Goal: Task Accomplishment & Management: Use online tool/utility

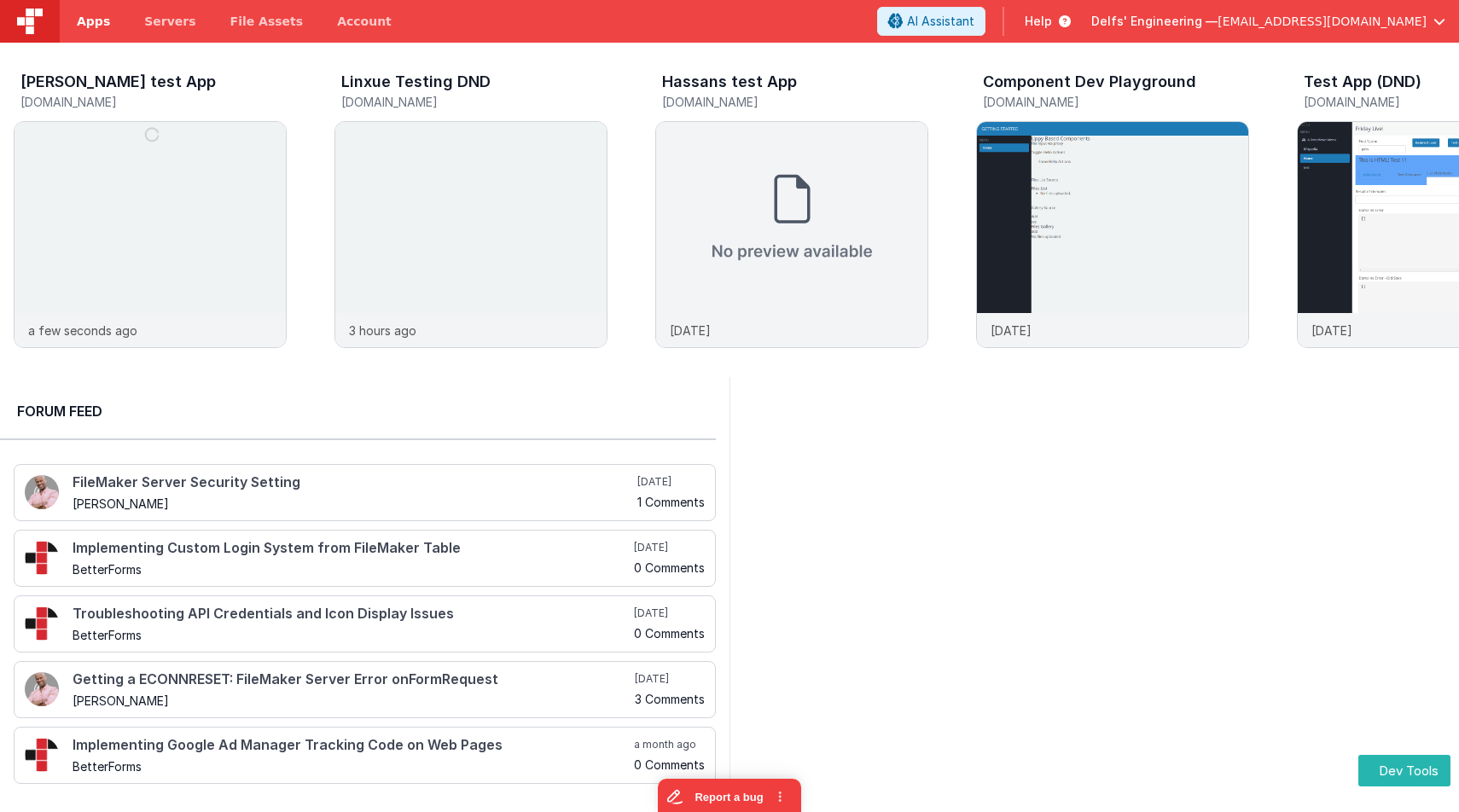
click at [90, 22] on span "Apps" at bounding box center [93, 21] width 34 height 17
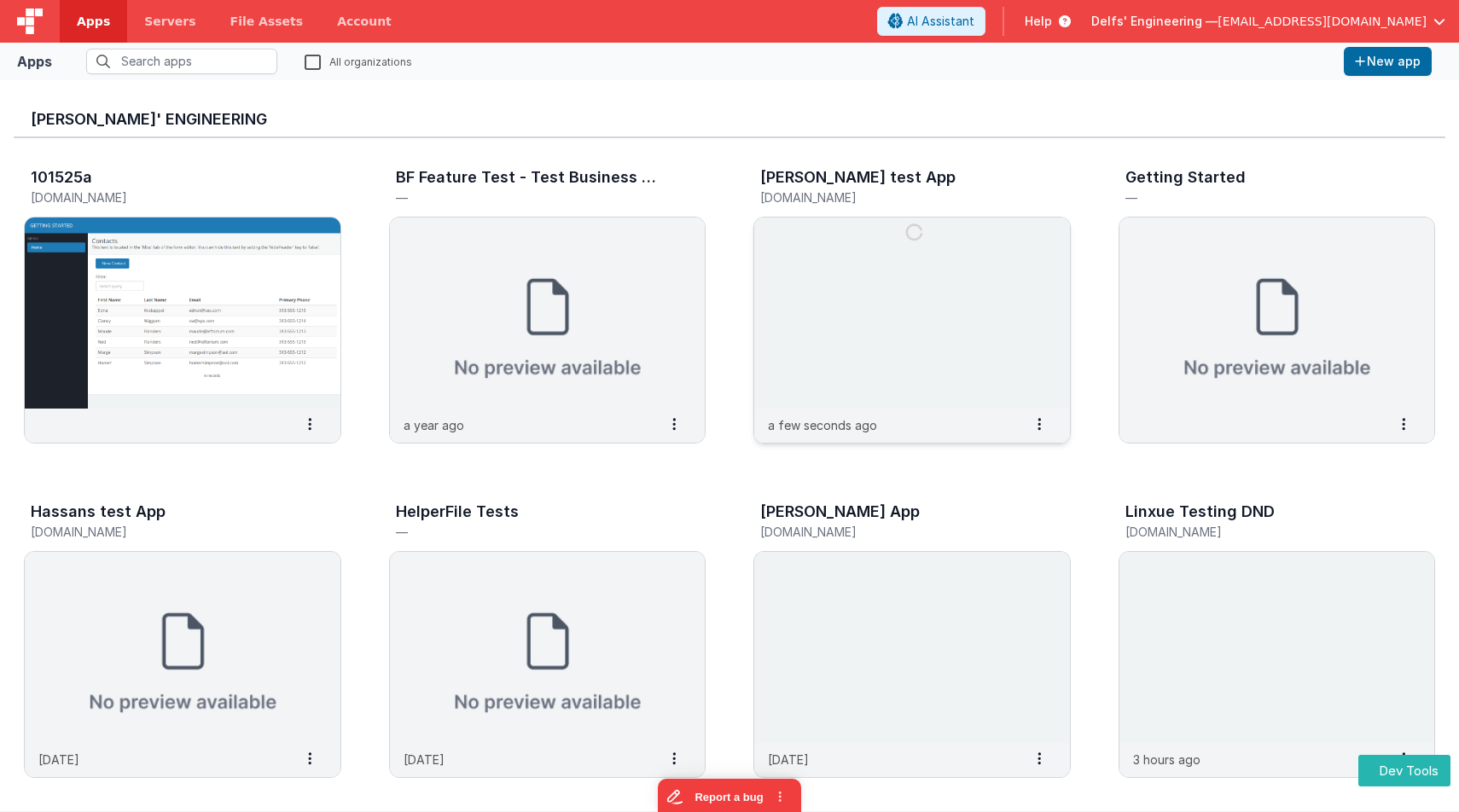
click at [899, 317] on img at bounding box center [912, 313] width 316 height 191
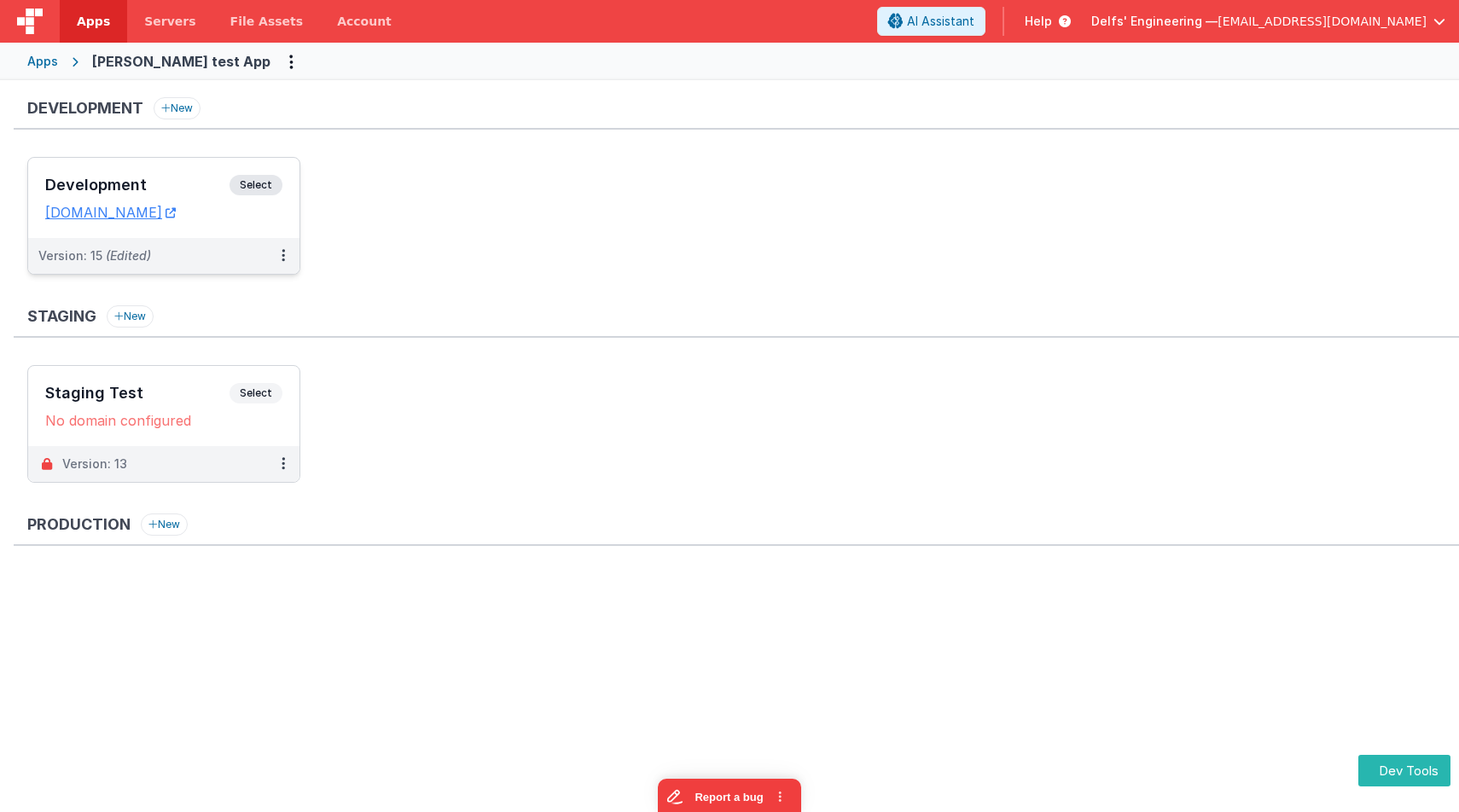
click at [248, 179] on span "Select" at bounding box center [255, 185] width 53 height 21
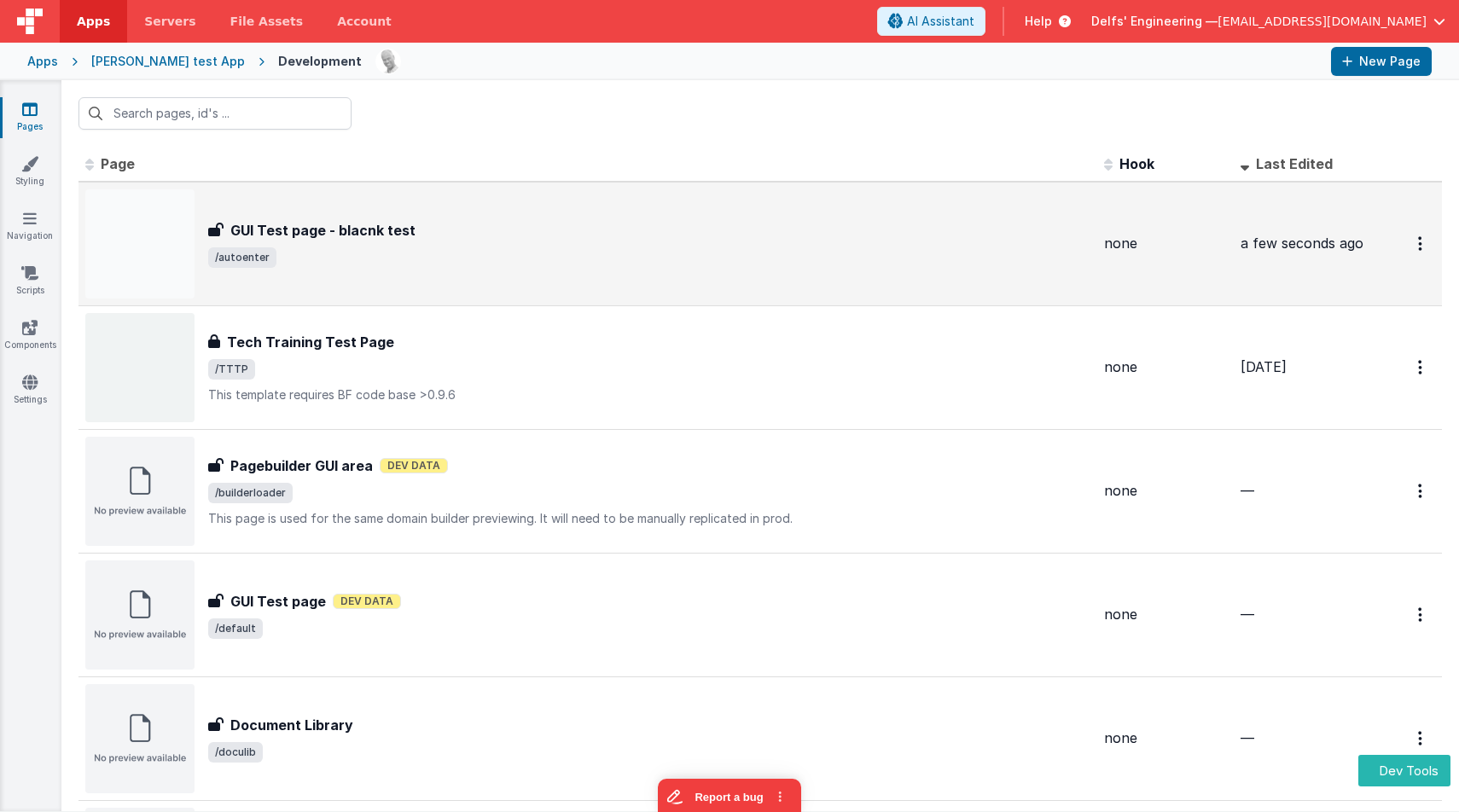
click at [463, 239] on div "GUI Test page - blacnk test" at bounding box center [650, 230] width 882 height 21
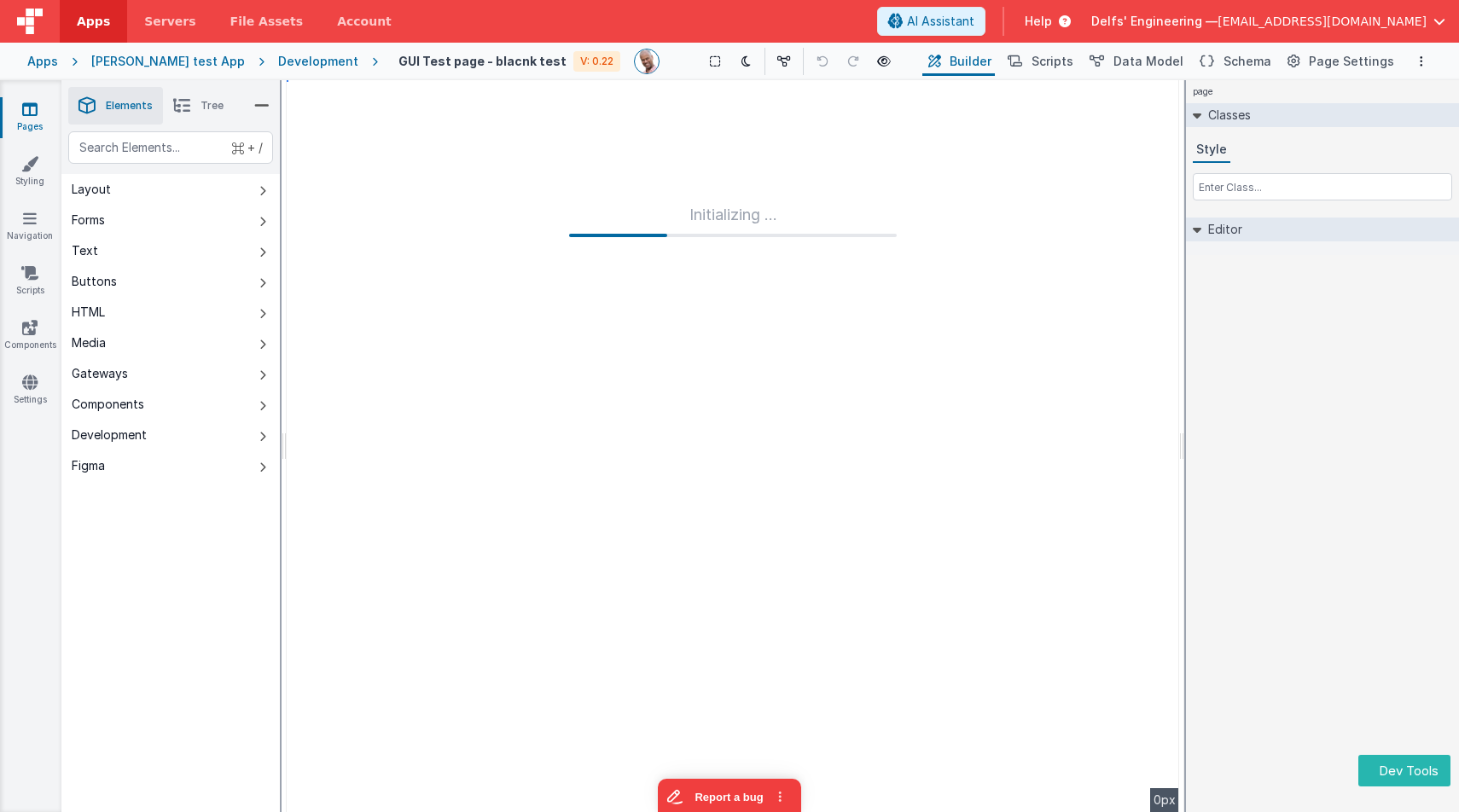
click at [191, 112] on icon at bounding box center [181, 105] width 17 height 24
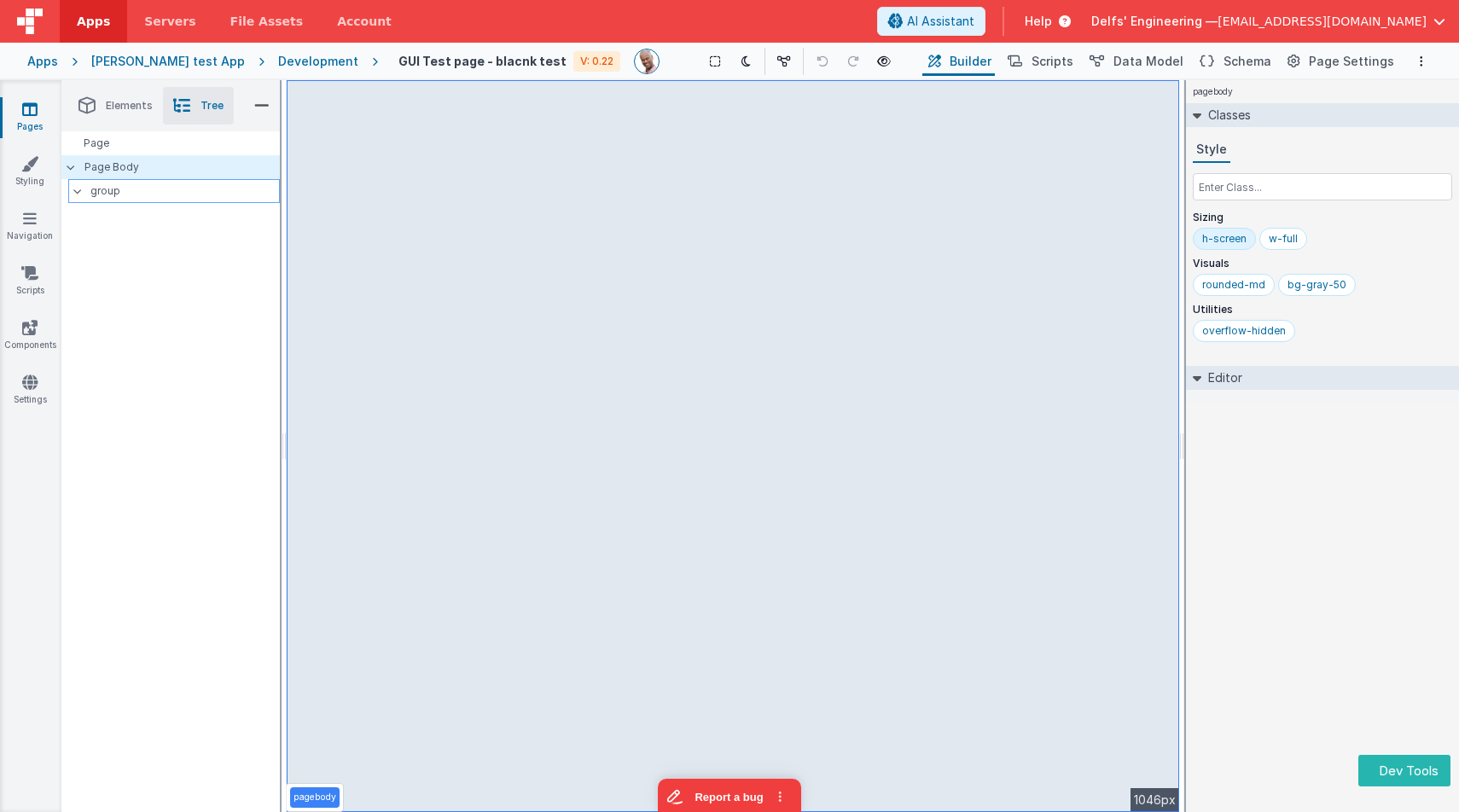
click at [198, 190] on p "group" at bounding box center [185, 191] width 189 height 19
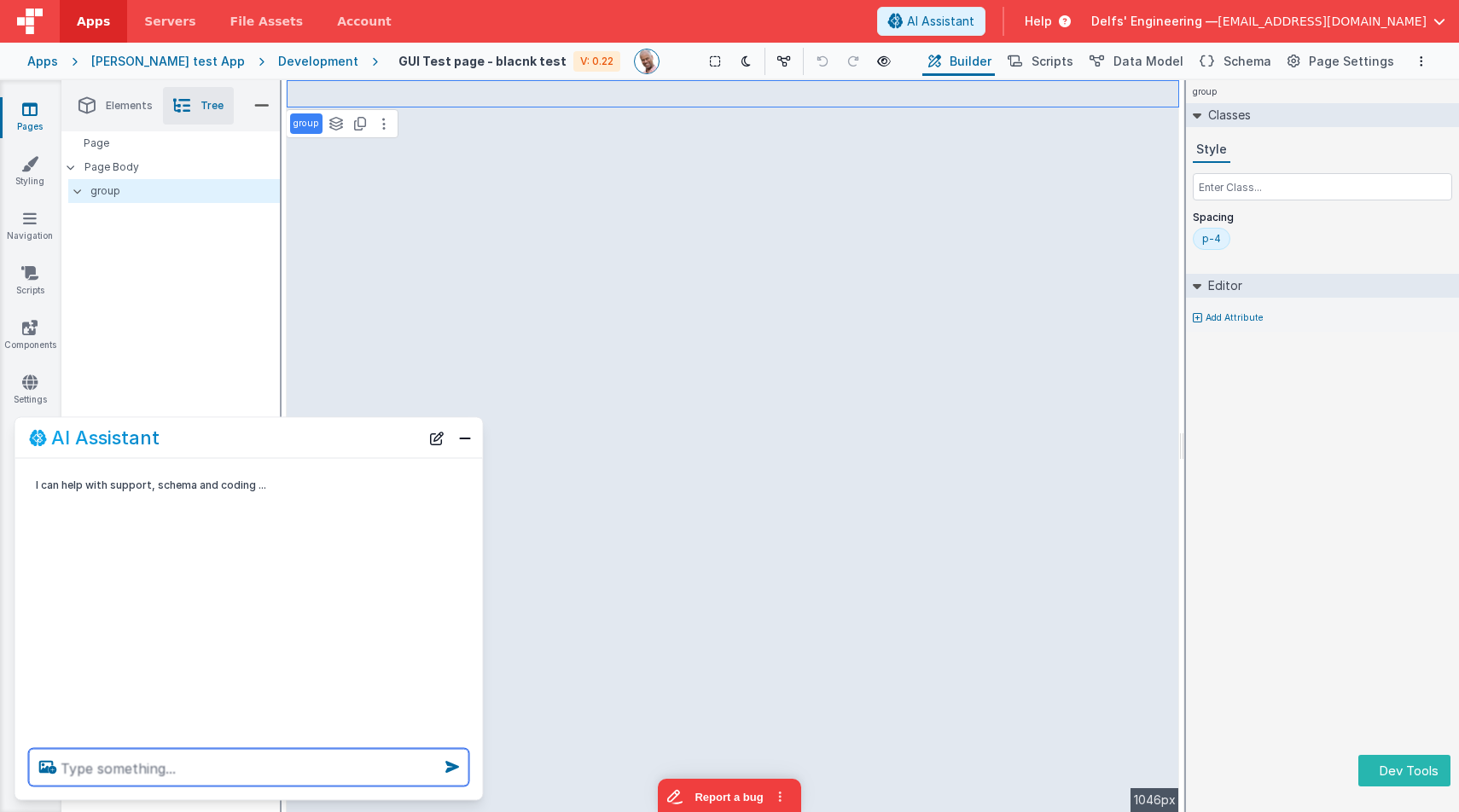
paste textarea "JoeyCRM"
type textarea "JoeyCRM"
paste textarea "JoeyCRM"
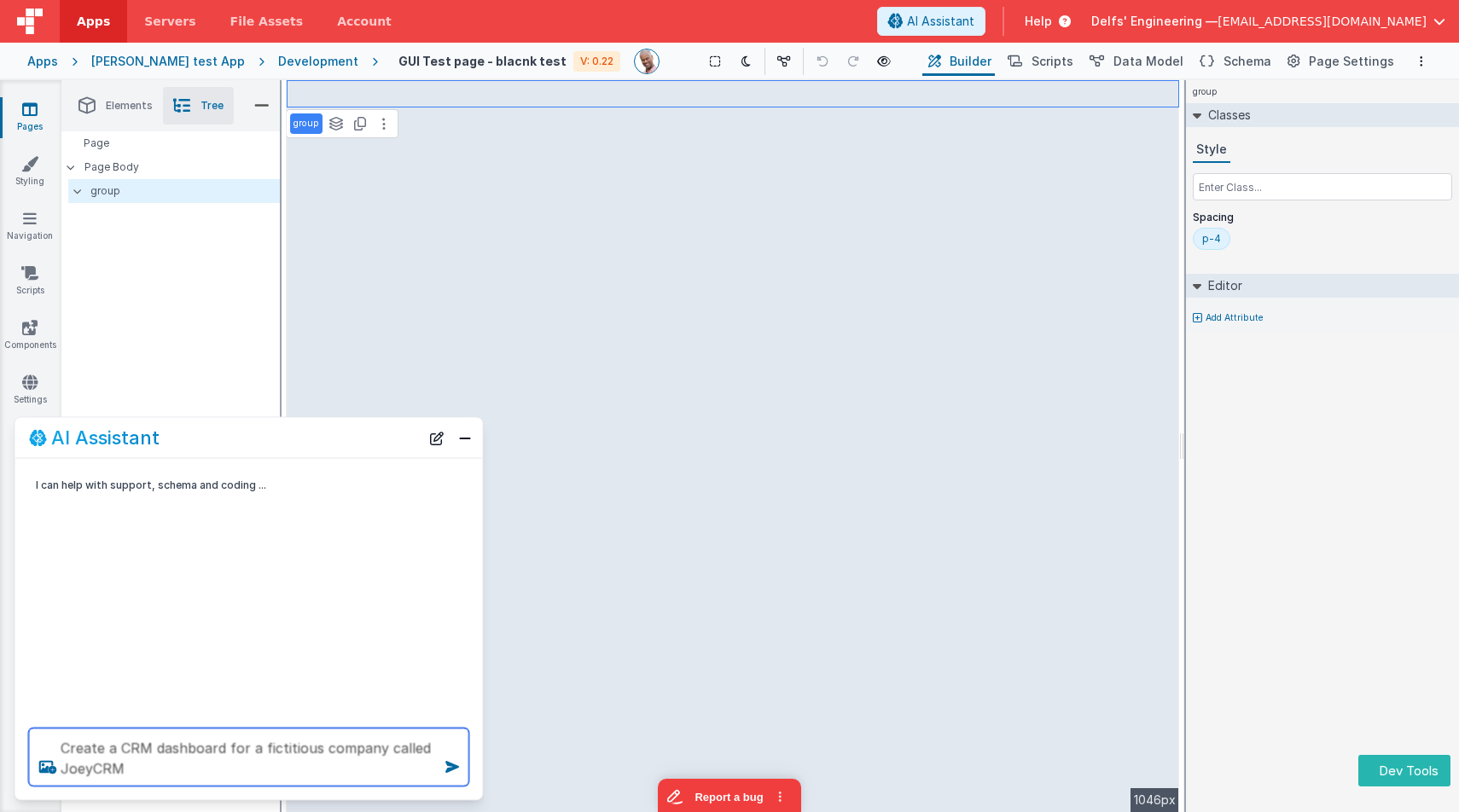
click at [274, 765] on textarea "Create a CRM dashboard for a fictitious company called JoeyCRM" at bounding box center [248, 757] width 440 height 58
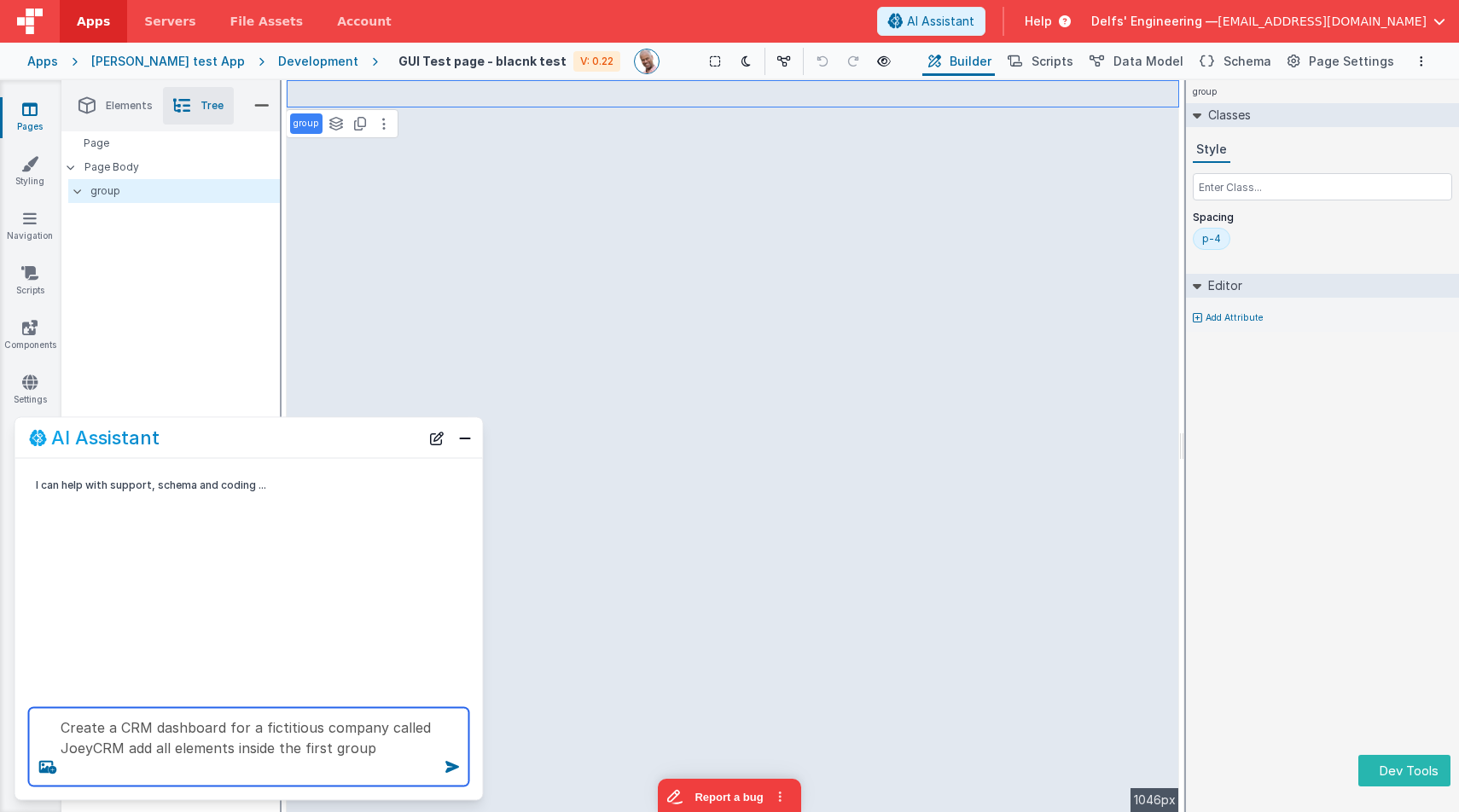
type textarea "Create a CRM dashboard for a fictitious company called JoeyCRM add all elements…"
click at [284, 726] on textarea "Create a CRM dashboard for a fictitious company called JoeyCRM add all elements…" at bounding box center [248, 746] width 440 height 78
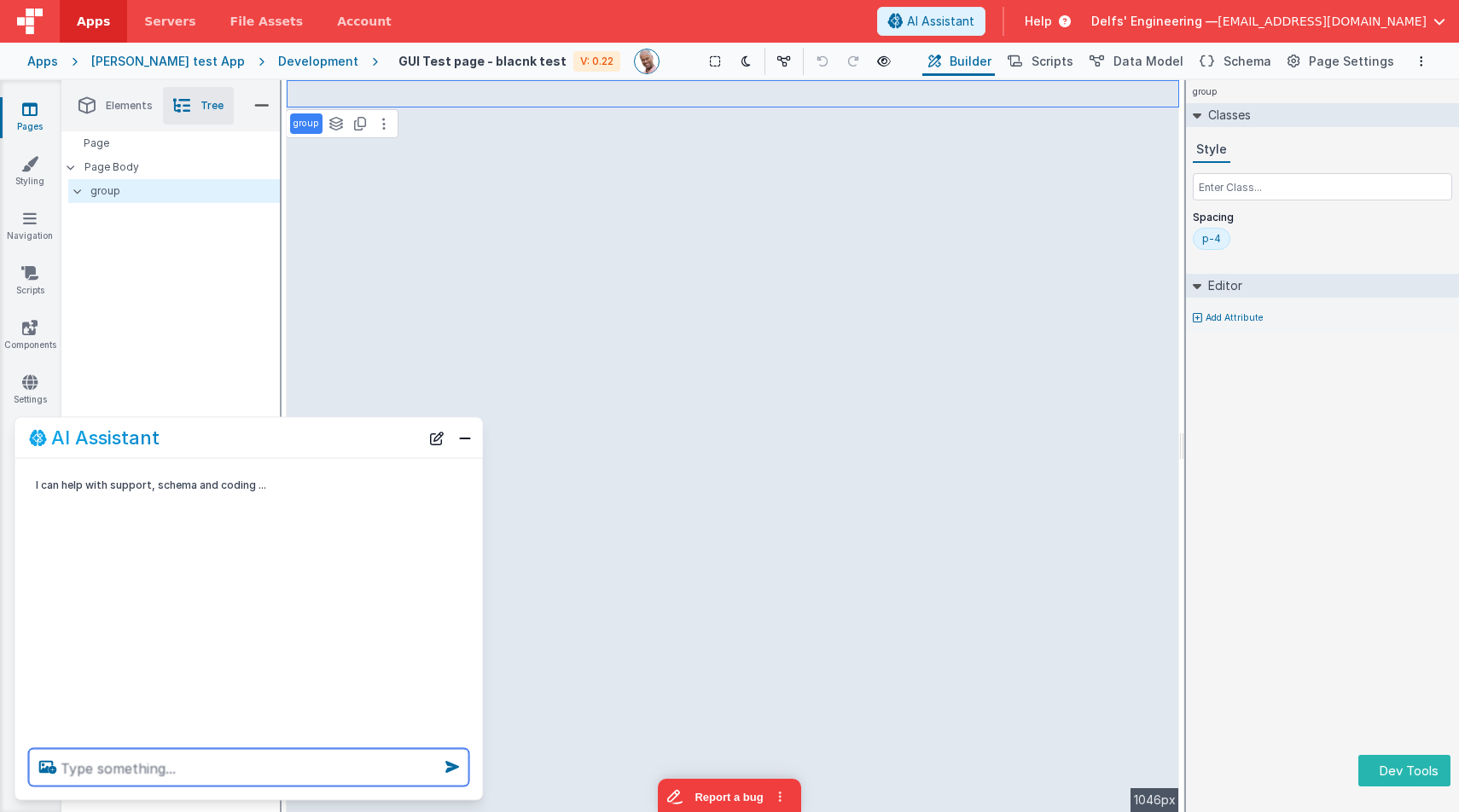
paste textarea "You’re a UI designer/dev building the Operations Dashboard (home screen) for Jo…"
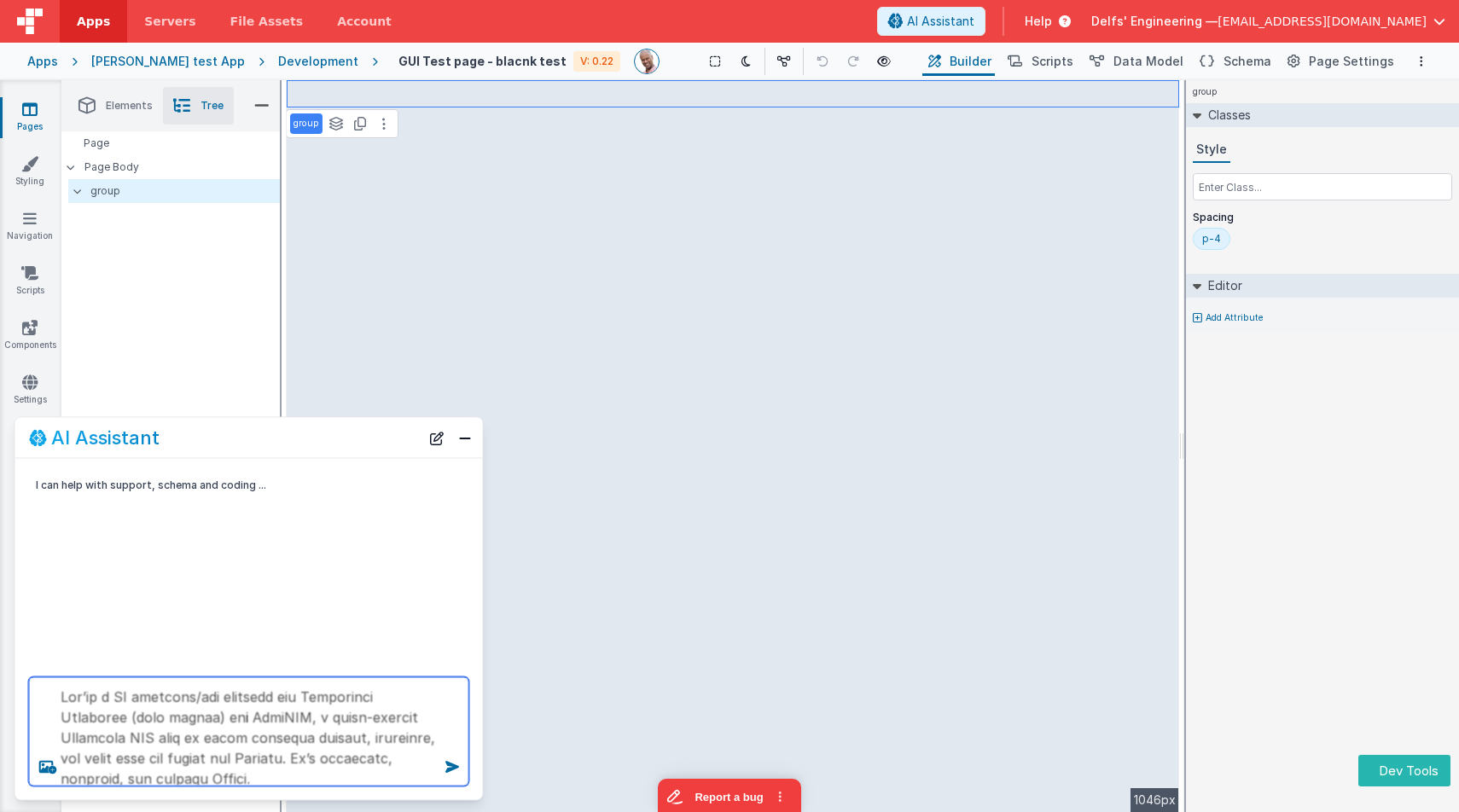
scroll to position [1597, 0]
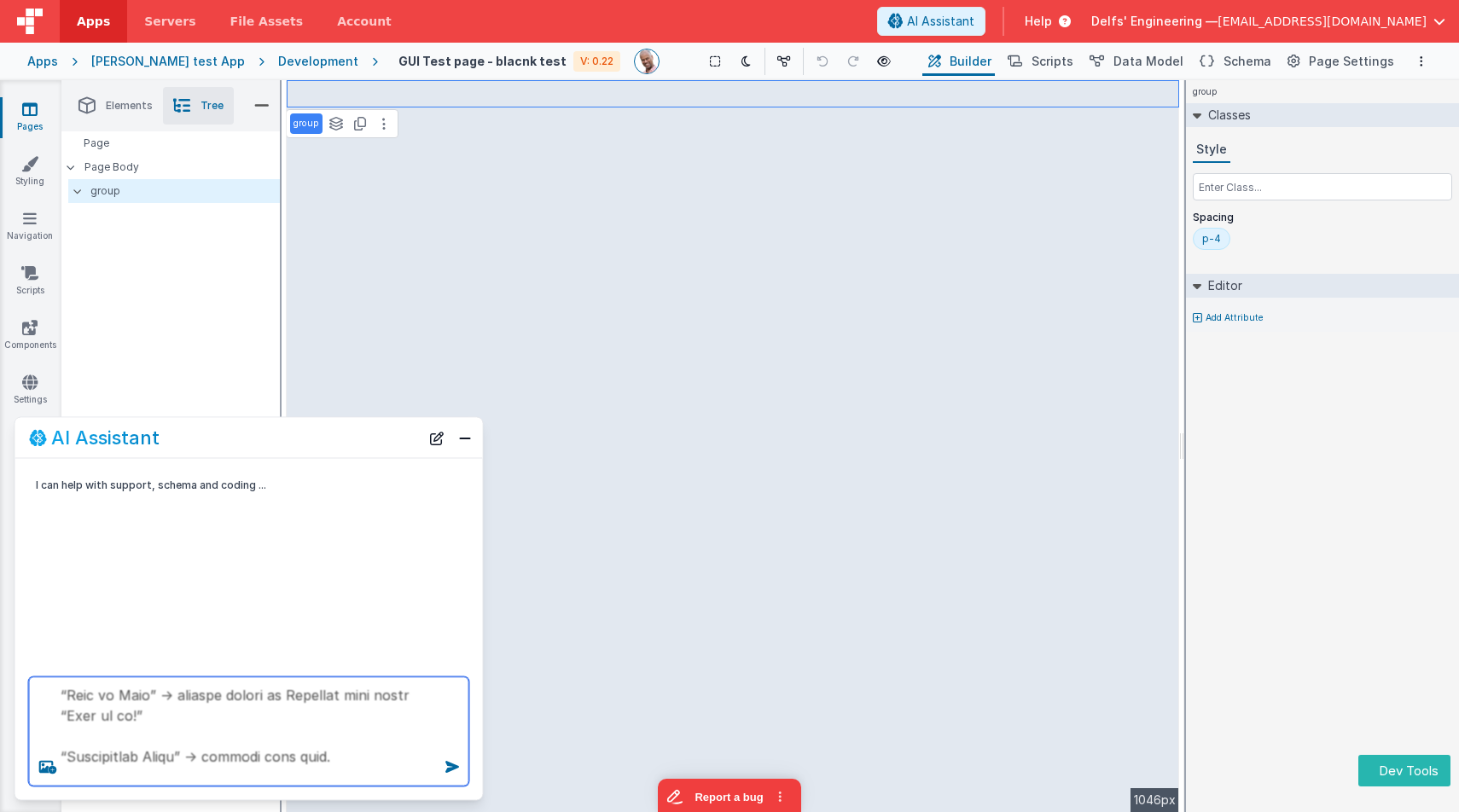
type textarea "You’re a UI designer/dev building the Operations Dashboard (home screen) for Jo…"
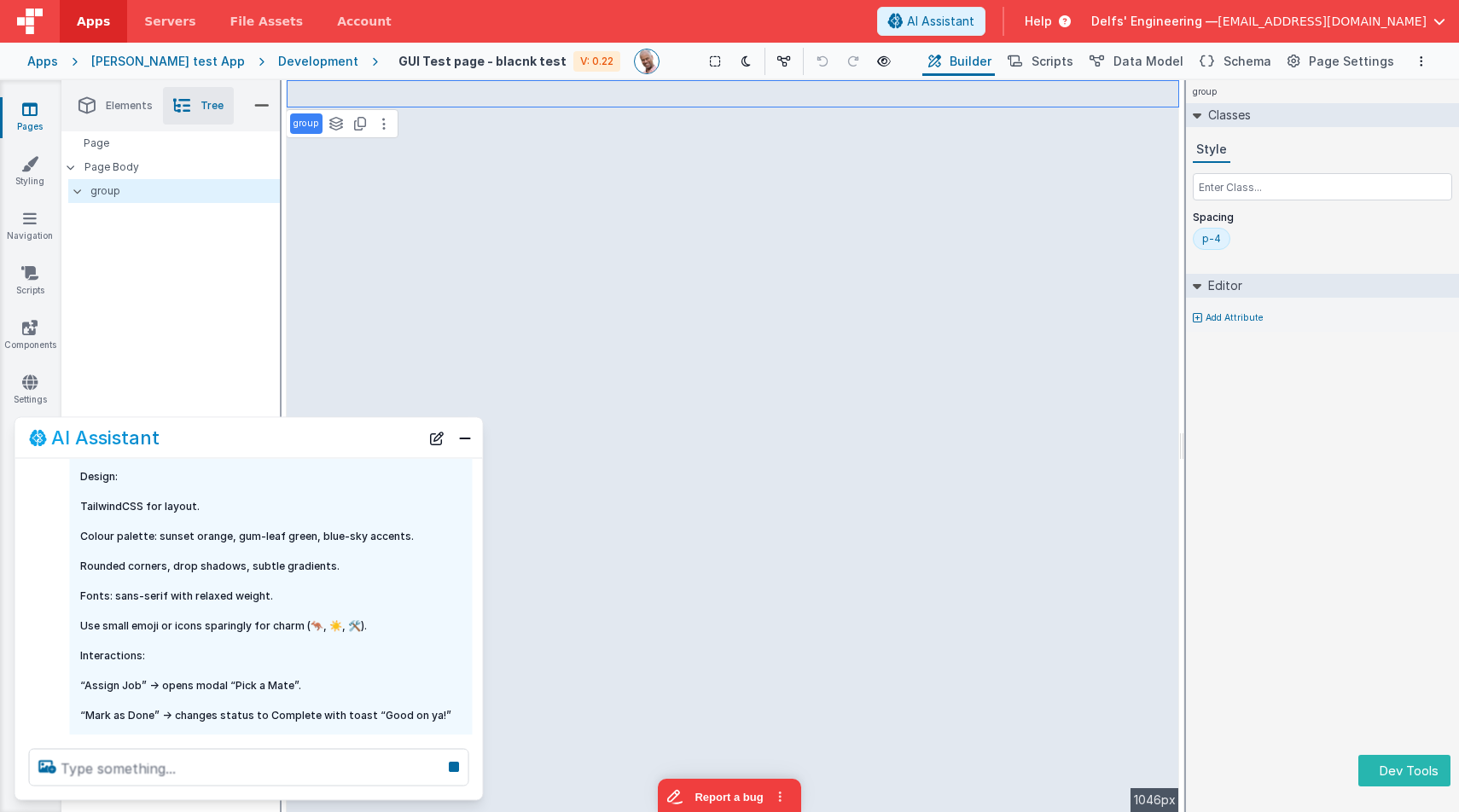
scroll to position [833, 0]
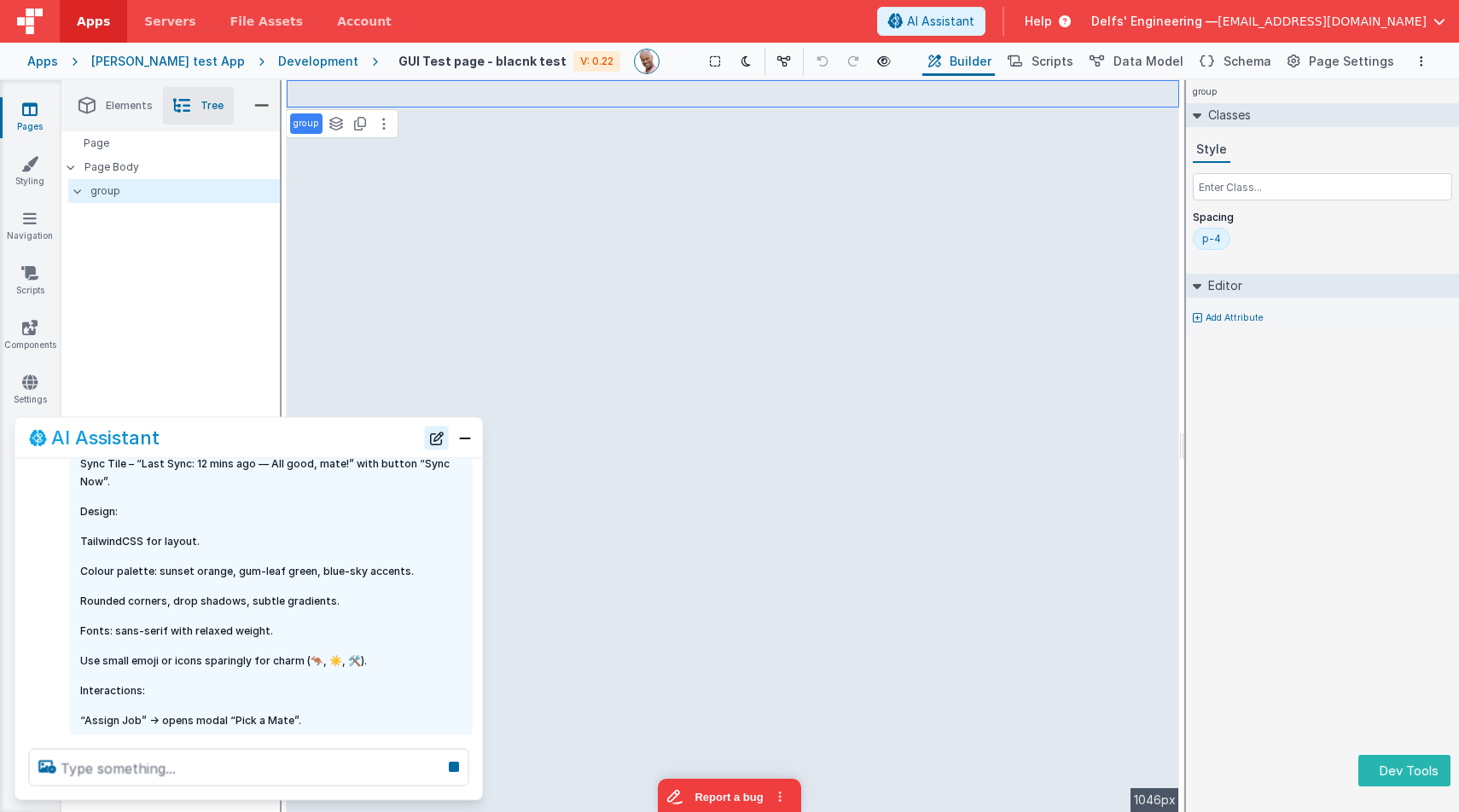
click at [438, 438] on button "New Chat" at bounding box center [437, 438] width 24 height 24
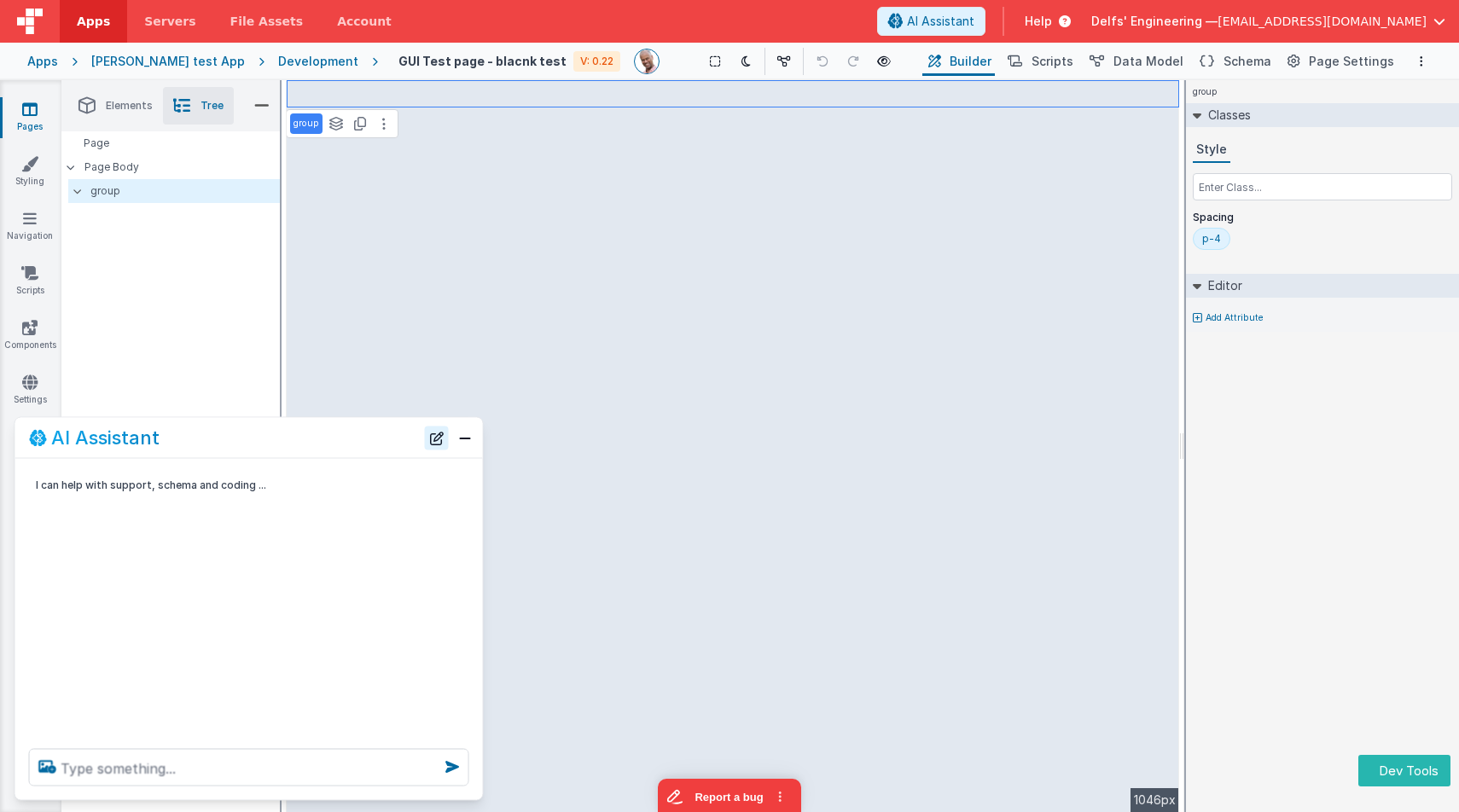
scroll to position [0, 0]
click at [192, 767] on textarea at bounding box center [248, 767] width 440 height 38
paste textarea "You’re a UI designer/dev building the Operations Dashboard (home screen) for Jo…"
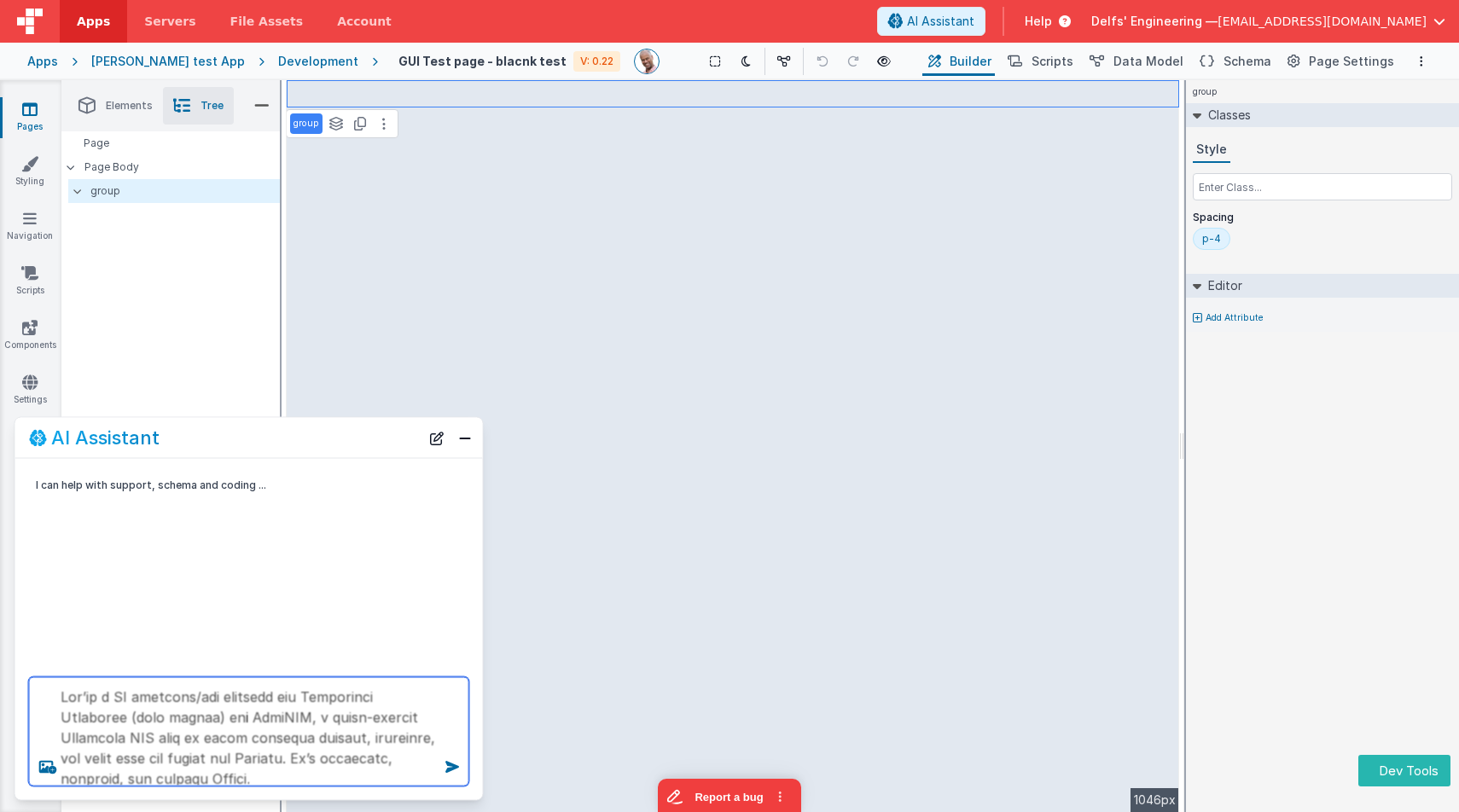
scroll to position [1597, 0]
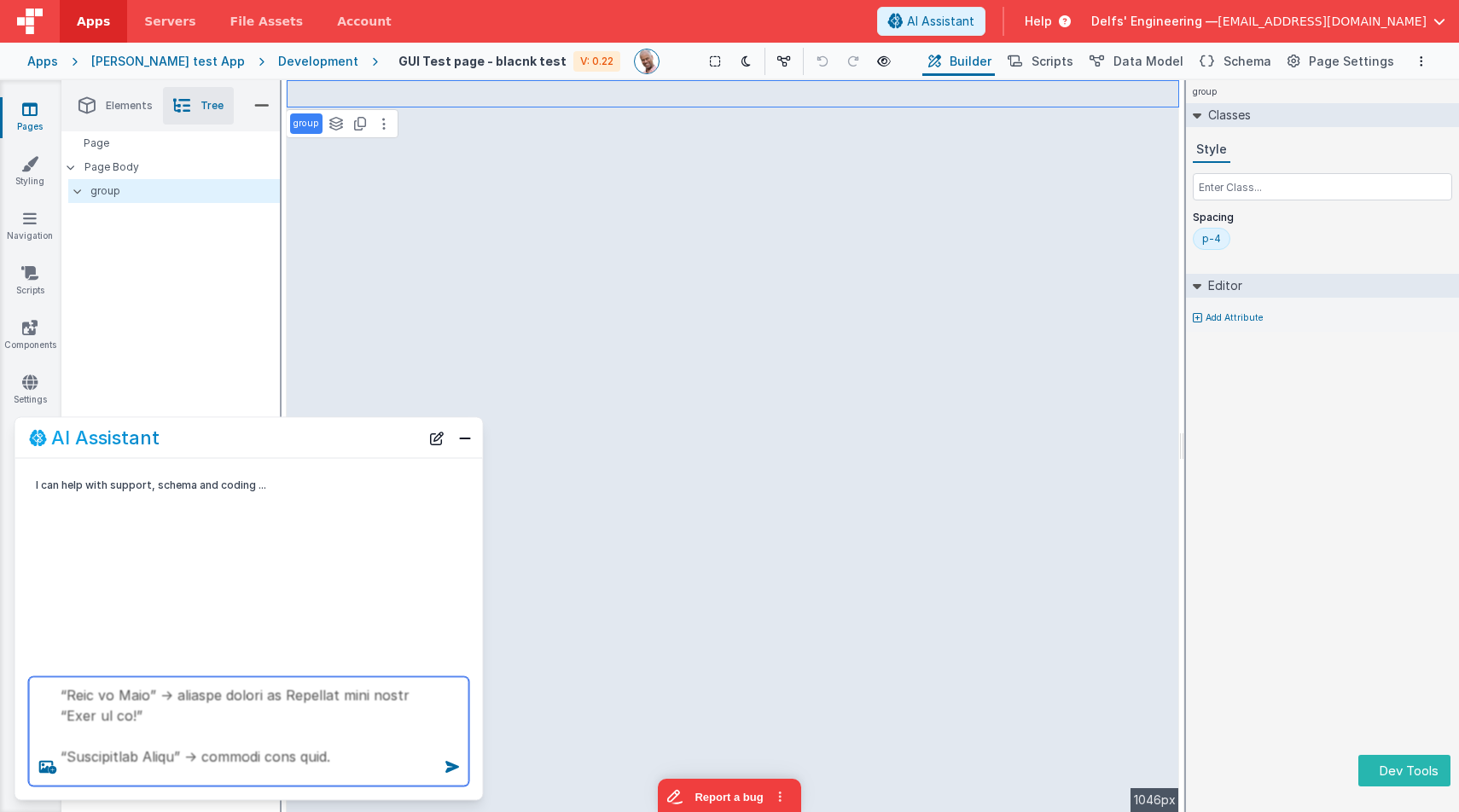
click at [192, 732] on textarea at bounding box center [248, 732] width 440 height 109
type textarea "You’re a UI designer/dev building the Operations Dashboard (home screen) for Jo…"
click at [360, 711] on textarea at bounding box center [248, 732] width 440 height 109
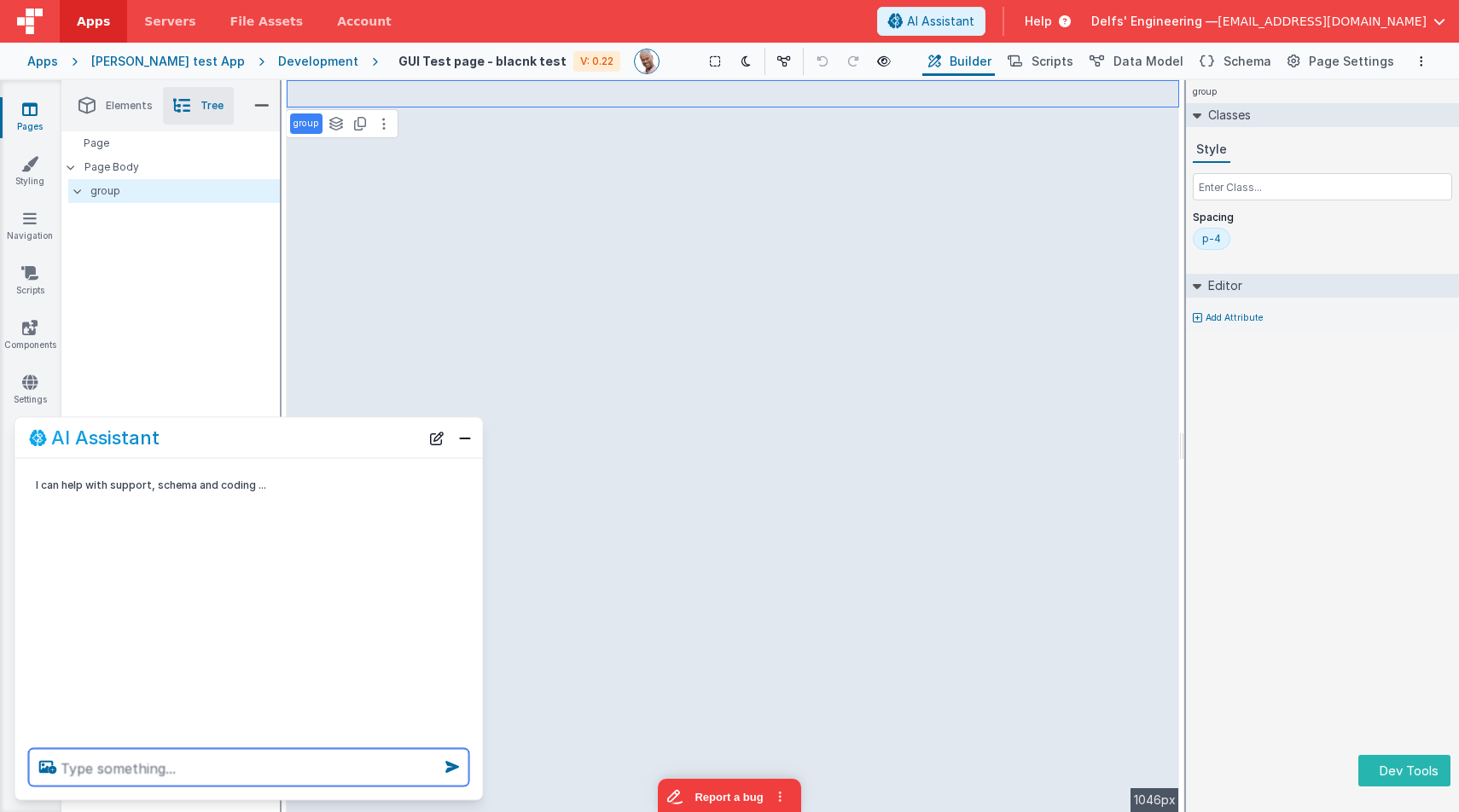
paste textarea "JoeyCRM Operations Dashboard (Aussie Edition)’ Role: You’re a UI designer/dev b…"
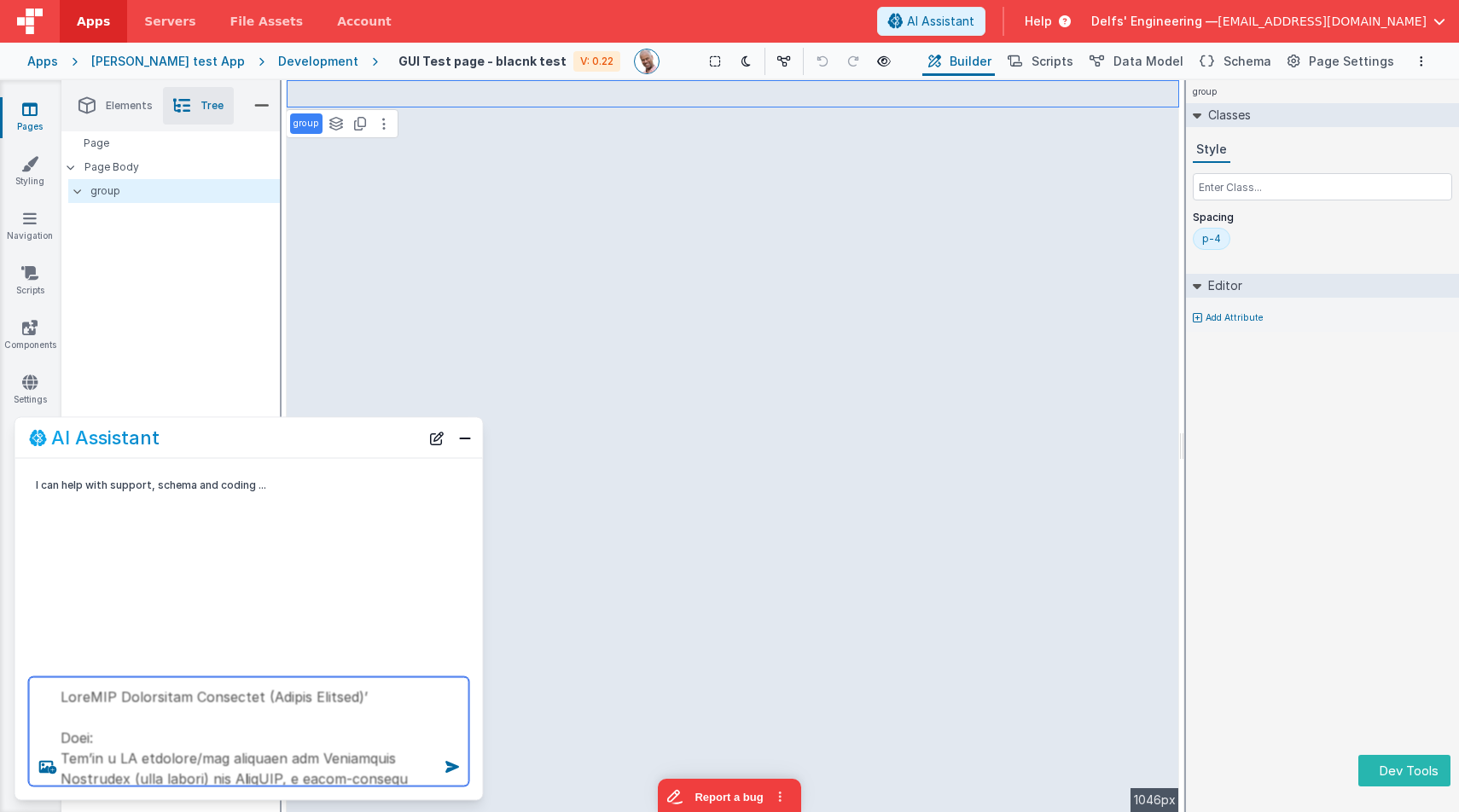
scroll to position [1659, 0]
type textarea "JoeyCRM Operations Dashboard (Aussie Edition)’ Role: You’re a UI designer/dev b…"
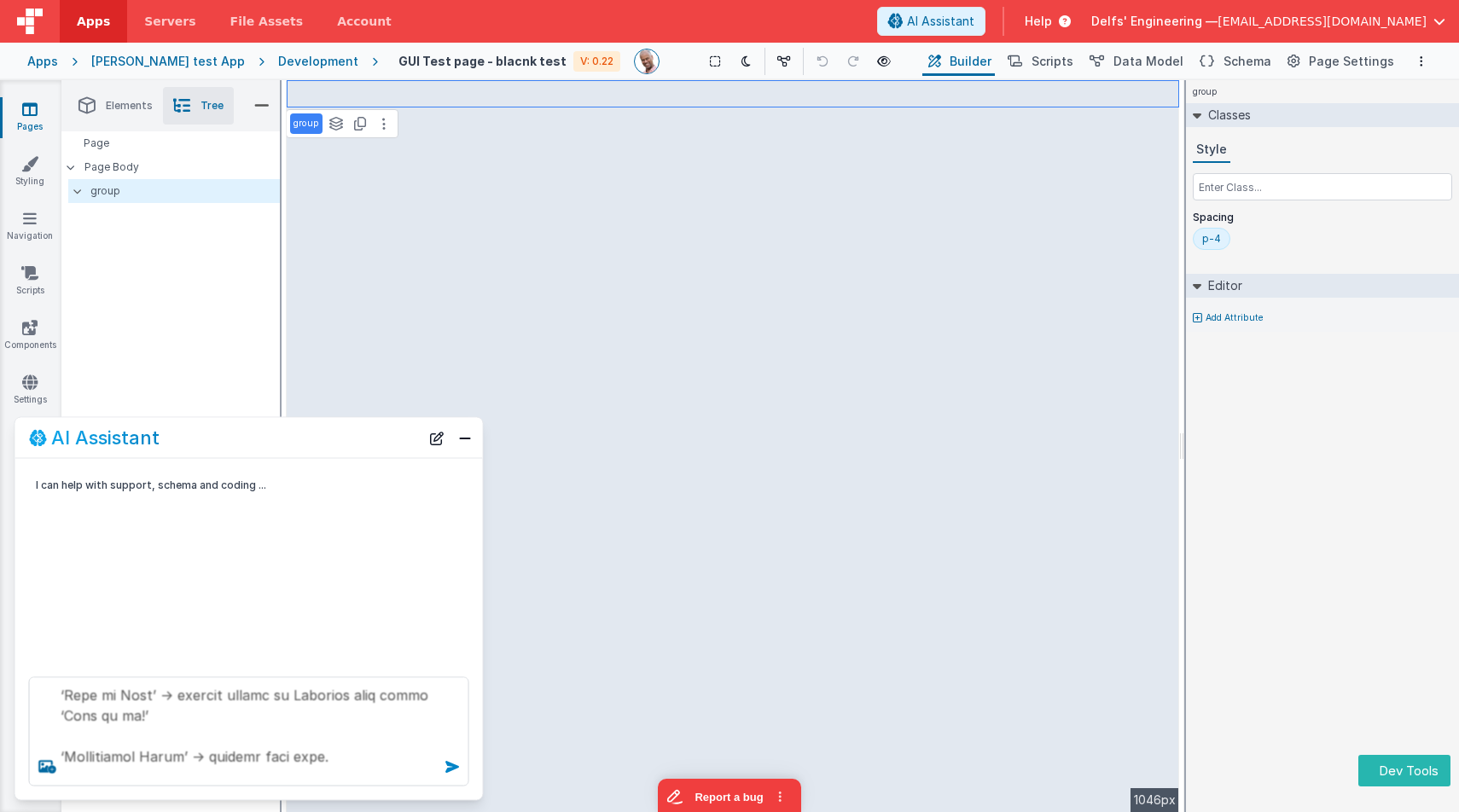
click at [454, 770] on icon at bounding box center [452, 765] width 27 height 27
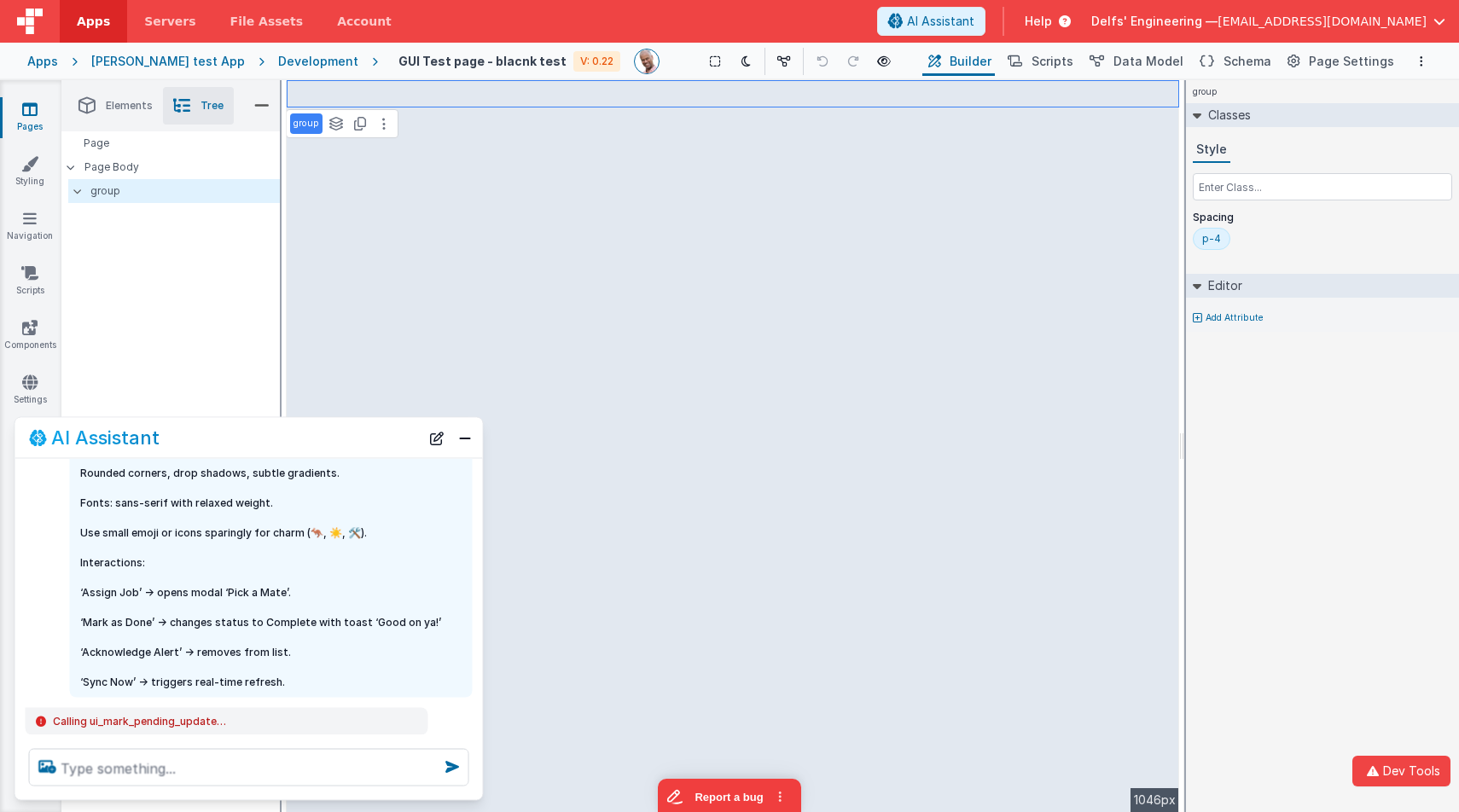
scroll to position [1055, 0]
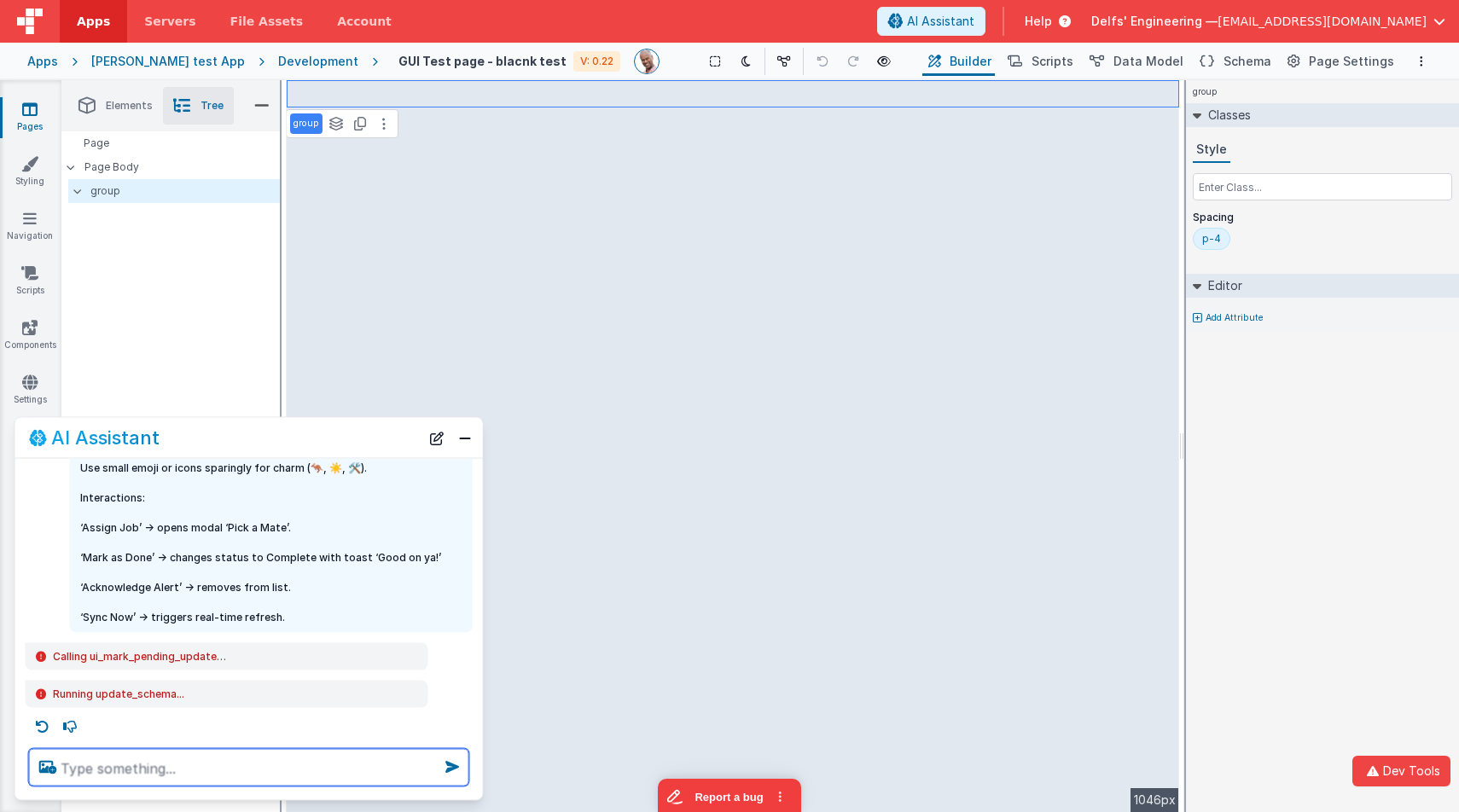
click at [212, 764] on textarea at bounding box center [248, 767] width 440 height 38
type textarea "what paths did you try to use to mark tools?"
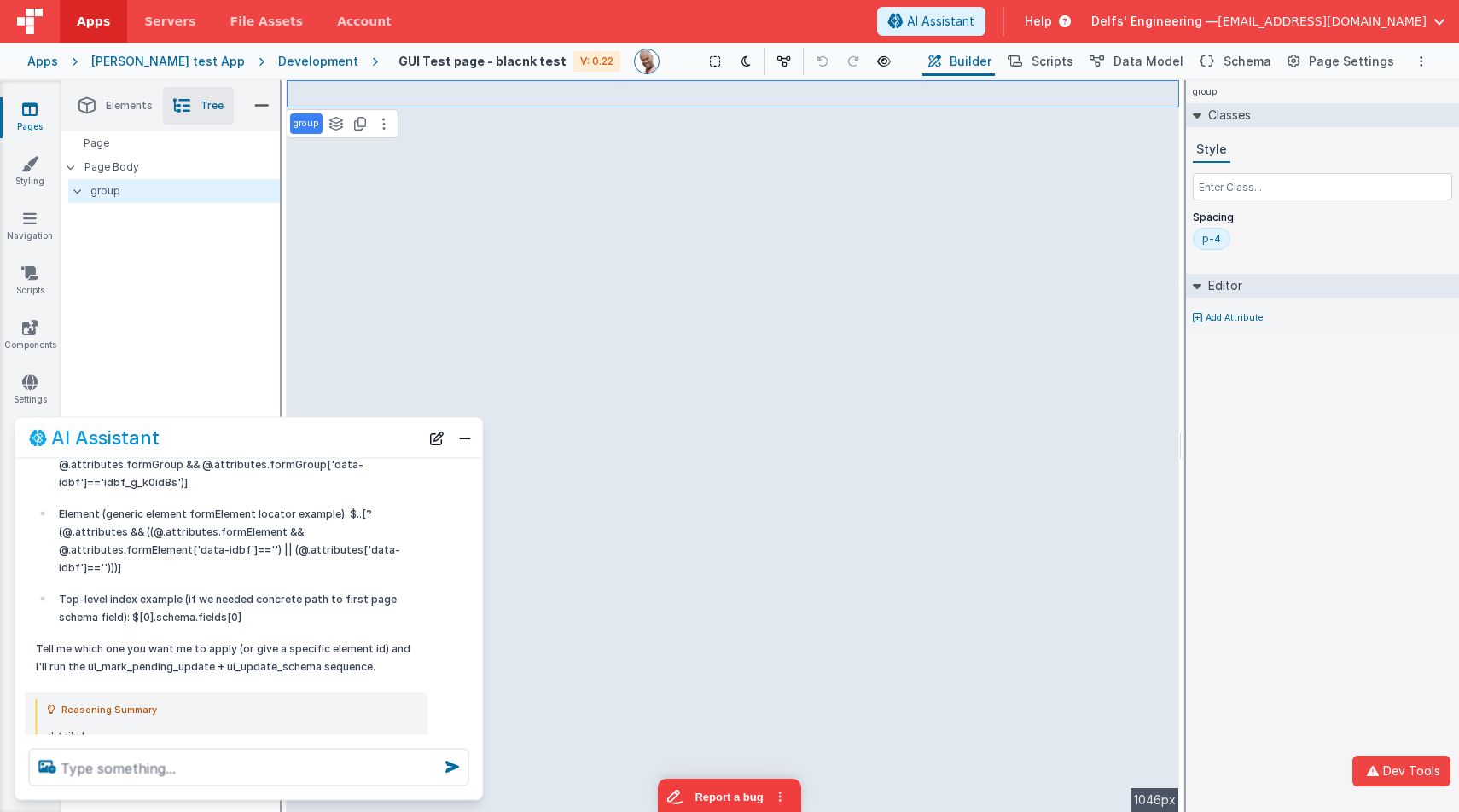
scroll to position [1454, 0]
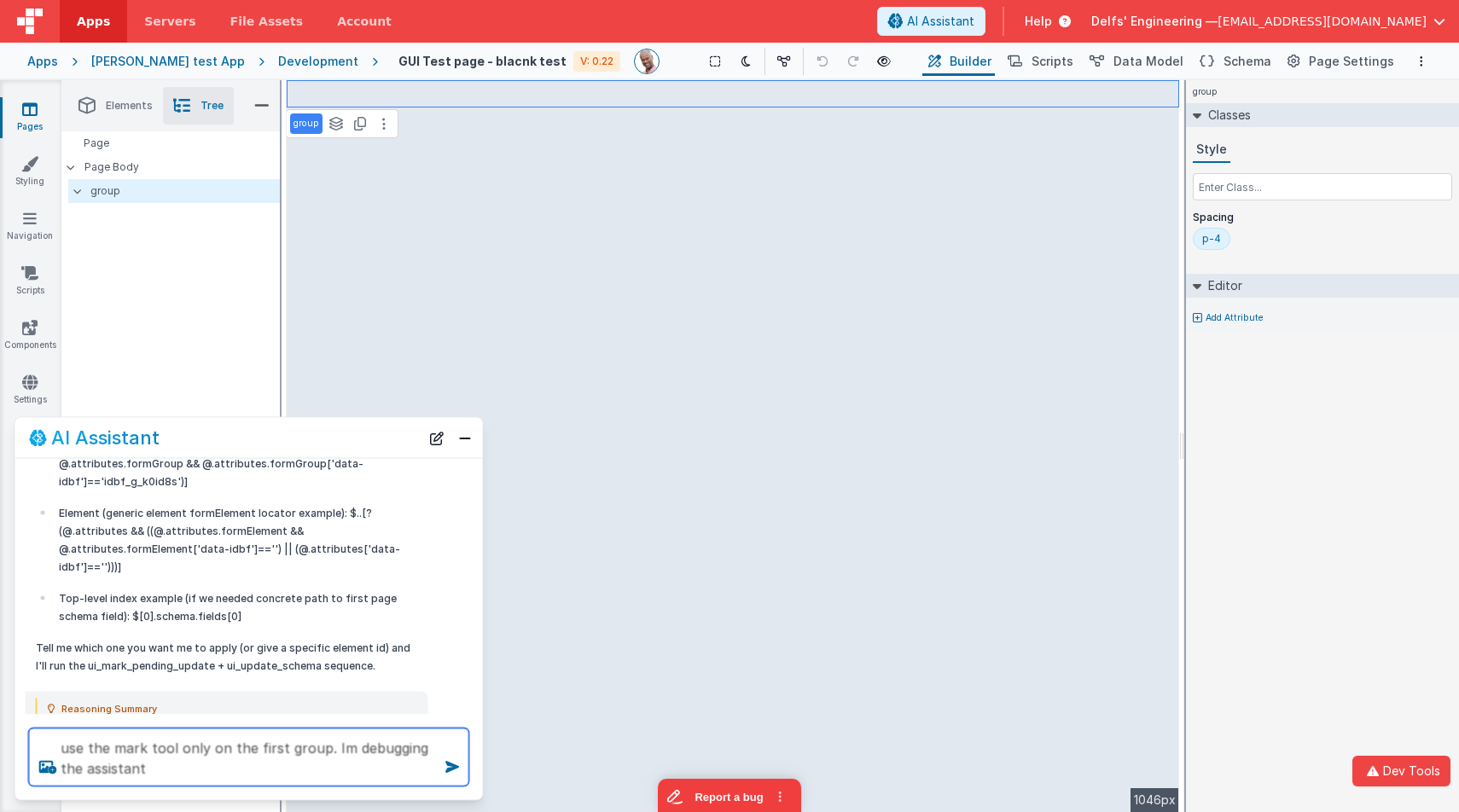
type textarea "use the mark tool only on the first group. Im debugging the assistant"
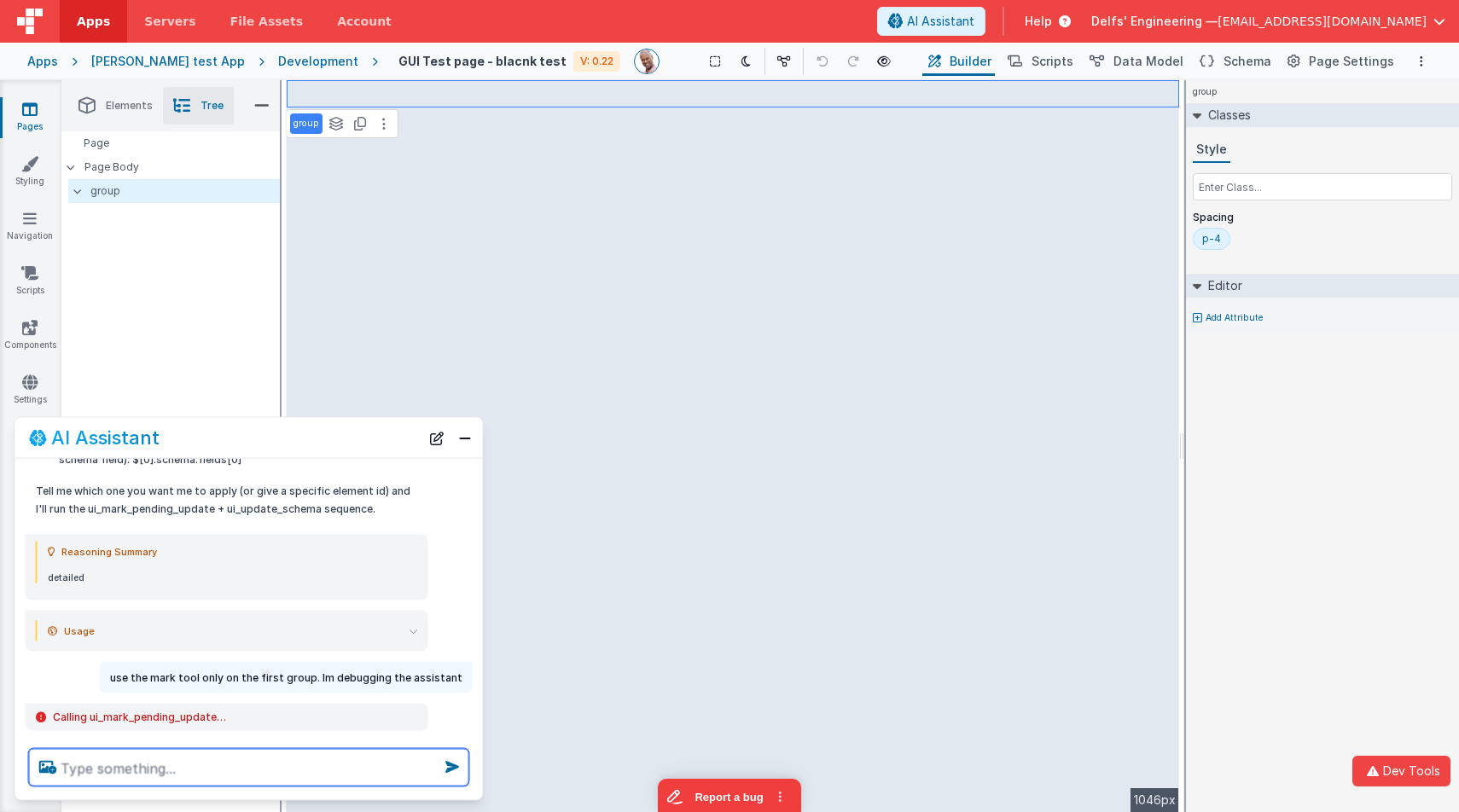
scroll to position [1684, 0]
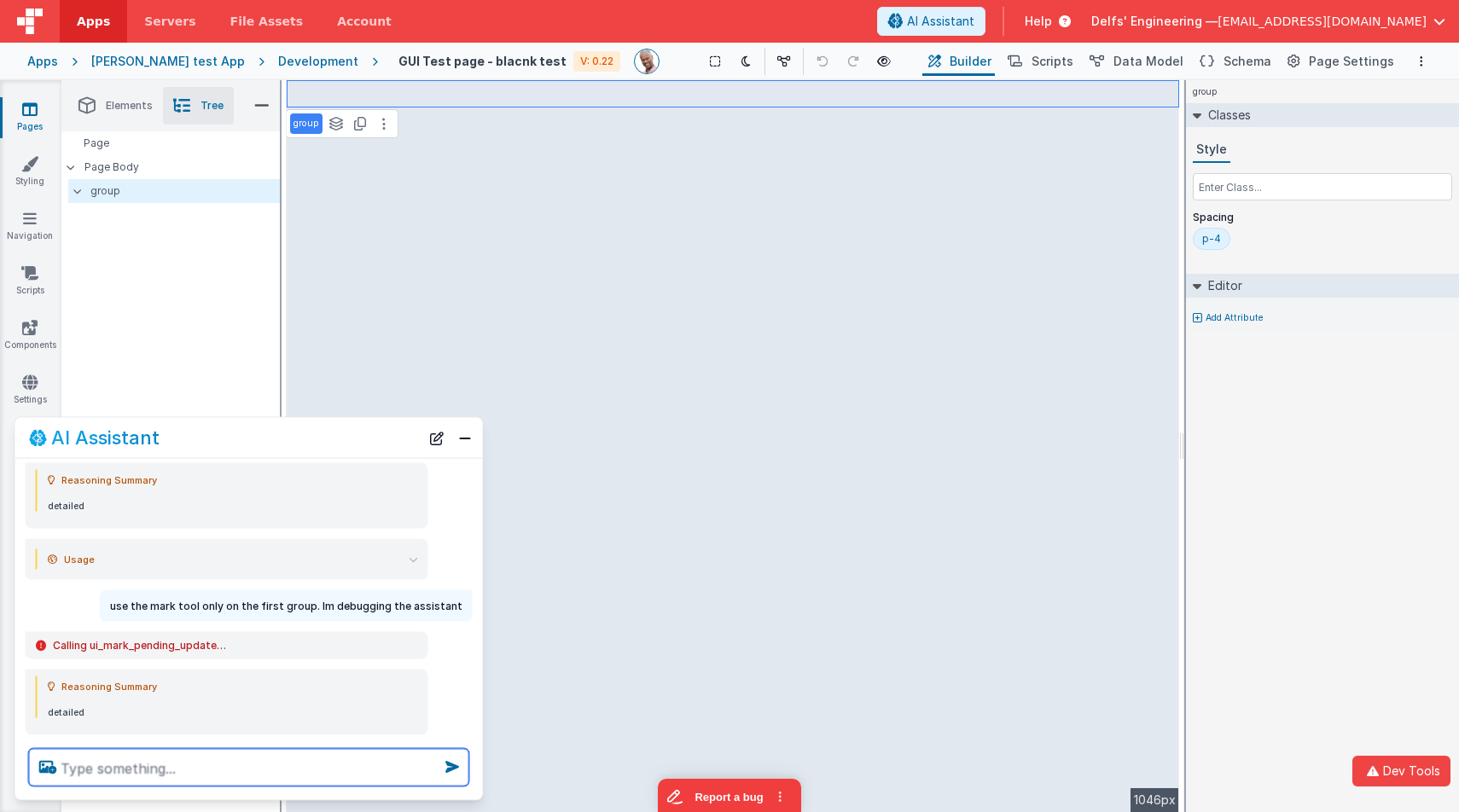
click at [286, 763] on textarea at bounding box center [248, 767] width 440 height 38
type textarea "try just callingupdate schema and make the bg white"
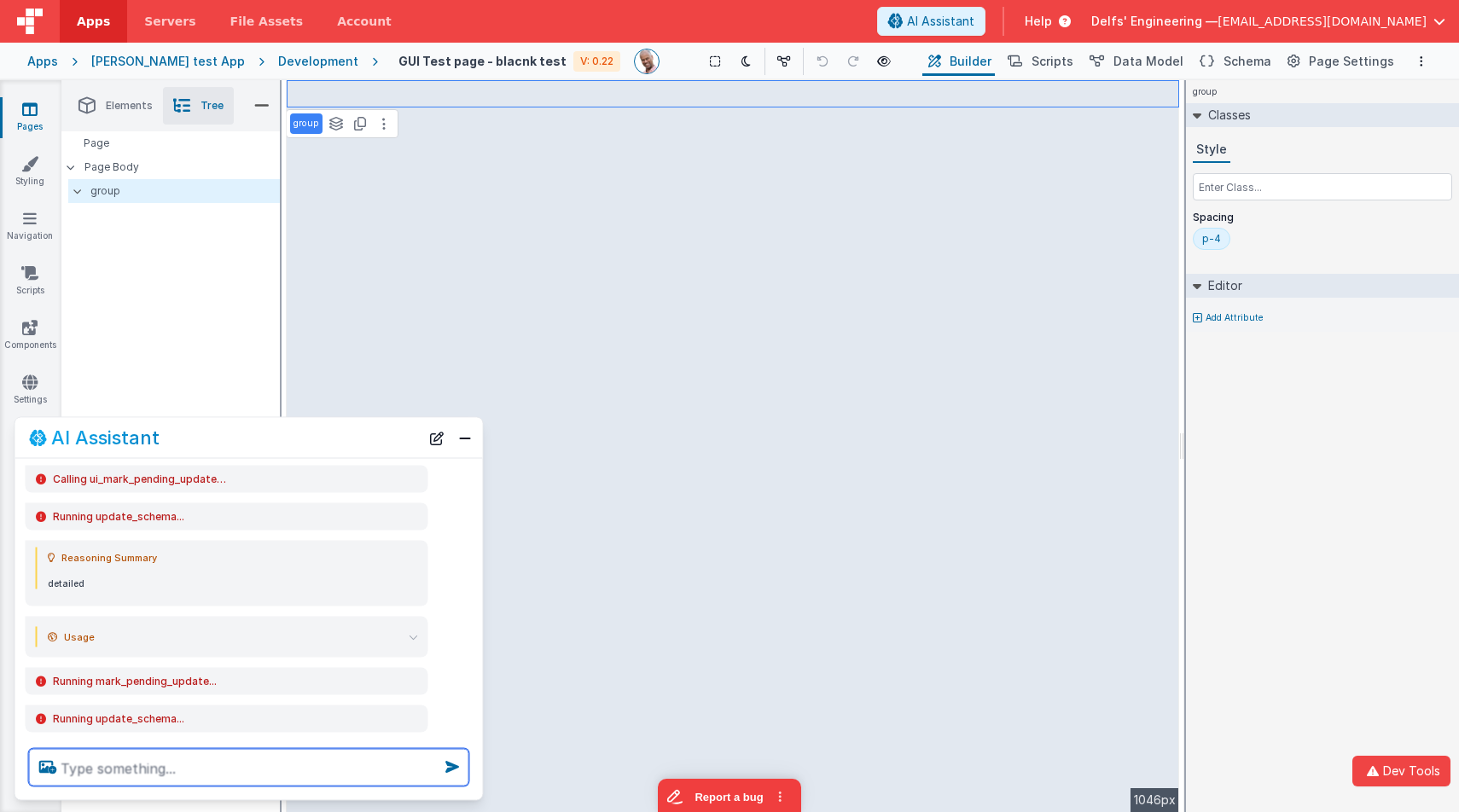
scroll to position [2223, 0]
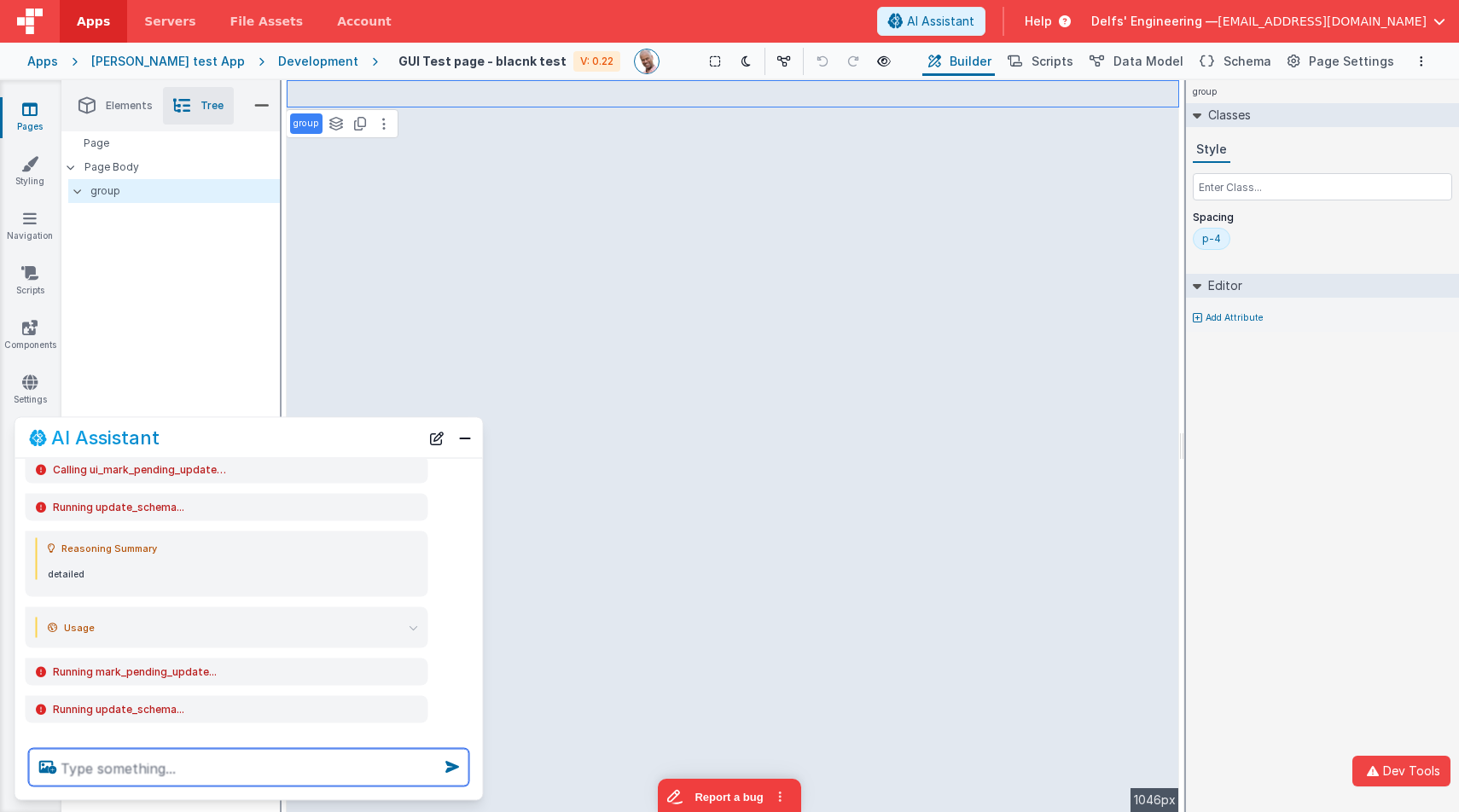
click at [232, 760] on textarea at bounding box center [248, 767] width 440 height 38
type textarea "and waht path did you use"
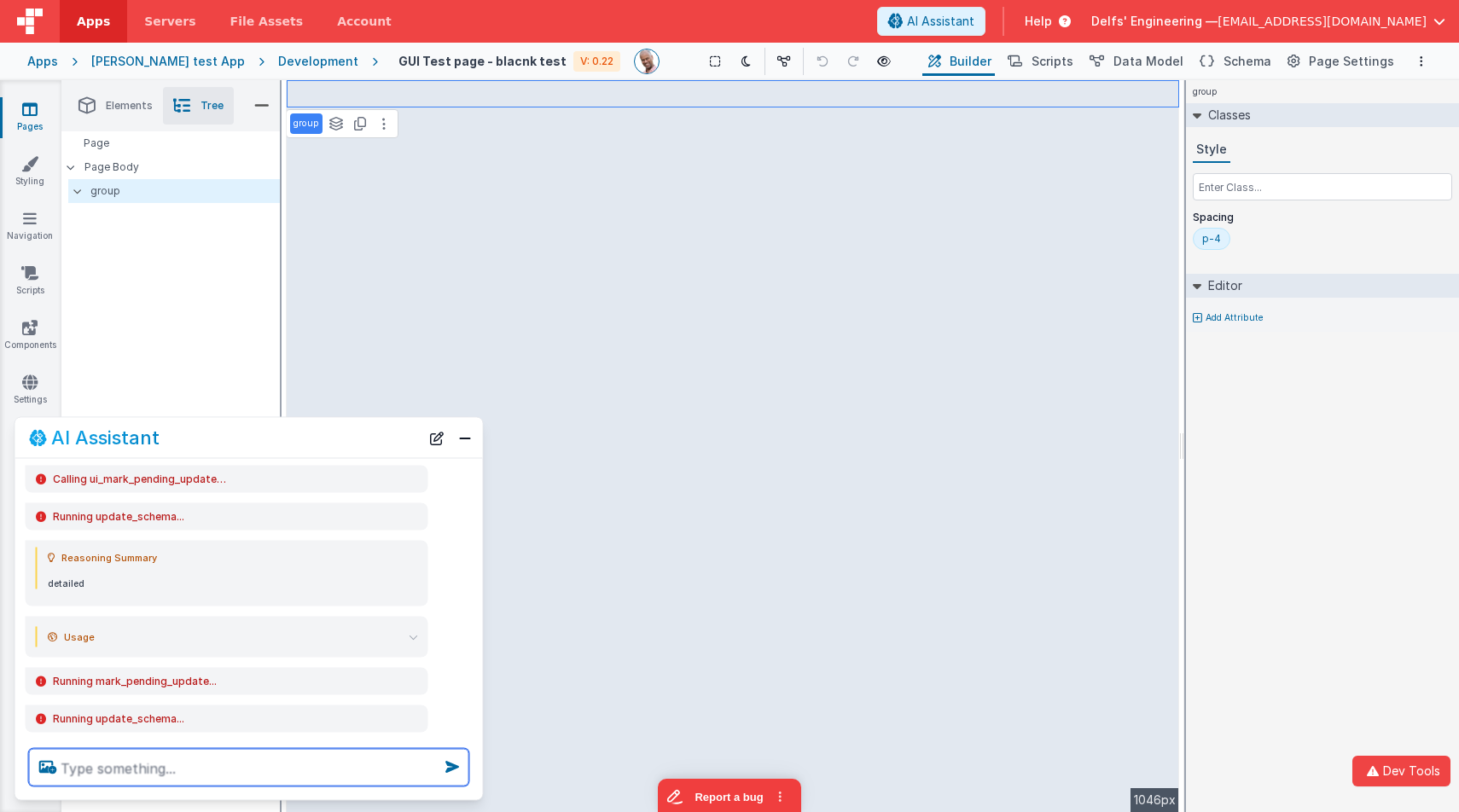
scroll to position [2542, 0]
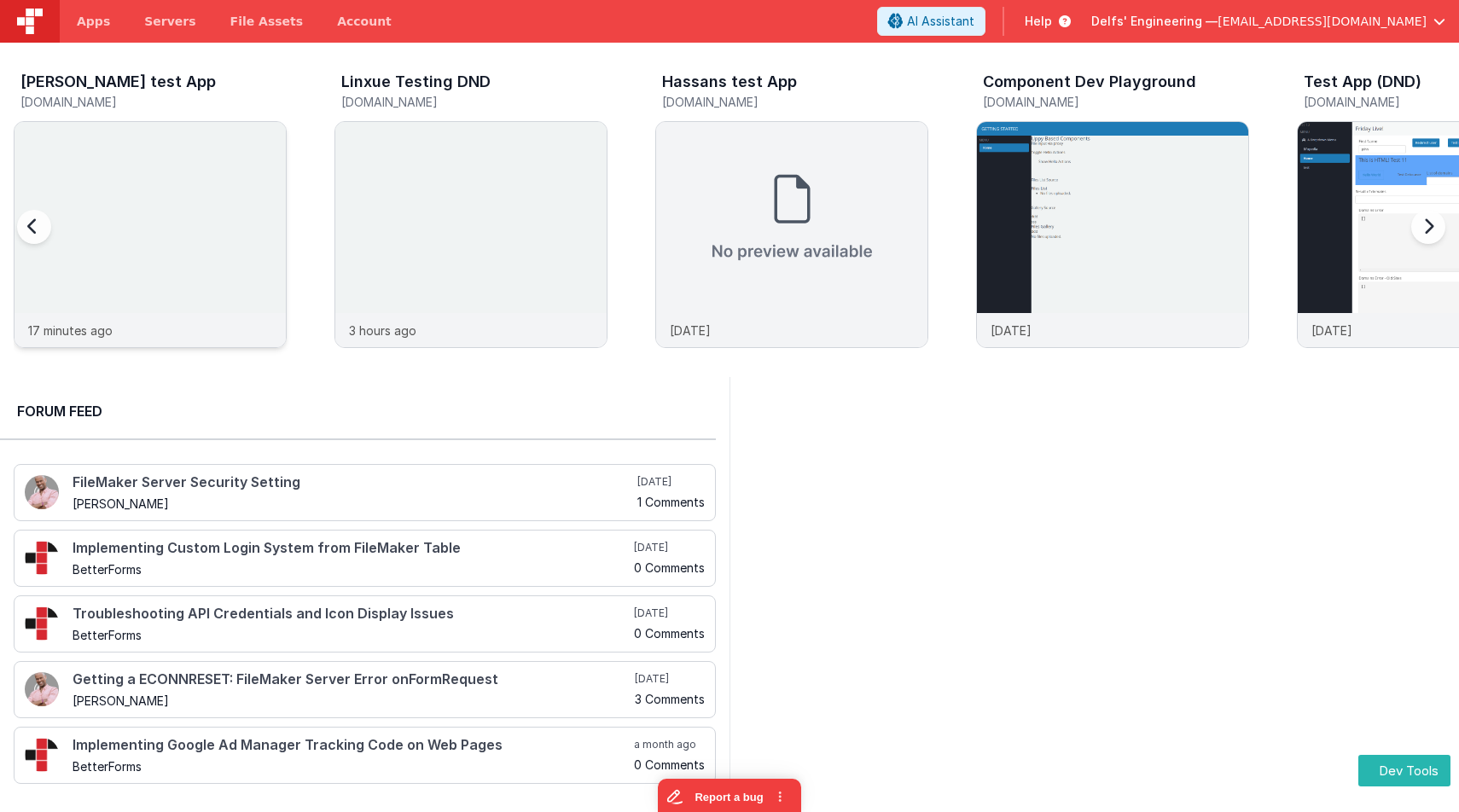
click at [237, 129] on img at bounding box center [150, 257] width 271 height 271
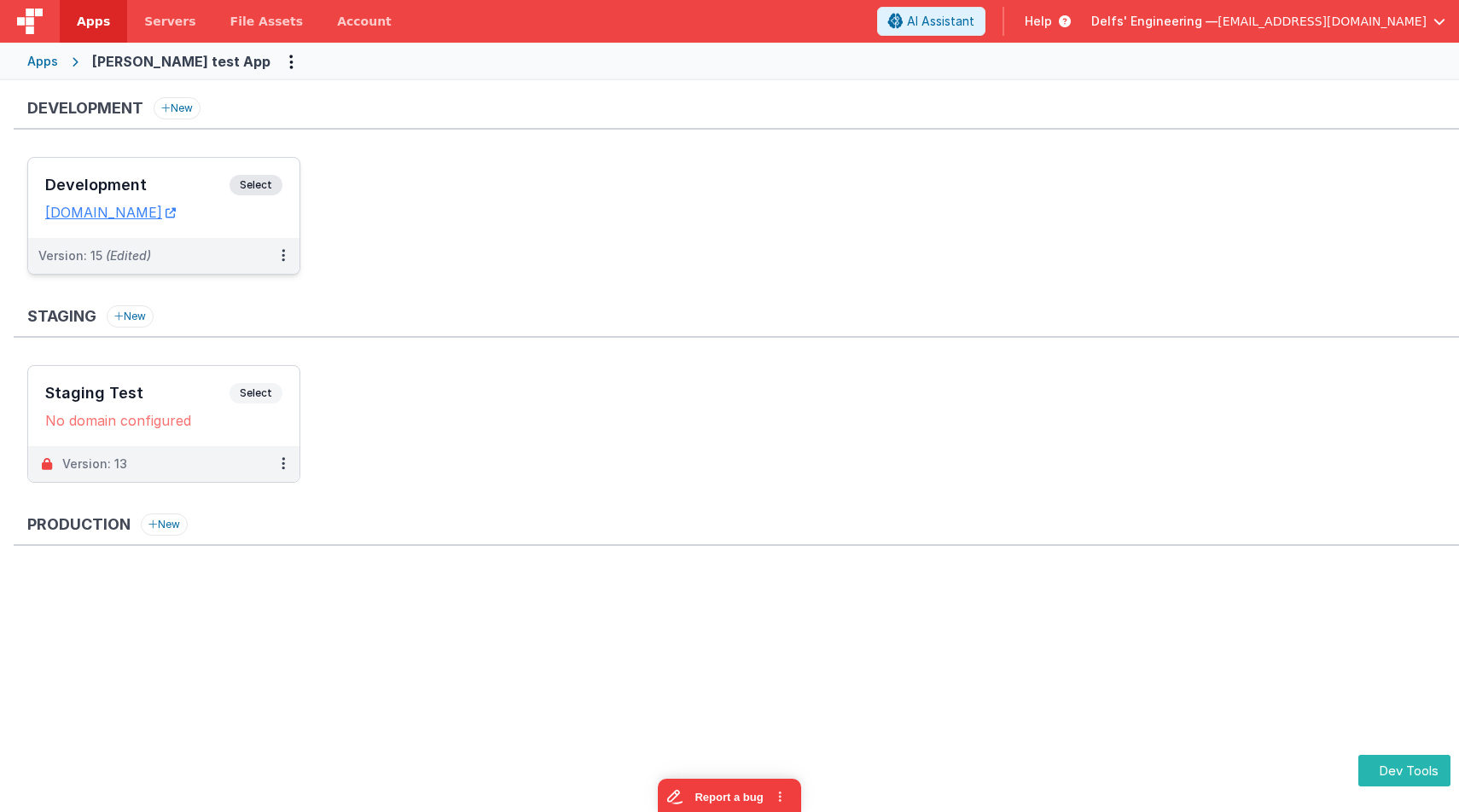
click at [257, 180] on span "Select" at bounding box center [255, 185] width 53 height 21
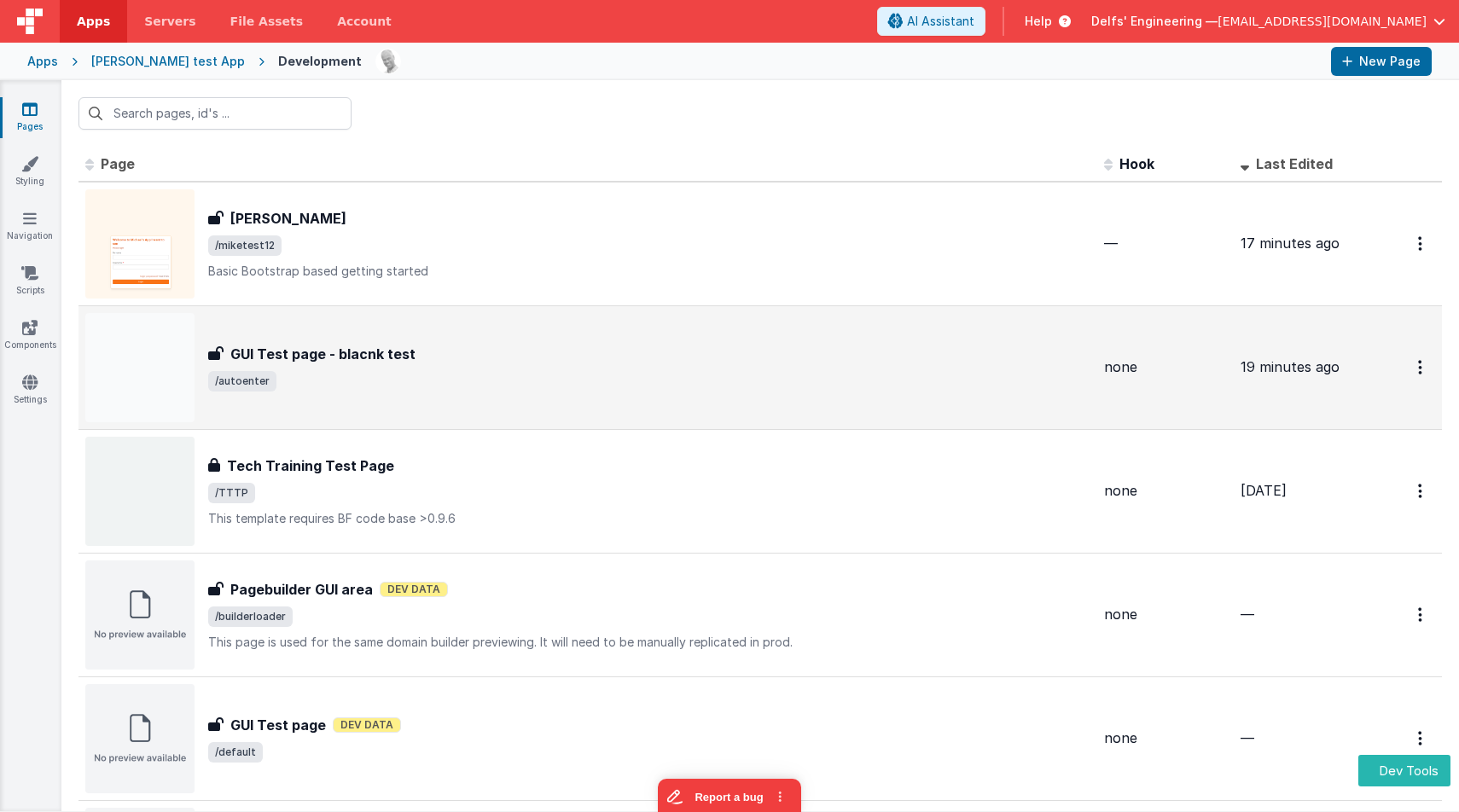
click at [360, 331] on div "GUI Test page - blacnk test GUI Test page - blacnk test /autoenter" at bounding box center [588, 367] width 1005 height 109
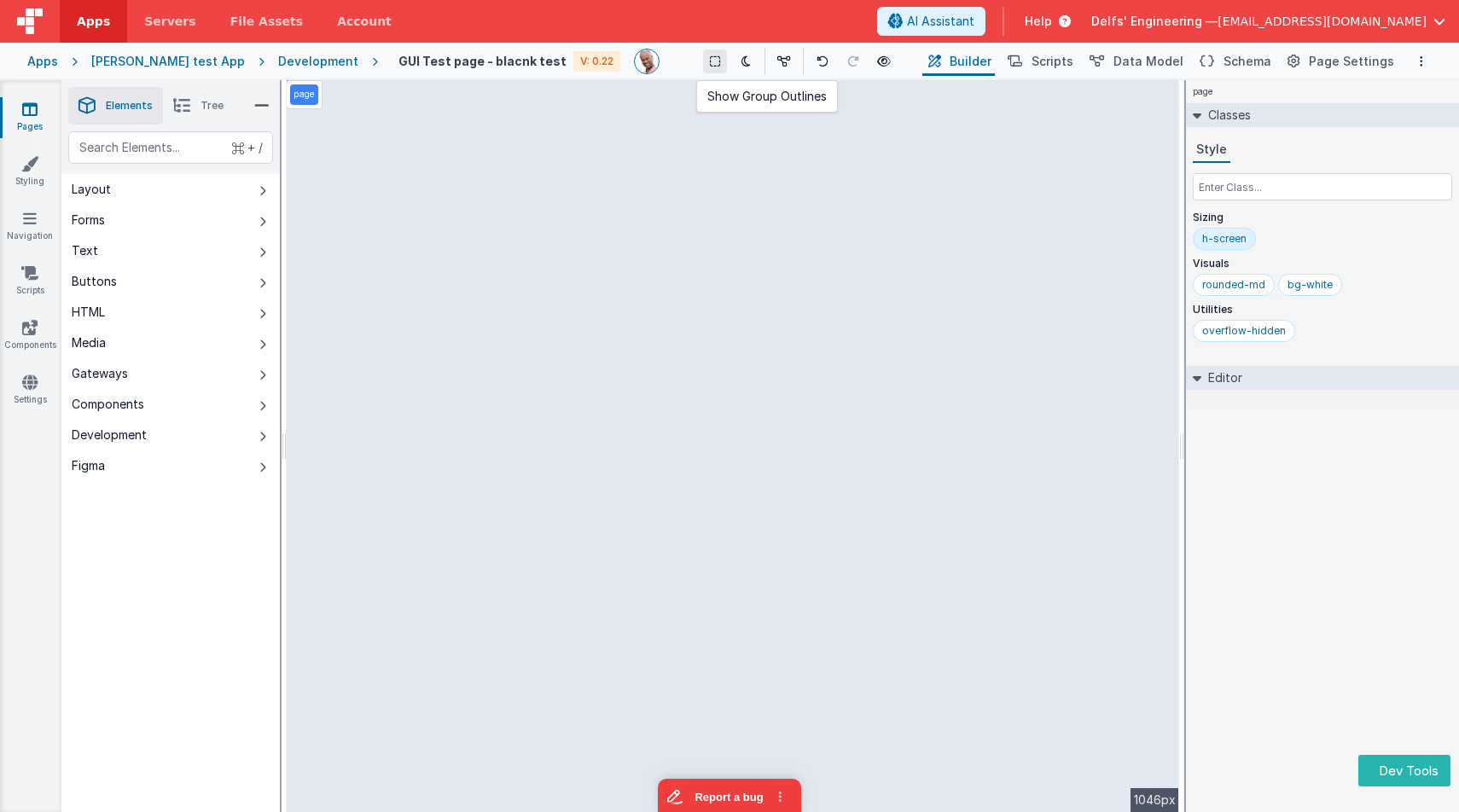
click at [703, 69] on button at bounding box center [715, 62] width 24 height 24
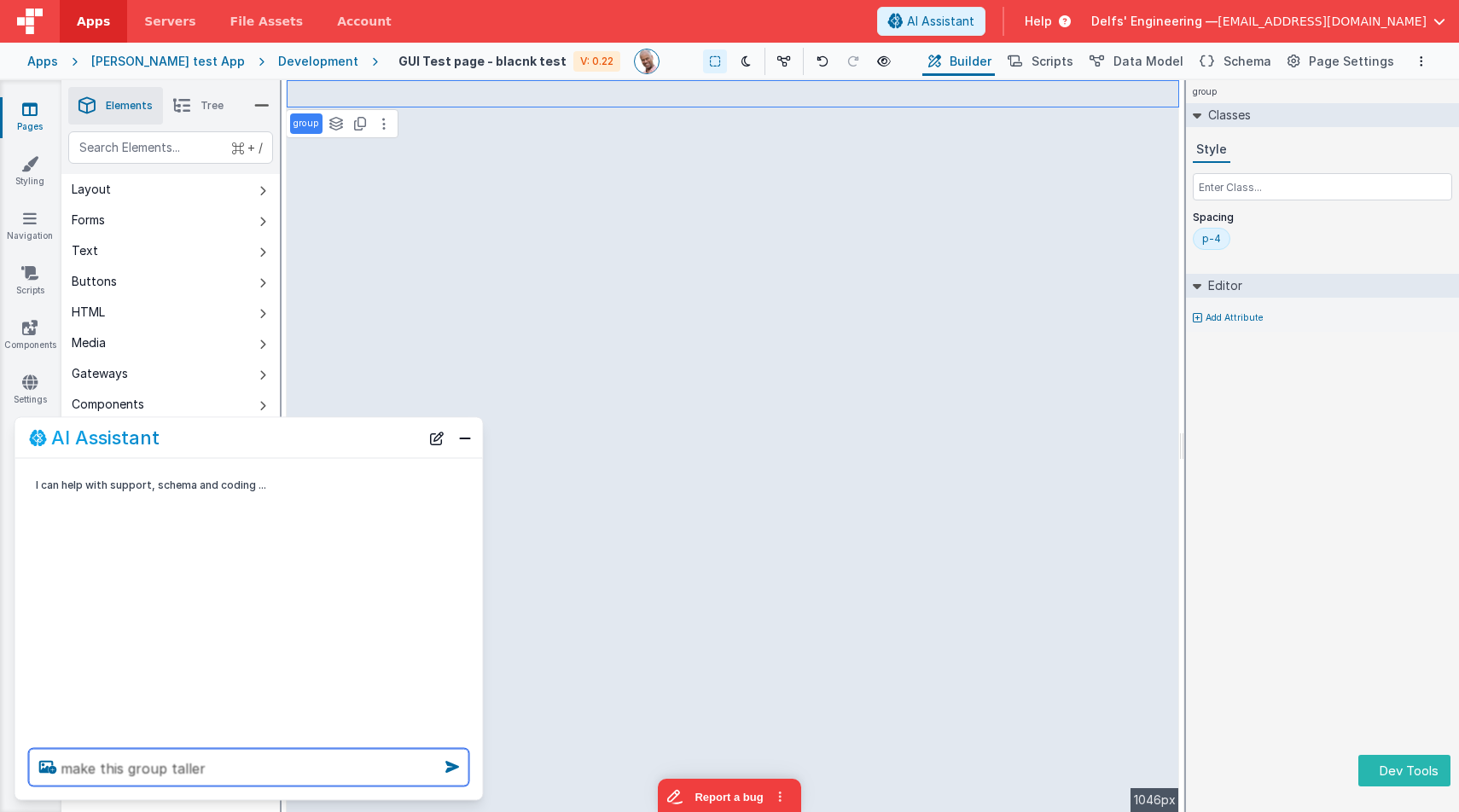
type textarea "make this group taller"
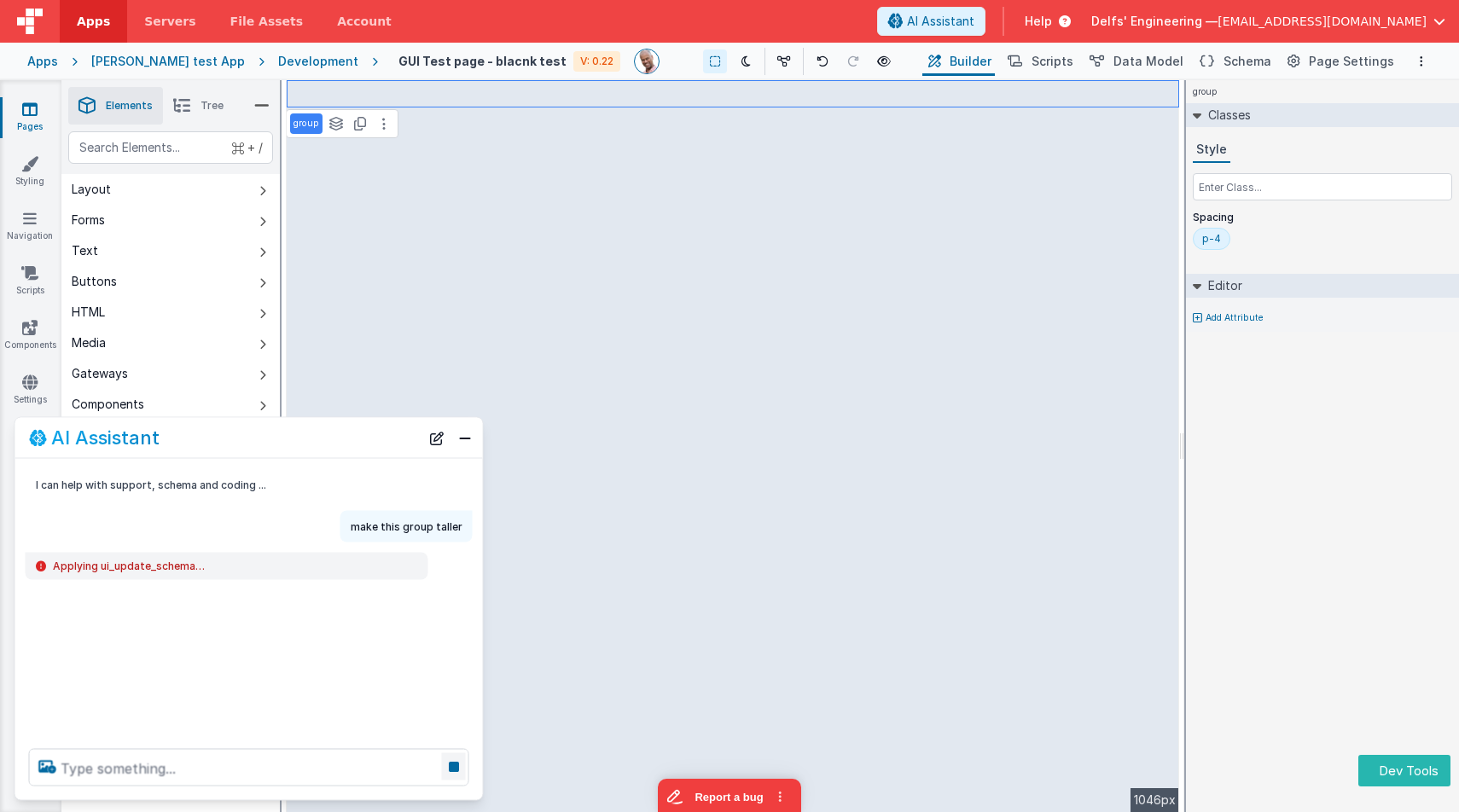
click at [454, 764] on icon at bounding box center [454, 765] width 24 height 27
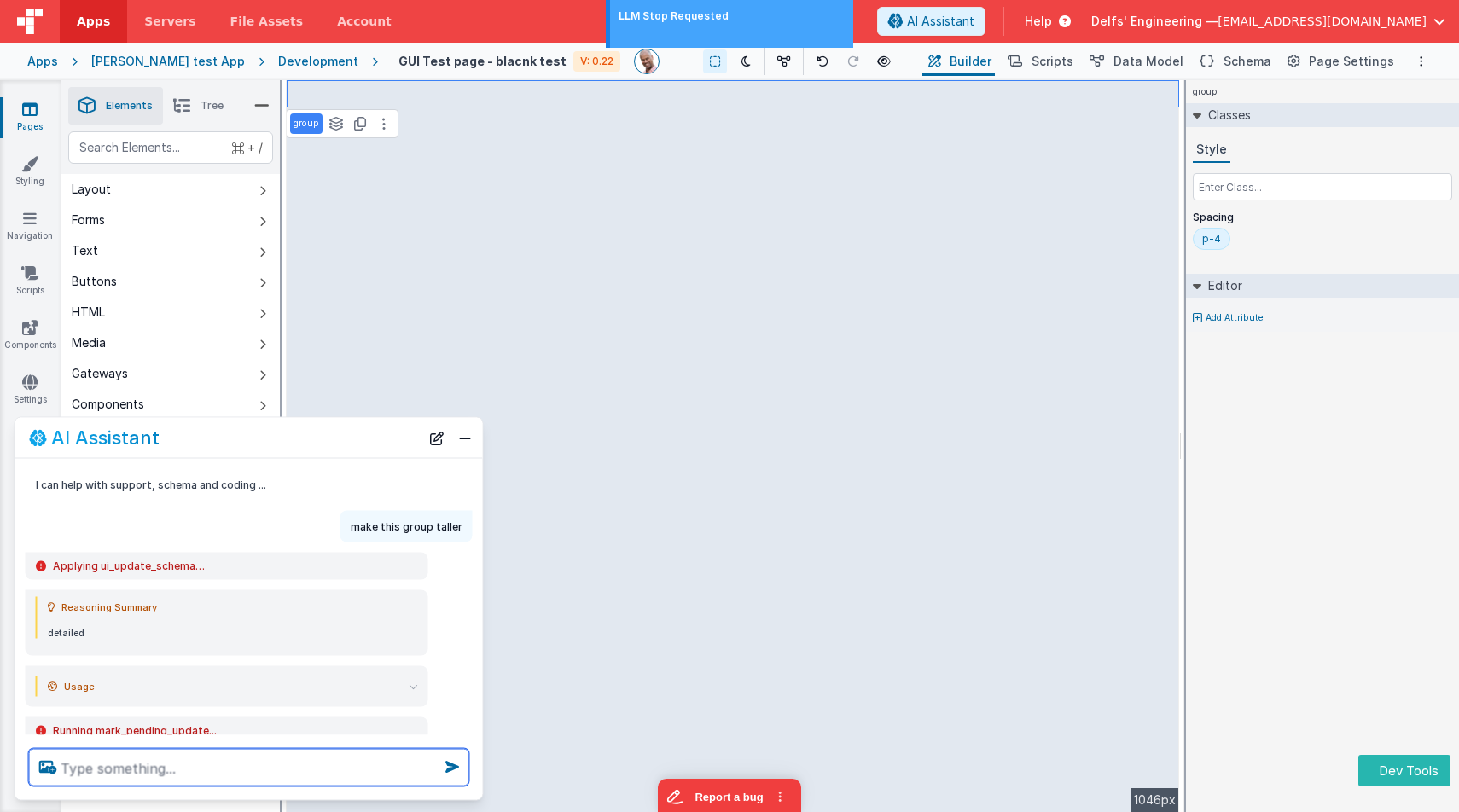
scroll to position [79, 0]
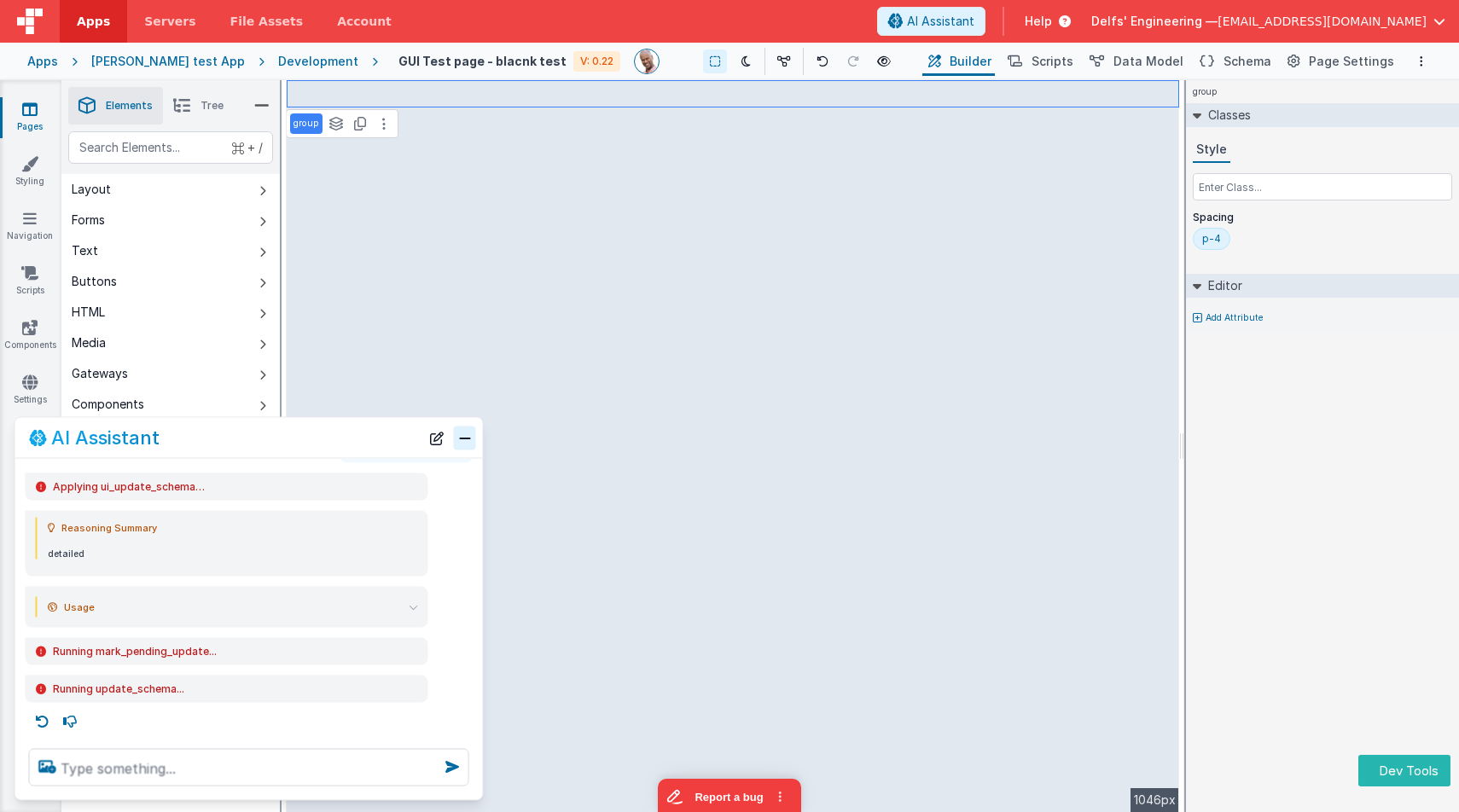
click at [463, 437] on button "Close" at bounding box center [465, 438] width 22 height 24
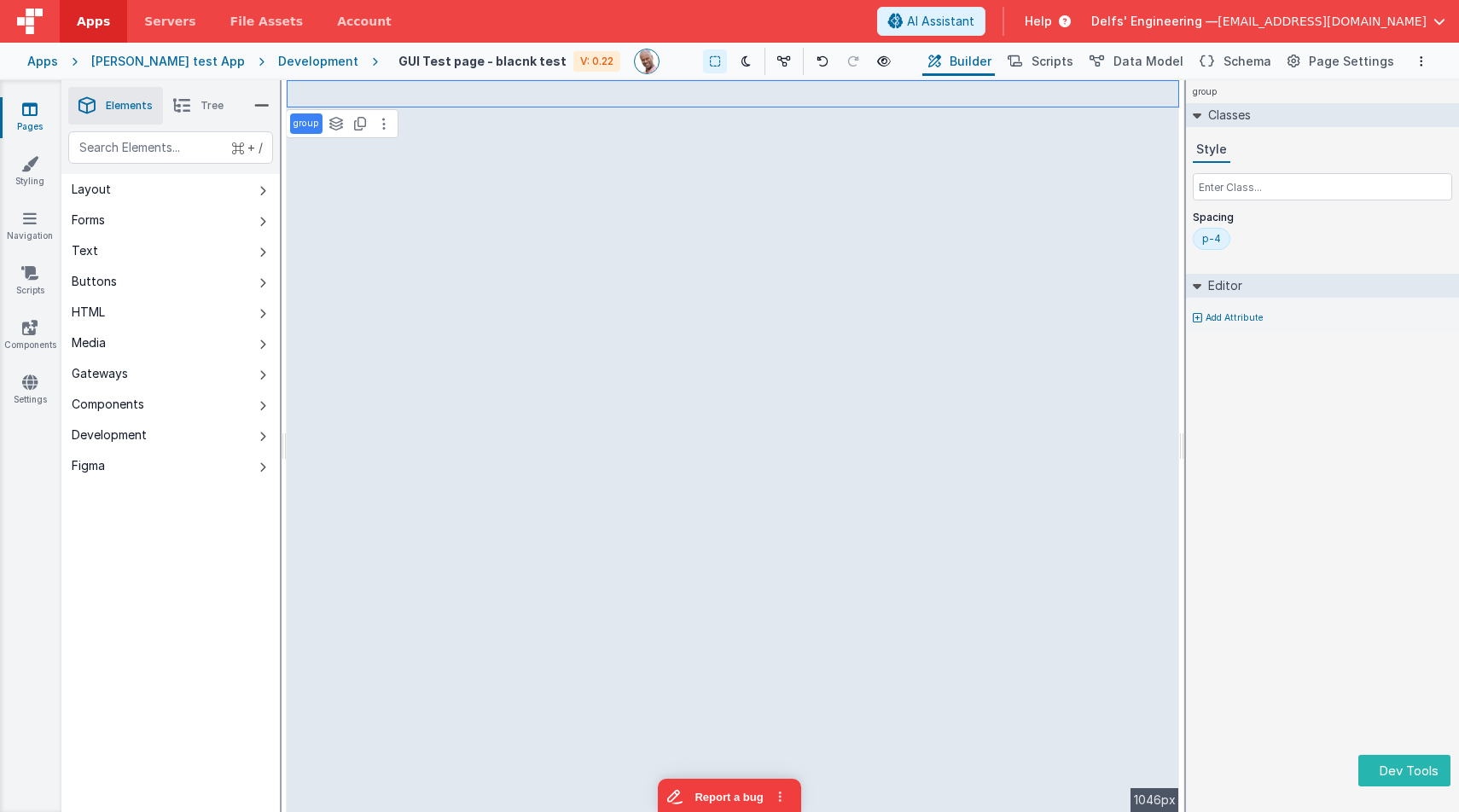
click at [262, 474] on icon at bounding box center [262, 468] width 7 height 14
click at [264, 467] on icon at bounding box center [262, 468] width 7 height 14
click at [259, 461] on icon at bounding box center [262, 468] width 7 height 14
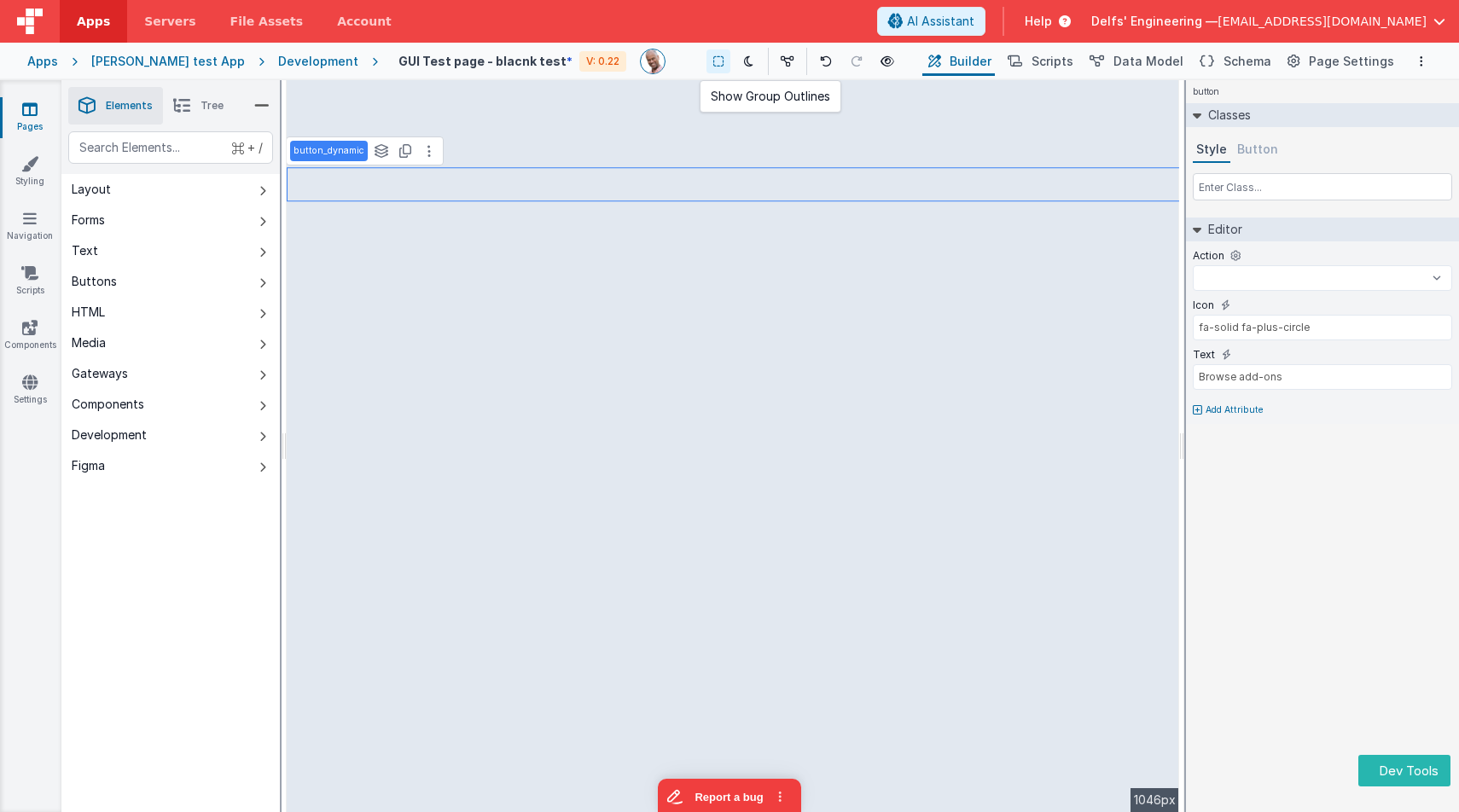
click at [706, 60] on button at bounding box center [718, 62] width 24 height 24
select select
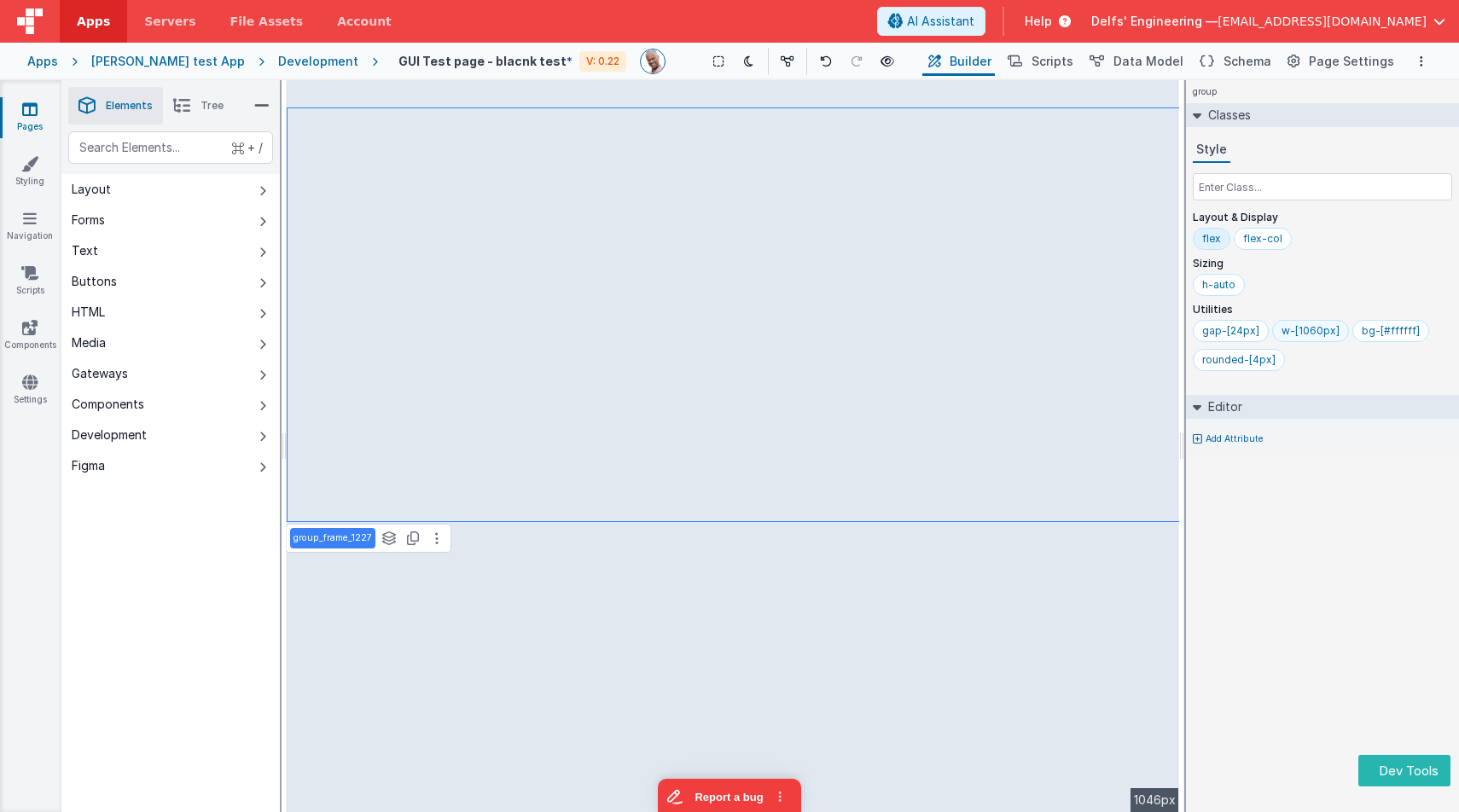
click at [1309, 335] on div "w-[1060px]" at bounding box center [1310, 331] width 58 height 14
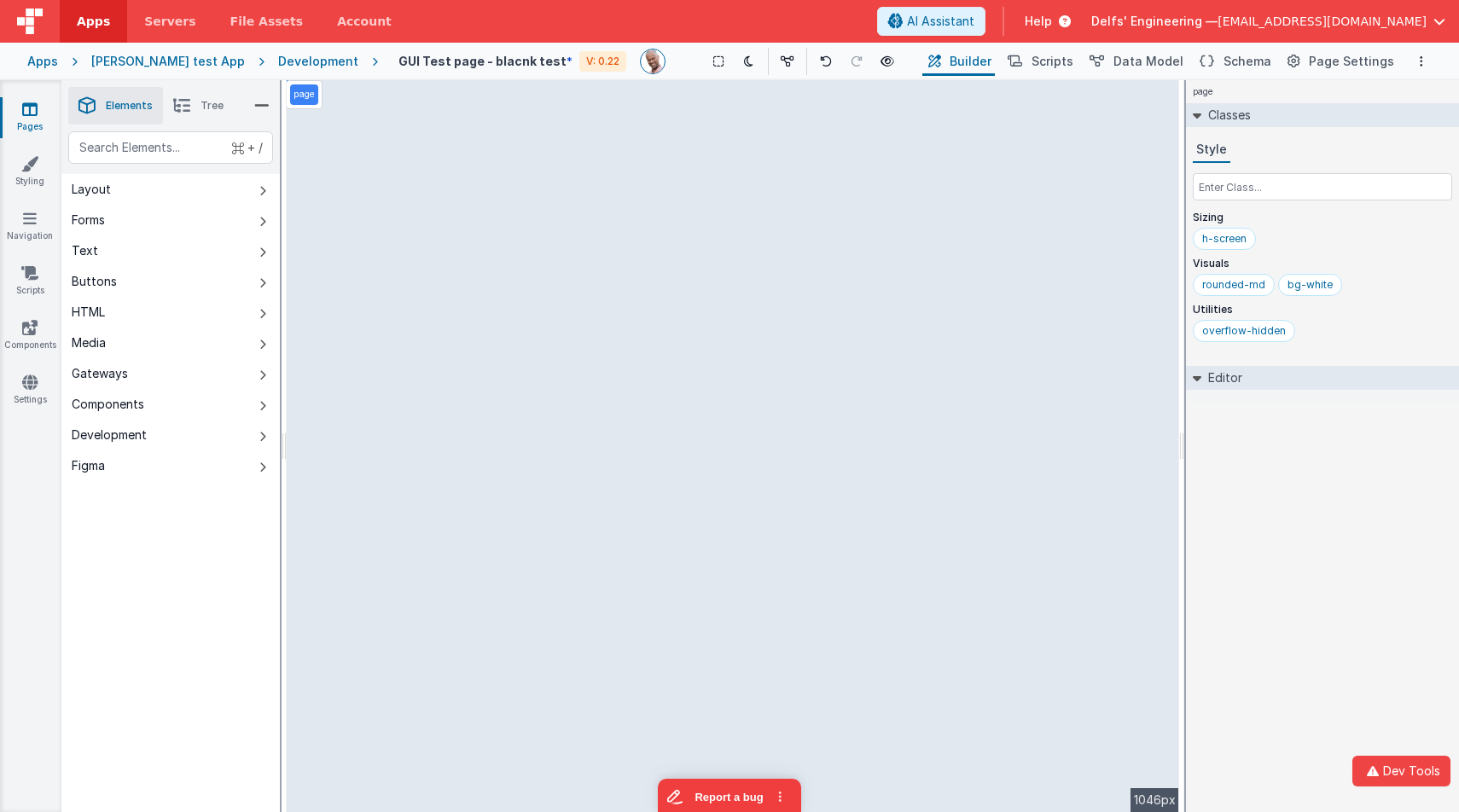
click at [1309, 335] on div "overflow-hidden" at bounding box center [1322, 334] width 259 height 29
click at [819, 64] on icon at bounding box center [825, 62] width 12 height 12
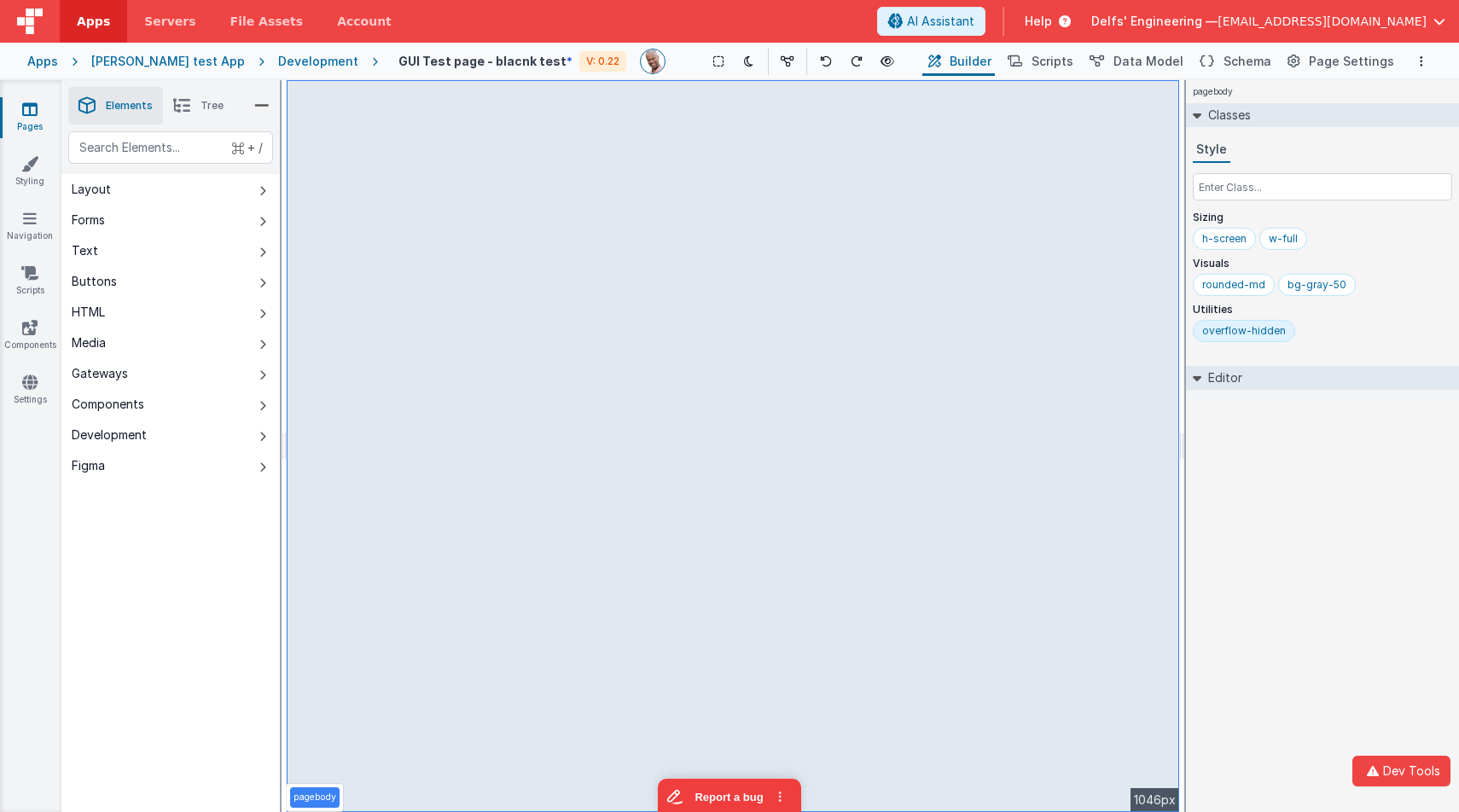
click at [208, 100] on span "Tree" at bounding box center [212, 106] width 23 height 14
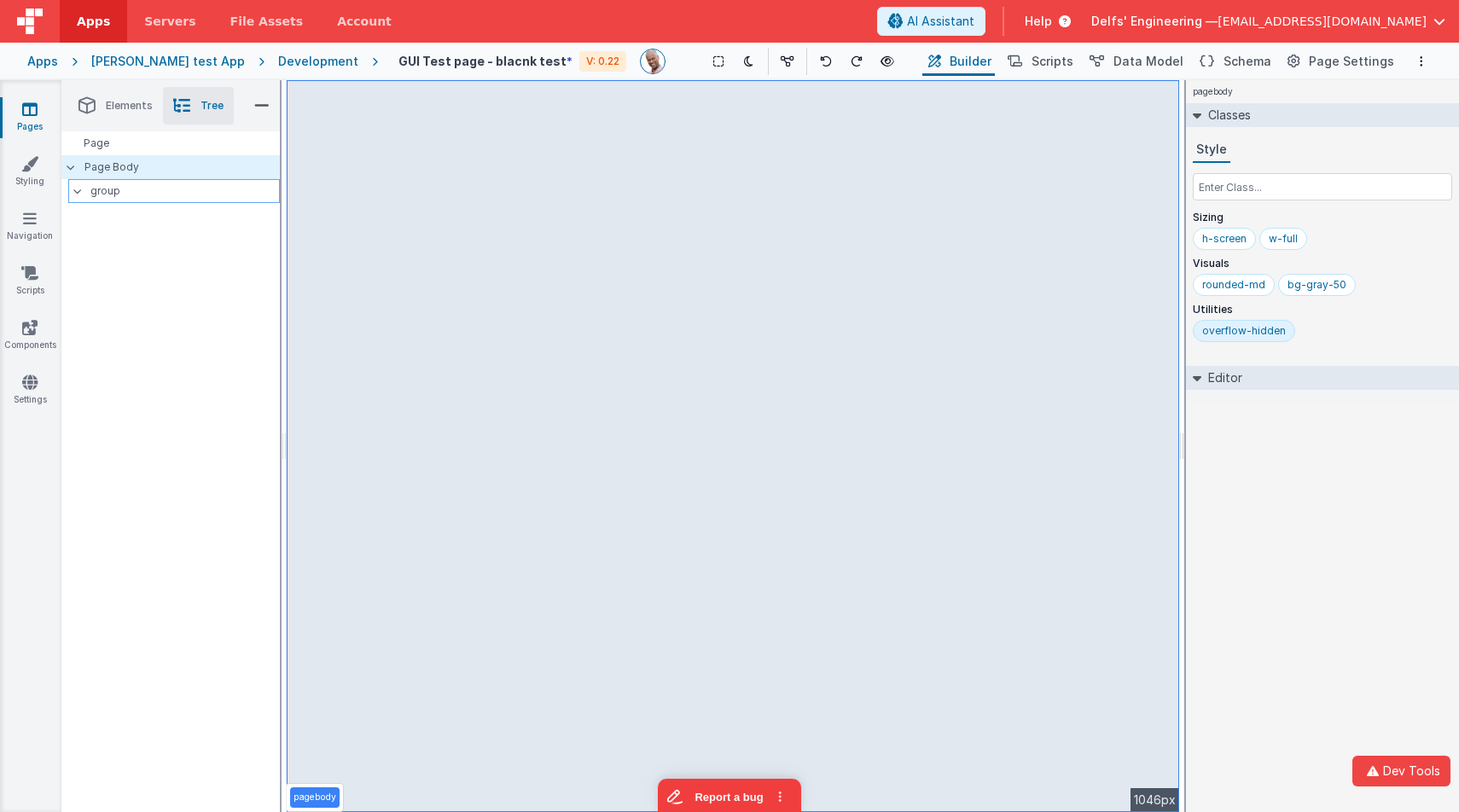
click at [126, 185] on p "group" at bounding box center [185, 191] width 189 height 19
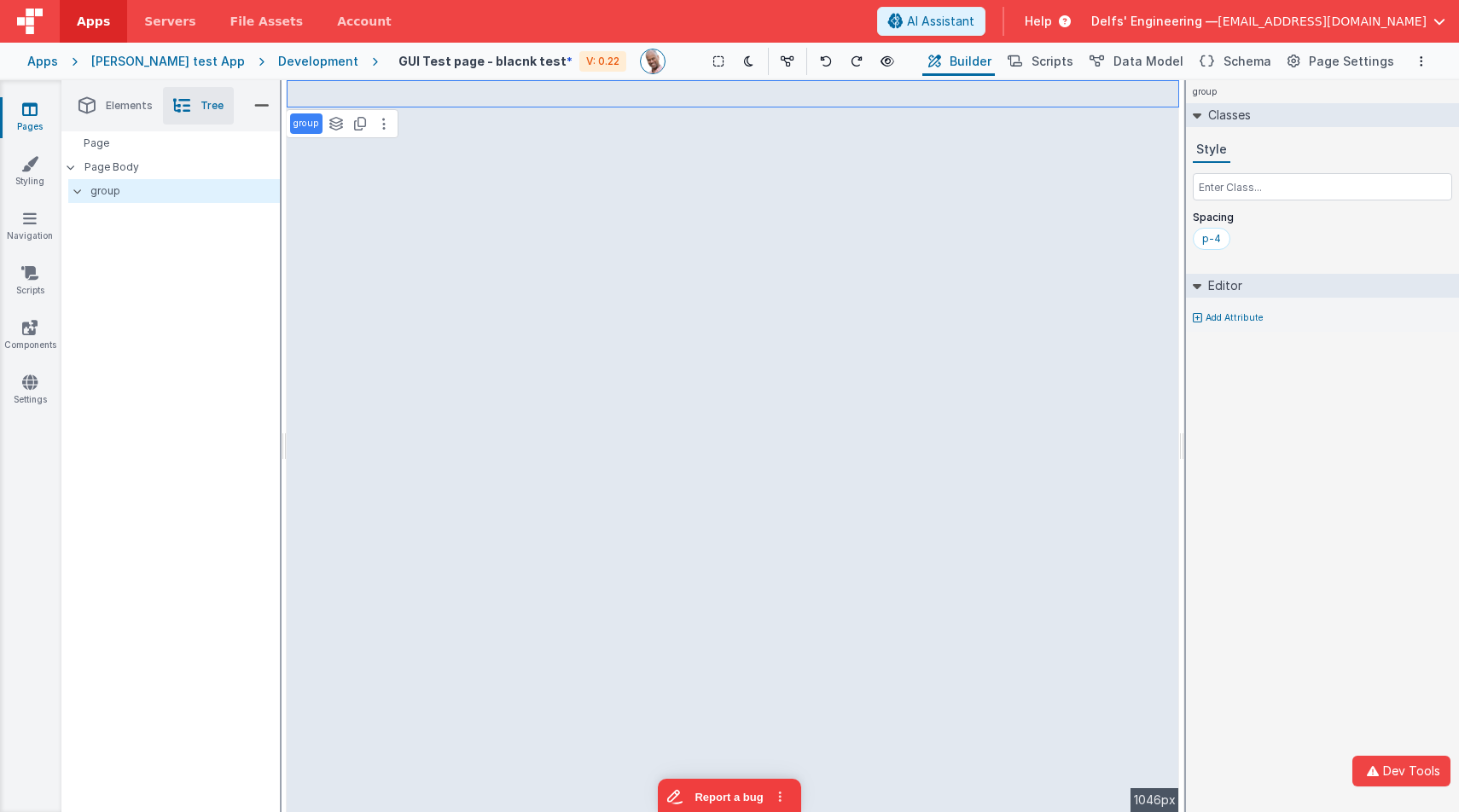
click at [137, 106] on span "Elements" at bounding box center [129, 106] width 47 height 14
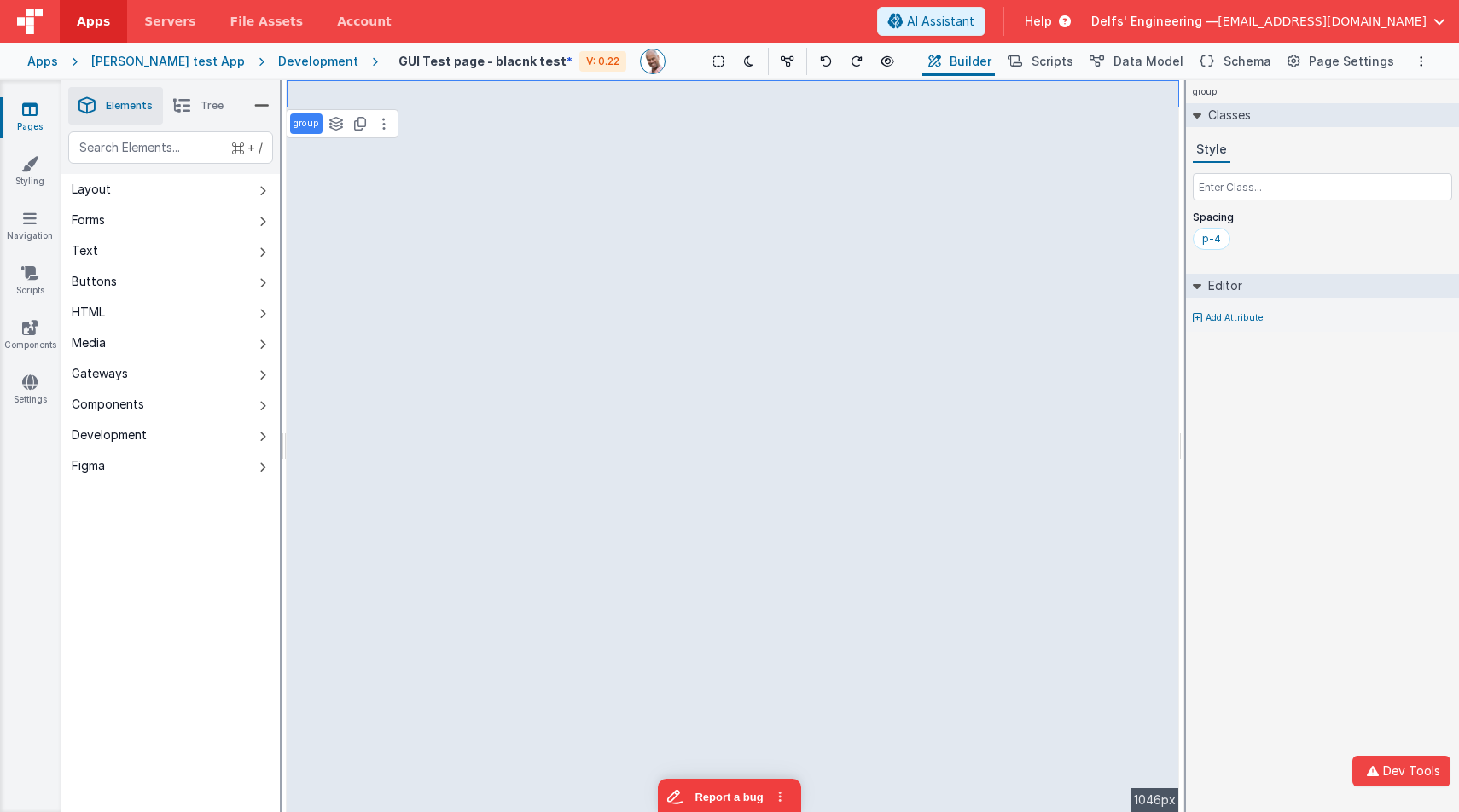
click at [225, 466] on button "Figma" at bounding box center [171, 466] width 219 height 31
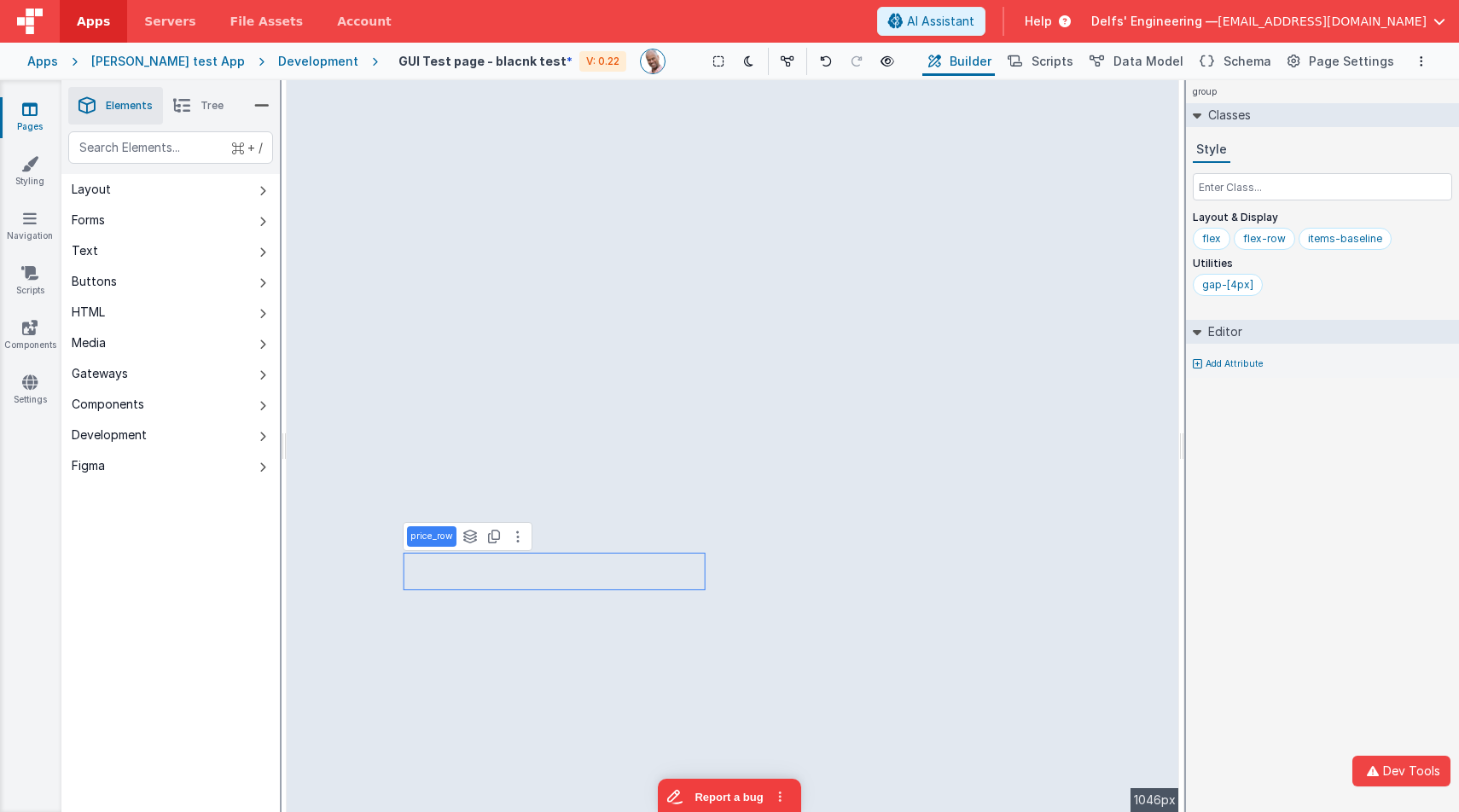
click at [203, 103] on span "Tree" at bounding box center [212, 106] width 23 height 14
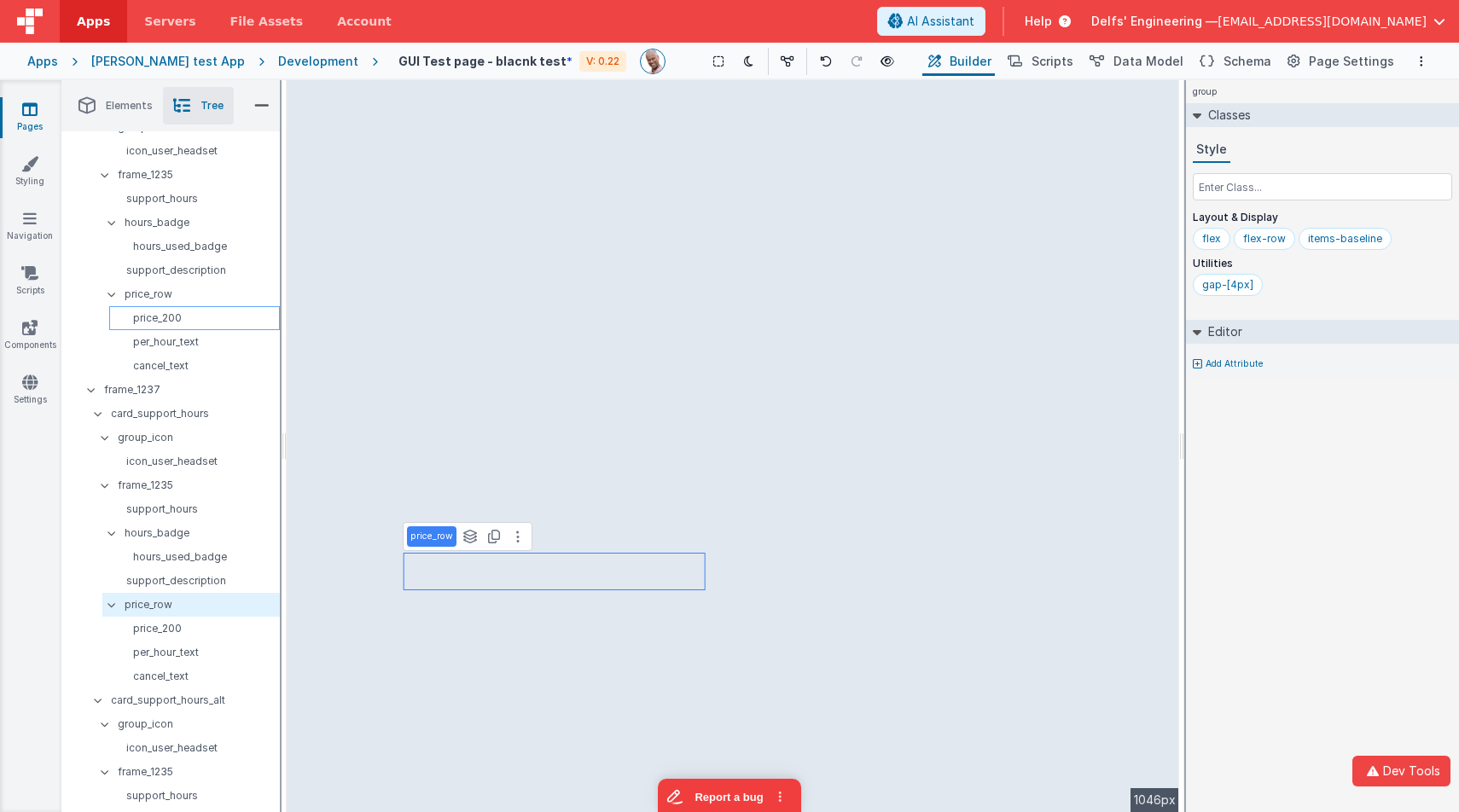
scroll to position [609, 0]
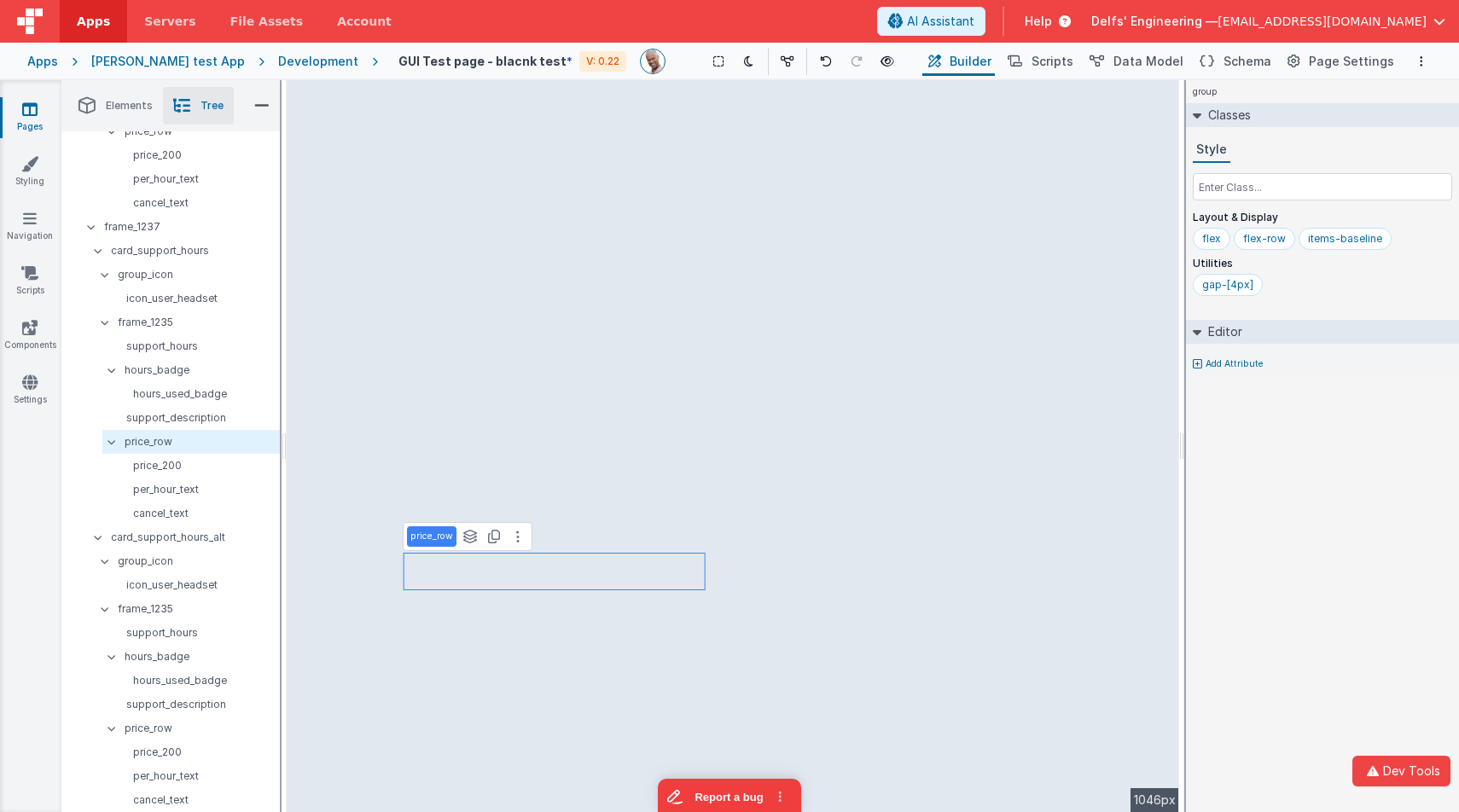
click at [87, 225] on icon at bounding box center [91, 226] width 14 height 5
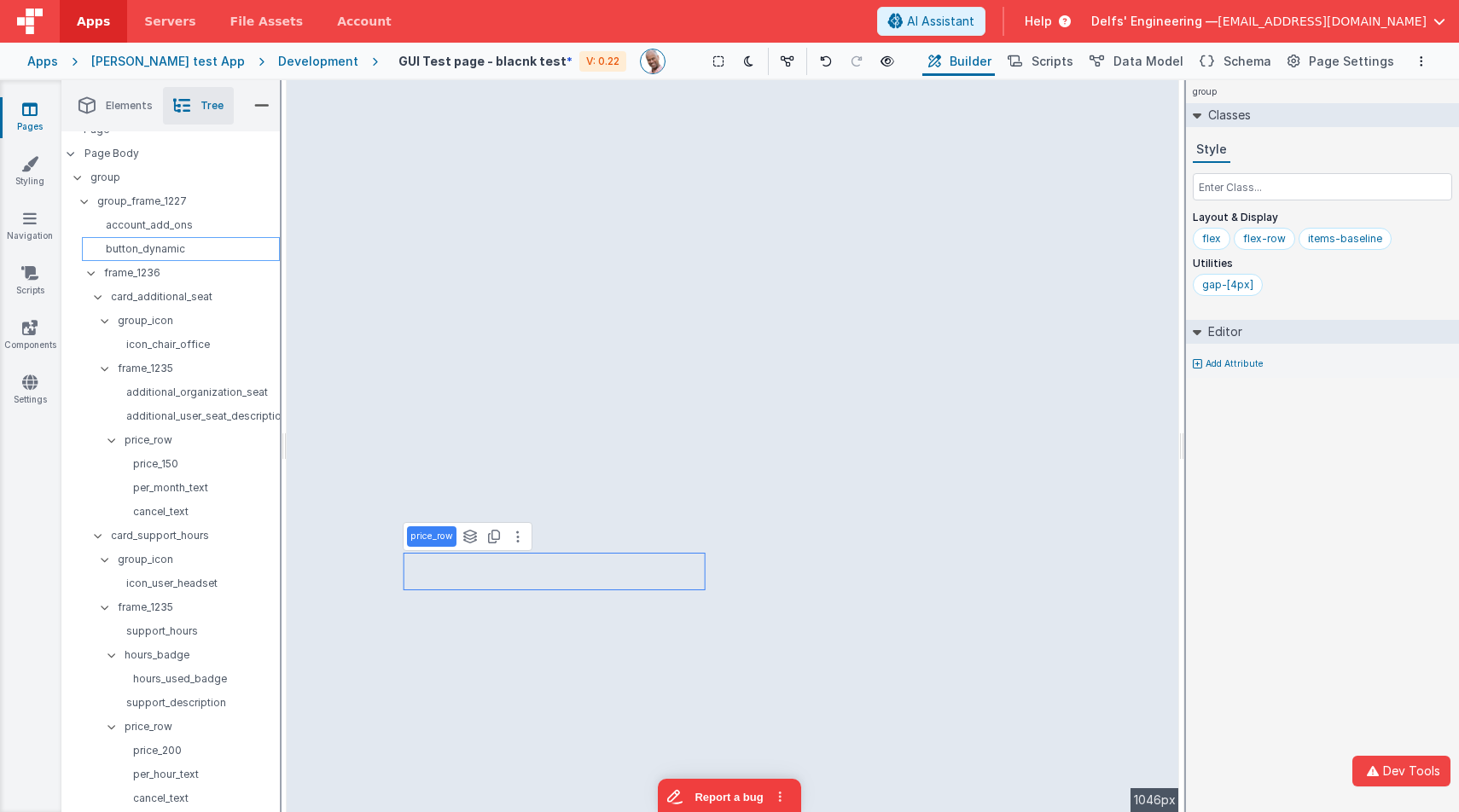
scroll to position [0, 0]
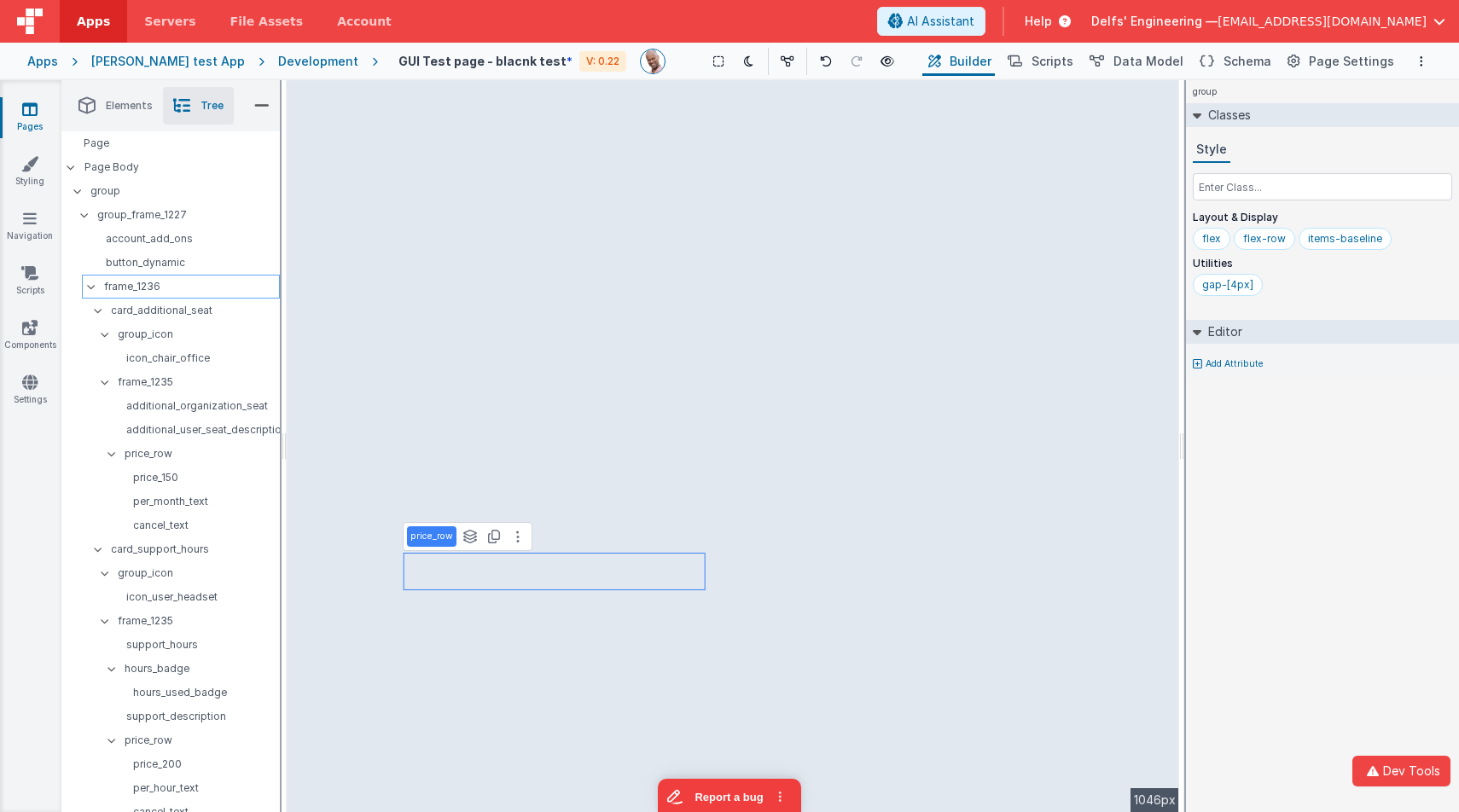
click at [87, 281] on div "frame_1236" at bounding box center [180, 287] width 198 height 24
click at [81, 209] on div at bounding box center [88, 215] width 15 height 14
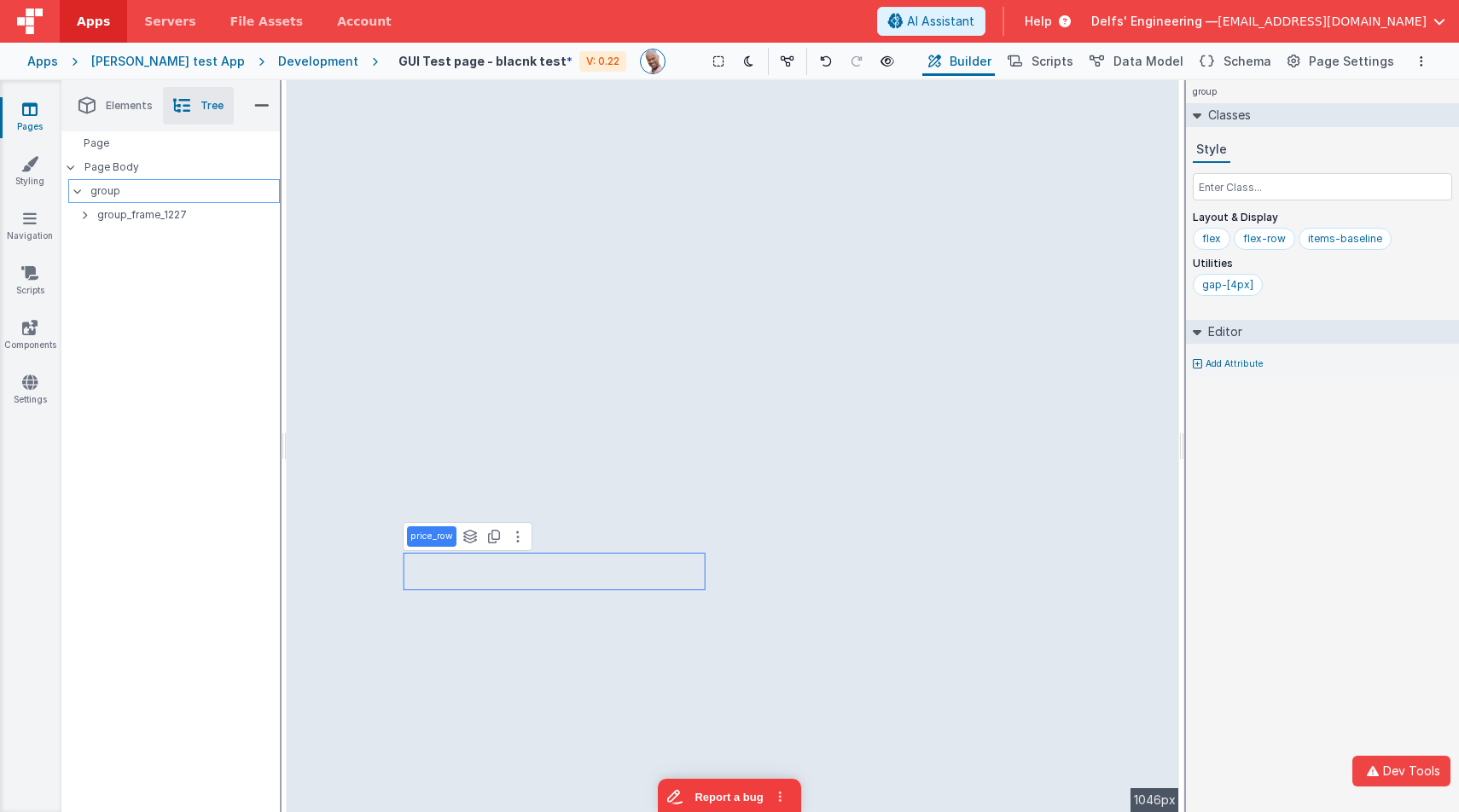
click at [95, 195] on p "group" at bounding box center [185, 191] width 189 height 19
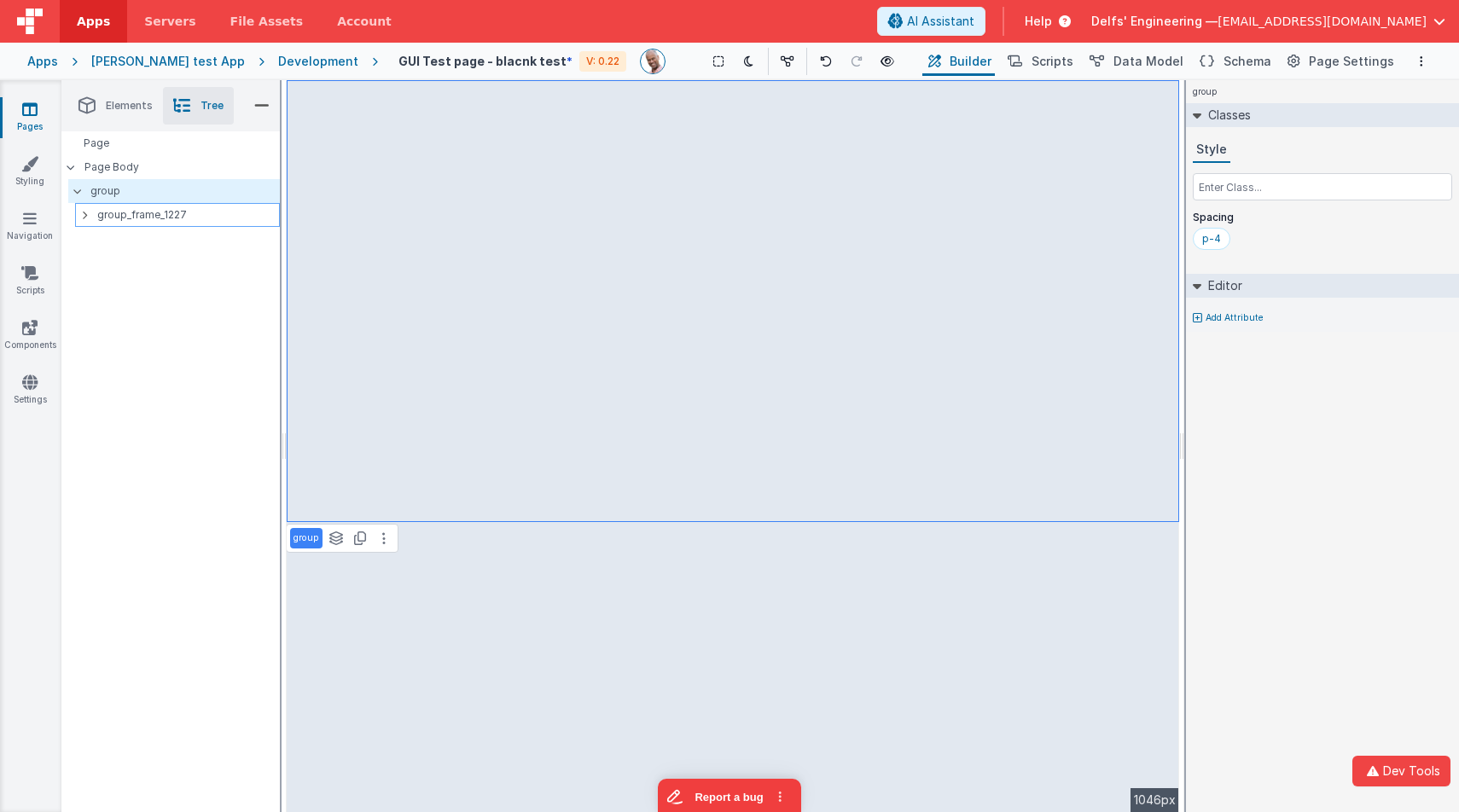
click at [121, 213] on p "group_frame_1227" at bounding box center [188, 214] width 182 height 19
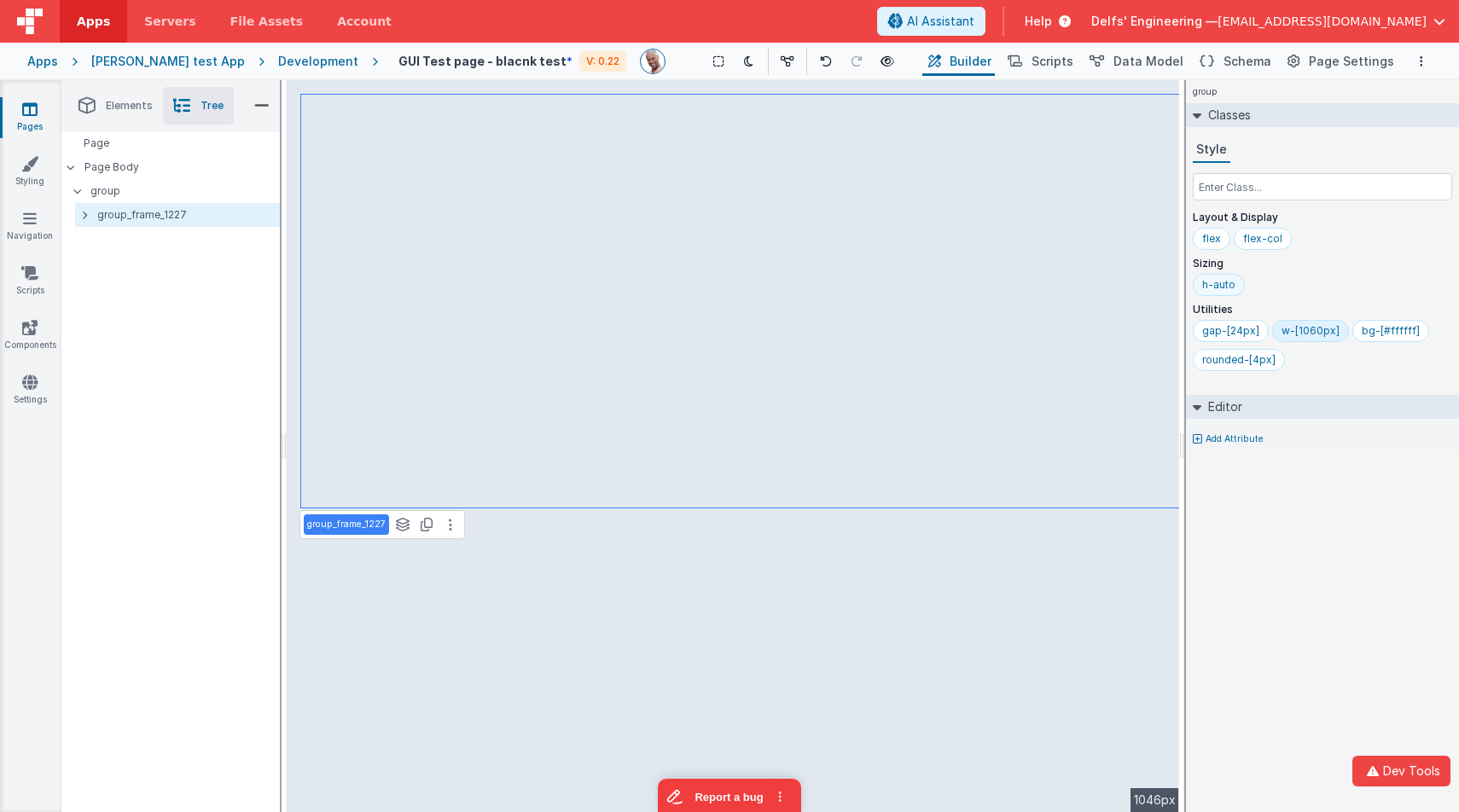
click at [1219, 285] on div "h-auto" at bounding box center [1219, 285] width 34 height 14
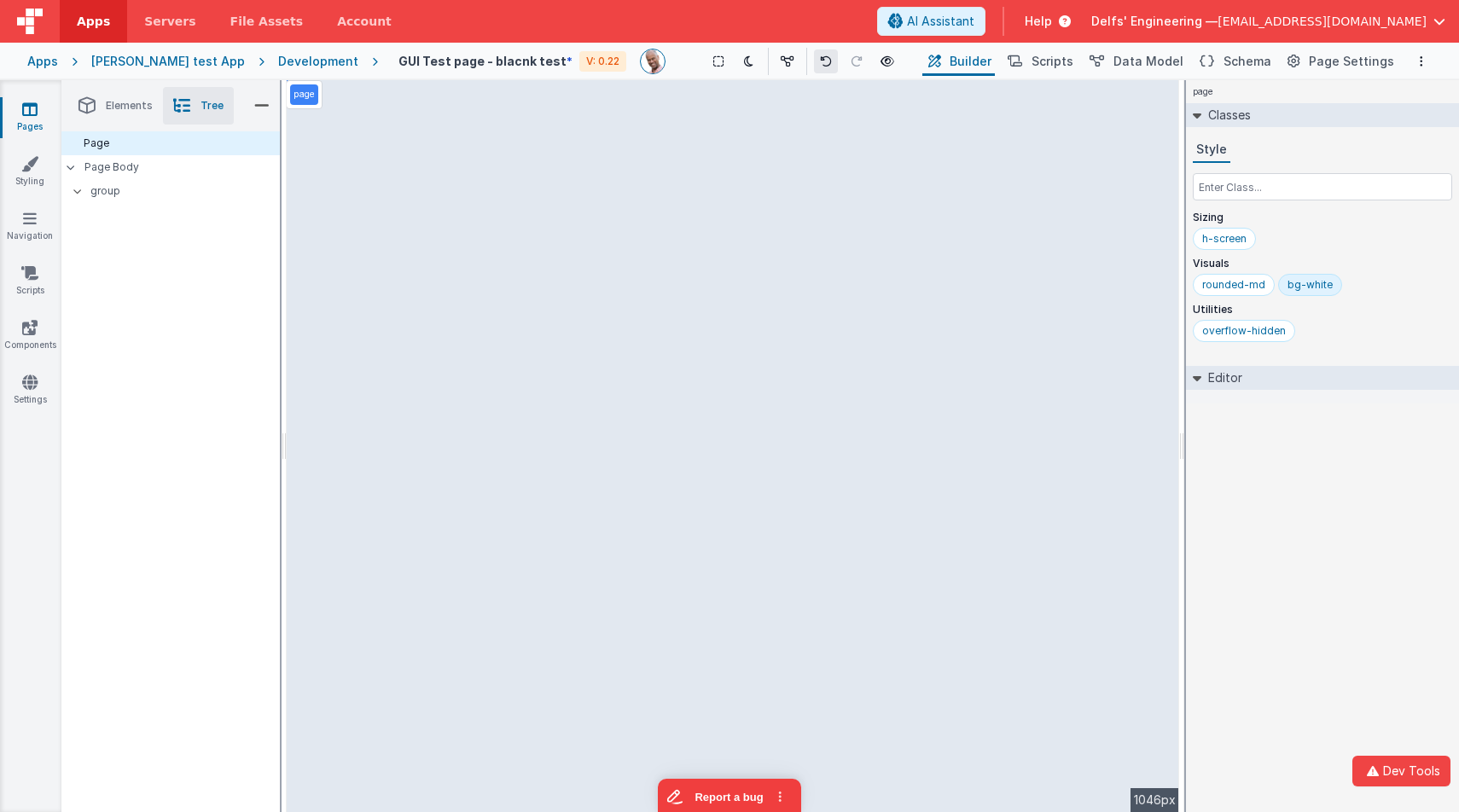
click at [813, 63] on button at bounding box center [825, 62] width 24 height 24
click at [173, 197] on p "group" at bounding box center [185, 191] width 189 height 19
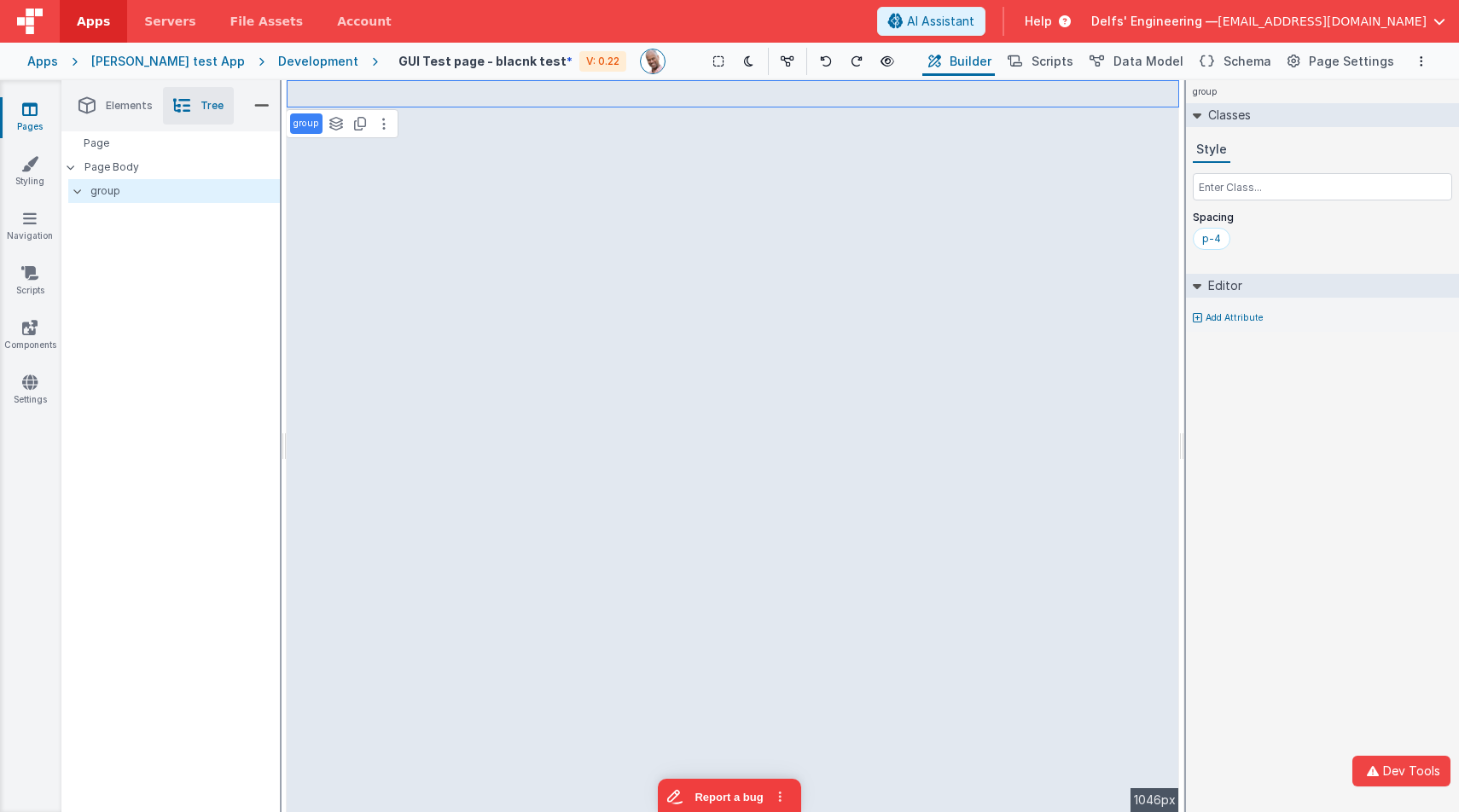
click at [129, 115] on li "Elements" at bounding box center [115, 106] width 94 height 38
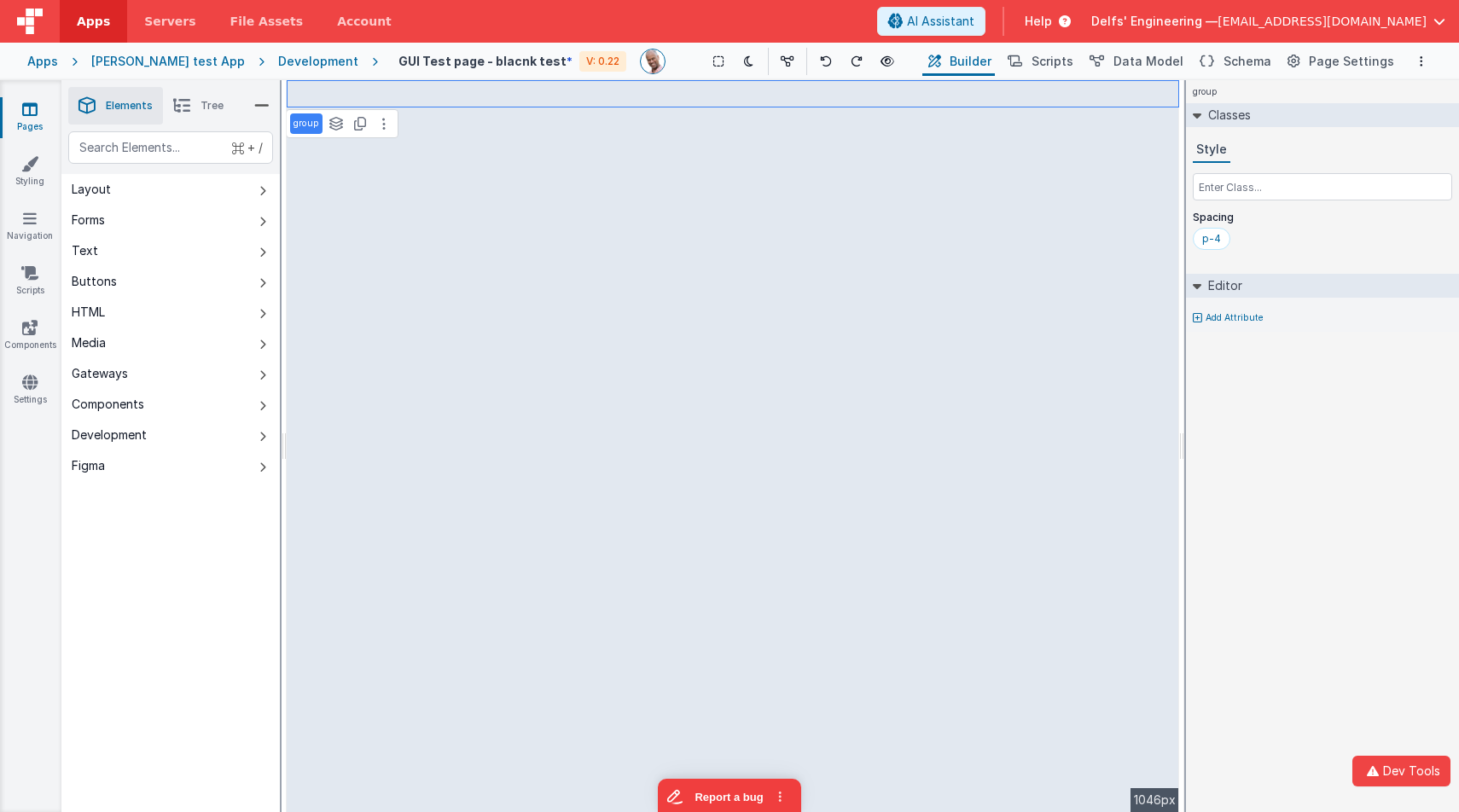
click at [186, 112] on icon at bounding box center [181, 105] width 17 height 24
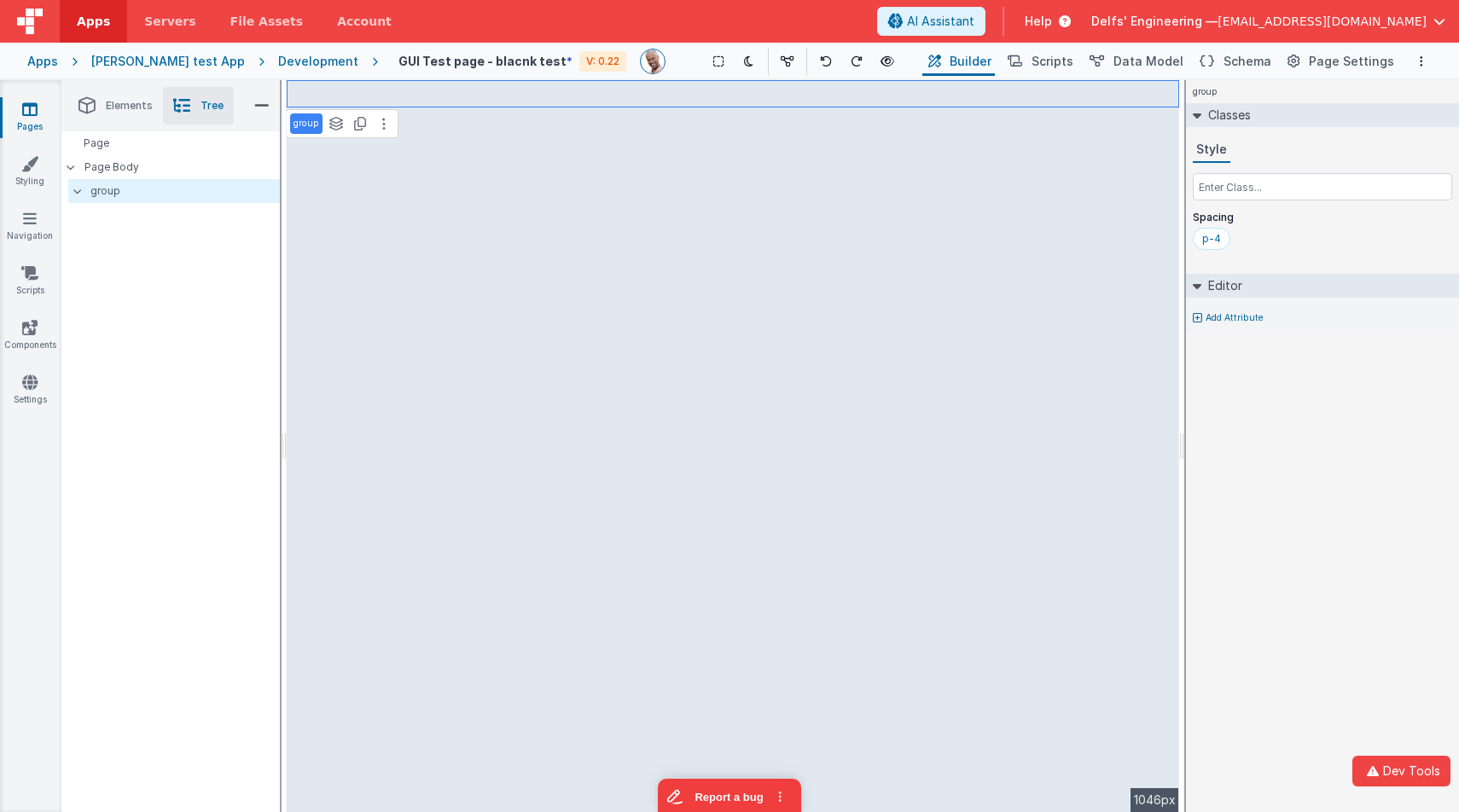
click at [113, 111] on span "Elements" at bounding box center [129, 106] width 47 height 14
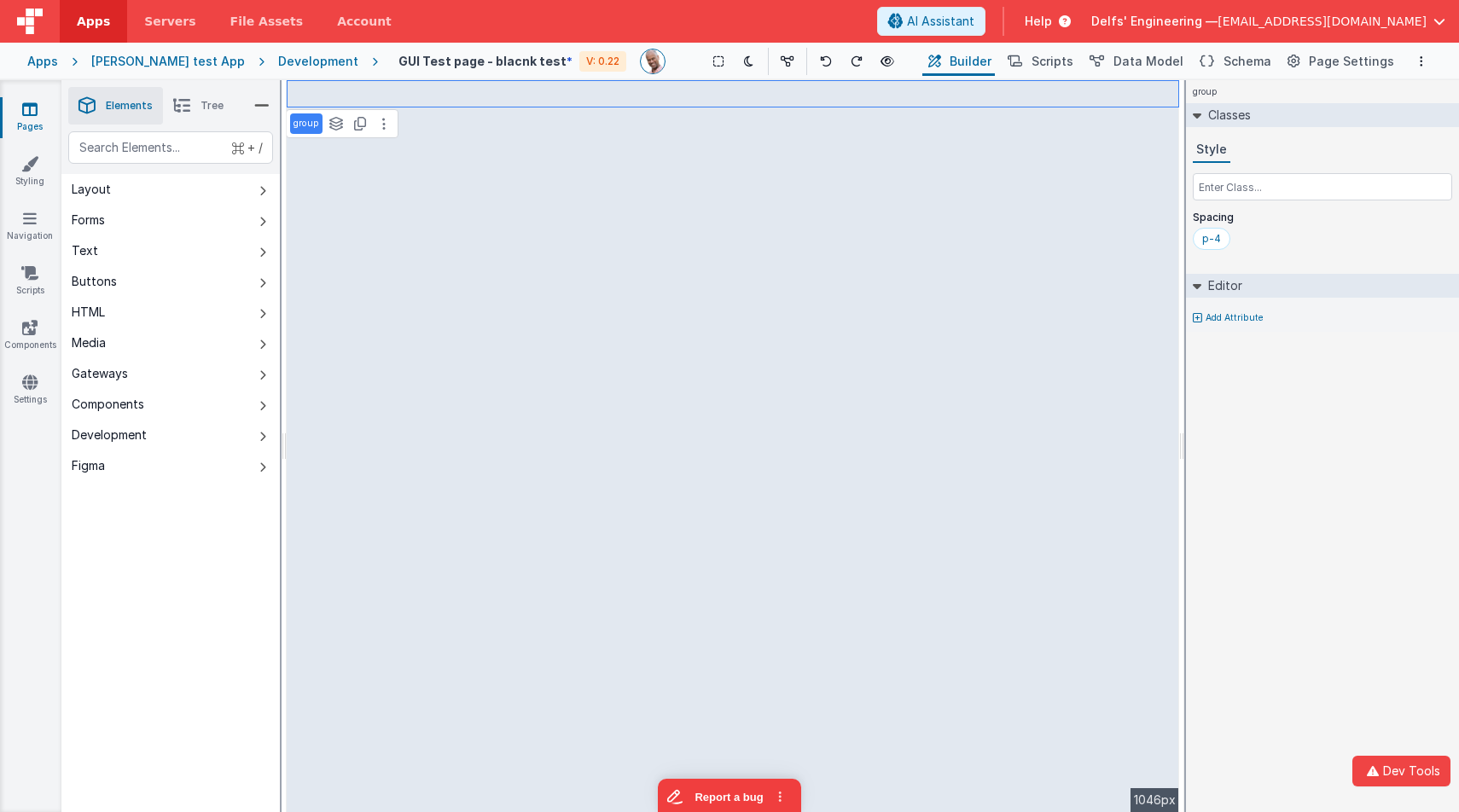
drag, startPoint x: 171, startPoint y: 467, endPoint x: 225, endPoint y: 464, distance: 54.1
click at [173, 467] on button "Figma" at bounding box center [171, 466] width 219 height 31
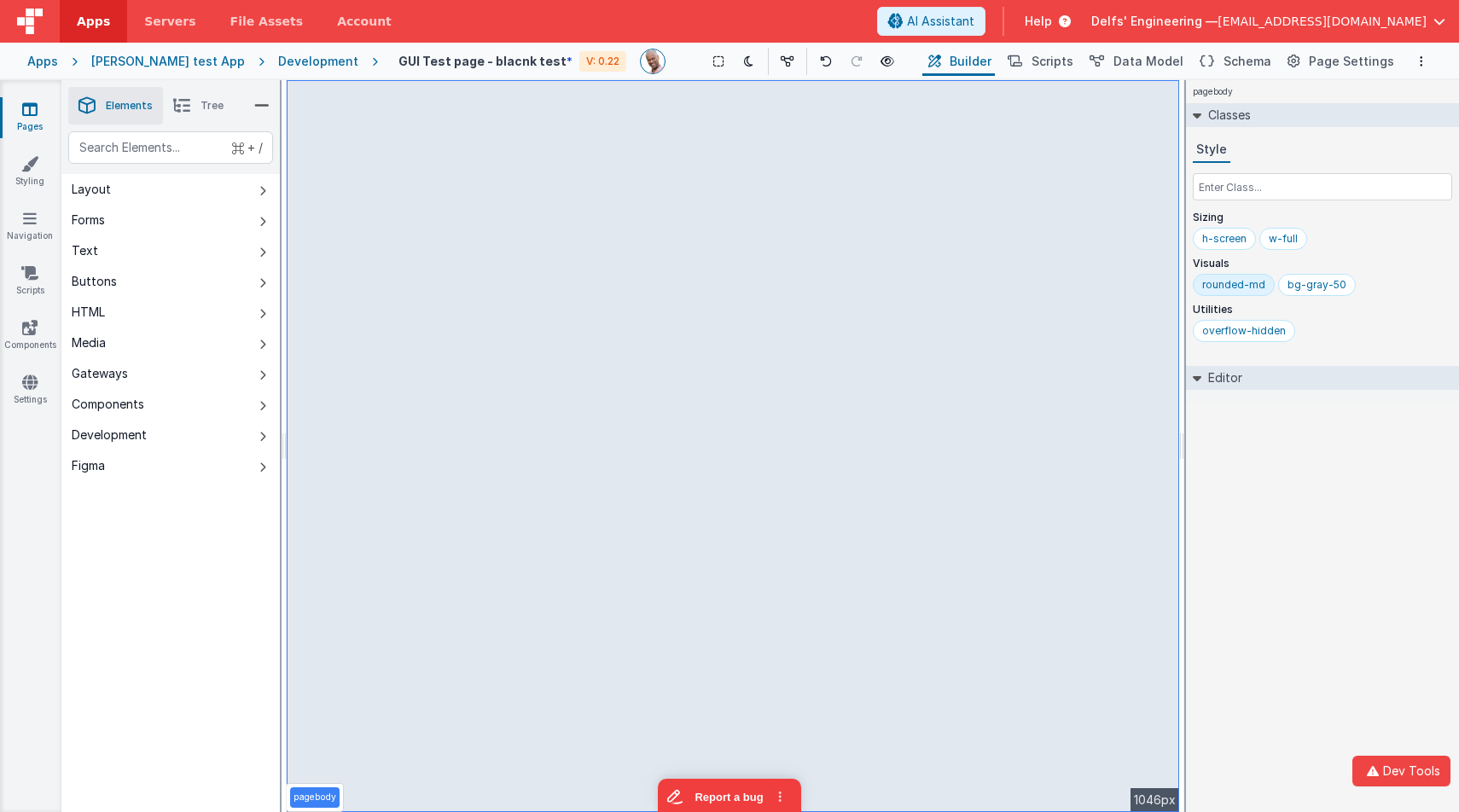
click at [173, 111] on icon at bounding box center [181, 105] width 17 height 24
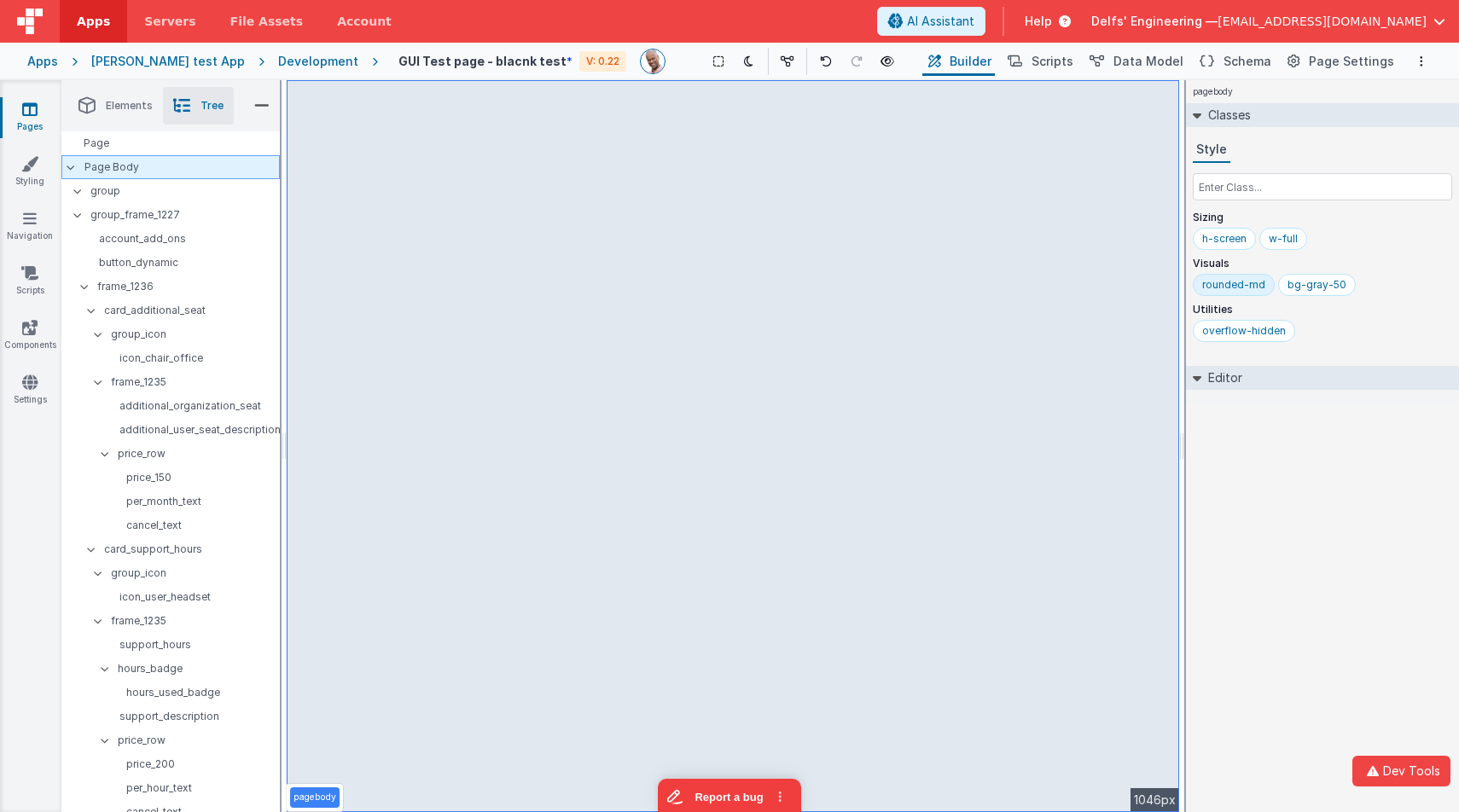
click at [162, 167] on p "Page Body" at bounding box center [182, 167] width 196 height 14
click at [1282, 196] on input "text" at bounding box center [1322, 186] width 259 height 27
type input "ng-white"
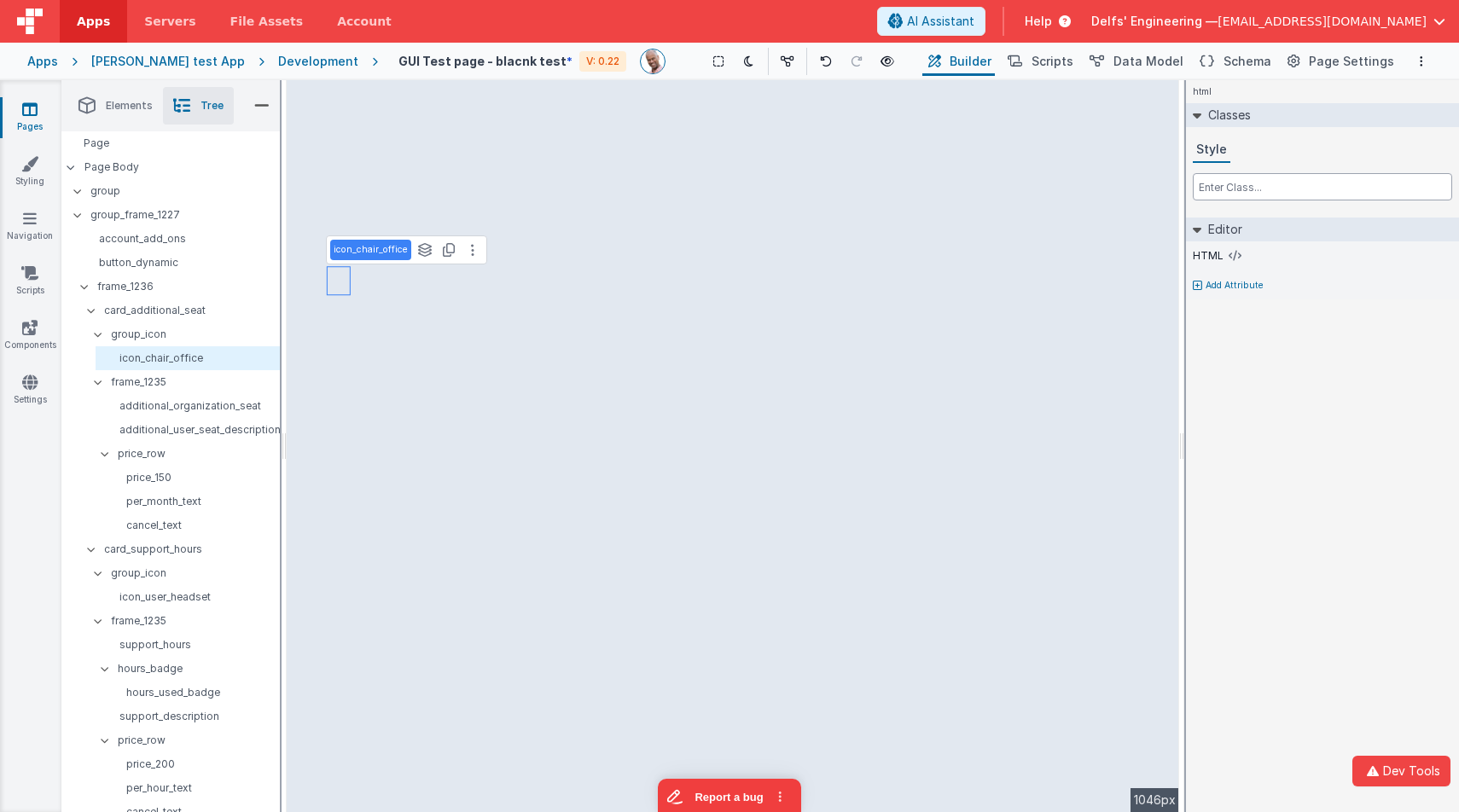
click at [1262, 185] on input "text" at bounding box center [1322, 186] width 259 height 27
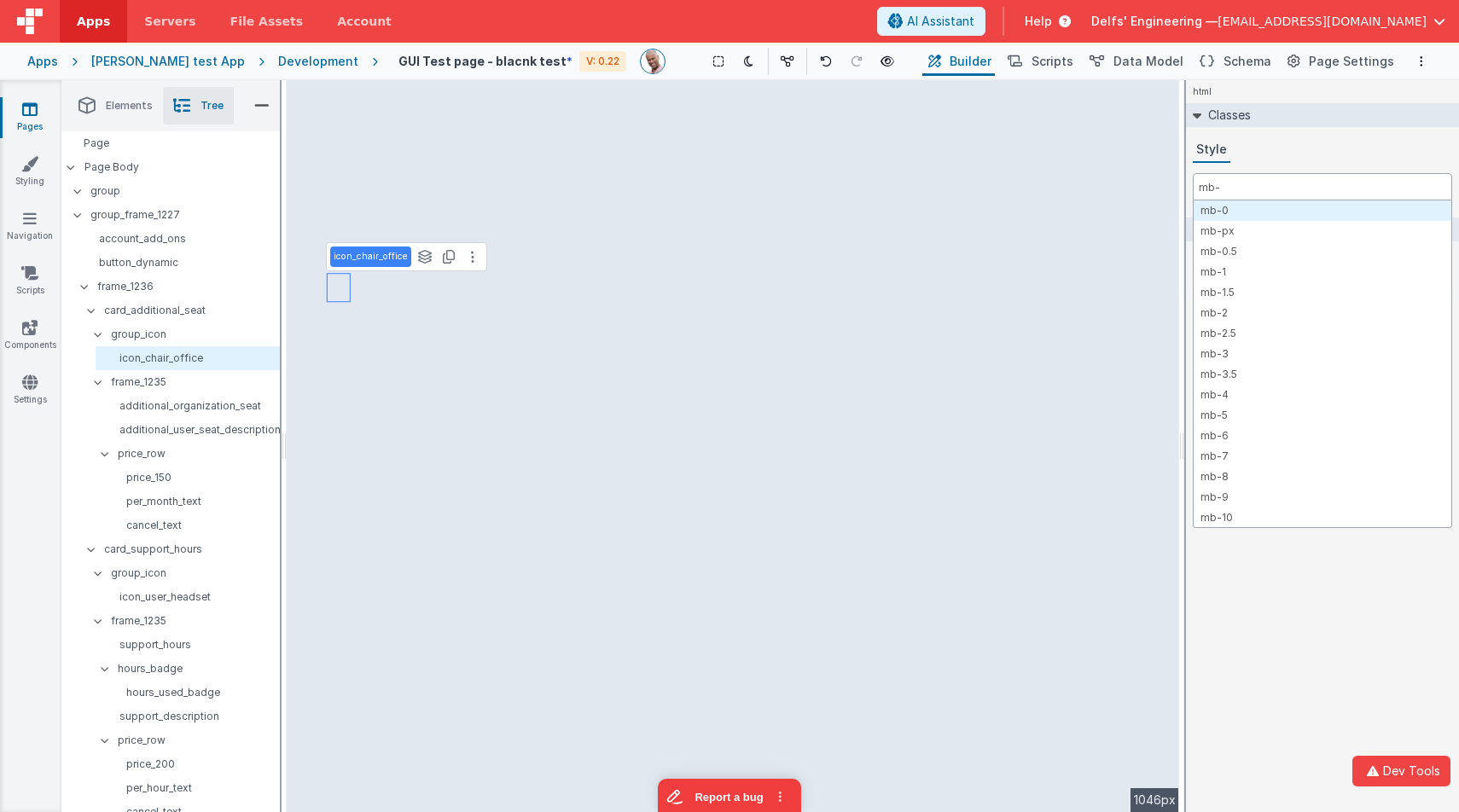
type input "mb-0"
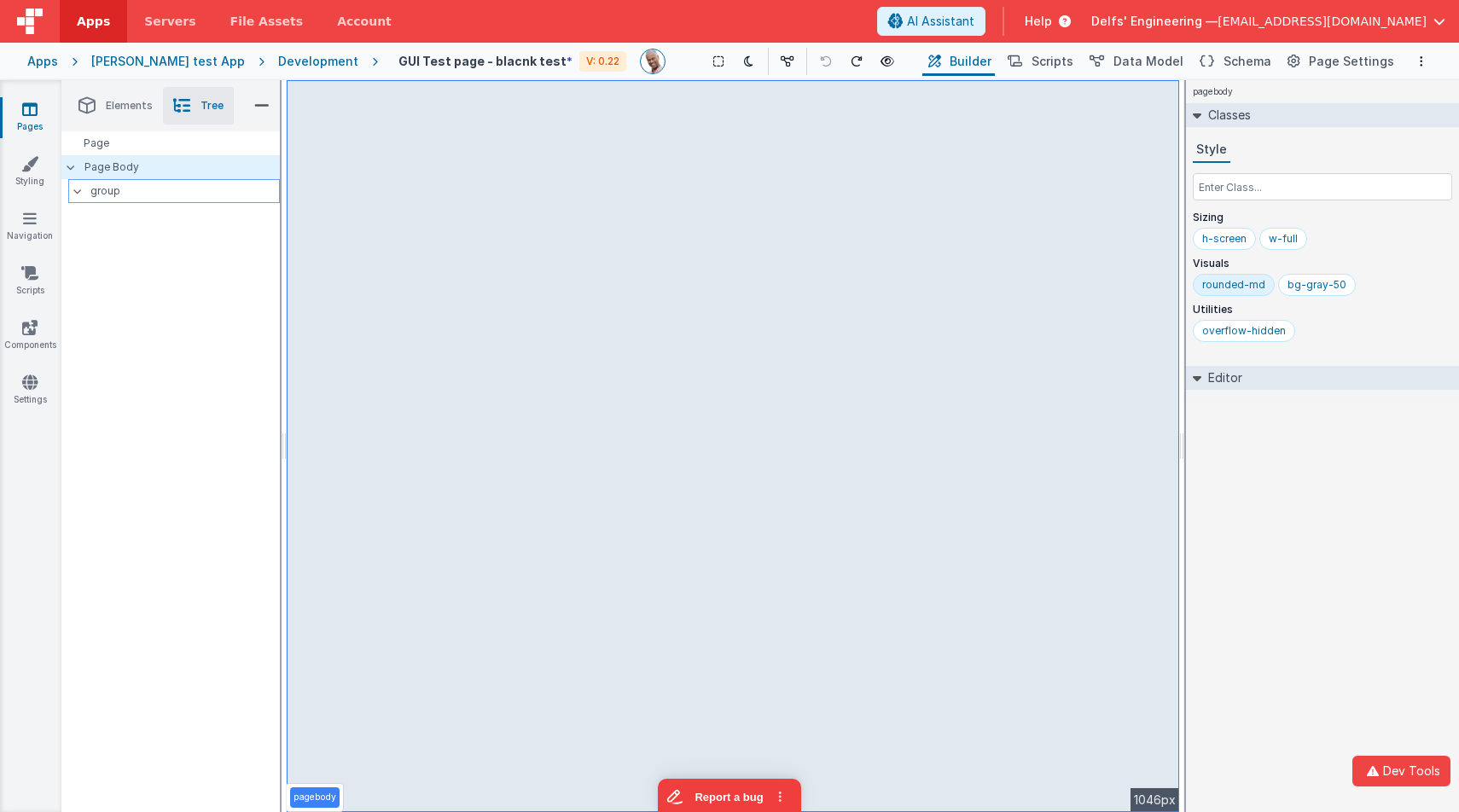
click at [197, 197] on p "group" at bounding box center [185, 191] width 189 height 19
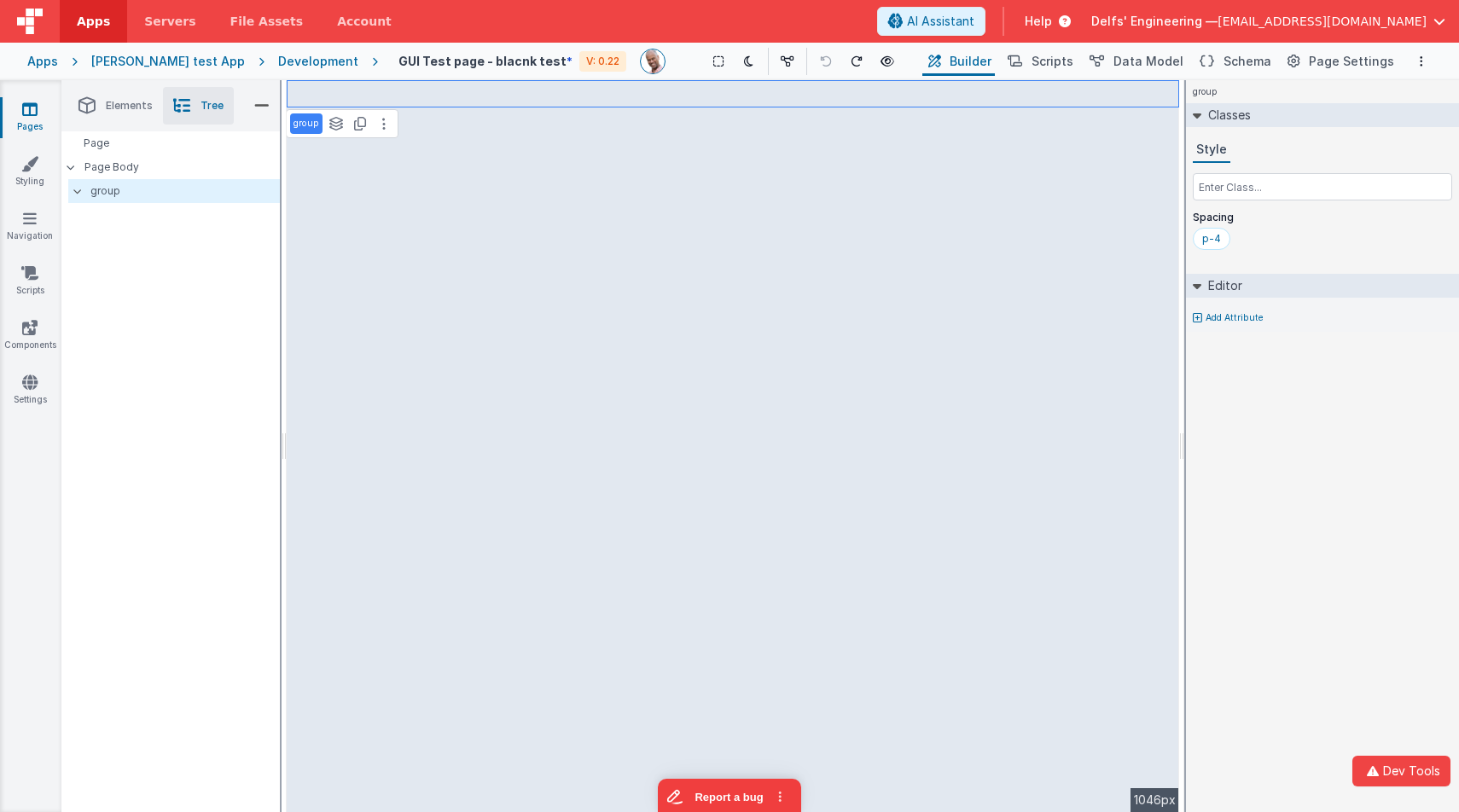
click at [101, 96] on li "Elements" at bounding box center [115, 106] width 94 height 38
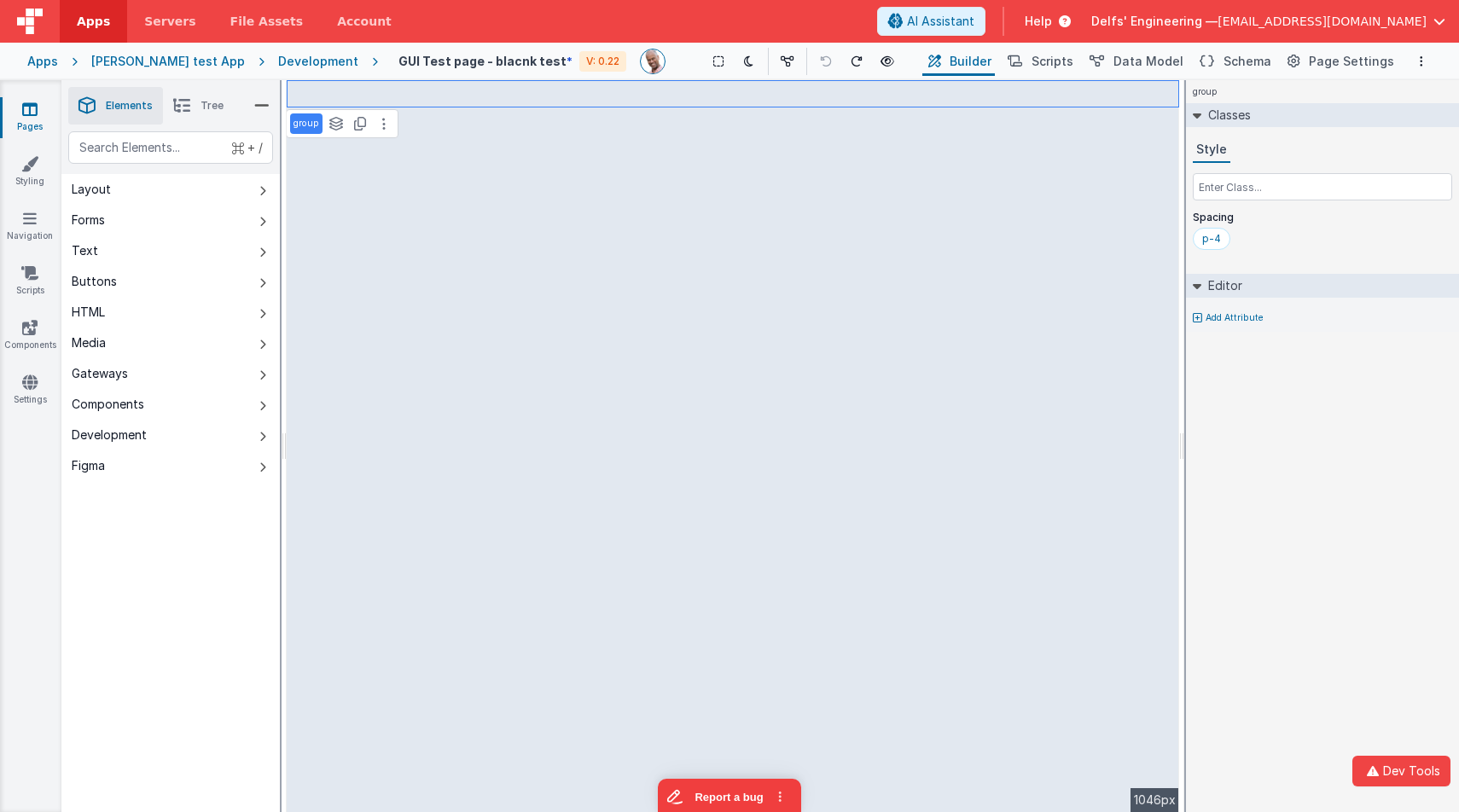
click at [227, 468] on button "Figma" at bounding box center [171, 466] width 219 height 31
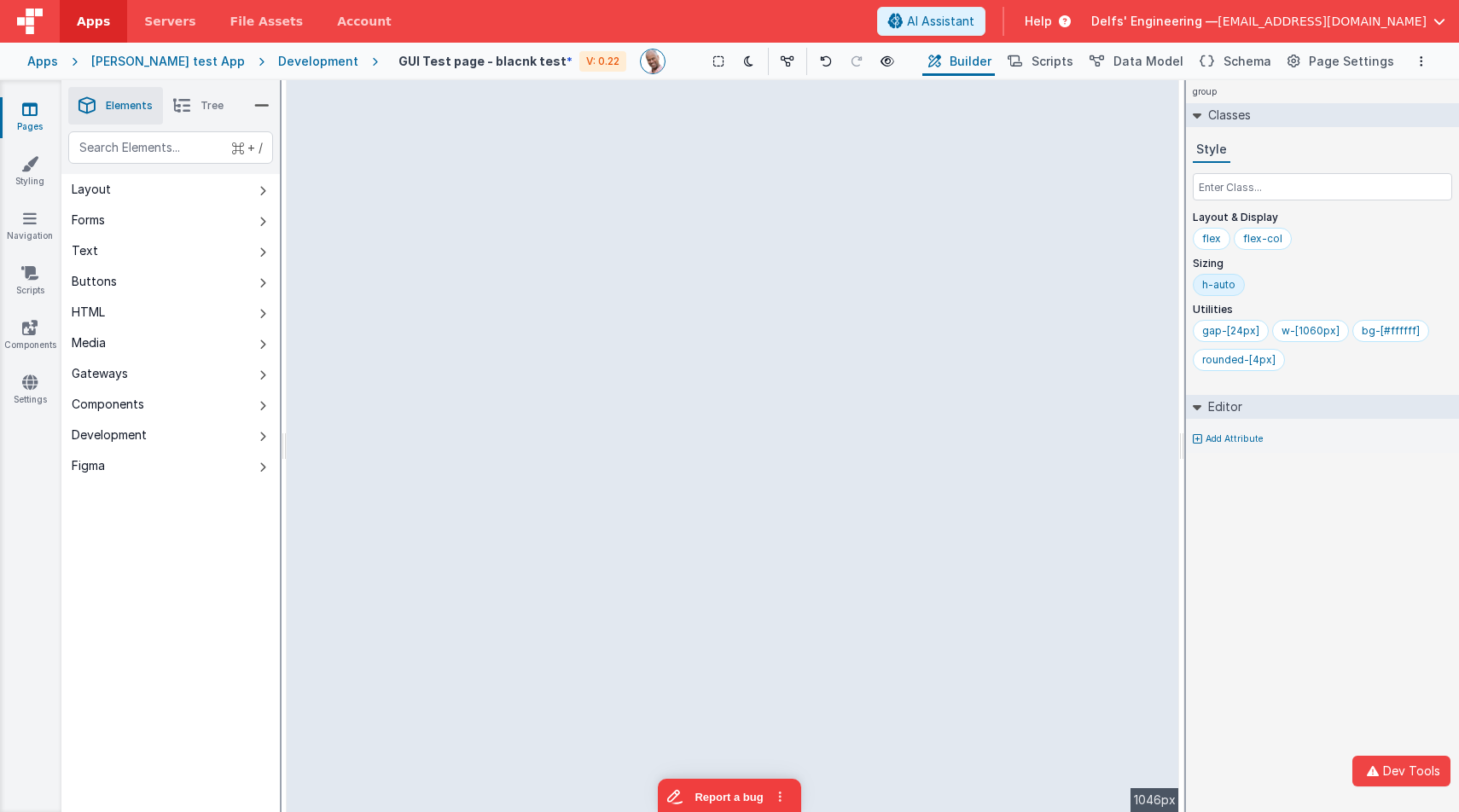
drag, startPoint x: 1069, startPoint y: 247, endPoint x: 1292, endPoint y: 268, distance: 224.0
click at [1292, 268] on html "Dev Tools Apps Servers File Assets Account Some FUTURE Slot AI Assistant Help D…" at bounding box center [729, 406] width 1459 height 812
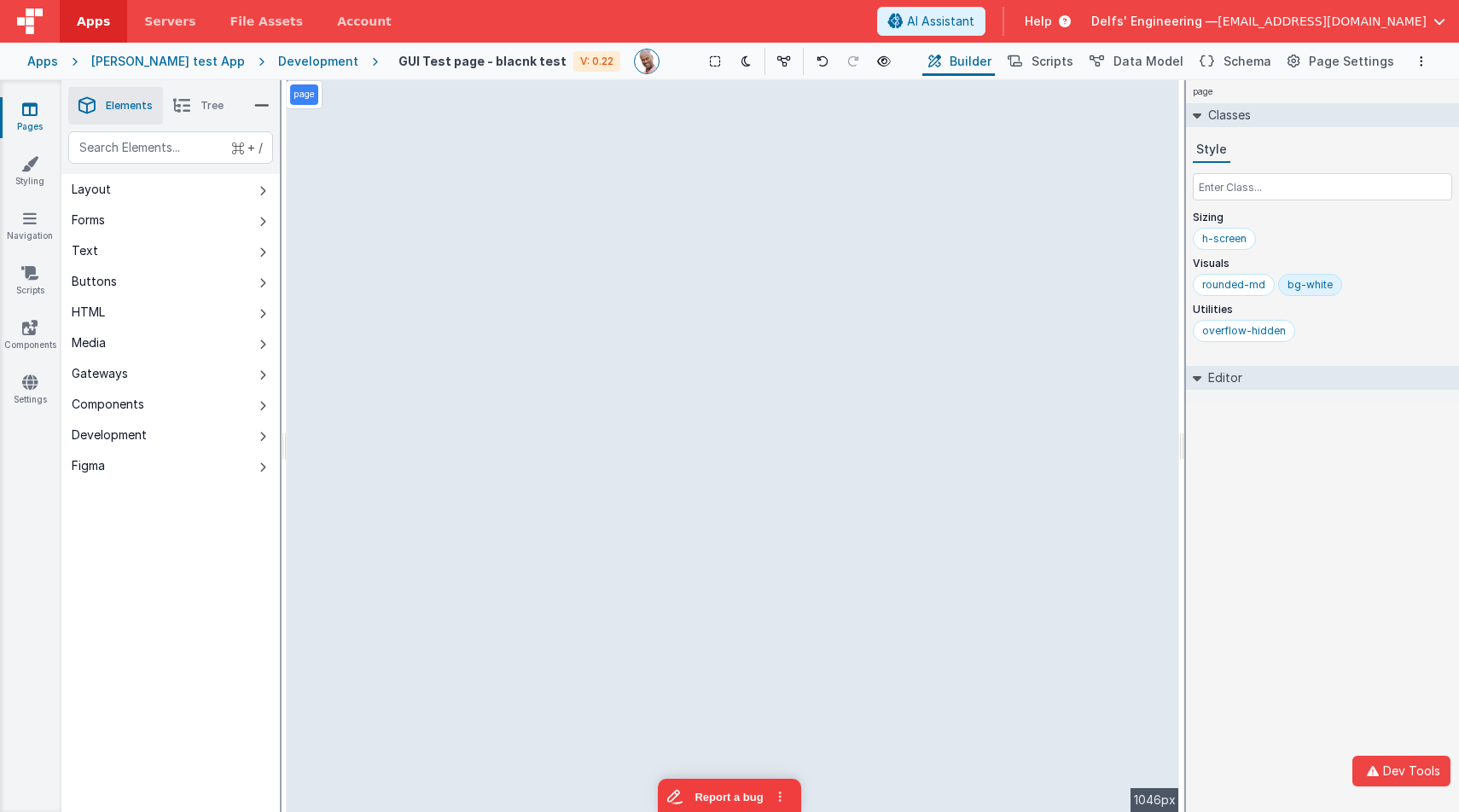
click at [798, 341] on div "page --> 1046px" at bounding box center [733, 446] width 892 height 732
click at [897, 268] on div "page --> 1046px" at bounding box center [733, 446] width 892 height 732
click at [867, 266] on div "page --> 1046px" at bounding box center [733, 446] width 892 height 732
click at [866, 266] on div "page --> 1046px" at bounding box center [733, 446] width 892 height 732
click at [278, 58] on div "Development" at bounding box center [318, 61] width 80 height 17
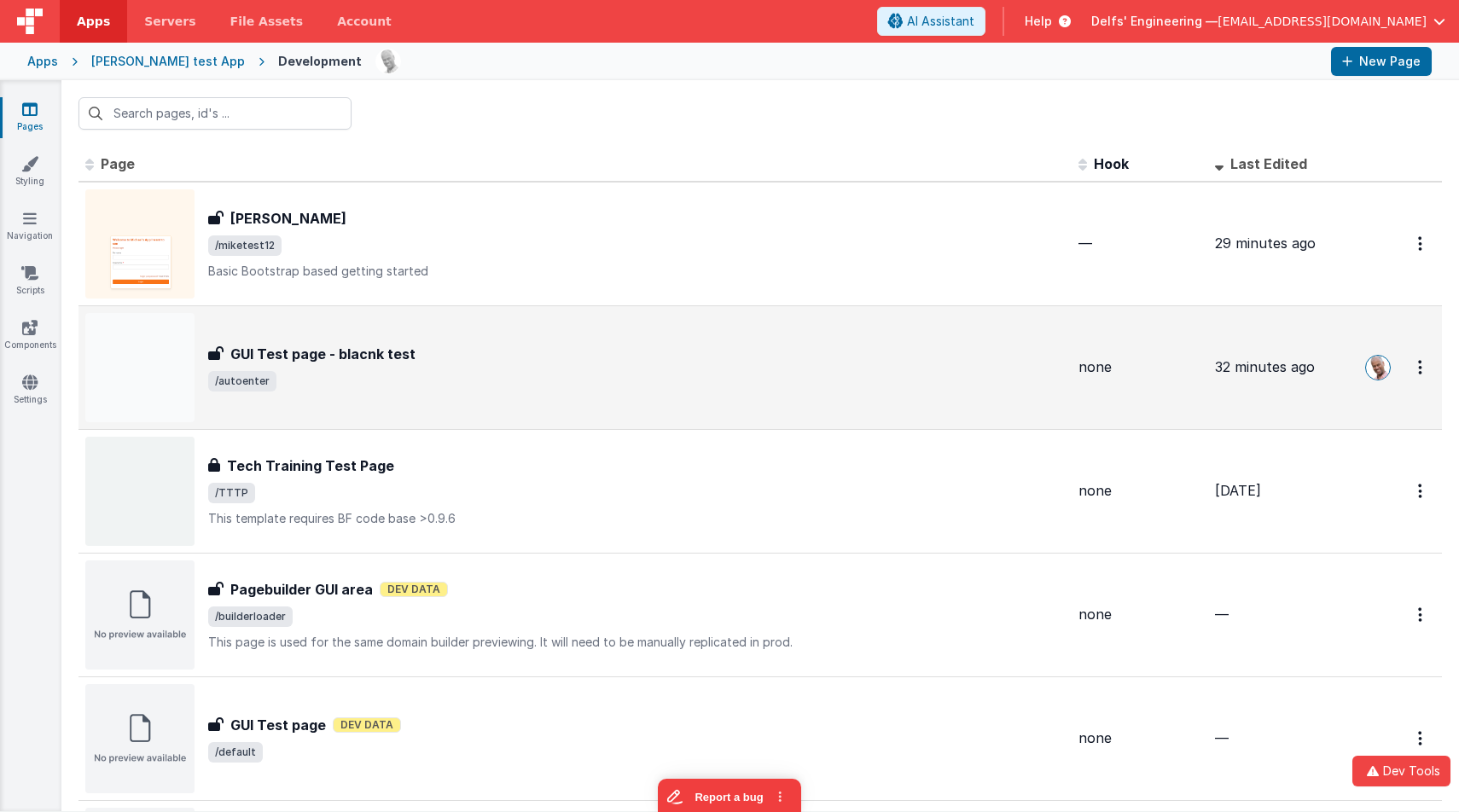
click at [399, 341] on div "GUI Test page - blacnk test GUI Test page - blacnk test /autoenter" at bounding box center [575, 367] width 979 height 109
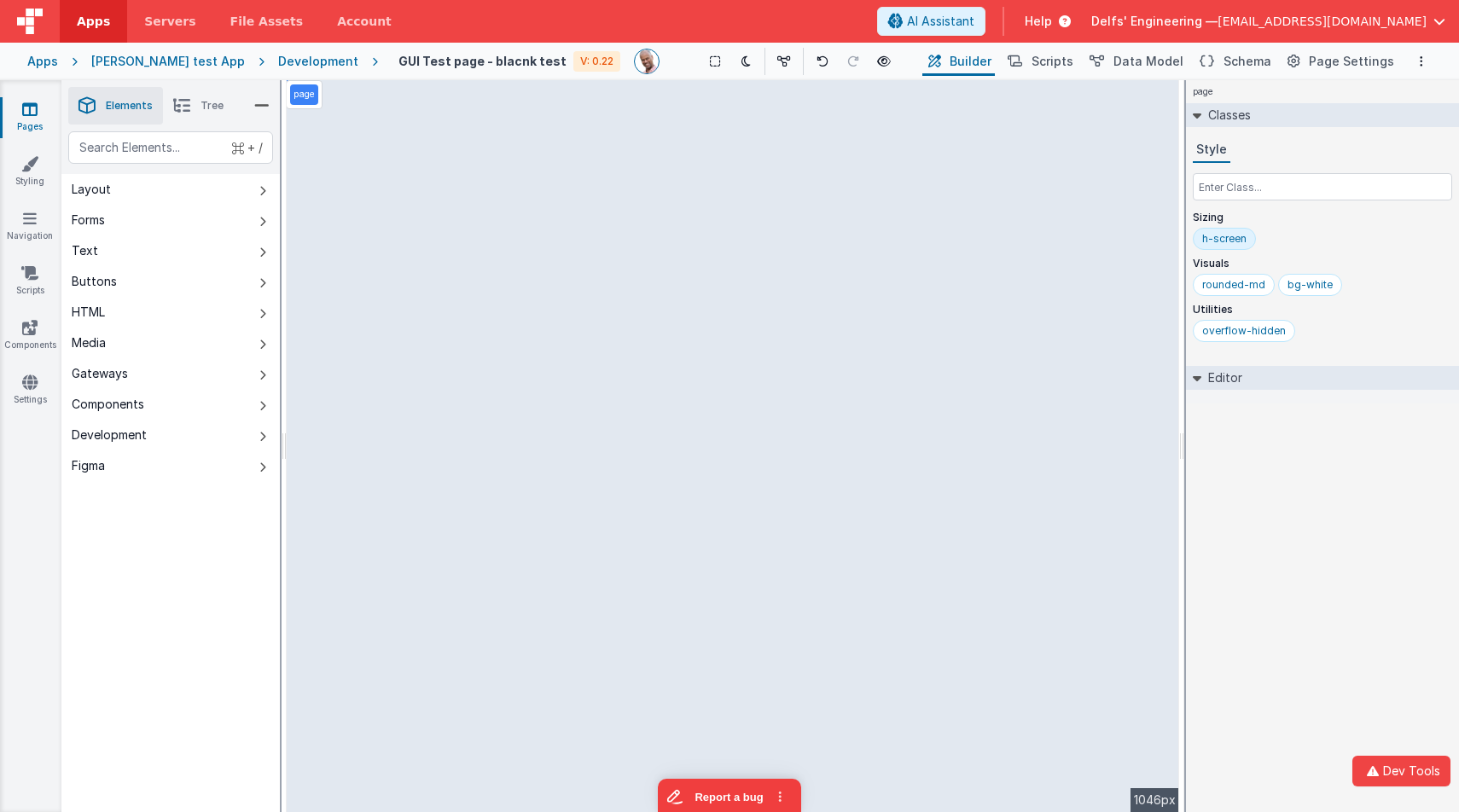
click at [241, 469] on button "Figma" at bounding box center [171, 466] width 219 height 31
click at [201, 106] on span "Tree" at bounding box center [212, 106] width 23 height 14
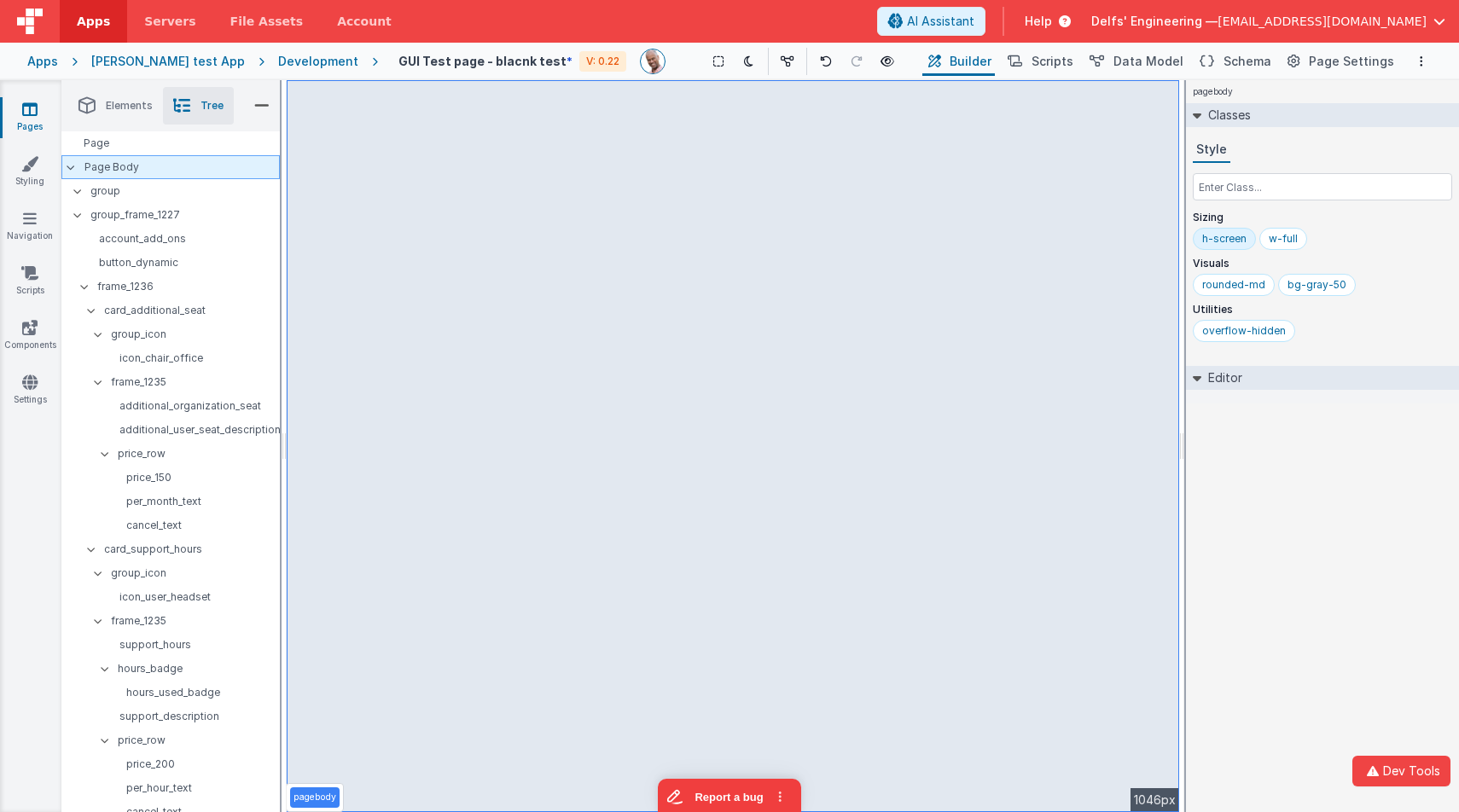
click at [176, 159] on div "Page Body" at bounding box center [171, 167] width 219 height 24
click at [1280, 181] on input "text" at bounding box center [1322, 186] width 259 height 27
type input "bg-whote"
click at [146, 146] on div "Page" at bounding box center [171, 143] width 219 height 24
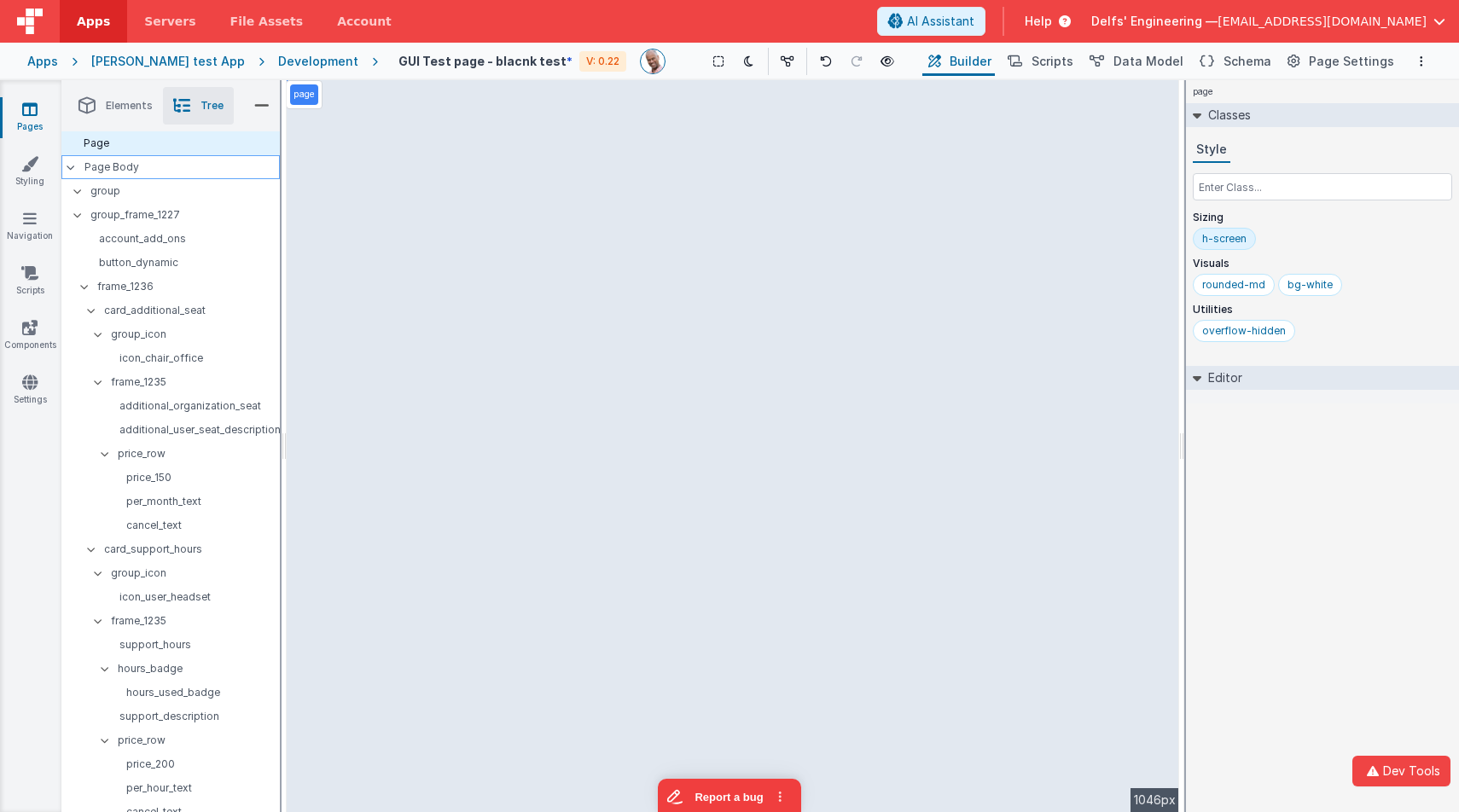
click at [155, 167] on p "Page Body" at bounding box center [182, 167] width 196 height 14
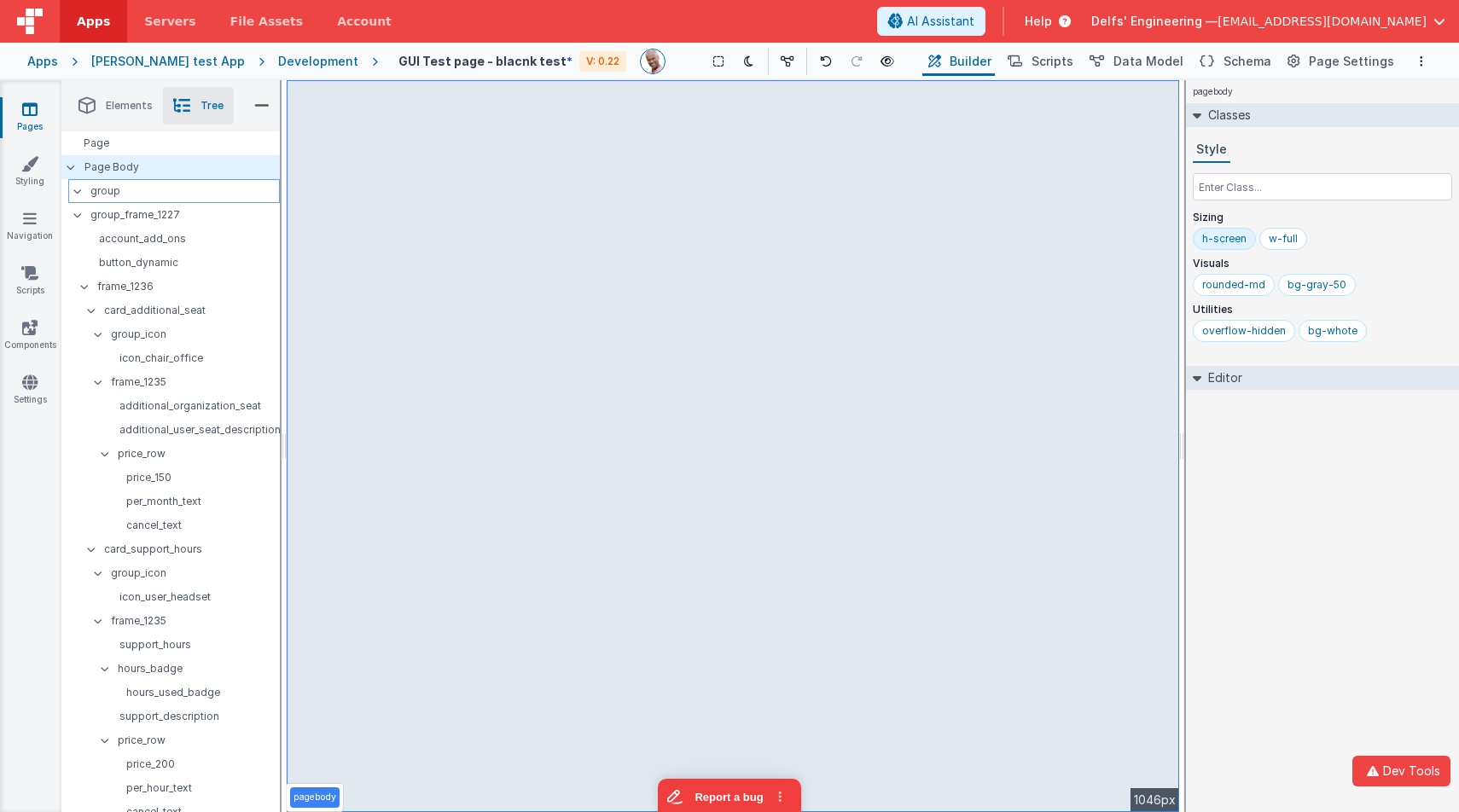
click at [145, 190] on p "group" at bounding box center [185, 191] width 189 height 19
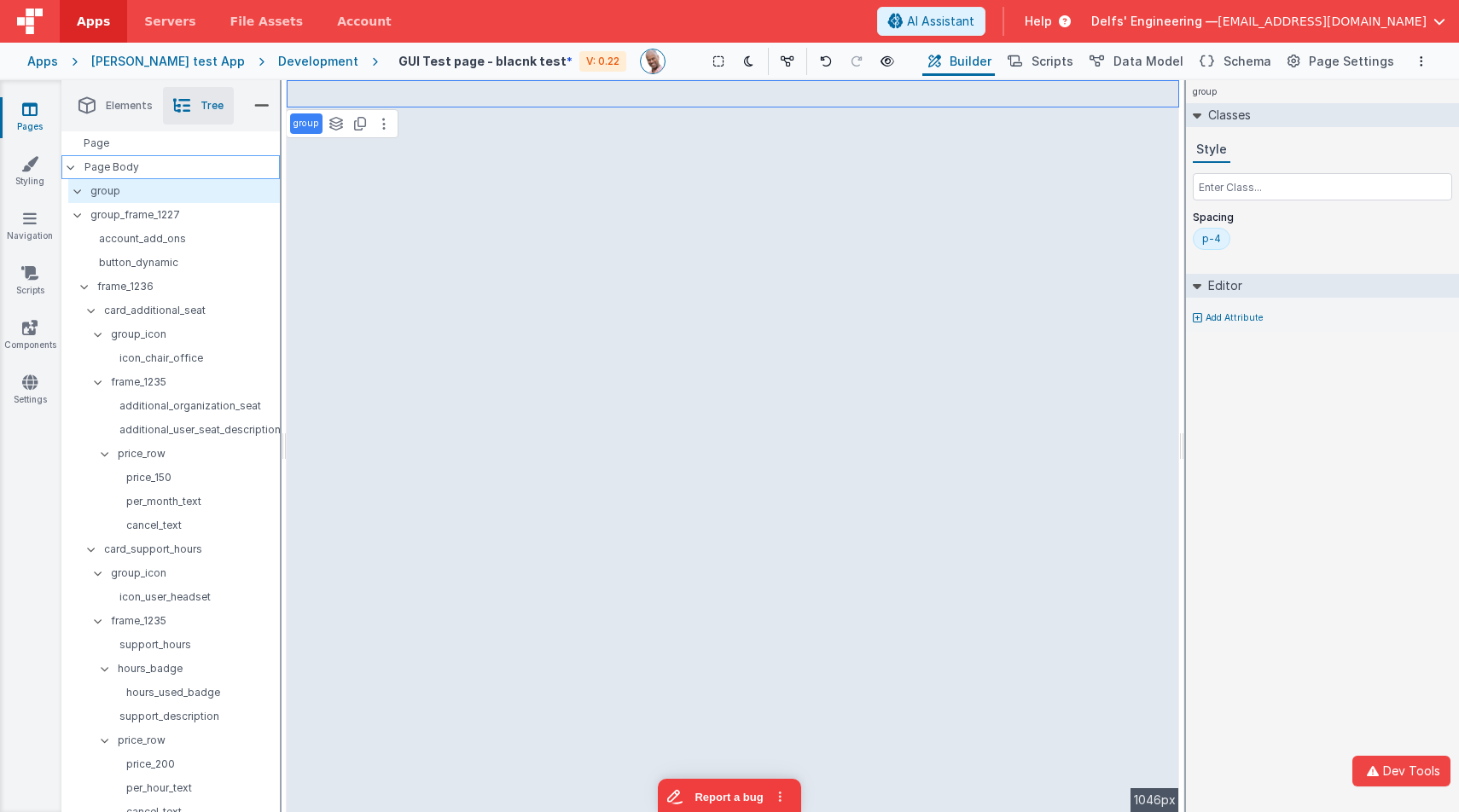
click at [154, 176] on div "Page Body" at bounding box center [171, 167] width 219 height 24
click at [159, 156] on div "Page Body" at bounding box center [171, 167] width 219 height 24
click at [152, 142] on div "Page" at bounding box center [171, 143] width 219 height 24
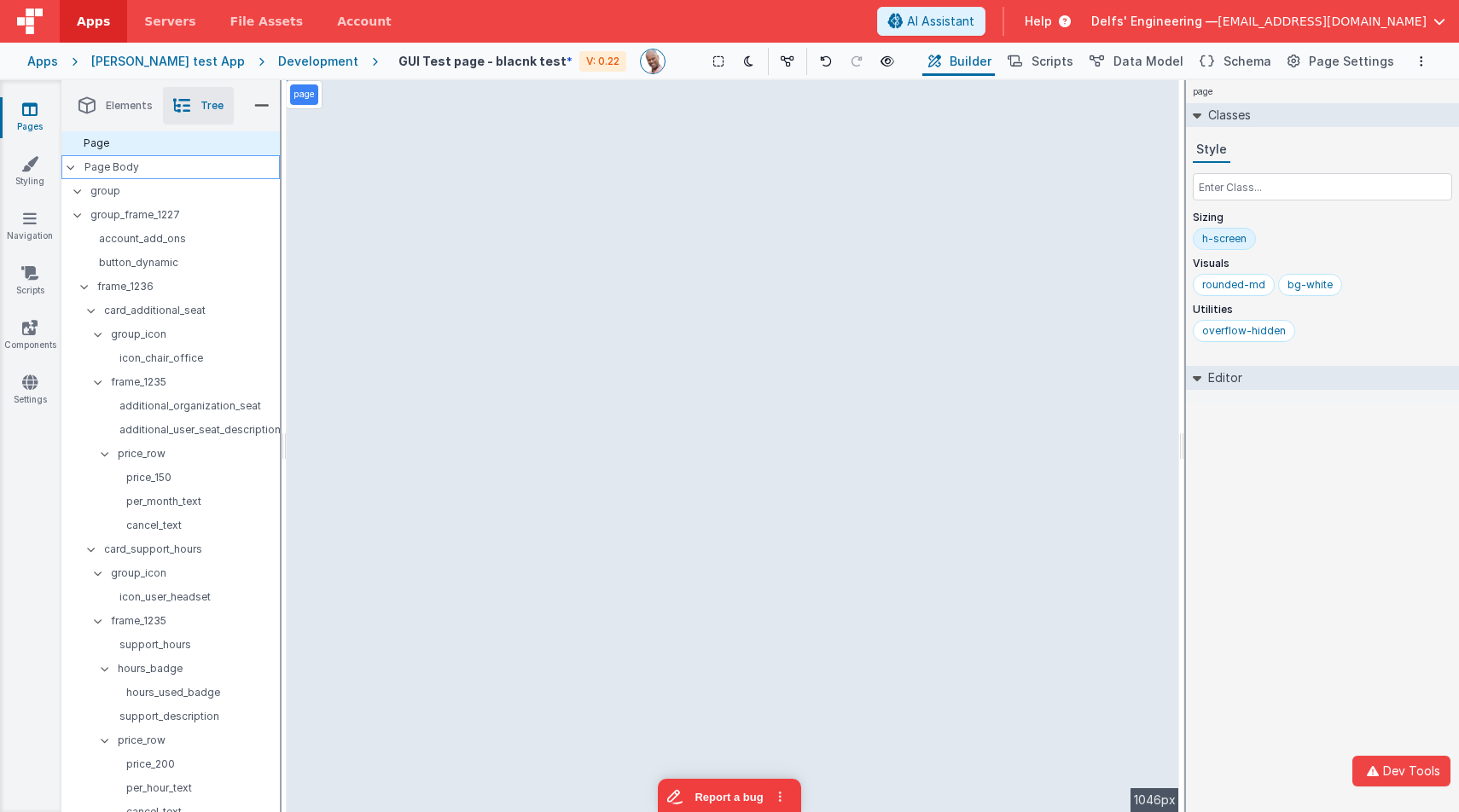
click at [145, 164] on p "Page Body" at bounding box center [182, 167] width 196 height 14
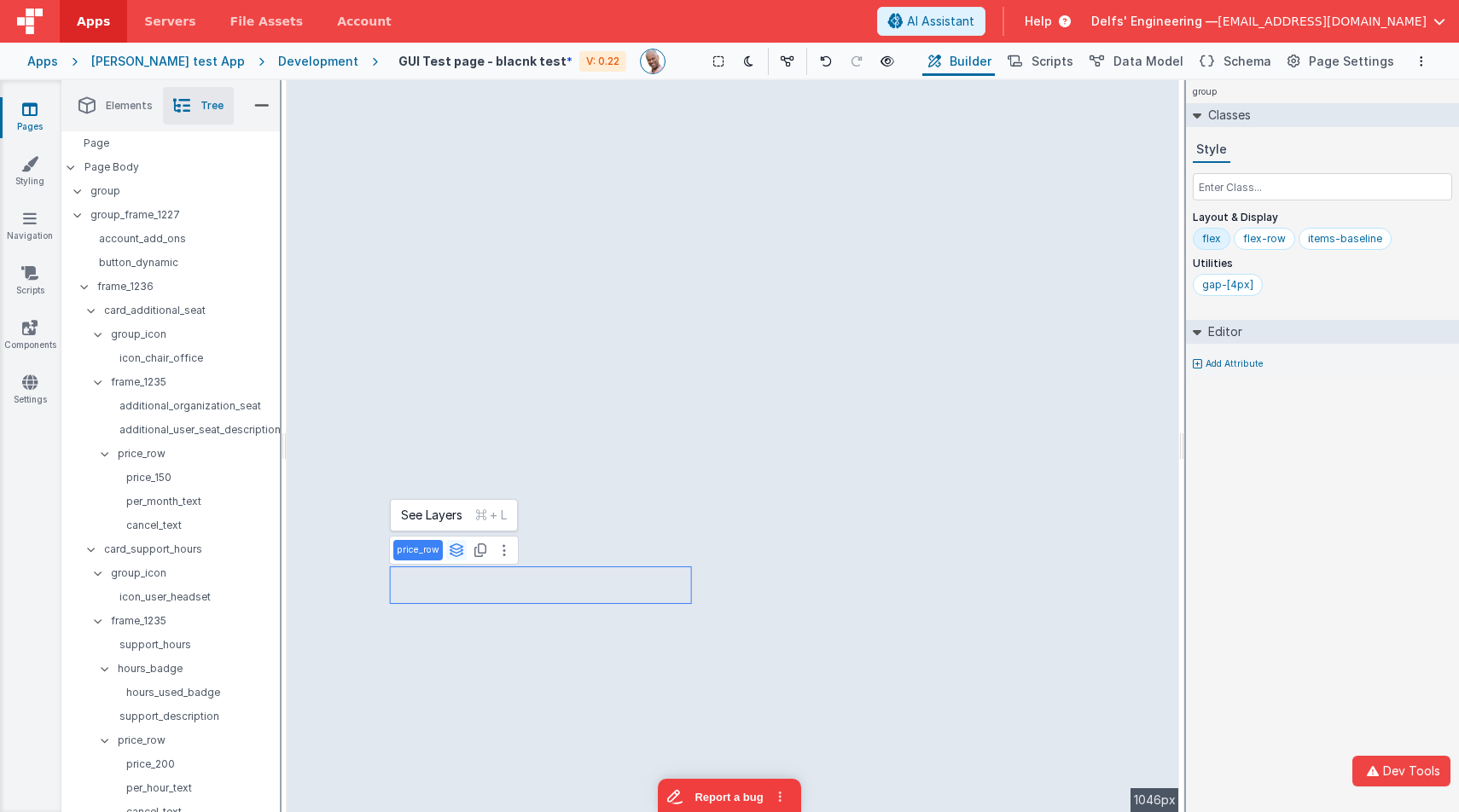
click at [456, 554] on icon at bounding box center [456, 550] width 15 height 14
click at [455, 515] on button "frame_1235" at bounding box center [451, 515] width 114 height 21
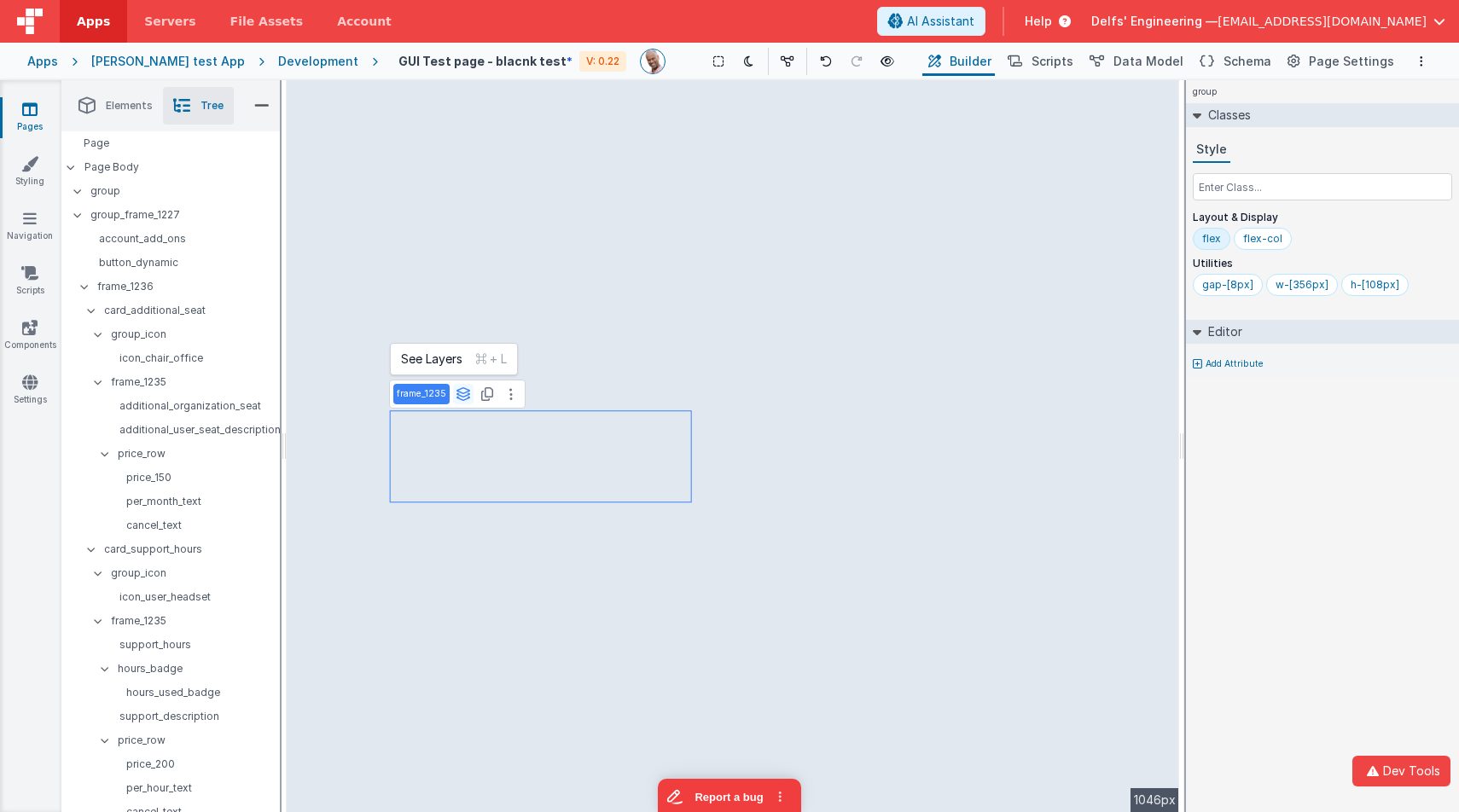
click at [466, 393] on icon at bounding box center [463, 394] width 15 height 14
click at [468, 363] on button "card_support_hours" at bounding box center [451, 358] width 114 height 21
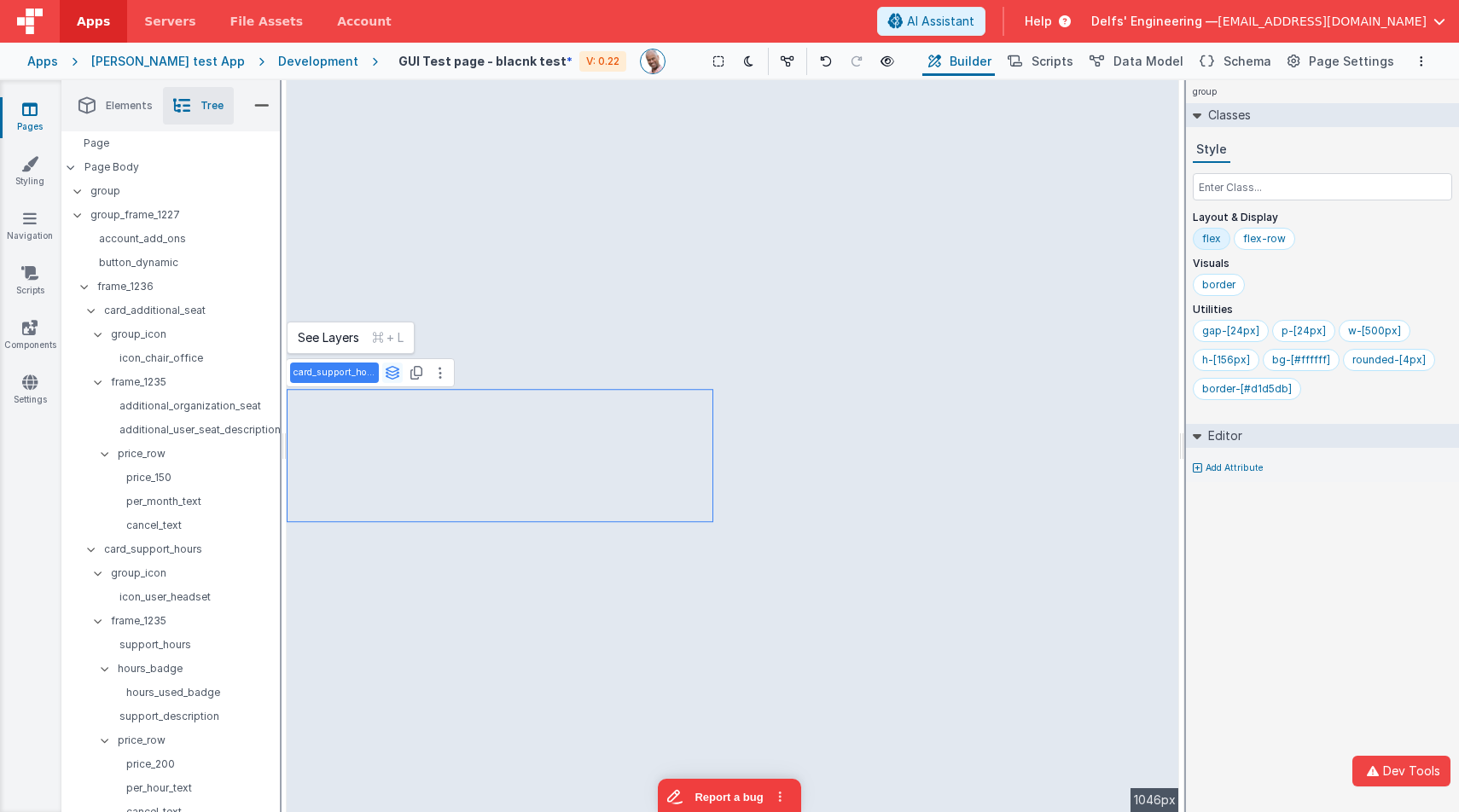
click at [388, 376] on icon at bounding box center [391, 373] width 15 height 14
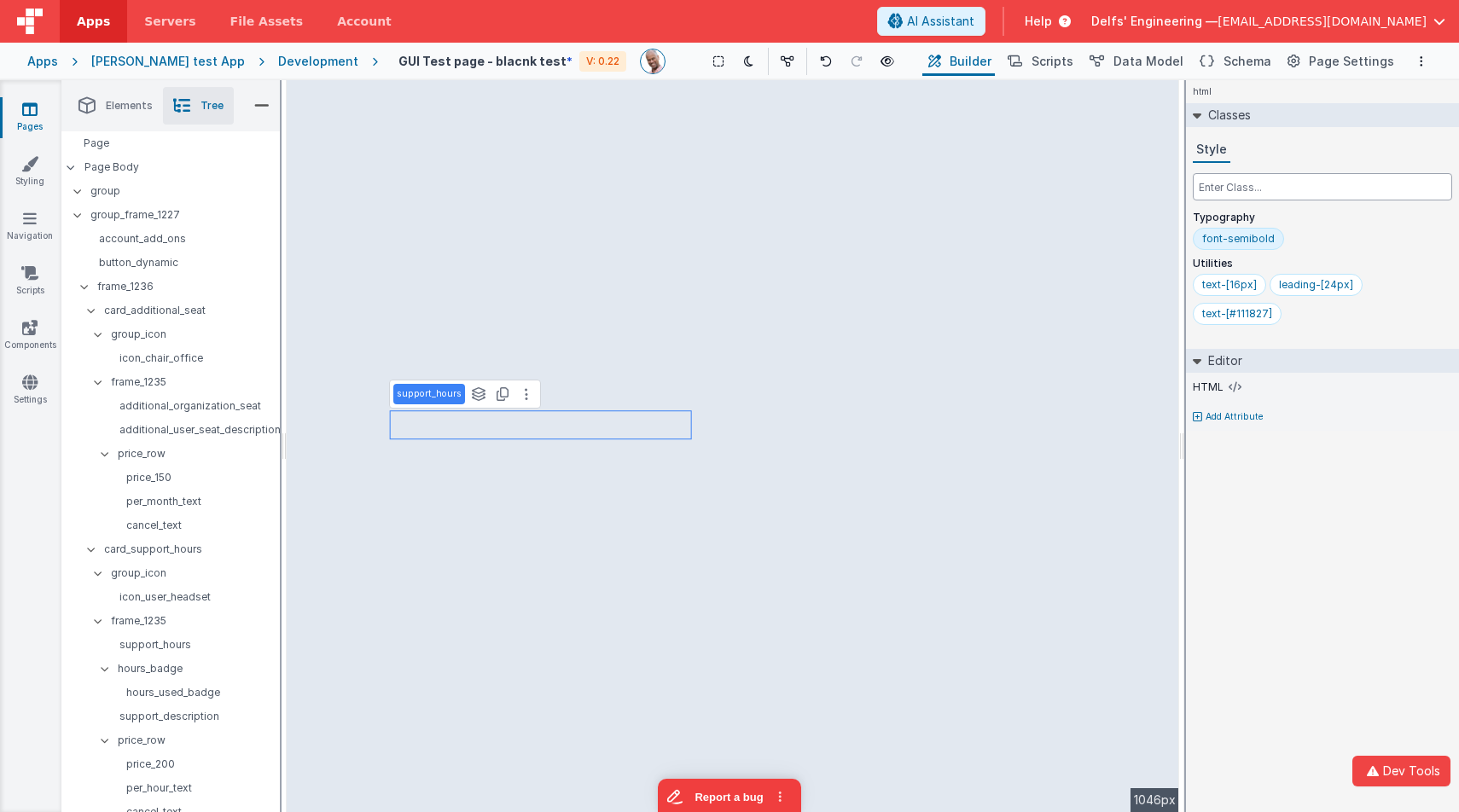
click at [1275, 190] on input "text" at bounding box center [1322, 186] width 259 height 27
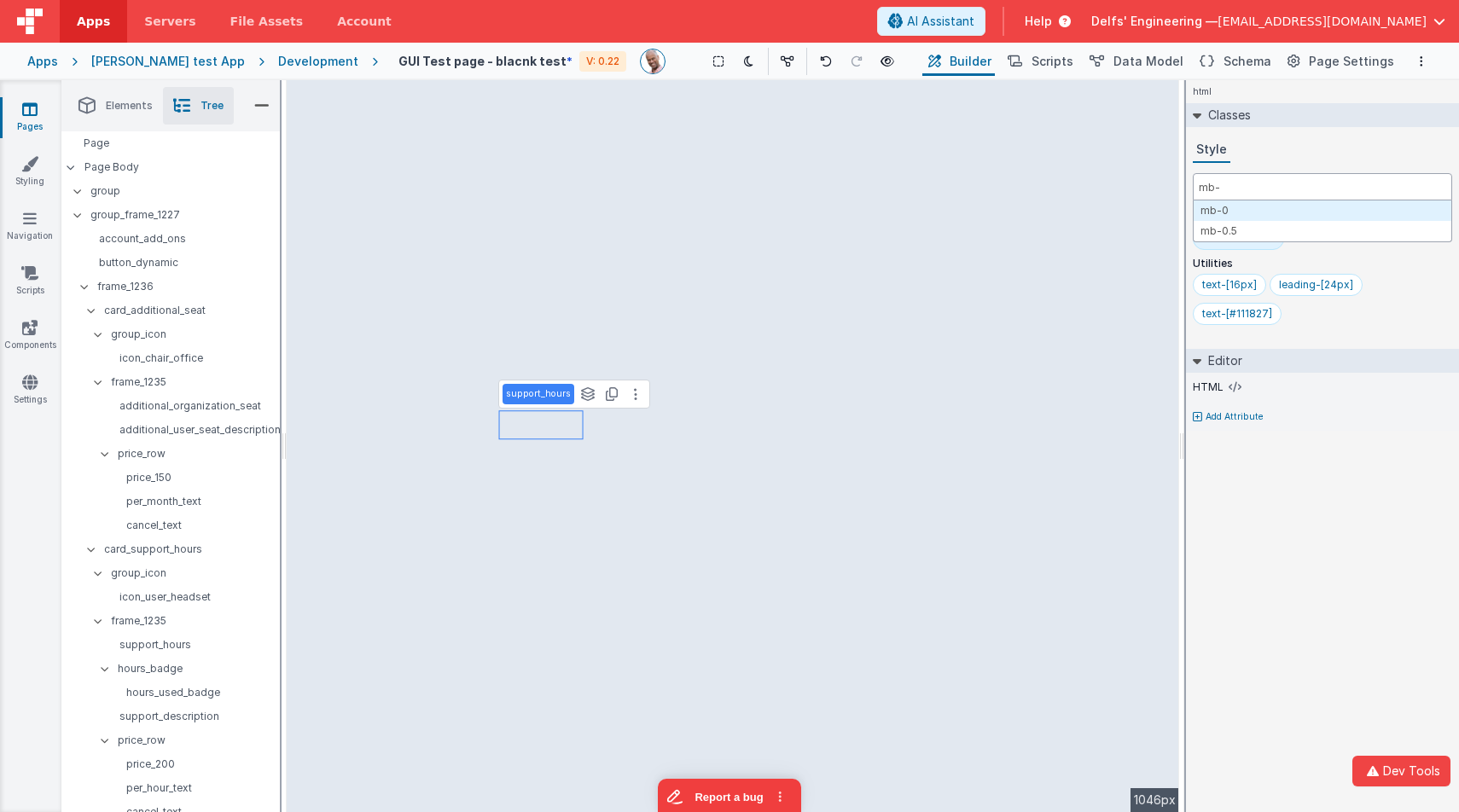
type input "mb-0"
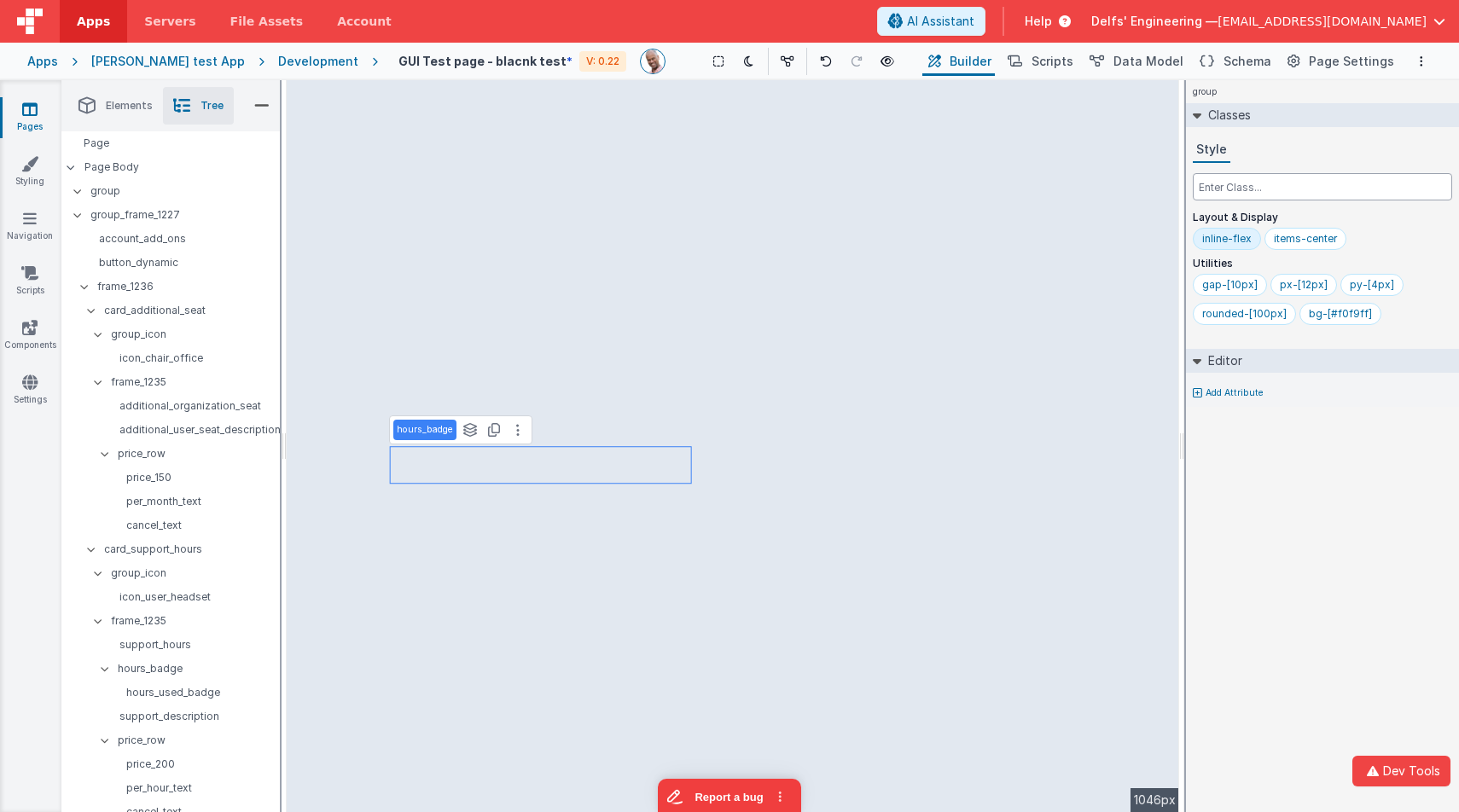
click at [1346, 184] on input "text" at bounding box center [1322, 186] width 259 height 27
paste input "mb-0"
type input "mb-0"
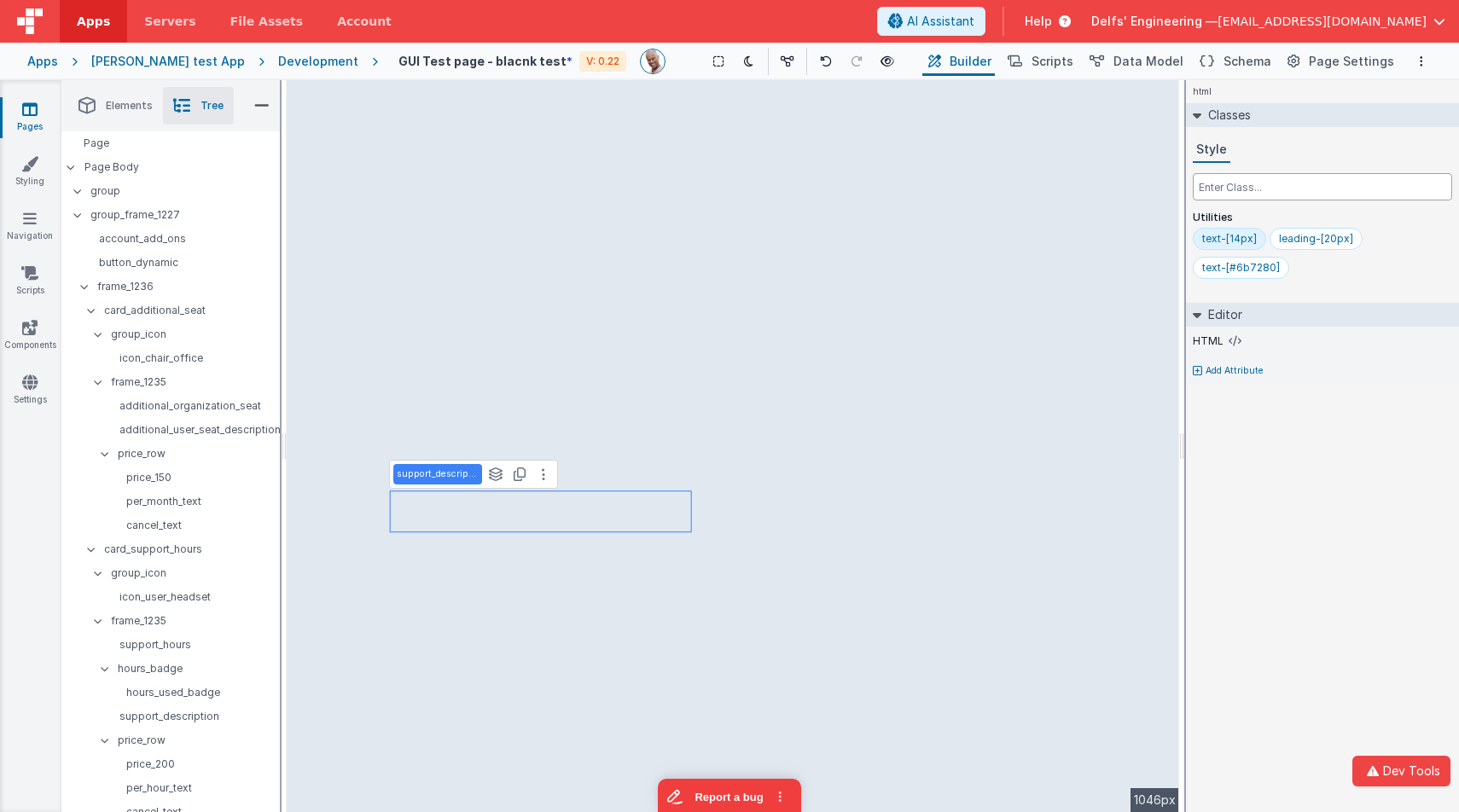
click at [1289, 195] on input "text" at bounding box center [1322, 186] width 259 height 27
paste input "mb-0"
type input "mb-0"
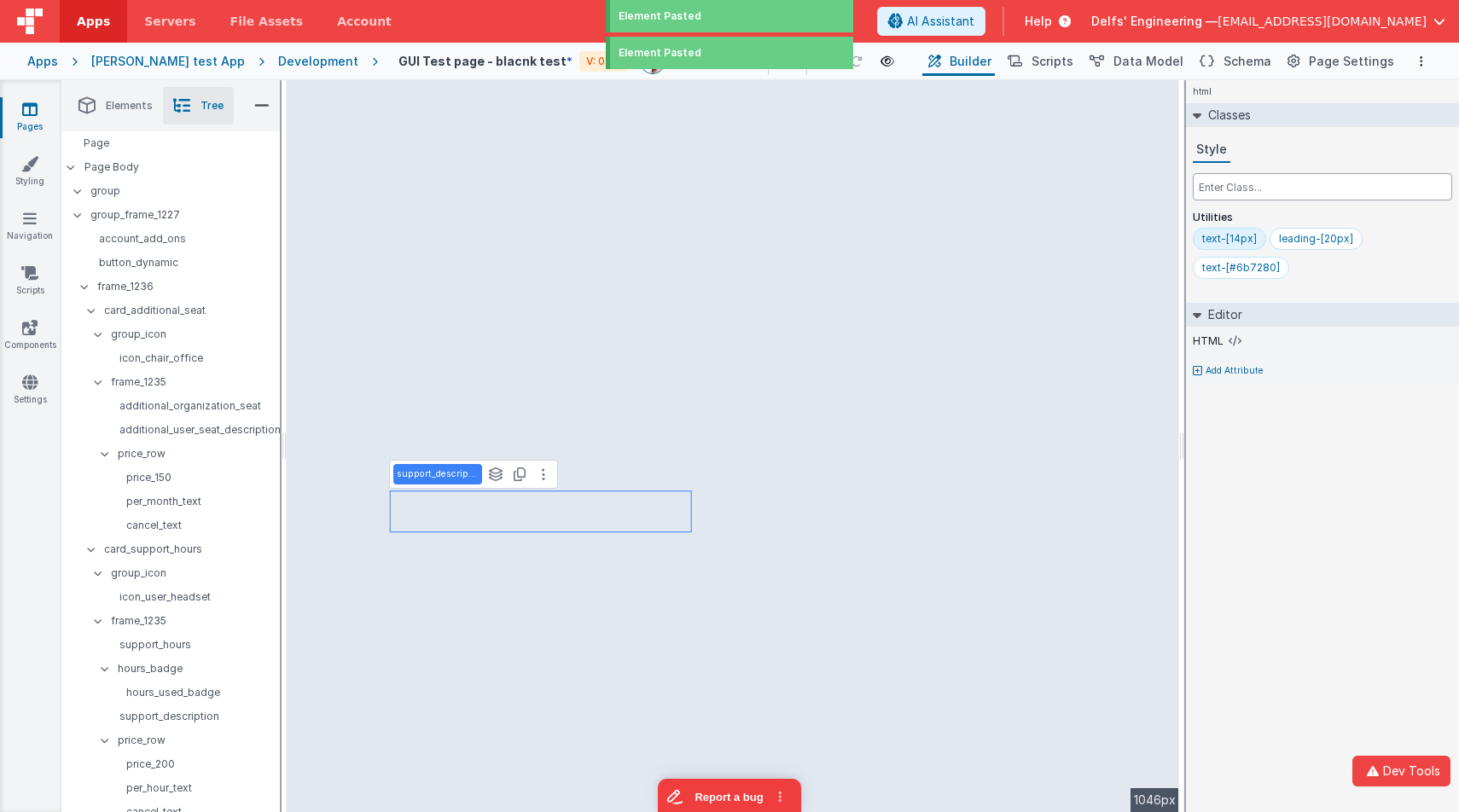
paste input "mb-0"
type input "mb-0"
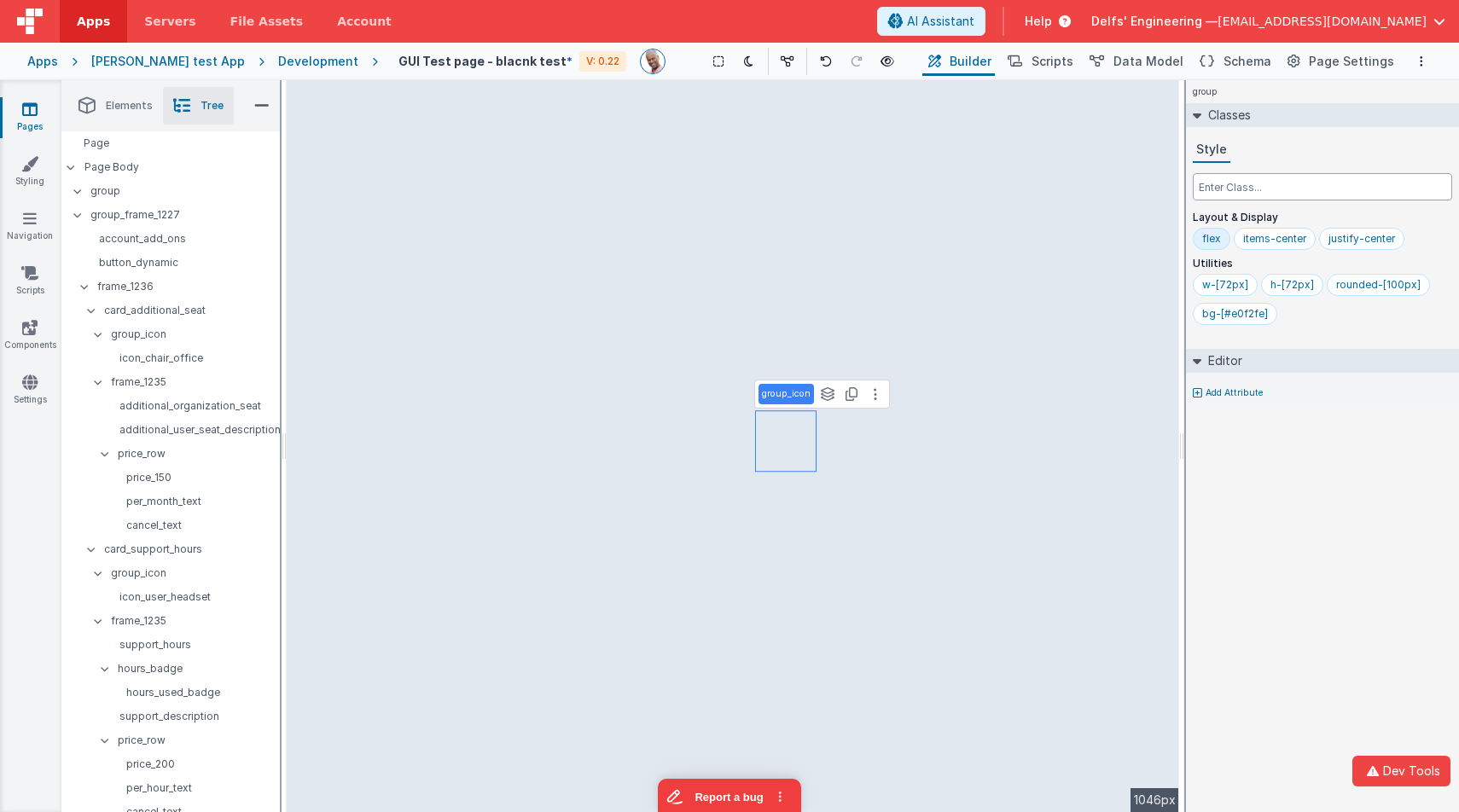
click at [1298, 191] on input "text" at bounding box center [1322, 186] width 259 height 27
paste input "text"
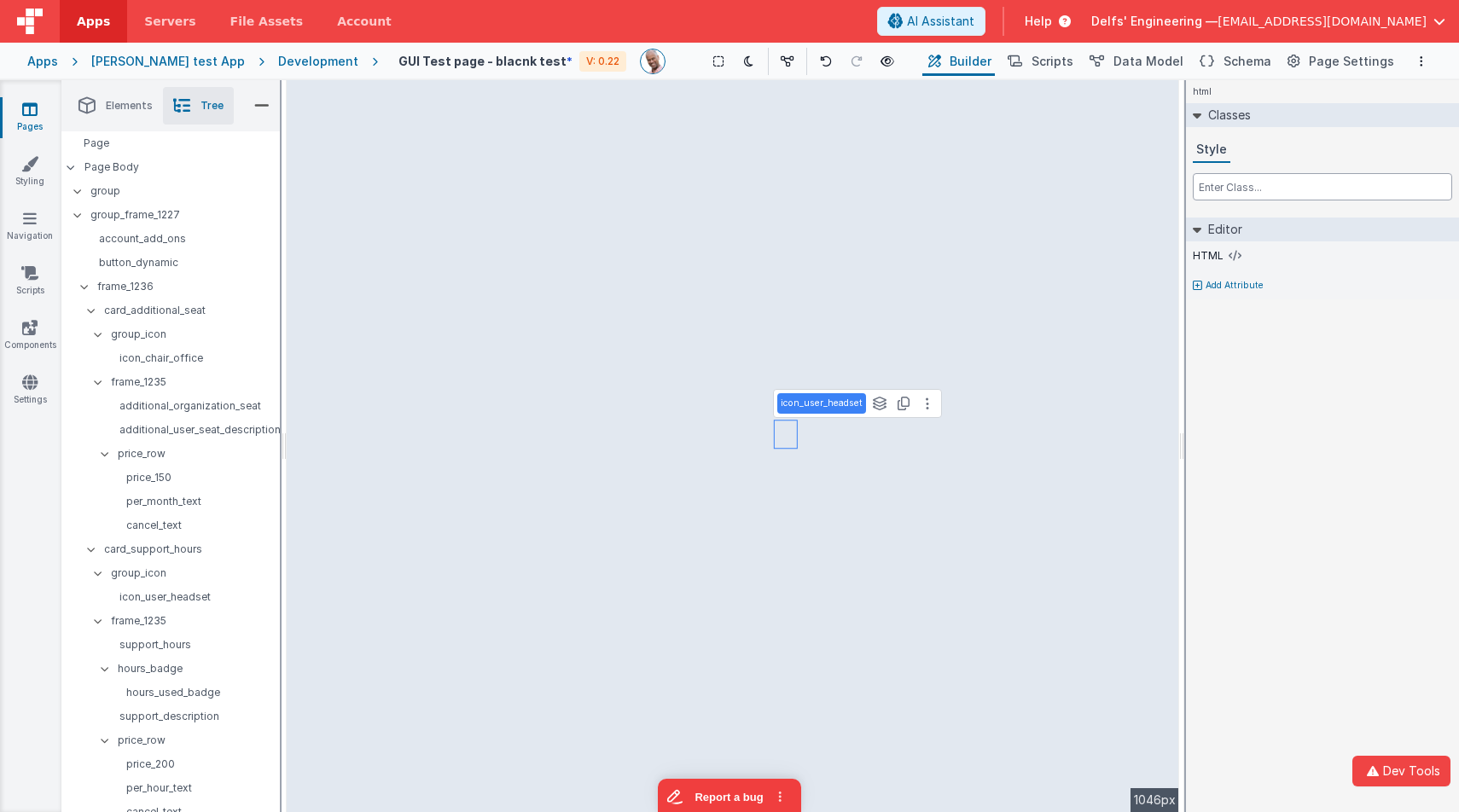
click at [1273, 191] on input "text" at bounding box center [1322, 186] width 259 height 27
paste input "mb-0"
type input "mb-0"
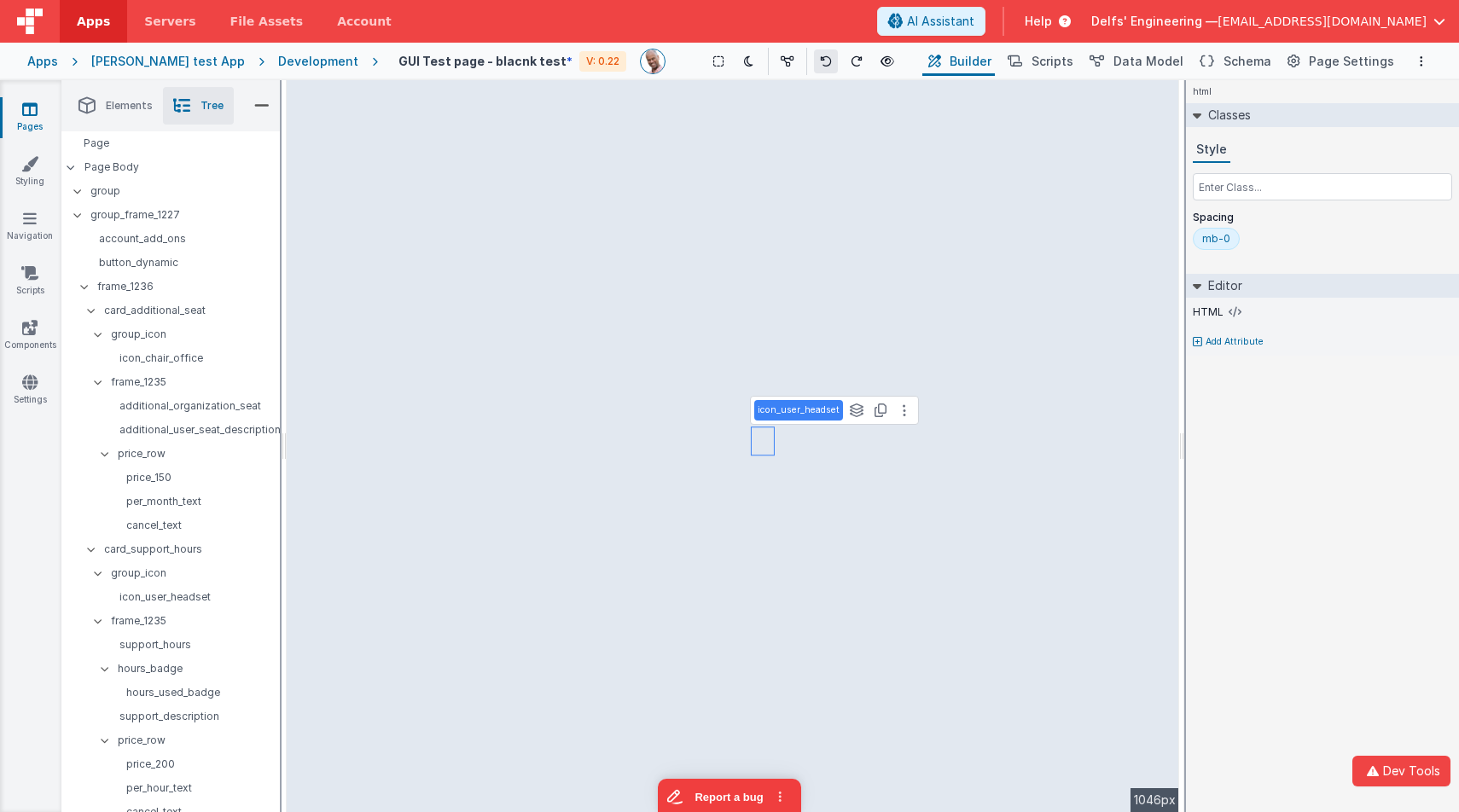
click at [819, 67] on icon at bounding box center [825, 62] width 12 height 12
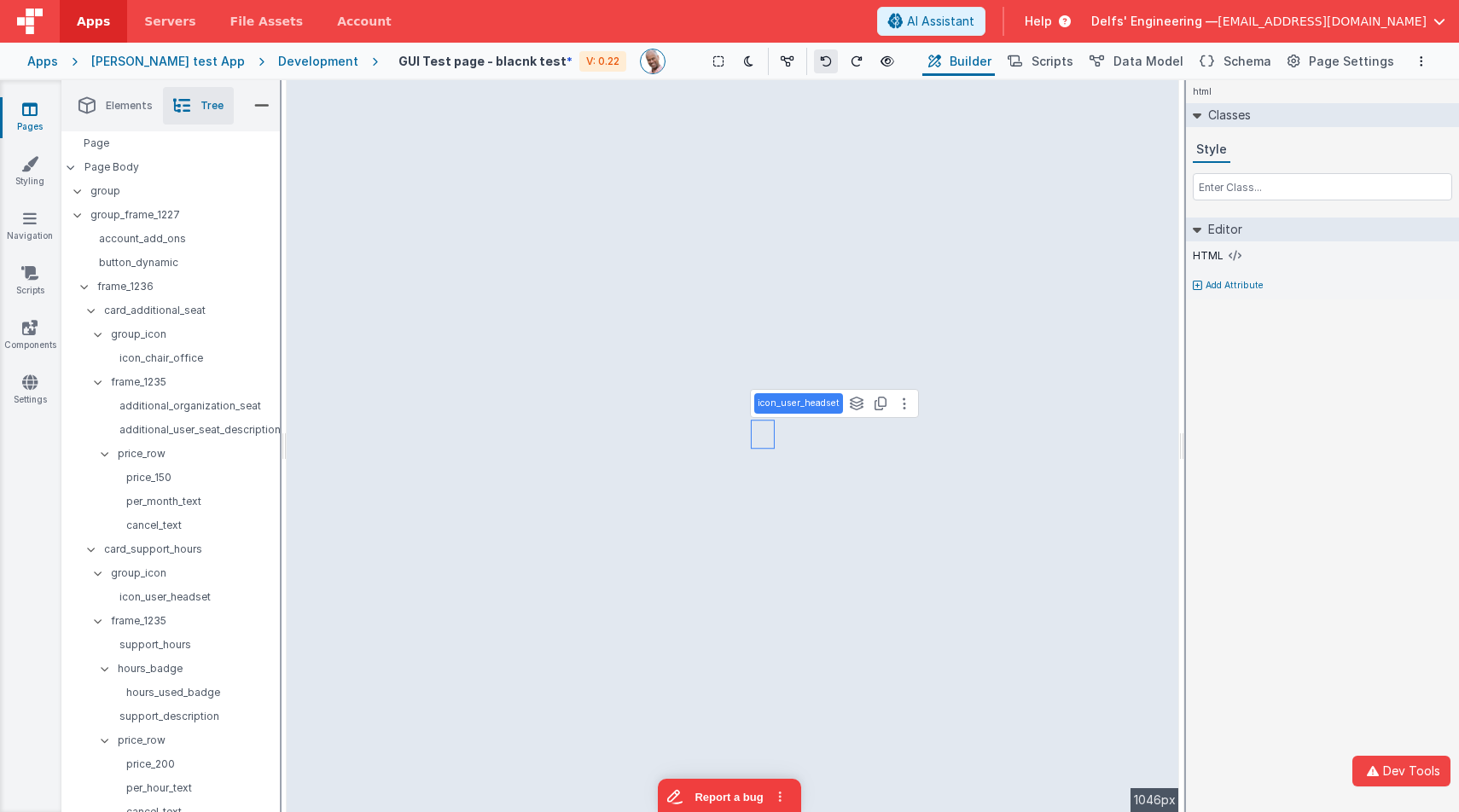
click at [819, 67] on icon at bounding box center [825, 62] width 12 height 12
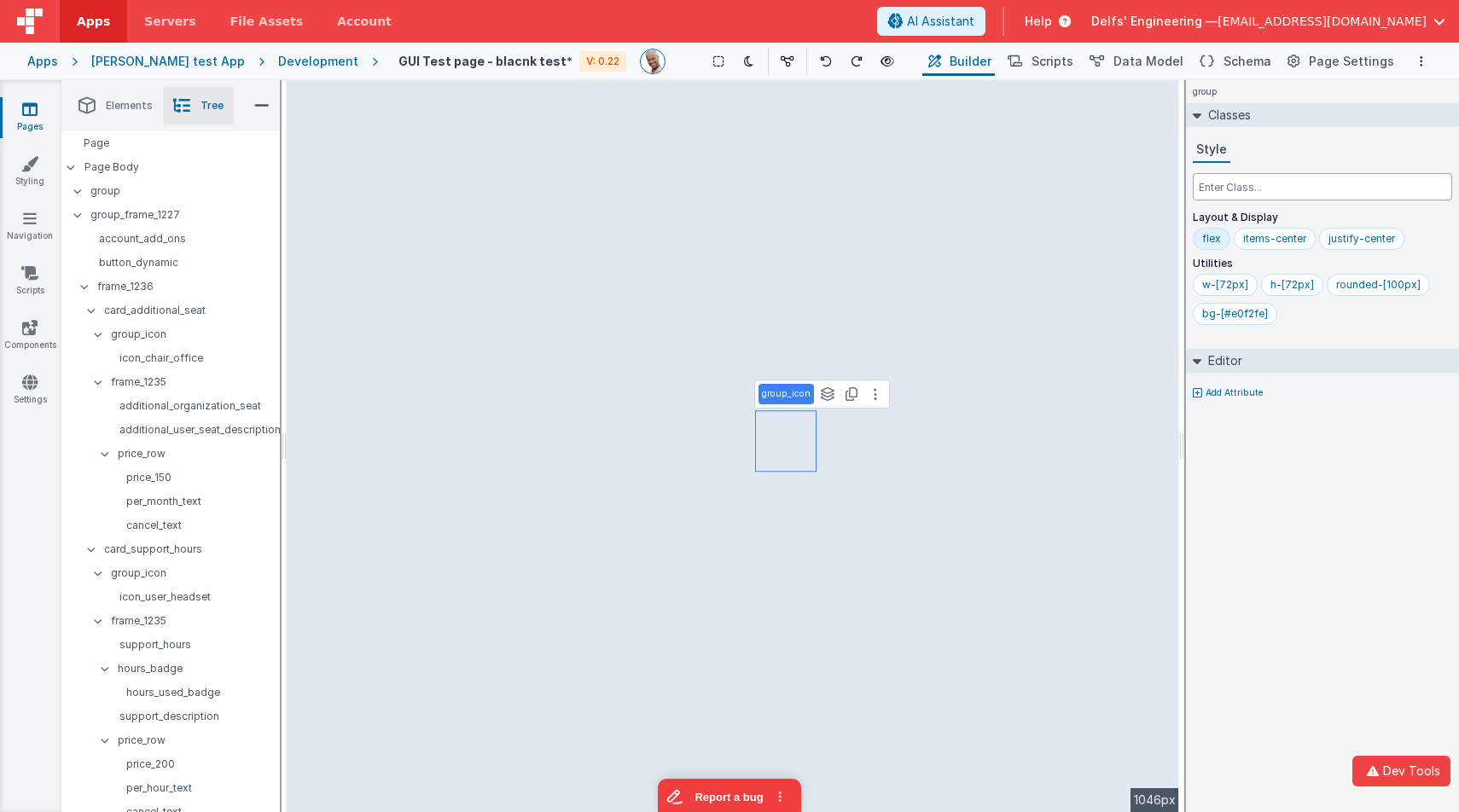
click at [1259, 184] on input "text" at bounding box center [1322, 186] width 259 height 27
paste input "mb-0"
type input "mb-0"
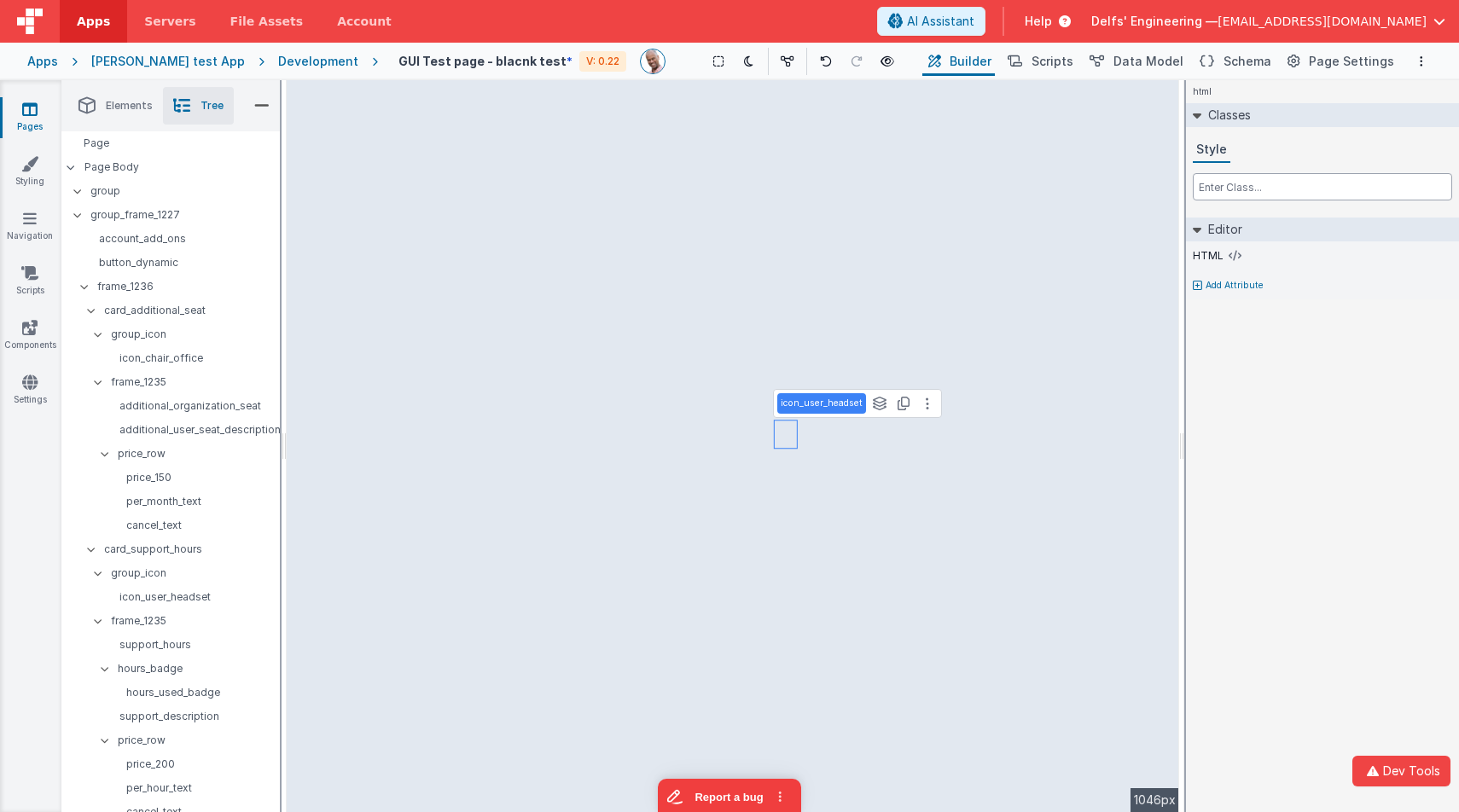
click at [1275, 186] on input "text" at bounding box center [1322, 186] width 259 height 27
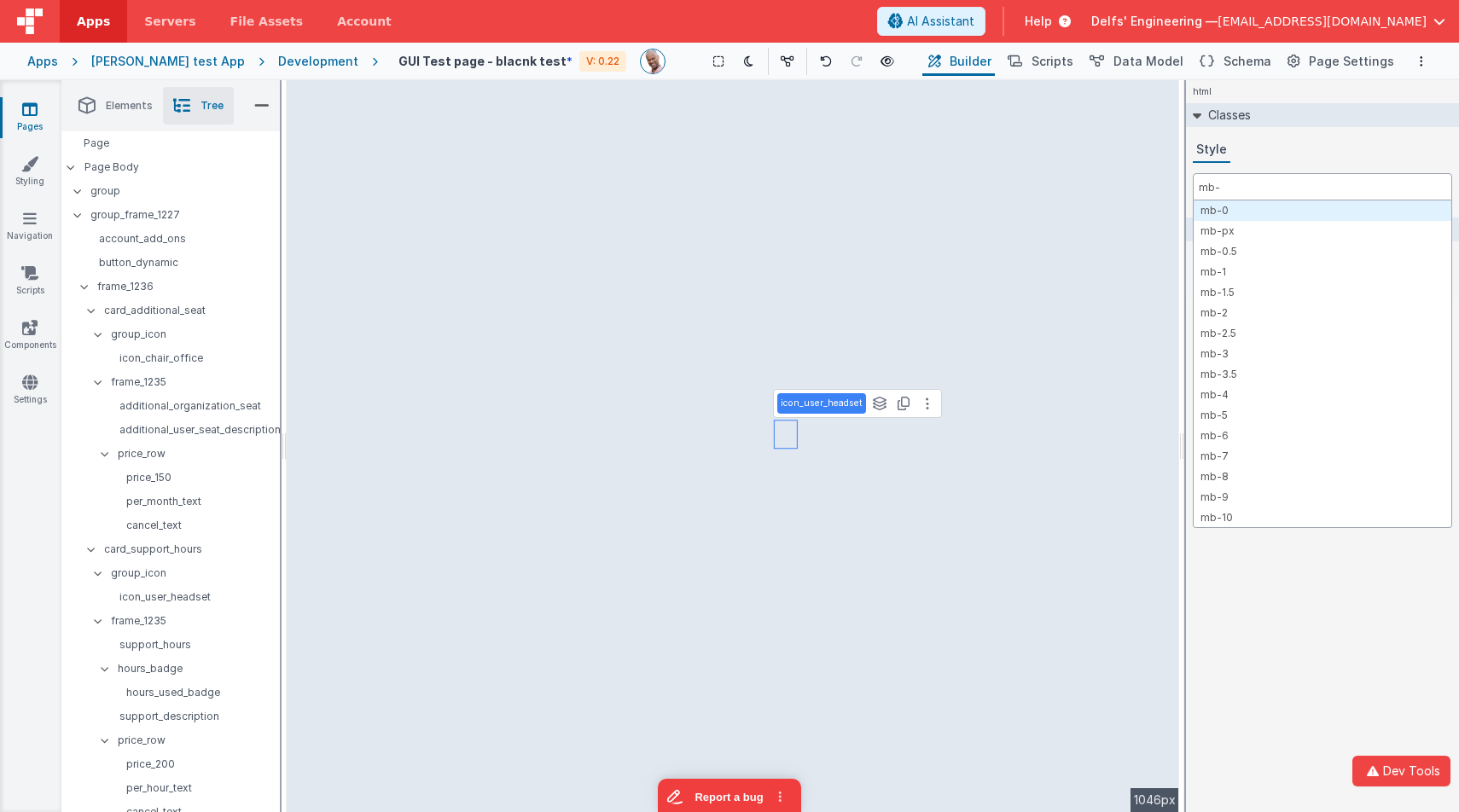
type input "mb-0"
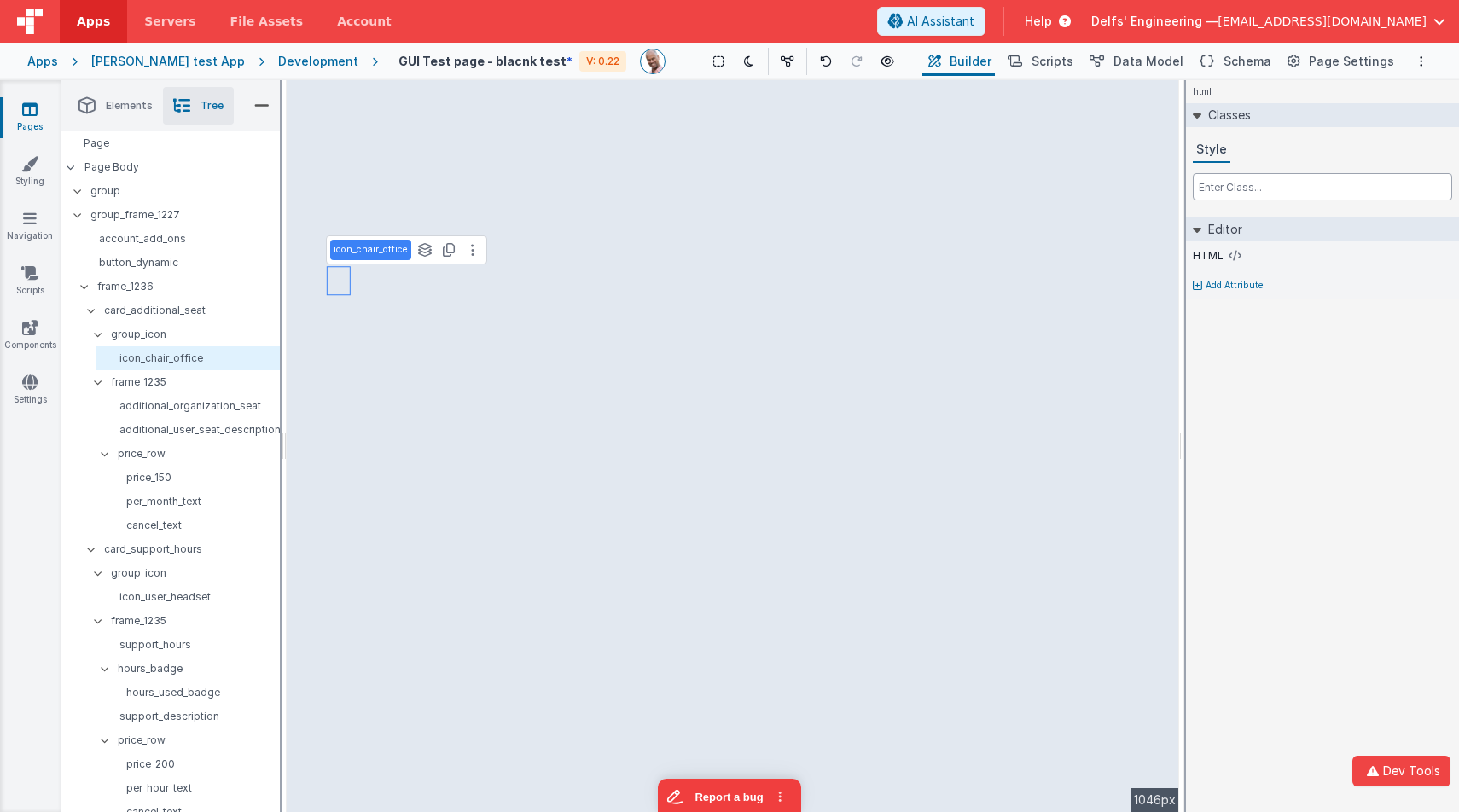
click at [1265, 187] on input "text" at bounding box center [1322, 186] width 259 height 27
paste input "mb-0"
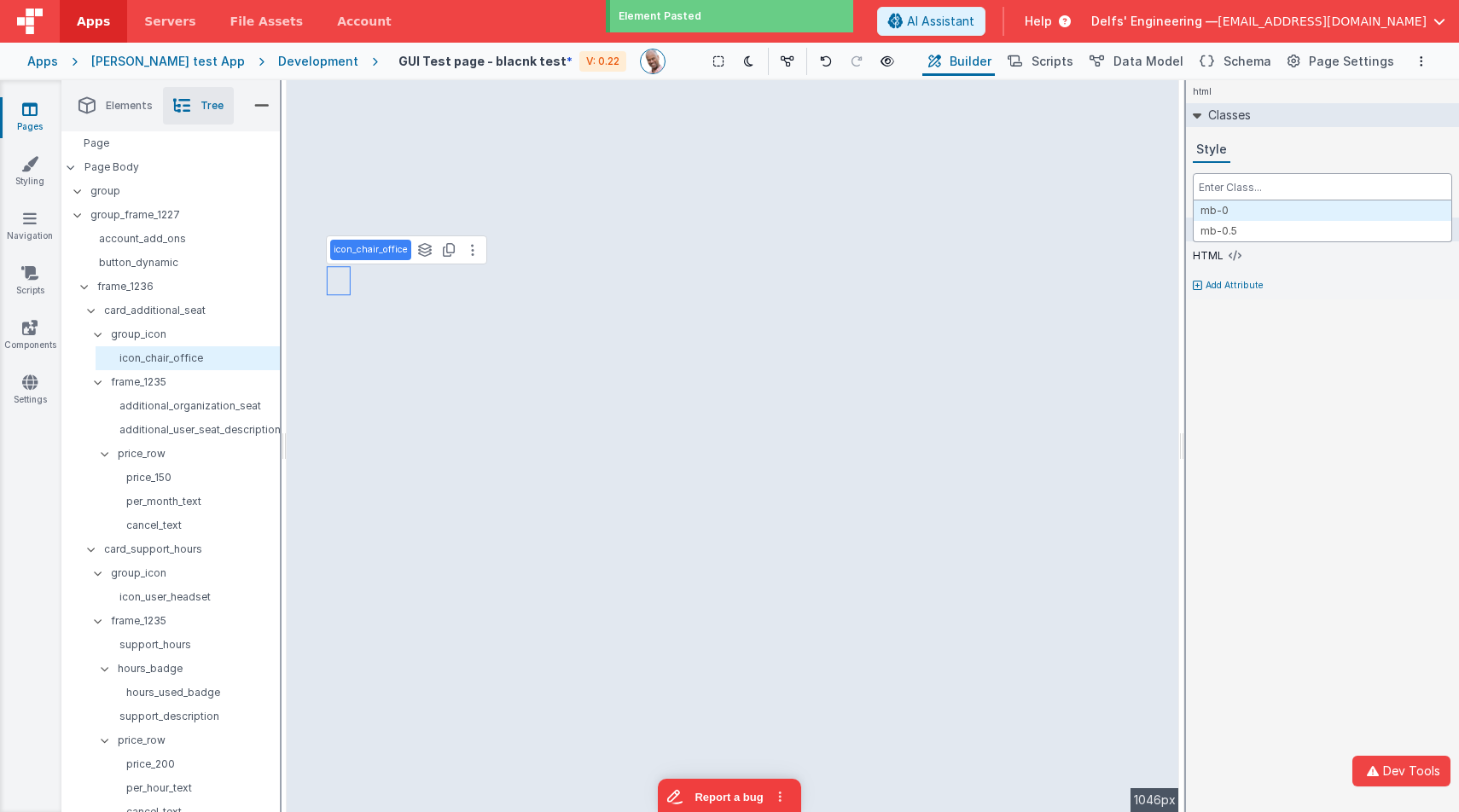
type input "mb-0"
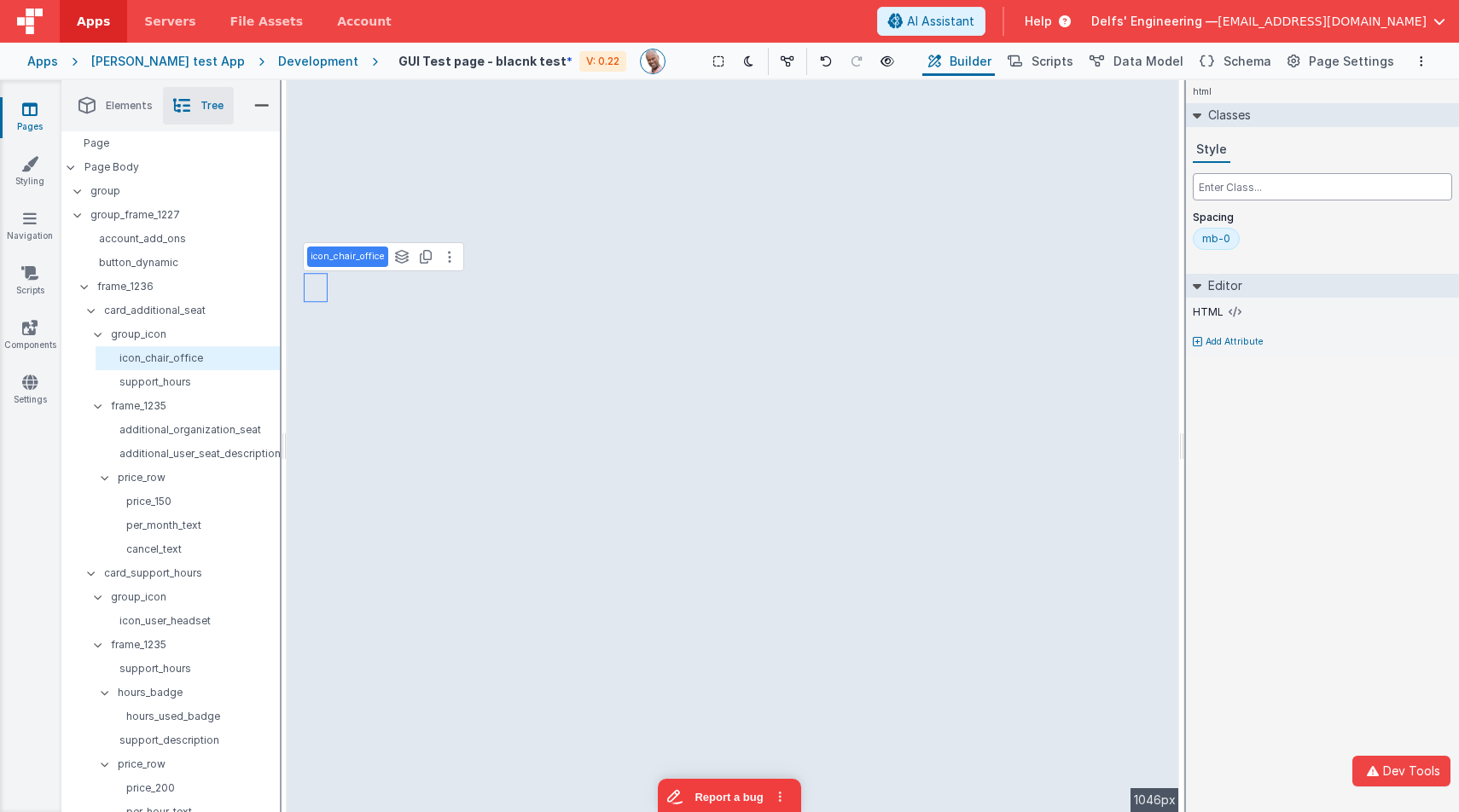
click at [1265, 187] on input "text" at bounding box center [1322, 186] width 259 height 27
paste input "mb-0"
type input "mb-0"
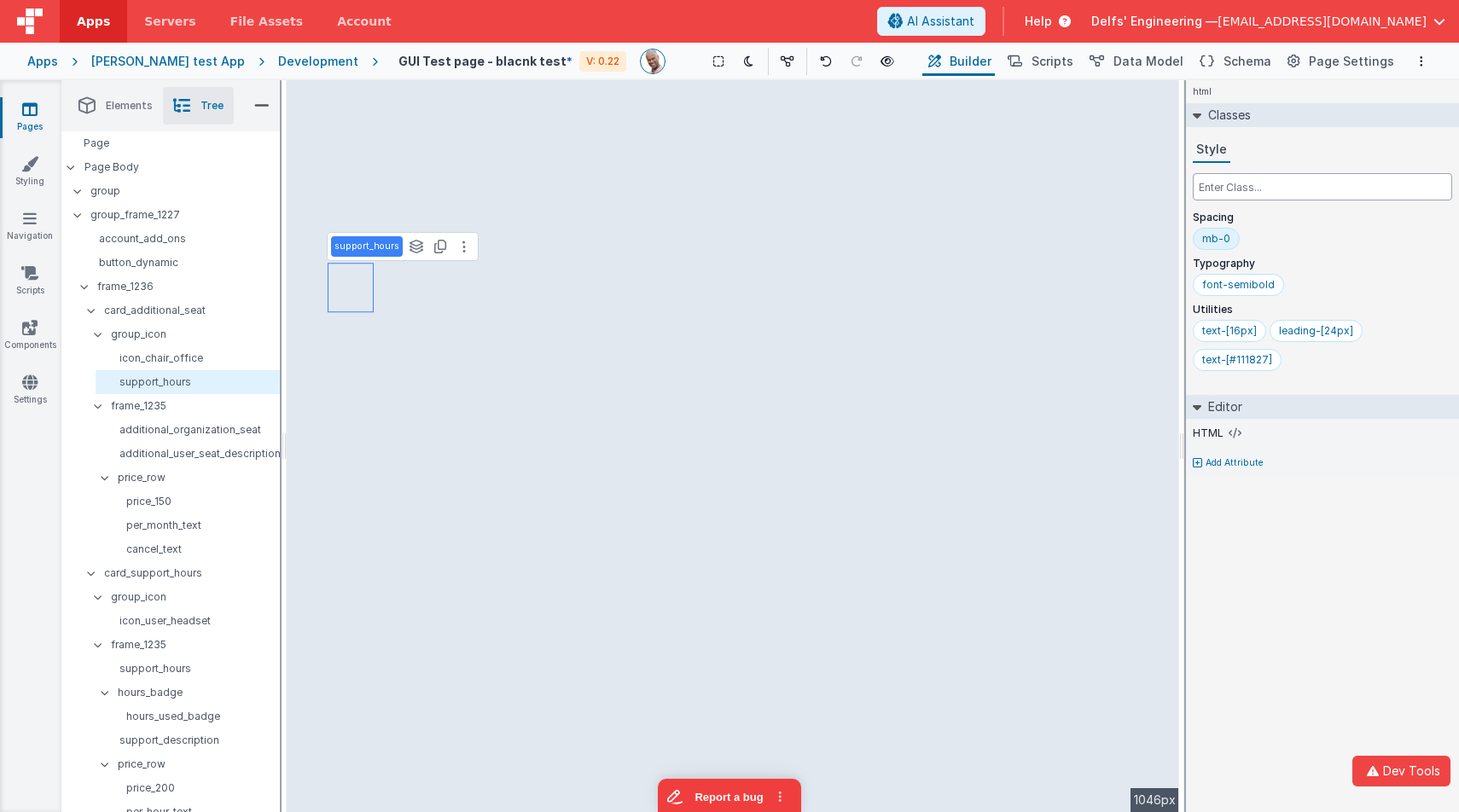
click at [1226, 188] on input "text" at bounding box center [1322, 186] width 259 height 27
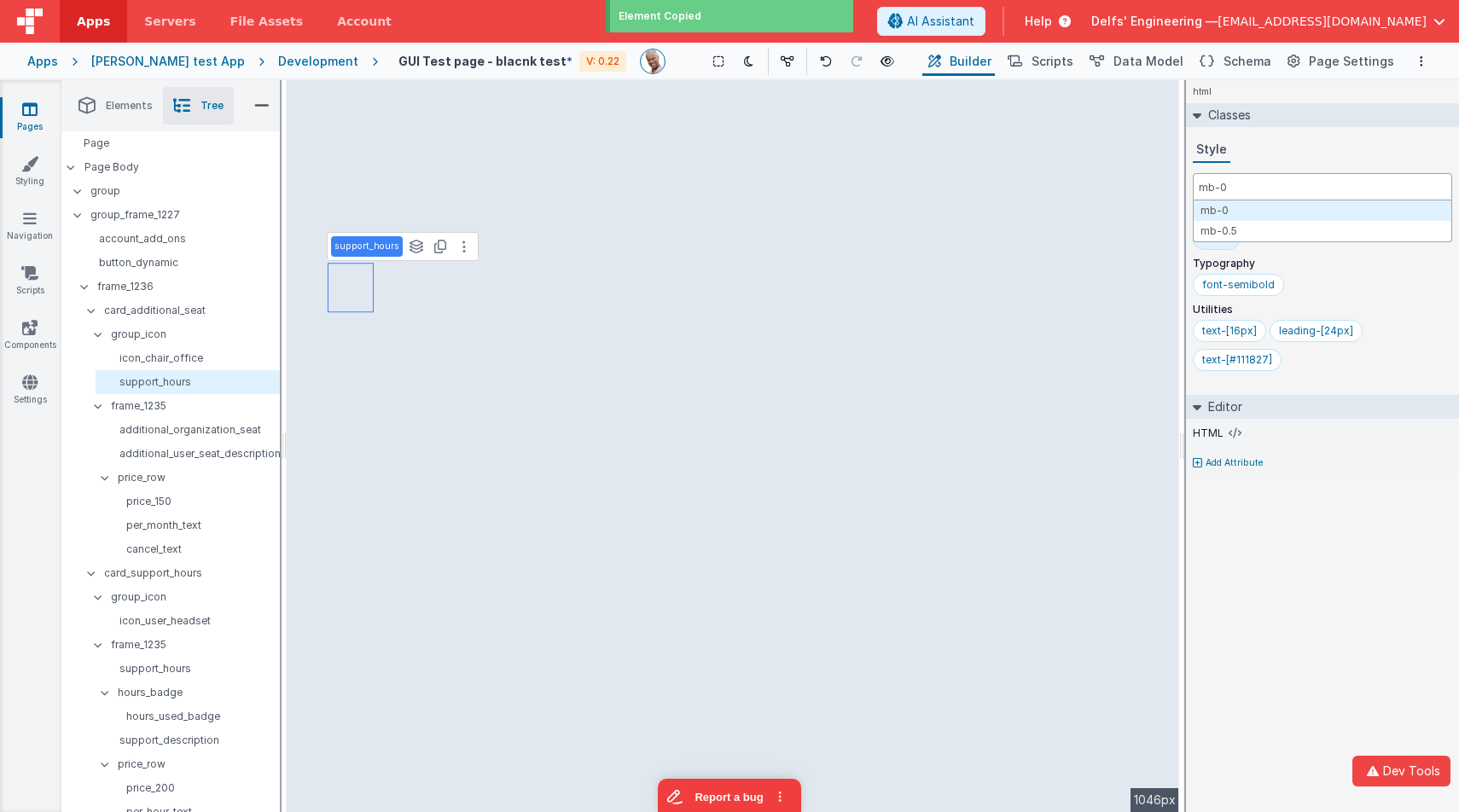
type input "mb-0"
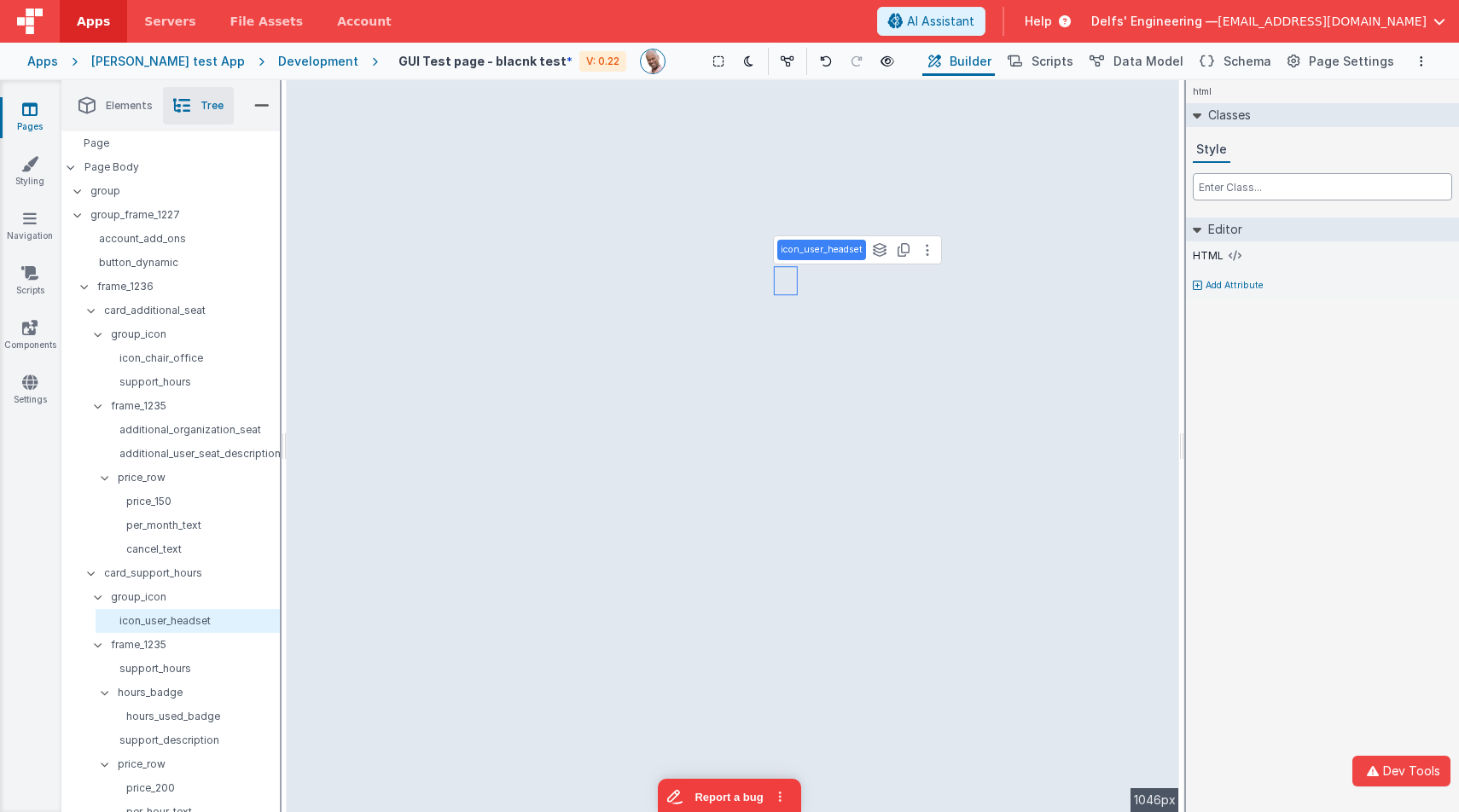
click at [1236, 186] on input "text" at bounding box center [1322, 186] width 259 height 27
paste input "mb-0"
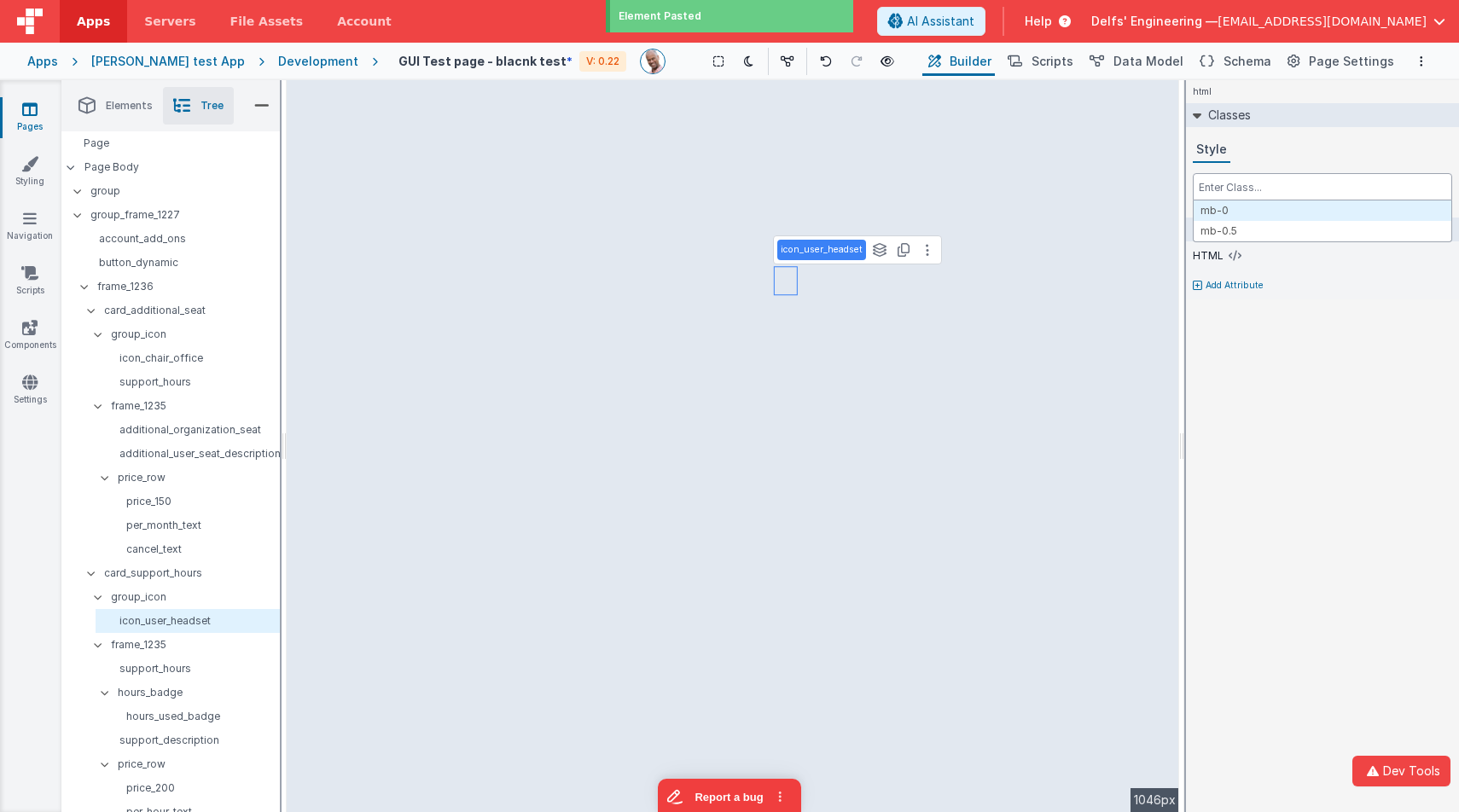
type input "mb-0"
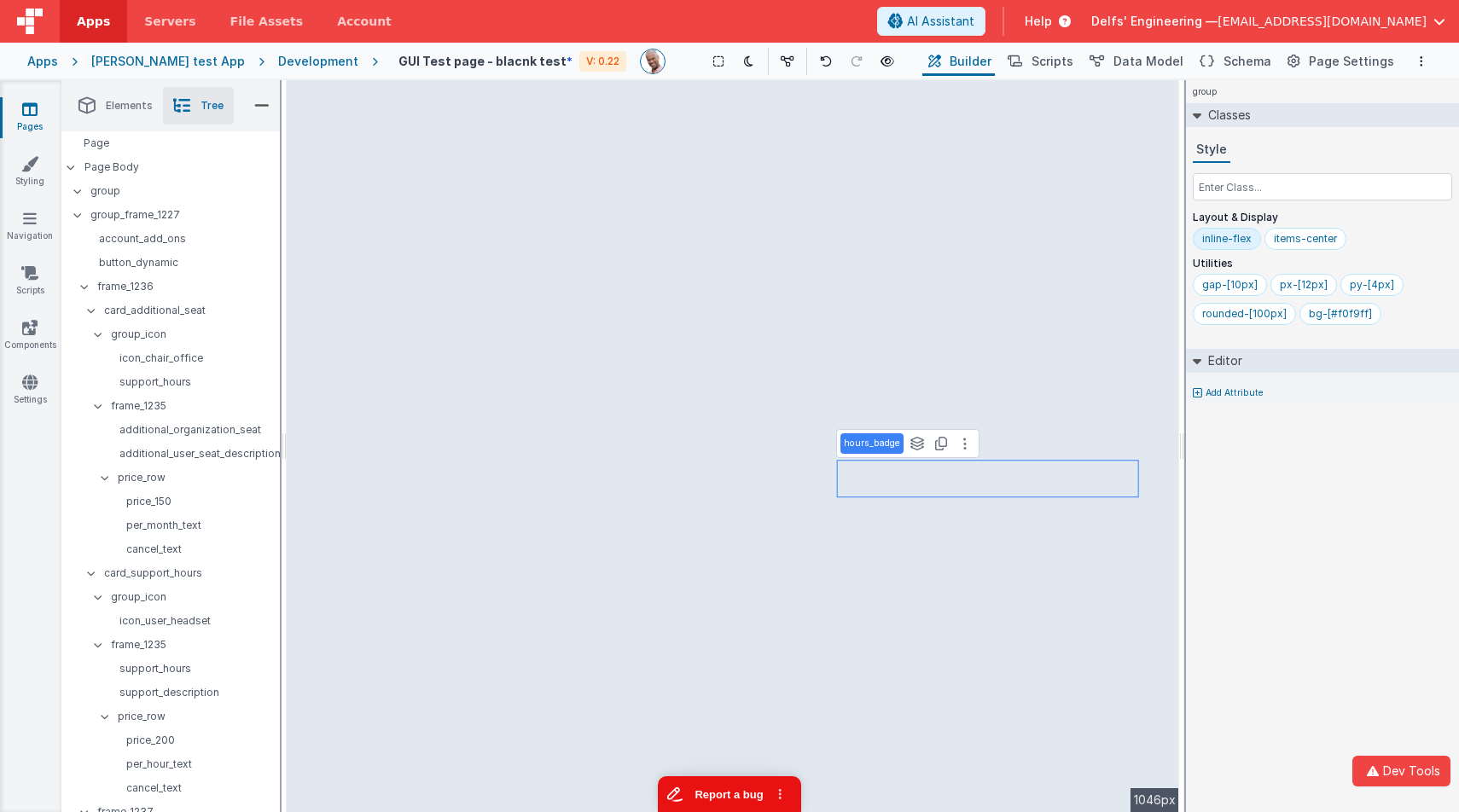
click at [737, 795] on button "Report a bug" at bounding box center [729, 794] width 143 height 36
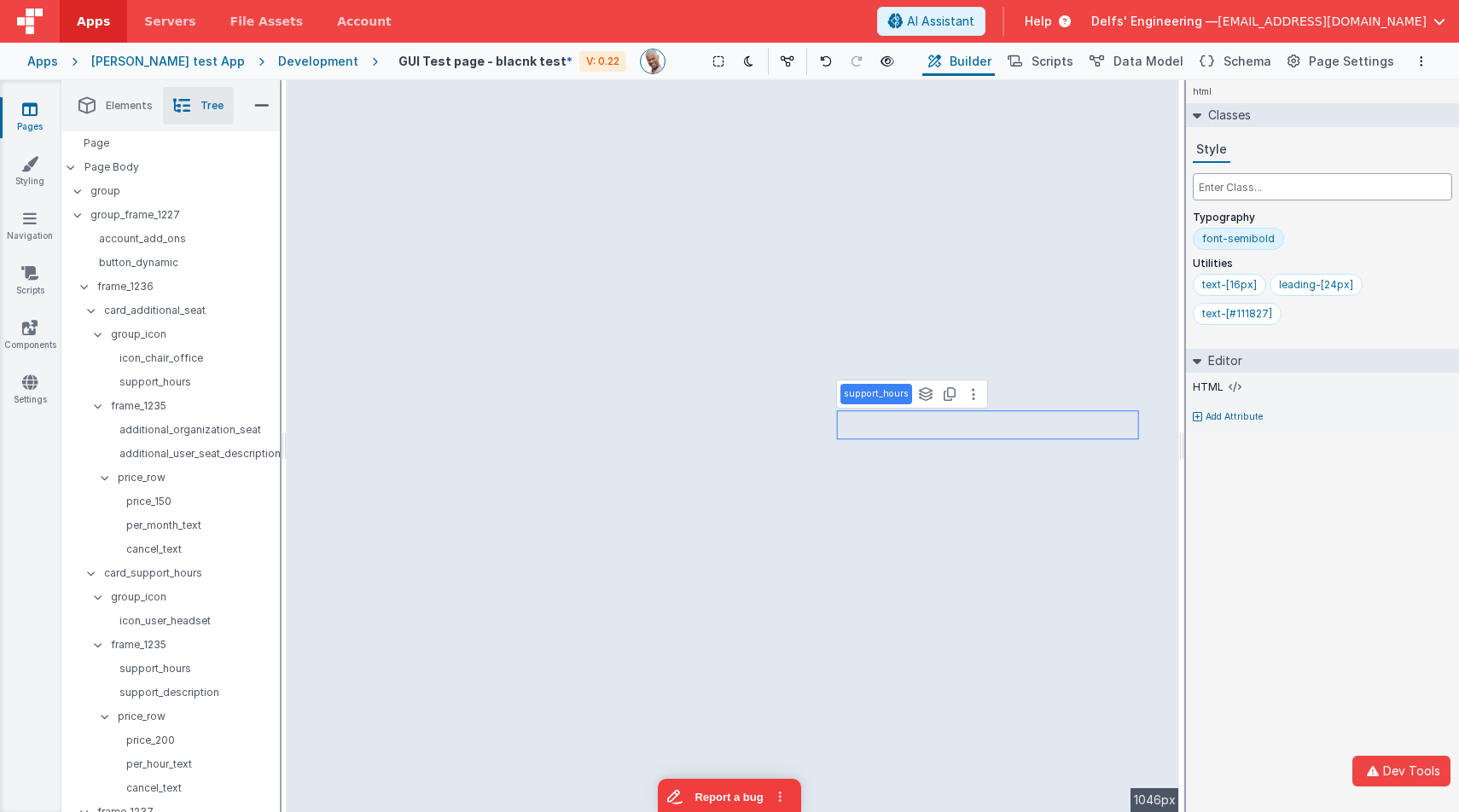
click at [1231, 194] on input "text" at bounding box center [1322, 186] width 259 height 27
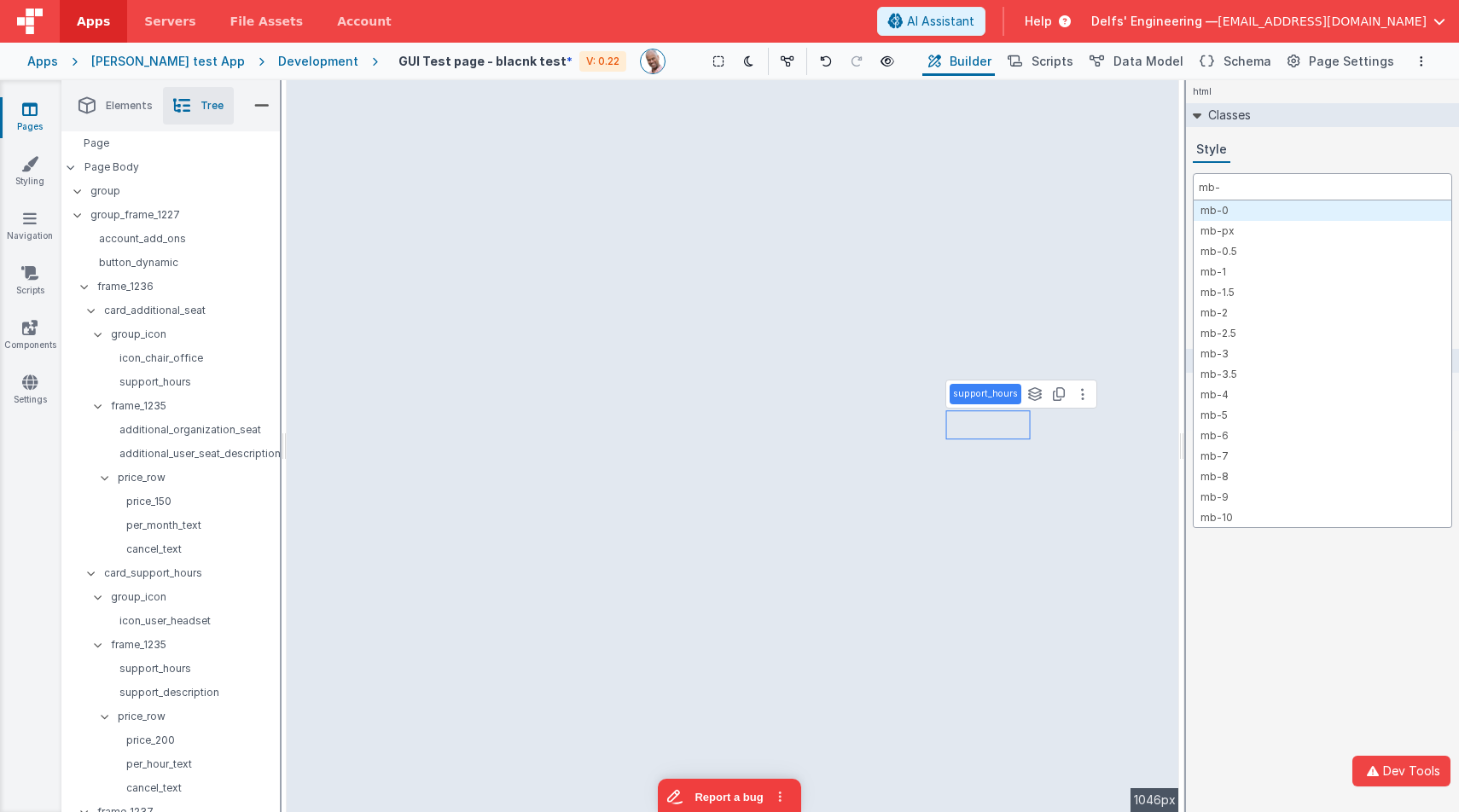
type input "mb-0"
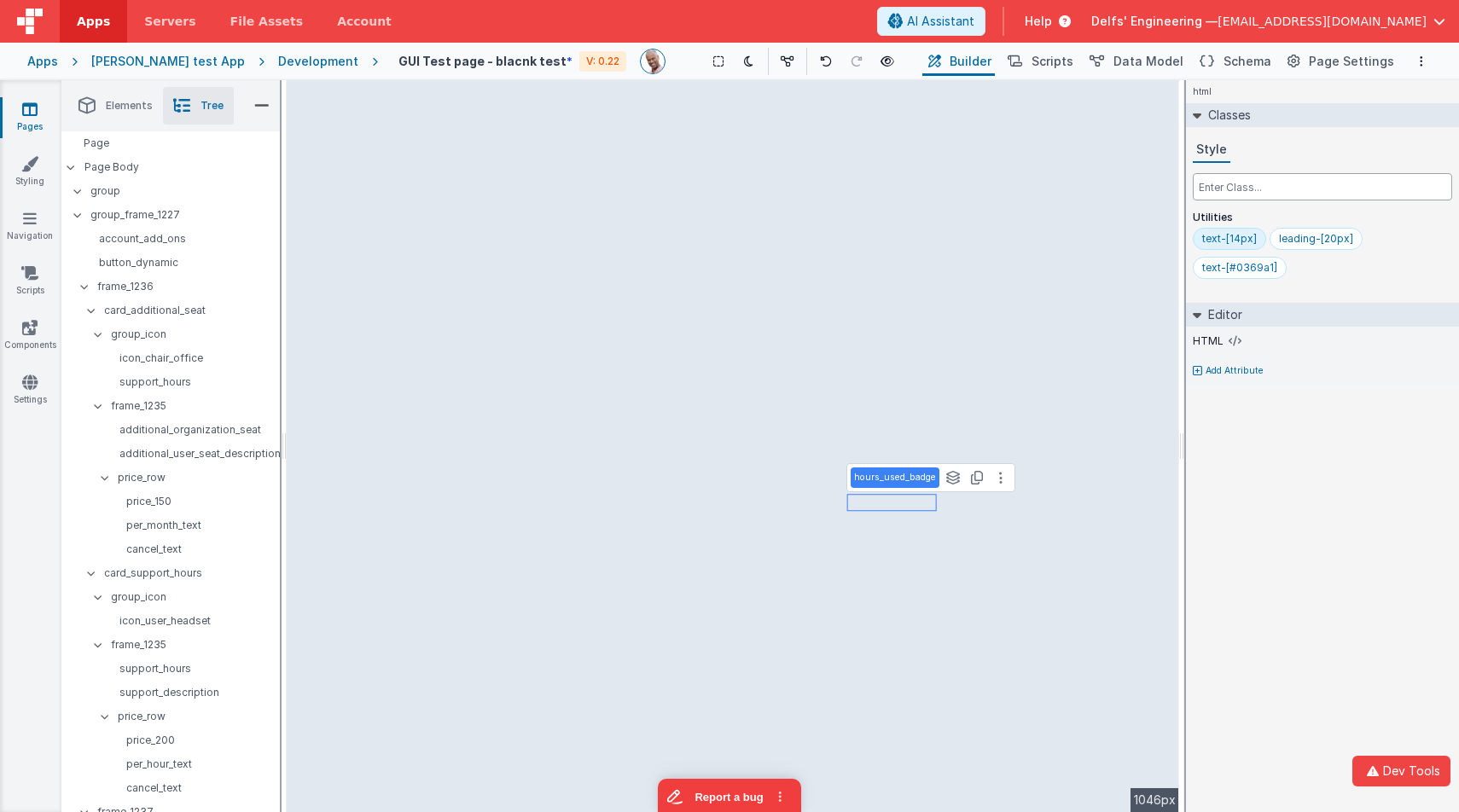
click at [1249, 181] on input "text" at bounding box center [1322, 186] width 259 height 27
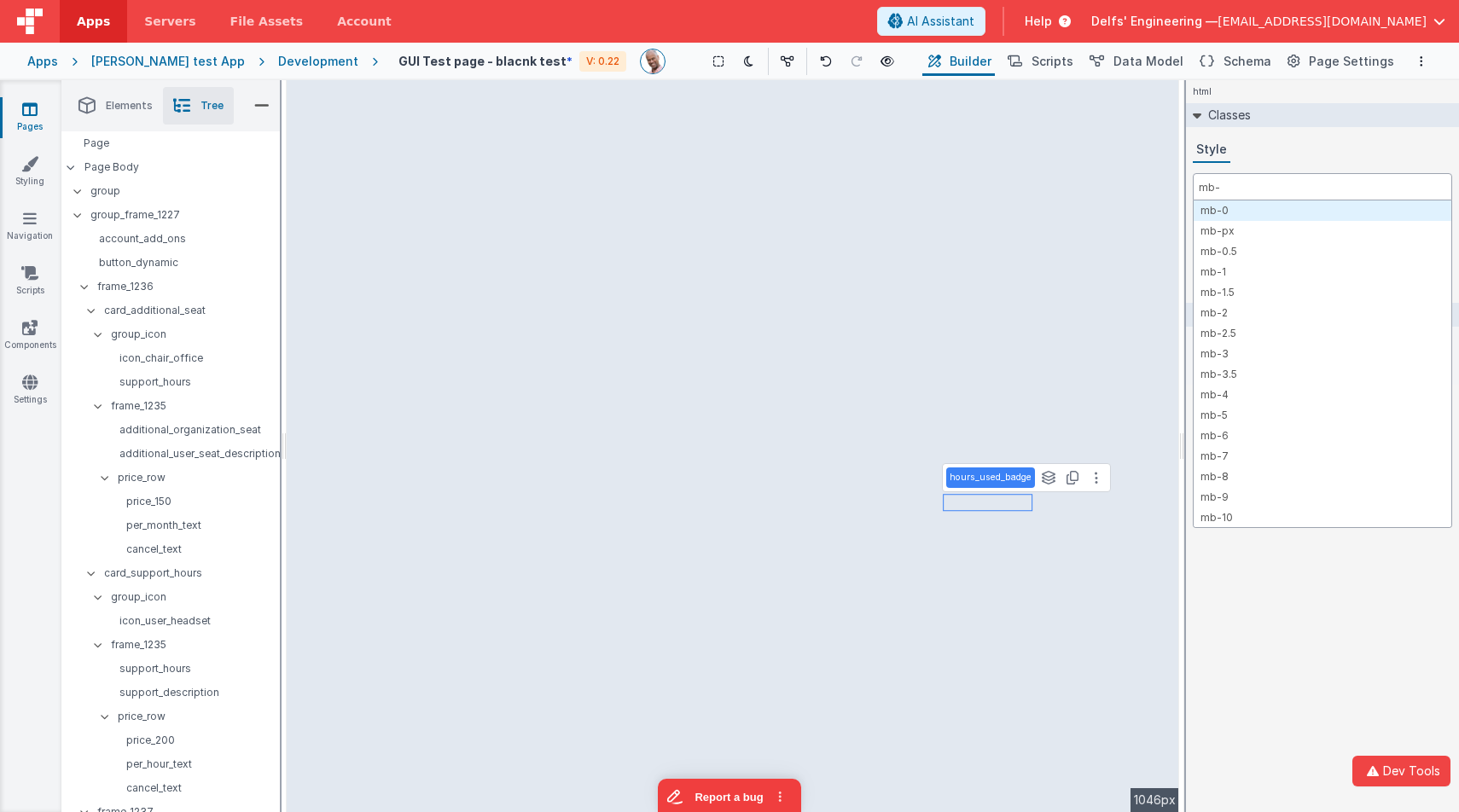
type input "mb-0"
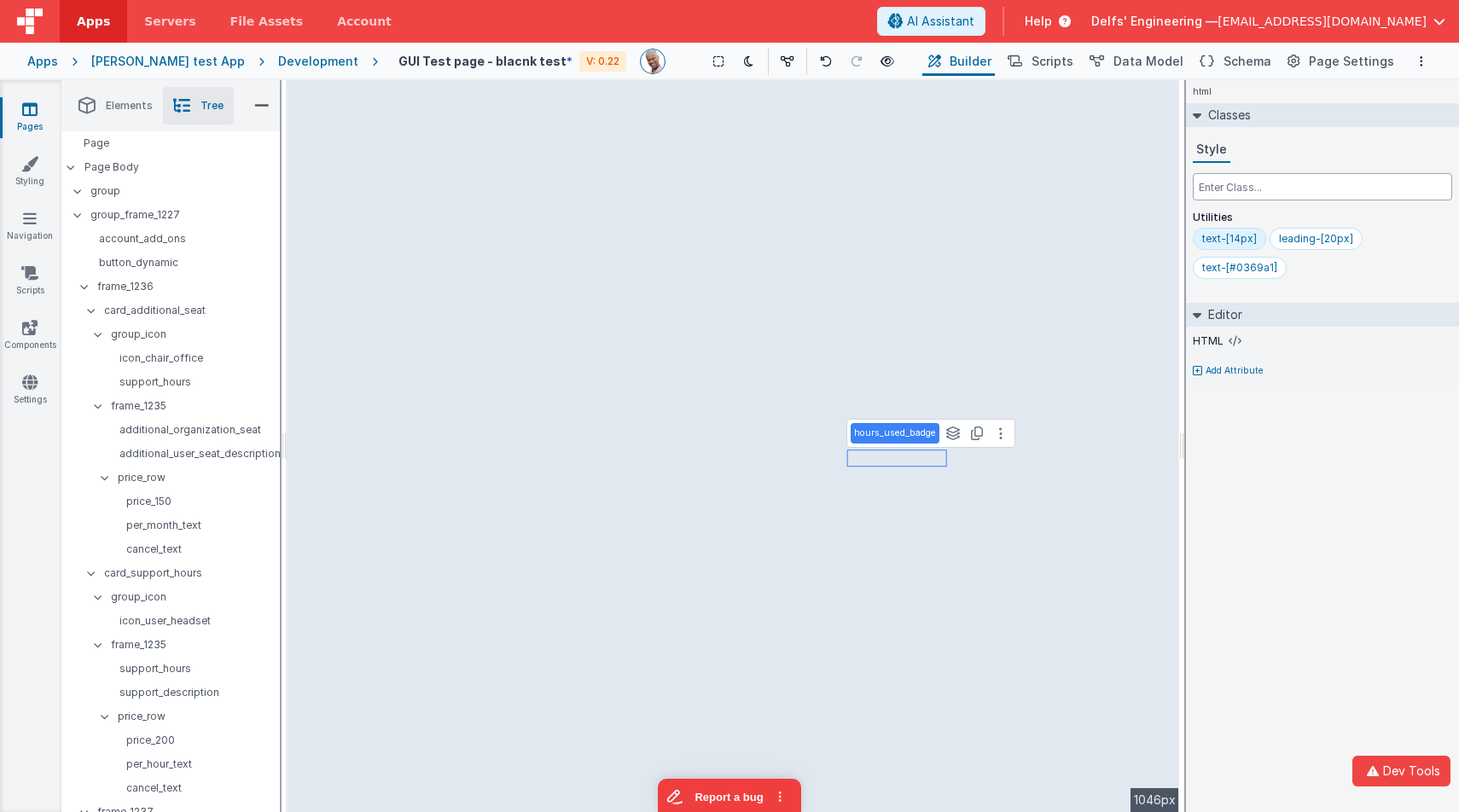
click at [1238, 179] on input "text" at bounding box center [1322, 186] width 259 height 27
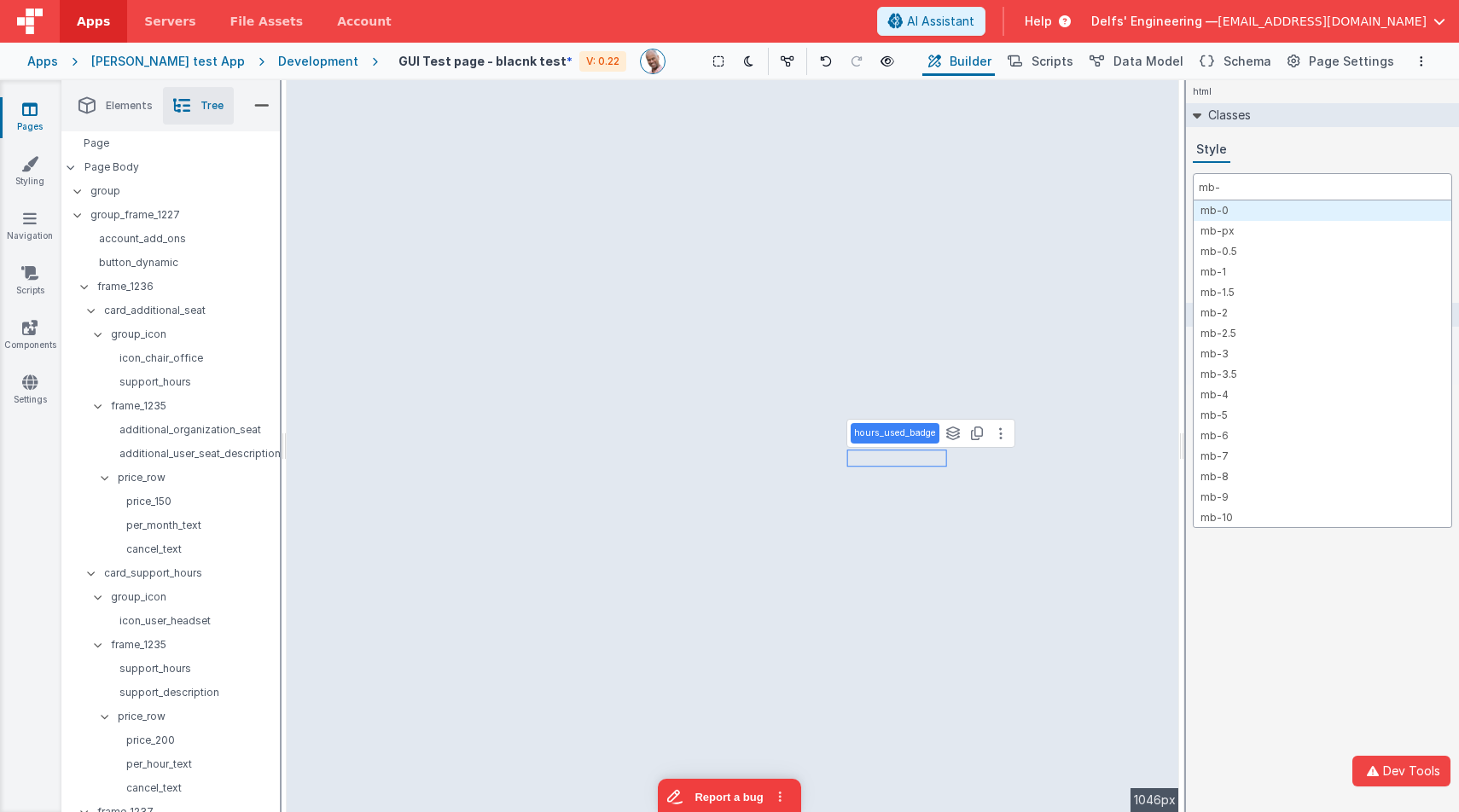
type input "mb-0"
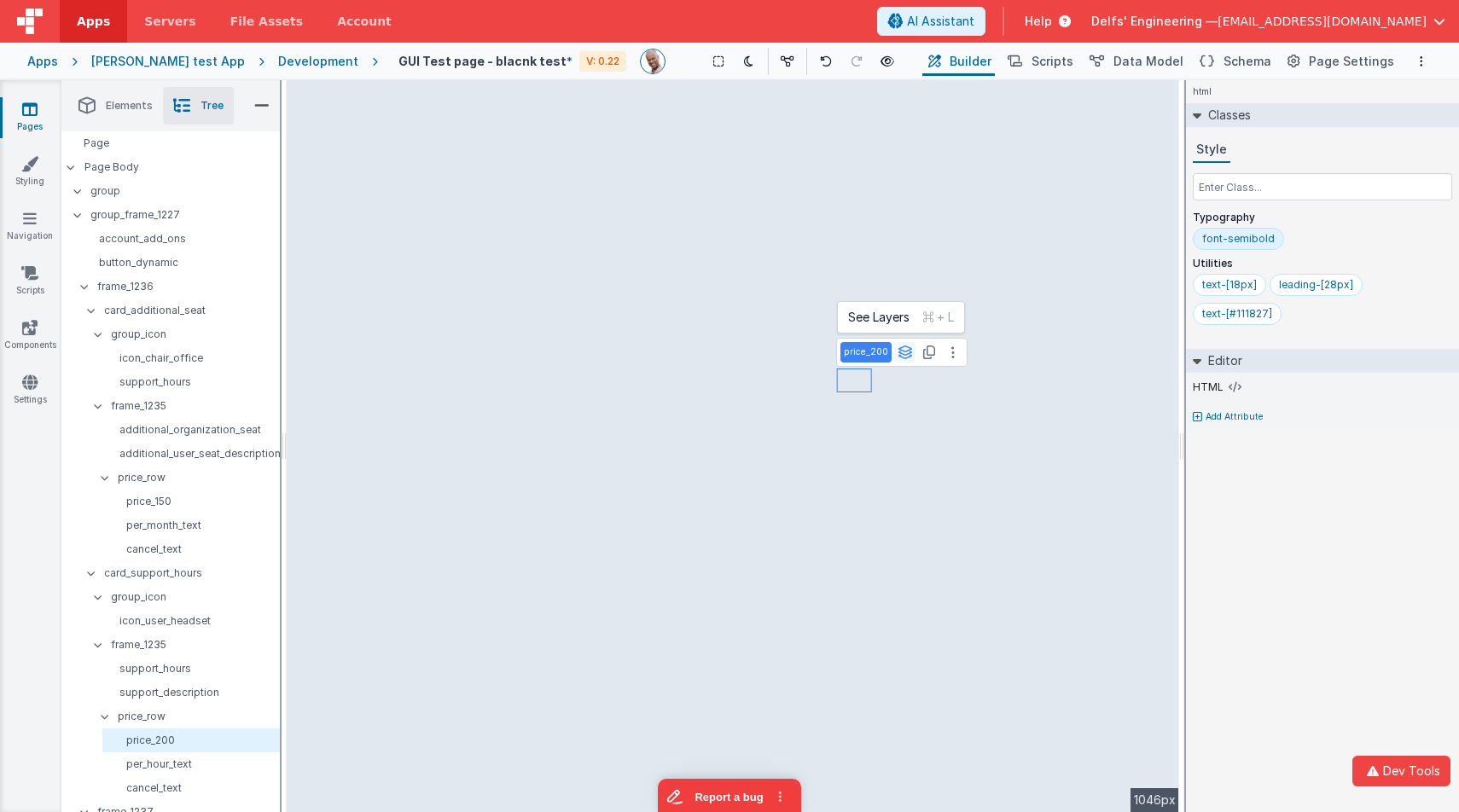
click at [906, 356] on icon at bounding box center [905, 352] width 15 height 14
click at [893, 317] on button "price_row" at bounding box center [898, 317] width 114 height 21
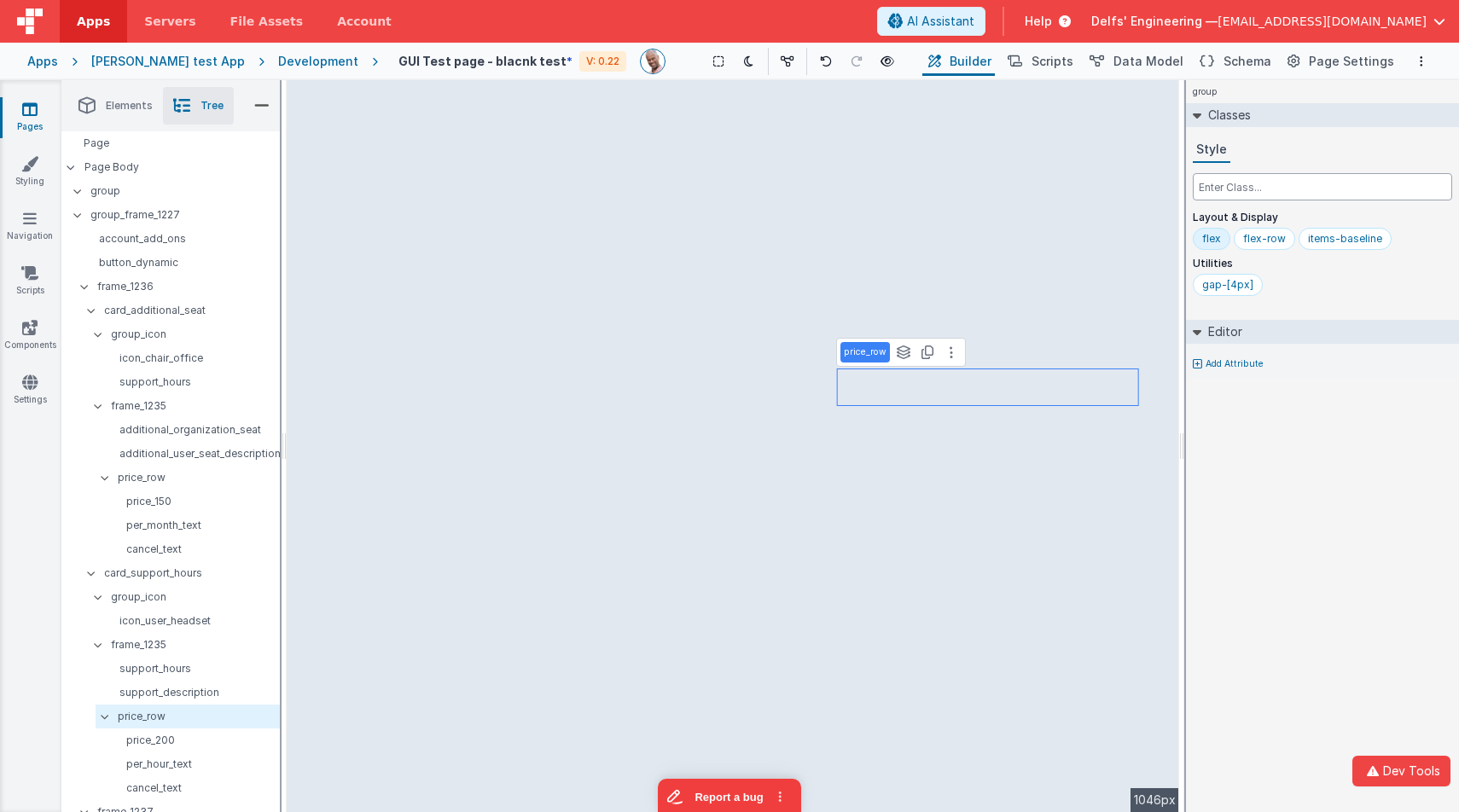
click at [1211, 185] on input "text" at bounding box center [1322, 186] width 259 height 27
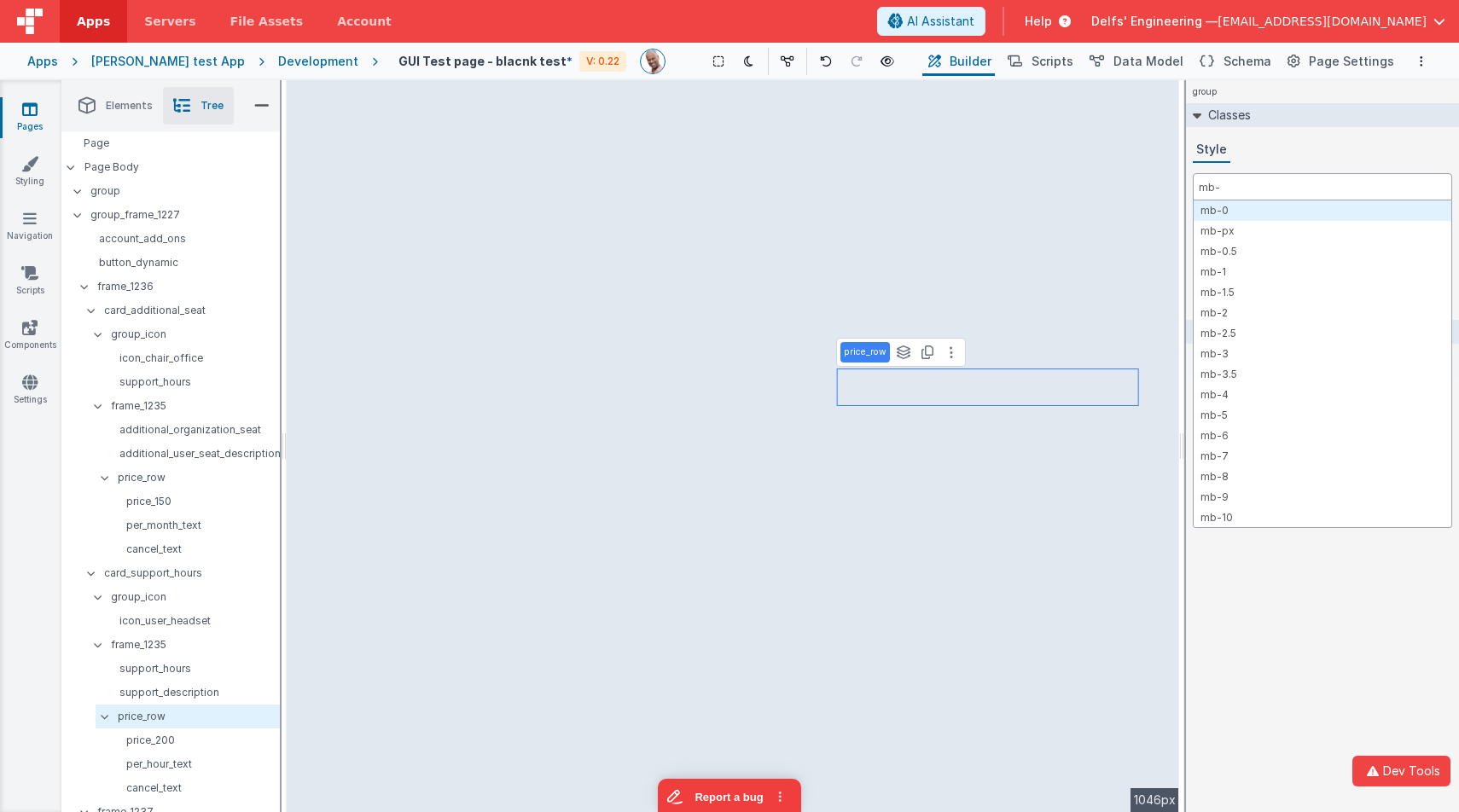
type input "mb-0"
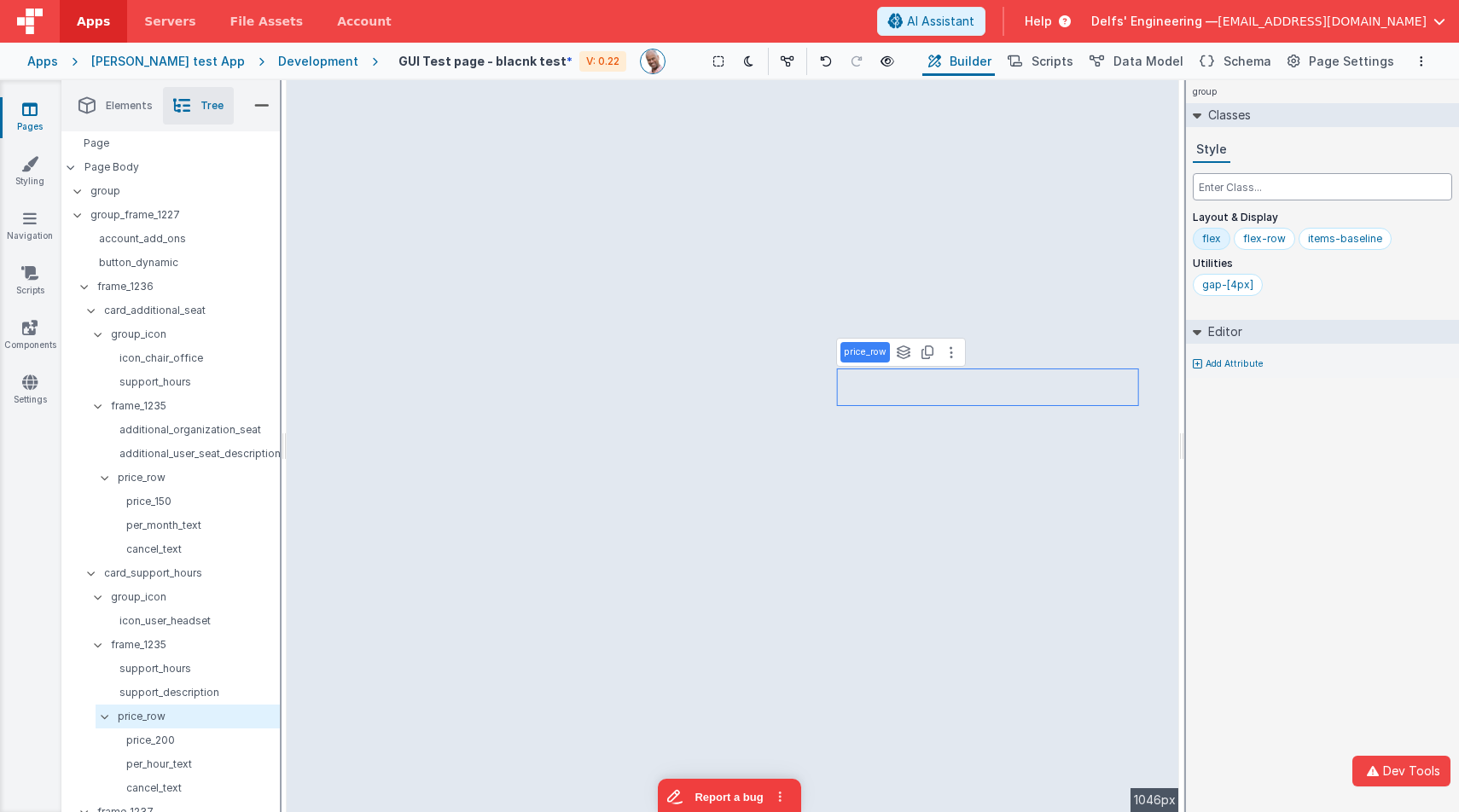
paste input "mb-0"
type input "mb-0"
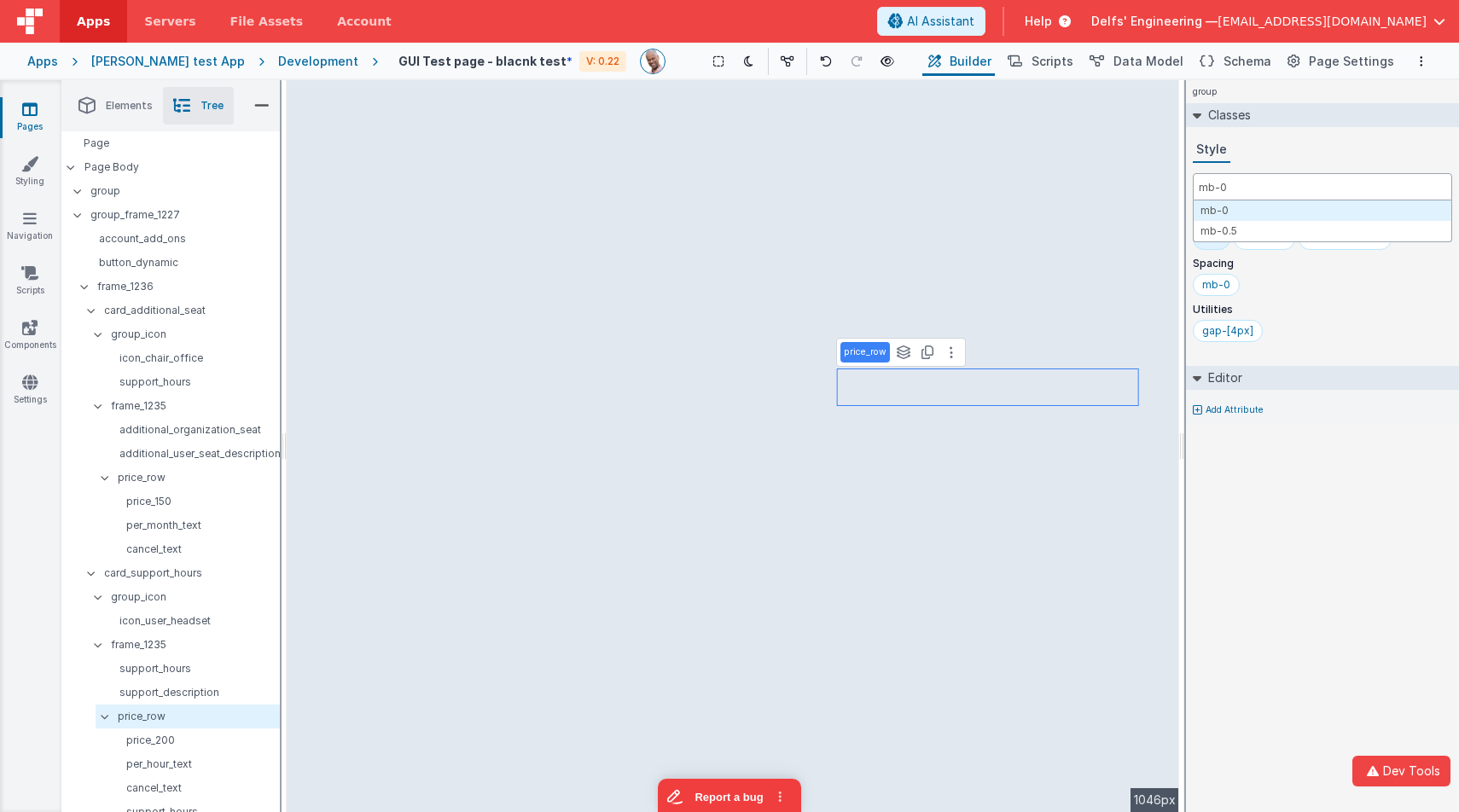
type input "mb-0"
click at [1279, 154] on div "Style" at bounding box center [1322, 150] width 259 height 26
click at [746, 800] on button "Report a bug" at bounding box center [729, 794] width 143 height 36
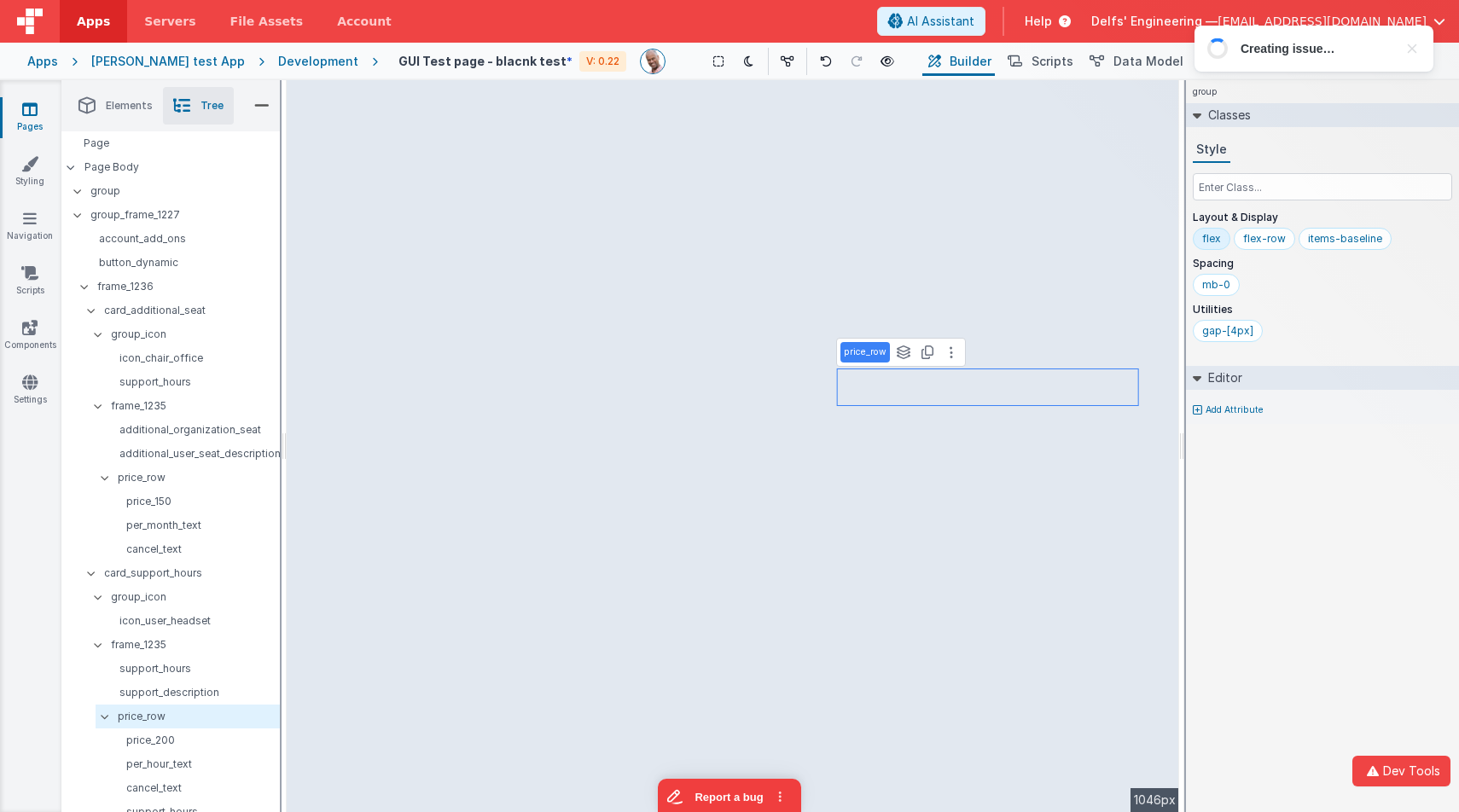
click at [1222, 485] on div "group Classes Style Layout & Display flex flex-row items-baseline Spacing mb-0 …" at bounding box center [1322, 446] width 273 height 732
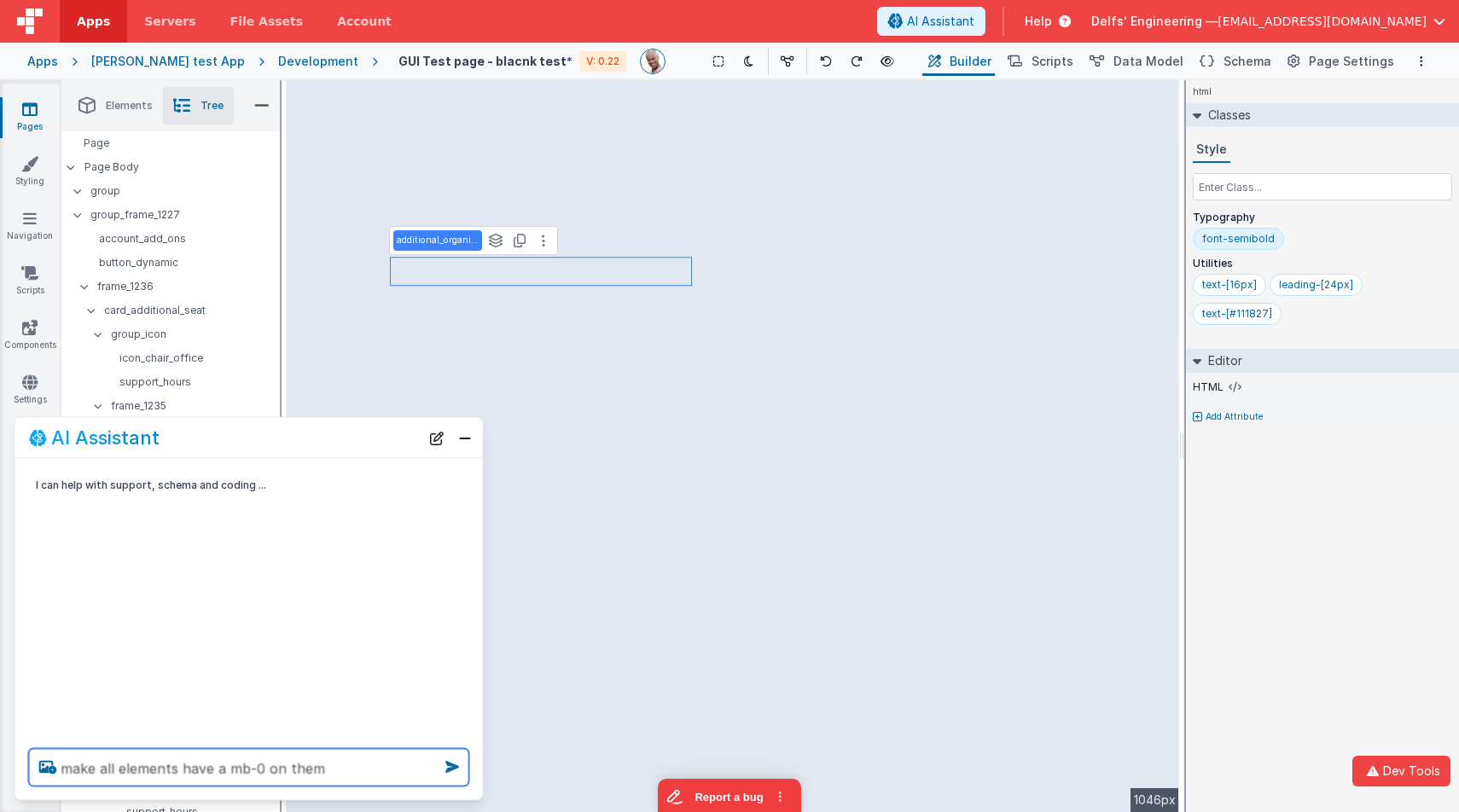
type textarea "make all elements have a mb-0 on them"
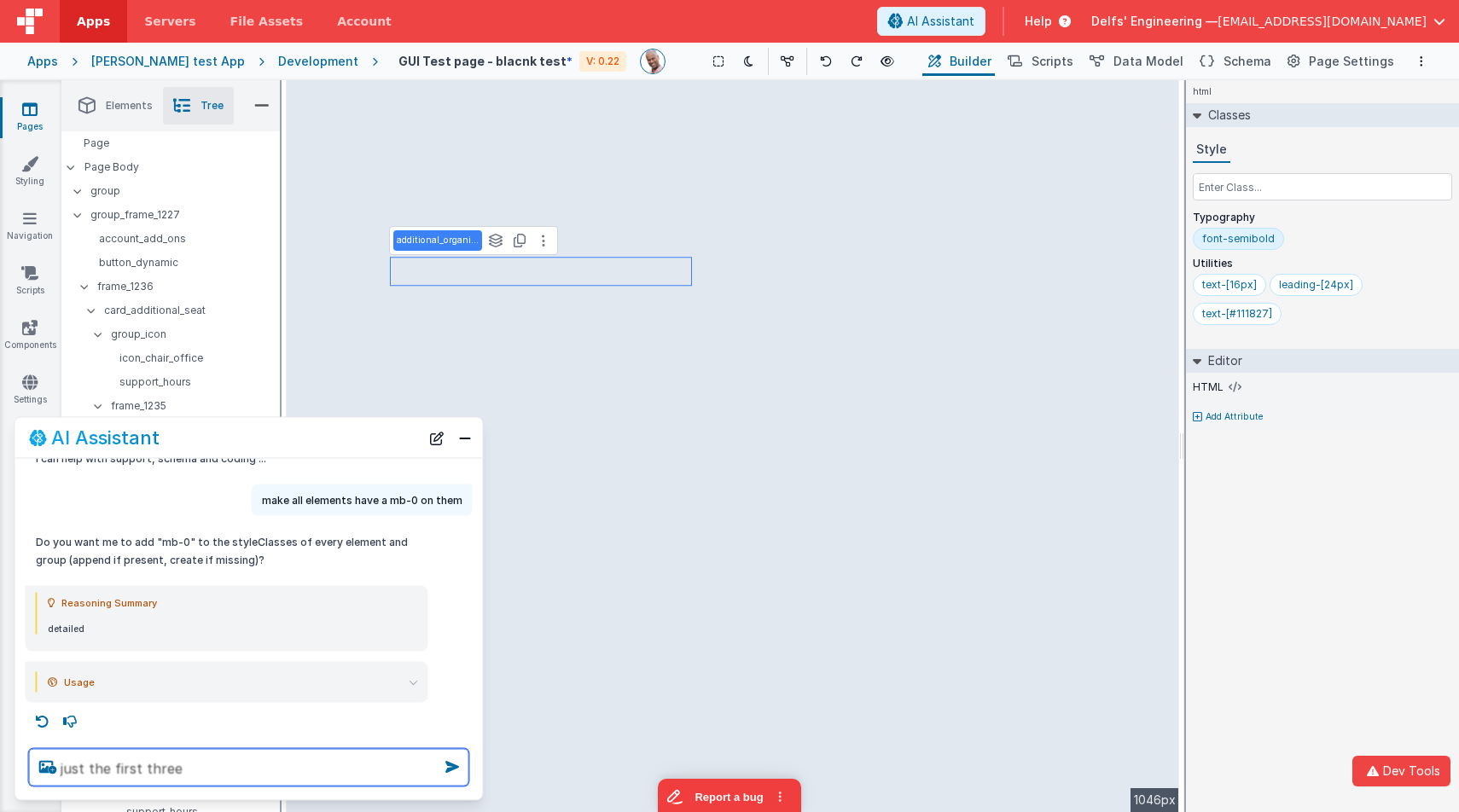
type textarea "just the first three"
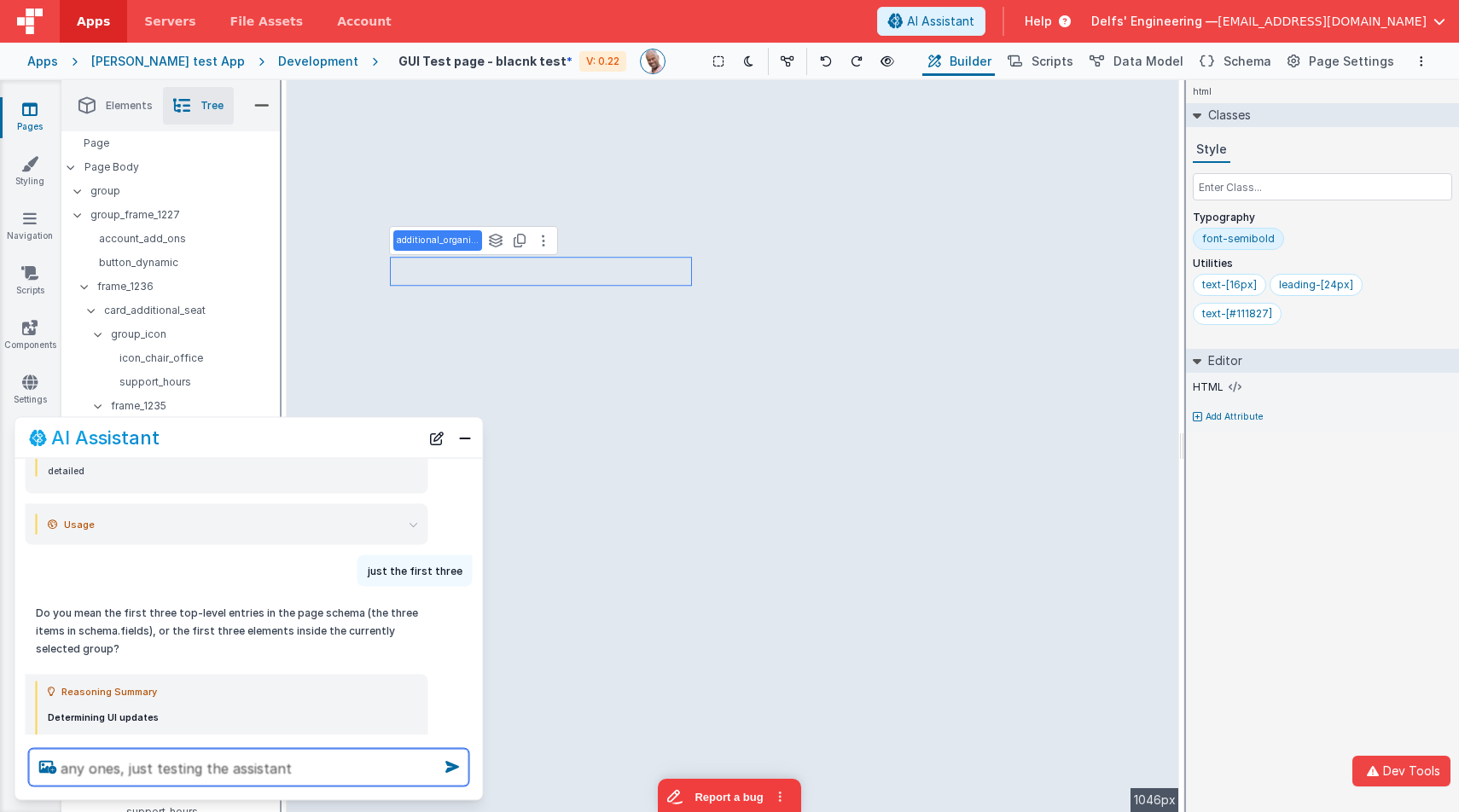
type textarea "any ones, just testing the assistant"
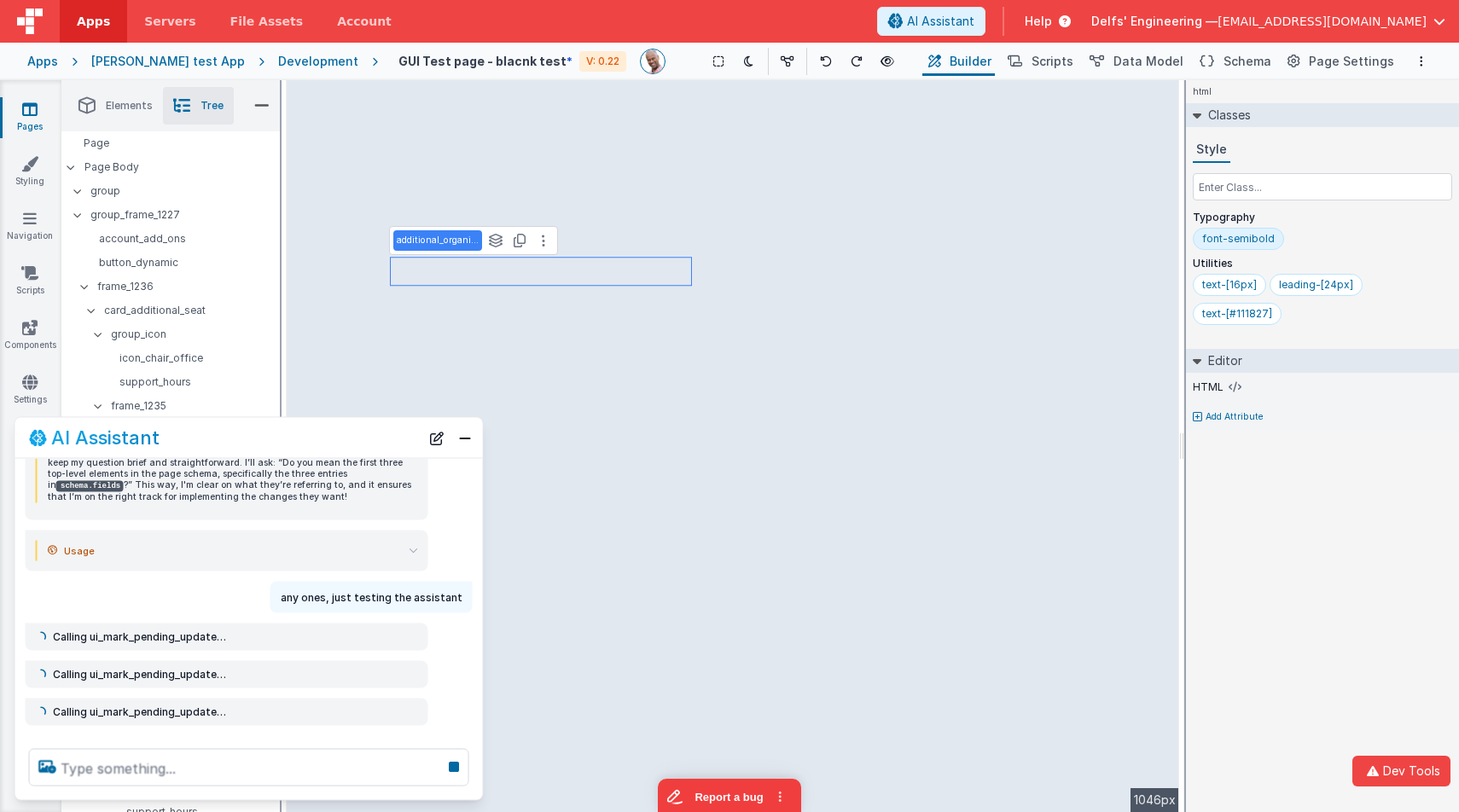
scroll to position [702, 0]
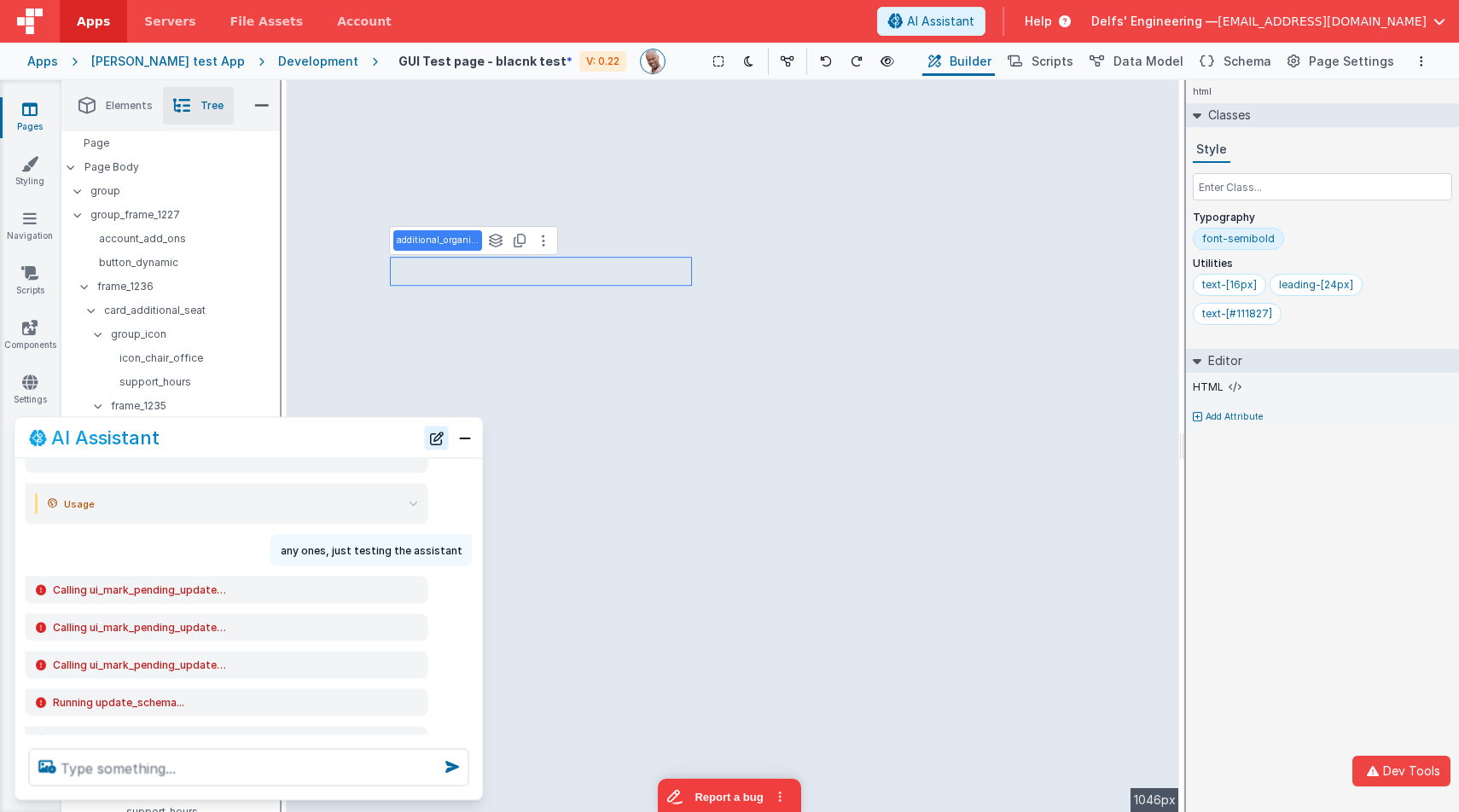
click at [435, 438] on button "New Chat" at bounding box center [437, 438] width 24 height 24
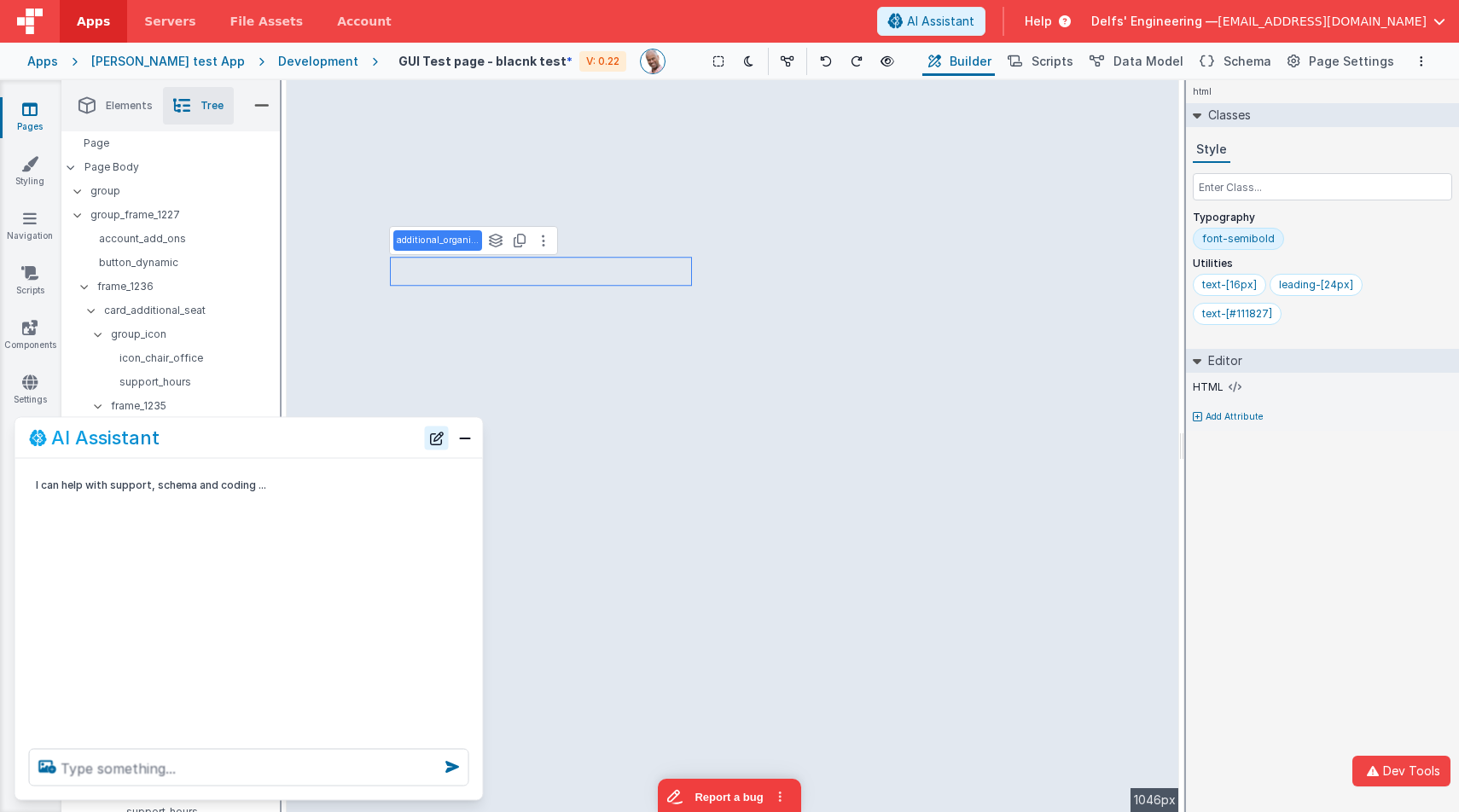
scroll to position [0, 0]
click at [319, 759] on textarea at bounding box center [248, 767] width 440 height 38
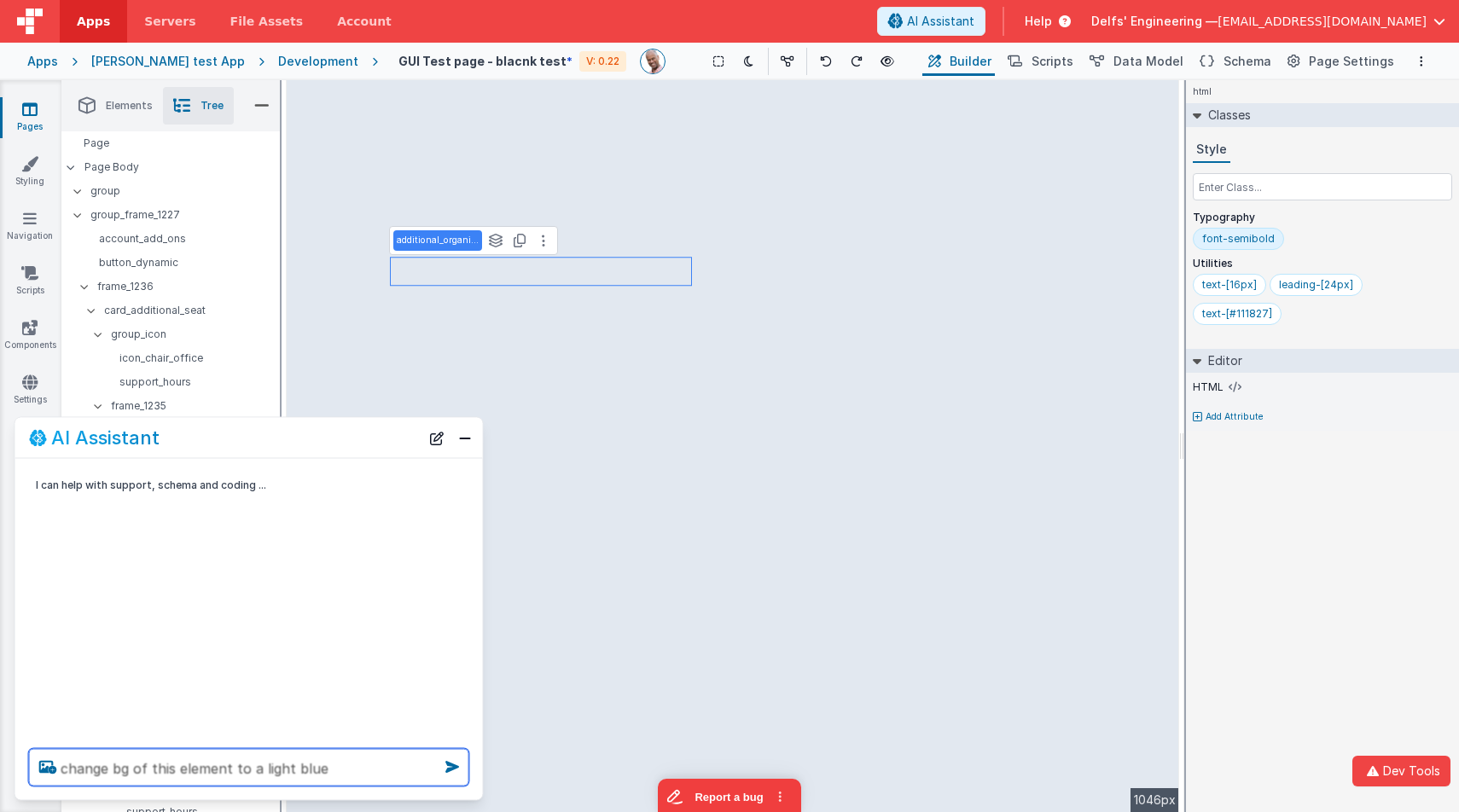
type textarea "change bg of this element to a light blue"
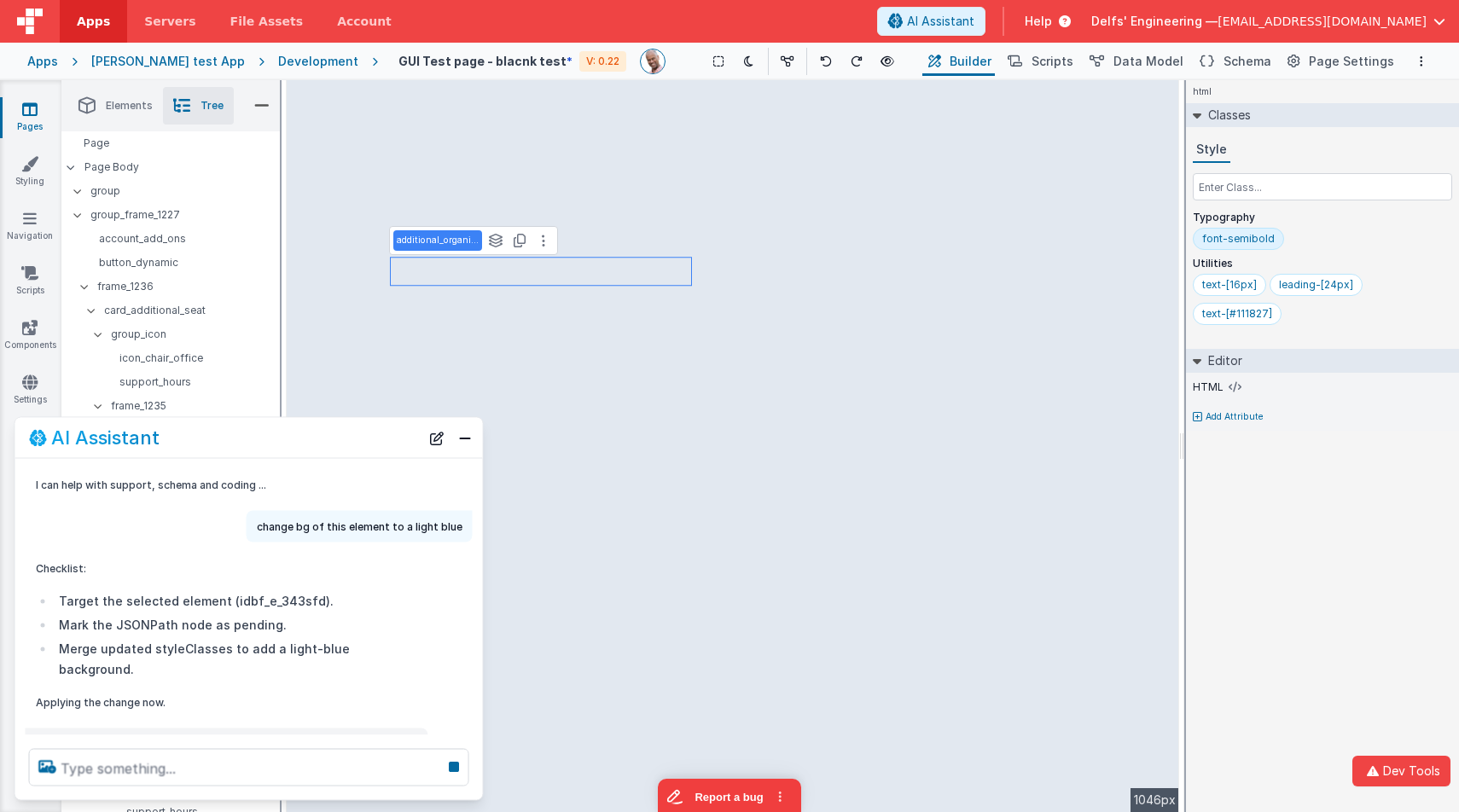
drag, startPoint x: 456, startPoint y: 767, endPoint x: 472, endPoint y: 766, distance: 16.0
click at [456, 767] on icon at bounding box center [454, 765] width 24 height 27
click at [459, 767] on icon at bounding box center [454, 765] width 24 height 27
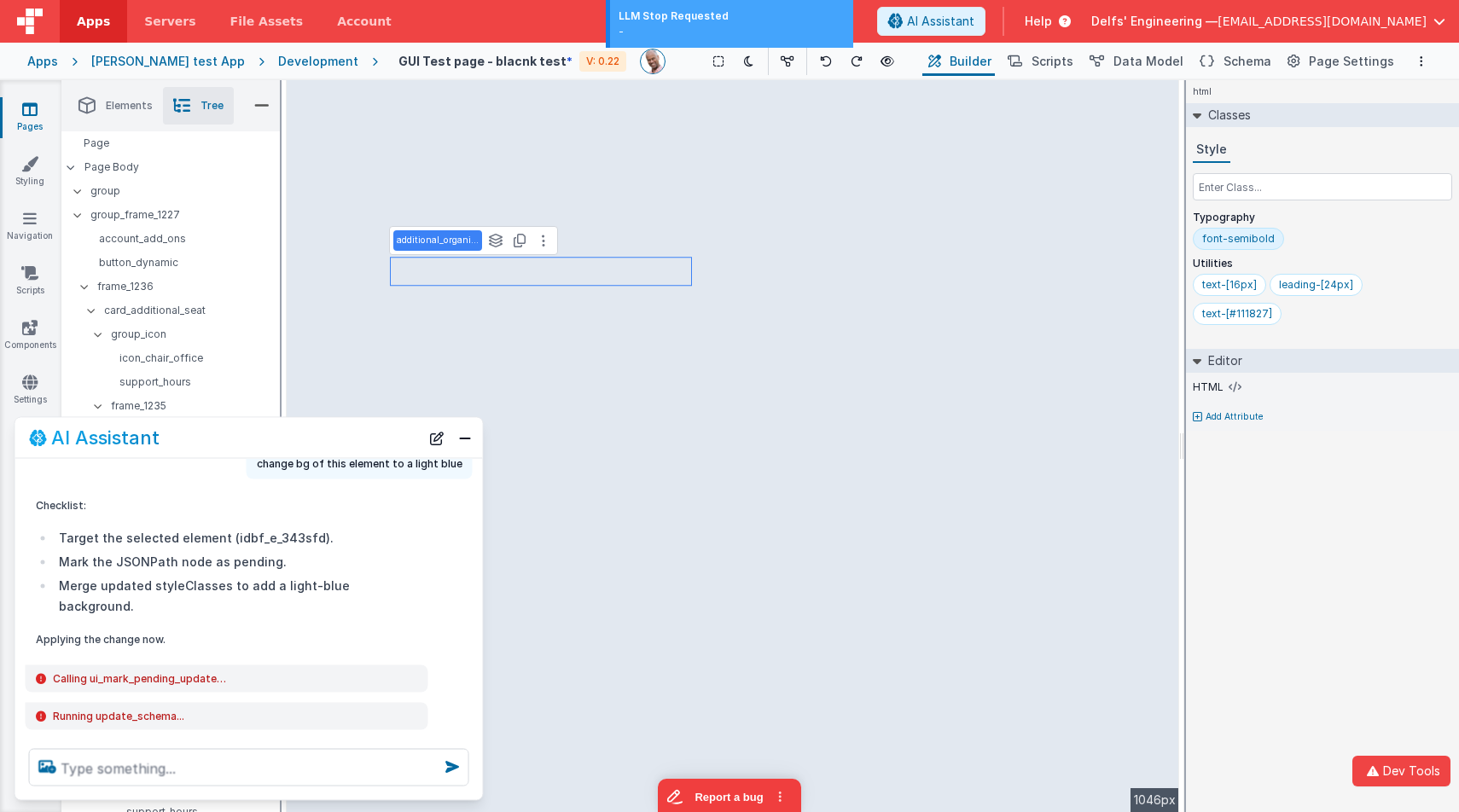
scroll to position [69, 0]
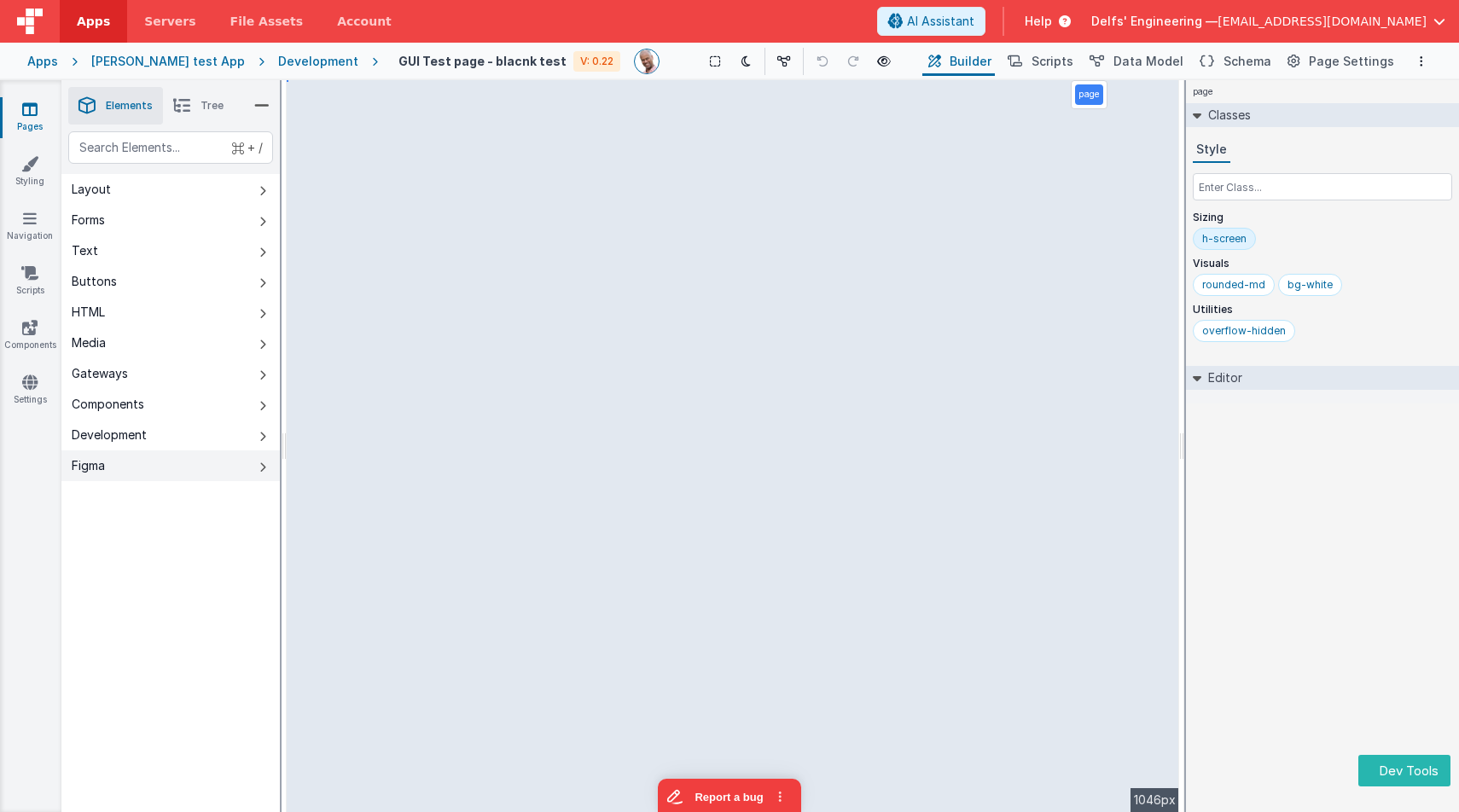
click at [265, 464] on icon at bounding box center [262, 468] width 7 height 14
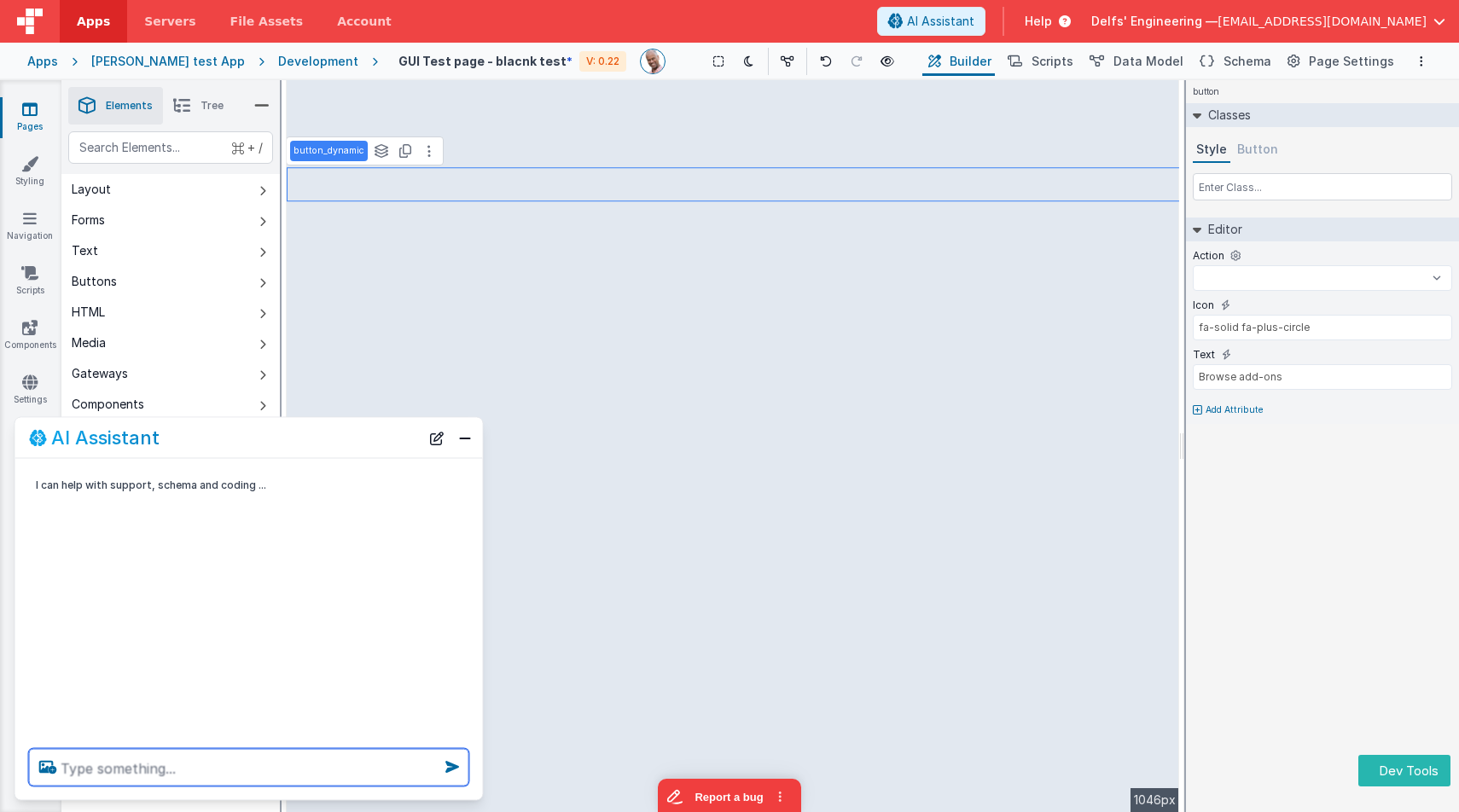
select select
type textarea "c"
select select
type textarea "ce"
select select
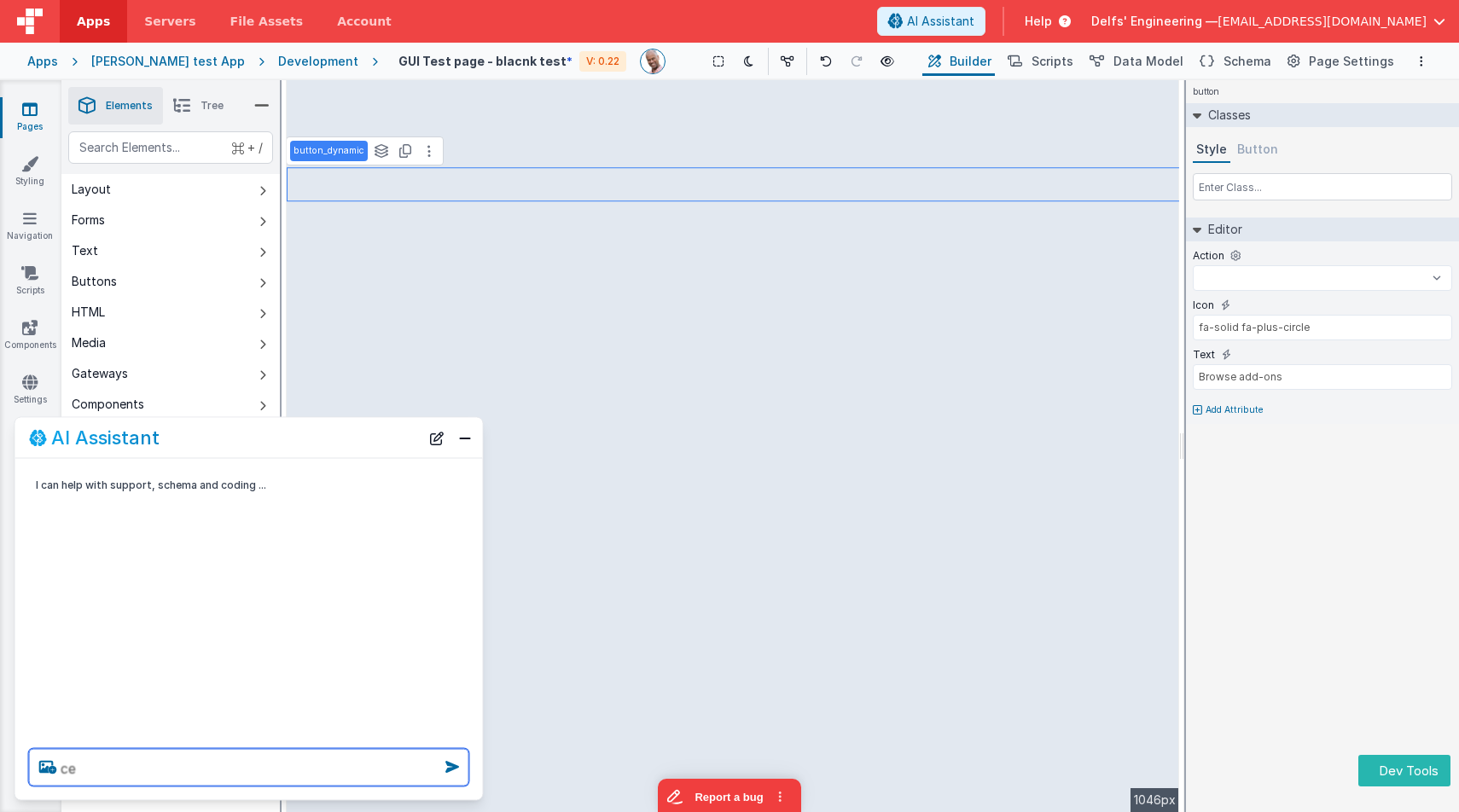
type textarea "cen"
select select
type textarea "cent"
select select
type textarea "cente"
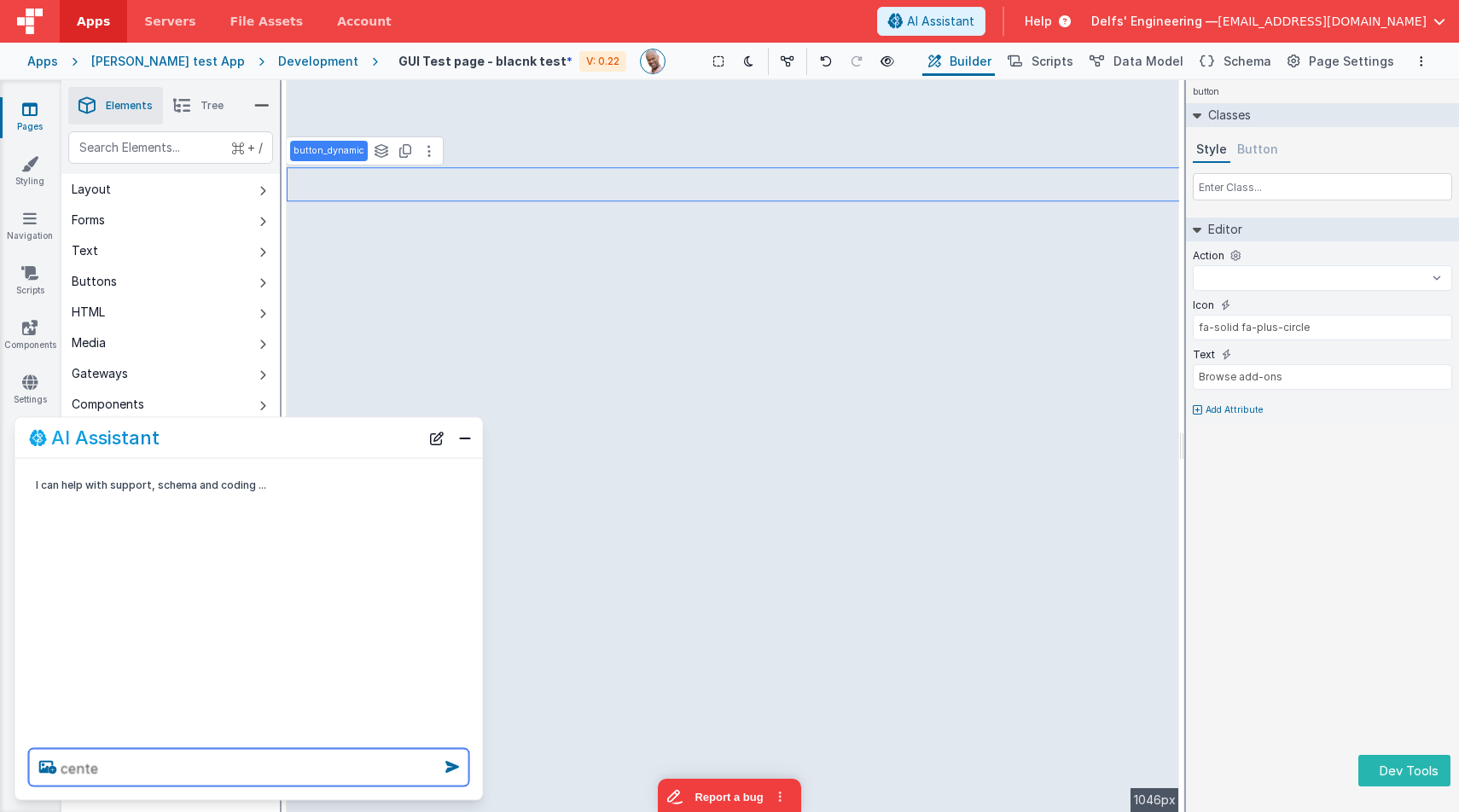
select select
type textarea "center"
select select
type textarea "center"
select select
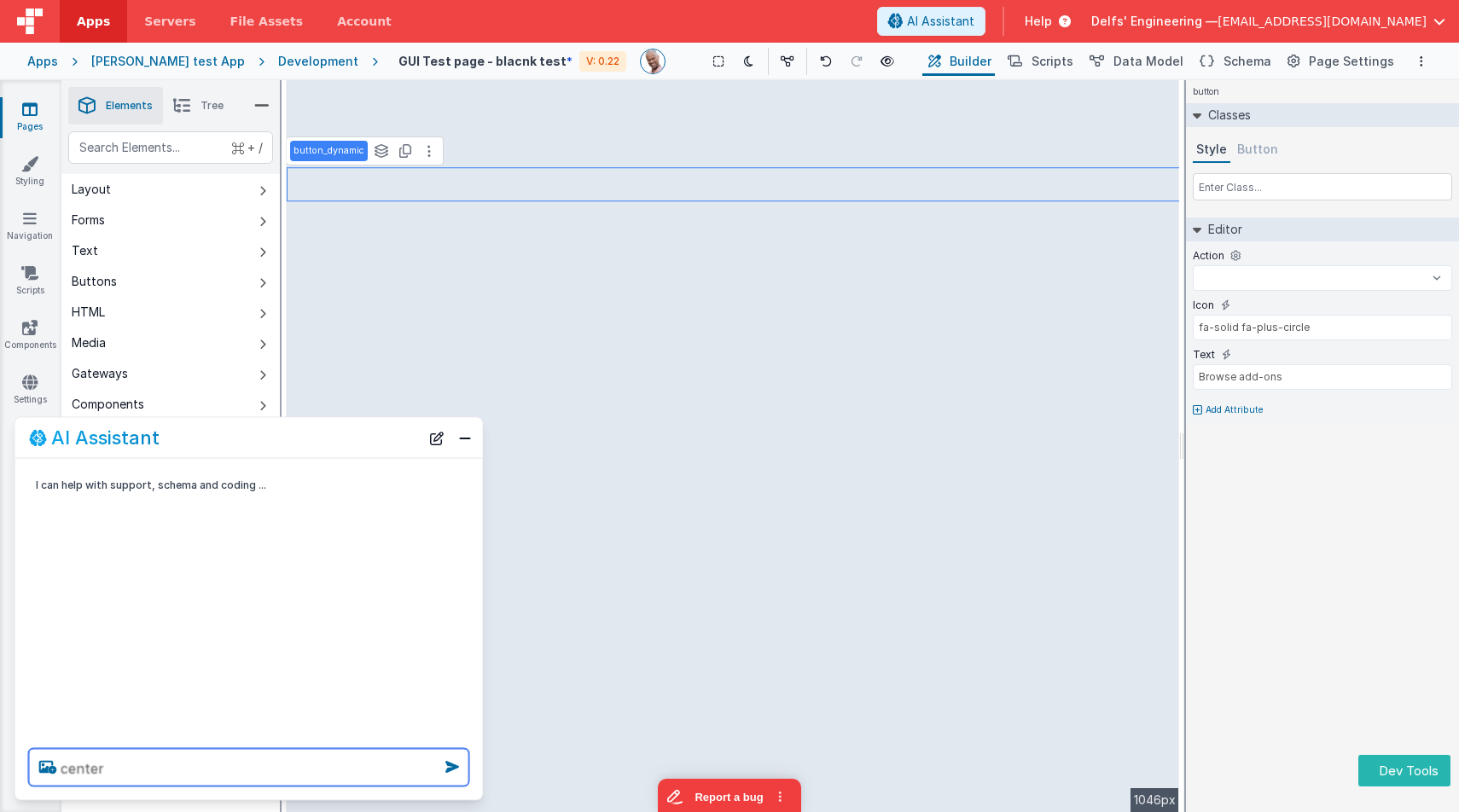
type textarea "center t"
select select
type textarea "center th"
select select
type textarea "center thi"
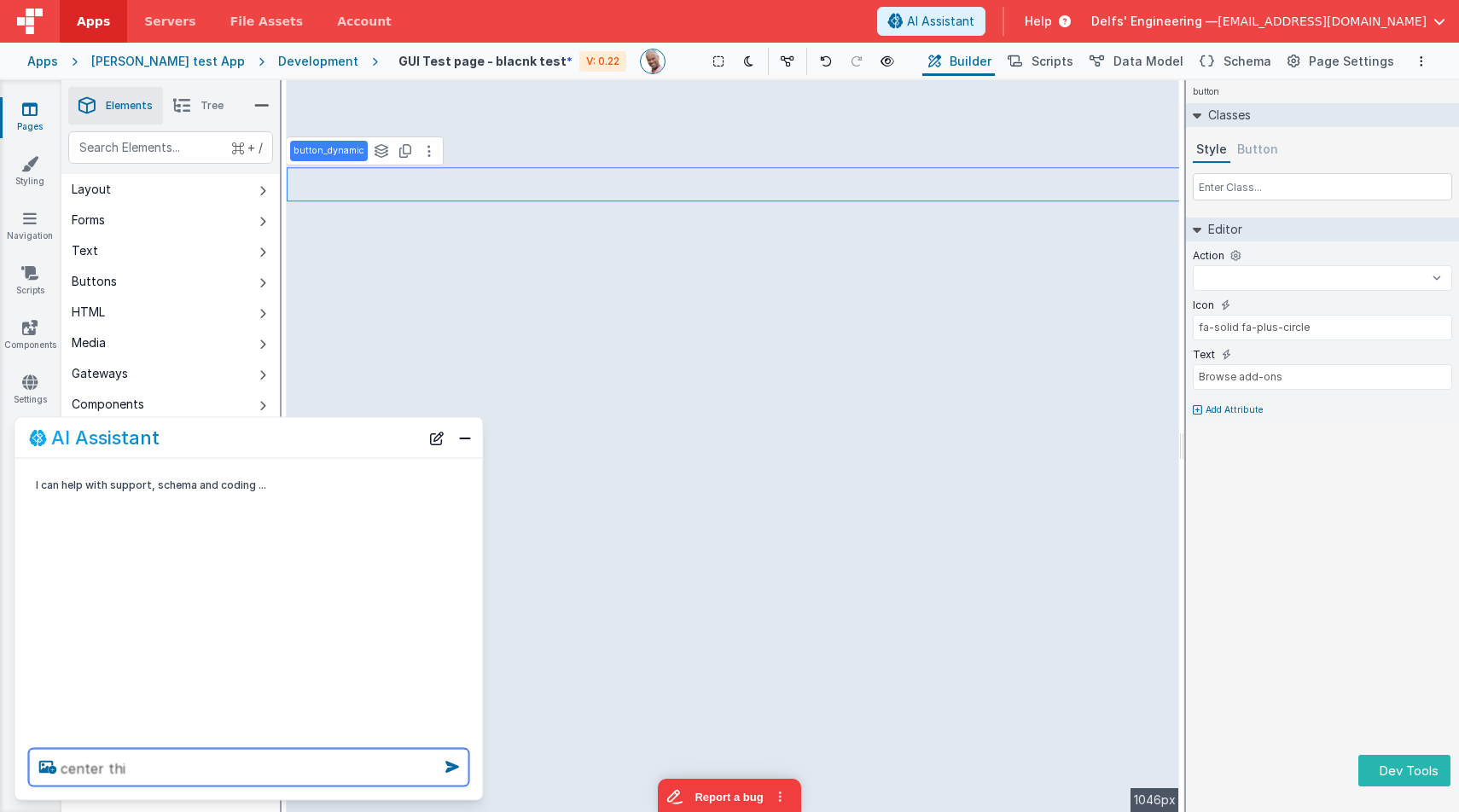
select select
type textarea "center this"
select select
type textarea "center this"
select select
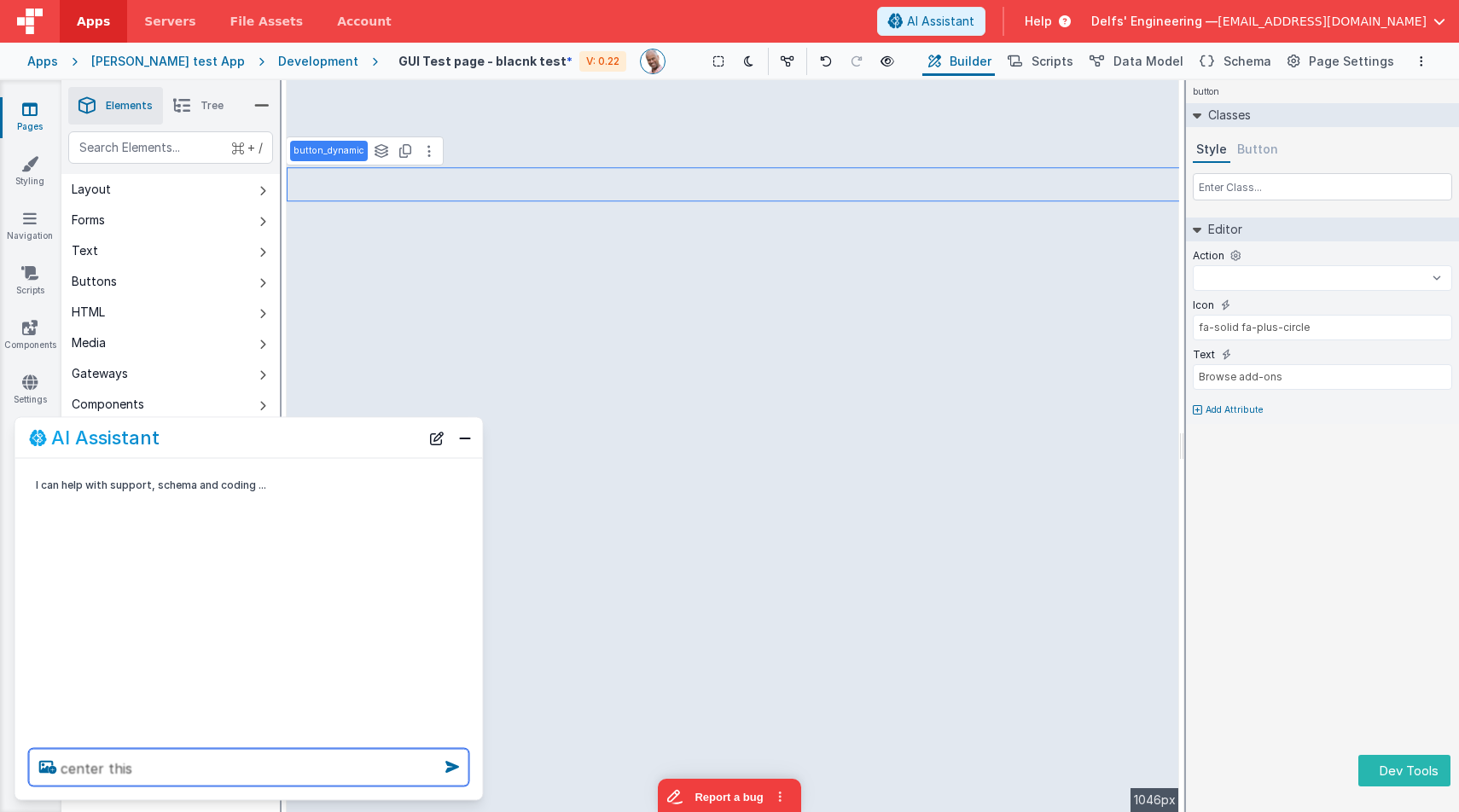
type textarea "center this b"
select select
type textarea "center this bu"
select select
type textarea "center this but"
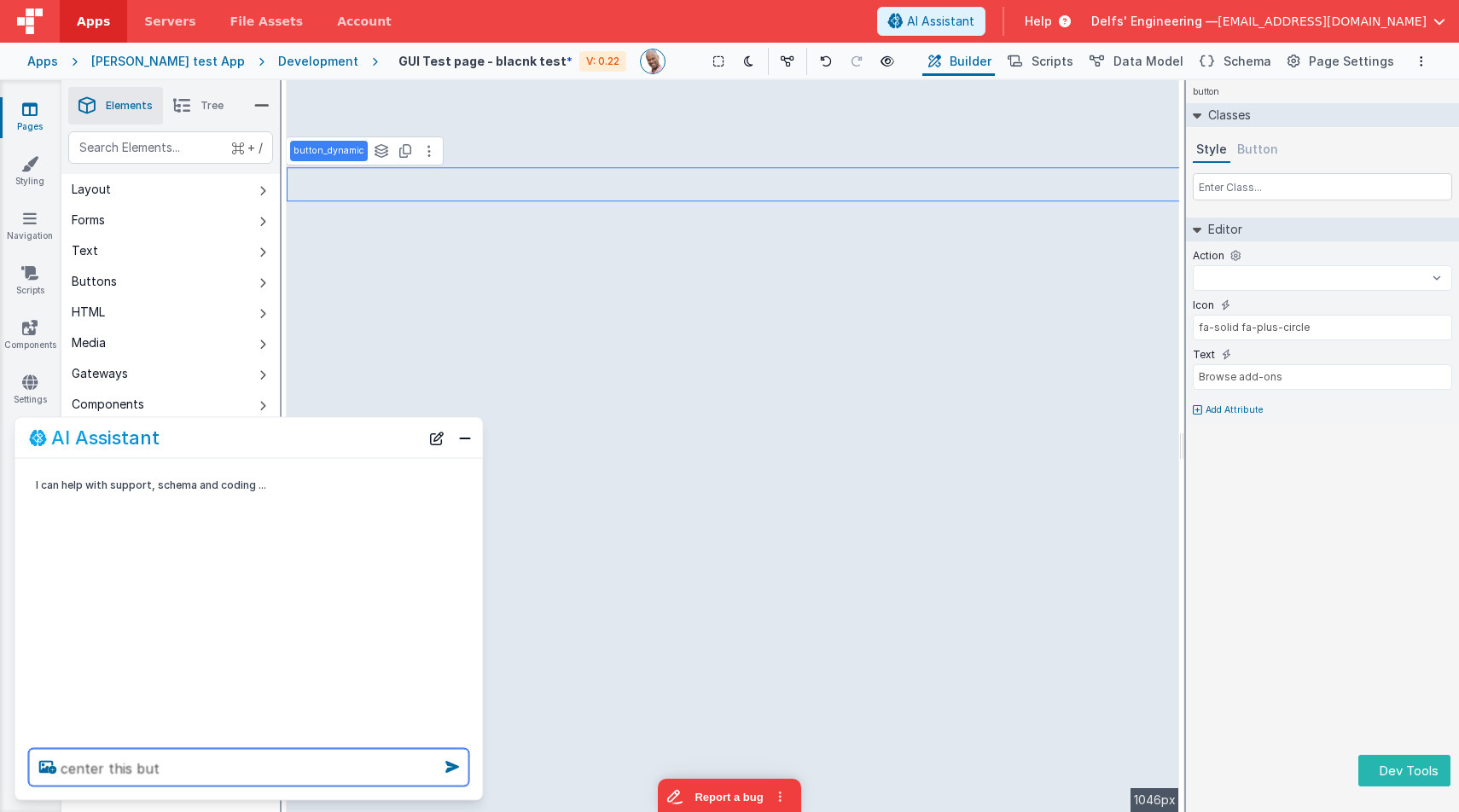
select select
type textarea "center this butt"
select select
type textarea "center this butto"
select select
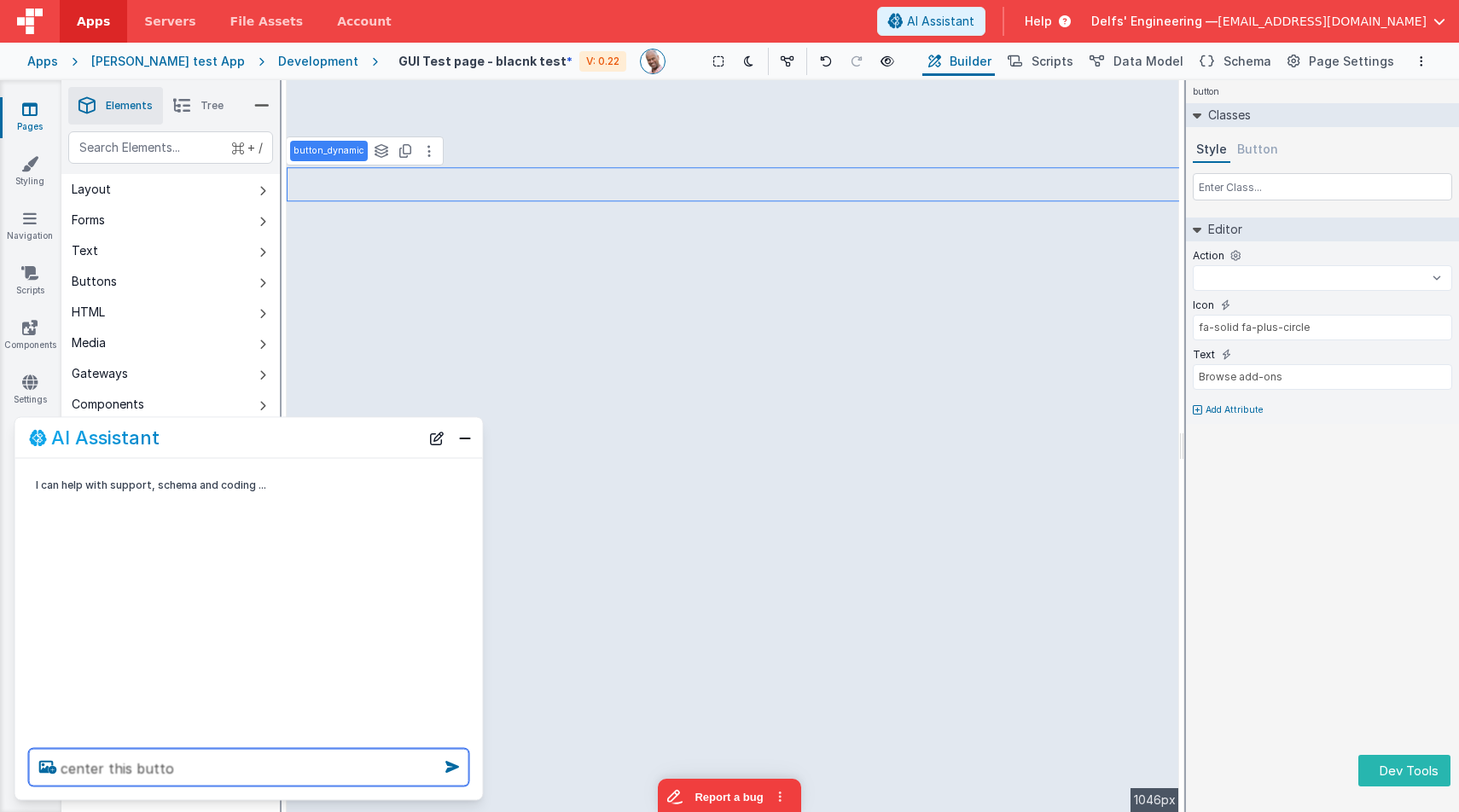
type textarea "center this button"
select select
type textarea "center this button"
select select
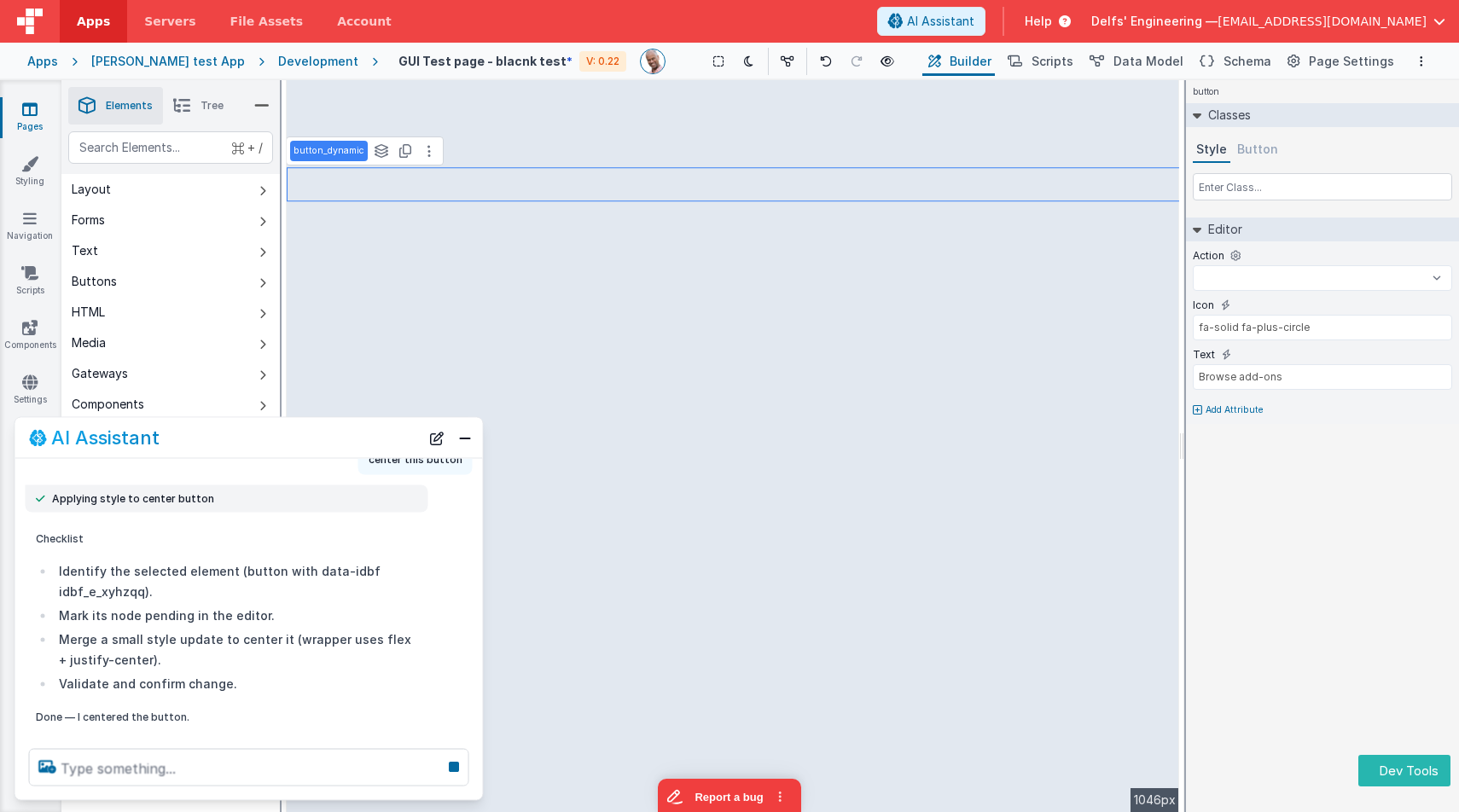
scroll to position [132, 0]
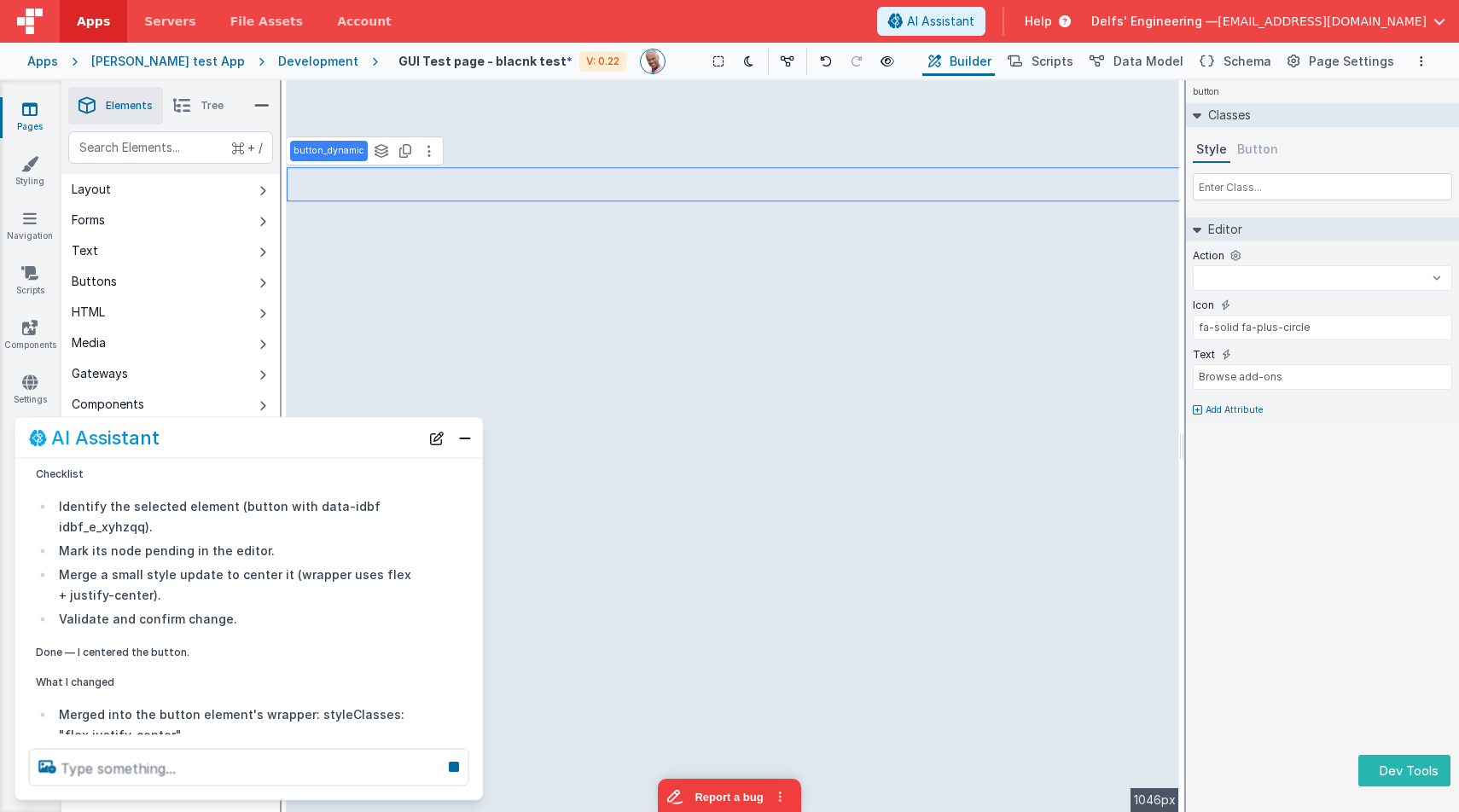
select select
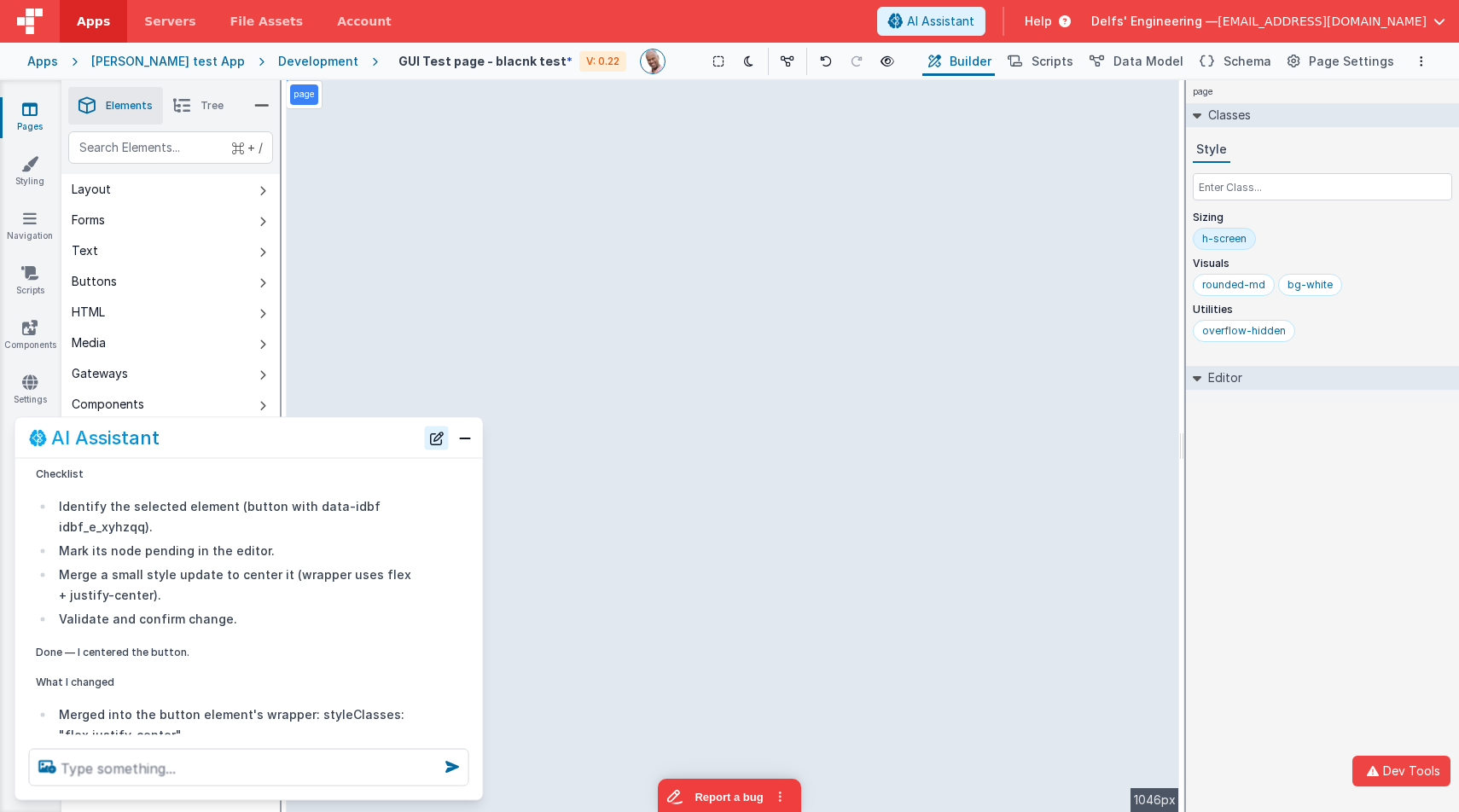
click at [440, 433] on button "New Chat" at bounding box center [437, 438] width 24 height 24
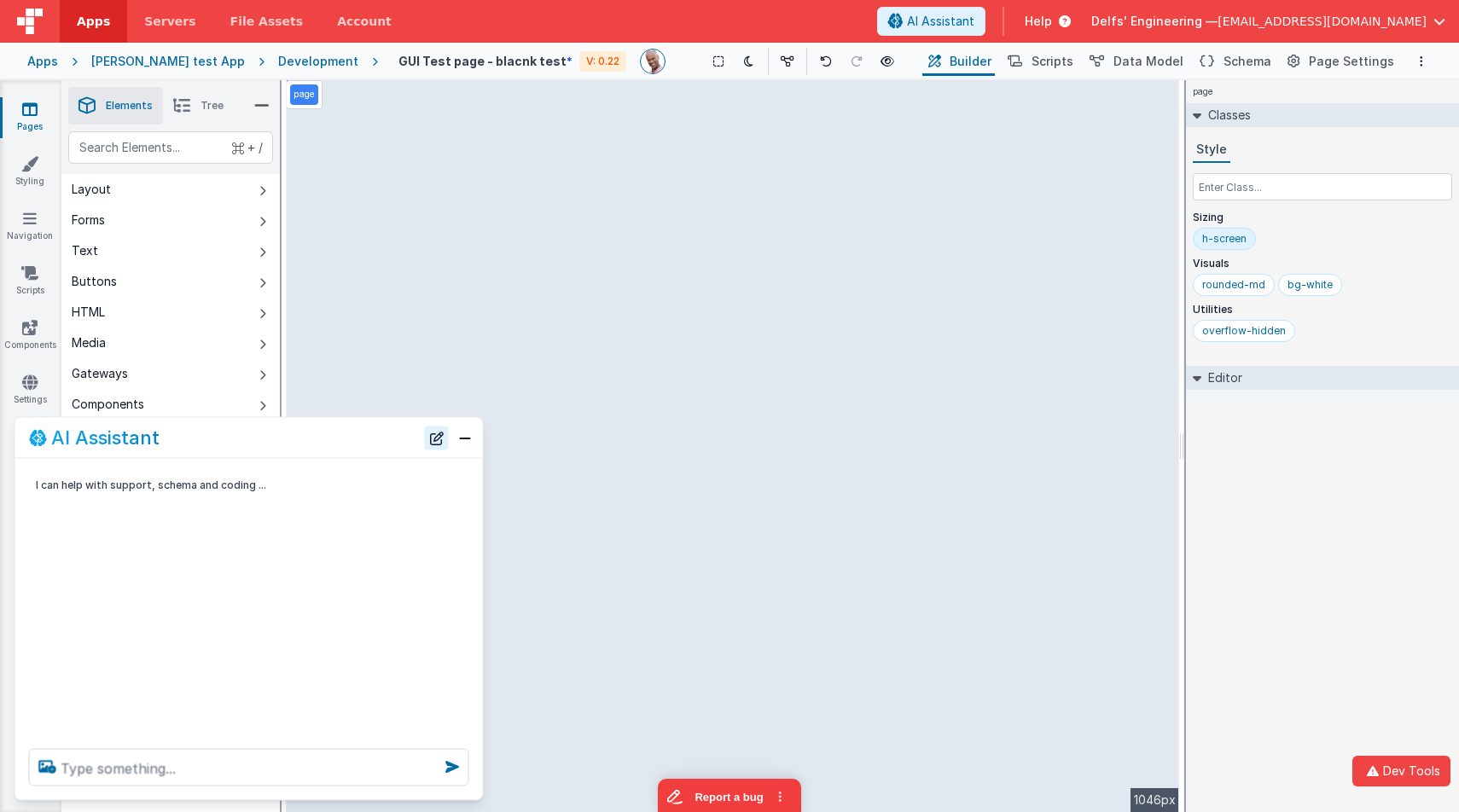
scroll to position [0, 0]
click at [340, 767] on textarea at bounding box center [248, 767] width 440 height 38
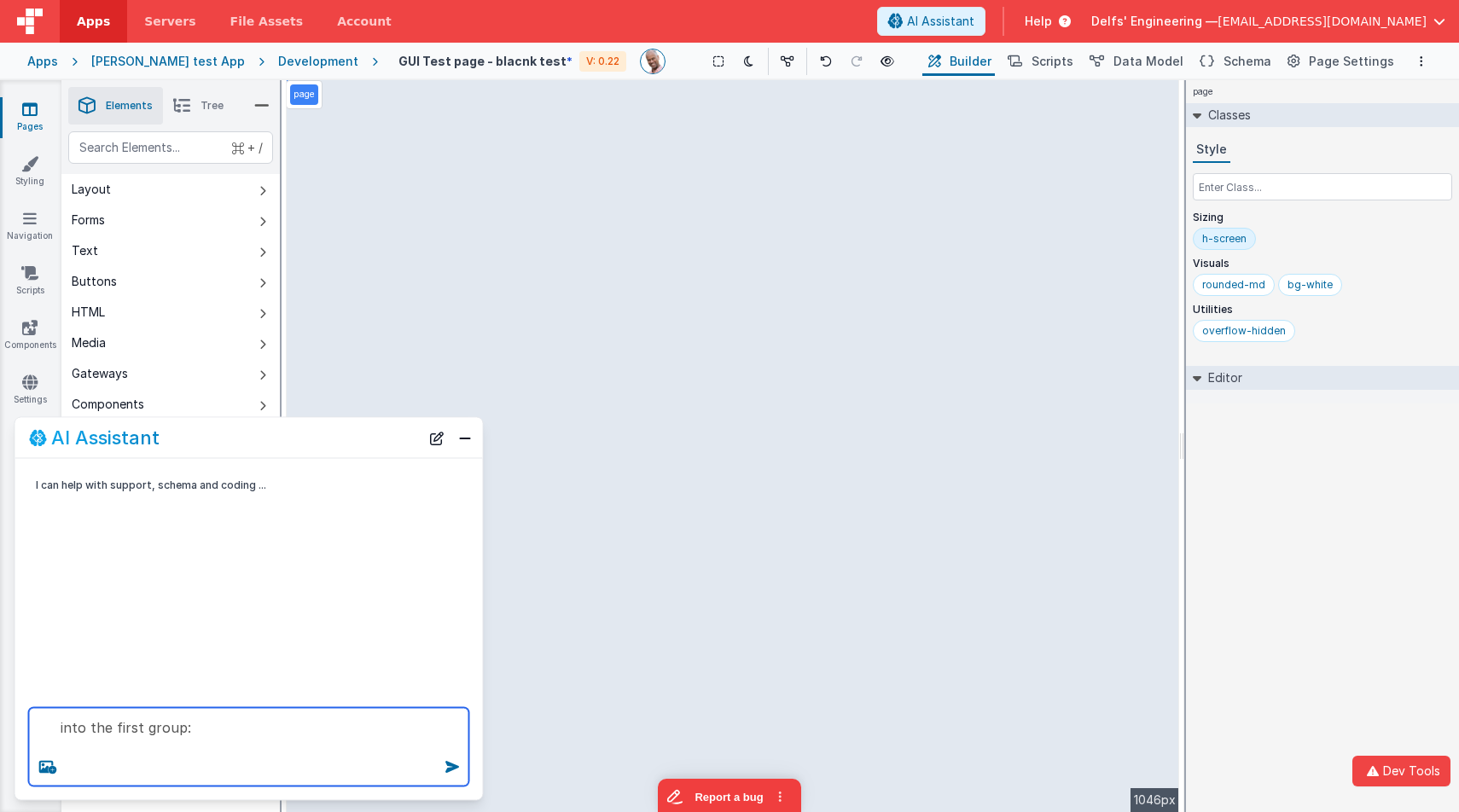
click at [279, 735] on textarea "into the first group:" at bounding box center [248, 746] width 440 height 78
click at [281, 746] on textarea "into the first group:" at bounding box center [248, 746] width 440 height 78
paste textarea "You’re a UI designer/dev building the Operations Dashboard (home screen) for Jo…"
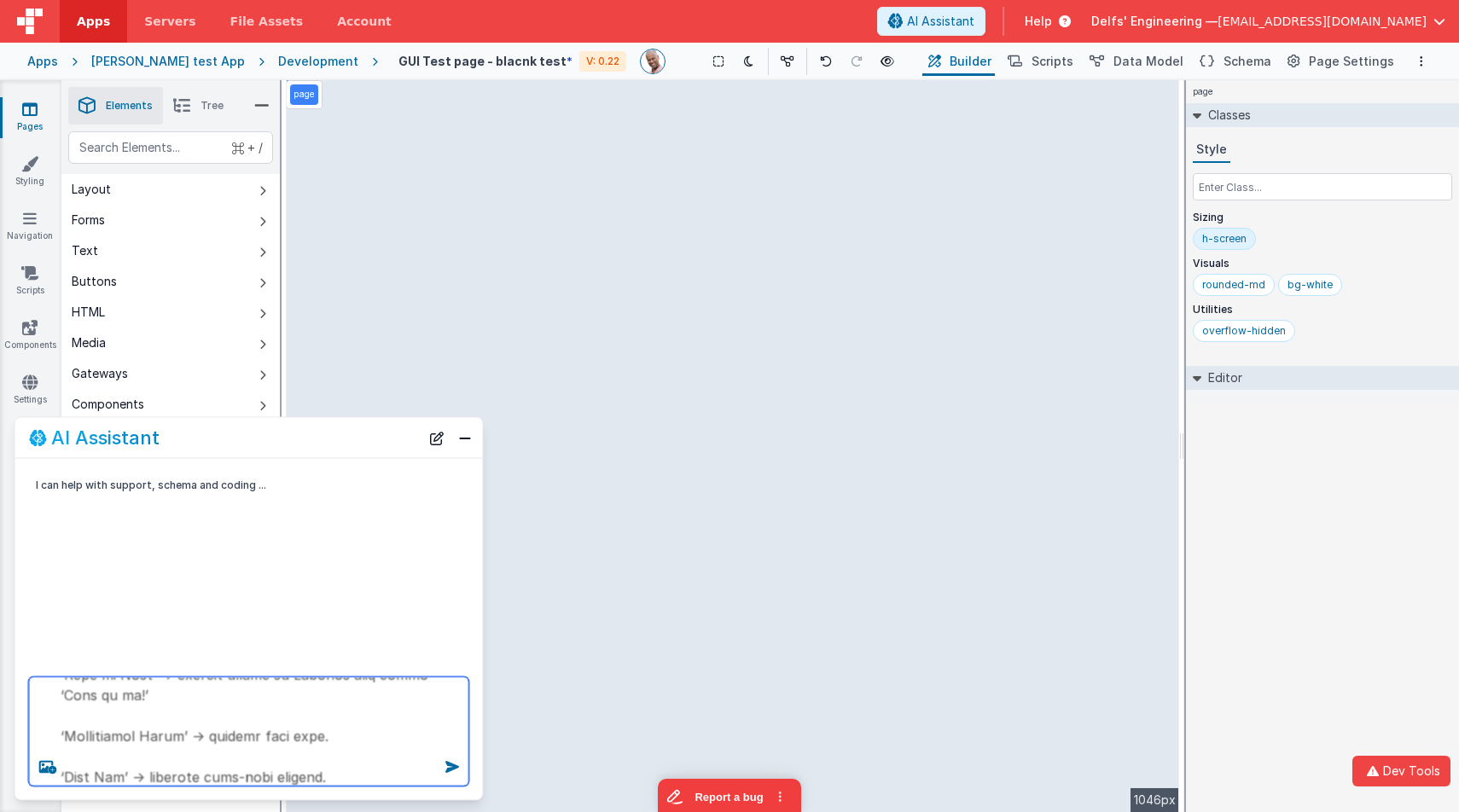
type textarea "into the first group: You’re a UI designer/dev building the Operations Dashboar…"
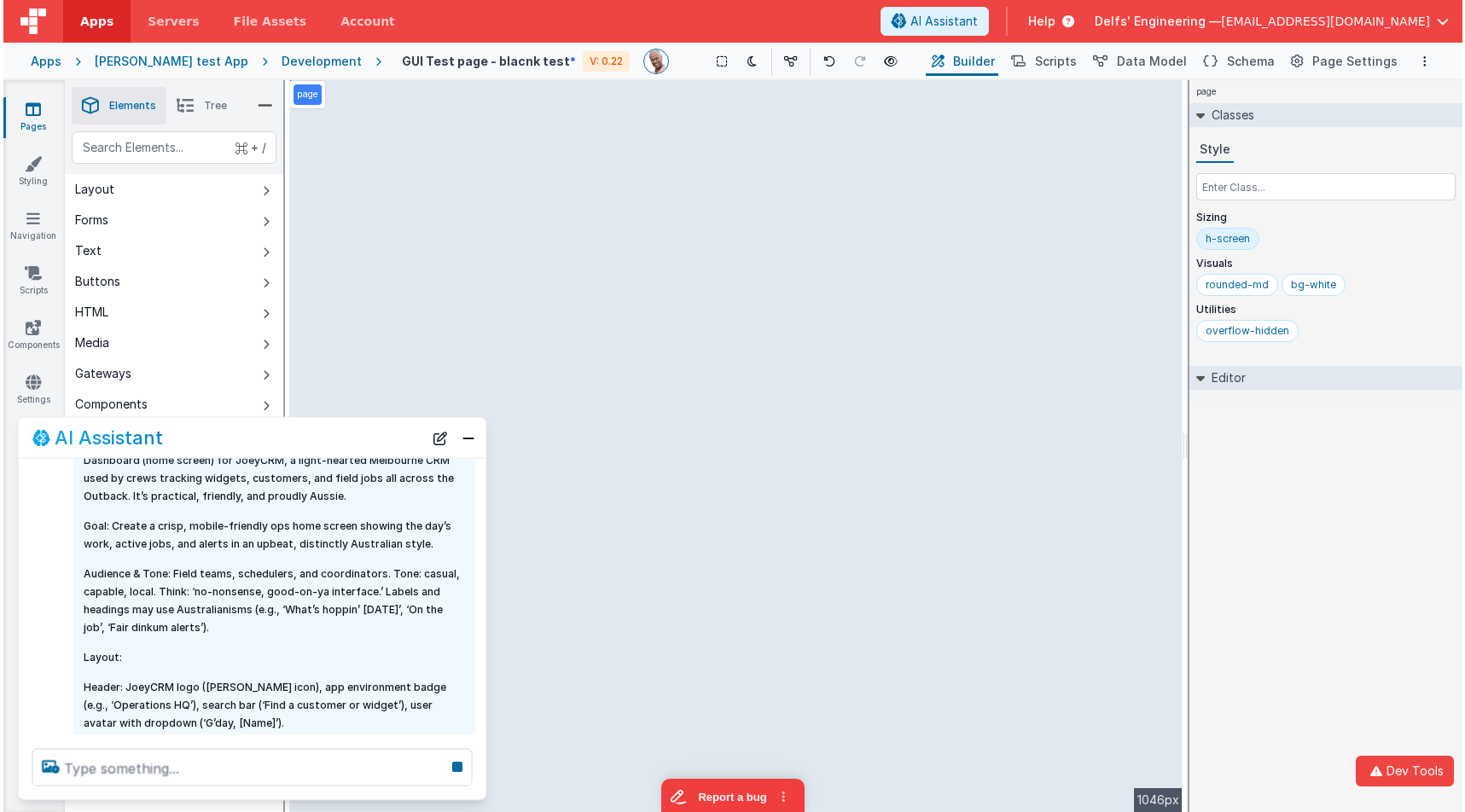
scroll to position [961, 0]
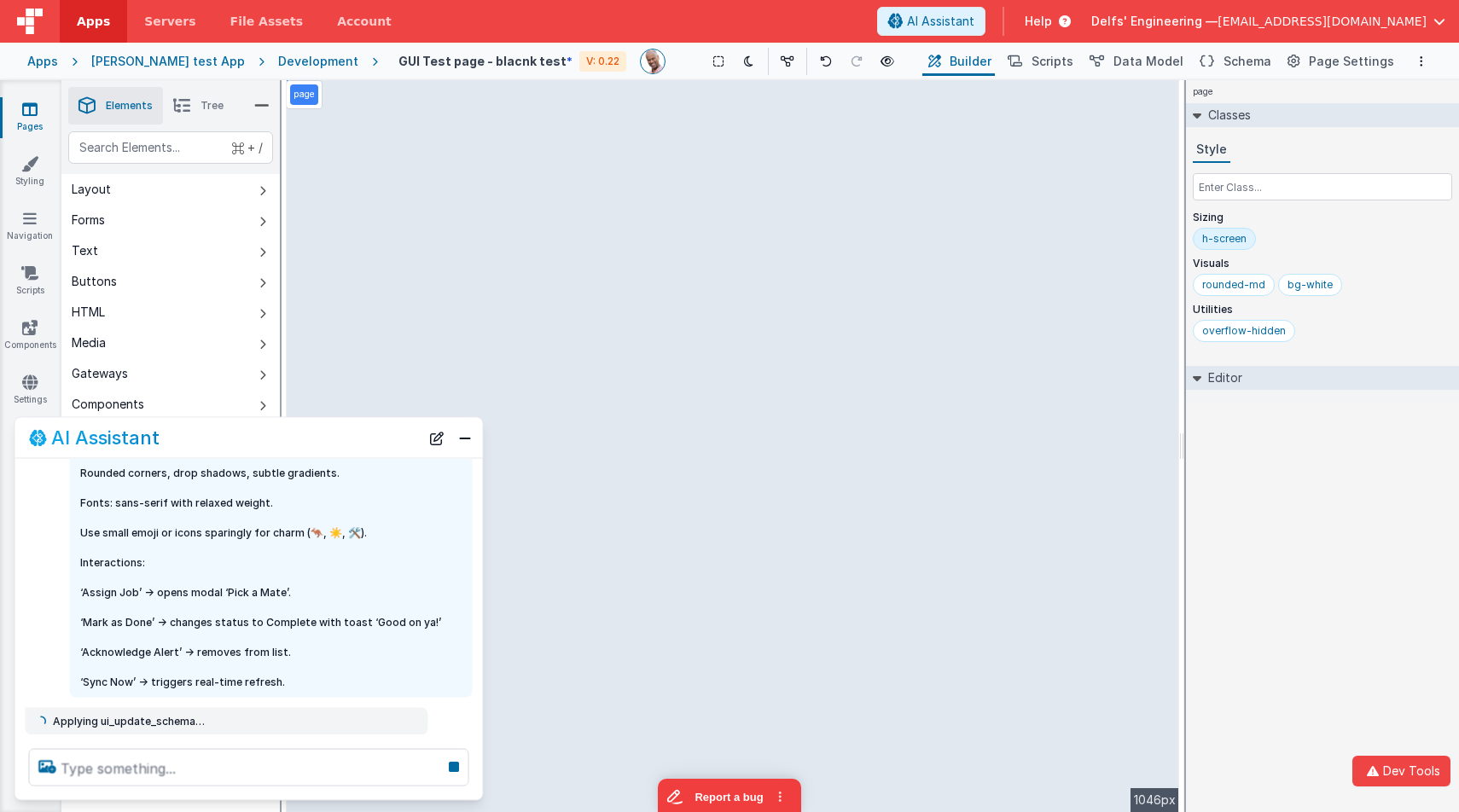
drag, startPoint x: 176, startPoint y: 446, endPoint x: 173, endPoint y: 438, distance: 8.5
click at [173, 438] on div "AI Assistant" at bounding box center [223, 437] width 390 height 21
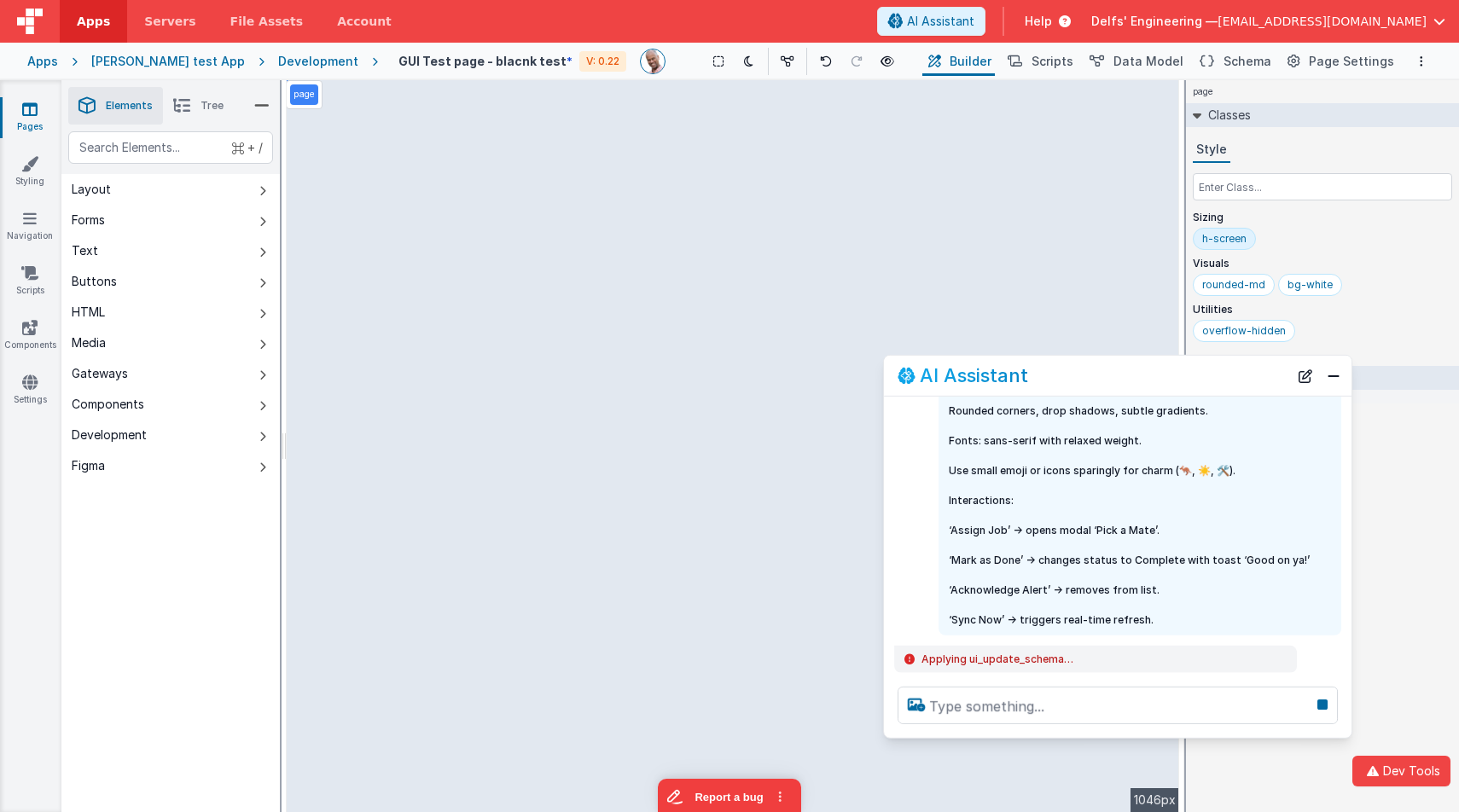
drag, startPoint x: 289, startPoint y: 427, endPoint x: 1059, endPoint y: 426, distance: 770.0
click at [1166, 372] on div "AI Assistant" at bounding box center [1093, 375] width 390 height 21
drag, startPoint x: 1185, startPoint y: 303, endPoint x: 1192, endPoint y: 295, distance: 10.6
click at [1192, 295] on html "Dev Tools Apps Servers File Assets Account Some FUTURE Slot AI Assistant Help D…" at bounding box center [729, 406] width 1459 height 812
click at [1038, 707] on html "Dev Tools Apps Servers File Assets Account Some FUTURE Slot AI Assistant Help D…" at bounding box center [729, 406] width 1459 height 812
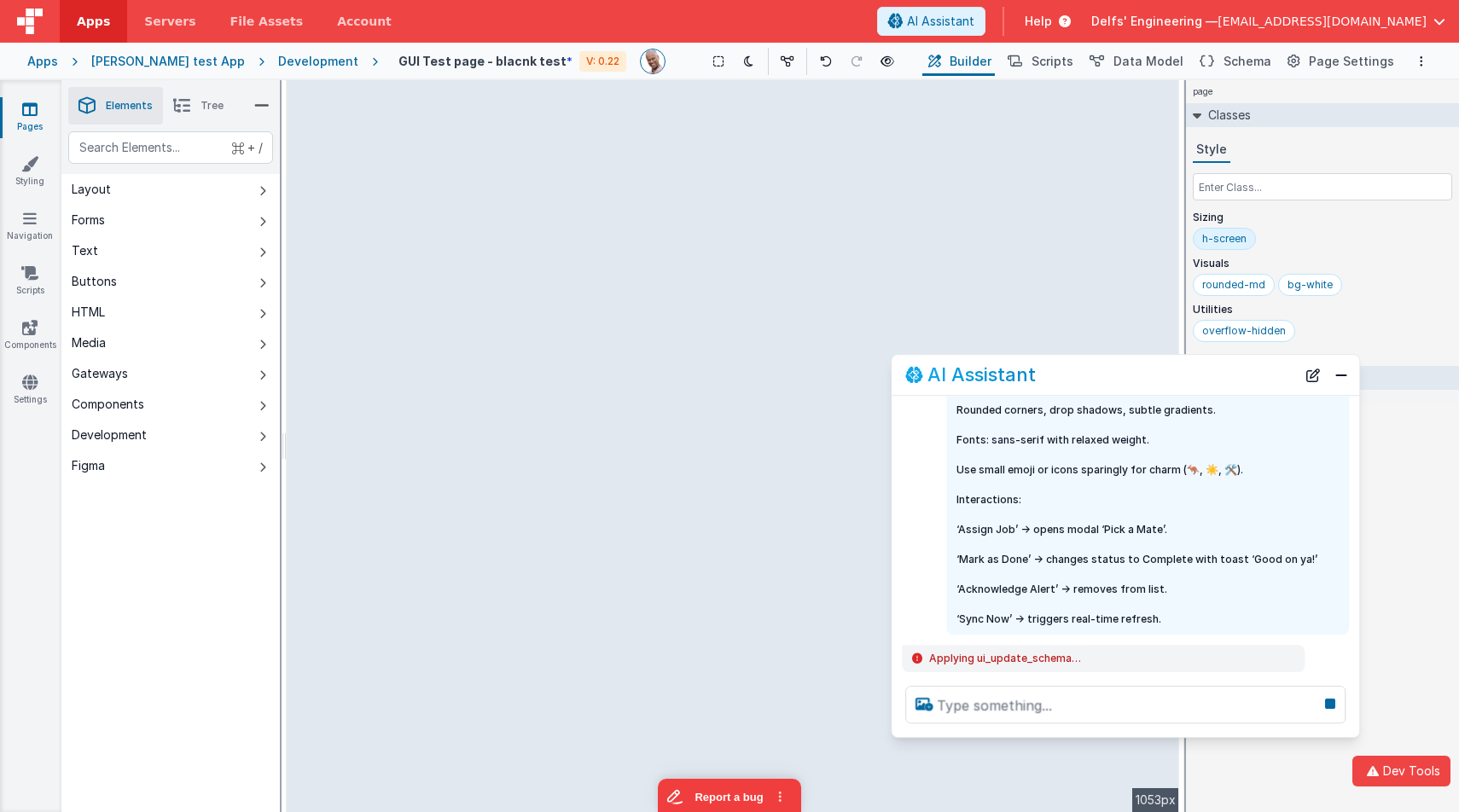
click at [1330, 707] on html "Dev Tools Apps Servers File Assets Account Some FUTURE Slot AI Assistant Help D…" at bounding box center [729, 406] width 1459 height 812
click at [1331, 704] on html "Dev Tools Apps Servers File Assets Account Some FUTURE Slot AI Assistant Help D…" at bounding box center [729, 406] width 1459 height 812
click at [1340, 696] on html "Dev Tools Apps Servers File Assets Account Some FUTURE Slot AI Assistant Help D…" at bounding box center [729, 406] width 1459 height 812
click at [1333, 702] on html "Dev Tools Apps Servers File Assets Account Some FUTURE Slot AI Assistant Help D…" at bounding box center [729, 406] width 1459 height 812
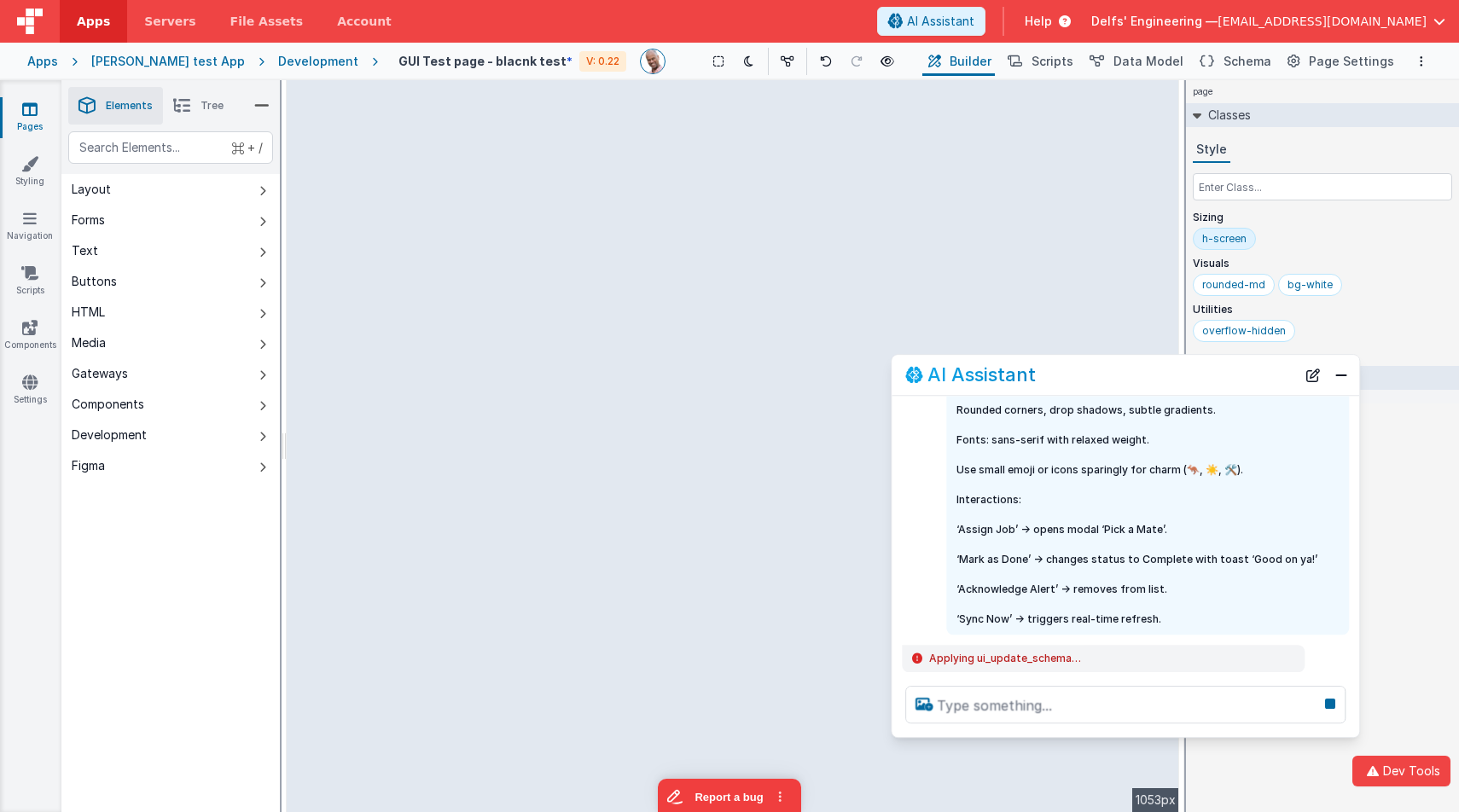
click at [1333, 702] on html "Dev Tools Apps Servers File Assets Account Some FUTURE Slot AI Assistant Help D…" at bounding box center [729, 406] width 1459 height 812
drag, startPoint x: 1108, startPoint y: 380, endPoint x: 1044, endPoint y: 366, distance: 65.5
click at [807, 396] on html "Dev Tools Apps Servers File Assets Account Some FUTURE Slot AI Assistant Help D…" at bounding box center [729, 406] width 1459 height 812
drag, startPoint x: 1044, startPoint y: 366, endPoint x: 856, endPoint y: 372, distance: 188.1
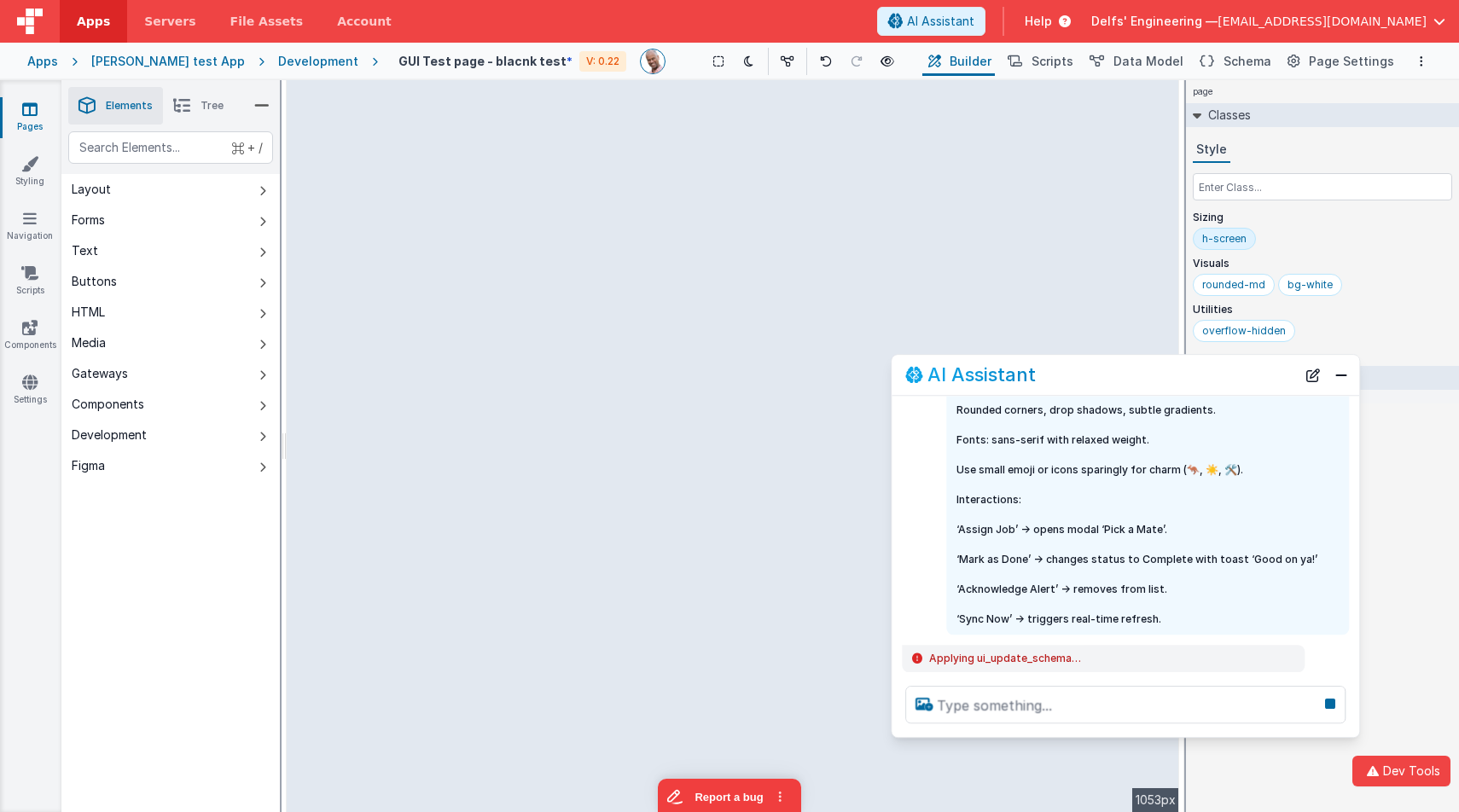
click at [856, 372] on html "Dev Tools Apps Servers File Assets Account Some FUTURE Slot AI Assistant Help D…" at bounding box center [729, 406] width 1459 height 812
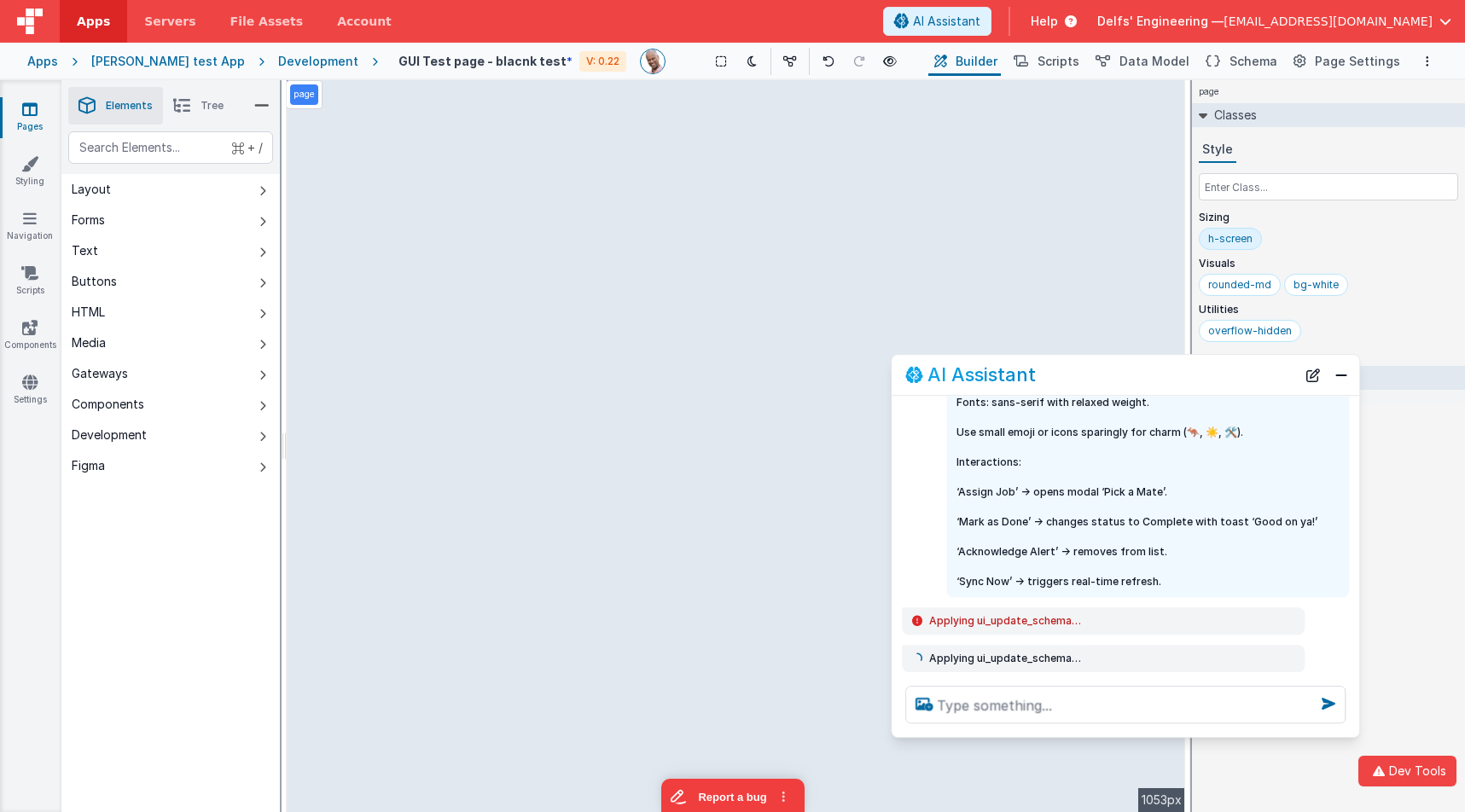
scroll to position [1195, 0]
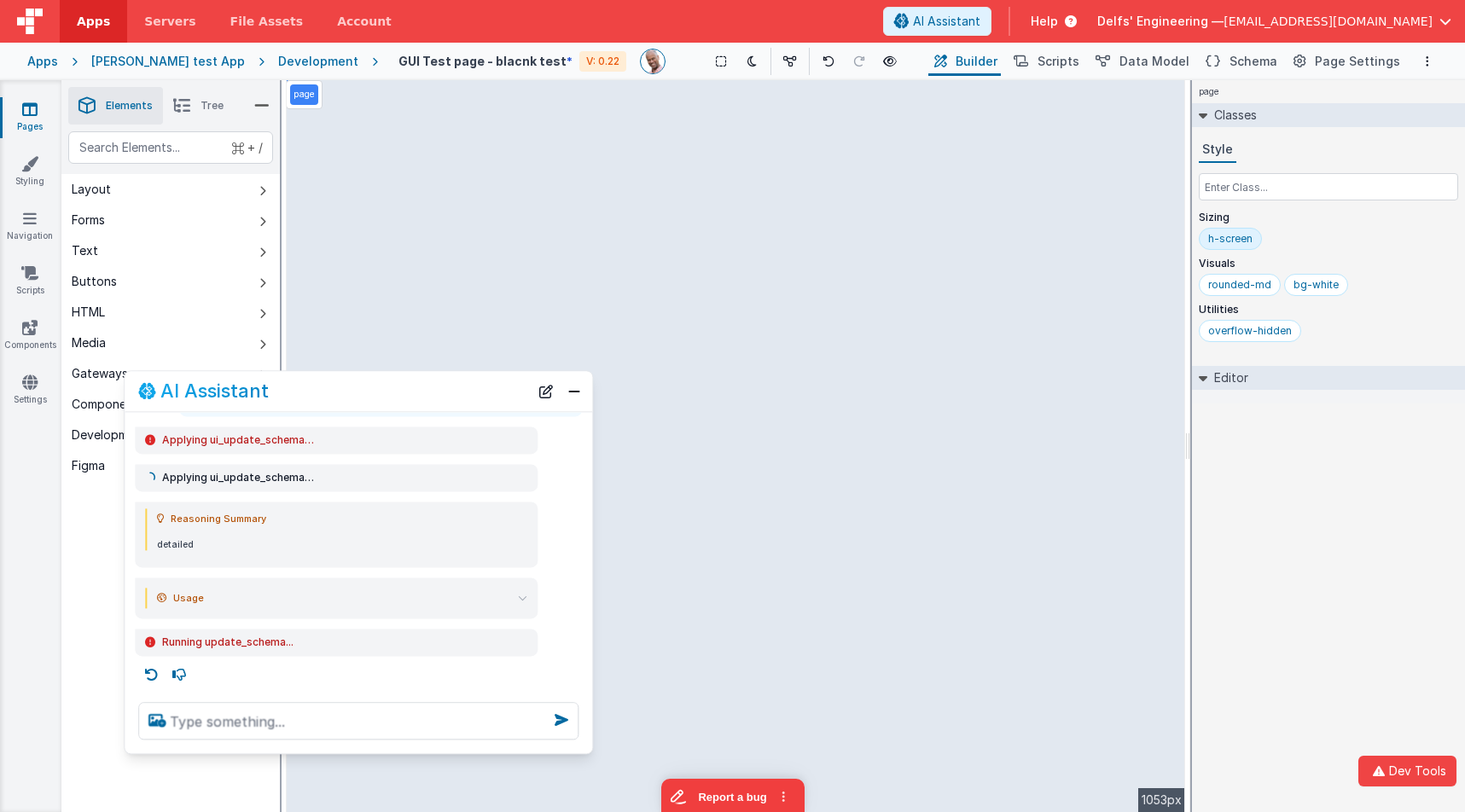
drag, startPoint x: 1169, startPoint y: 379, endPoint x: 421, endPoint y: 402, distance: 748.4
click at [421, 402] on div "AI Assistant" at bounding box center [333, 391] width 390 height 21
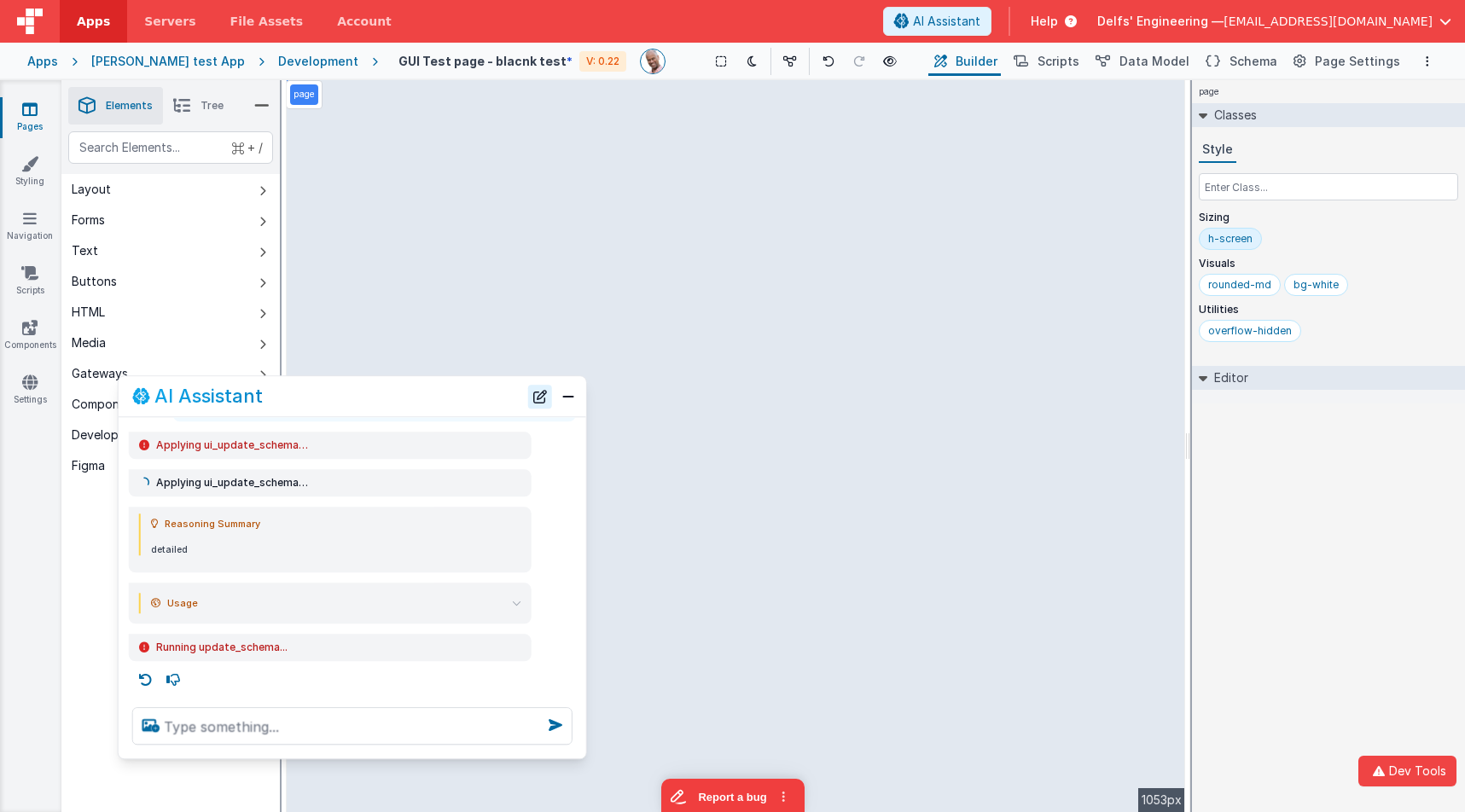
click at [538, 399] on button "New Chat" at bounding box center [540, 396] width 24 height 24
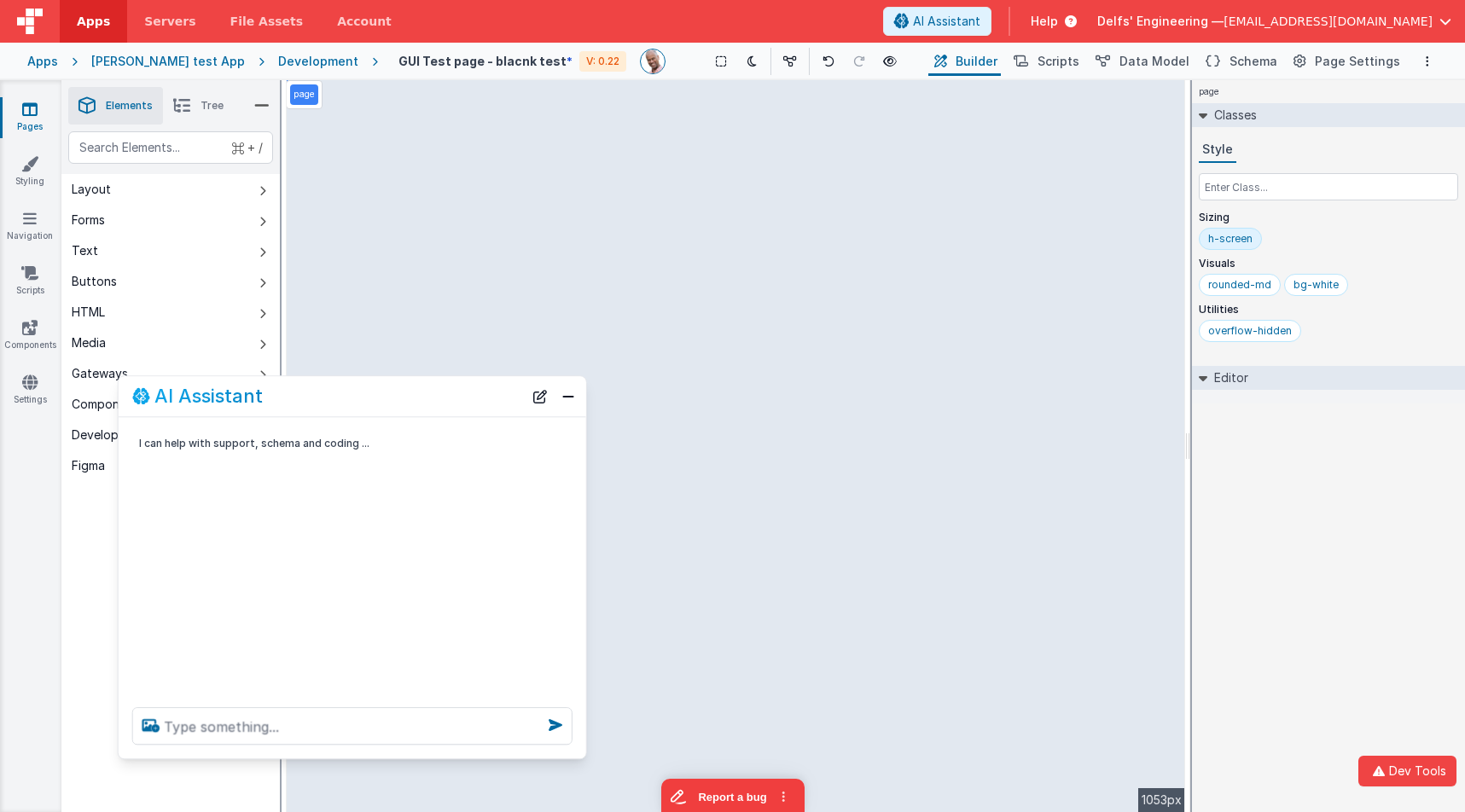
scroll to position [0, 0]
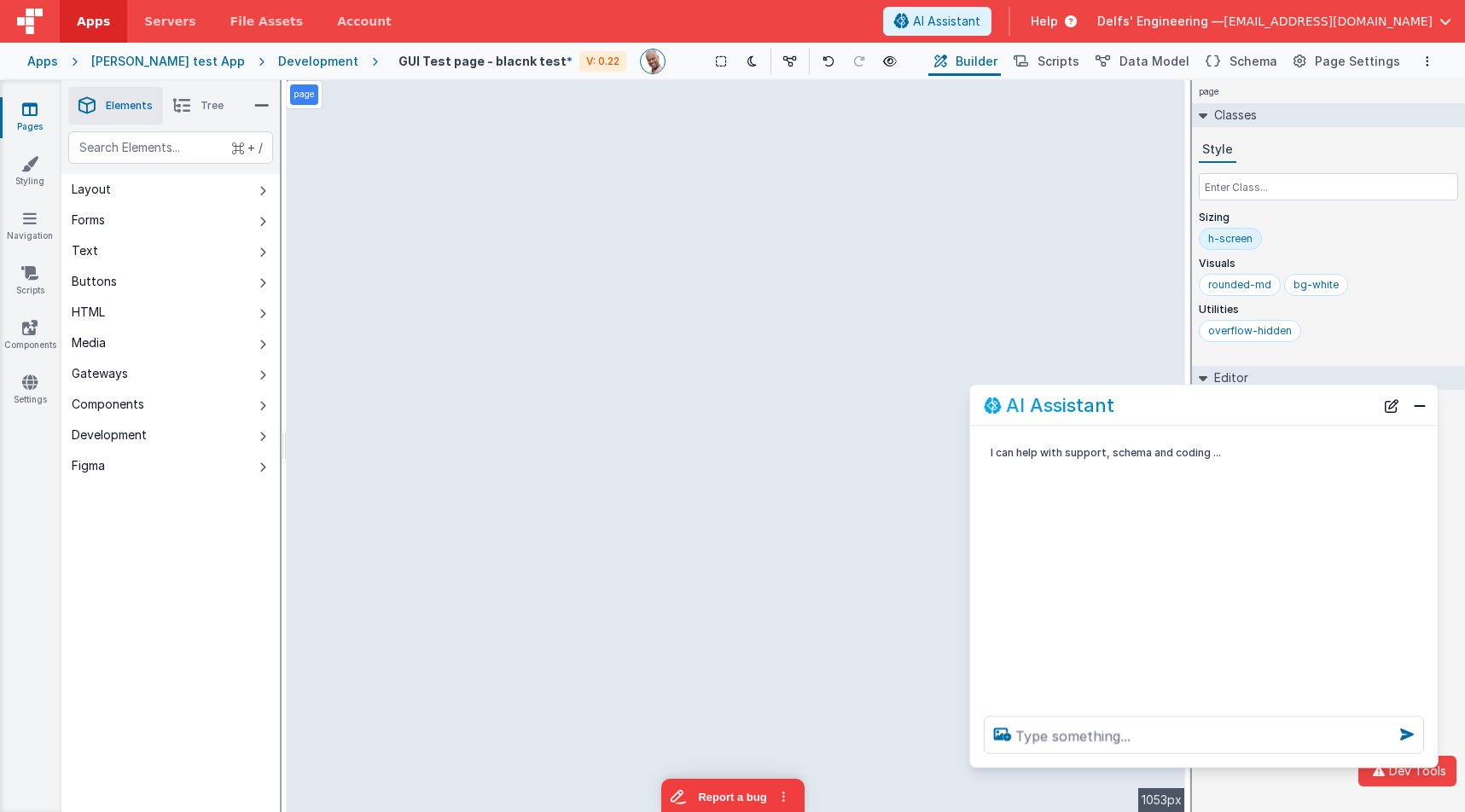
drag, startPoint x: 436, startPoint y: 390, endPoint x: 1116, endPoint y: 431, distance: 681.2
click at [1289, 398] on div "AI Assistant" at bounding box center [1178, 405] width 390 height 21
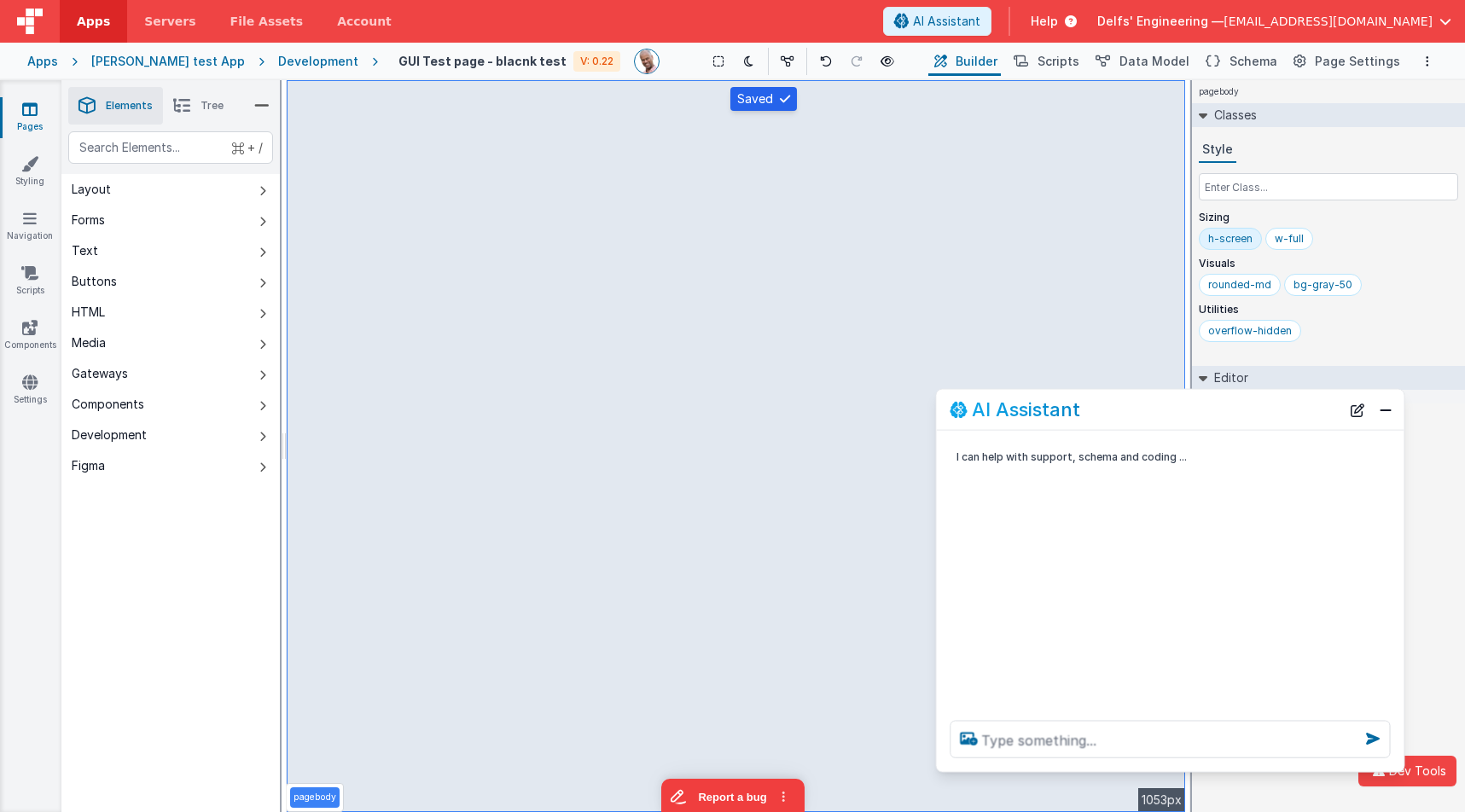
click at [288, 64] on div "Development" at bounding box center [318, 61] width 80 height 17
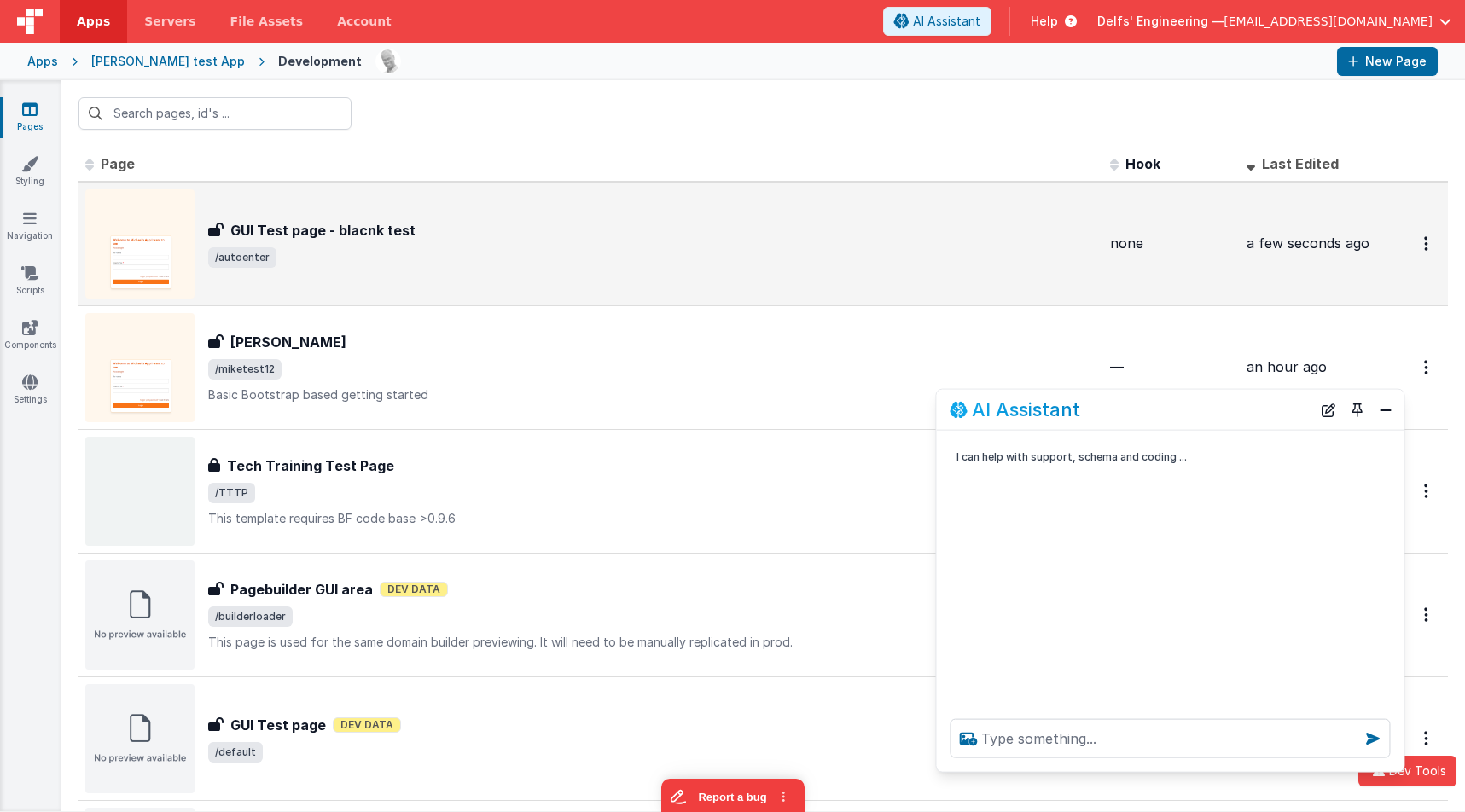
click at [589, 266] on span "/autoenter" at bounding box center [653, 257] width 888 height 21
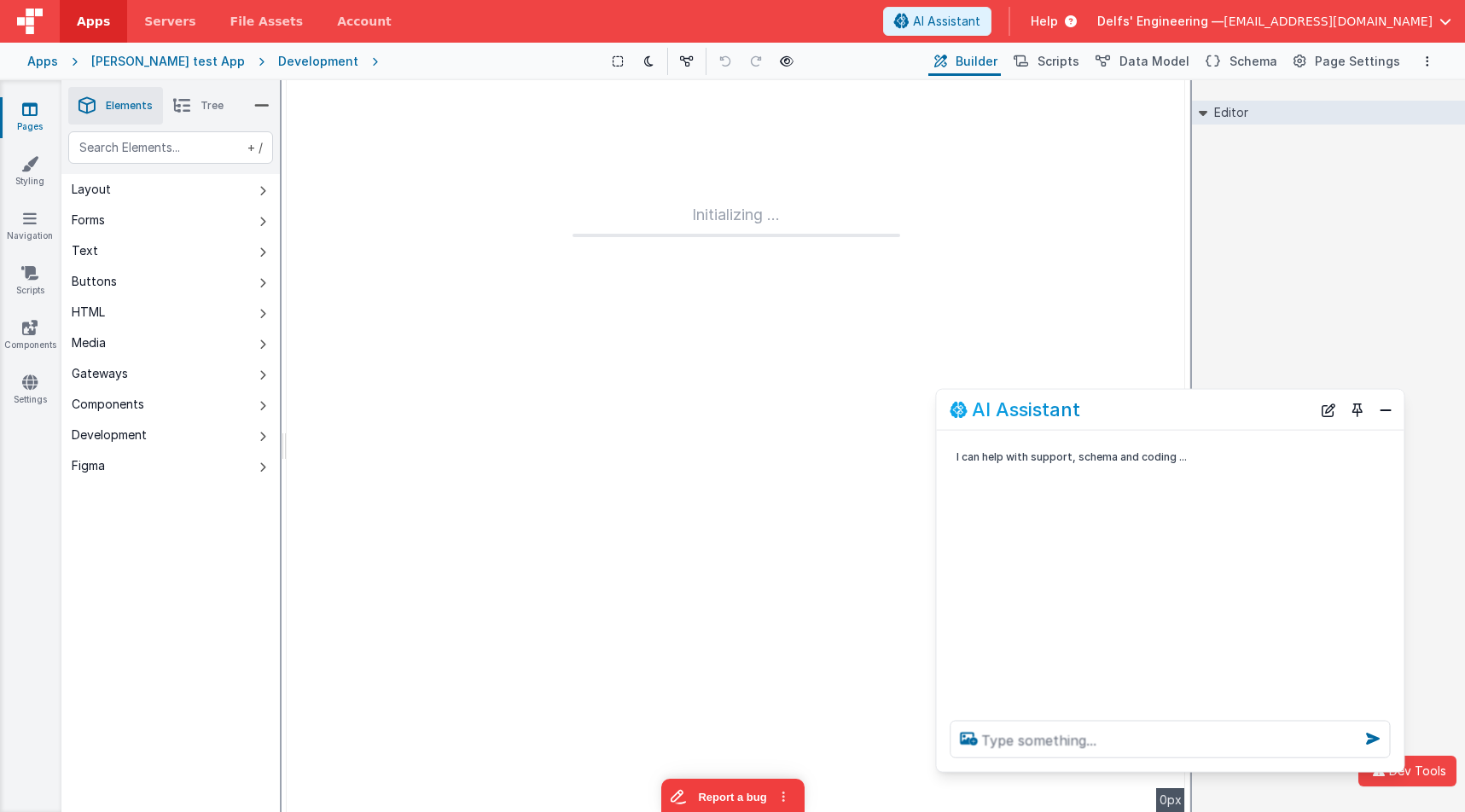
click at [1379, 404] on button "Close" at bounding box center [1386, 409] width 22 height 24
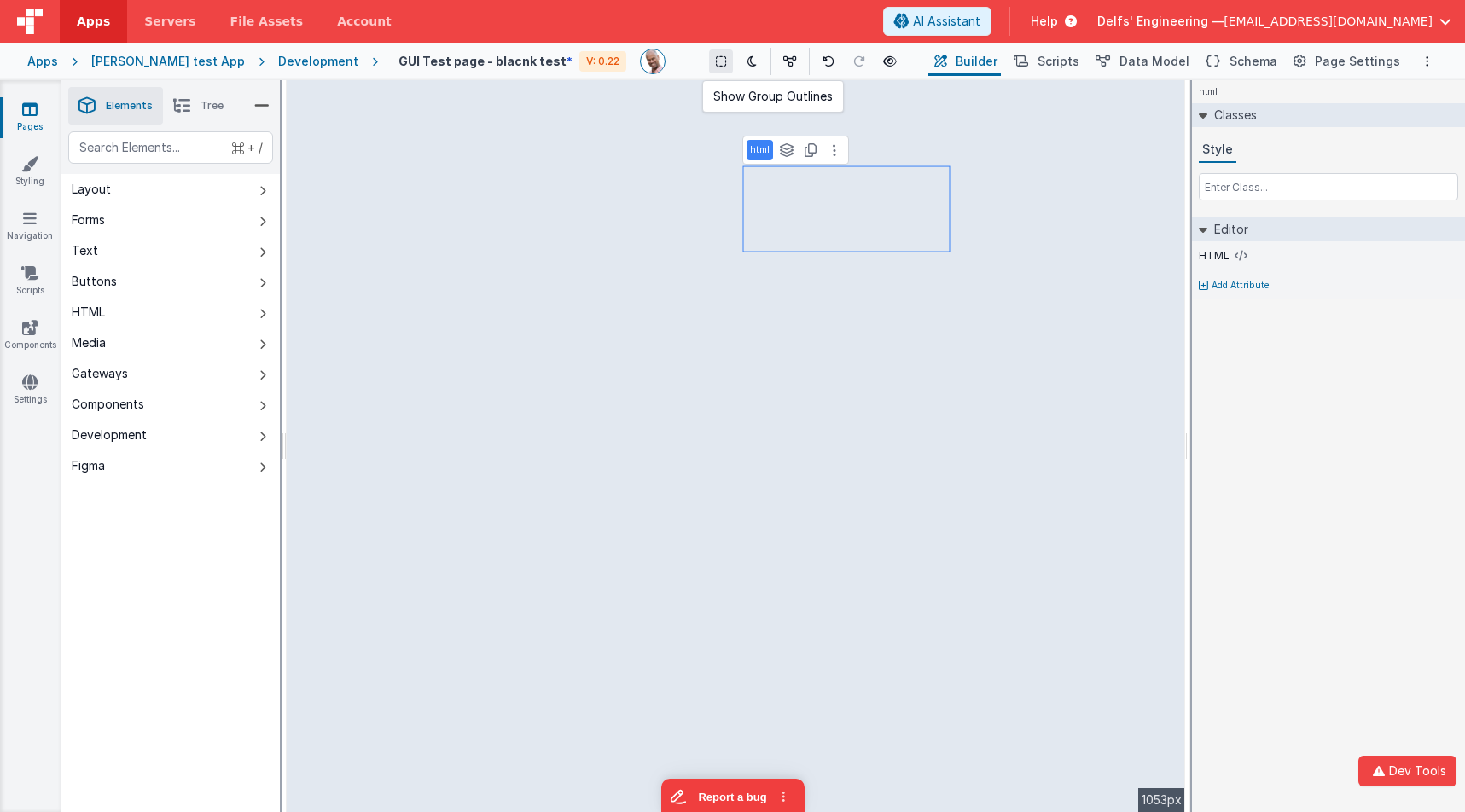
click at [716, 63] on icon at bounding box center [721, 62] width 10 height 12
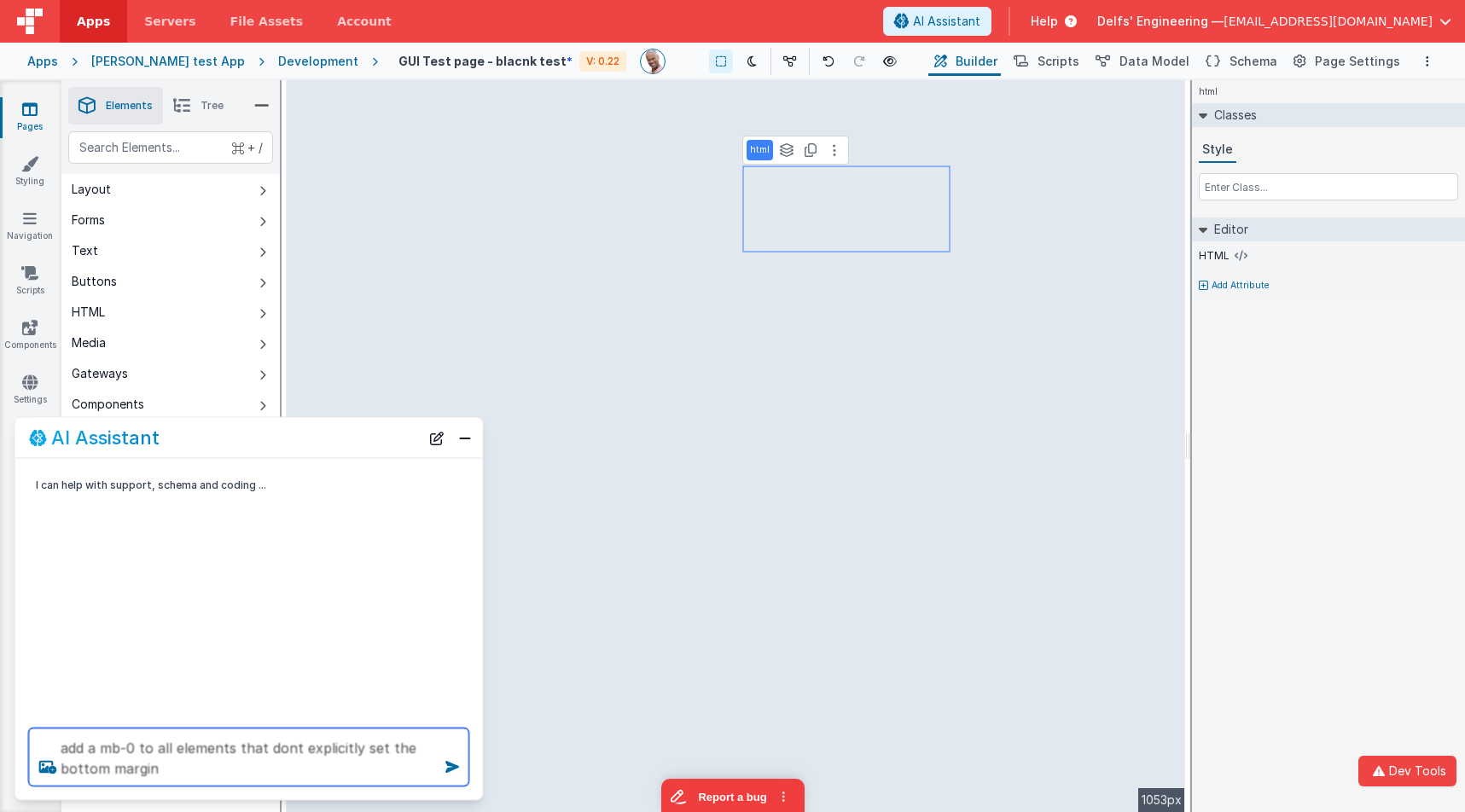
type textarea "add a mb-0 to all elements that dont explicitly set the bottom margin"
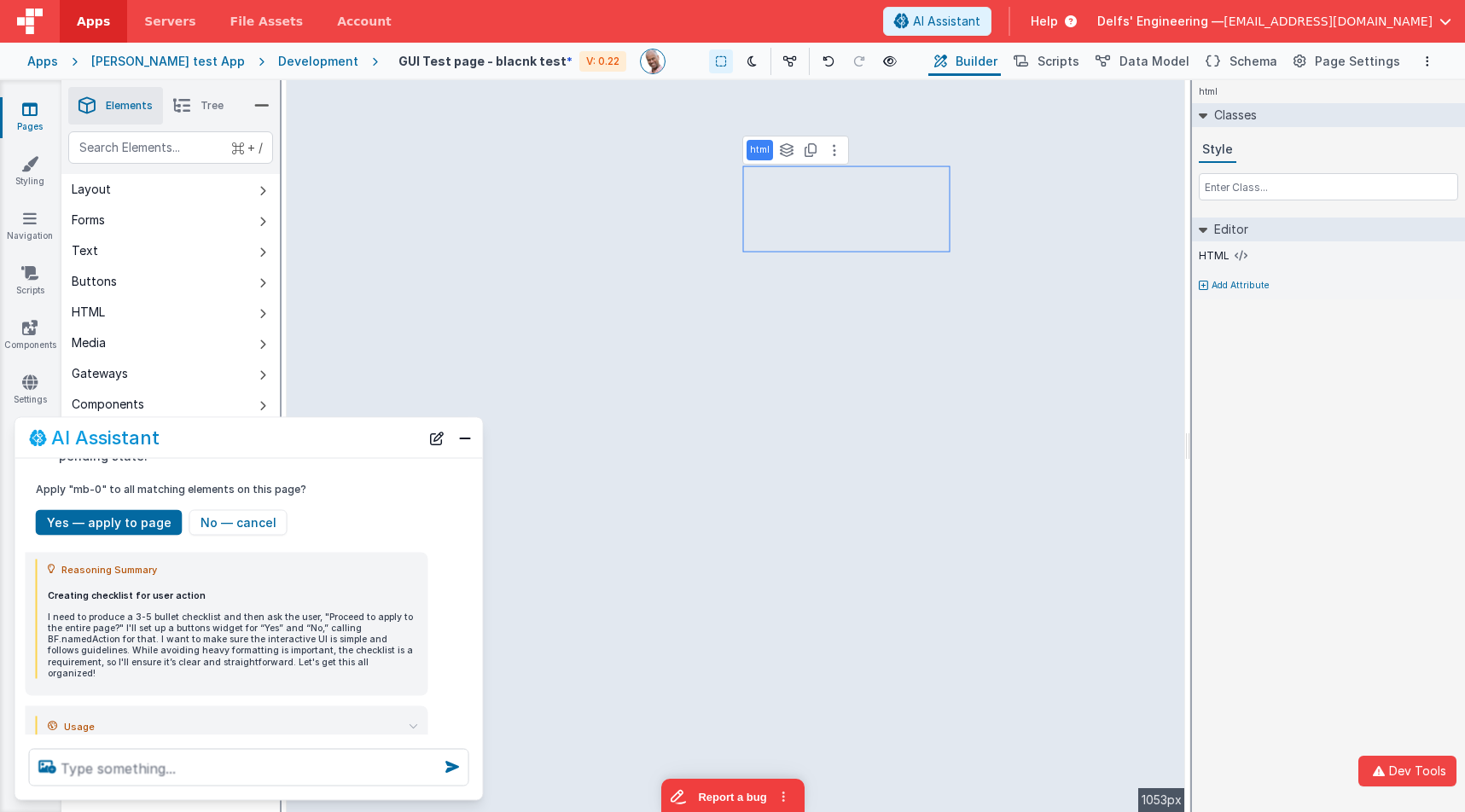
scroll to position [280, 0]
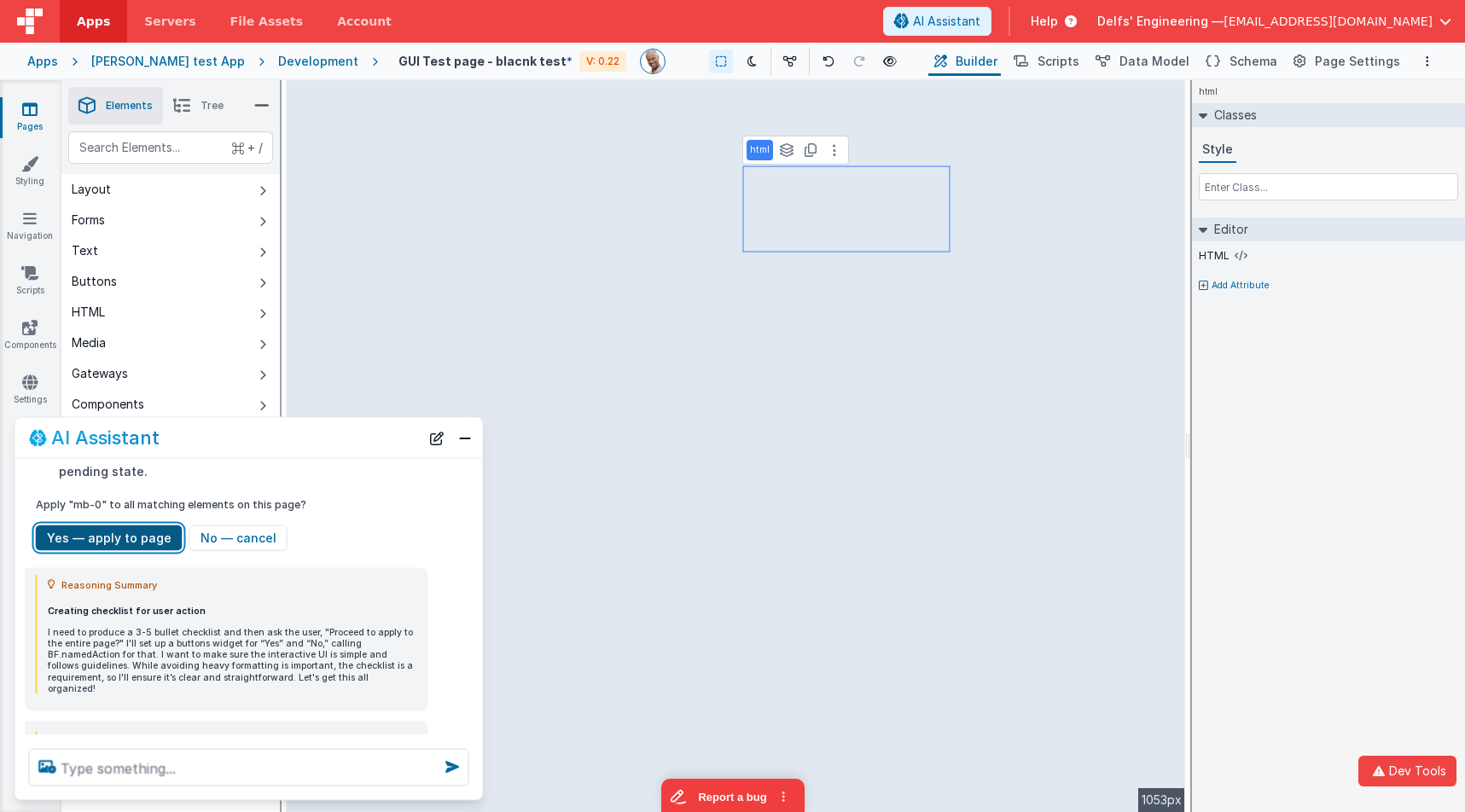
click at [148, 539] on button "Yes — apply to page" at bounding box center [109, 537] width 147 height 26
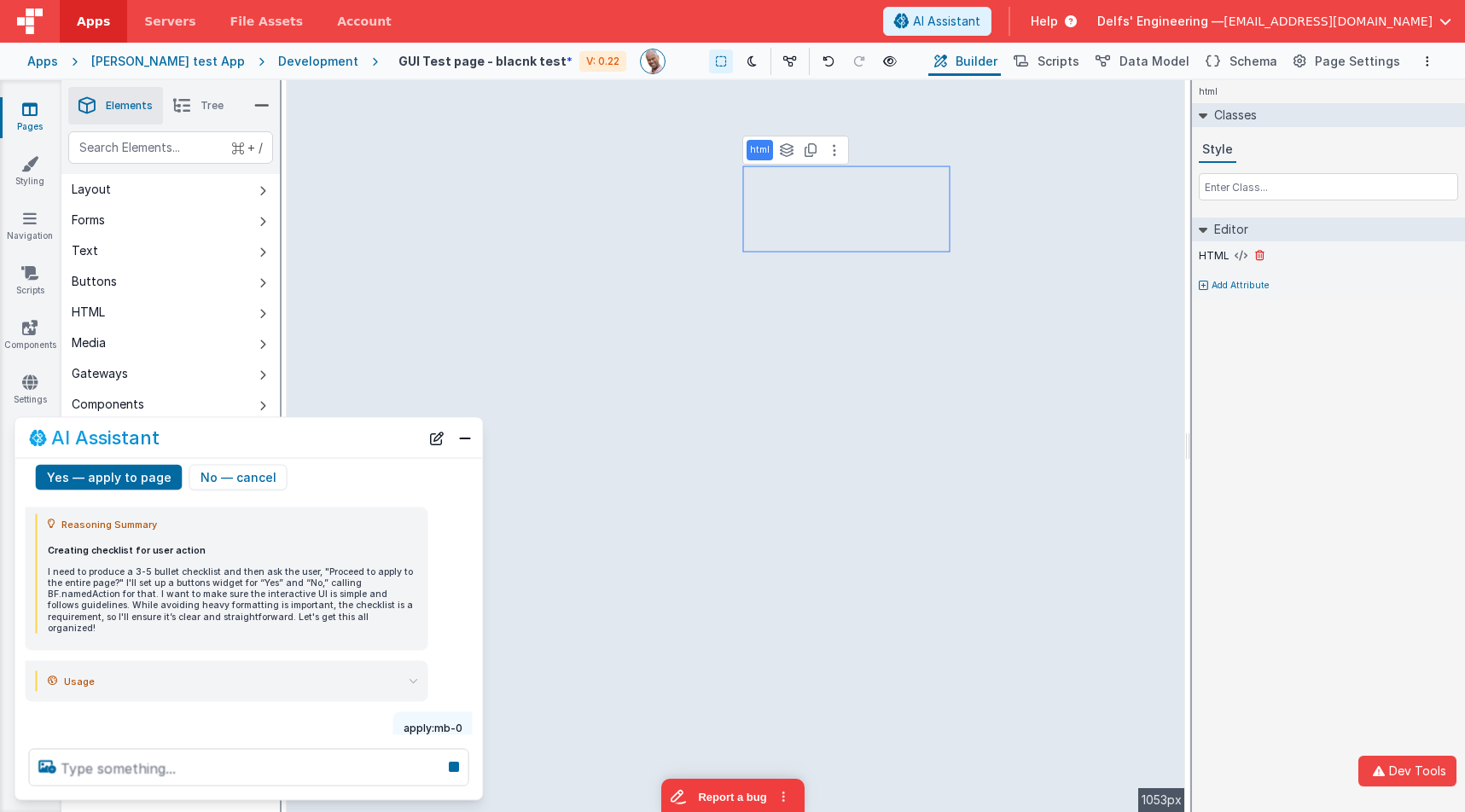
scroll to position [334, 0]
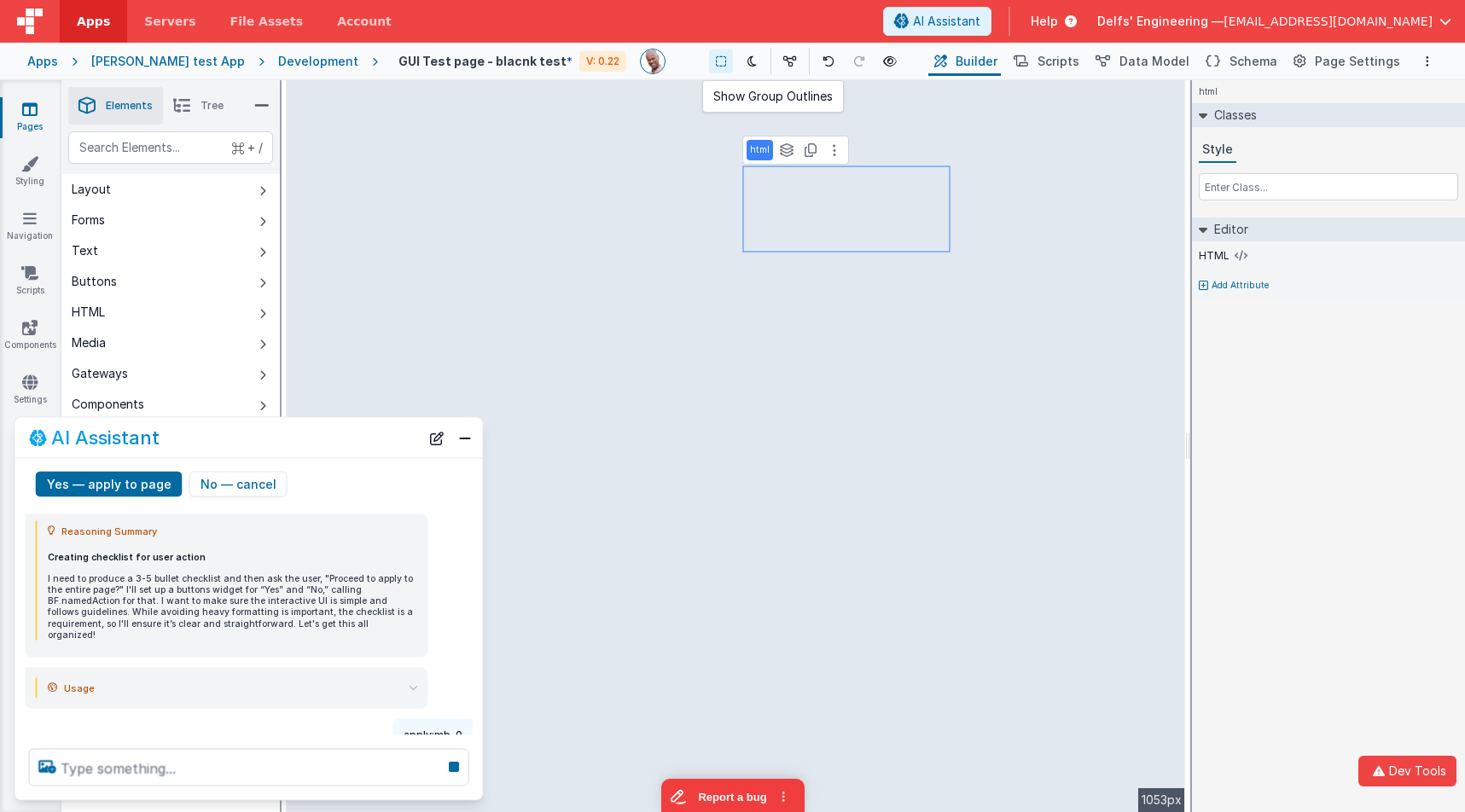
click at [716, 64] on icon at bounding box center [721, 62] width 10 height 12
drag, startPoint x: 204, startPoint y: 105, endPoint x: 201, endPoint y: 136, distance: 31.1
click at [204, 105] on span "Tree" at bounding box center [212, 106] width 23 height 14
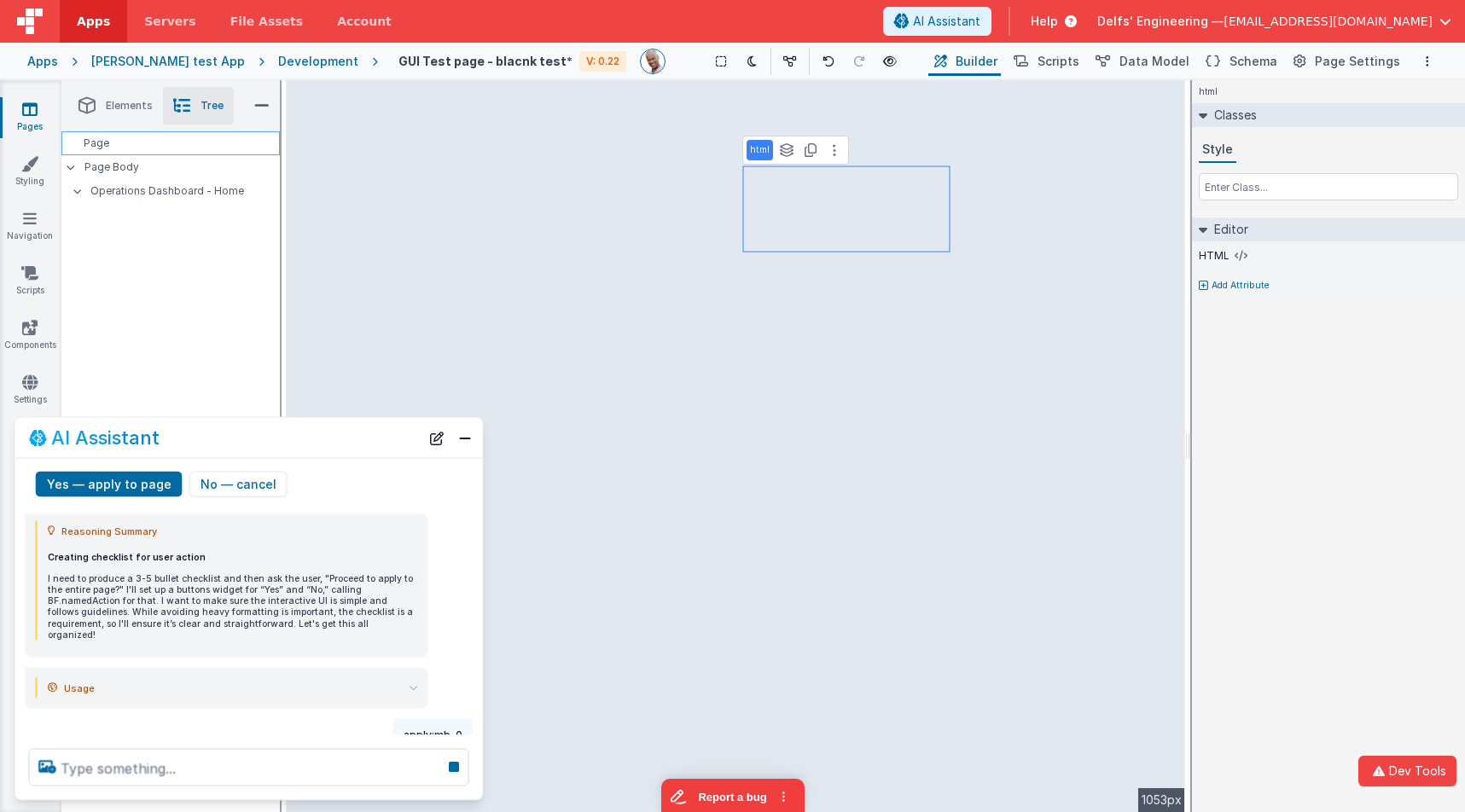
drag, startPoint x: 153, startPoint y: 185, endPoint x: 191, endPoint y: 136, distance: 62.0
click at [153, 185] on p "Operations Dashboard - Home" at bounding box center [185, 191] width 190 height 19
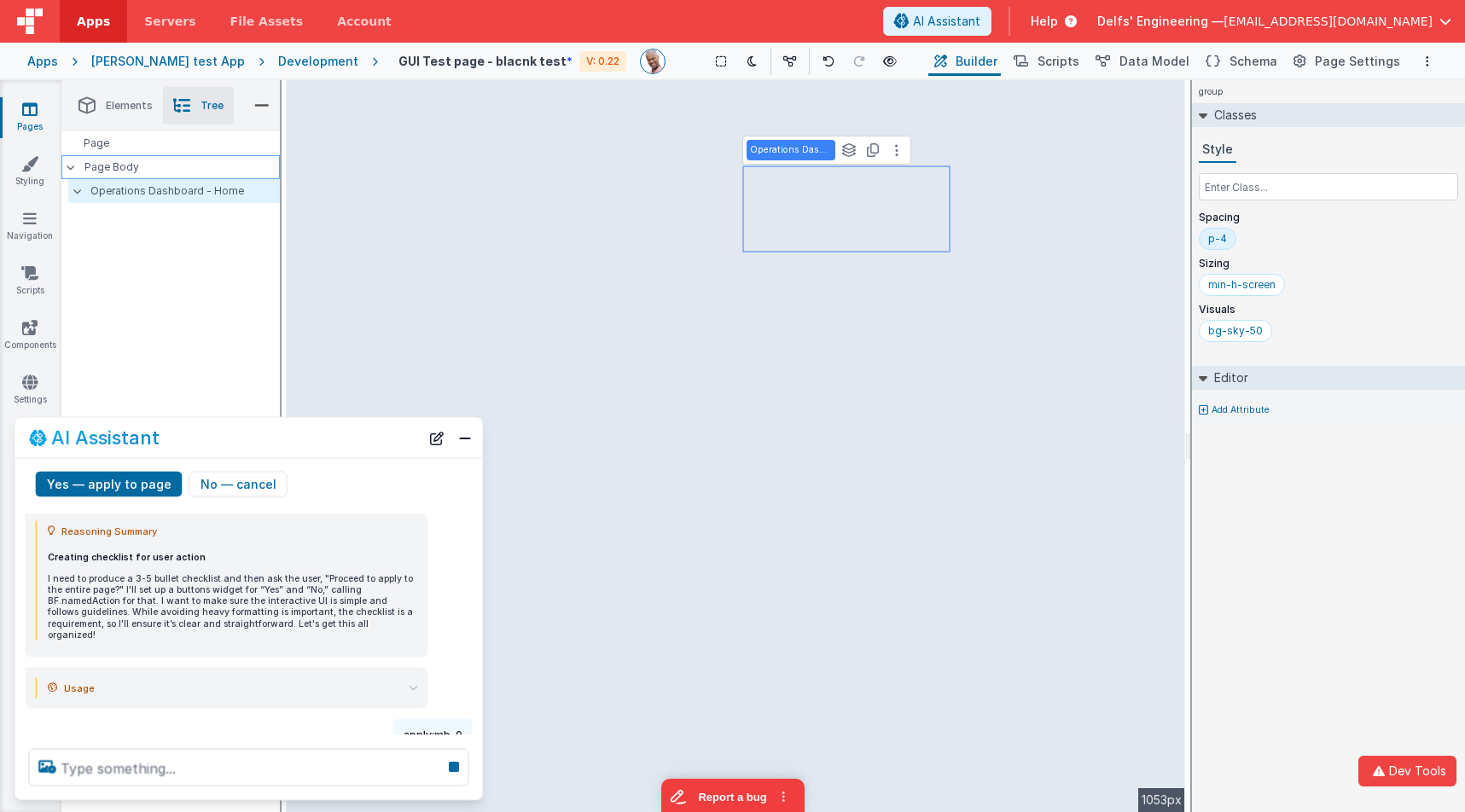
click at [142, 167] on p "Page Body" at bounding box center [182, 167] width 196 height 14
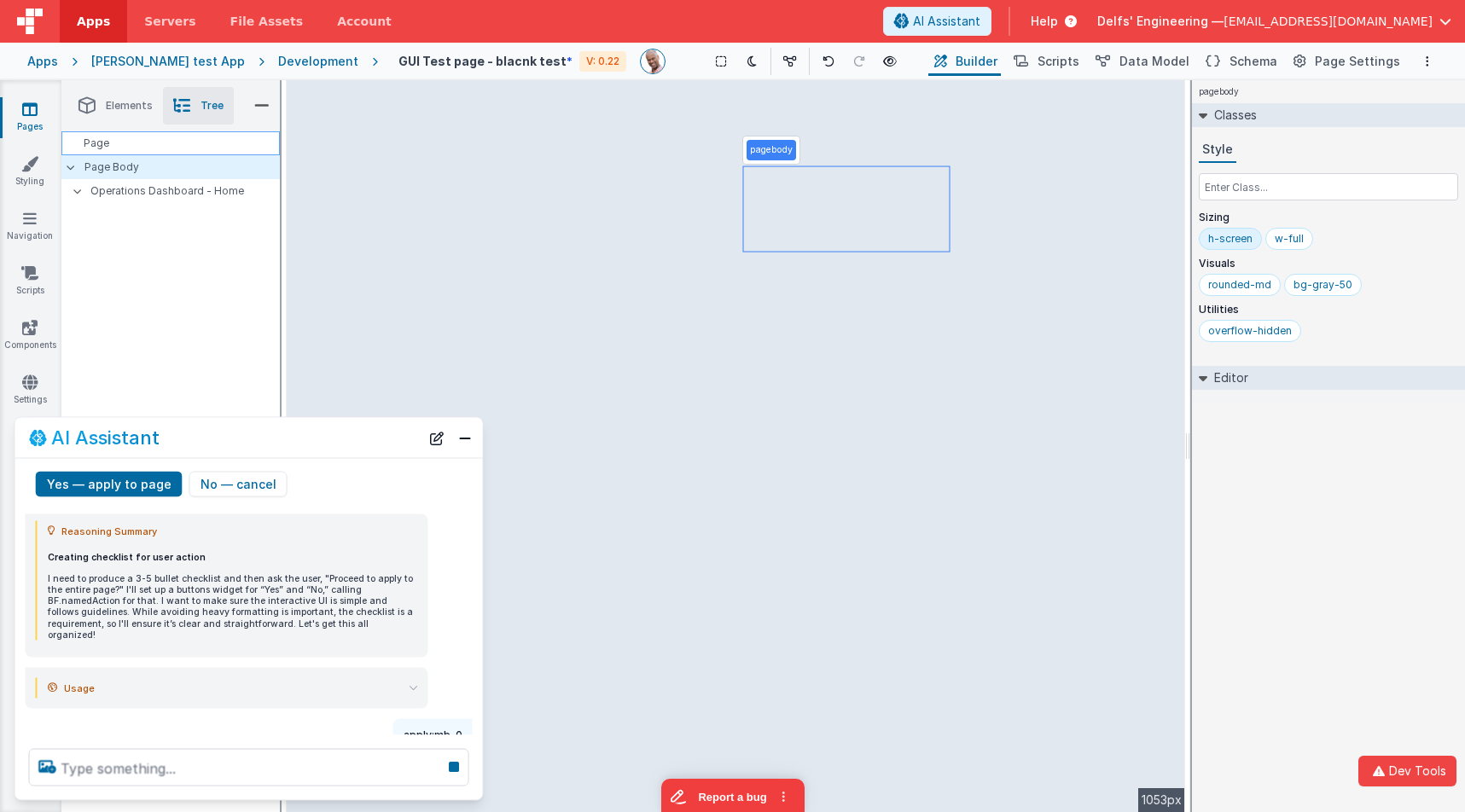
scroll to position [571, 0]
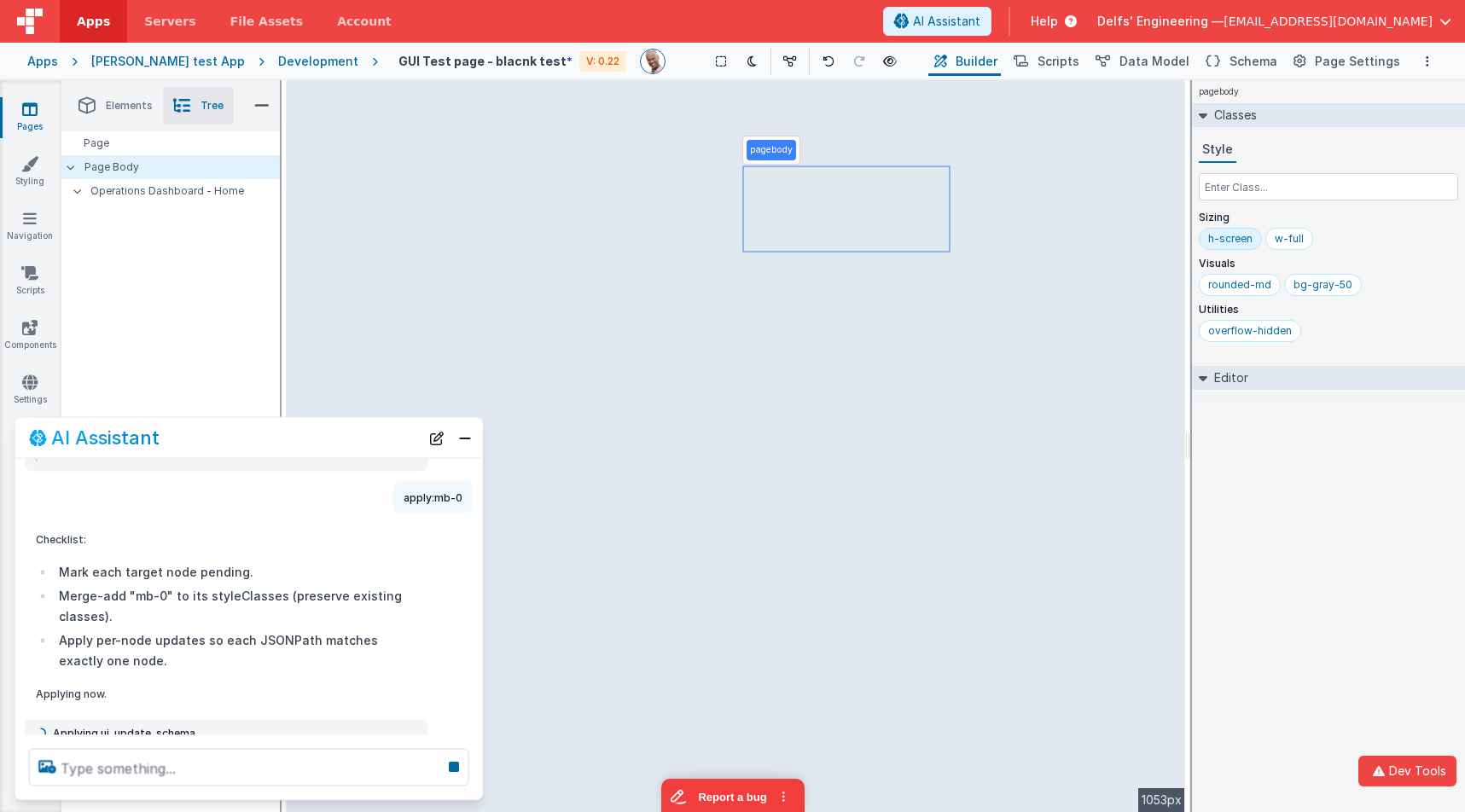
click at [118, 102] on span "Elements" at bounding box center [129, 106] width 47 height 14
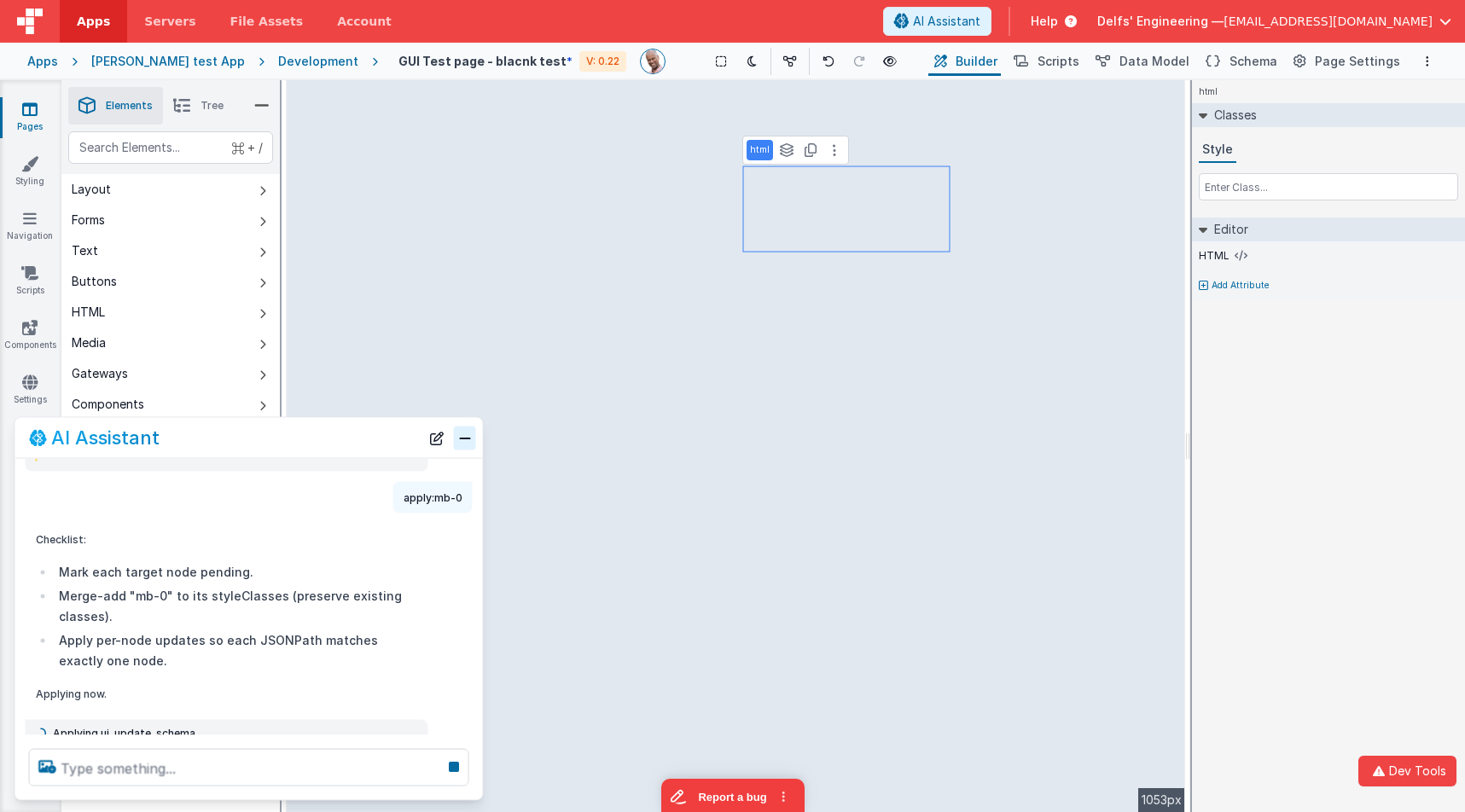
click at [464, 437] on button "Close" at bounding box center [465, 438] width 22 height 24
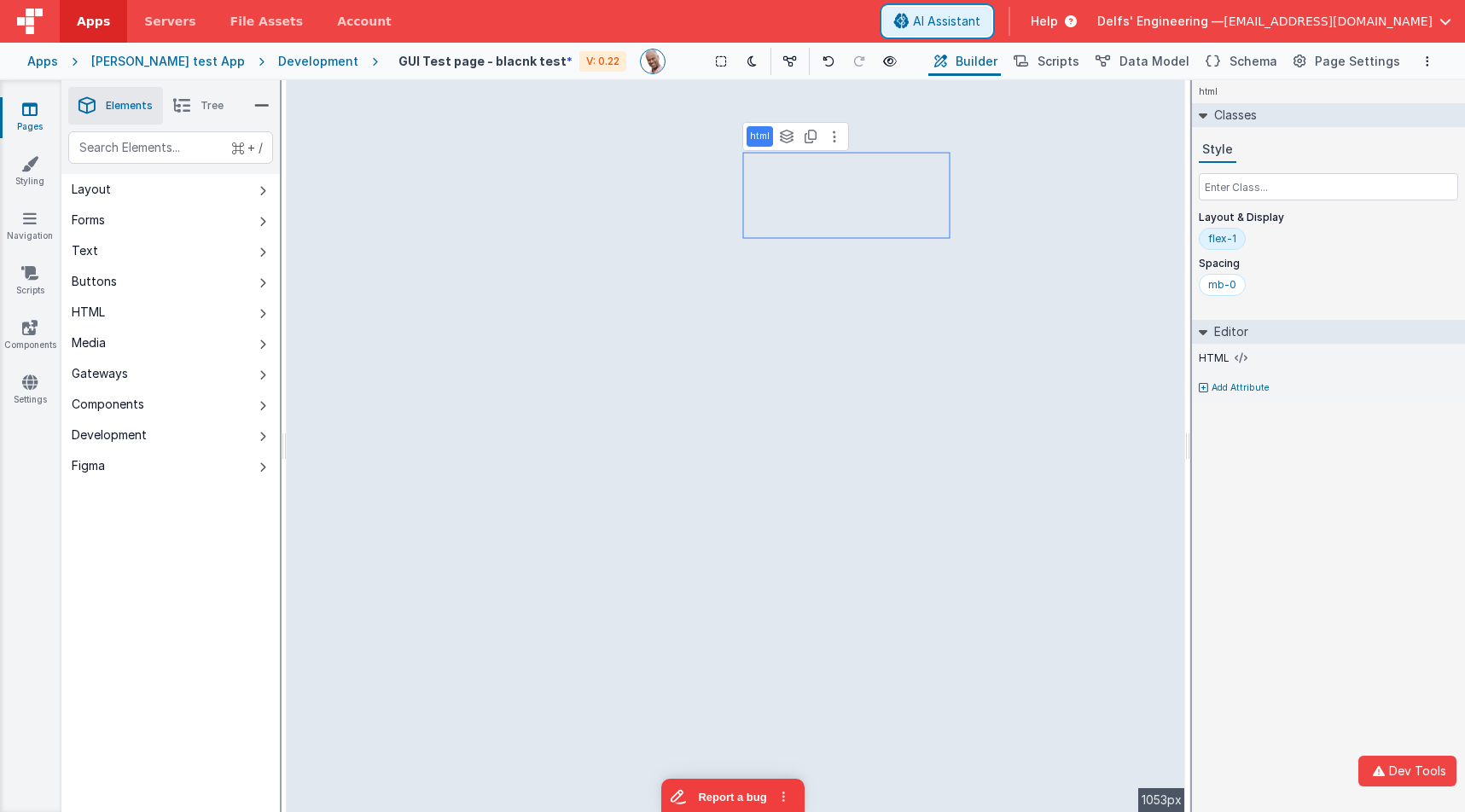
click at [910, 22] on icon at bounding box center [901, 21] width 15 height 1
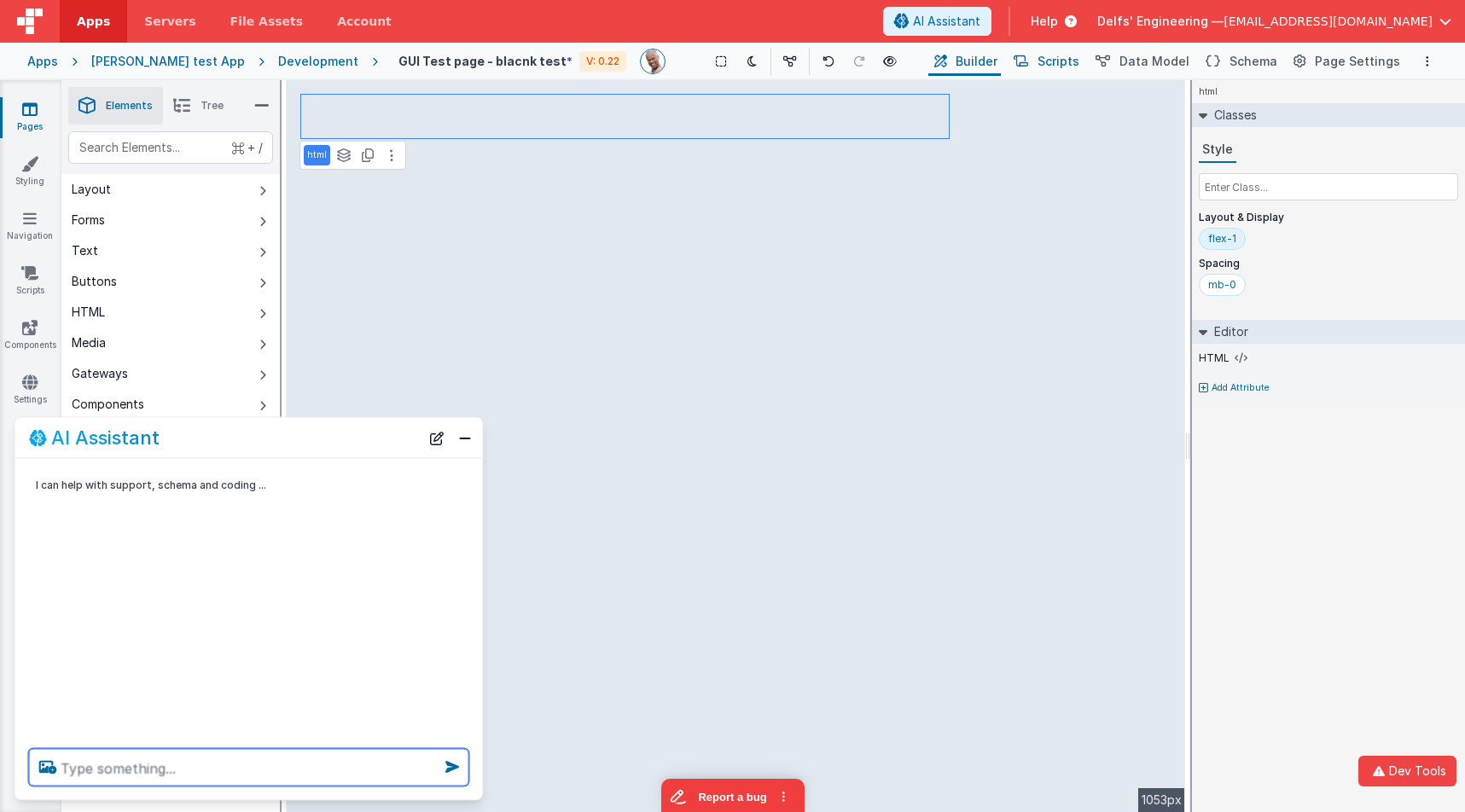
scroll to position [0, 0]
drag, startPoint x: 1289, startPoint y: 547, endPoint x: 1249, endPoint y: 281, distance: 269.0
click at [1288, 547] on div "html Classes Style Layout & Display flex-1 Spacing mb-0 Editor HTML Add Attribu…" at bounding box center [1328, 446] width 273 height 732
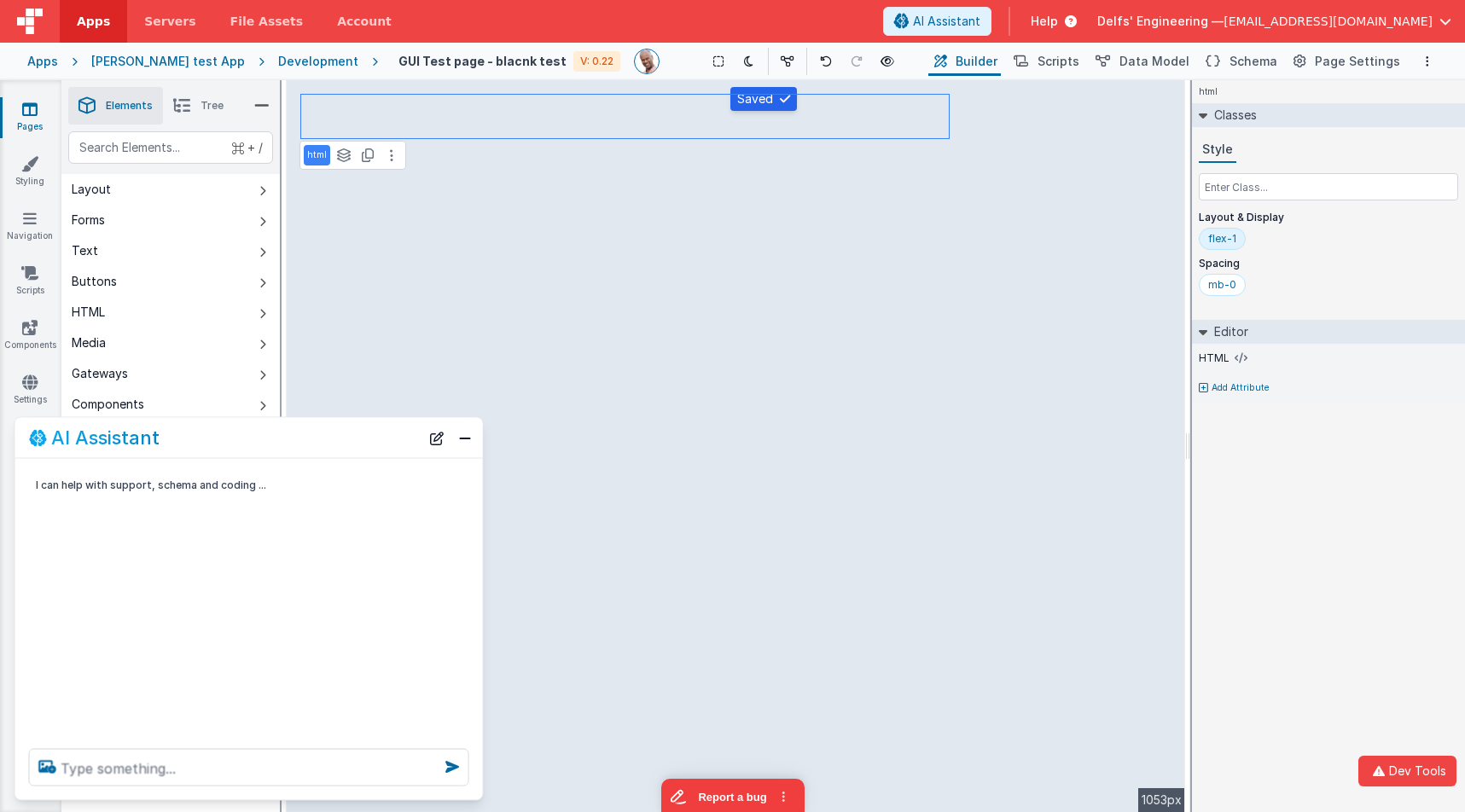
click at [282, 58] on div "Development" at bounding box center [318, 61] width 80 height 17
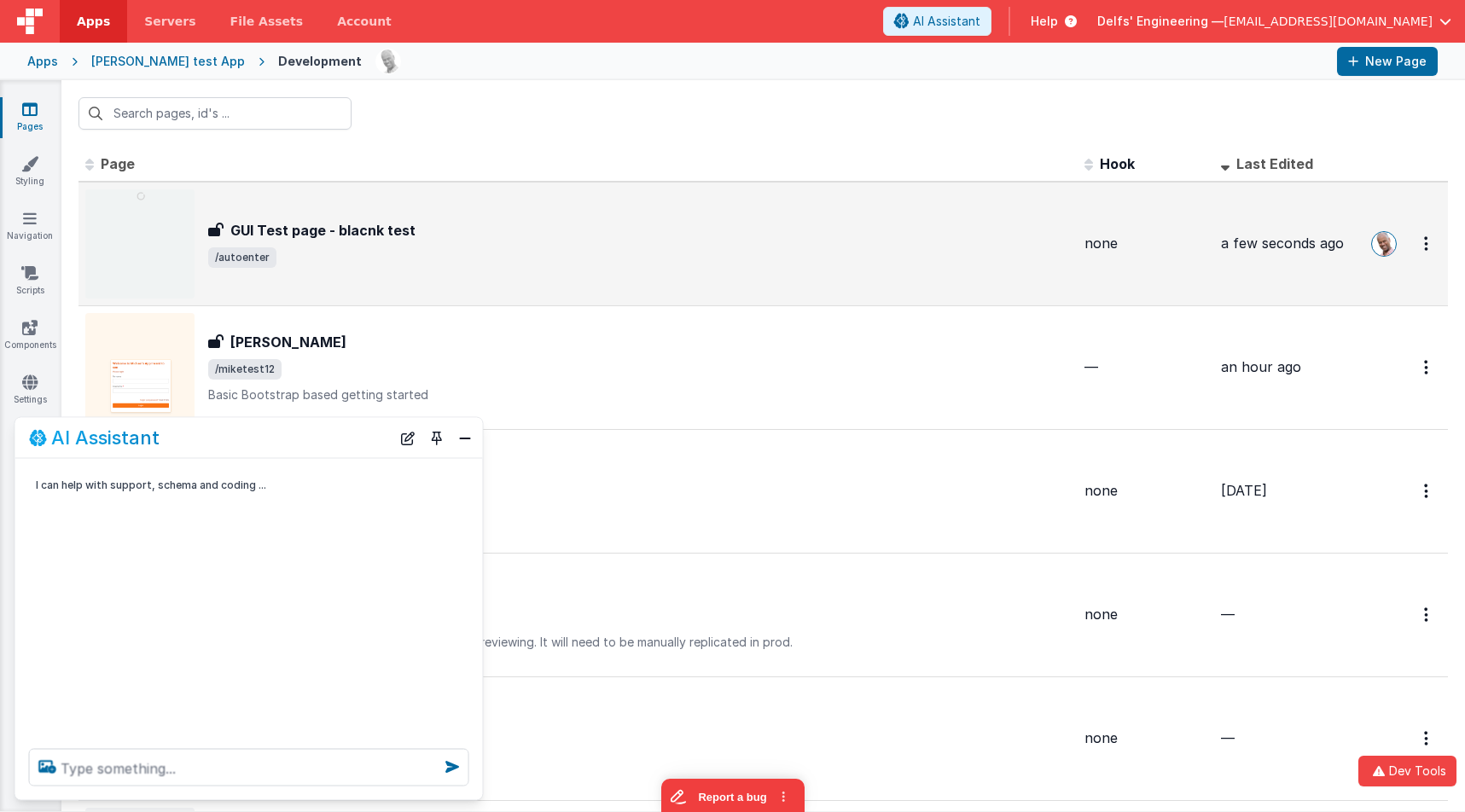
click at [366, 237] on h3 "GUI Test page - blacnk test" at bounding box center [323, 230] width 185 height 21
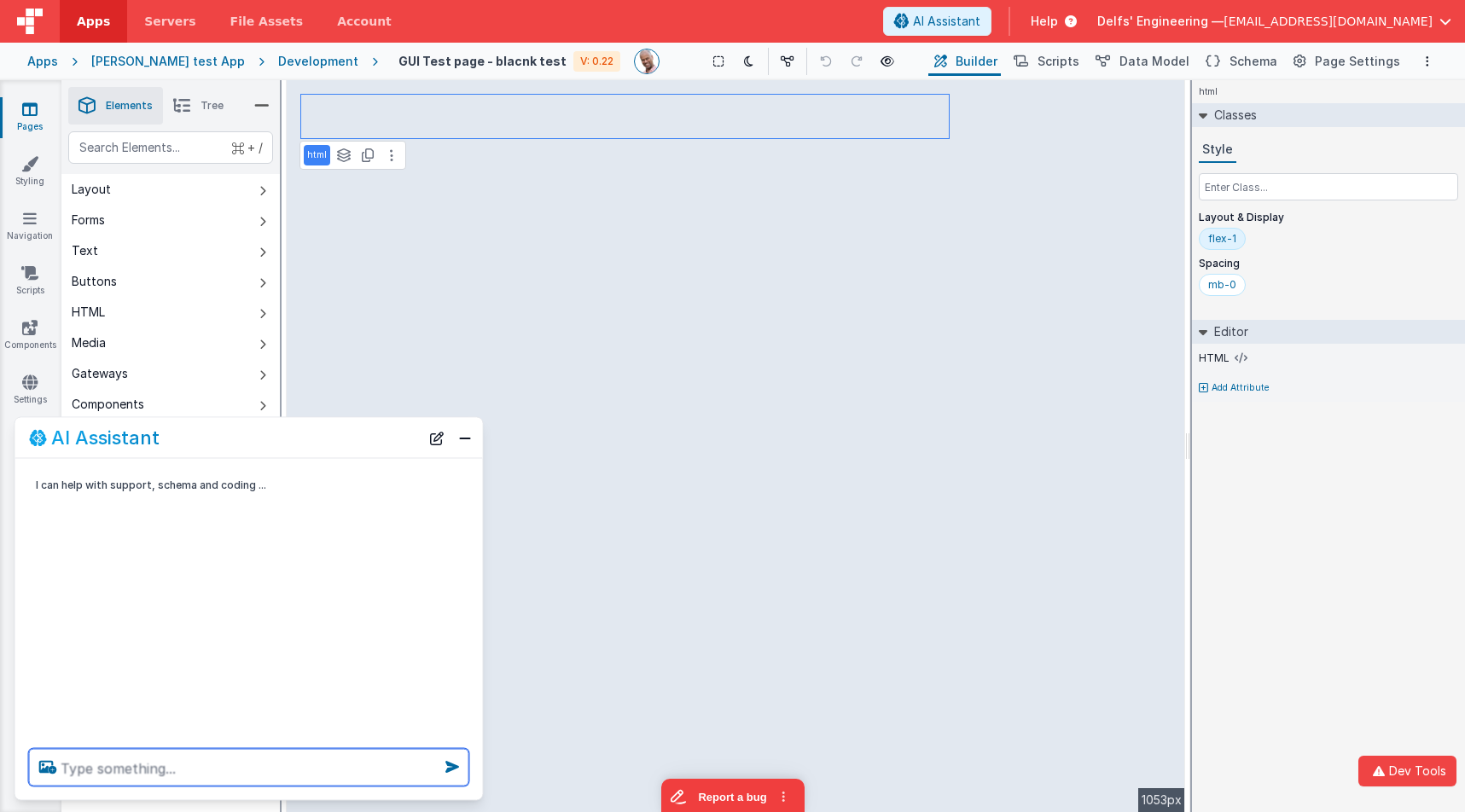
click at [305, 770] on textarea at bounding box center [248, 767] width 440 height 38
type textarea "make the kangaroo bigger and without circle"
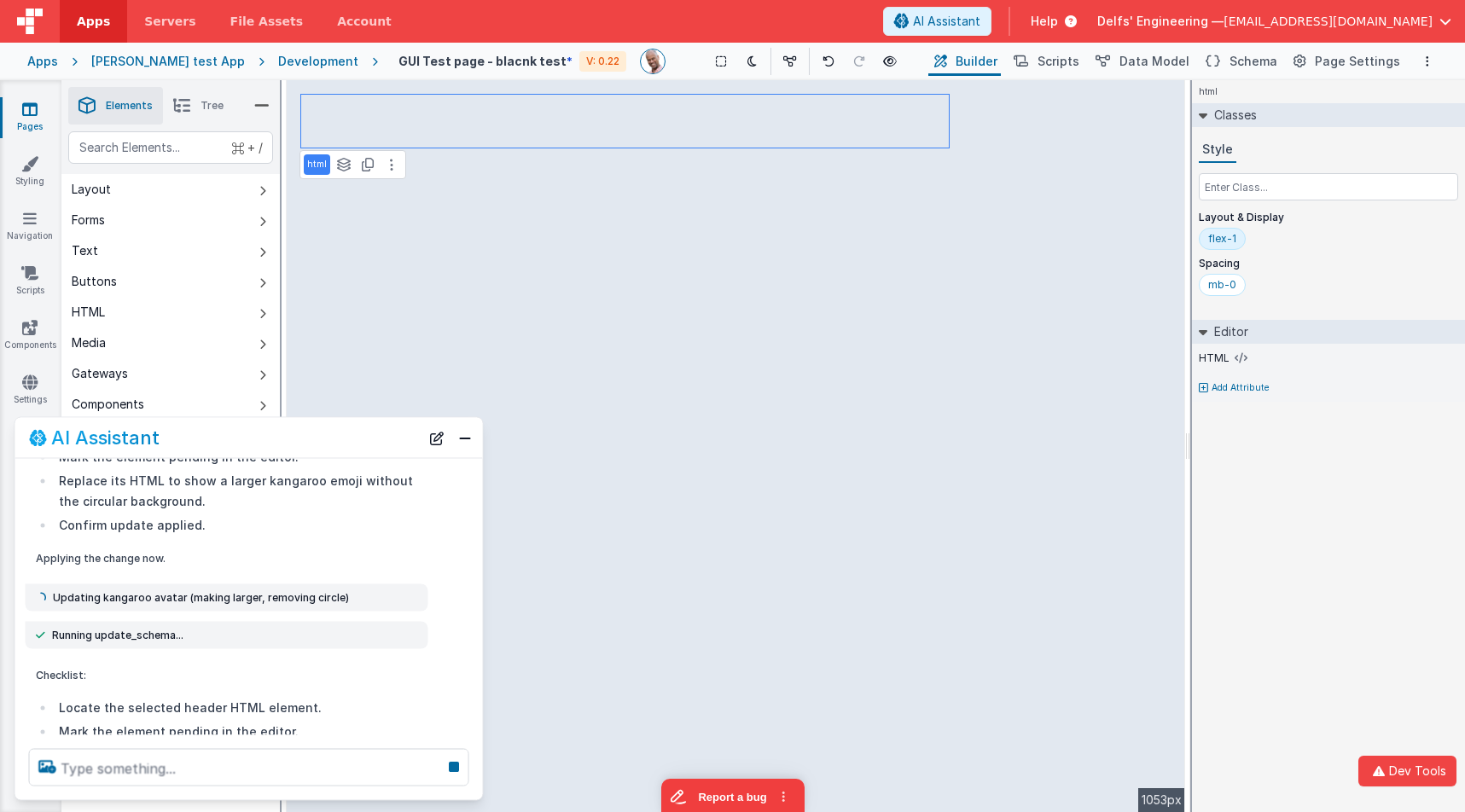
scroll to position [300, 0]
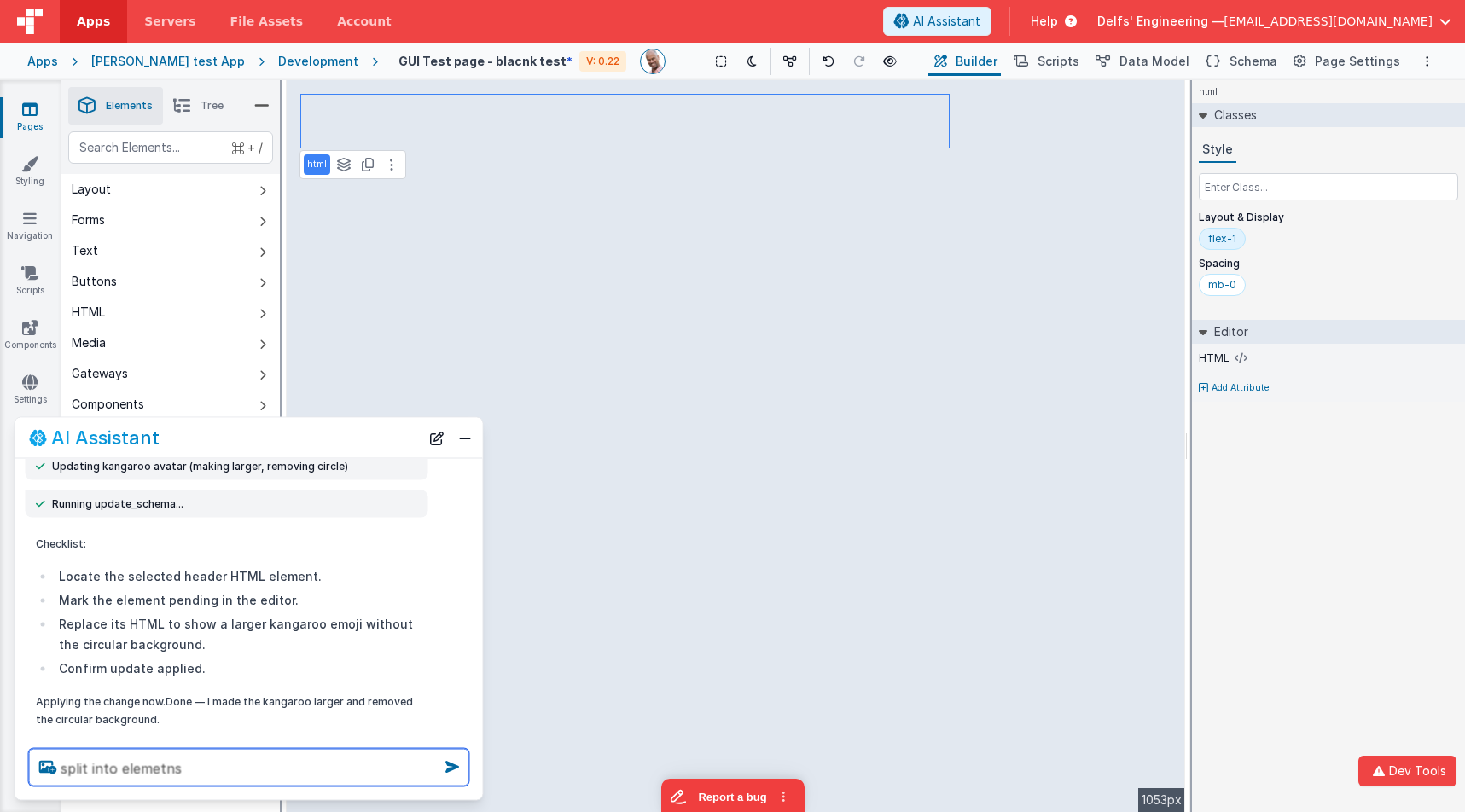
type textarea "split into elemetns"
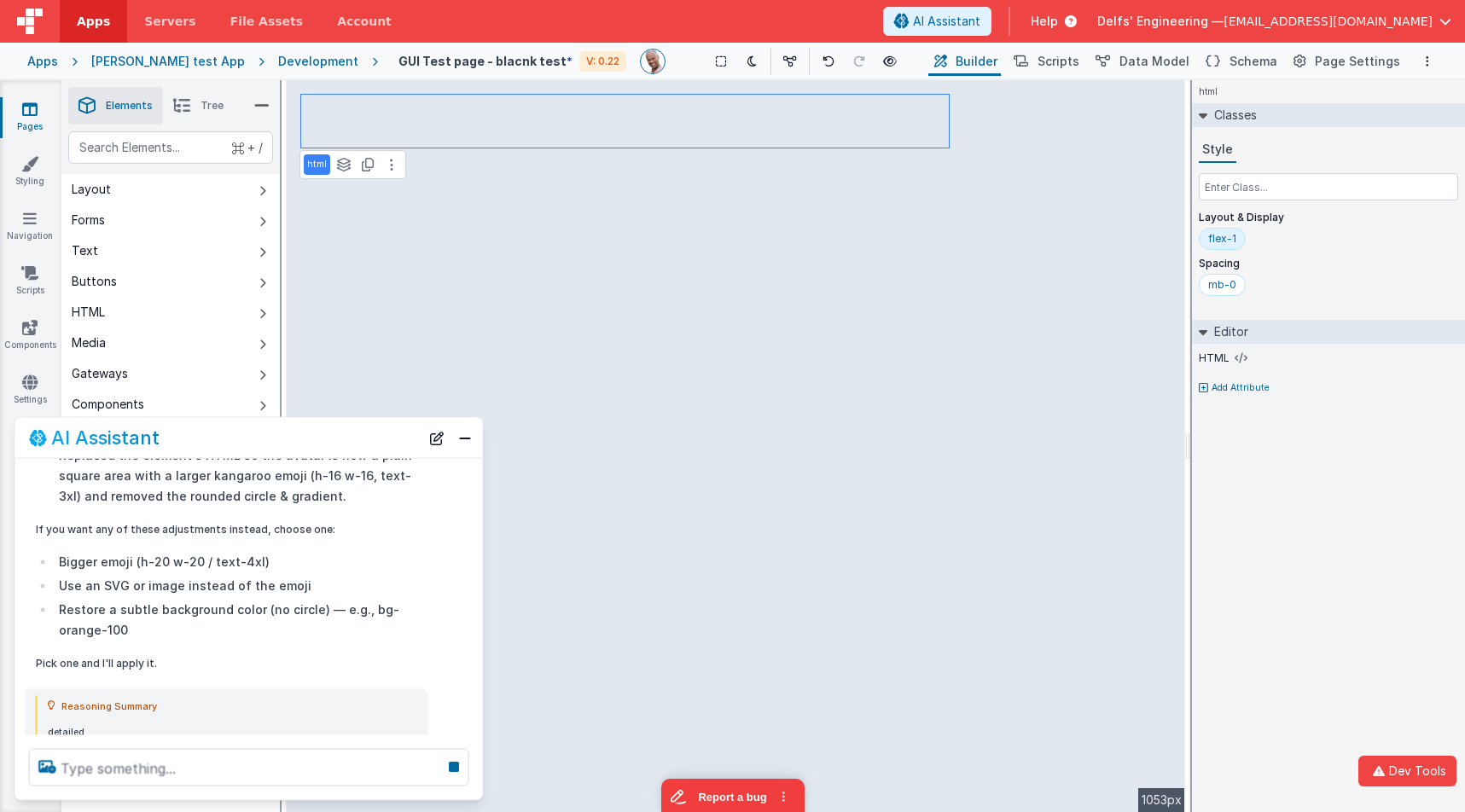
scroll to position [780, 0]
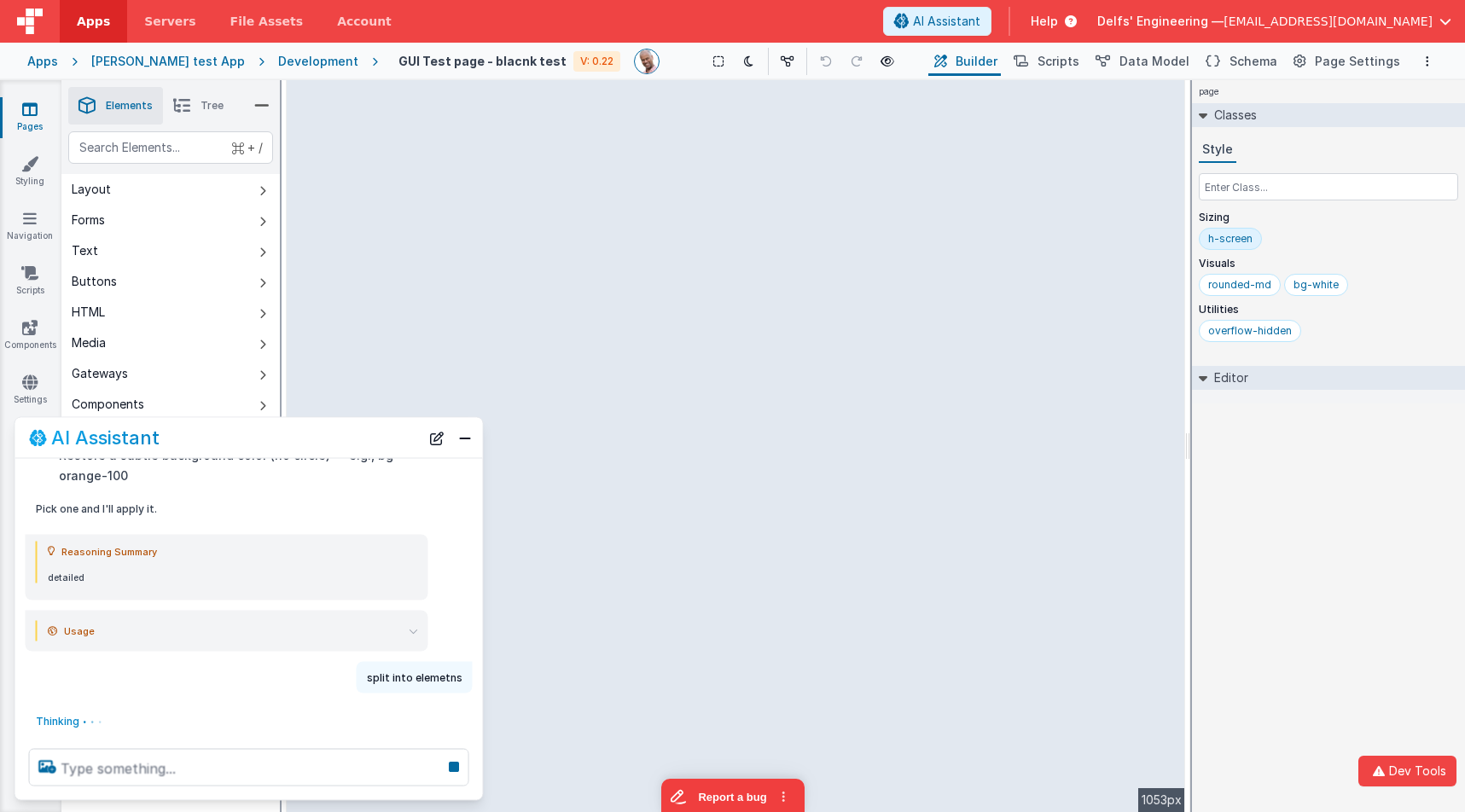
drag, startPoint x: 1079, startPoint y: 176, endPoint x: 1201, endPoint y: 166, distance: 122.4
click at [1248, 175] on html "Dev Tools Apps Servers File Assets Account Some FUTURE Slot AI Assistant Help D…" at bounding box center [732, 406] width 1465 height 812
click at [744, 63] on icon at bounding box center [748, 62] width 9 height 12
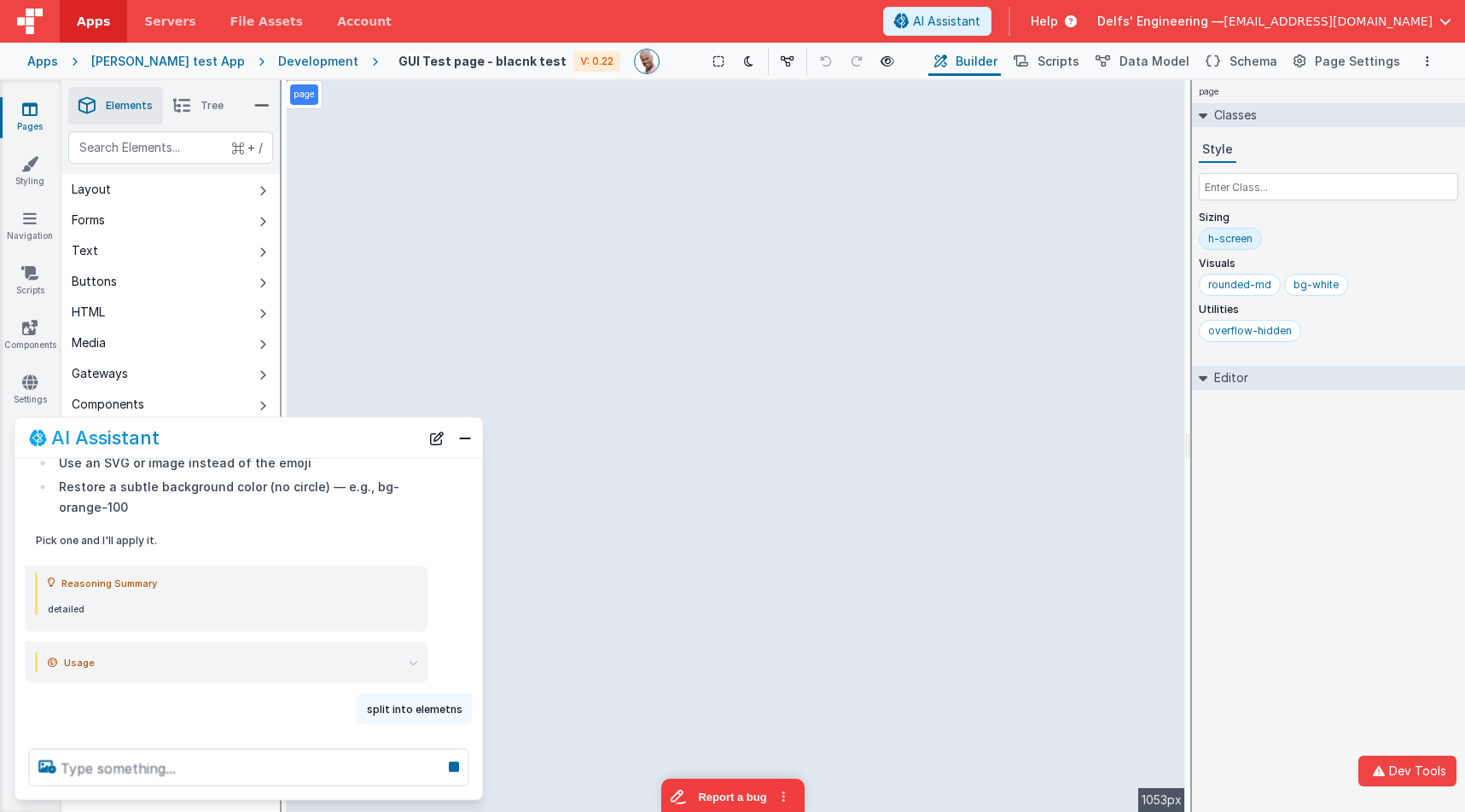
scroll to position [748, 0]
drag, startPoint x: 147, startPoint y: 427, endPoint x: 284, endPoint y: 423, distance: 137.1
click at [285, 423] on div "AI Assistant" at bounding box center [248, 438] width 468 height 40
click at [471, 446] on button "Close" at bounding box center [465, 438] width 22 height 24
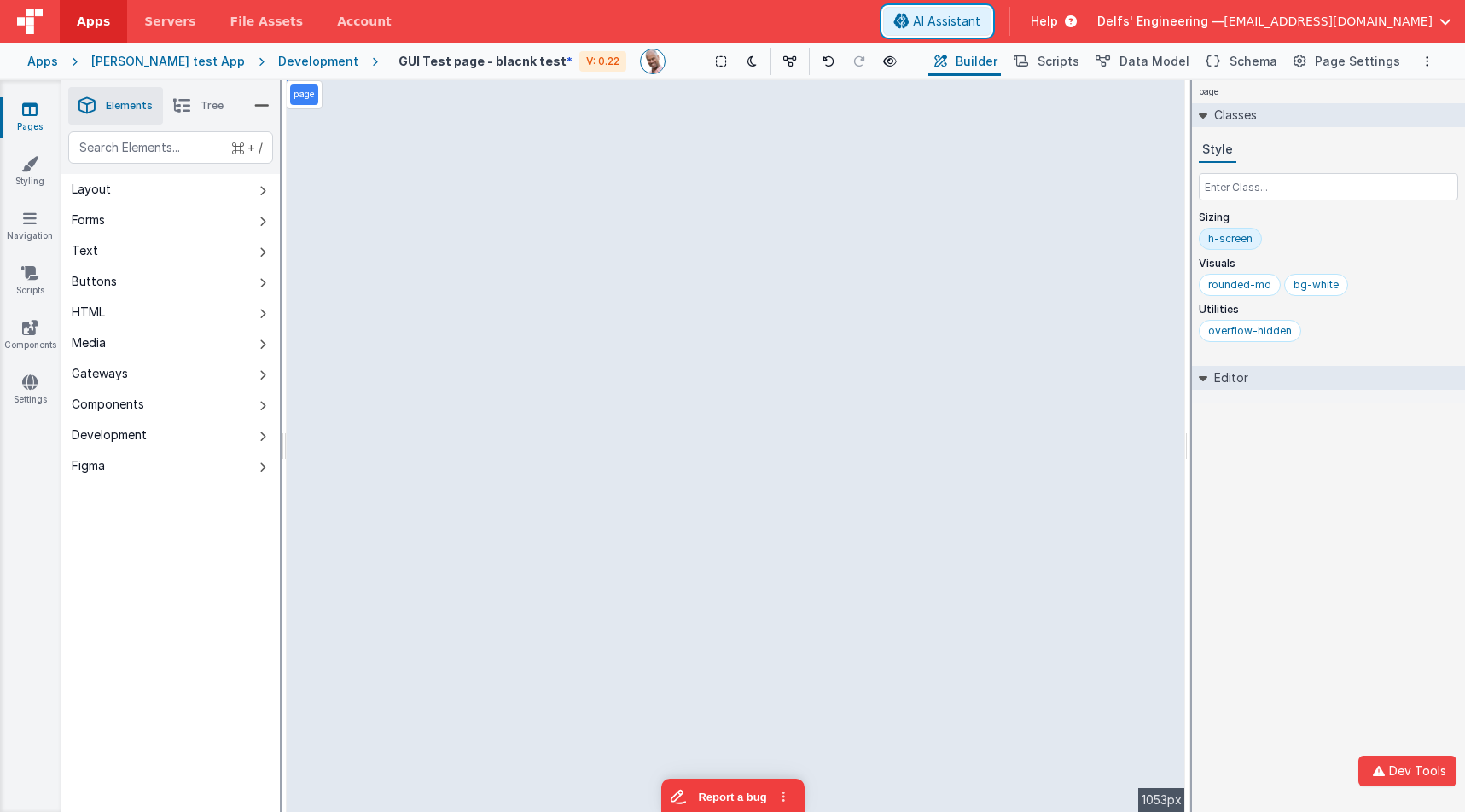
click at [980, 23] on span "AI Assistant" at bounding box center [947, 21] width 68 height 17
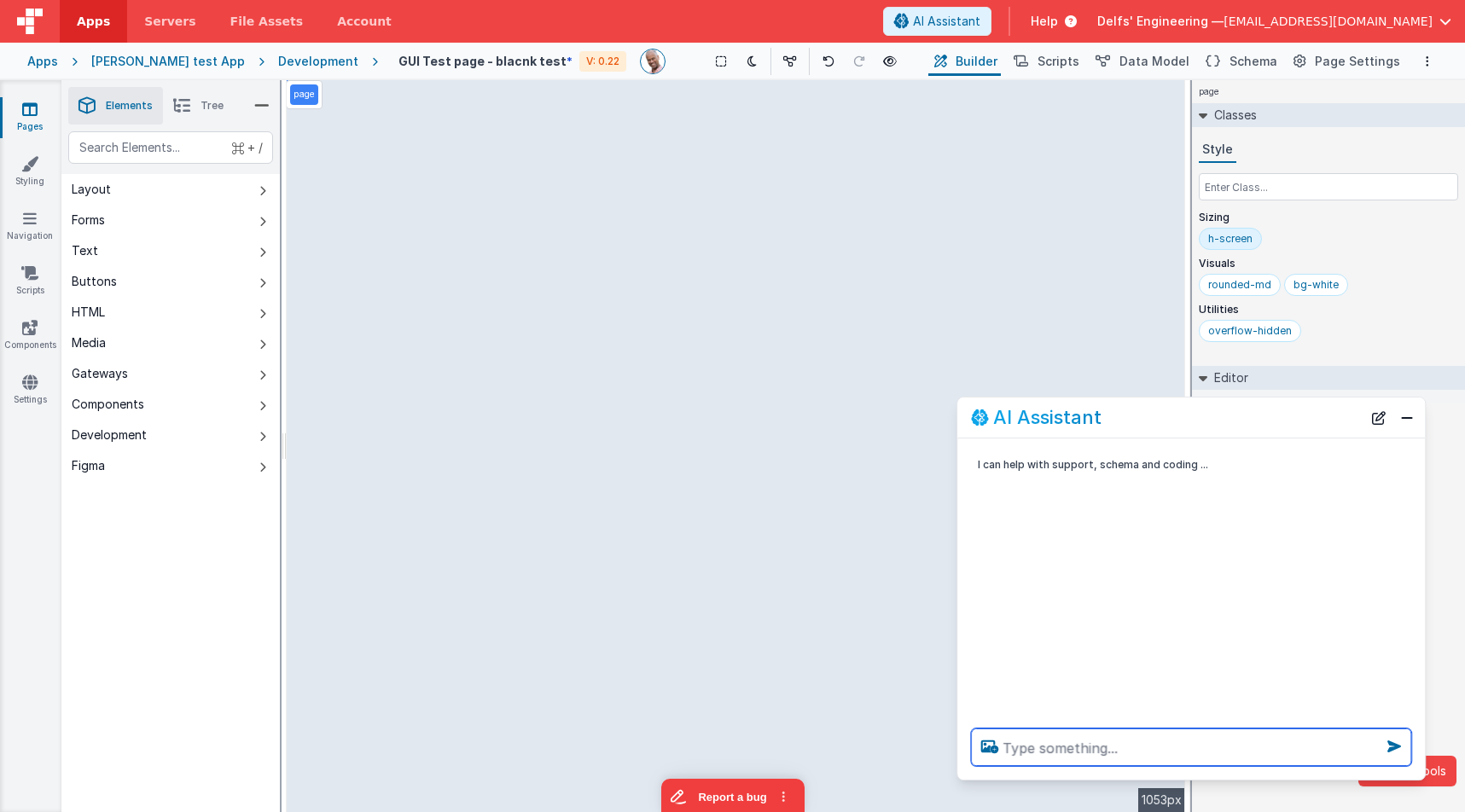
drag, startPoint x: 259, startPoint y: 438, endPoint x: 1191, endPoint y: 418, distance: 932.2
click at [1191, 418] on div "AI Assistant" at bounding box center [1166, 417] width 390 height 21
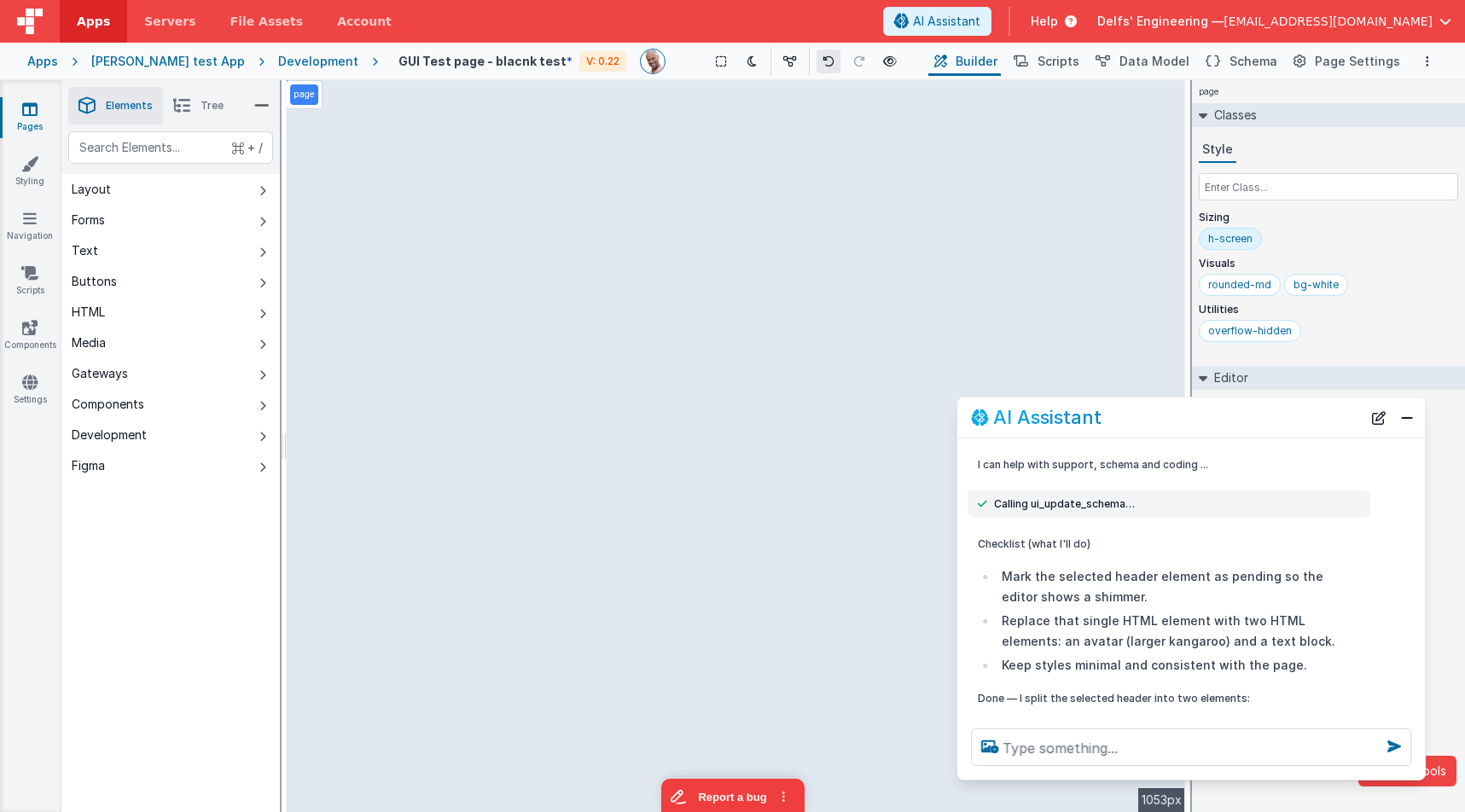
click at [822, 58] on icon at bounding box center [828, 62] width 12 height 12
click at [822, 64] on icon at bounding box center [828, 62] width 12 height 12
click at [1161, 744] on textarea at bounding box center [1191, 747] width 440 height 38
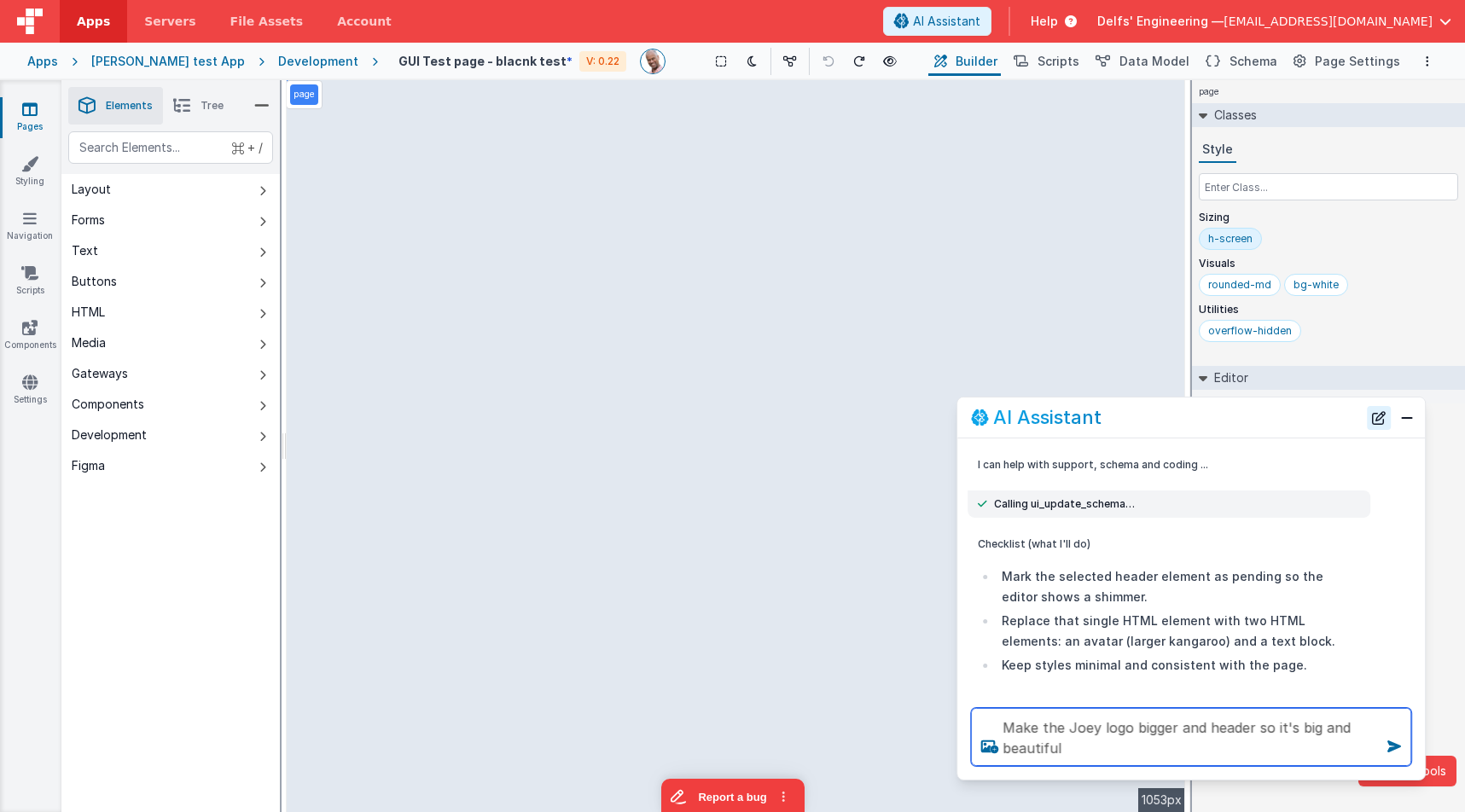
type textarea "Make the Joey logo bigger and header so it's big and beautiful"
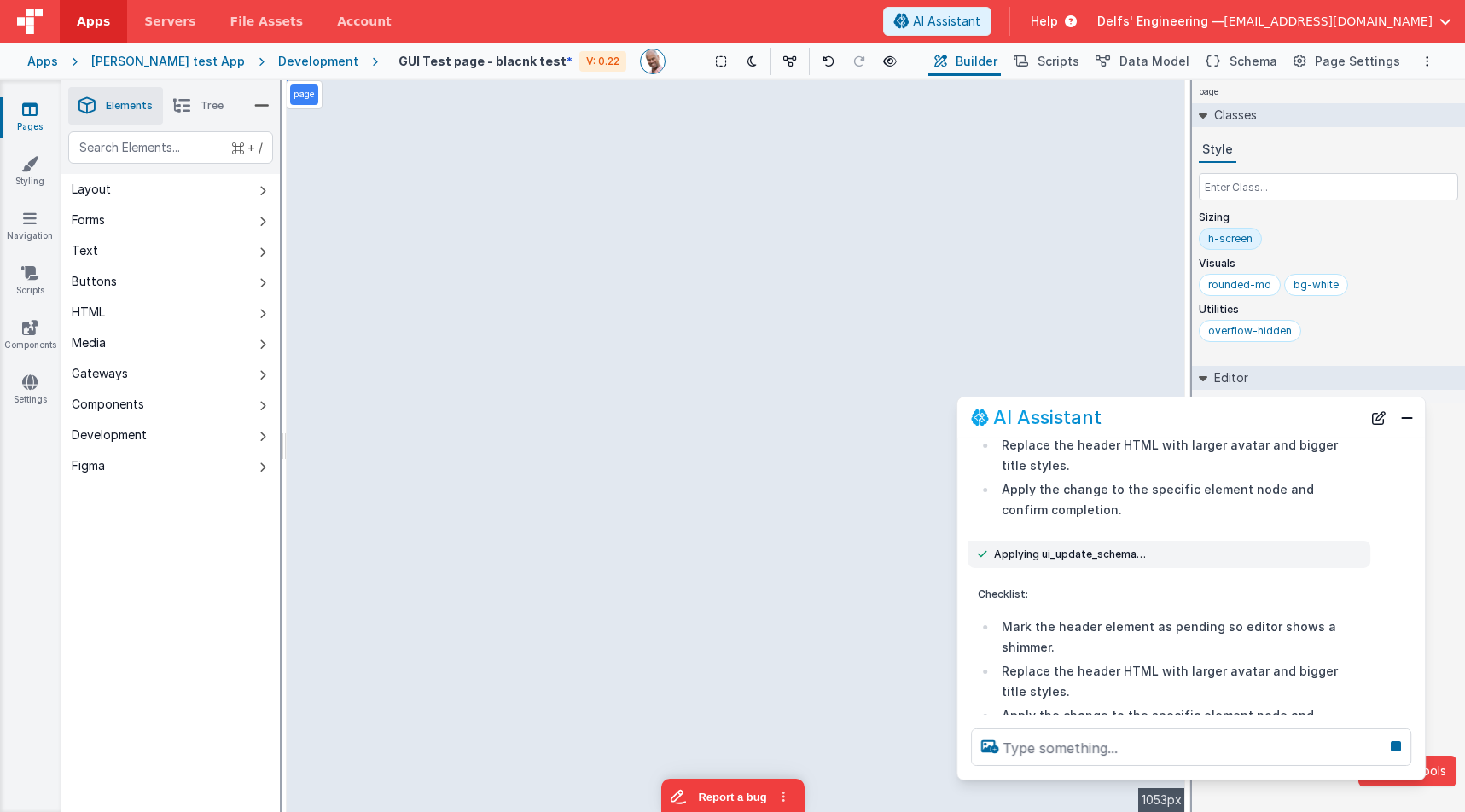
scroll to position [871, 0]
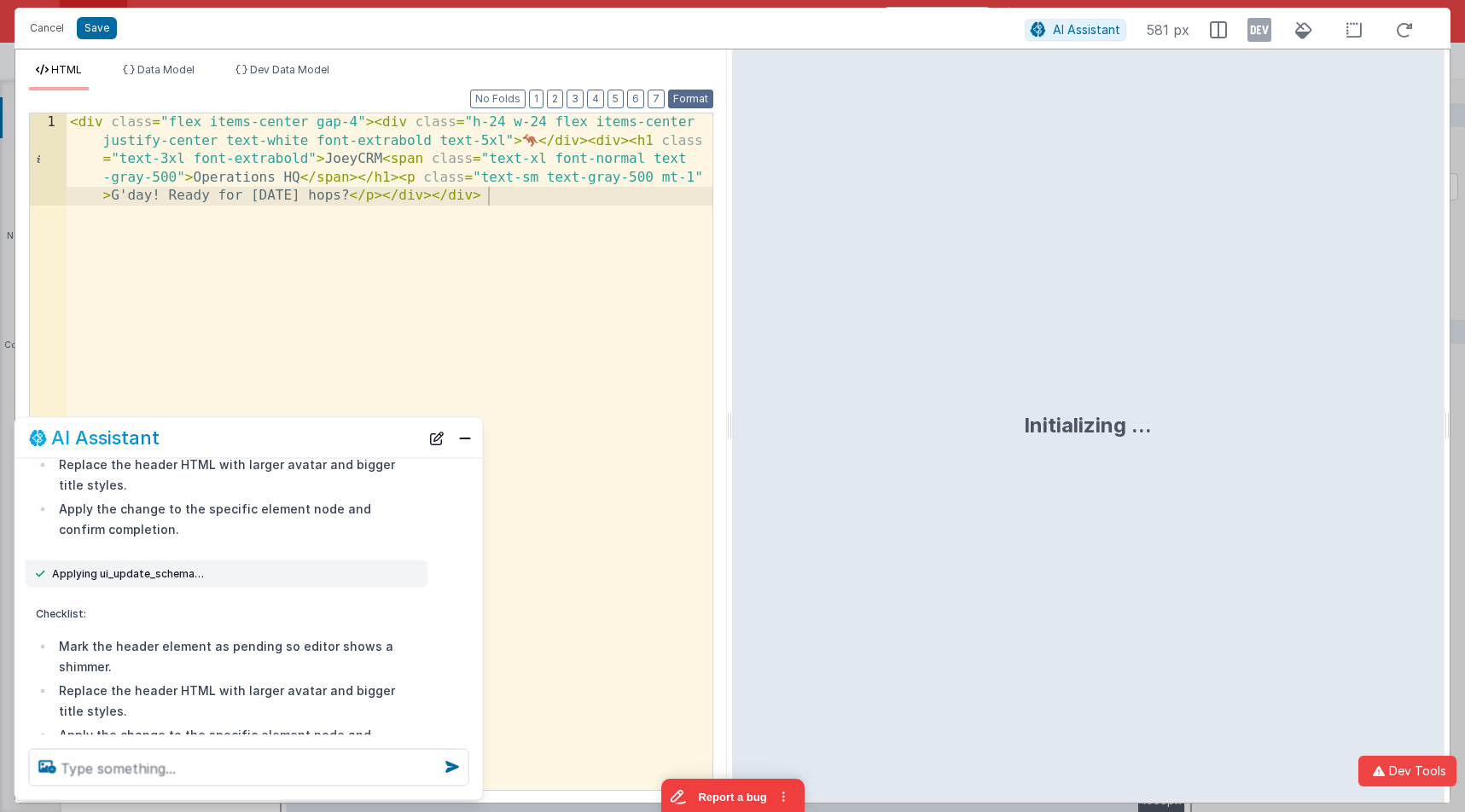
click at [700, 97] on button "Format" at bounding box center [691, 98] width 46 height 19
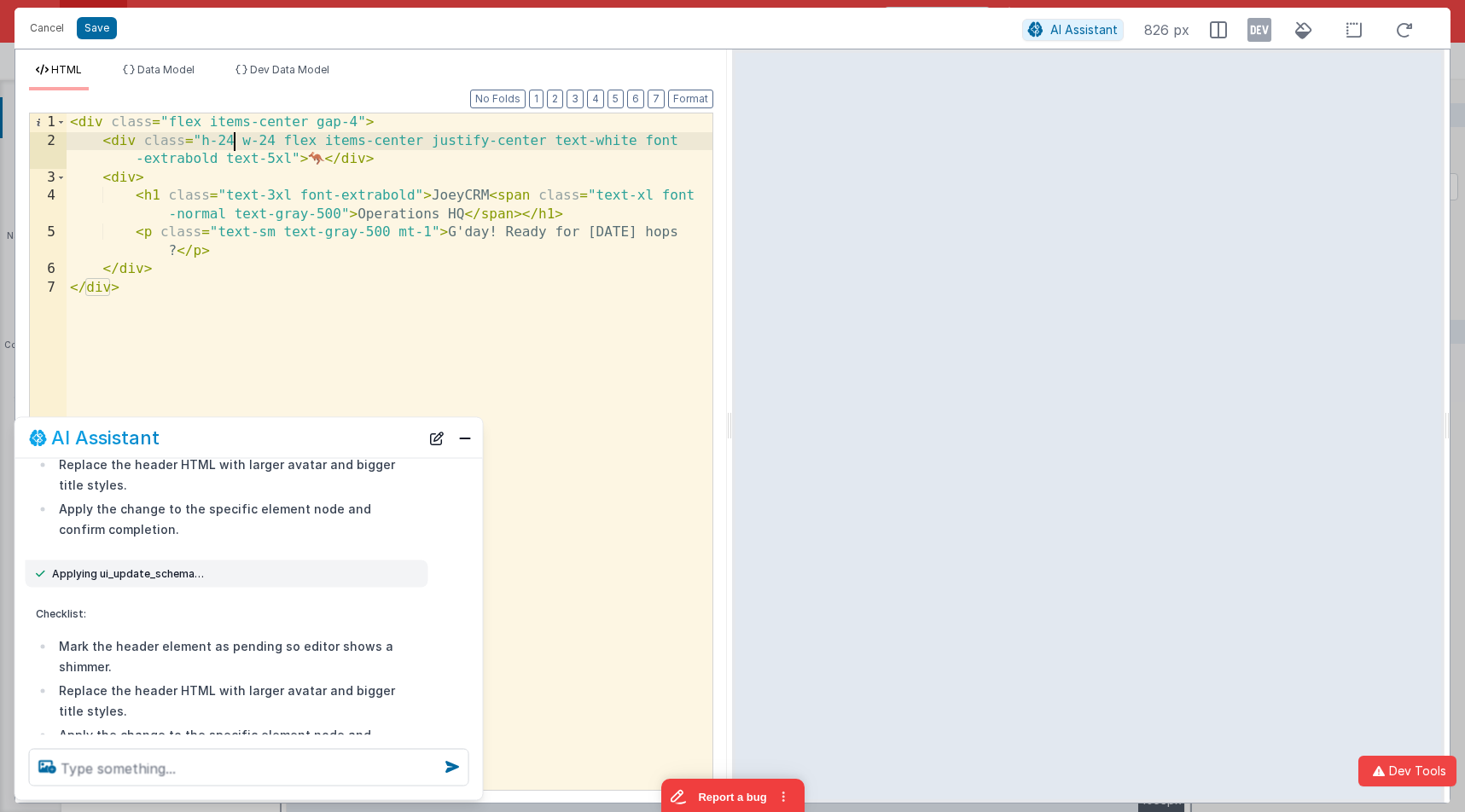
click at [231, 148] on div "< div class = "flex items-center gap-4" > < div class = "h-24 w-24 flex items-c…" at bounding box center [389, 470] width 646 height 713
click at [270, 136] on div "< div class = "flex items-center gap-4" > < div class = "h-30 w-24 flex items-c…" at bounding box center [389, 470] width 646 height 713
click at [1361, 35] on icon at bounding box center [1354, 30] width 36 height 21
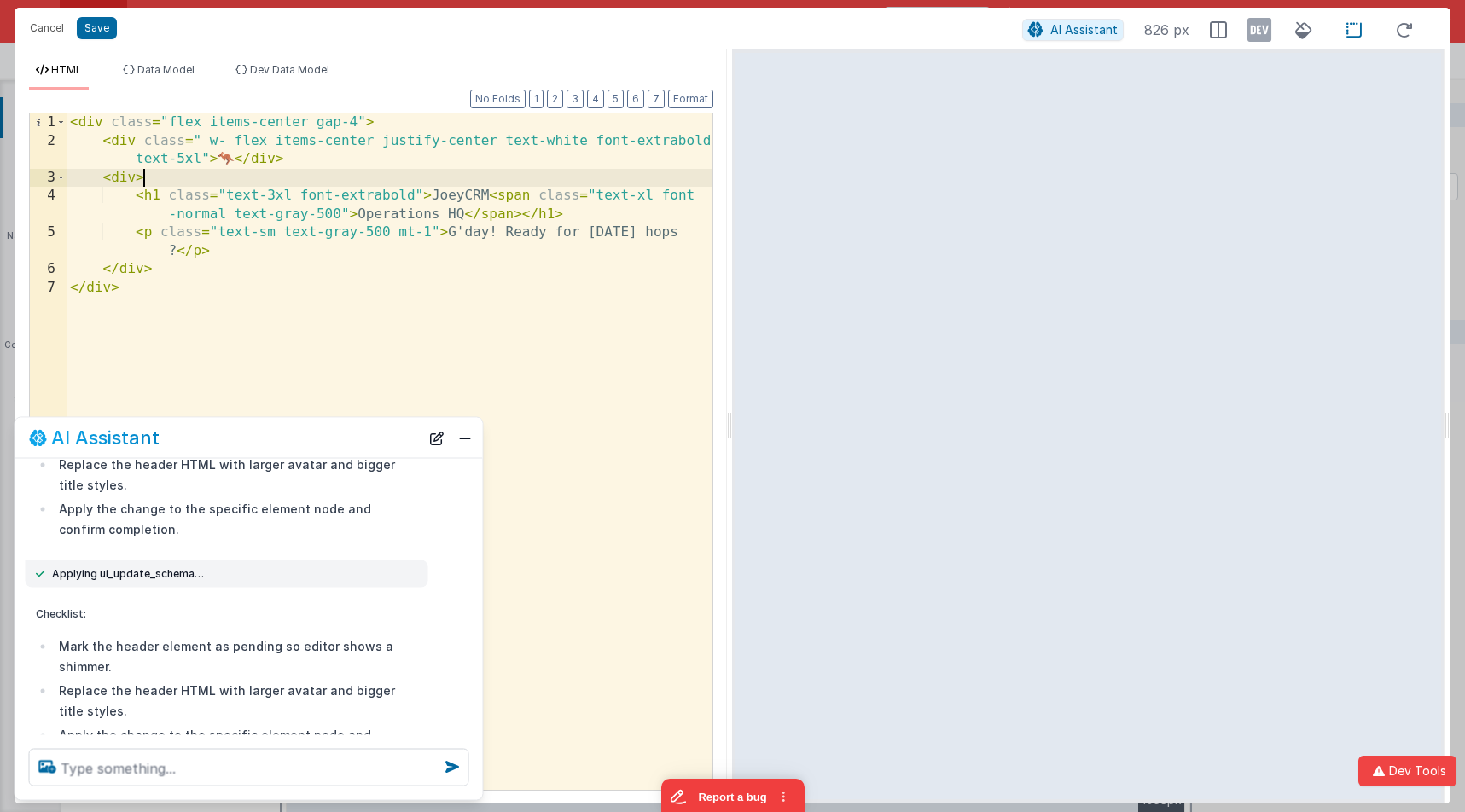
click at [381, 173] on div "< div class = "flex items-center gap-4" > < div class = " w- flex items-center …" at bounding box center [389, 470] width 646 height 713
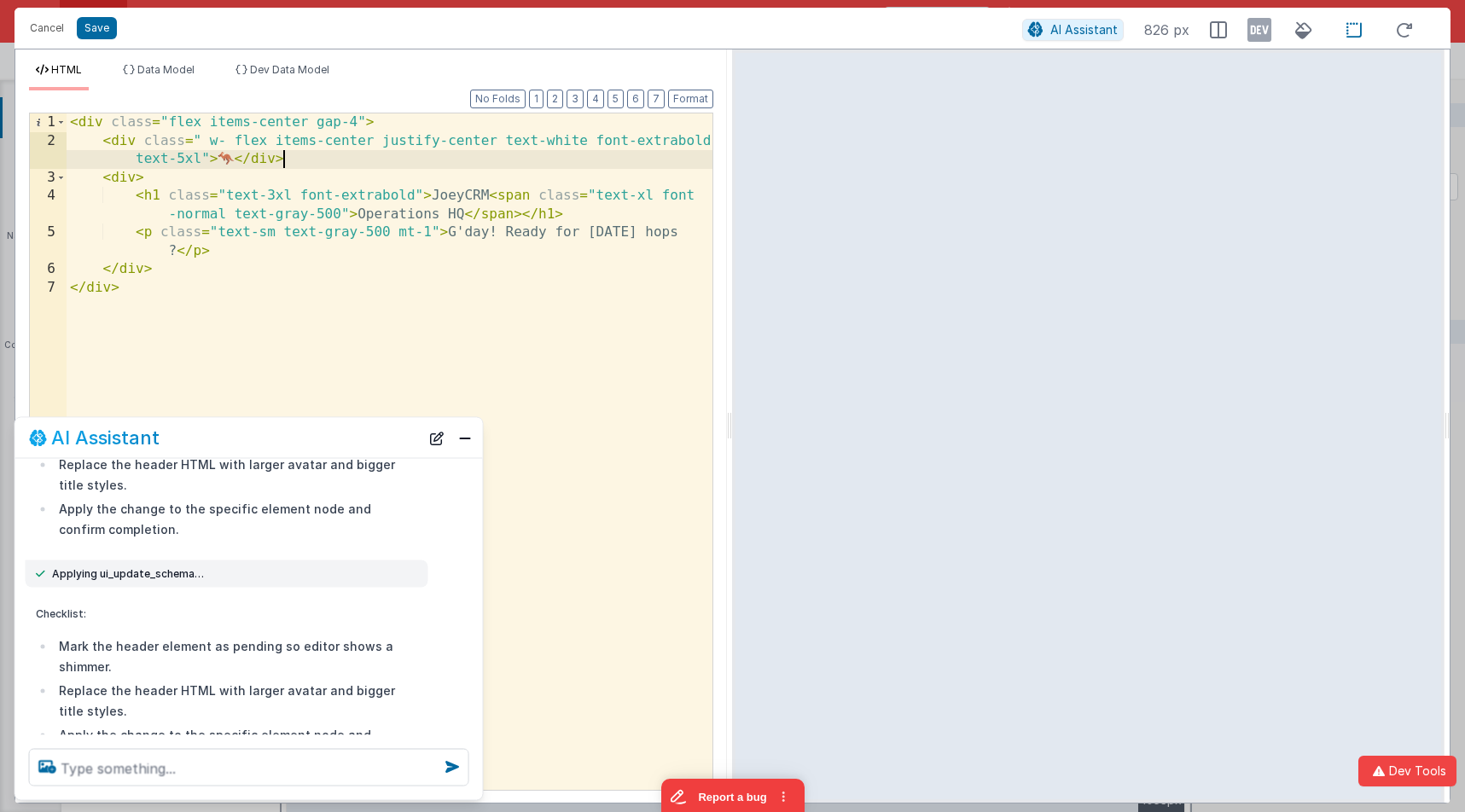
click at [358, 167] on div "< div class = "flex items-center gap-4" > < div class = " w- flex items-center …" at bounding box center [389, 470] width 646 height 713
click at [324, 777] on textarea at bounding box center [248, 767] width 440 height 38
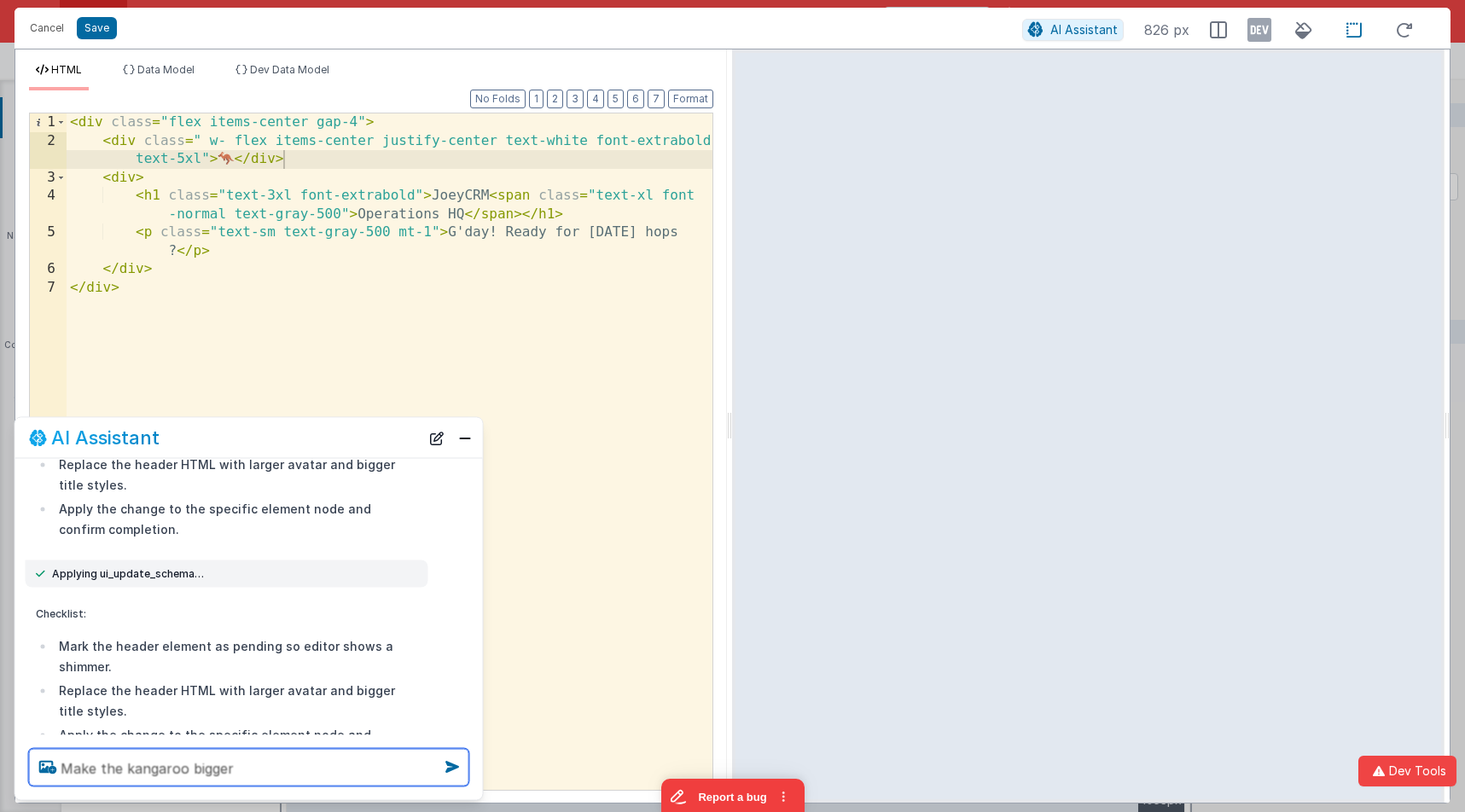
type textarea "Make the kangaroo bigger"
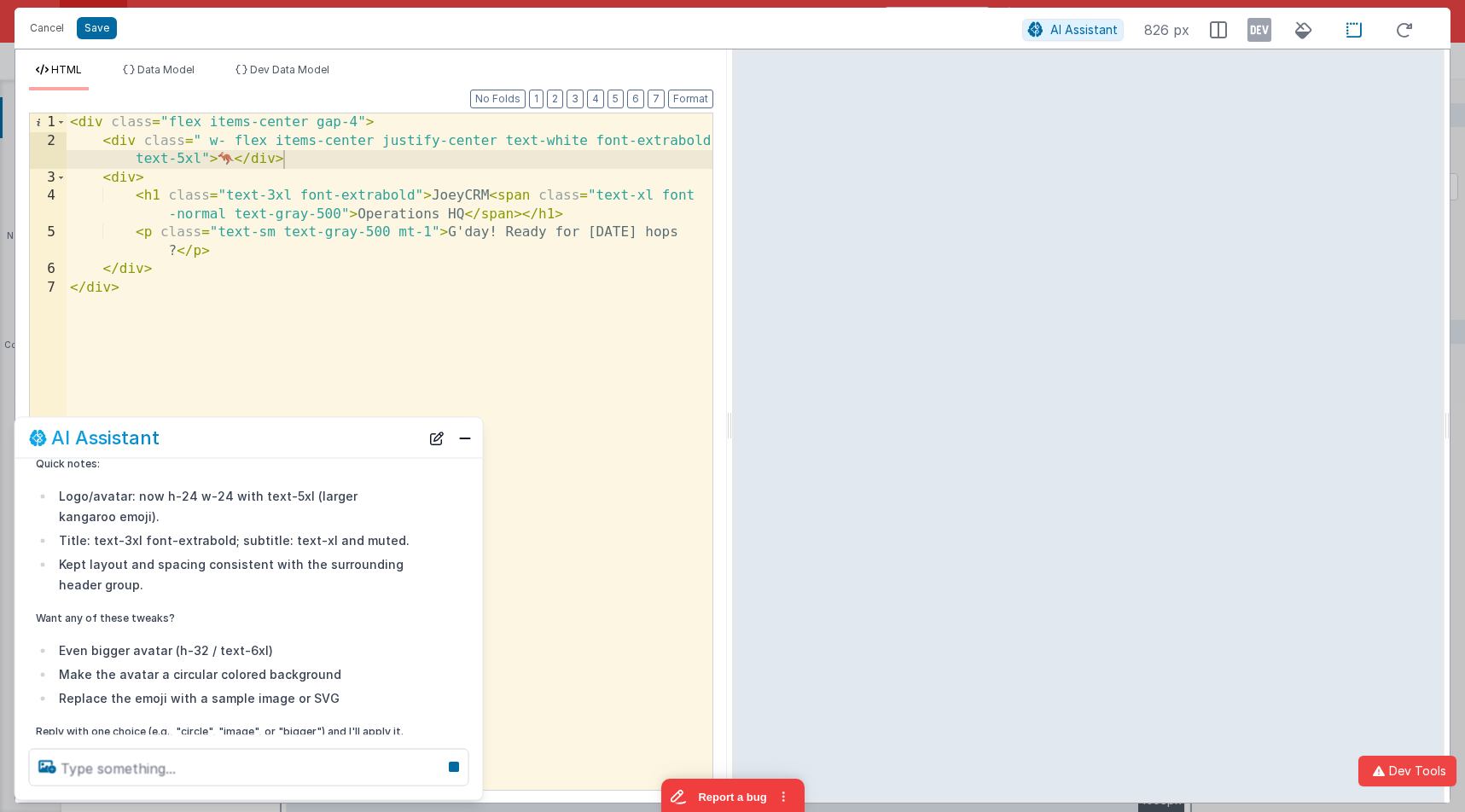
scroll to position [1398, 0]
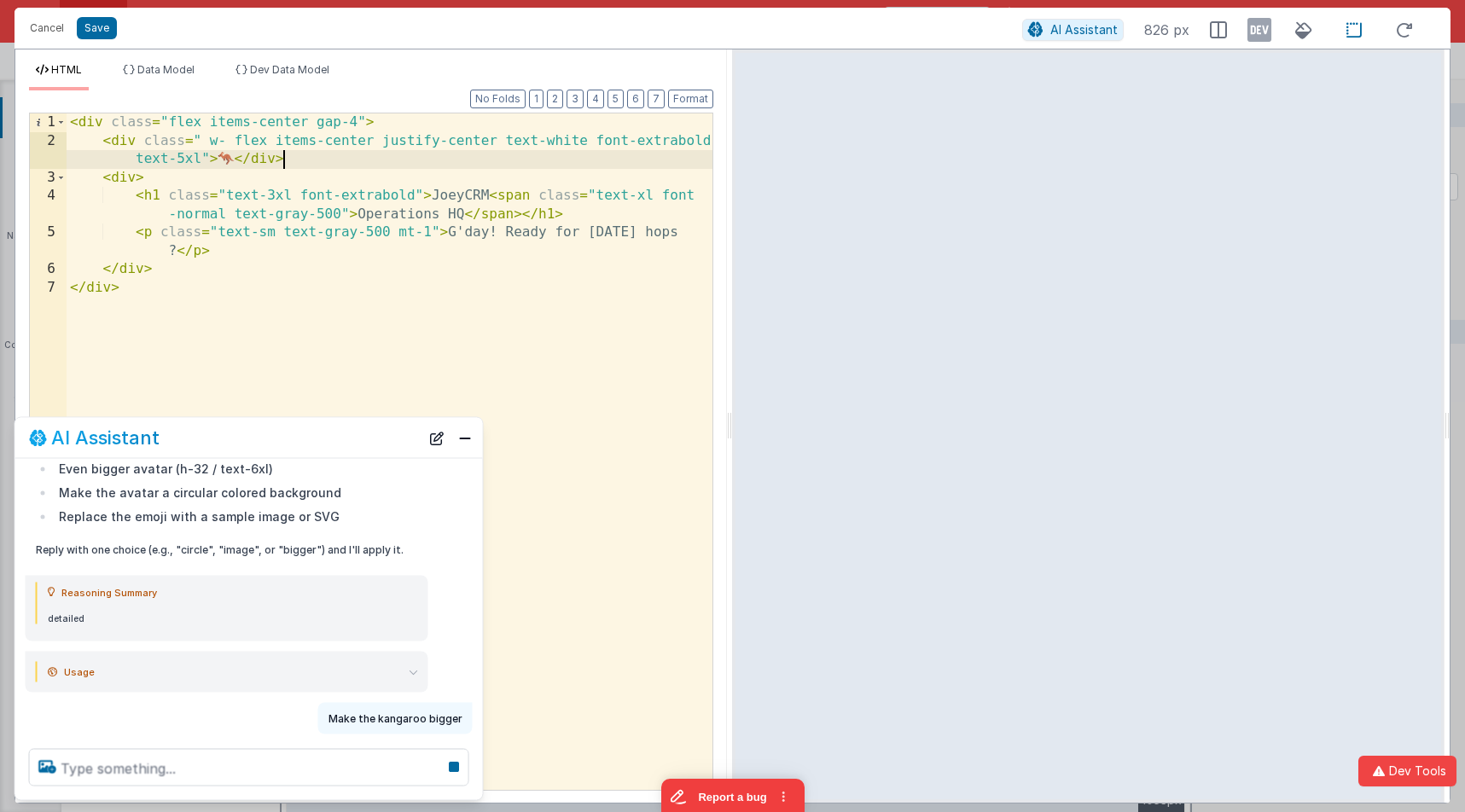
click at [321, 160] on div "< div class = "flex items-center gap-4" > < div class = " w- flex items-center …" at bounding box center [389, 470] width 646 height 713
drag, startPoint x: 223, startPoint y: 142, endPoint x: 215, endPoint y: 142, distance: 8.0
click at [215, 142] on div "< div class = "flex items-center gap-4" > < div class = " w- flex items-center …" at bounding box center [389, 470] width 646 height 713
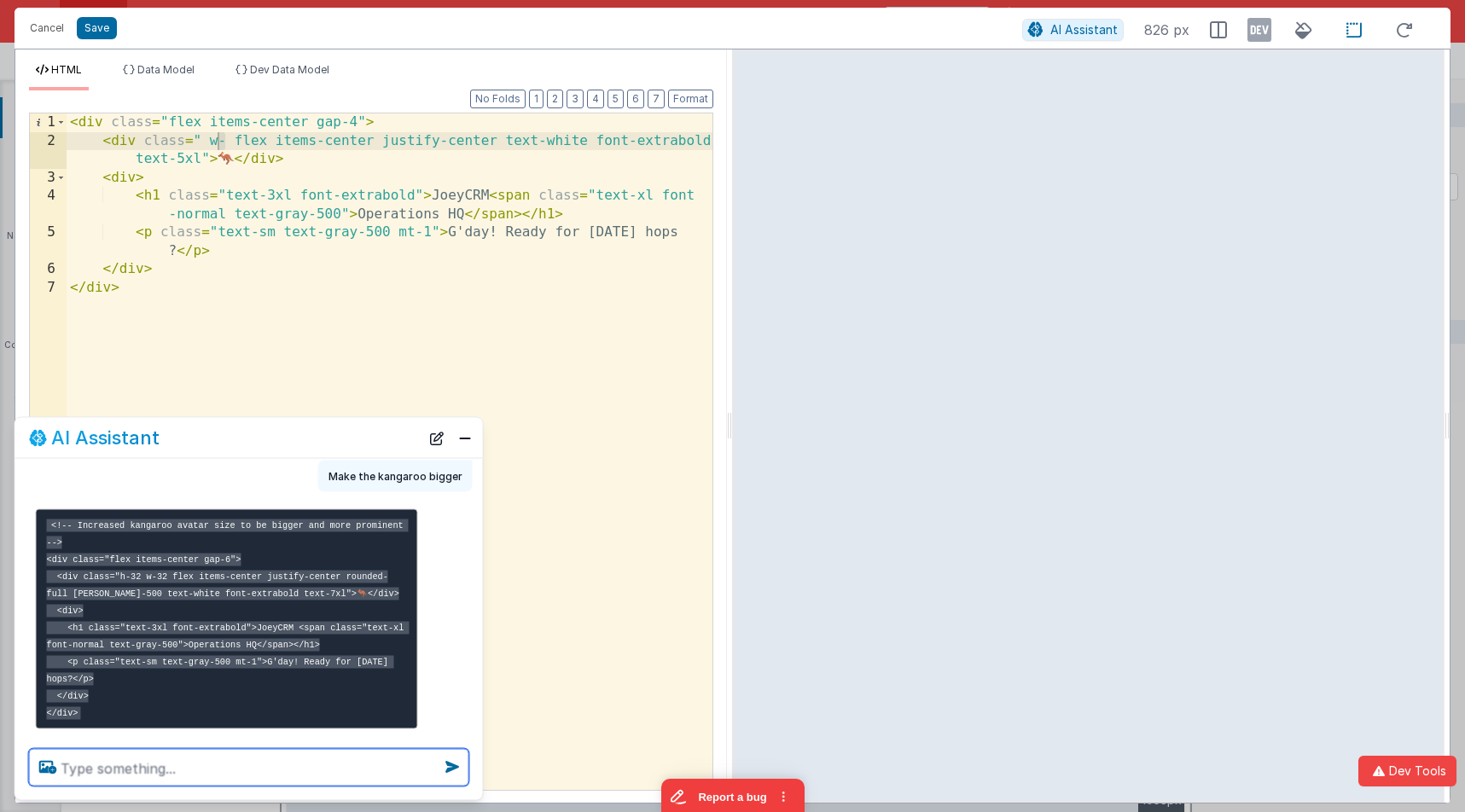
scroll to position [1662, 0]
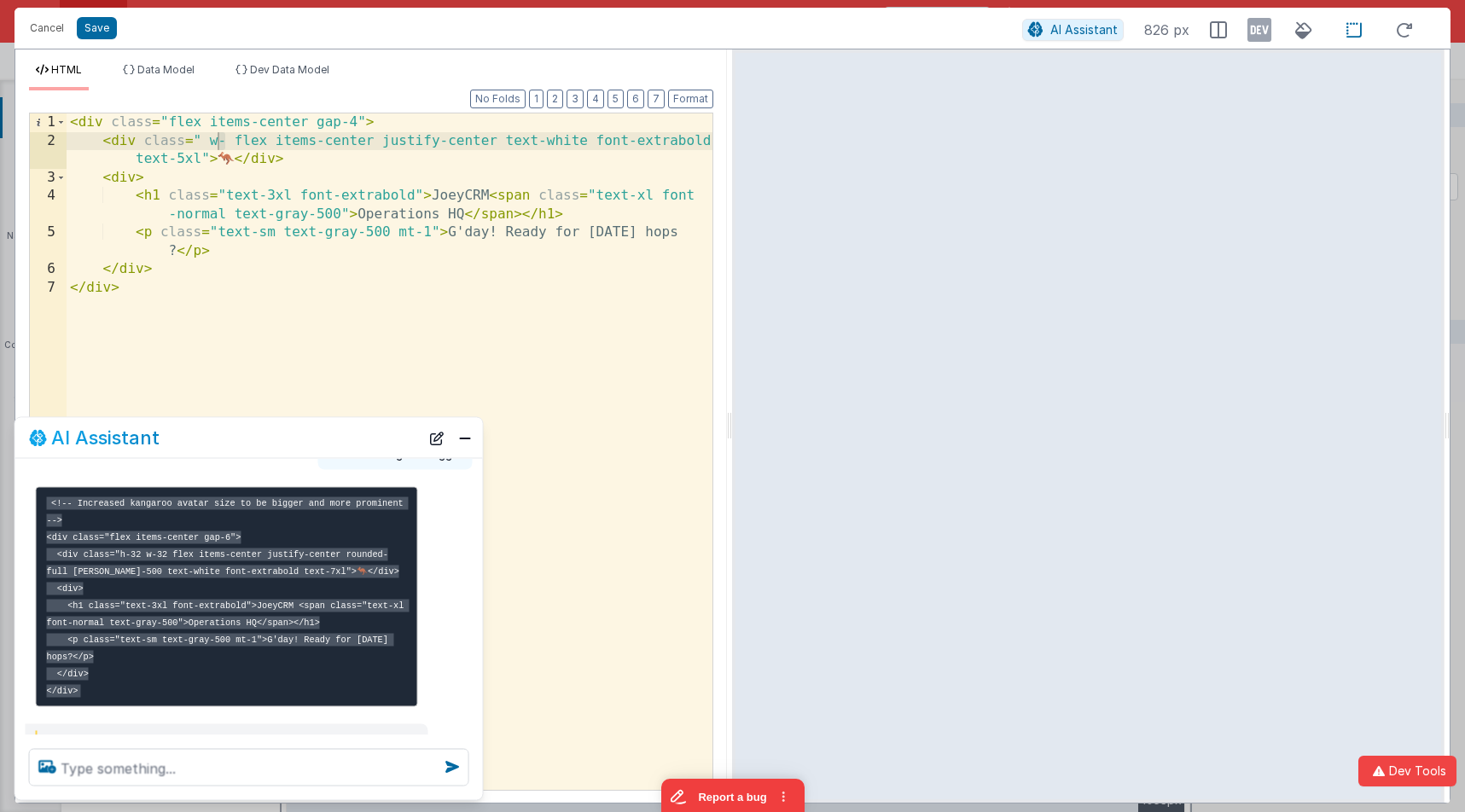
drag, startPoint x: 303, startPoint y: 288, endPoint x: 287, endPoint y: 269, distance: 24.8
click at [303, 288] on div "< div class = "flex items-center gap-4" > < div class = " w- flex items-center …" at bounding box center [389, 470] width 646 height 713
drag, startPoint x: 227, startPoint y: 142, endPoint x: 207, endPoint y: 145, distance: 20.2
click at [203, 142] on div "< div class = "flex items-center gap-4" > < div class = " w- flex items-center …" at bounding box center [389, 470] width 646 height 713
click at [244, 139] on div "< div class = "flex items-center gap-4" > < div class = " w-32 flex items-cente…" at bounding box center [389, 470] width 646 height 713
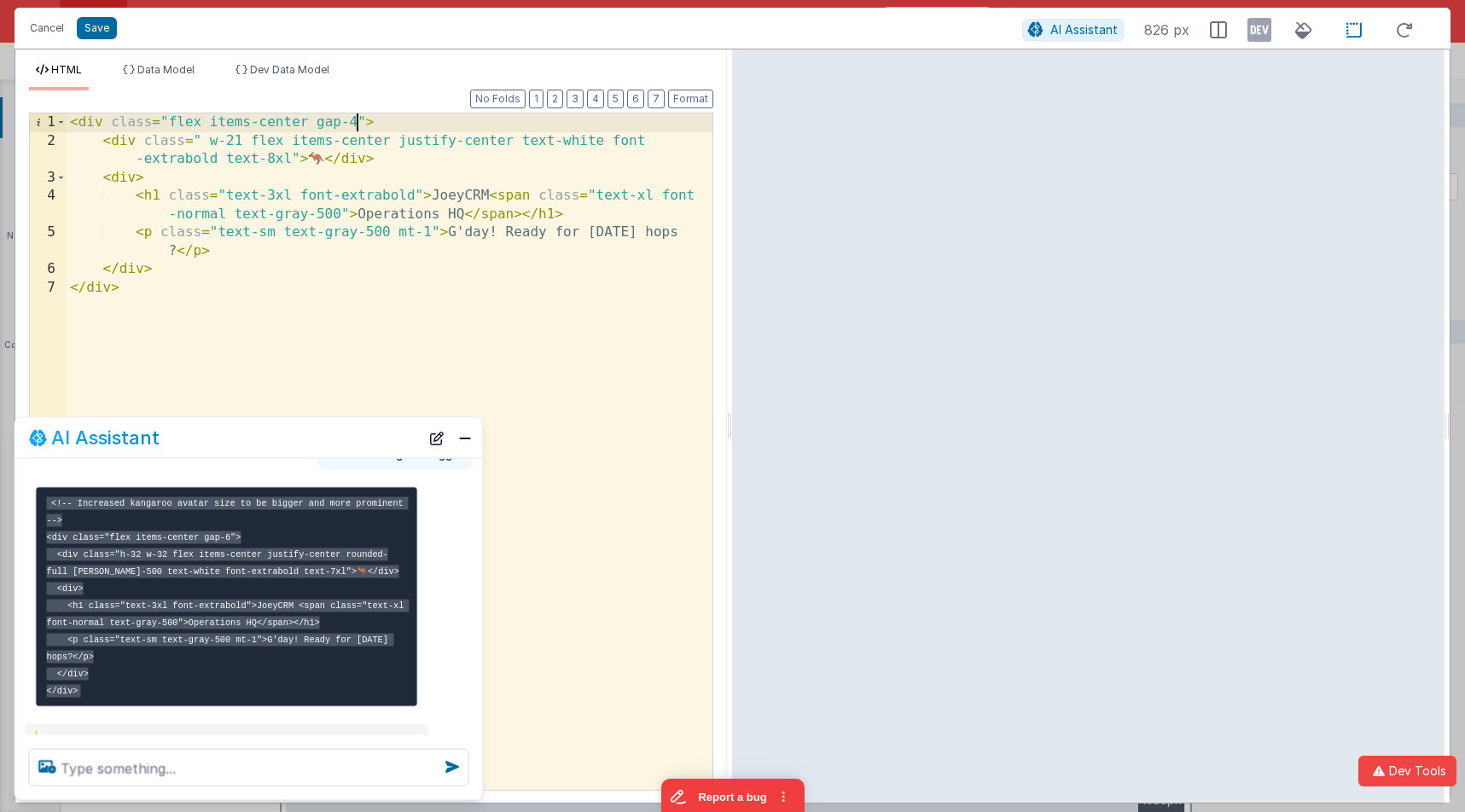
click at [357, 129] on div "< div class = "flex items-center gap-4" > < div class = " w-21 flex items-cente…" at bounding box center [389, 470] width 646 height 713
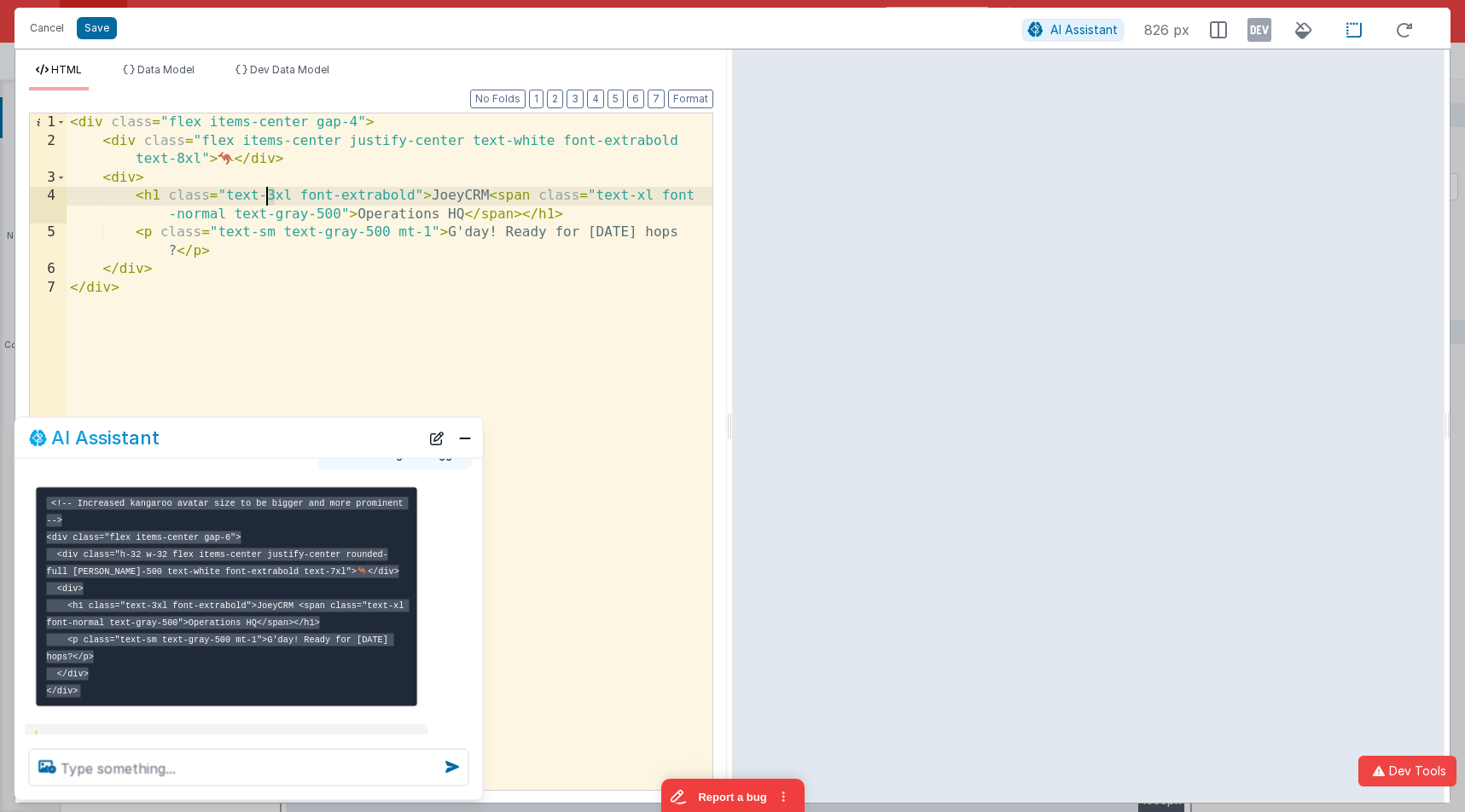
drag, startPoint x: 274, startPoint y: 194, endPoint x: 264, endPoint y: 198, distance: 10.8
click at [264, 198] on div "< div class = "flex items-center gap-4" > < div class = "flex items-center just…" at bounding box center [389, 470] width 646 height 713
click at [317, 214] on div "< div class = "flex items-center gap-4" > < div class = "flex items-center just…" at bounding box center [389, 470] width 646 height 713
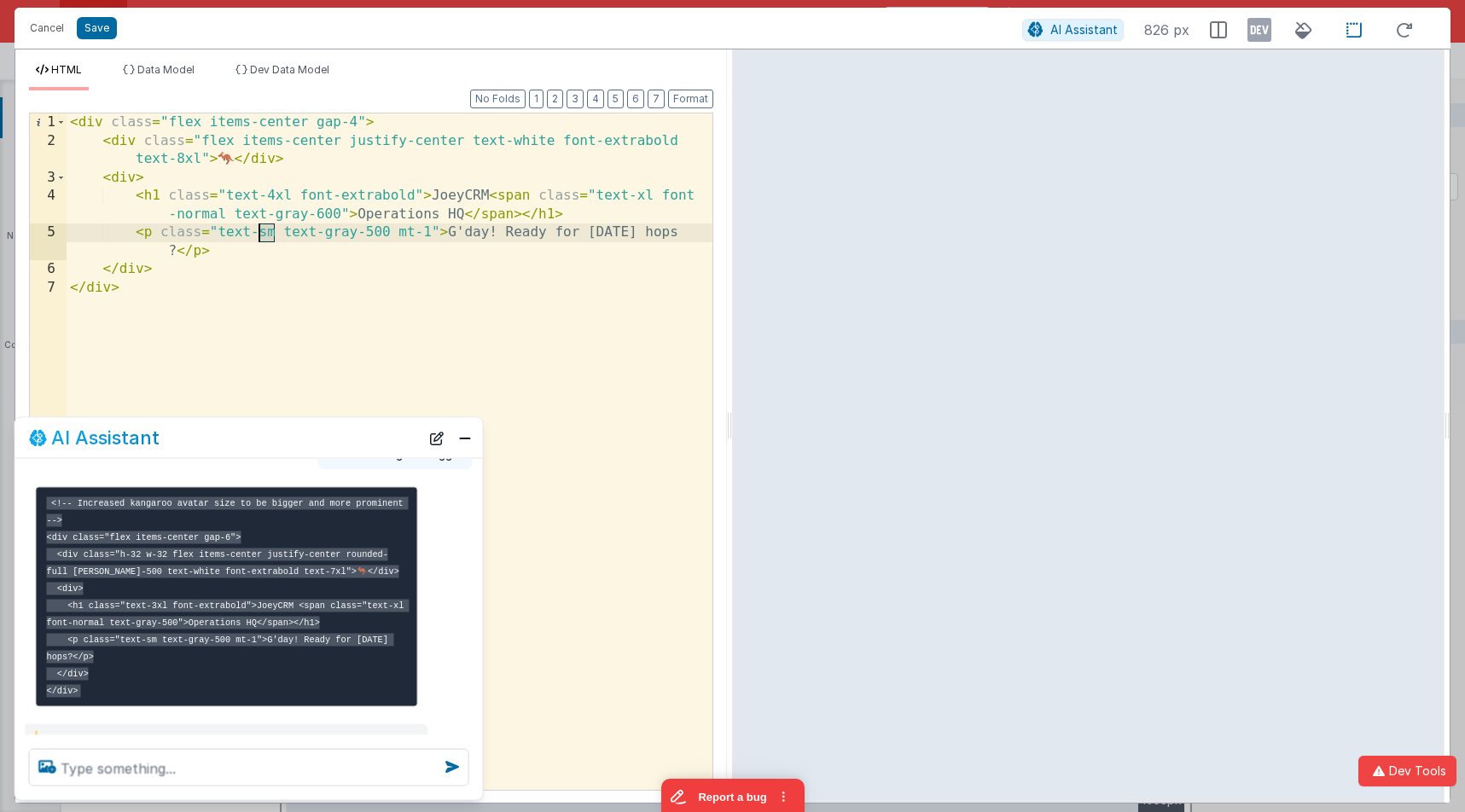
drag, startPoint x: 273, startPoint y: 235, endPoint x: 257, endPoint y: 236, distance: 16.0
click at [257, 236] on div "< div class = "flex items-center gap-4" > < div class = "flex items-center just…" at bounding box center [389, 470] width 646 height 713
click at [276, 251] on div "< div class = "flex items-center gap-4" > < div class = "flex items-center just…" at bounding box center [389, 470] width 646 height 713
click at [220, 233] on div "< div class = "flex items-center gap-4" > < div class = "flex items-center just…" at bounding box center [389, 470] width 646 height 713
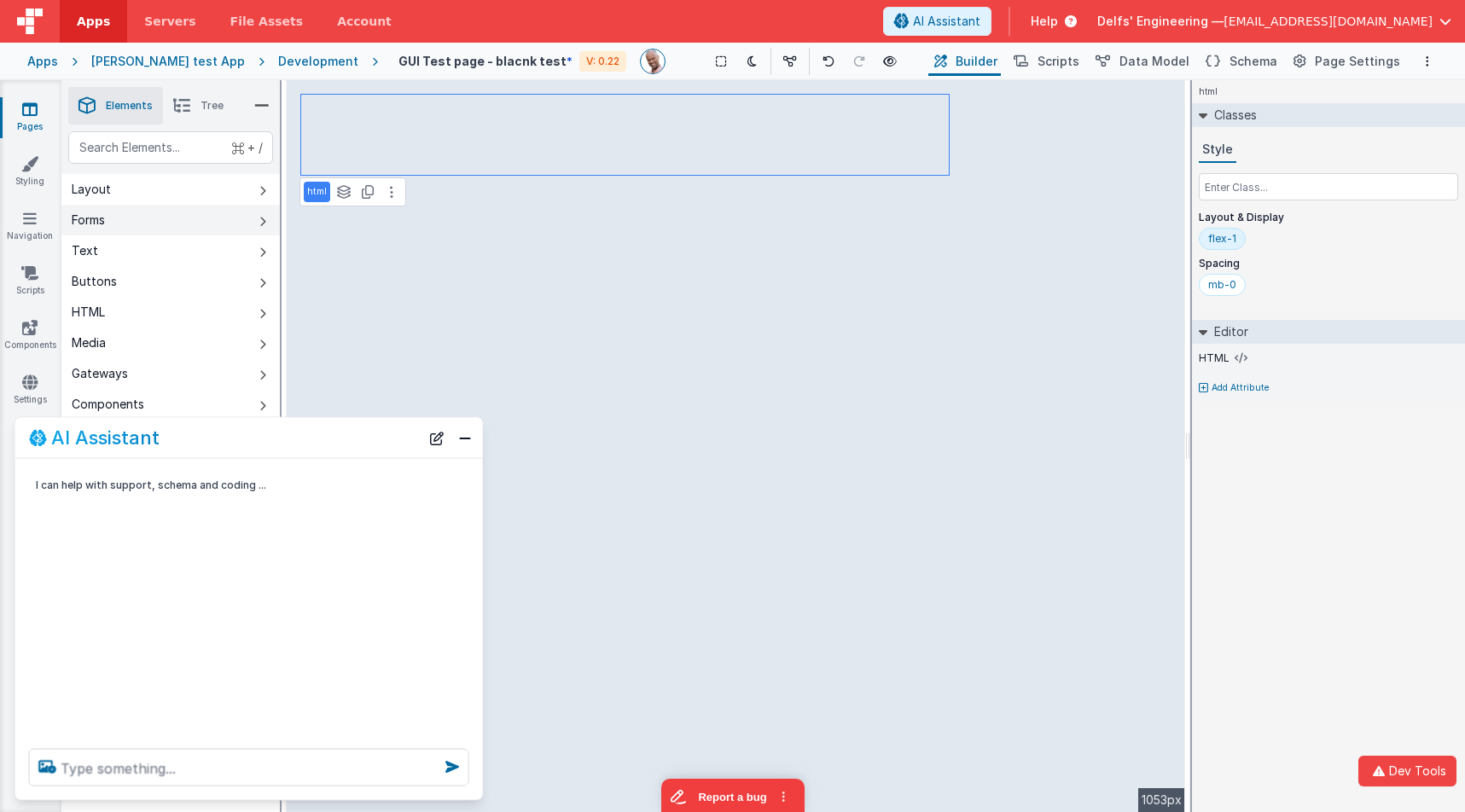
scroll to position [0, 0]
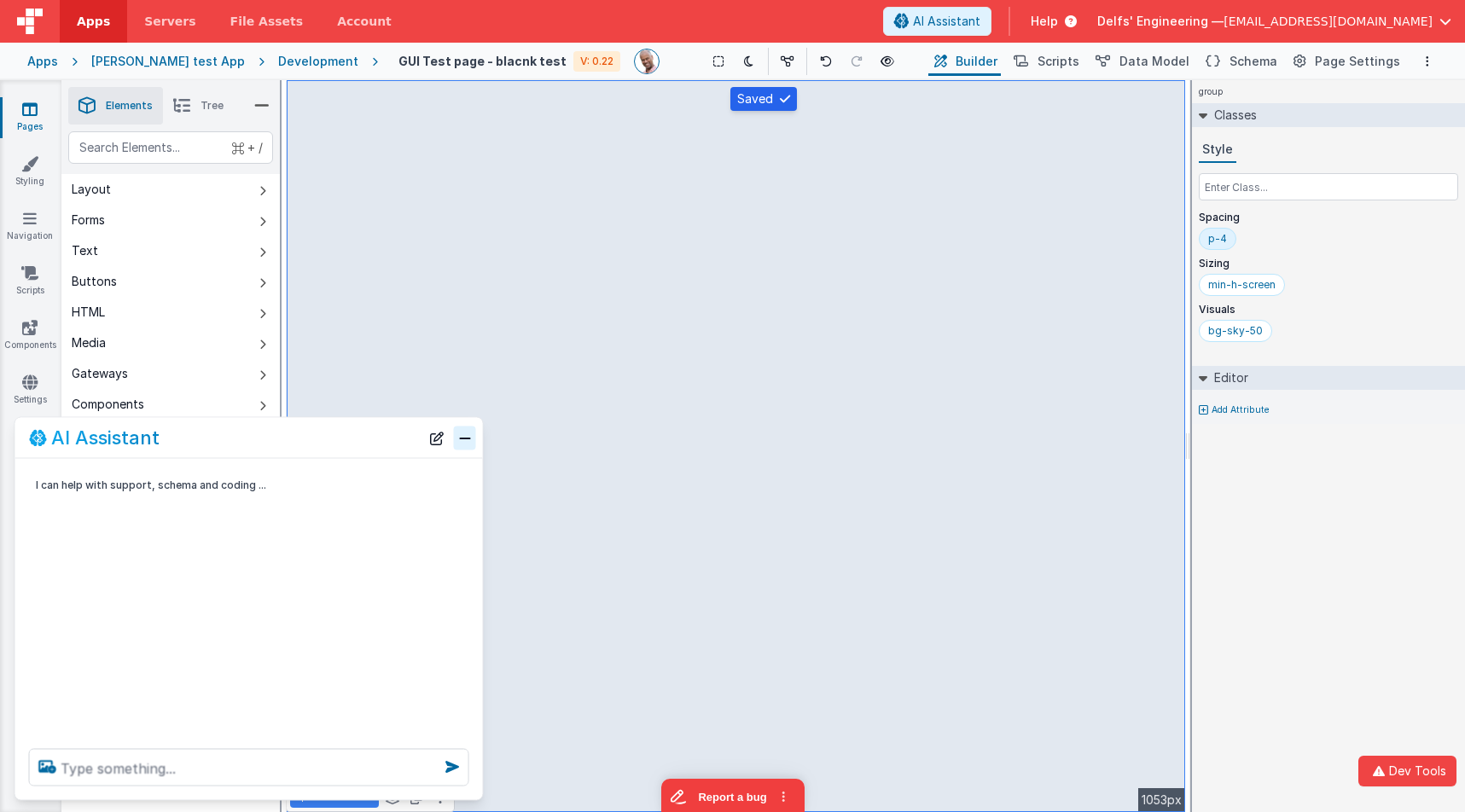
click at [467, 436] on button "Close" at bounding box center [465, 438] width 22 height 24
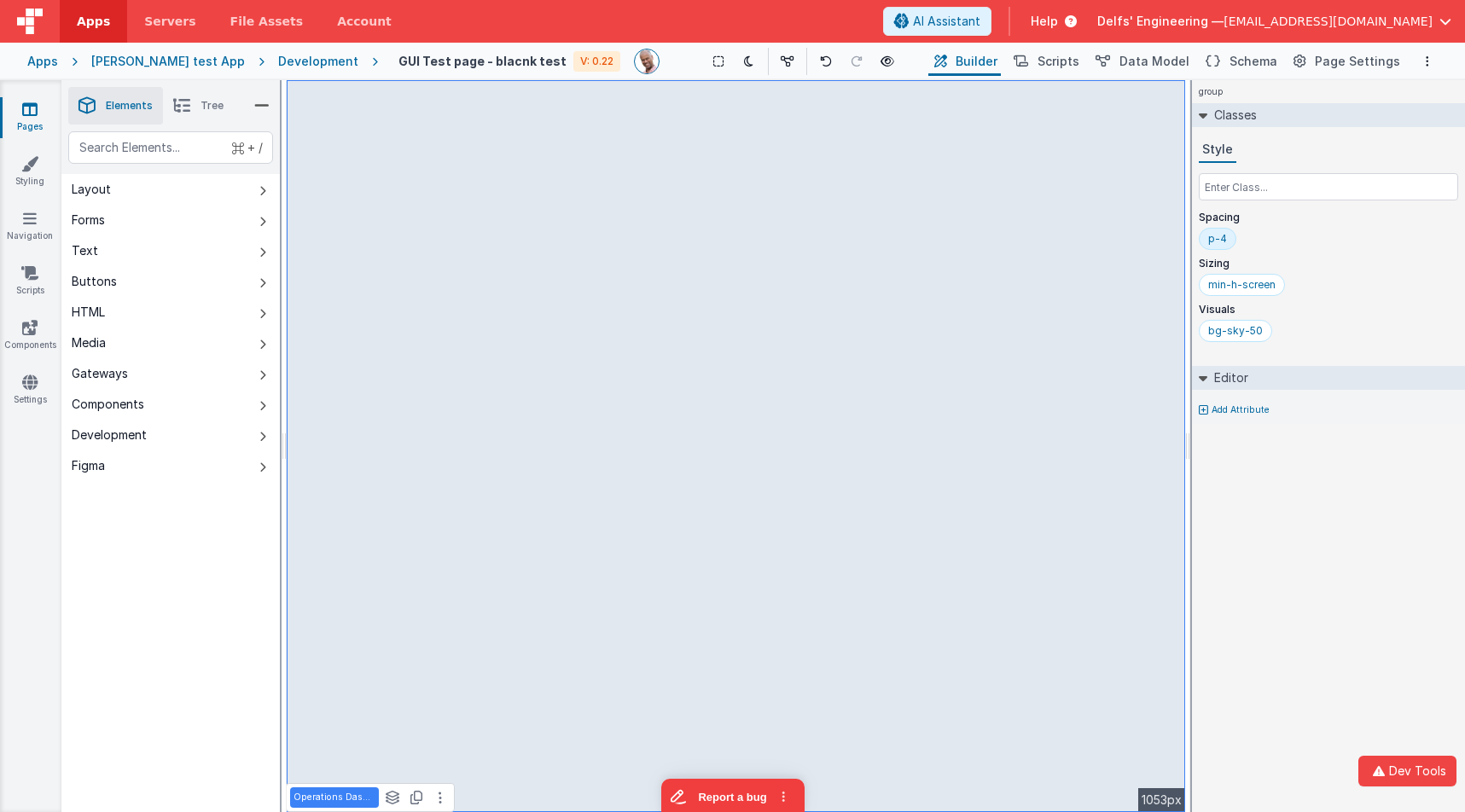
click at [1313, 534] on div "group Classes Style Spacing p-4 Sizing min-h-screen Visuals bg-sky-50 Editor Ad…" at bounding box center [1328, 446] width 273 height 732
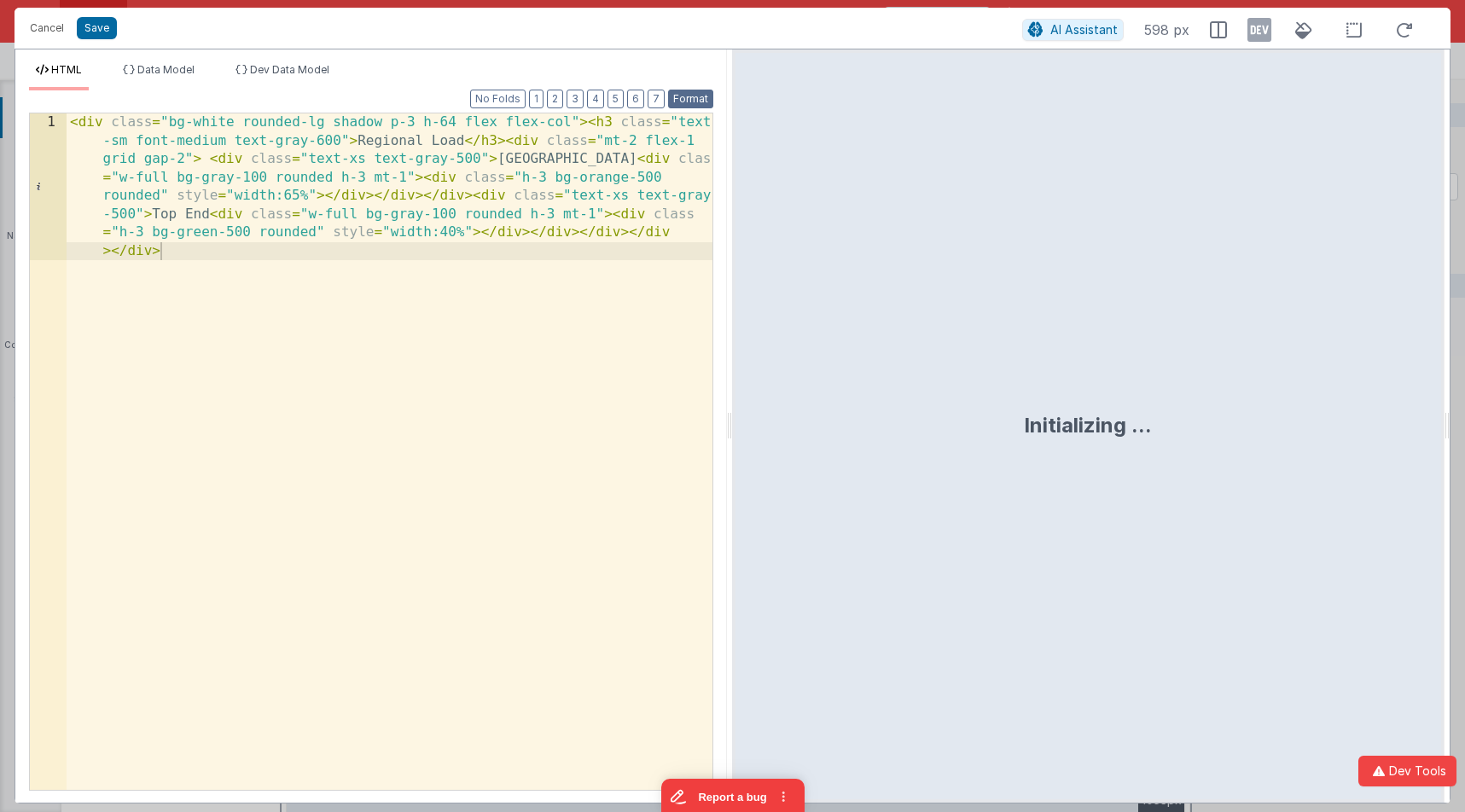
click at [705, 99] on button "Format" at bounding box center [691, 98] width 46 height 19
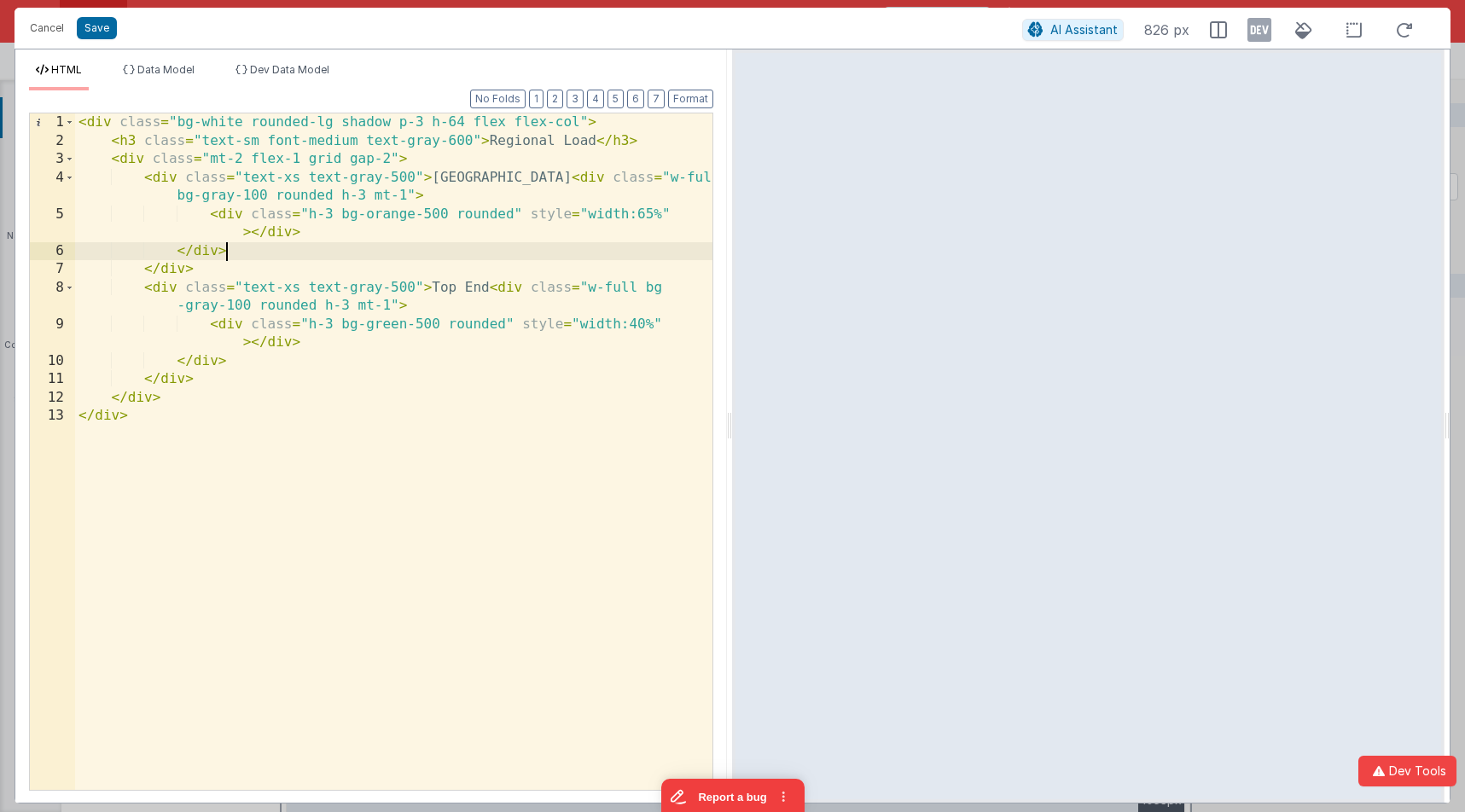
click at [426, 254] on div "< div class = "bg-white rounded-lg shadow p-3 h-64 flex flex-col" > < h3 class …" at bounding box center [394, 470] width 638 height 713
click at [342, 300] on div "< div class = "bg-white rounded-lg shadow p-3 h-64 flex flex-col" > < h3 class …" at bounding box center [394, 470] width 638 height 713
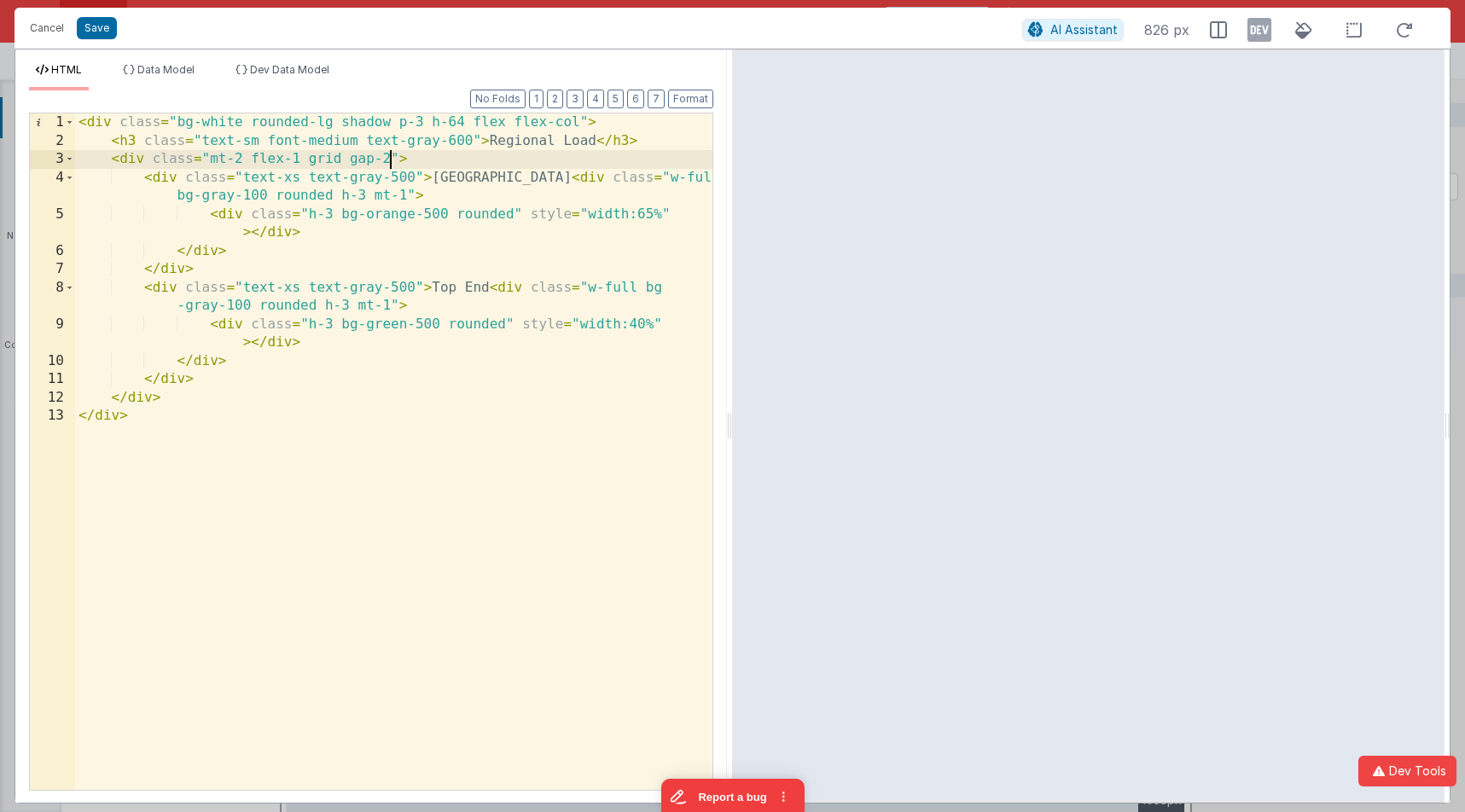
click at [388, 160] on div "< div class = "bg-white rounded-lg shadow p-3 h-64 flex flex-col" > < h3 class …" at bounding box center [394, 470] width 638 height 713
click at [242, 160] on div "< div class = "bg-white rounded-lg shadow p-3 h-64 flex flex-col" > < h3 class …" at bounding box center [394, 470] width 638 height 713
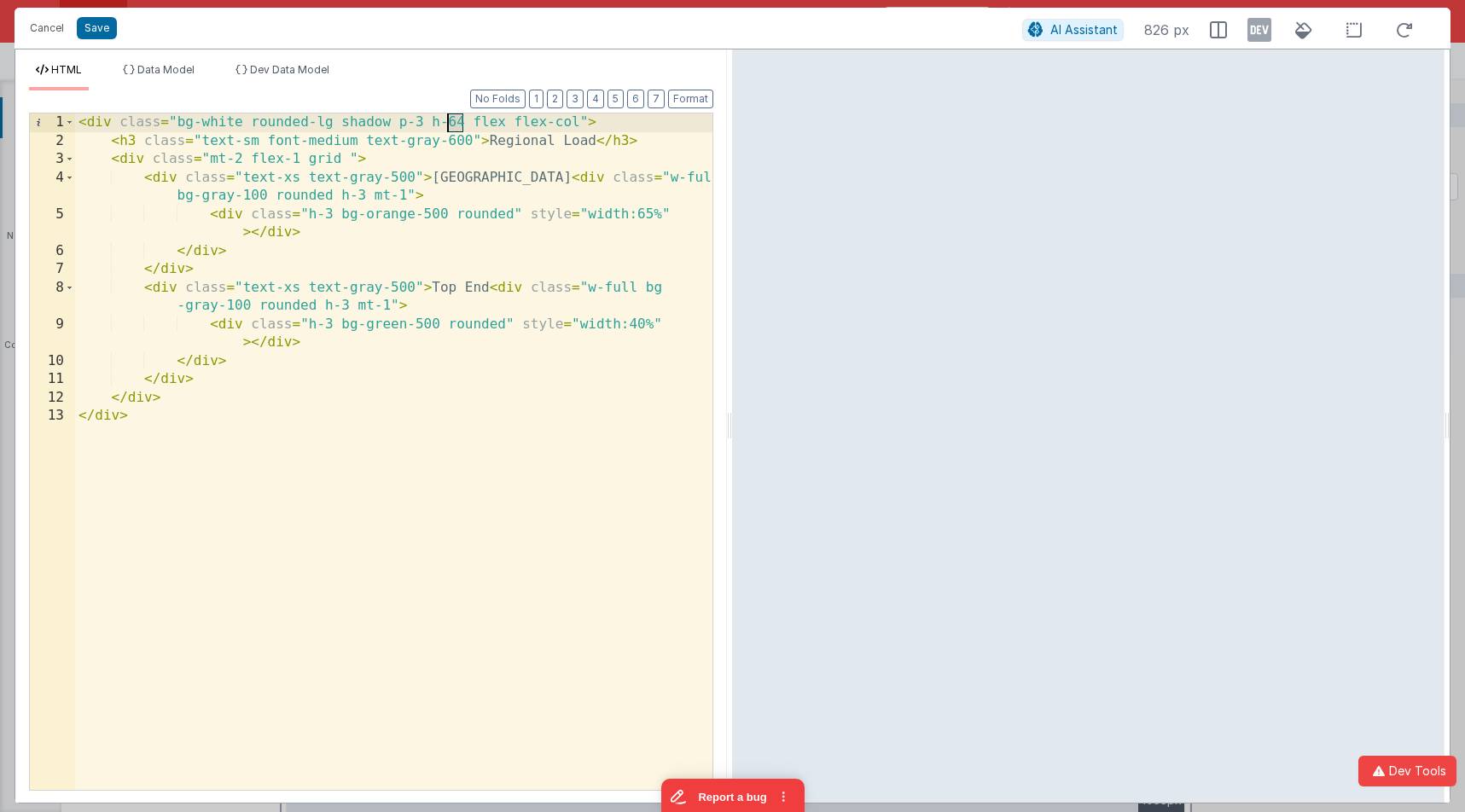
drag, startPoint x: 465, startPoint y: 124, endPoint x: 446, endPoint y: 124, distance: 19.0
click at [446, 124] on div "< div class = "bg-white rounded-lg shadow p-3 h-64 flex flex-col" > < h3 class …" at bounding box center [394, 470] width 638 height 713
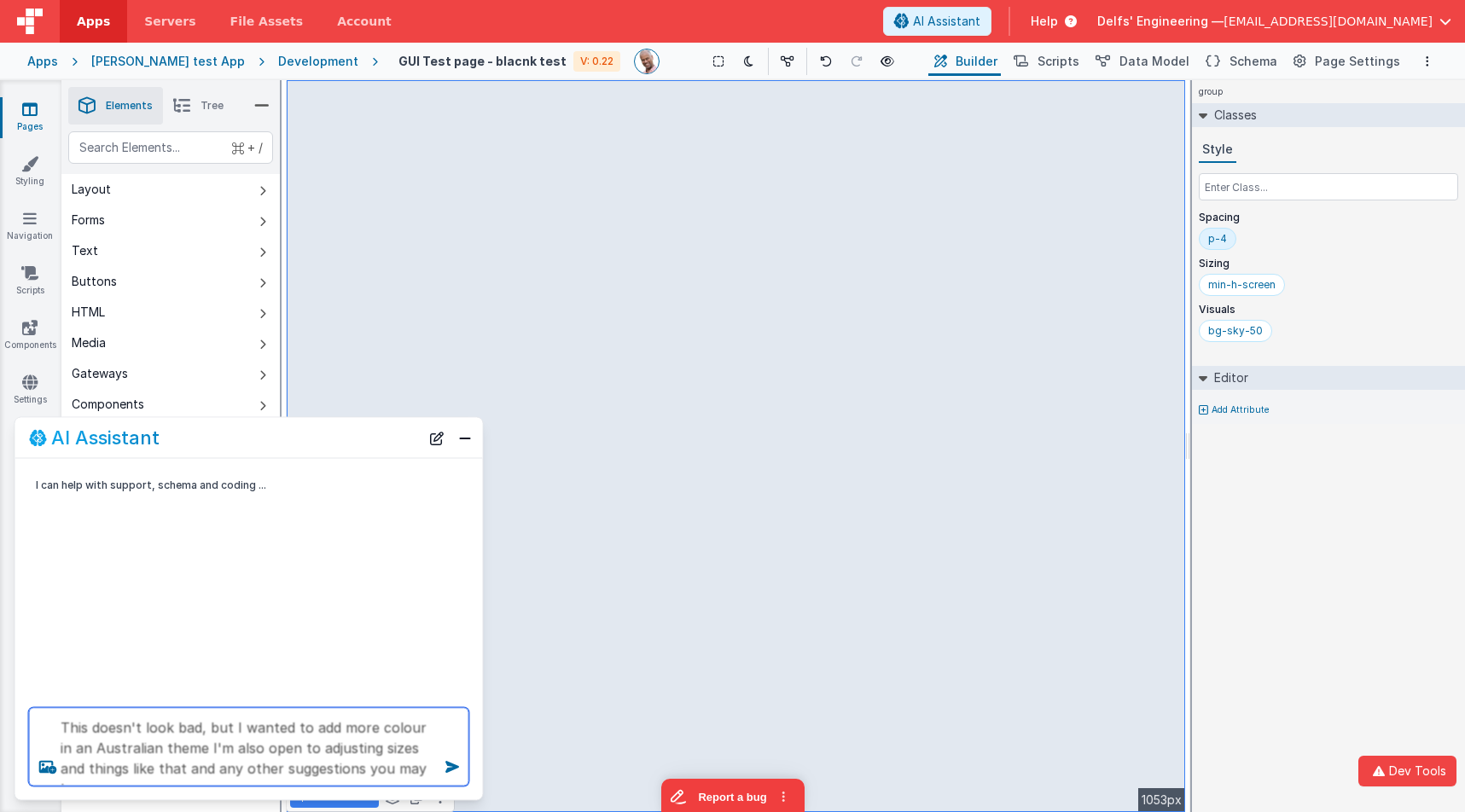
type textarea "This doesn't look bad, but I wanted to add more colour in an Australian theme I…"
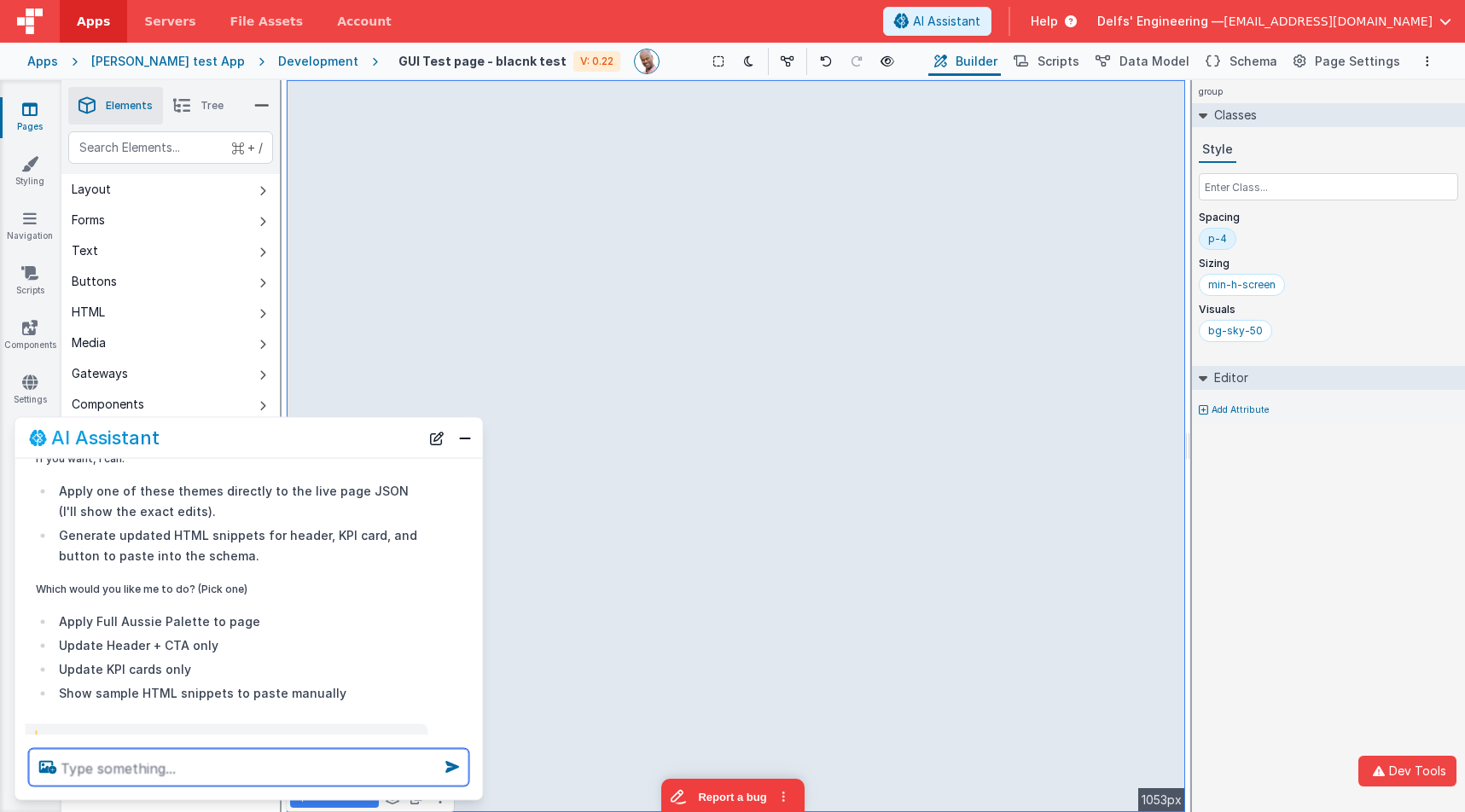
scroll to position [1767, 0]
click at [181, 779] on textarea at bounding box center [248, 767] width 440 height 38
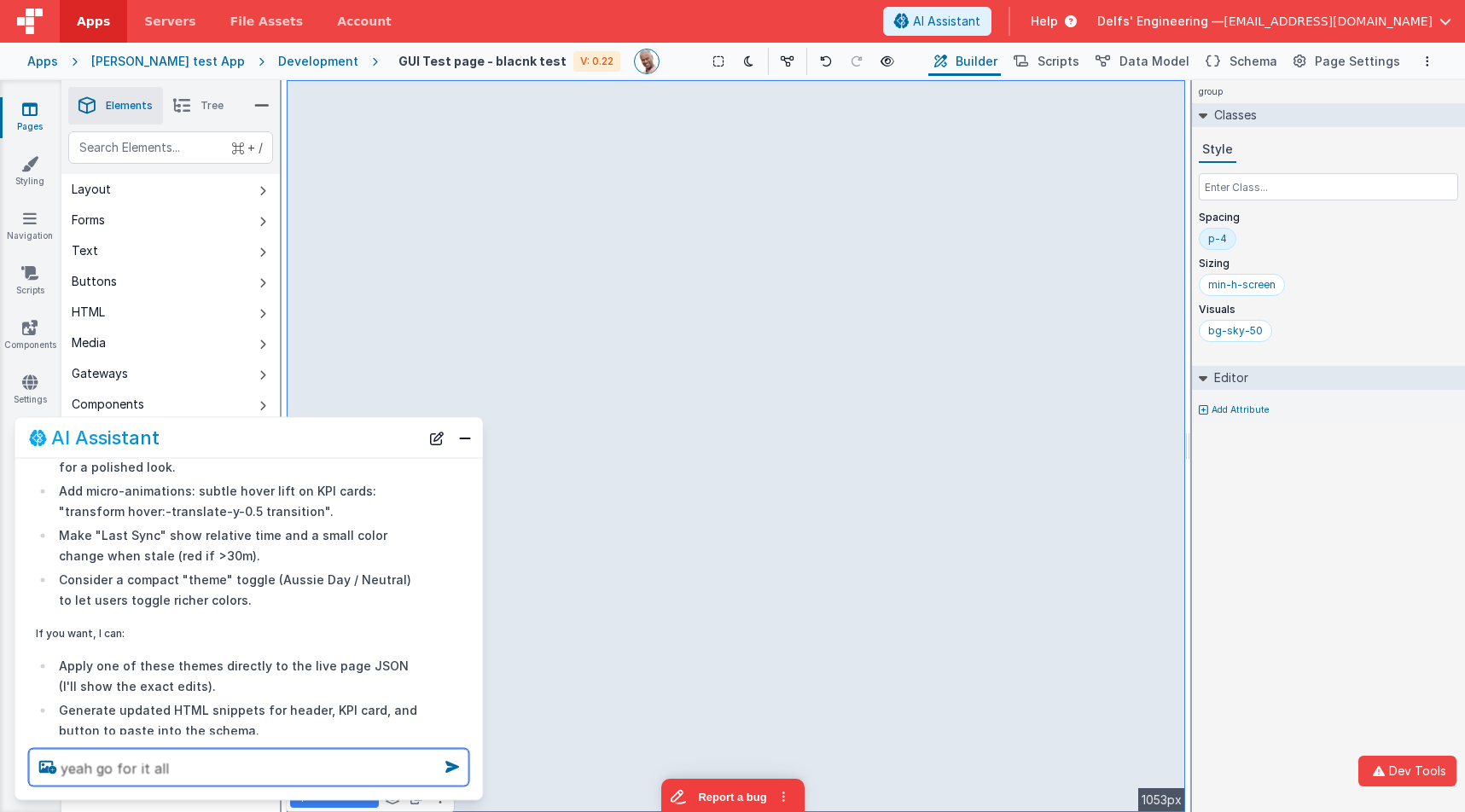
scroll to position [1578, 0]
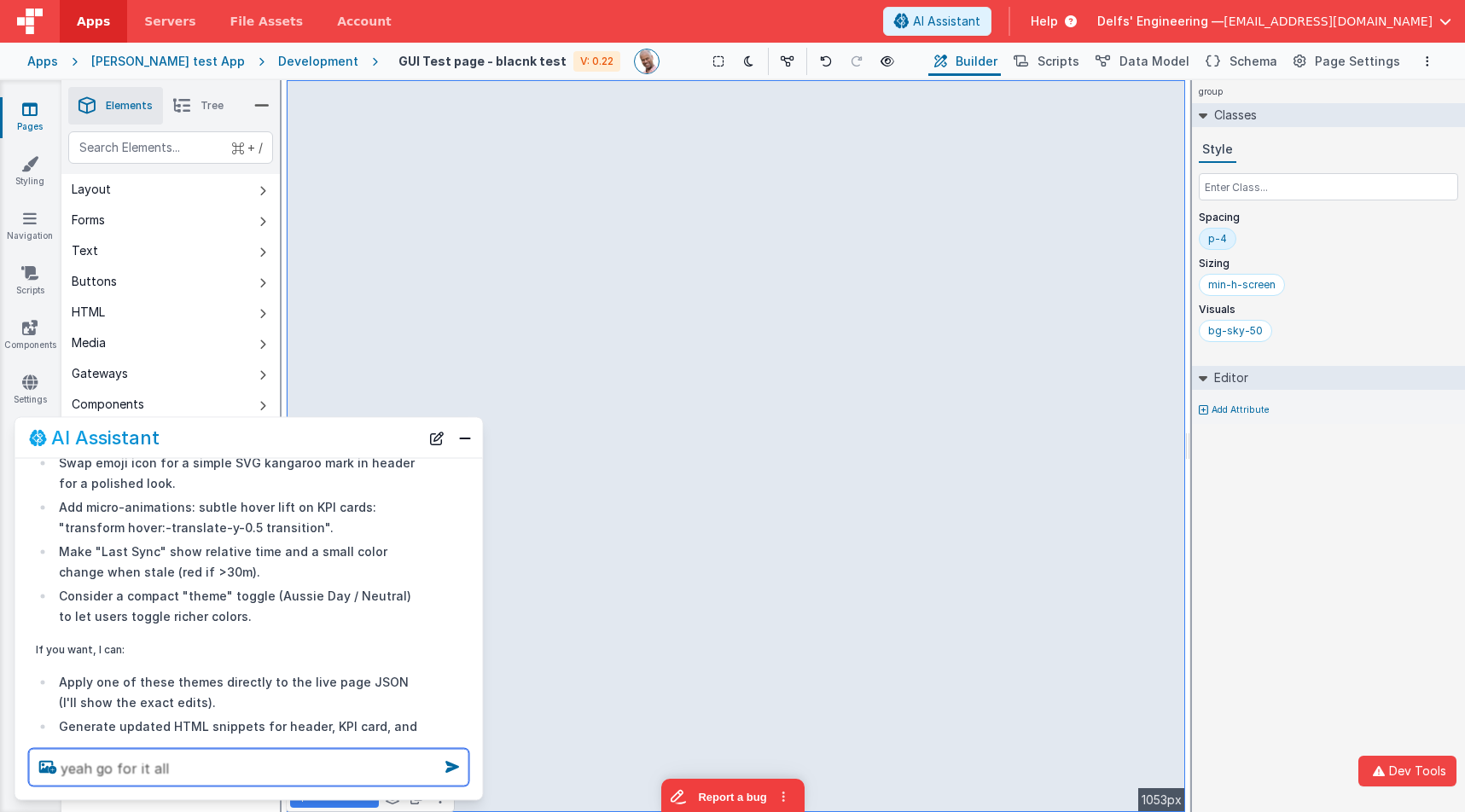
click at [278, 768] on textarea "yeah go for it all" at bounding box center [248, 767] width 440 height 38
type textarea "yeah go for it all"
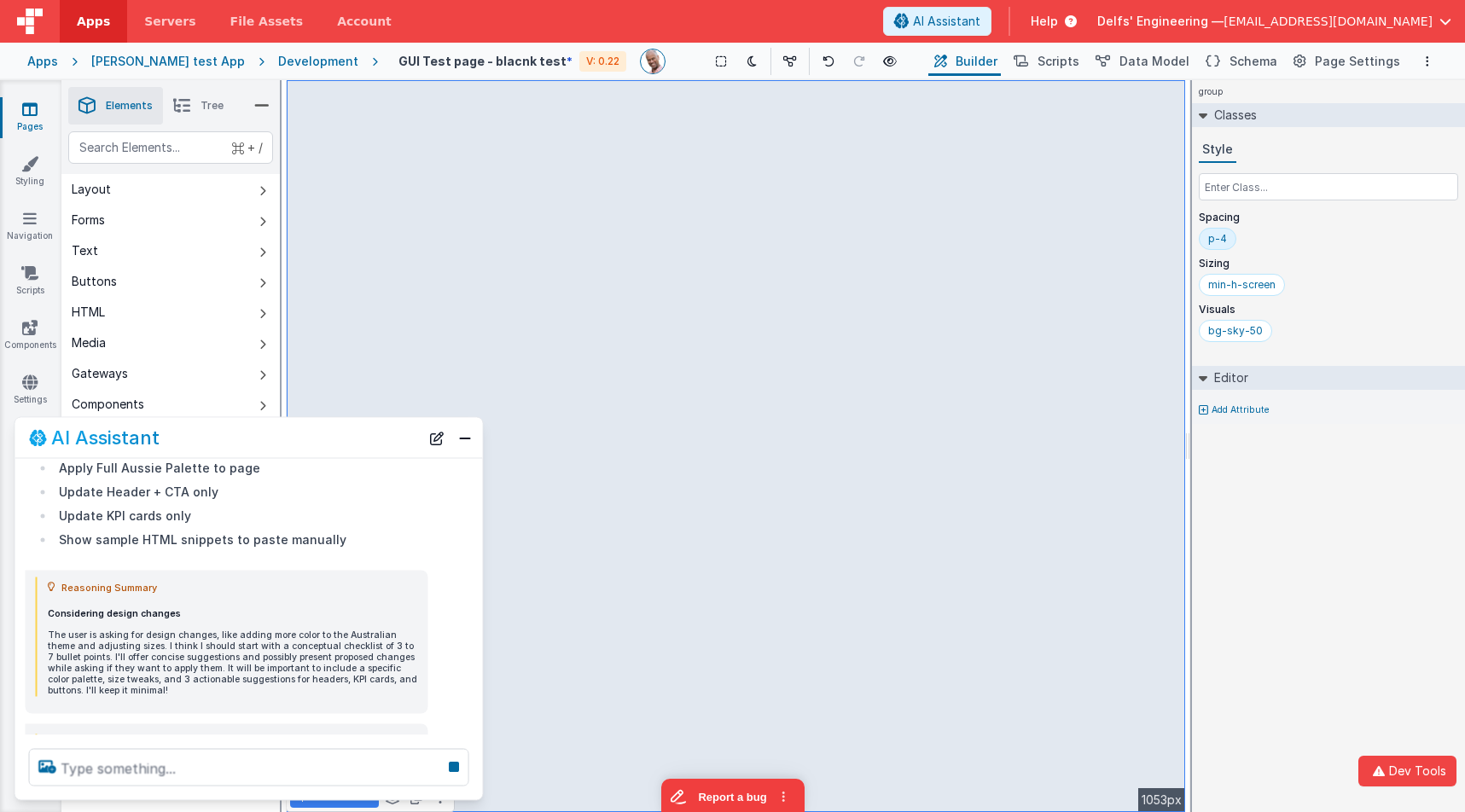
scroll to position [1950, 0]
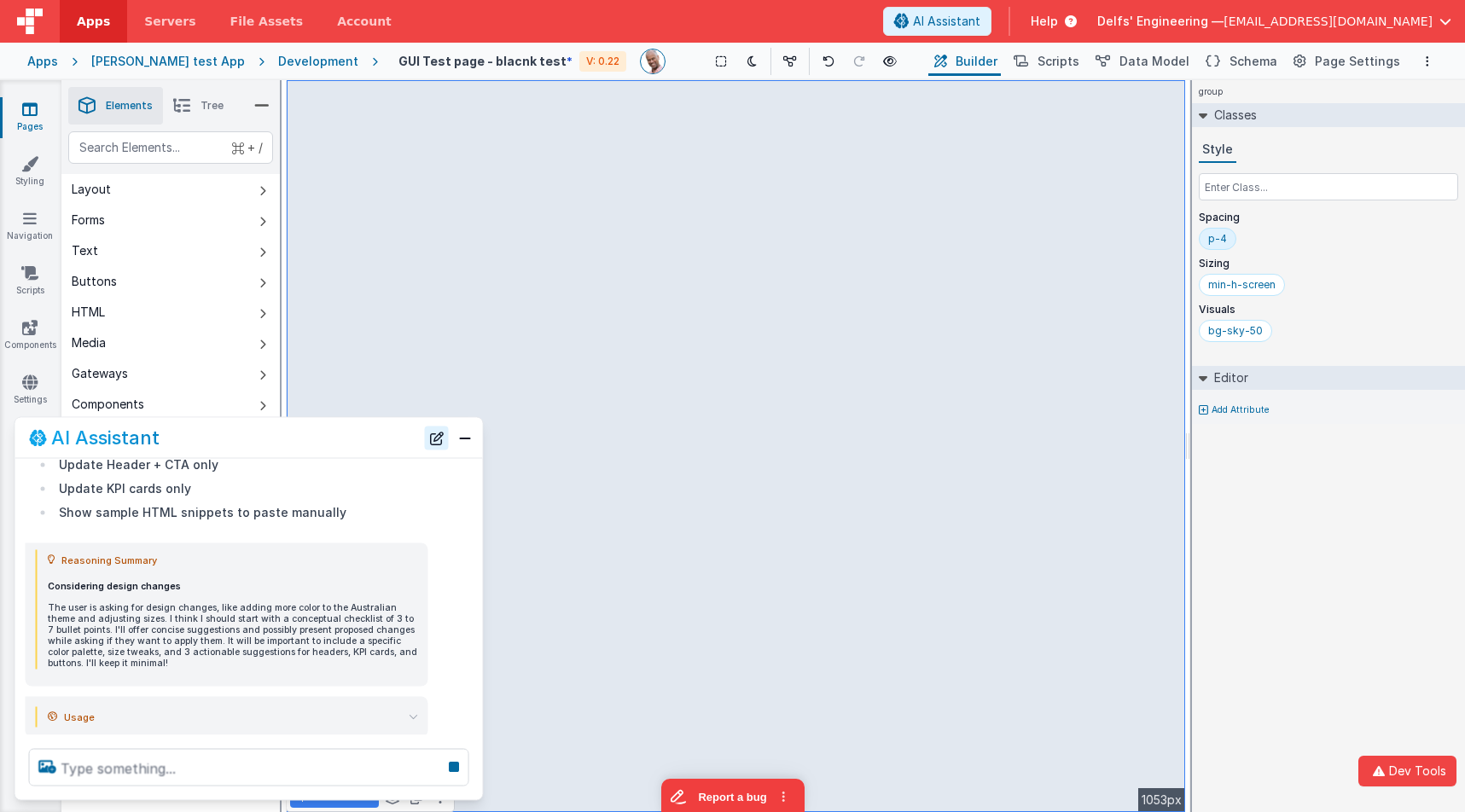
click at [433, 436] on button "New Chat" at bounding box center [437, 438] width 24 height 24
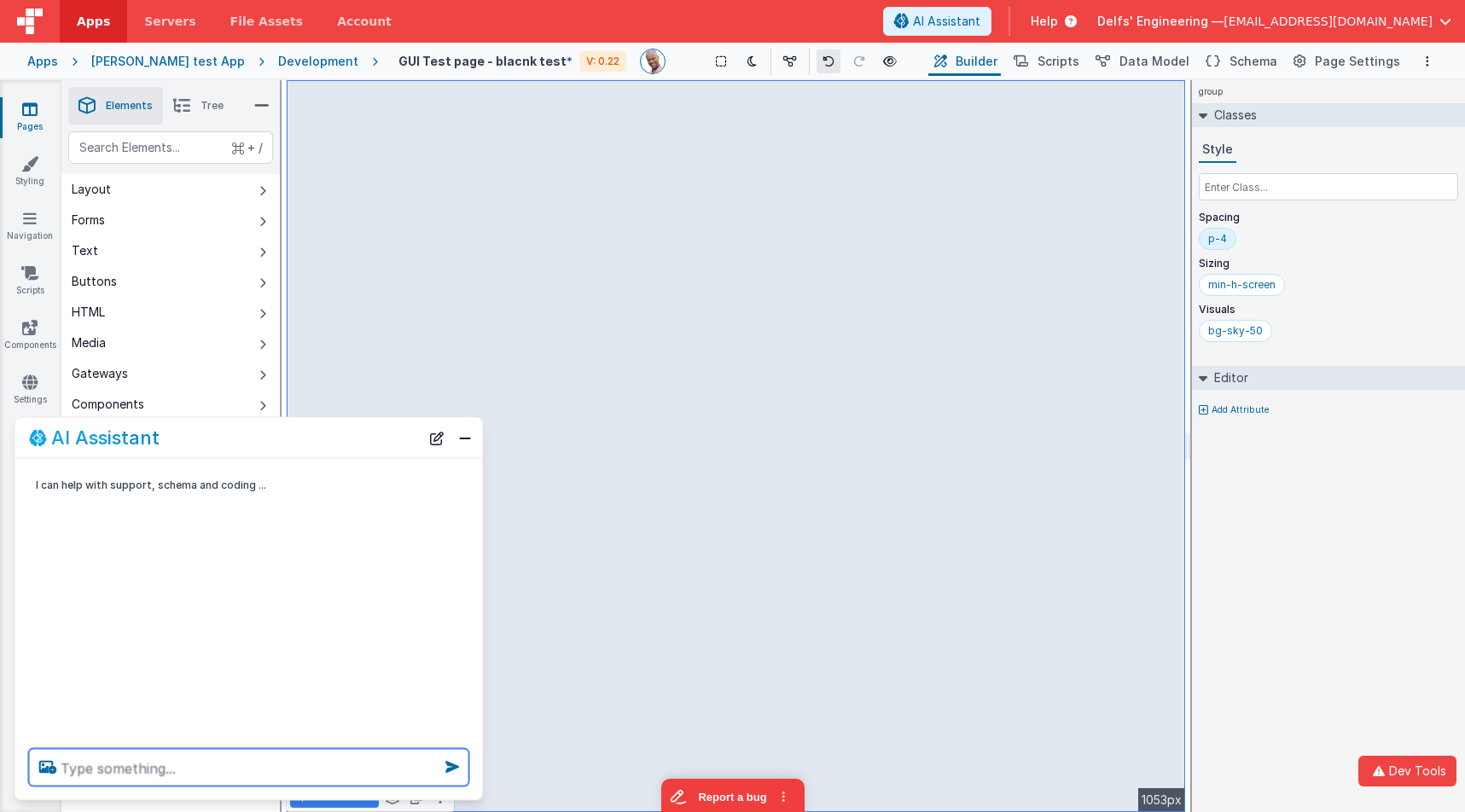
click at [816, 68] on button at bounding box center [828, 62] width 24 height 24
click at [256, 771] on textarea at bounding box center [248, 767] width 440 height 38
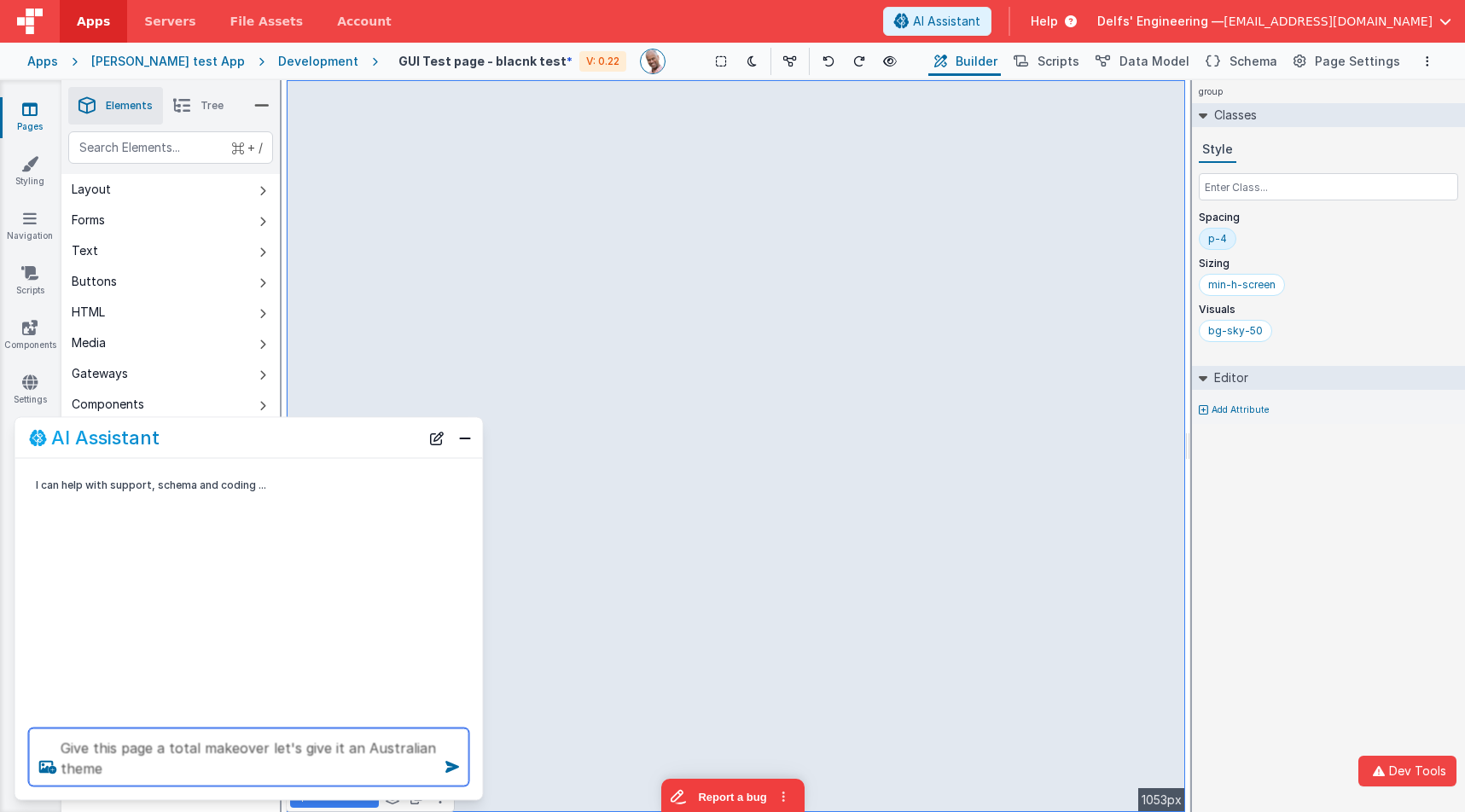
type textarea "Give this page a total makeover let's give it an Australian theme"
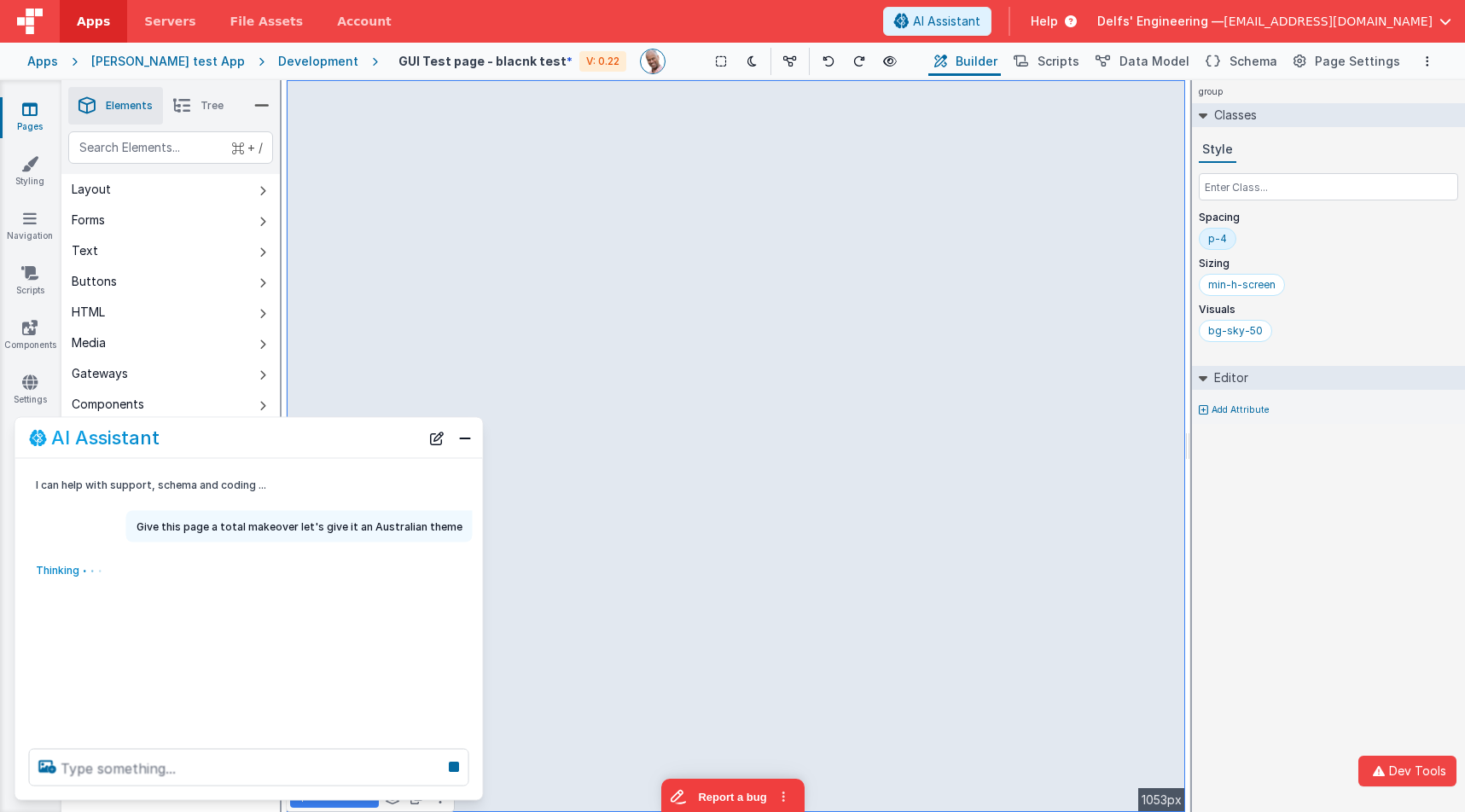
scroll to position [0, 0]
click at [819, 65] on button at bounding box center [828, 62] width 24 height 24
click at [822, 64] on icon at bounding box center [828, 62] width 12 height 12
click at [438, 443] on button "New Chat" at bounding box center [437, 438] width 24 height 24
click at [436, 434] on button "New Chat" at bounding box center [437, 438] width 24 height 24
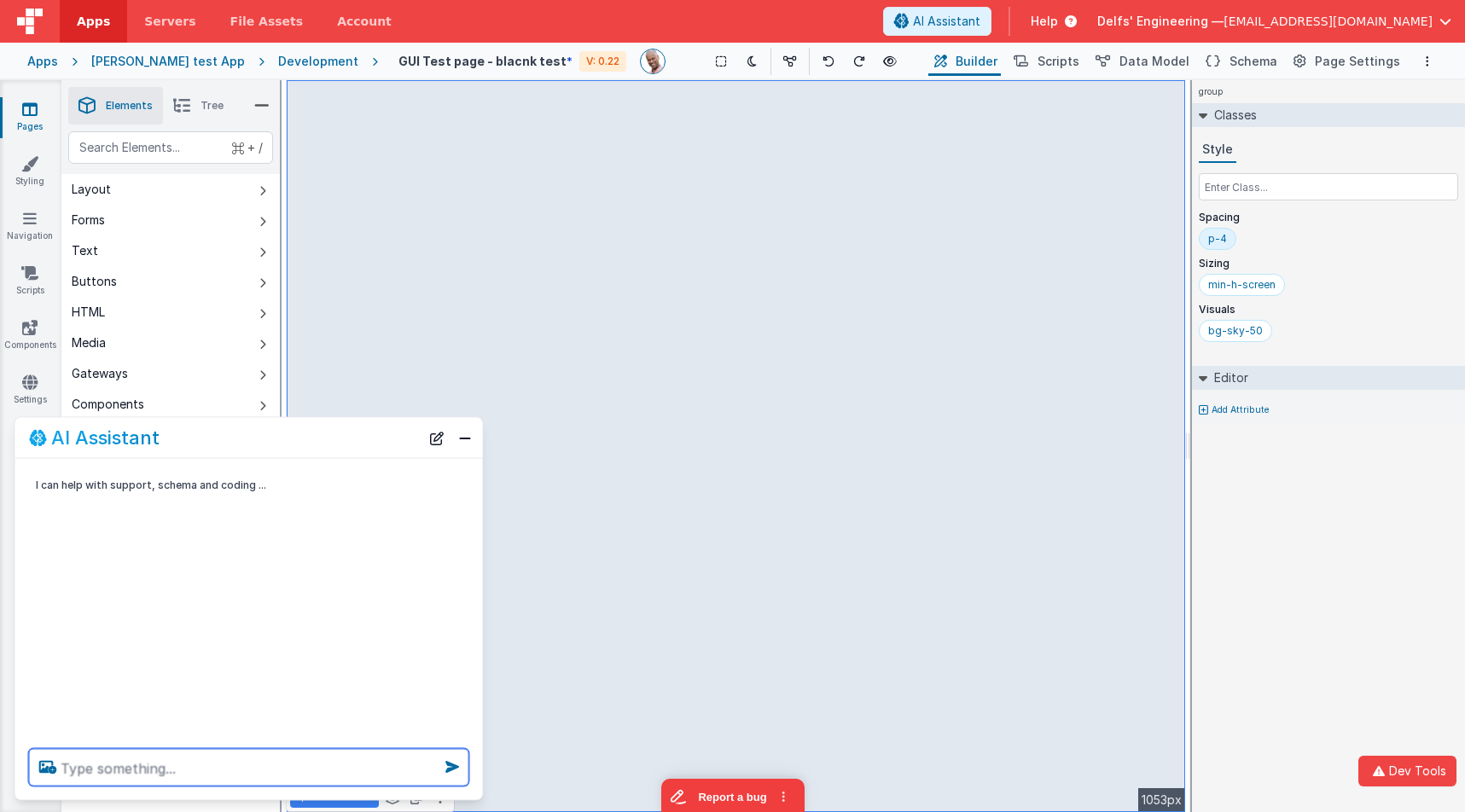
click at [386, 775] on textarea at bounding box center [248, 767] width 440 height 38
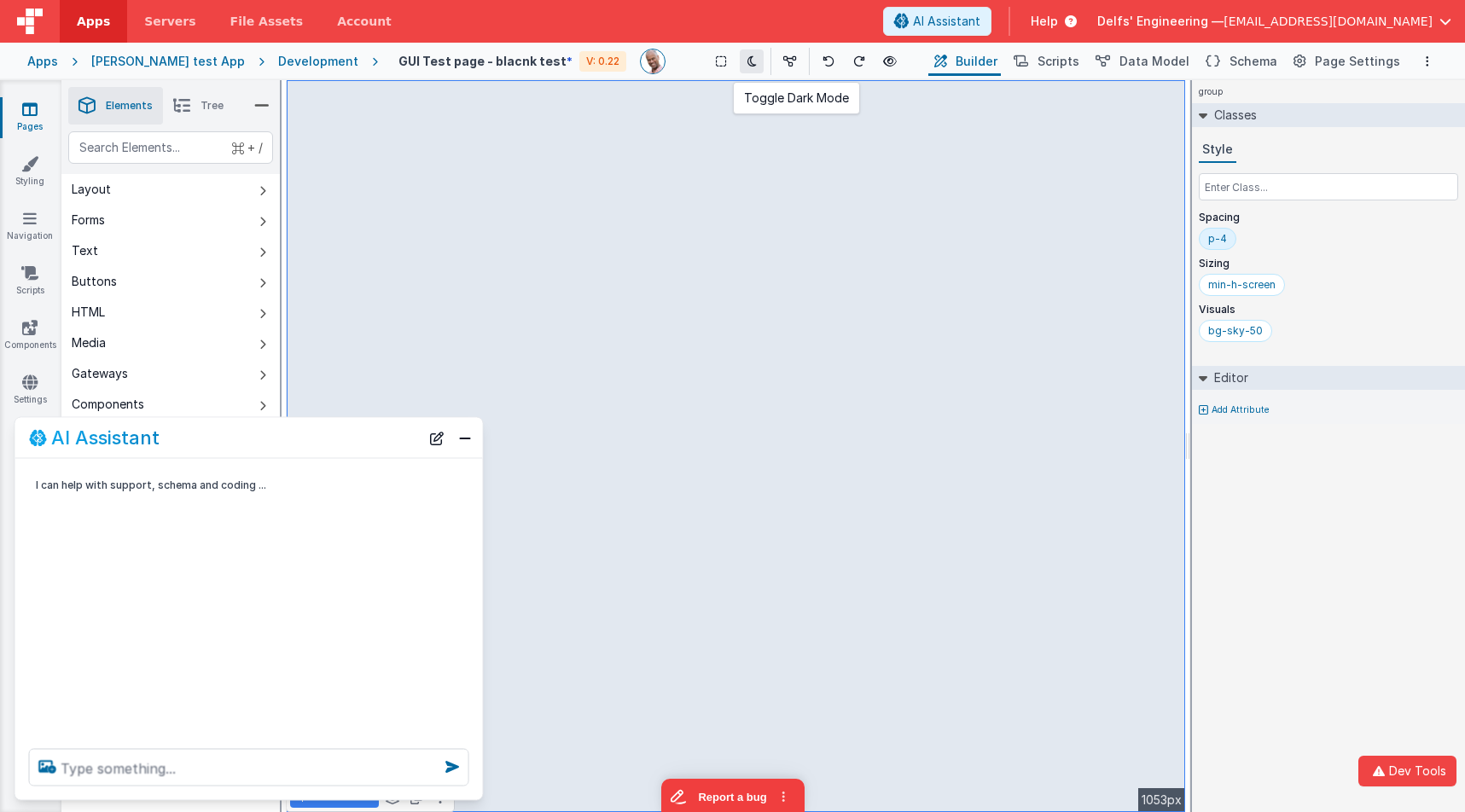
click at [741, 62] on button at bounding box center [752, 62] width 24 height 24
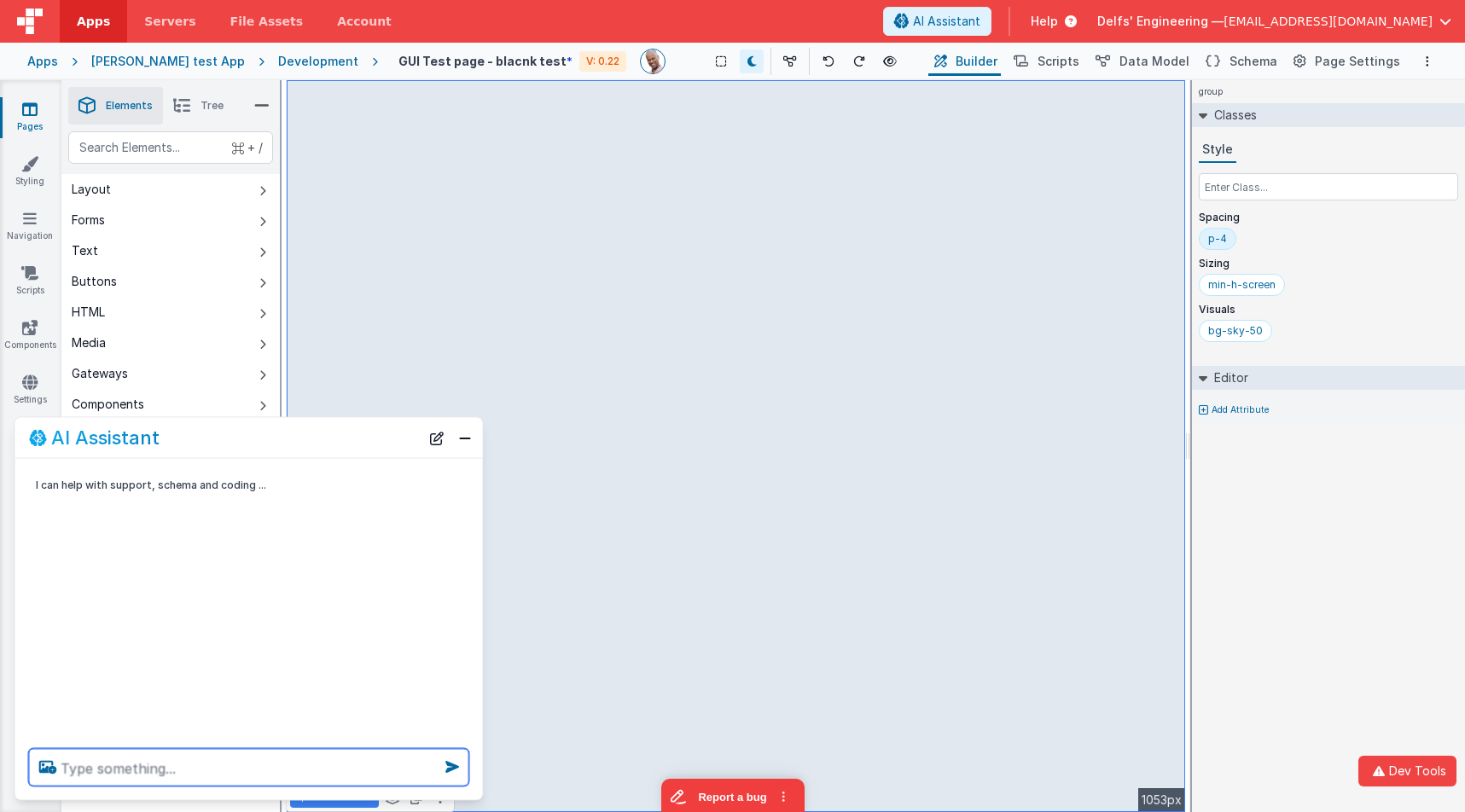
click at [355, 764] on textarea at bounding box center [248, 767] width 440 height 38
type textarea "Make this page dark mode compatible"
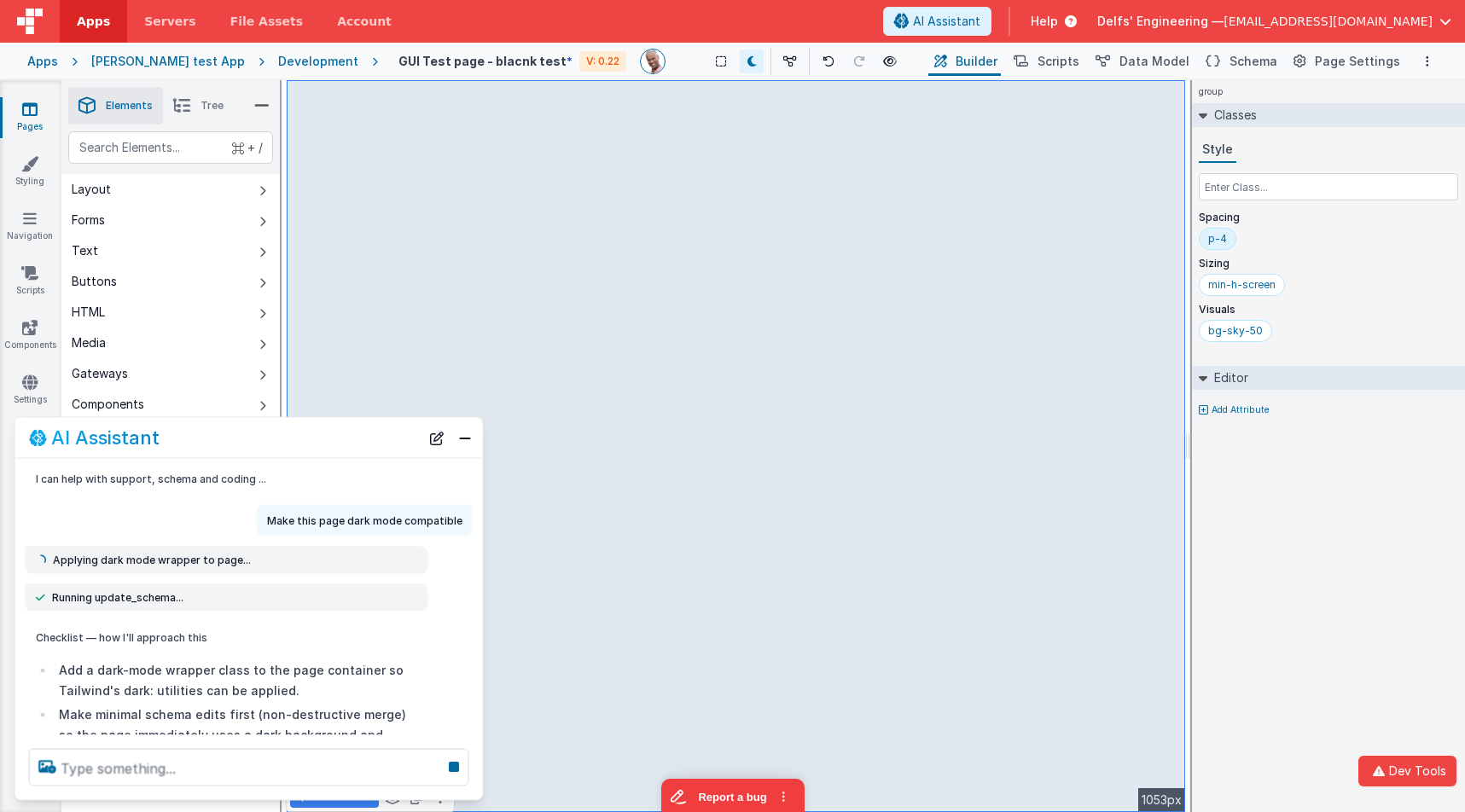
scroll to position [70, 0]
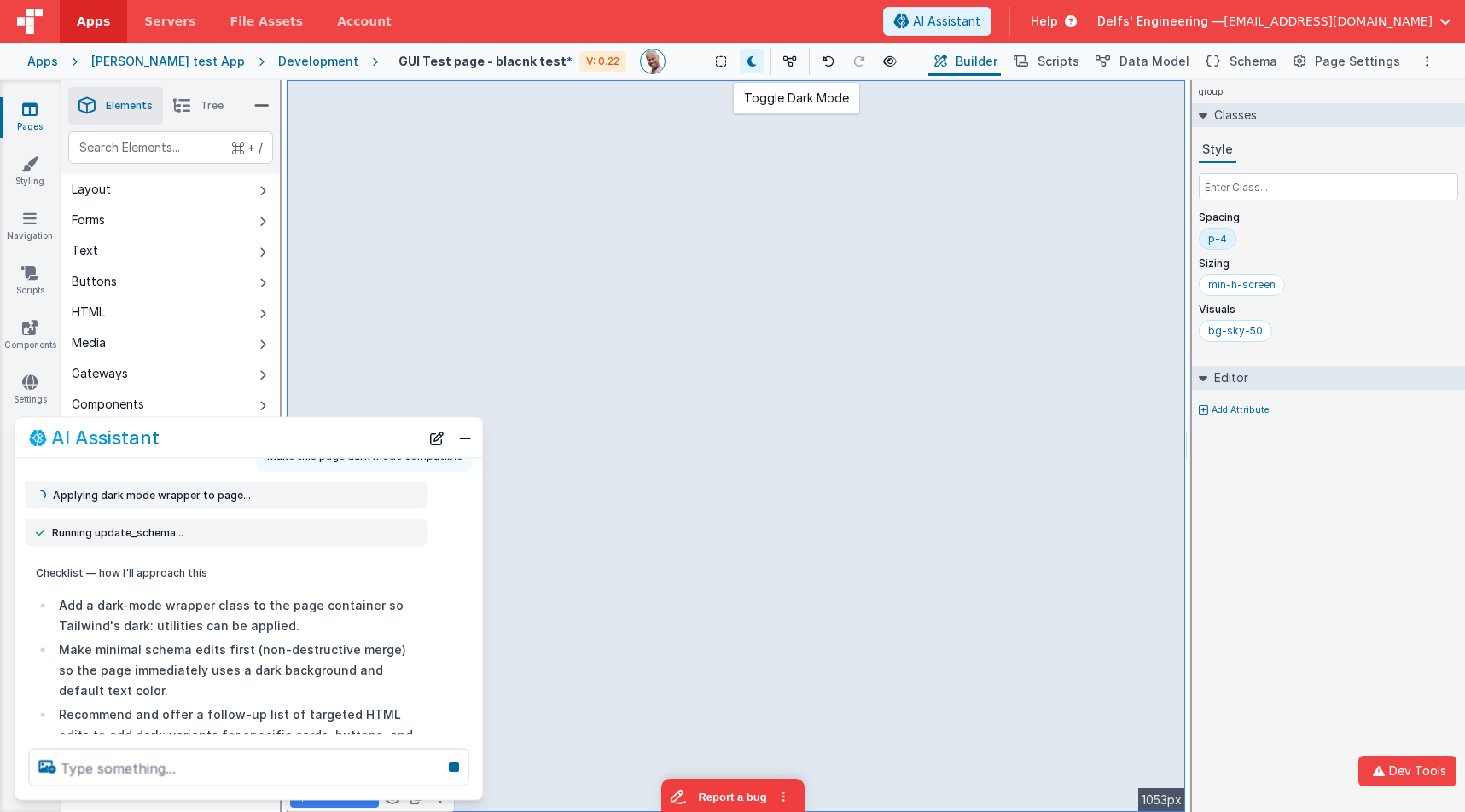
click at [747, 67] on icon at bounding box center [751, 62] width 9 height 12
click at [741, 64] on button at bounding box center [752, 62] width 24 height 24
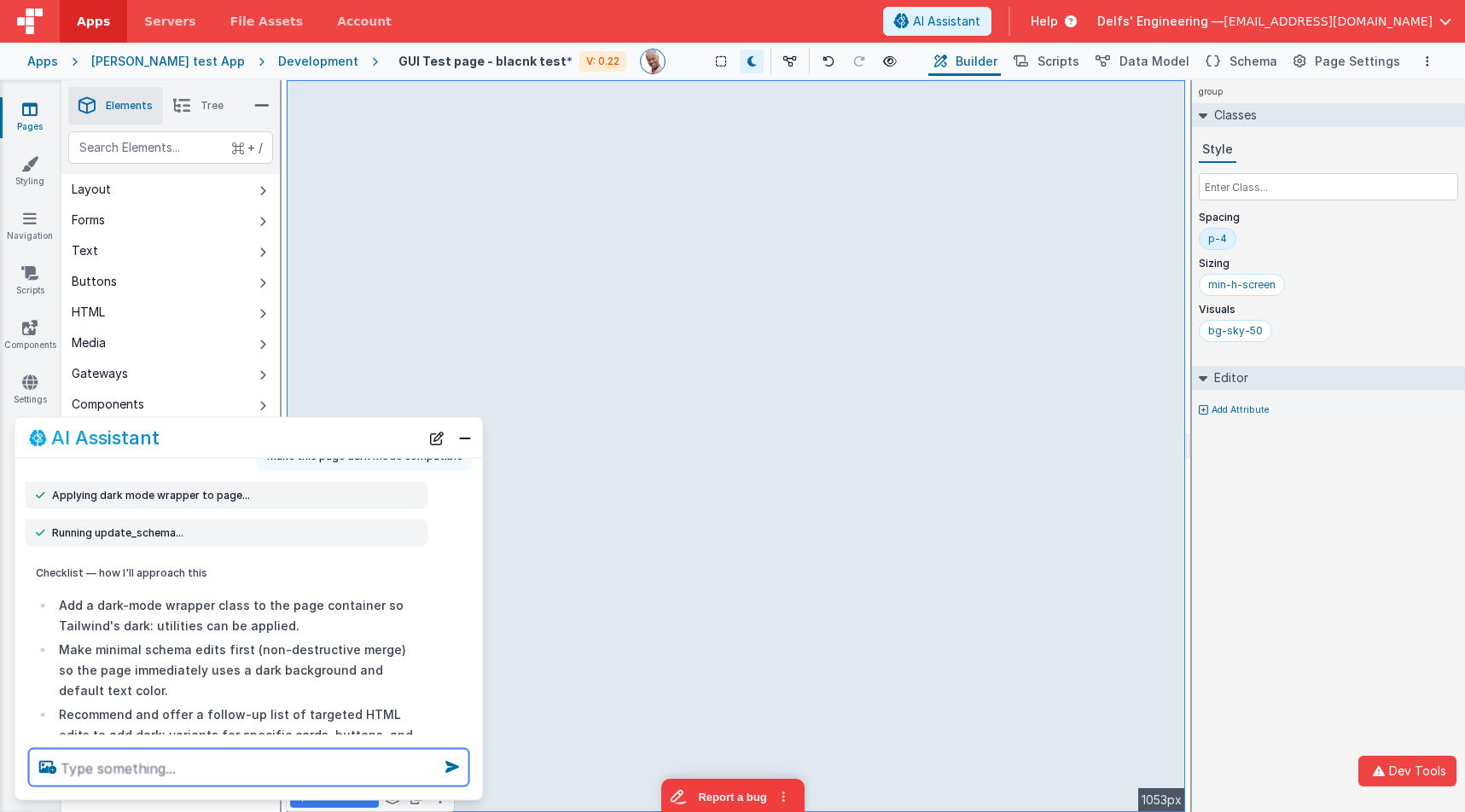
click at [276, 758] on textarea at bounding box center [248, 767] width 440 height 38
type textarea "the cards too"
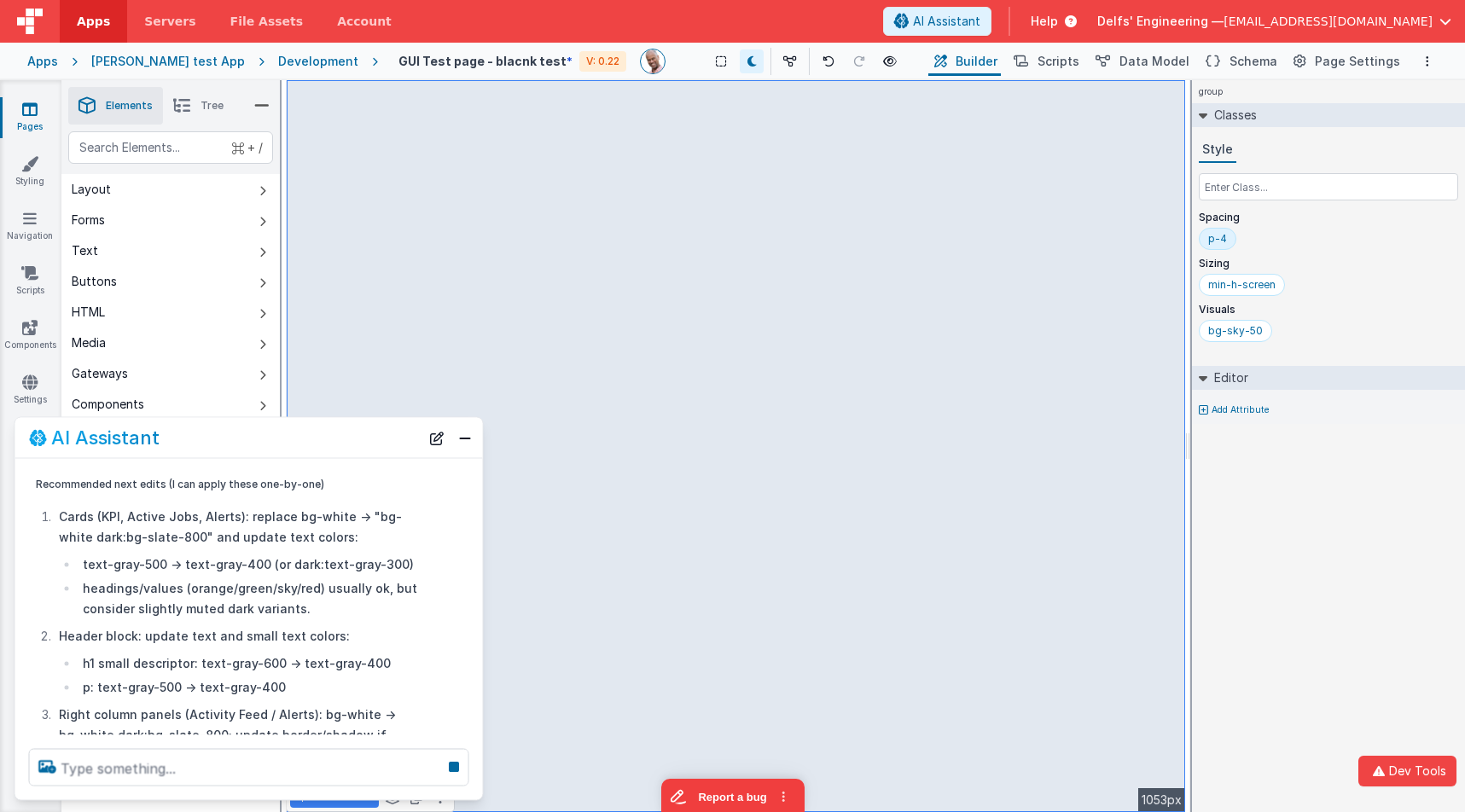
scroll to position [955, 0]
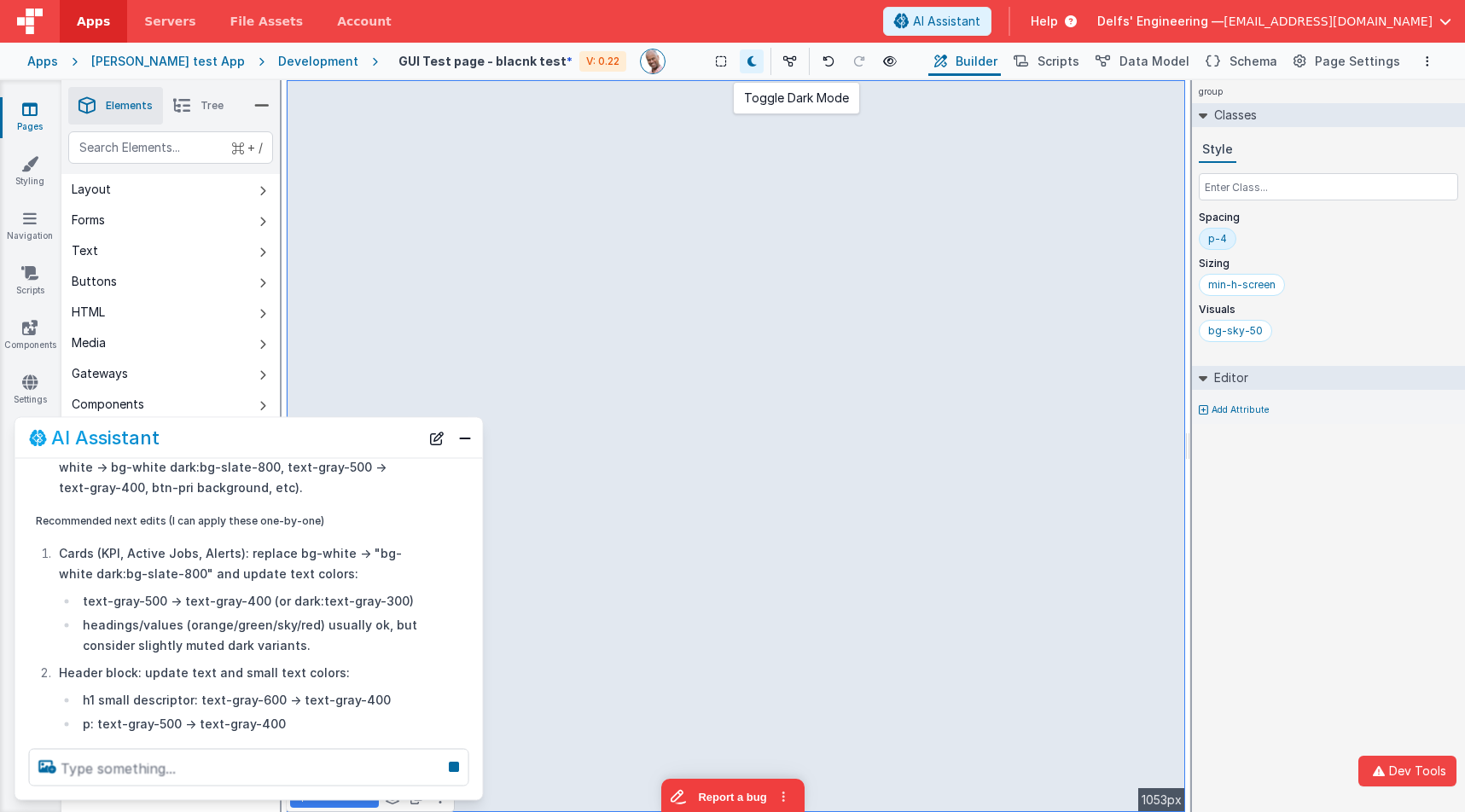
click at [740, 59] on button at bounding box center [752, 62] width 24 height 24
click at [460, 438] on button "Close" at bounding box center [465, 438] width 22 height 24
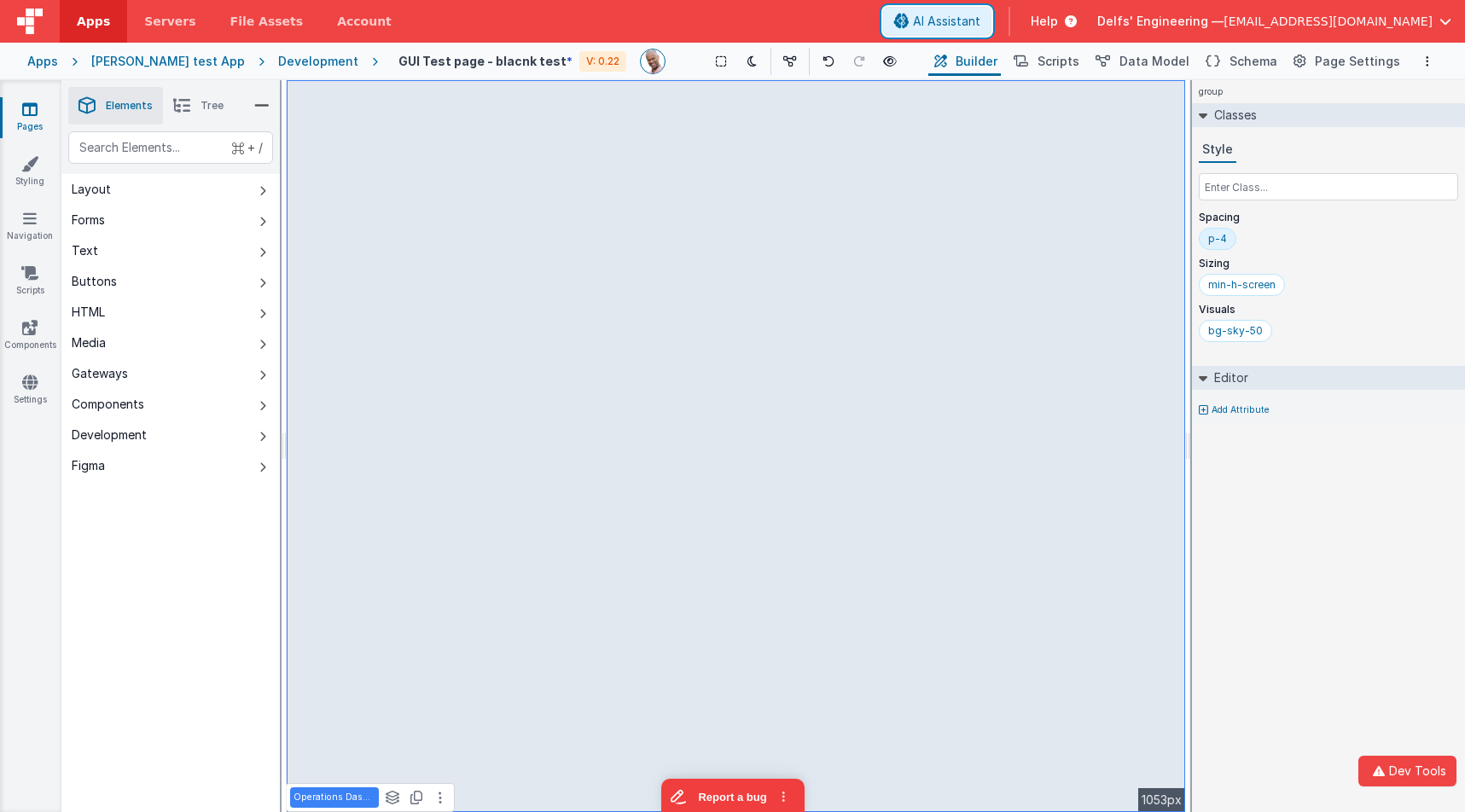
click at [980, 22] on span "AI Assistant" at bounding box center [947, 21] width 68 height 17
click at [980, 29] on span "AI Assistant" at bounding box center [947, 21] width 68 height 17
click at [747, 63] on icon at bounding box center [751, 62] width 9 height 12
click at [747, 61] on icon at bounding box center [751, 62] width 9 height 12
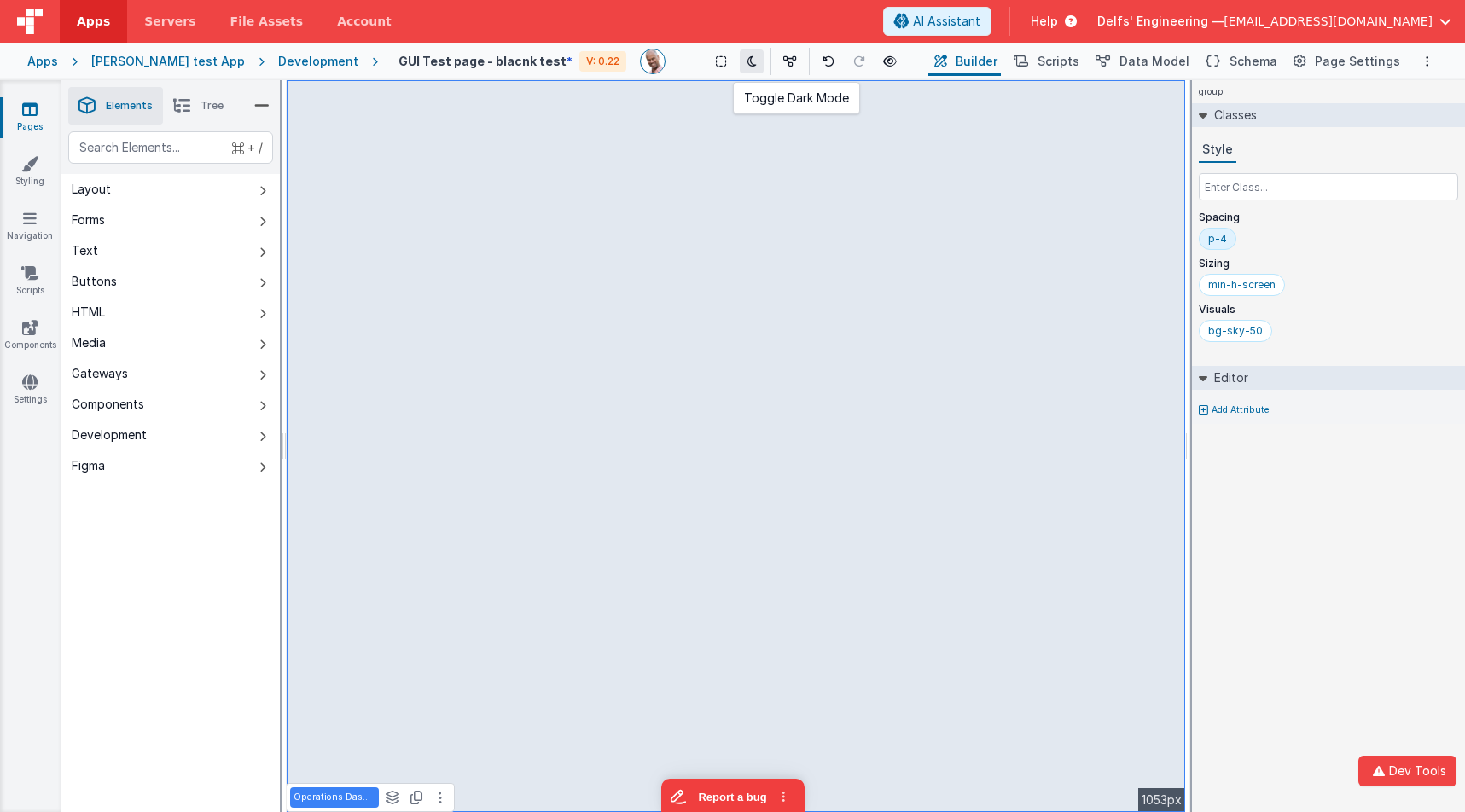
click at [747, 63] on icon at bounding box center [751, 62] width 9 height 12
click at [747, 64] on icon at bounding box center [751, 62] width 9 height 12
click at [602, 89] on div "Saved Duplicating Page" at bounding box center [794, 87] width 1465 height 14
click at [747, 64] on icon at bounding box center [751, 62] width 9 height 12
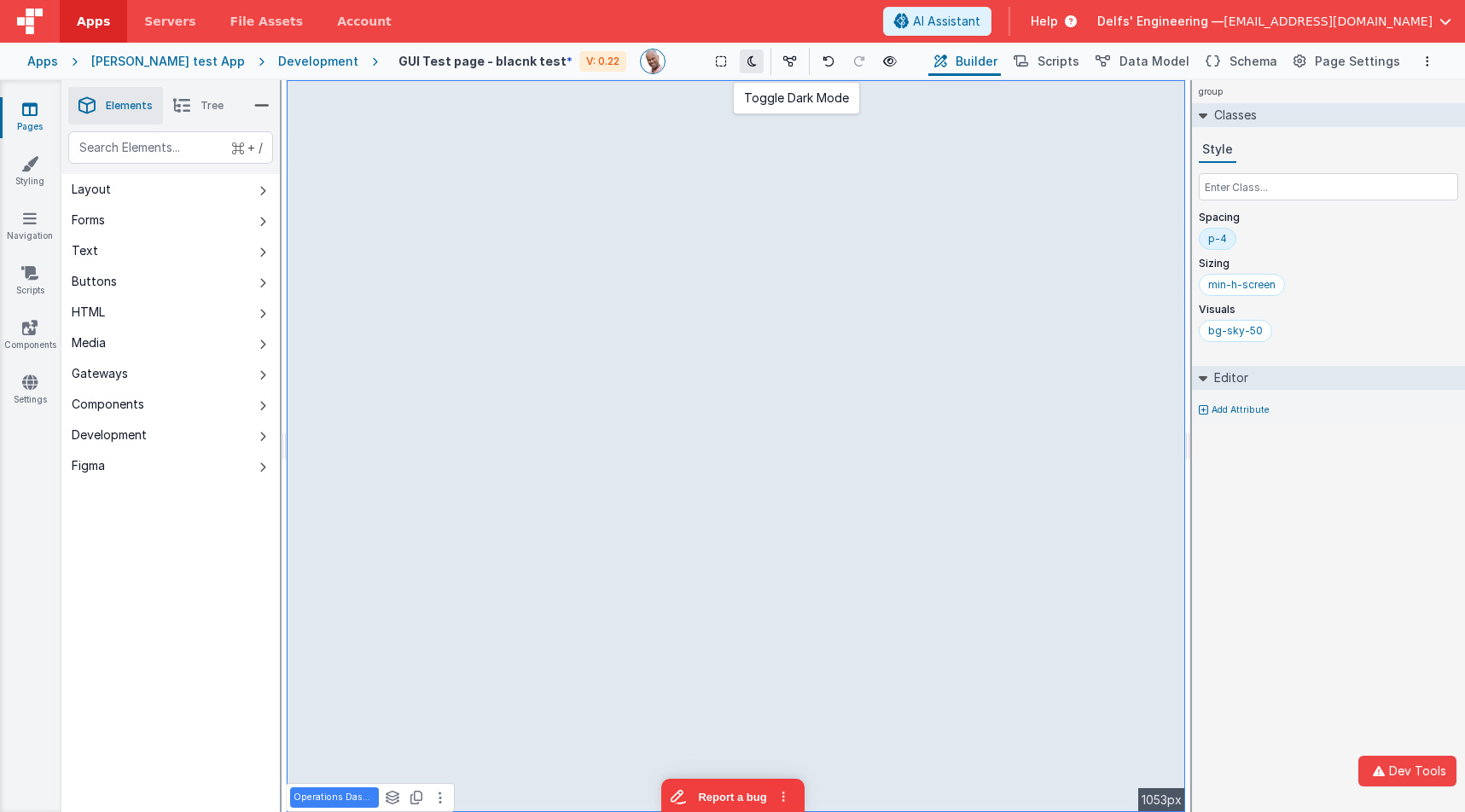
click at [747, 64] on icon at bounding box center [751, 62] width 9 height 12
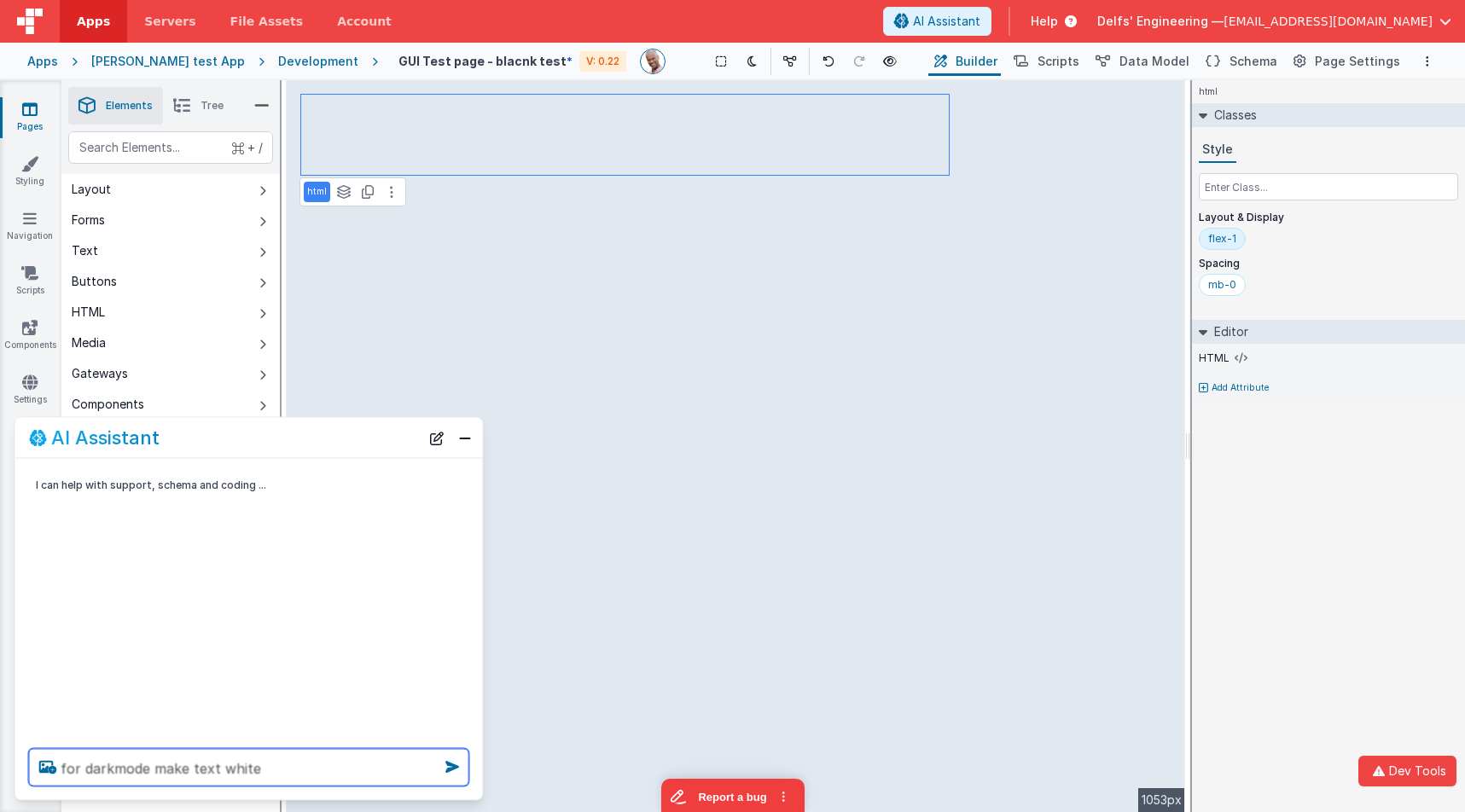
type textarea "for darkmode make text white"
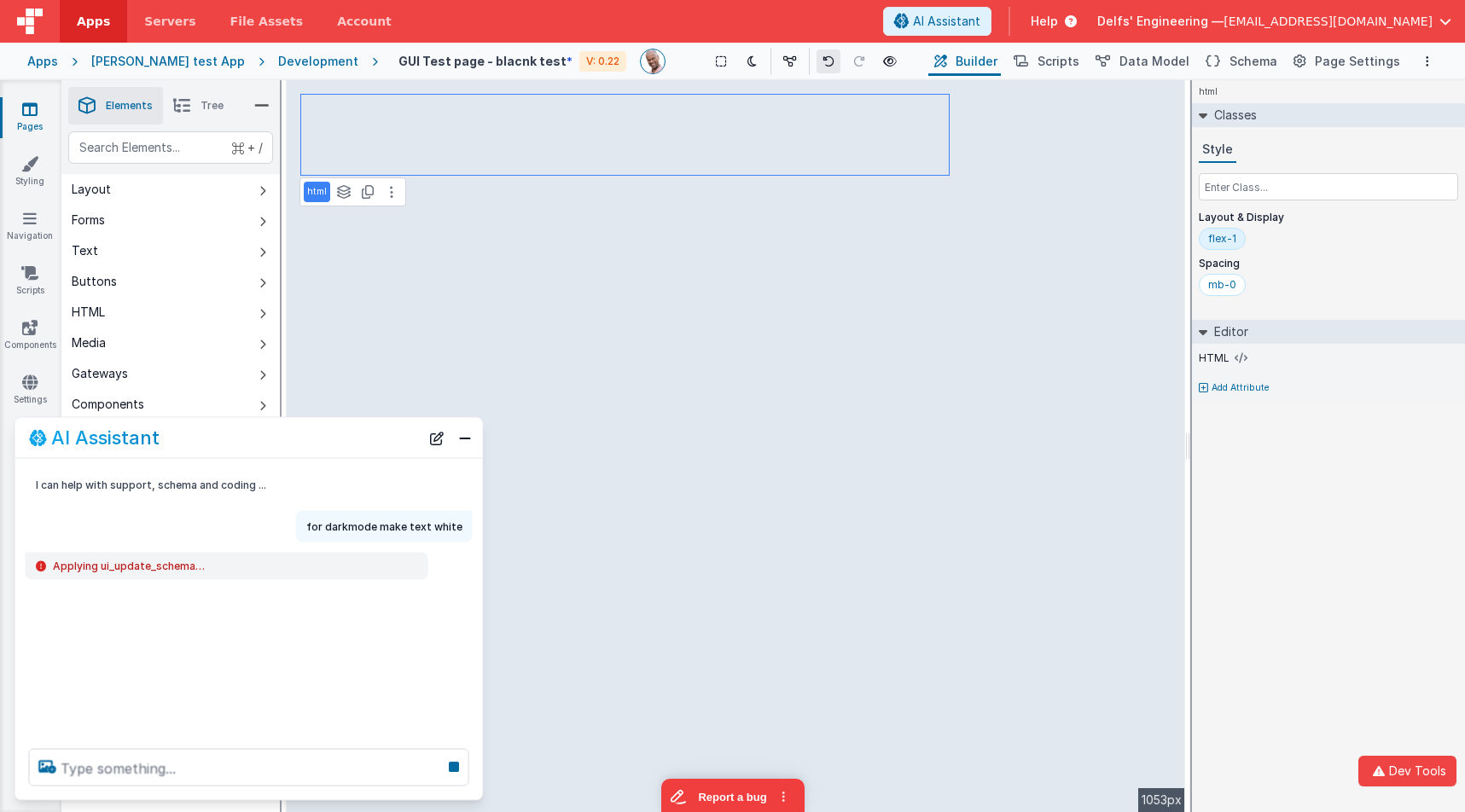
click at [822, 66] on icon at bounding box center [828, 62] width 12 height 12
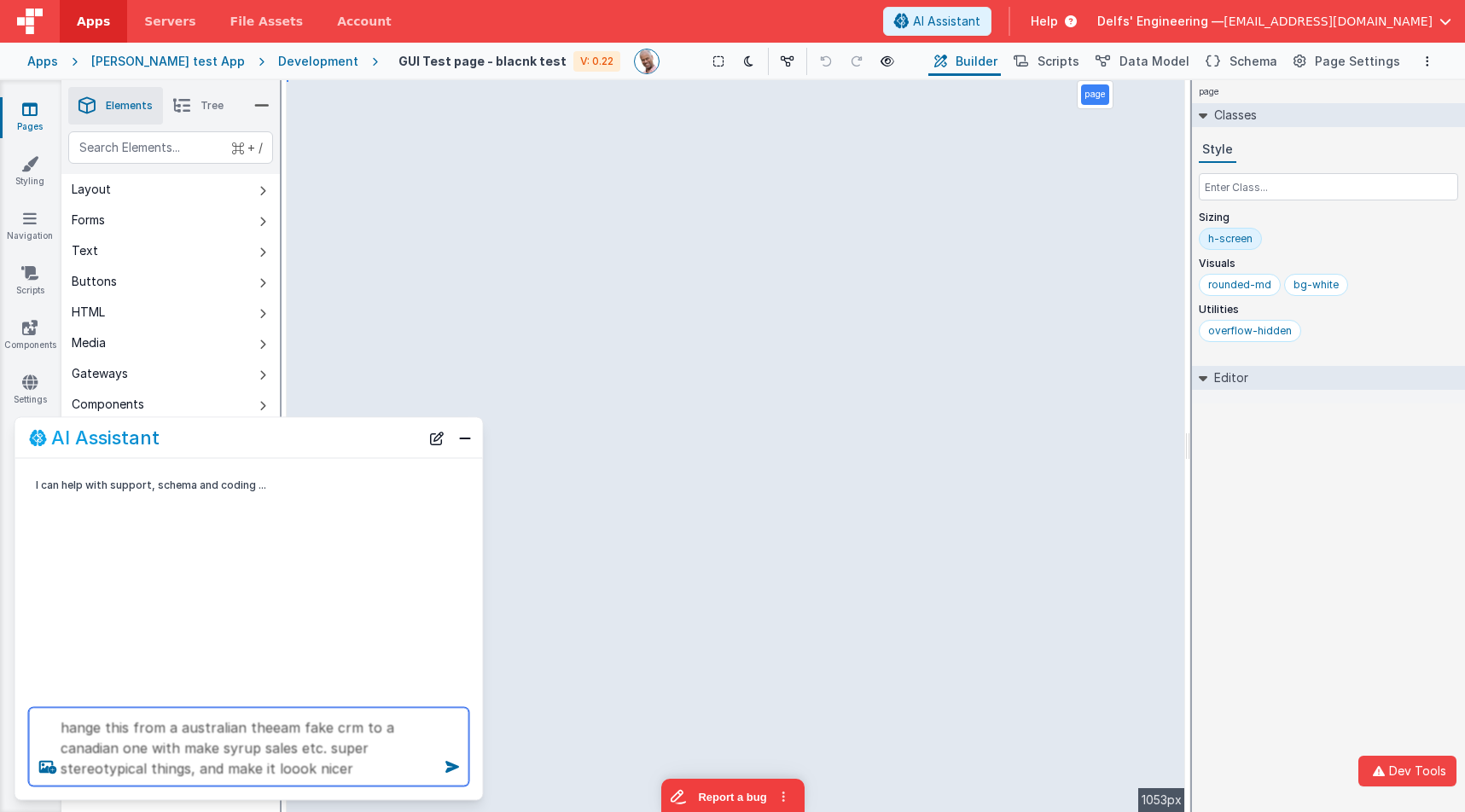
type textarea "hange this from a australian theeam fake crm to a canadian one with make syrup …"
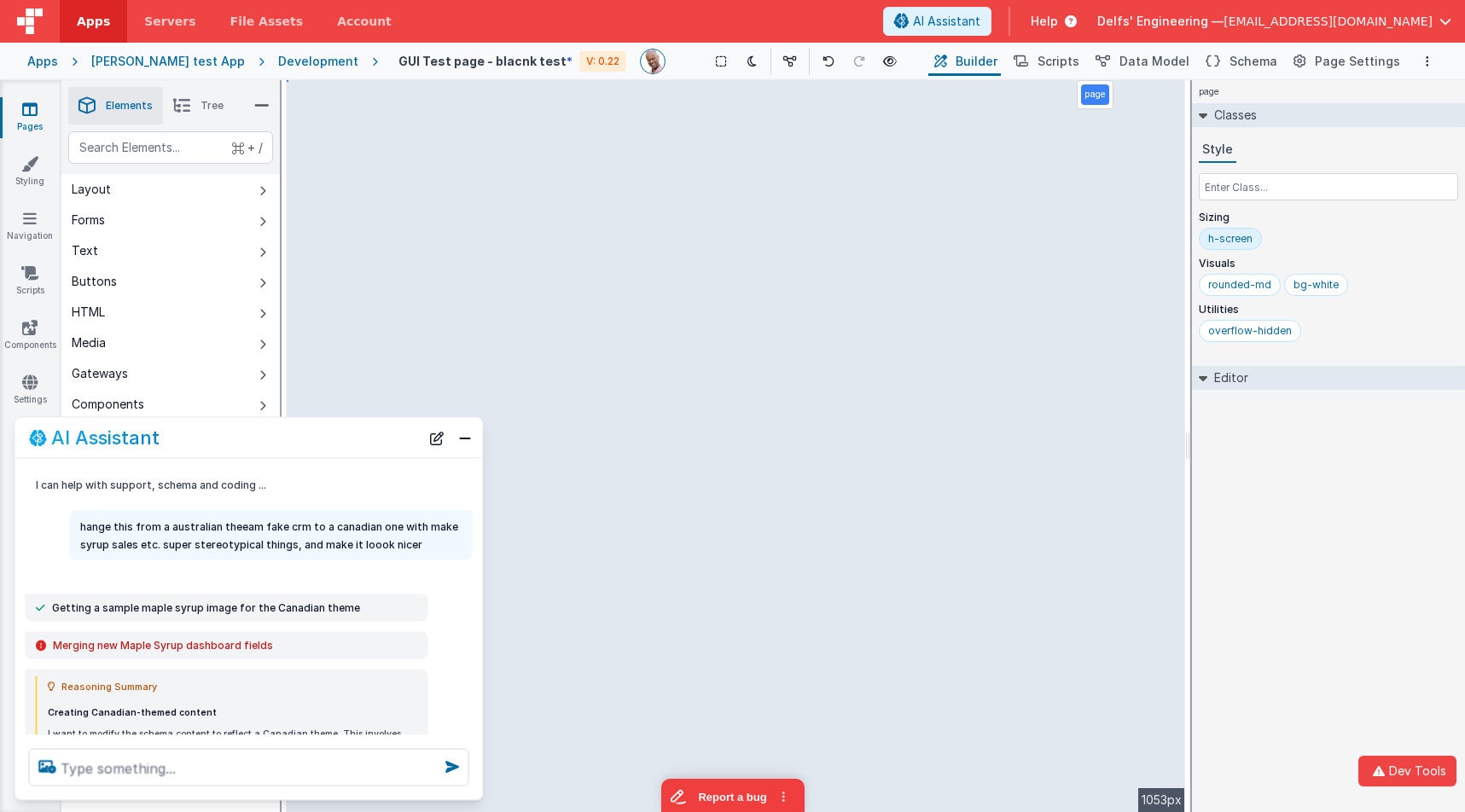
scroll to position [156, 0]
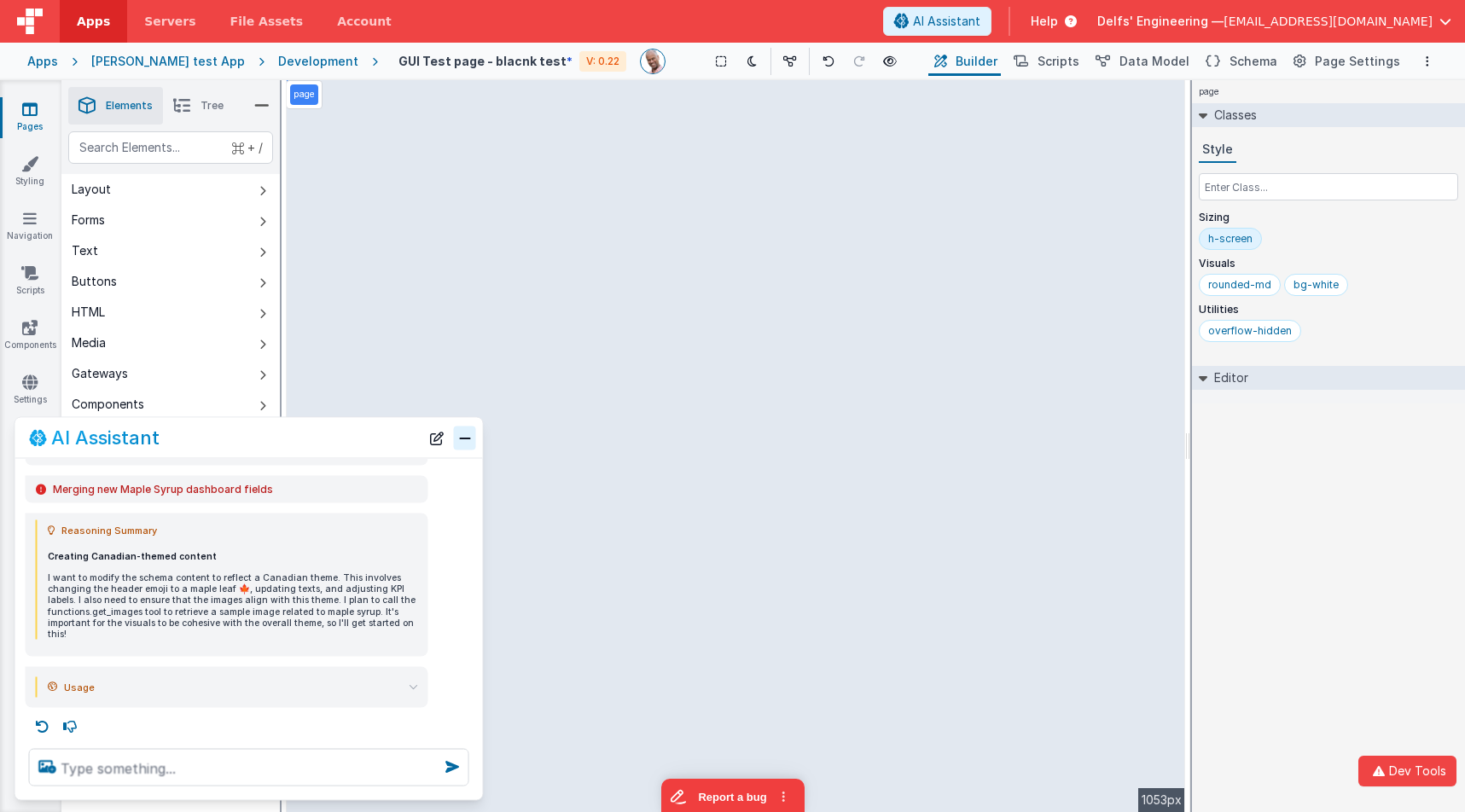
click at [461, 432] on button "Close" at bounding box center [465, 438] width 22 height 24
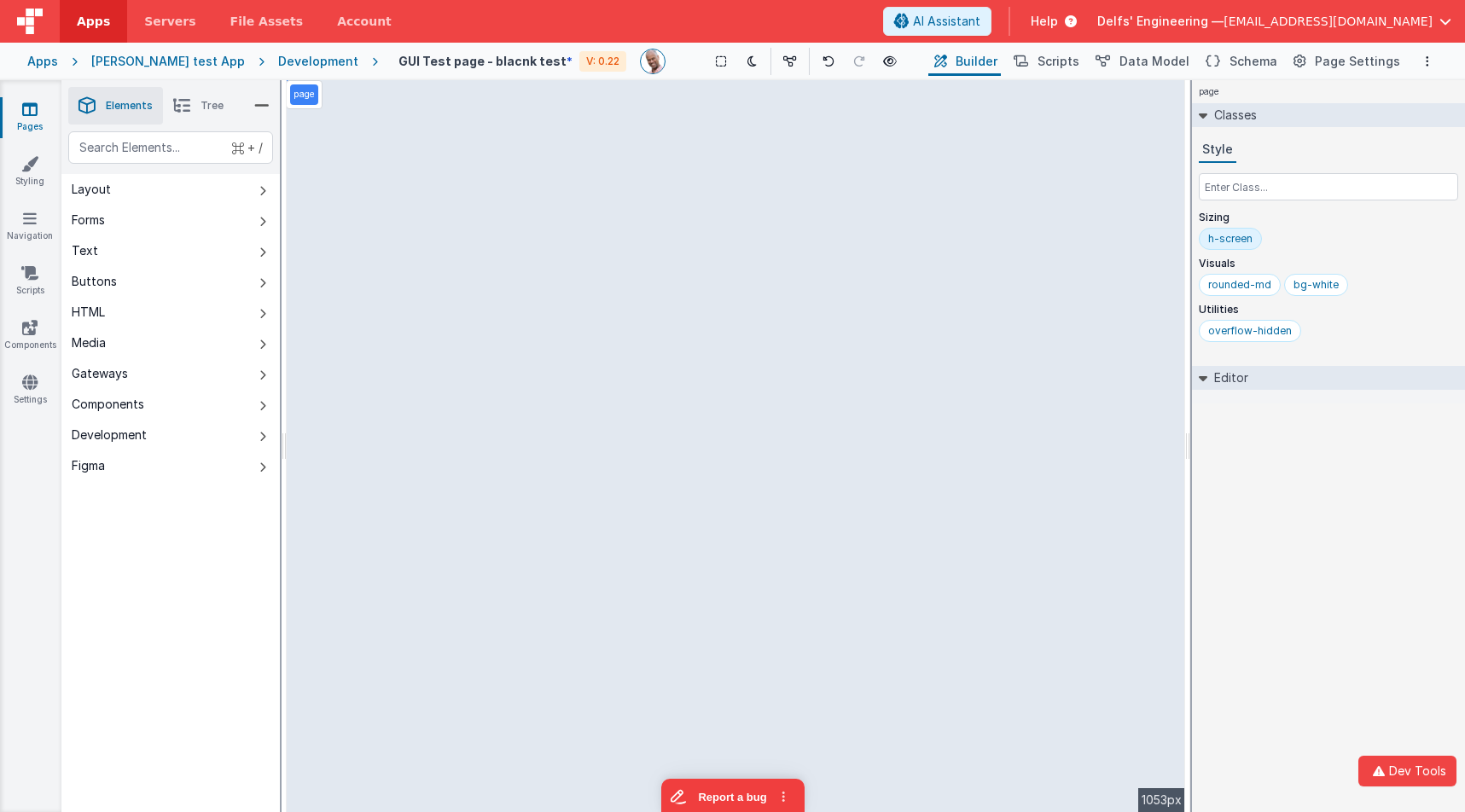
click at [204, 106] on span "Tree" at bounding box center [212, 106] width 23 height 14
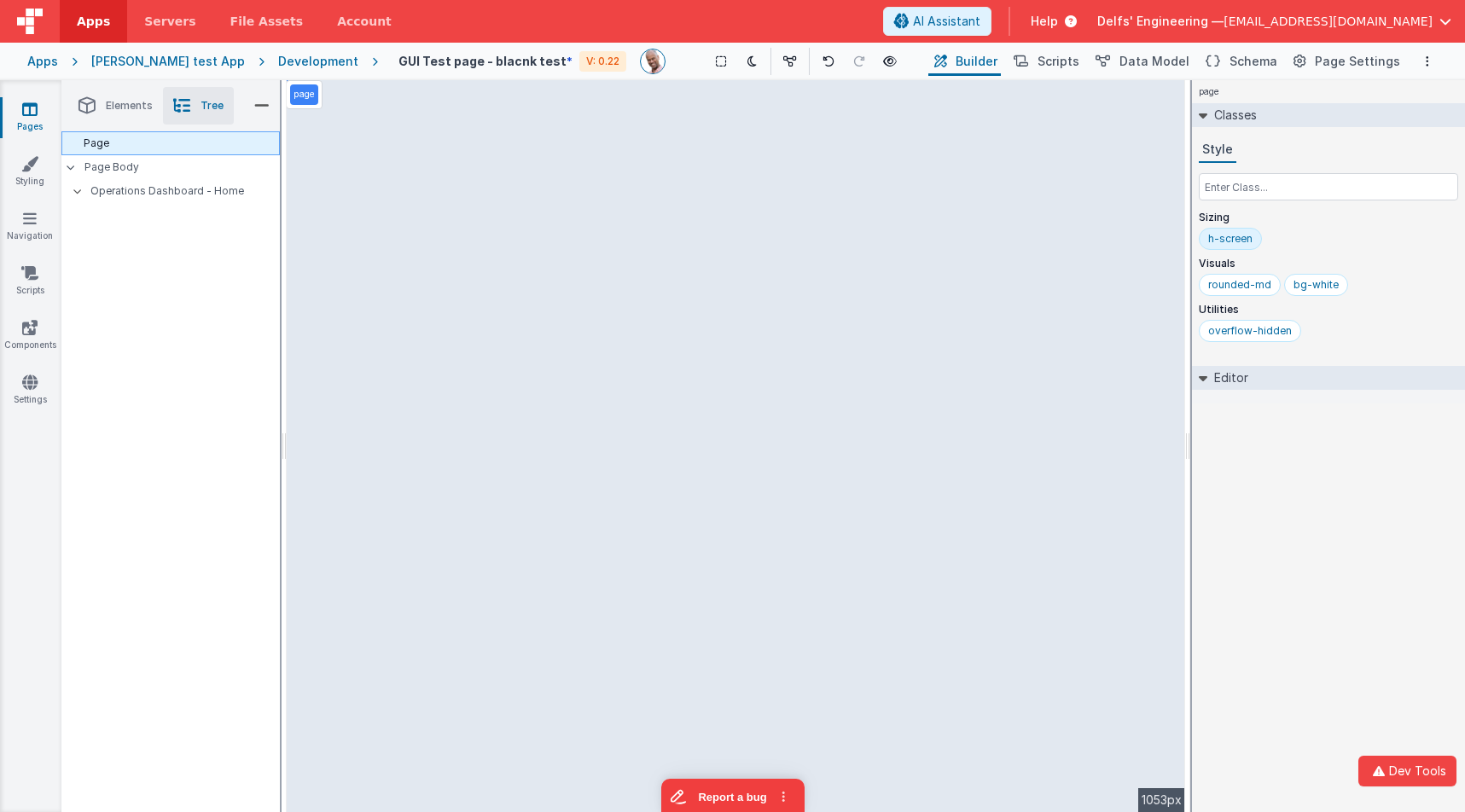
click at [178, 149] on div "Page" at bounding box center [171, 143] width 219 height 24
click at [139, 173] on p "Page Body" at bounding box center [182, 167] width 196 height 14
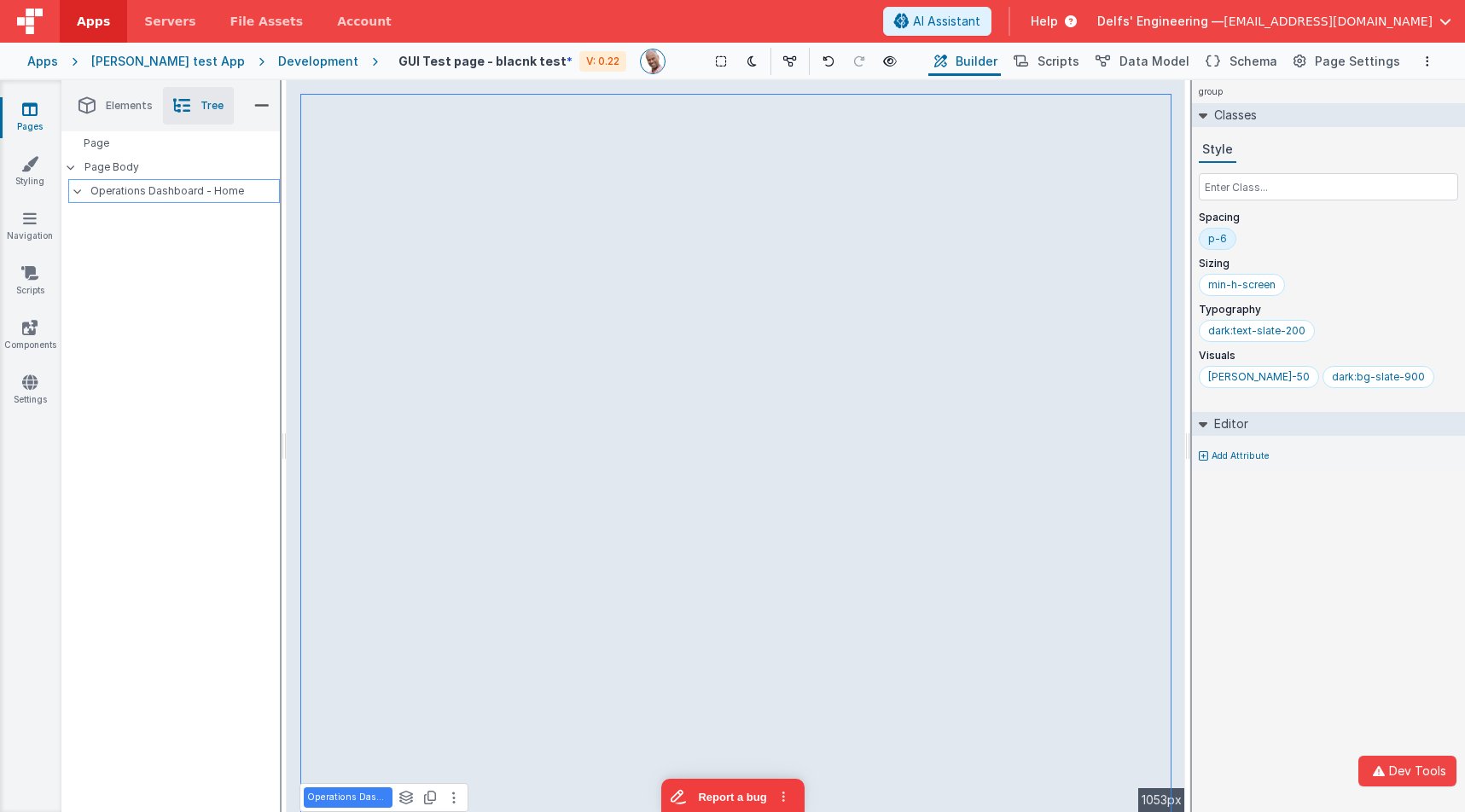
click at [146, 191] on p "Operations Dashboard - Home" at bounding box center [185, 191] width 189 height 19
click at [1217, 249] on div "p-4" at bounding box center [1218, 238] width 38 height 22
click at [1235, 381] on div "bg-sky-50" at bounding box center [1235, 377] width 55 height 14
click at [1242, 380] on div "dark:bg-slate-900" at bounding box center [1254, 377] width 93 height 14
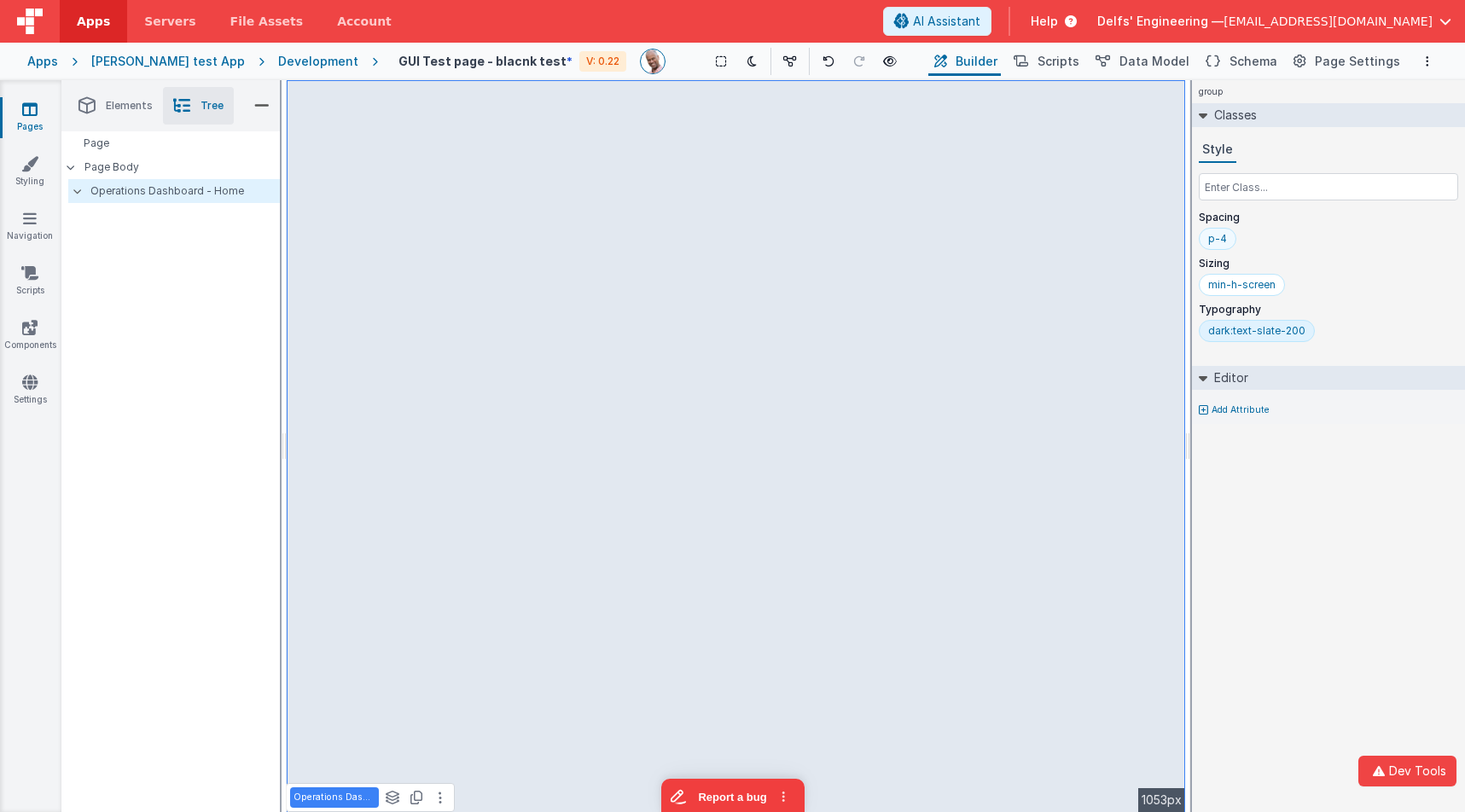
click at [1215, 238] on div "p-4" at bounding box center [1217, 239] width 19 height 14
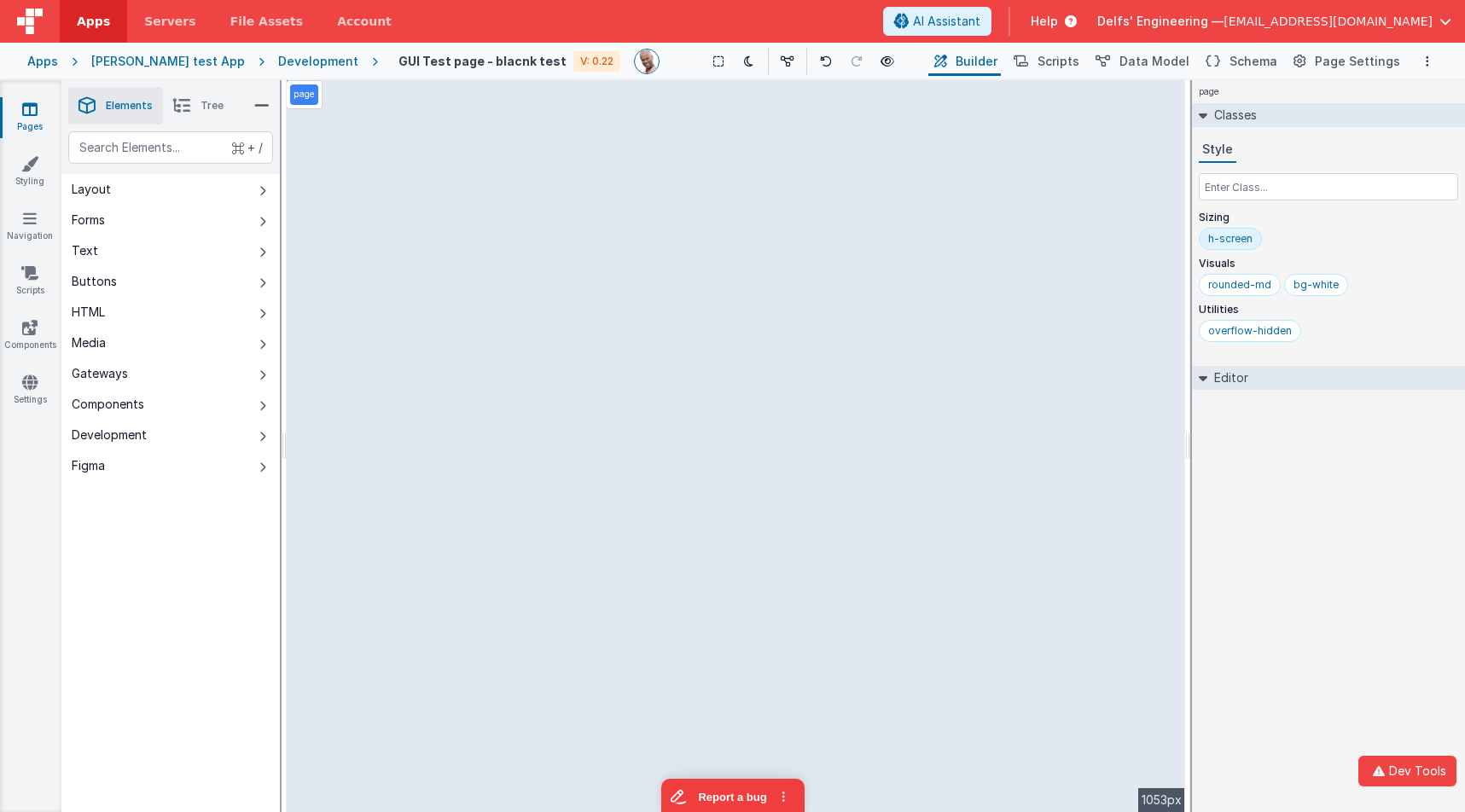
click at [454, 686] on div "page --> 1053px" at bounding box center [736, 446] width 899 height 732
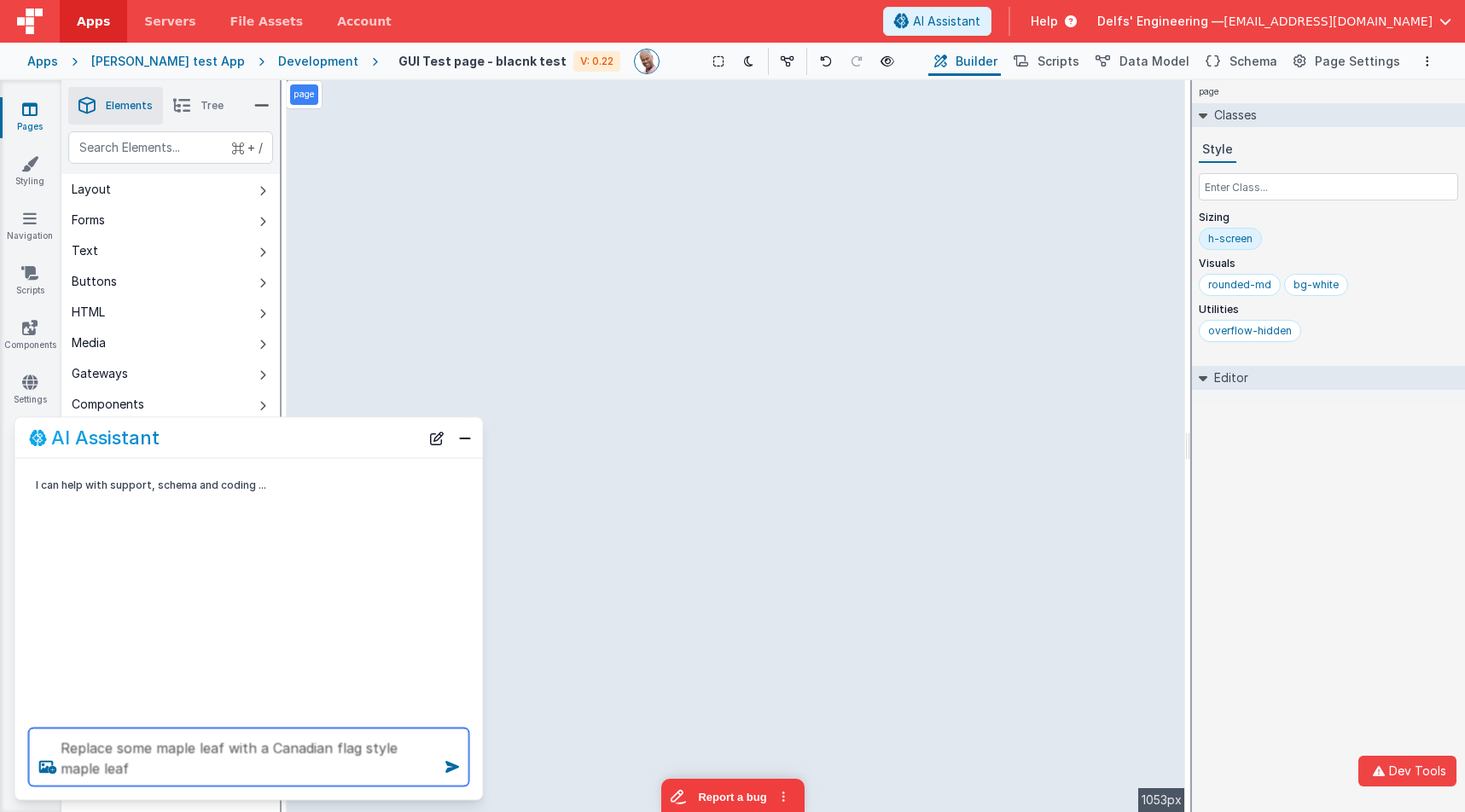
type textarea "Replace some maple leaf with a Canadian flag style maple leaf"
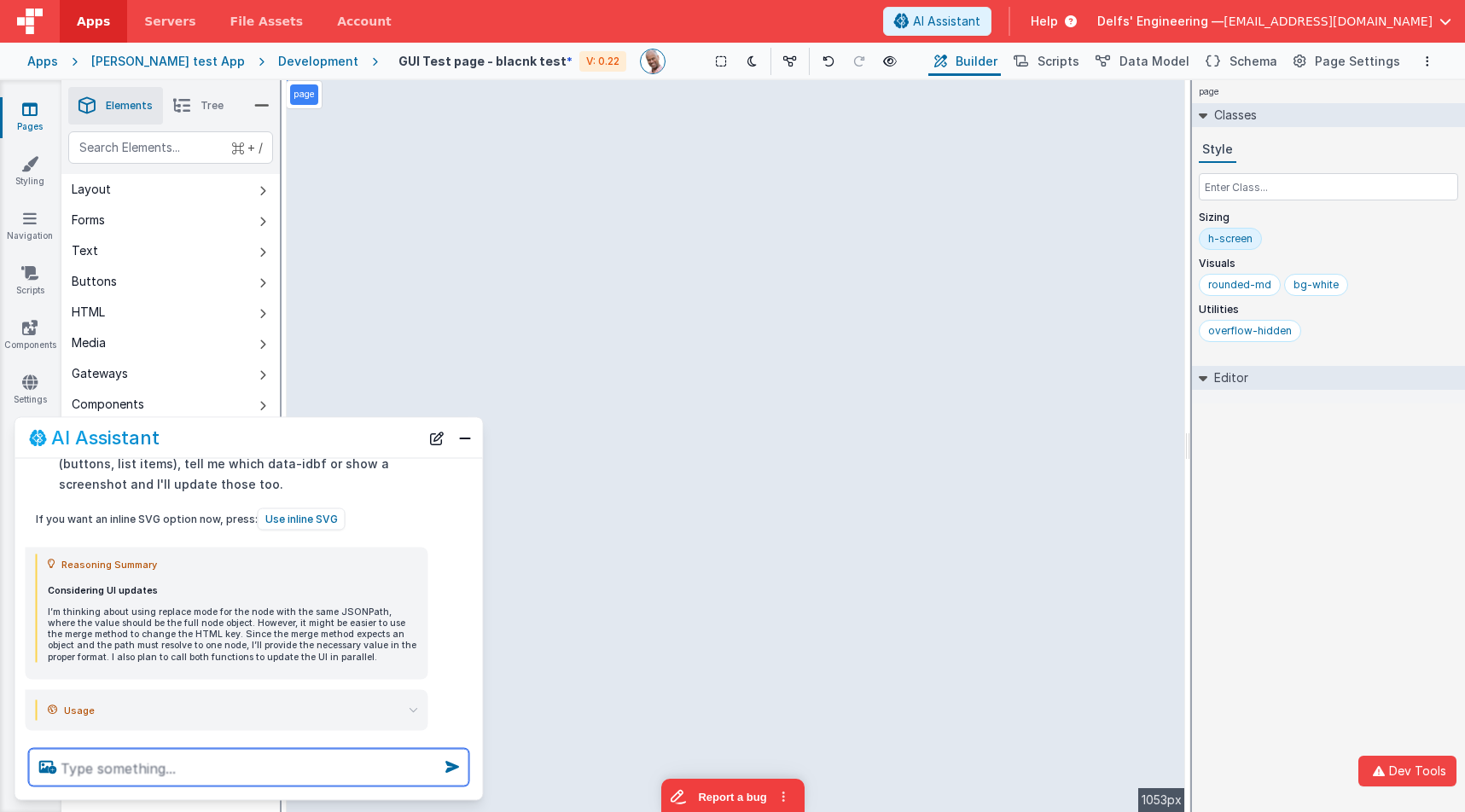
scroll to position [835, 0]
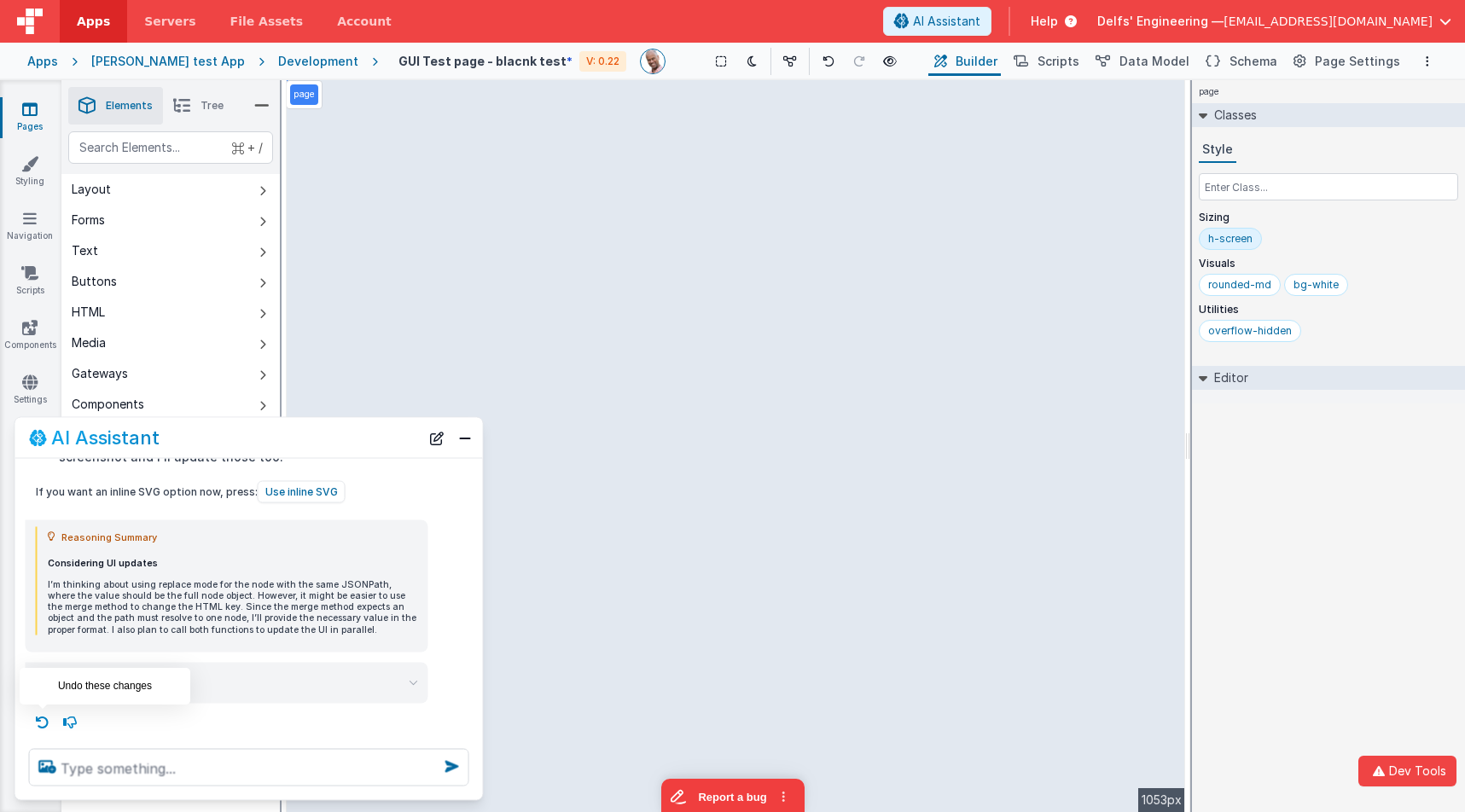
click at [40, 722] on icon at bounding box center [42, 721] width 27 height 27
type textarea "Replace some maple leaf with a Canadian flag style maple leaf"
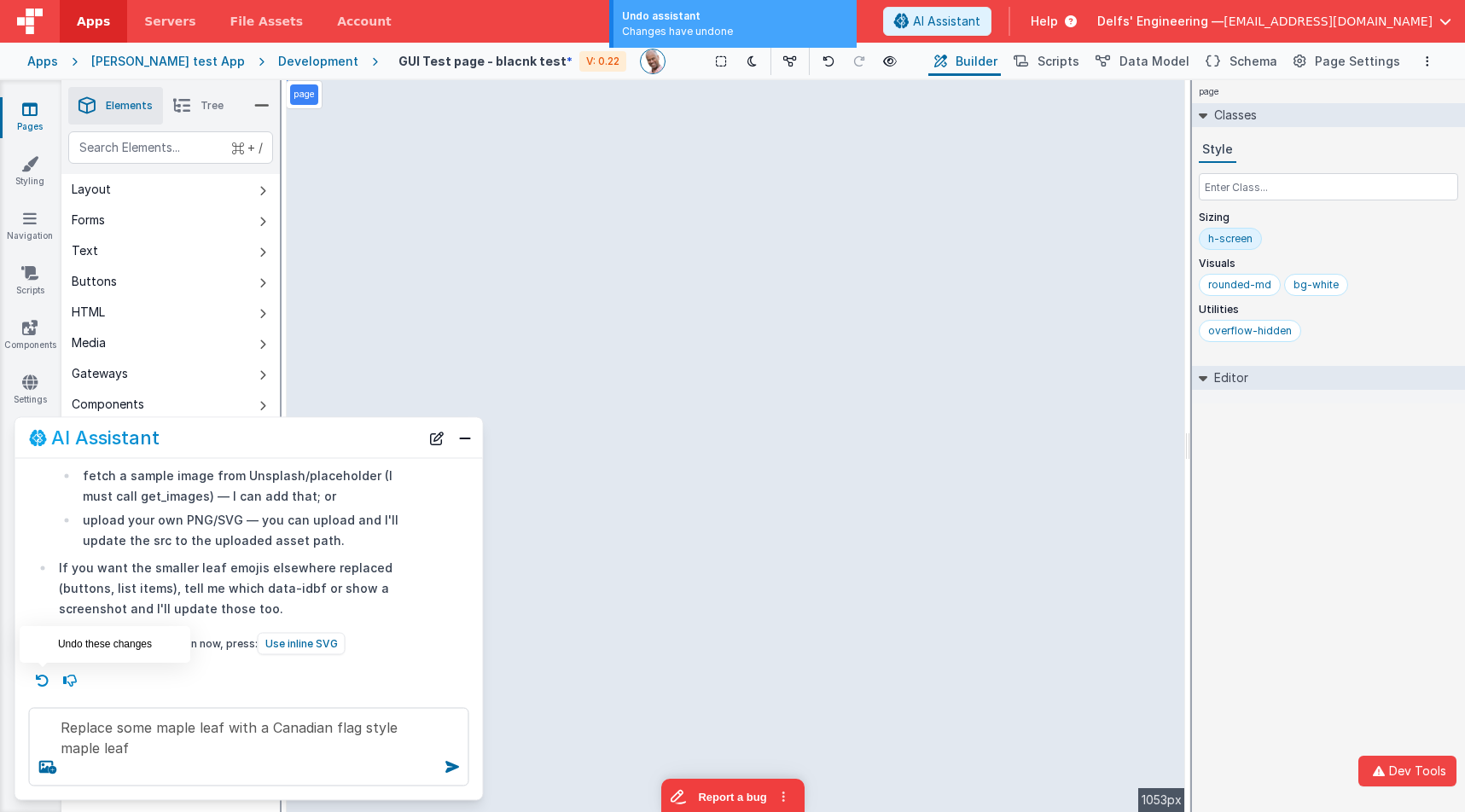
click at [44, 675] on icon at bounding box center [42, 679] width 27 height 27
click at [822, 67] on icon at bounding box center [828, 62] width 12 height 12
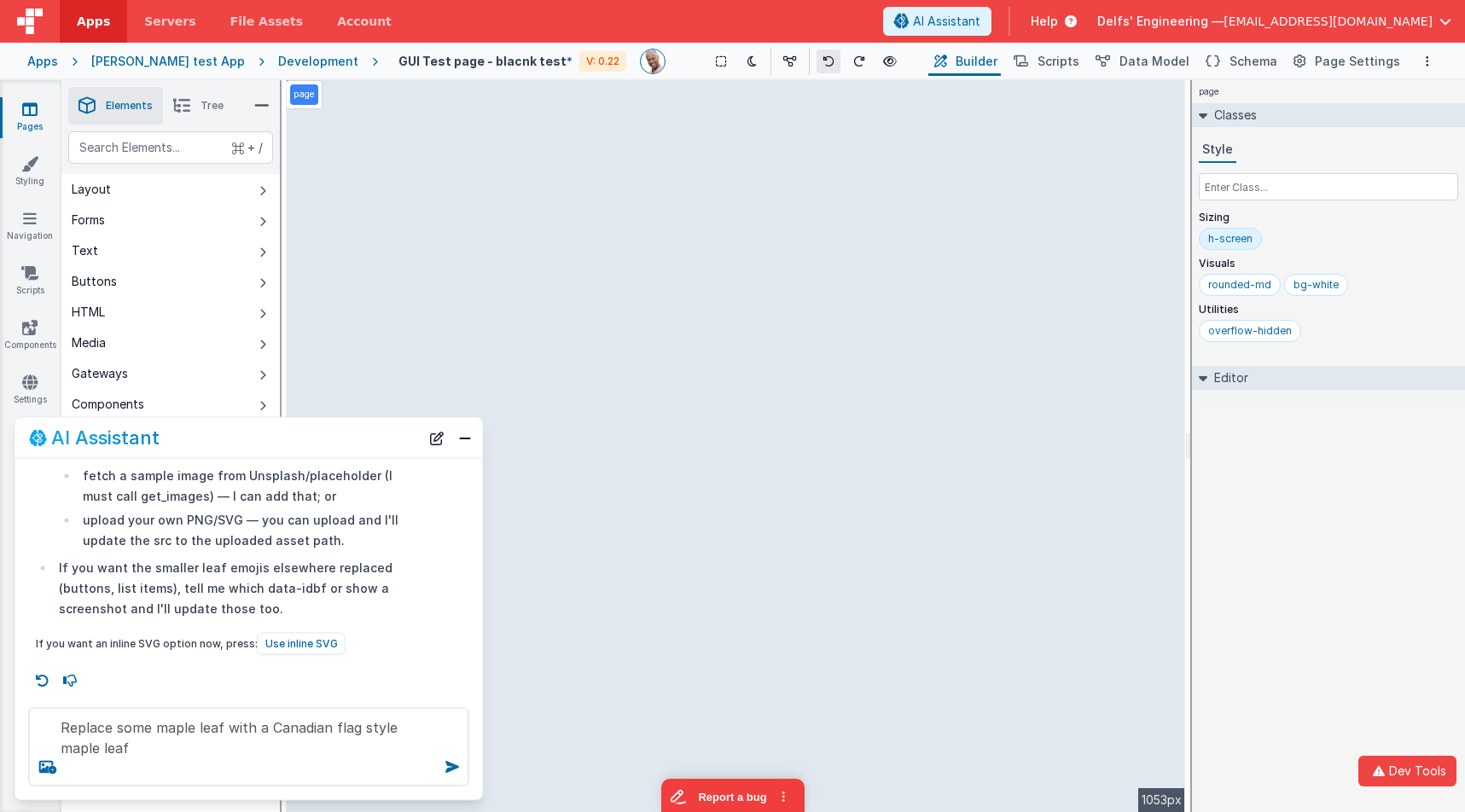
click at [822, 67] on icon at bounding box center [828, 62] width 12 height 12
click at [439, 446] on button "New Chat" at bounding box center [437, 438] width 24 height 24
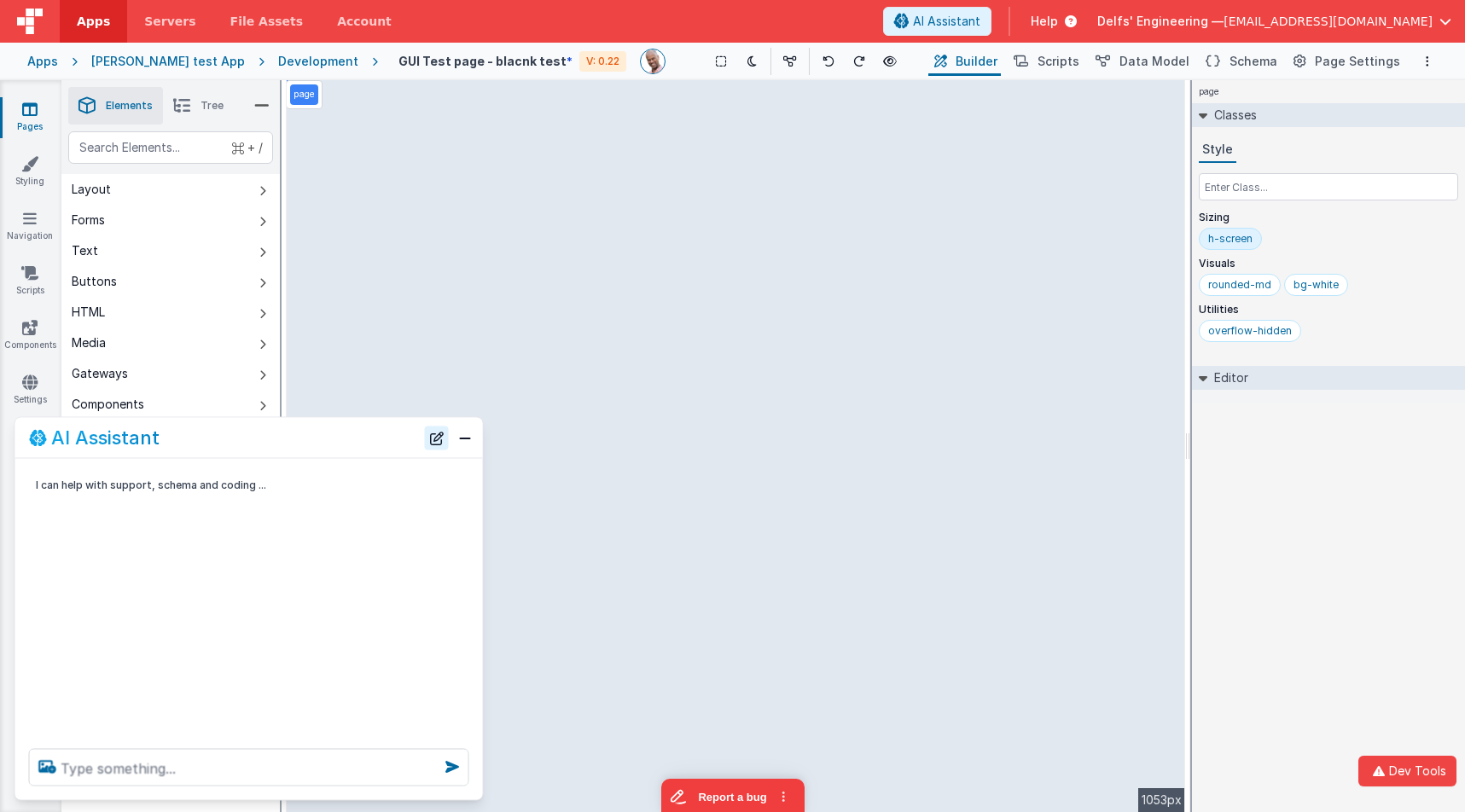
scroll to position [0, 0]
click at [349, 767] on textarea at bounding box center [248, 767] width 440 height 38
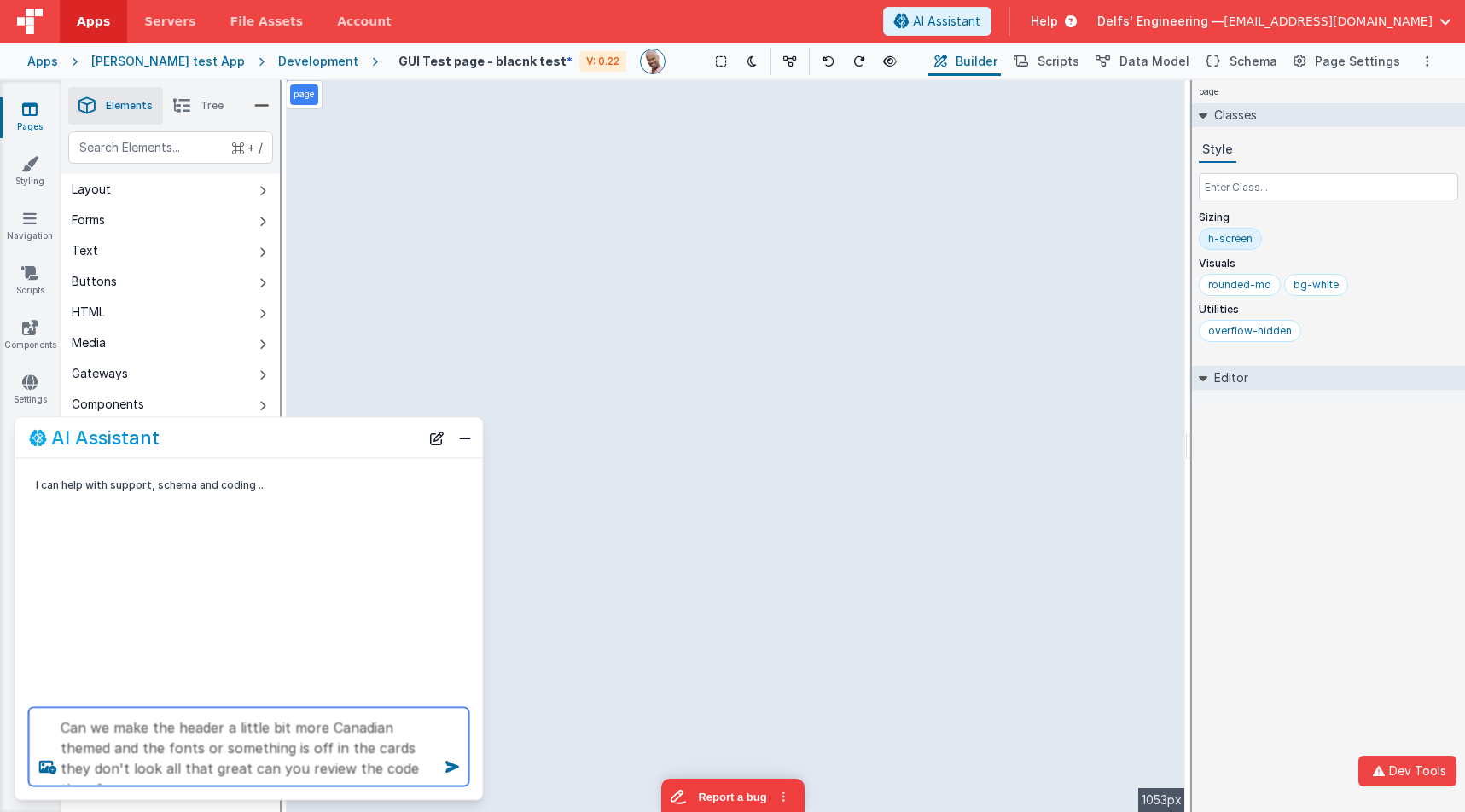
type textarea "Can we make the header a little bit more Canadian themed and the fonts or somet…"
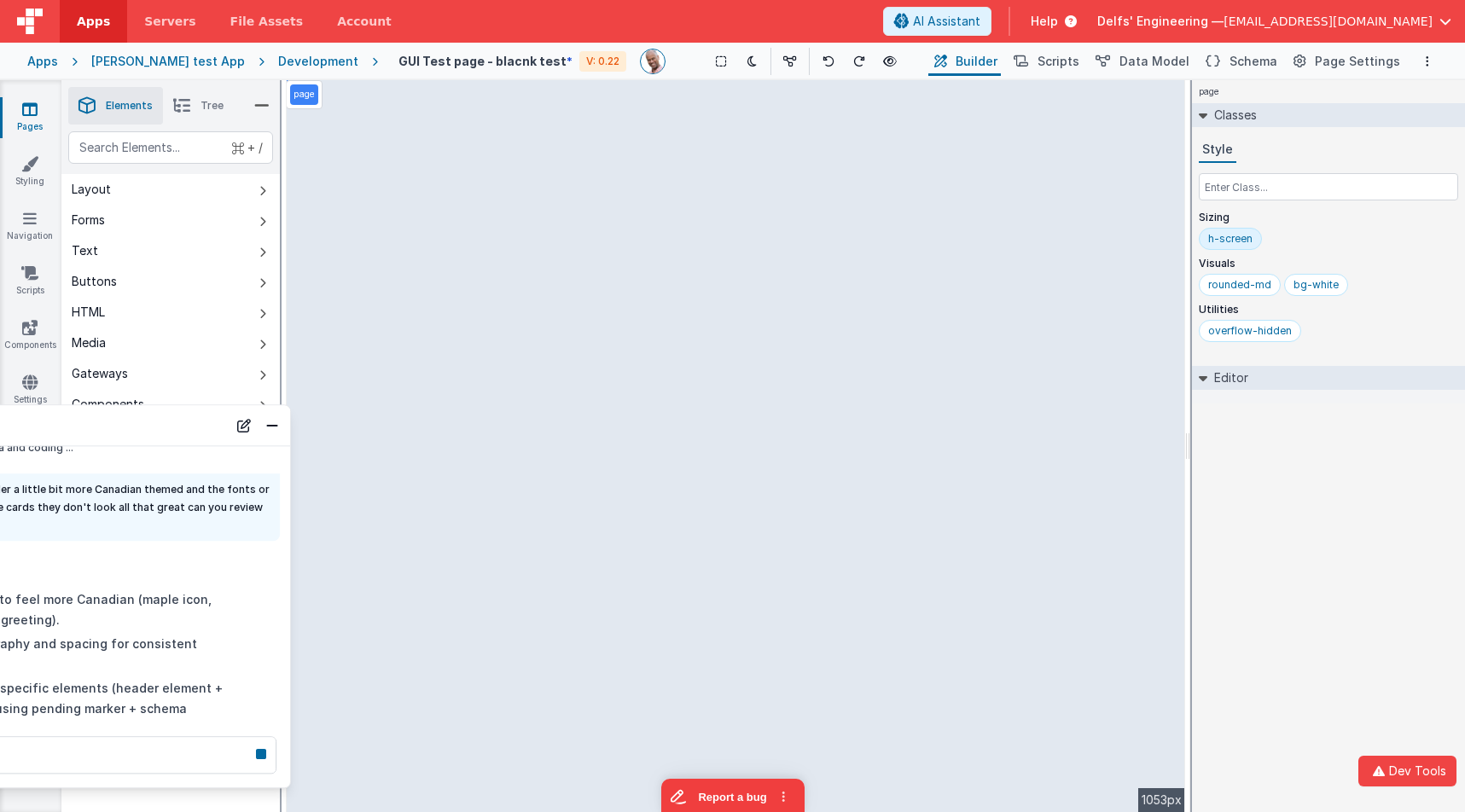
scroll to position [60, 0]
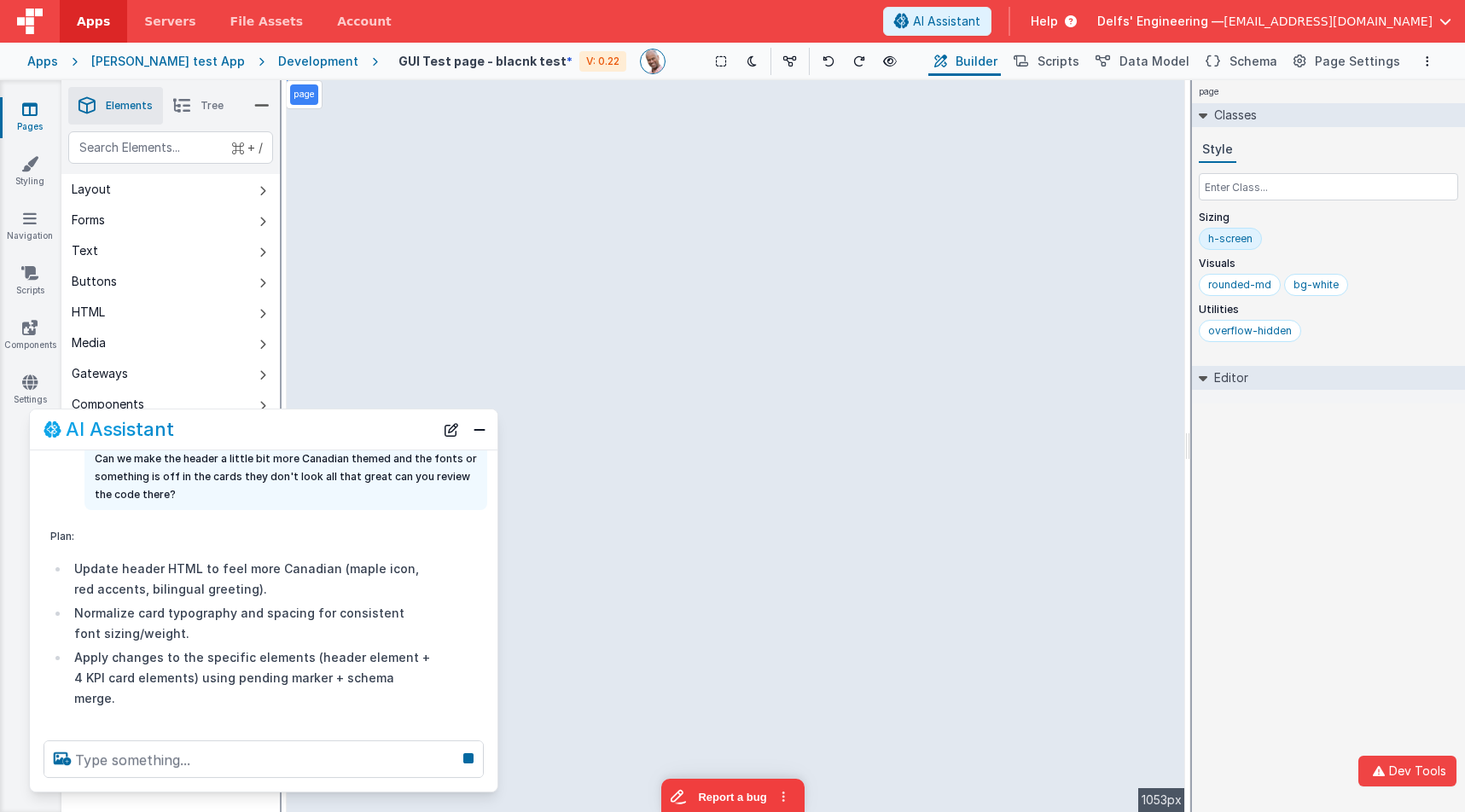
drag, startPoint x: 327, startPoint y: 442, endPoint x: 359, endPoint y: 433, distance: 33.2
click at [359, 433] on div "AI Assistant" at bounding box center [238, 430] width 390 height 21
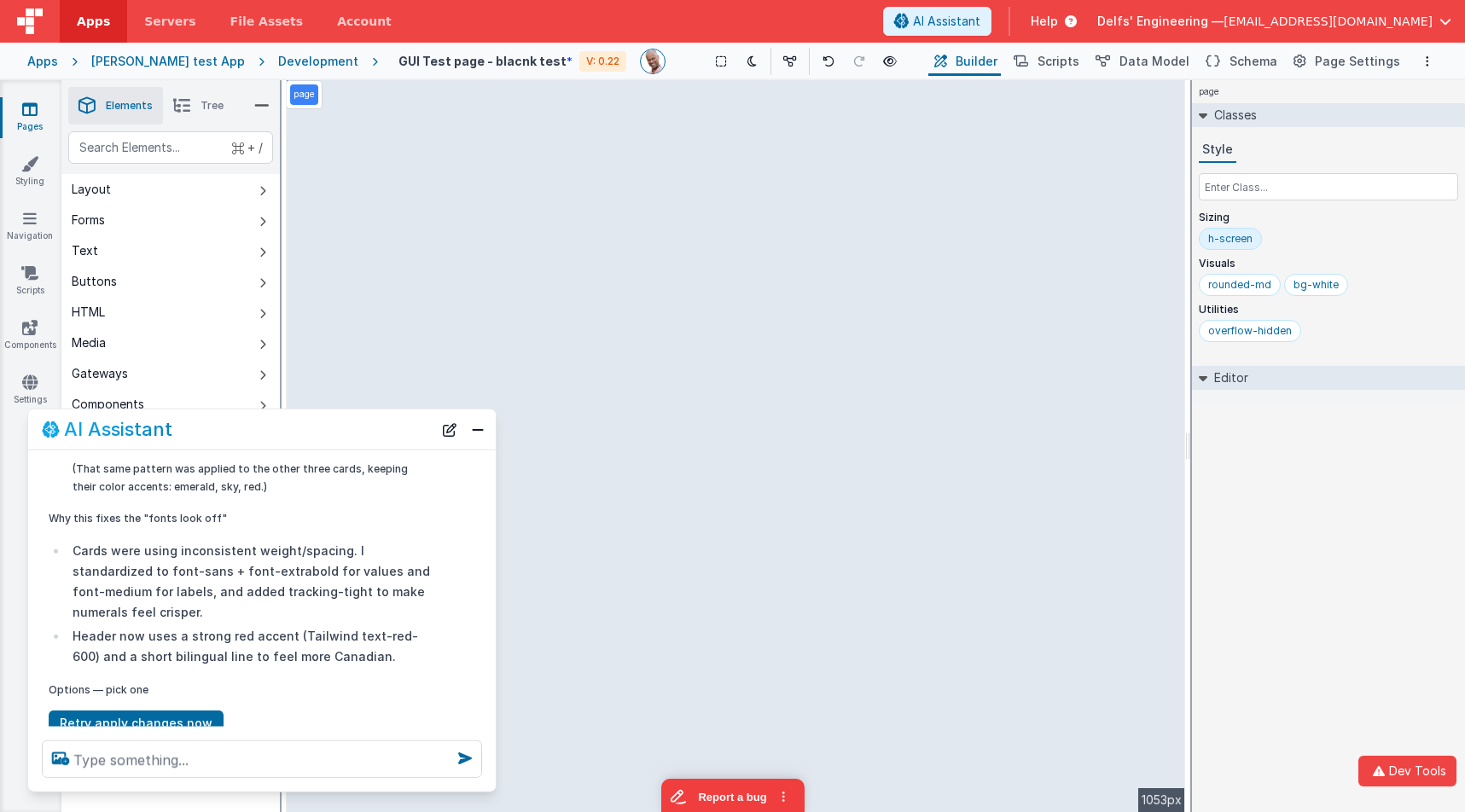
scroll to position [1646, 0]
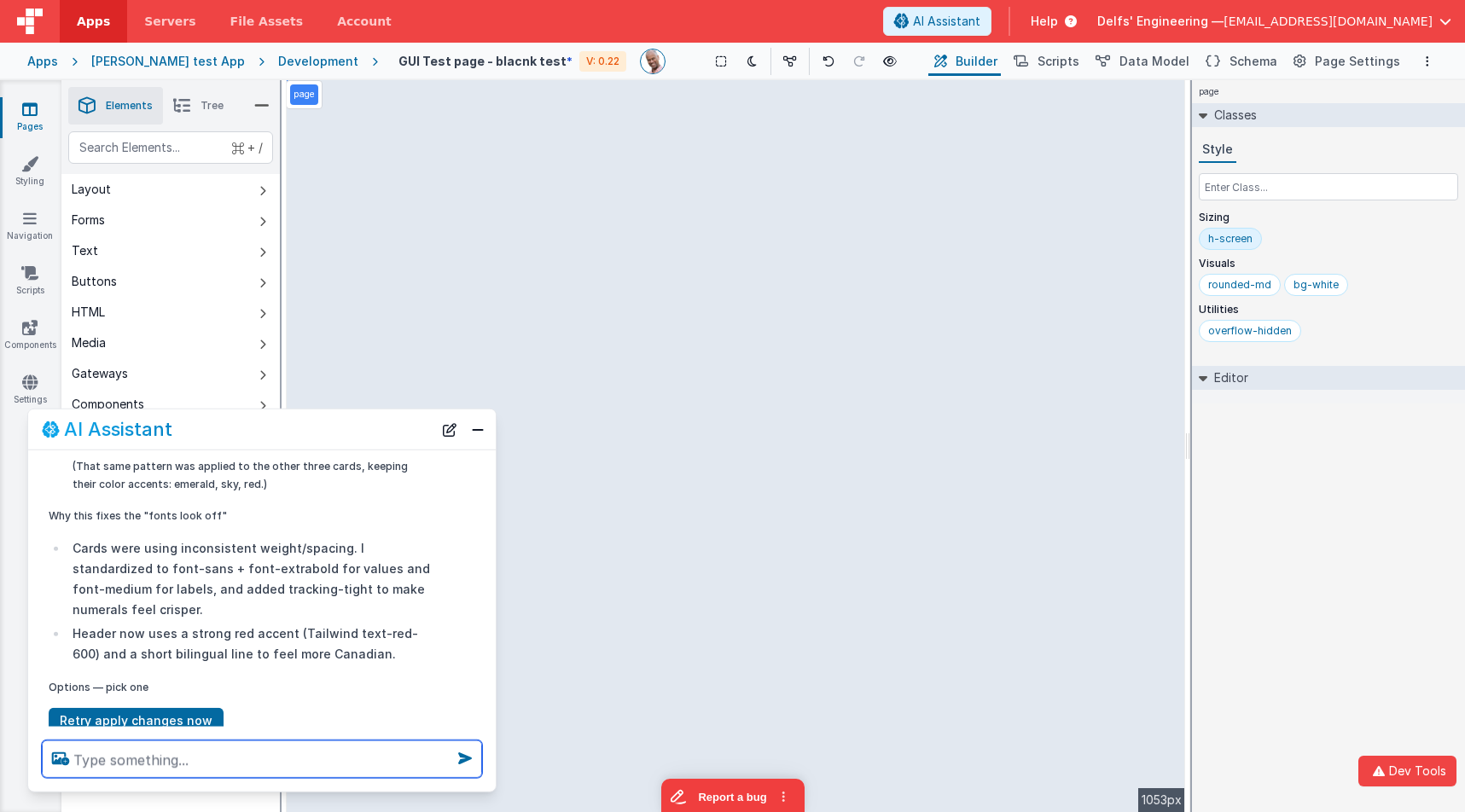
click at [328, 751] on textarea at bounding box center [261, 759] width 440 height 38
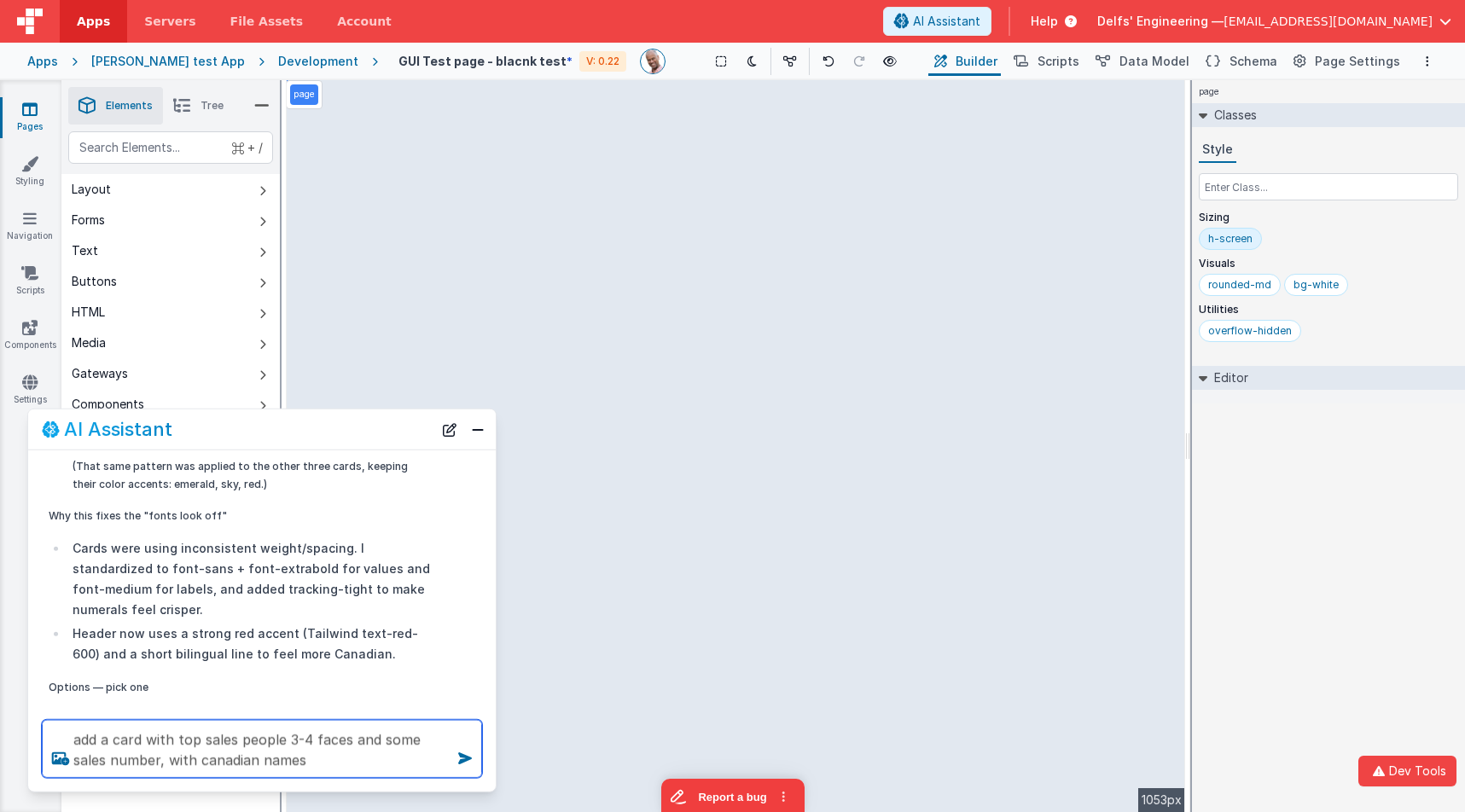
type textarea "add a card with top sales people 3-4 faces and some sales number, with canadian…"
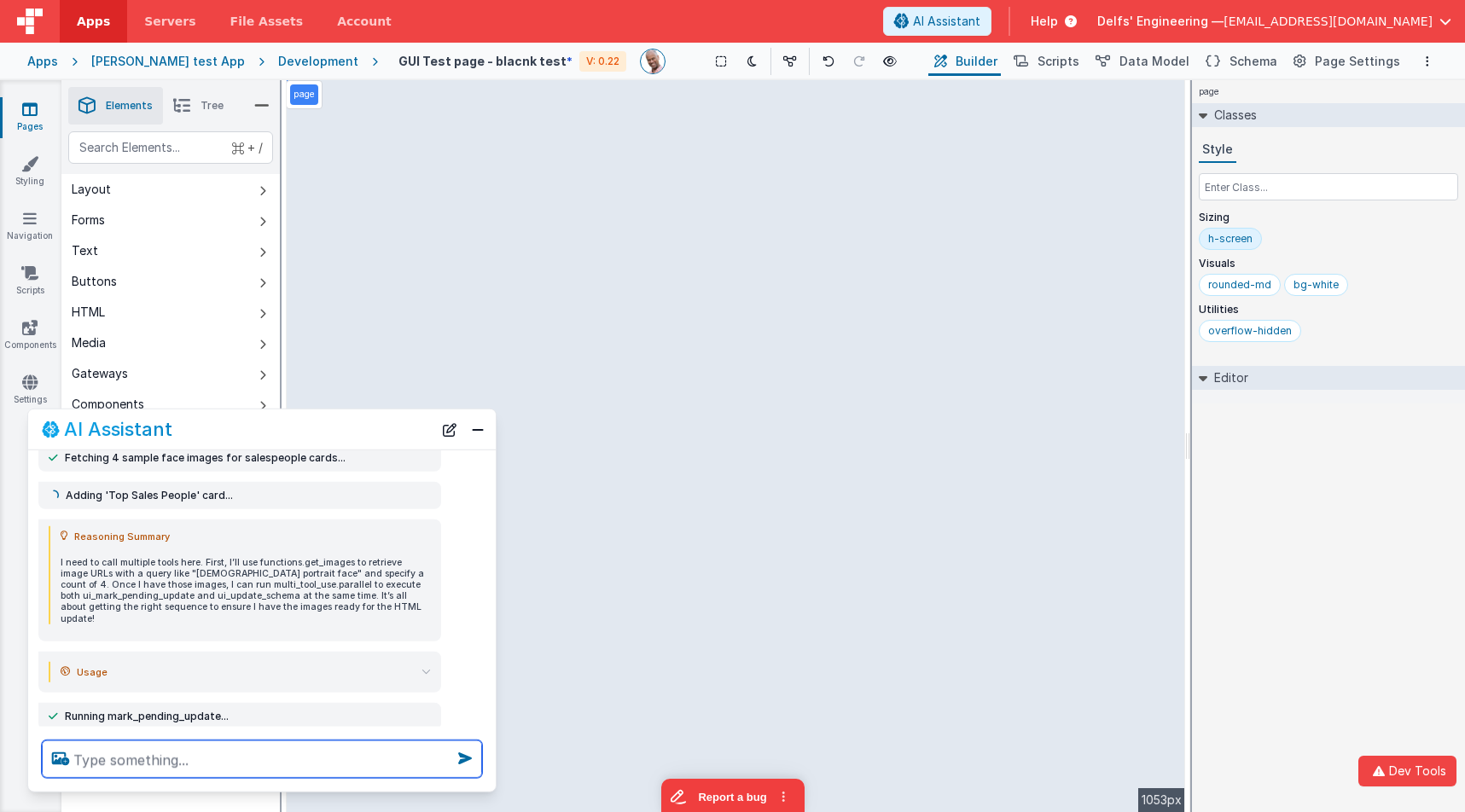
scroll to position [1, 0]
click at [493, 214] on div "page --> 1053px" at bounding box center [736, 446] width 899 height 732
click at [502, 206] on div "page --> 1053px" at bounding box center [736, 446] width 899 height 732
drag, startPoint x: 529, startPoint y: 356, endPoint x: 581, endPoint y: 428, distance: 88.8
click at [529, 358] on div "page --> 1053px" at bounding box center [736, 446] width 899 height 732
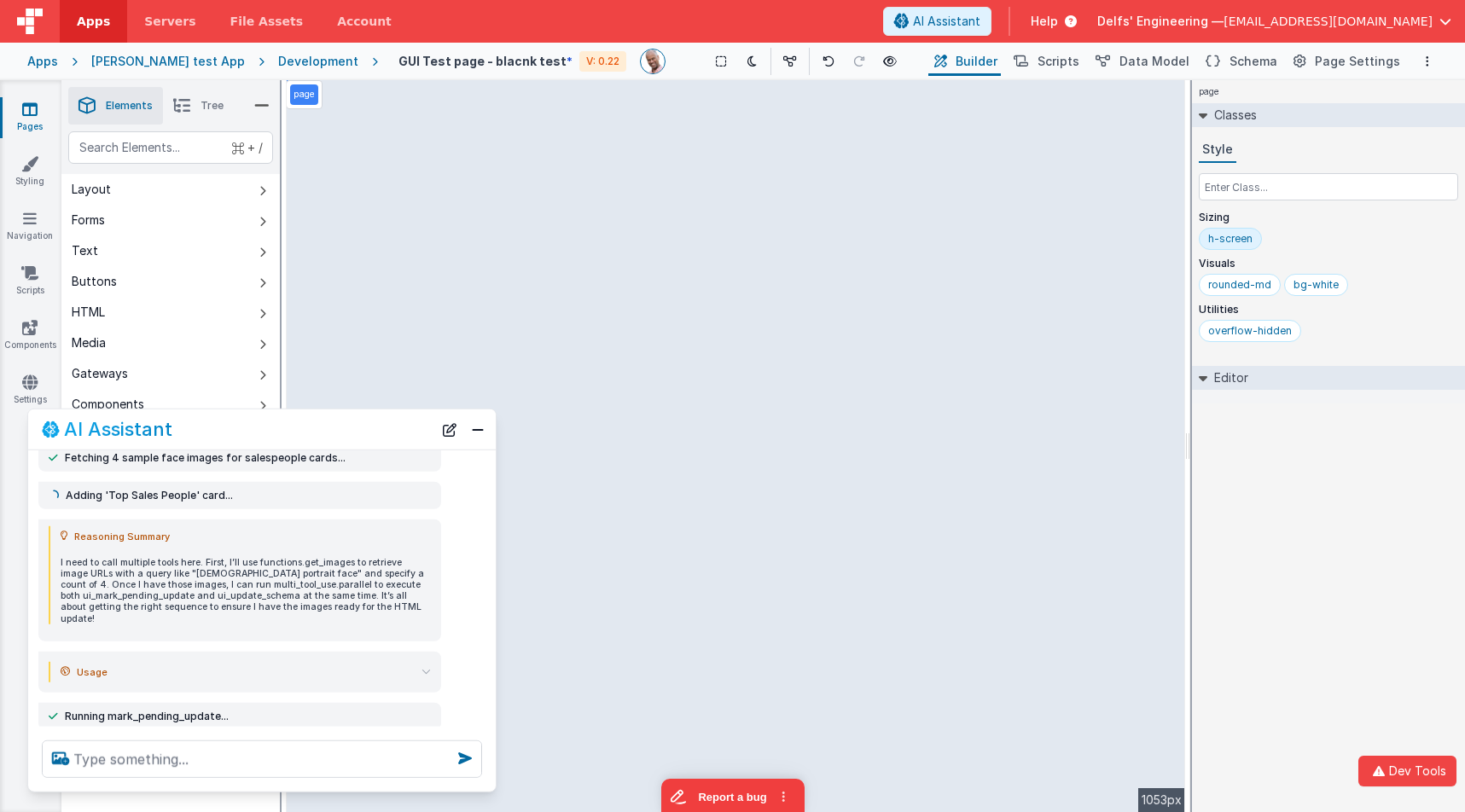
click at [581, 429] on div "page --> 1053px" at bounding box center [736, 446] width 899 height 732
drag, startPoint x: 595, startPoint y: 423, endPoint x: 578, endPoint y: 425, distance: 17.1
click at [594, 423] on div "page --> 1053px" at bounding box center [736, 446] width 899 height 732
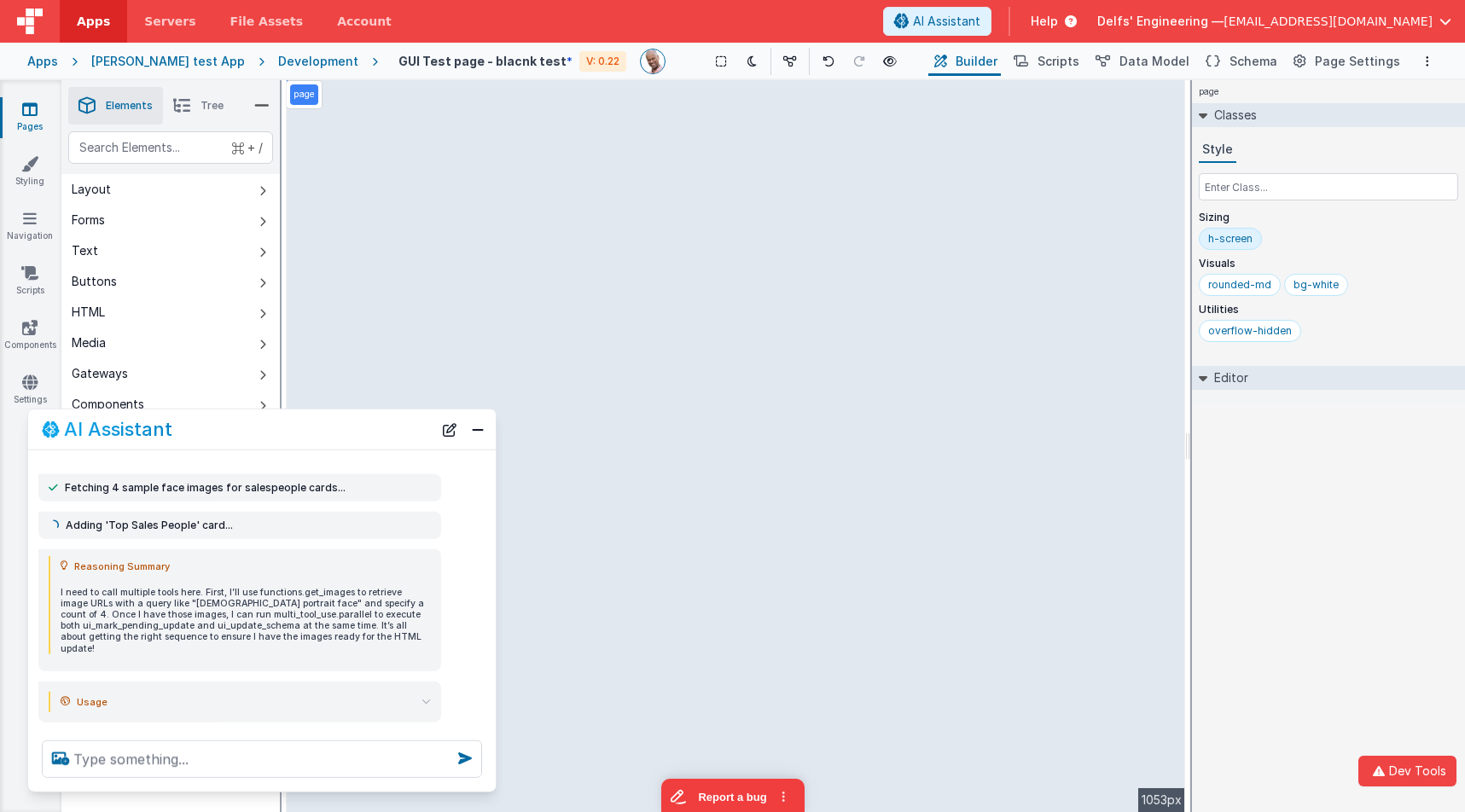
scroll to position [2479, 0]
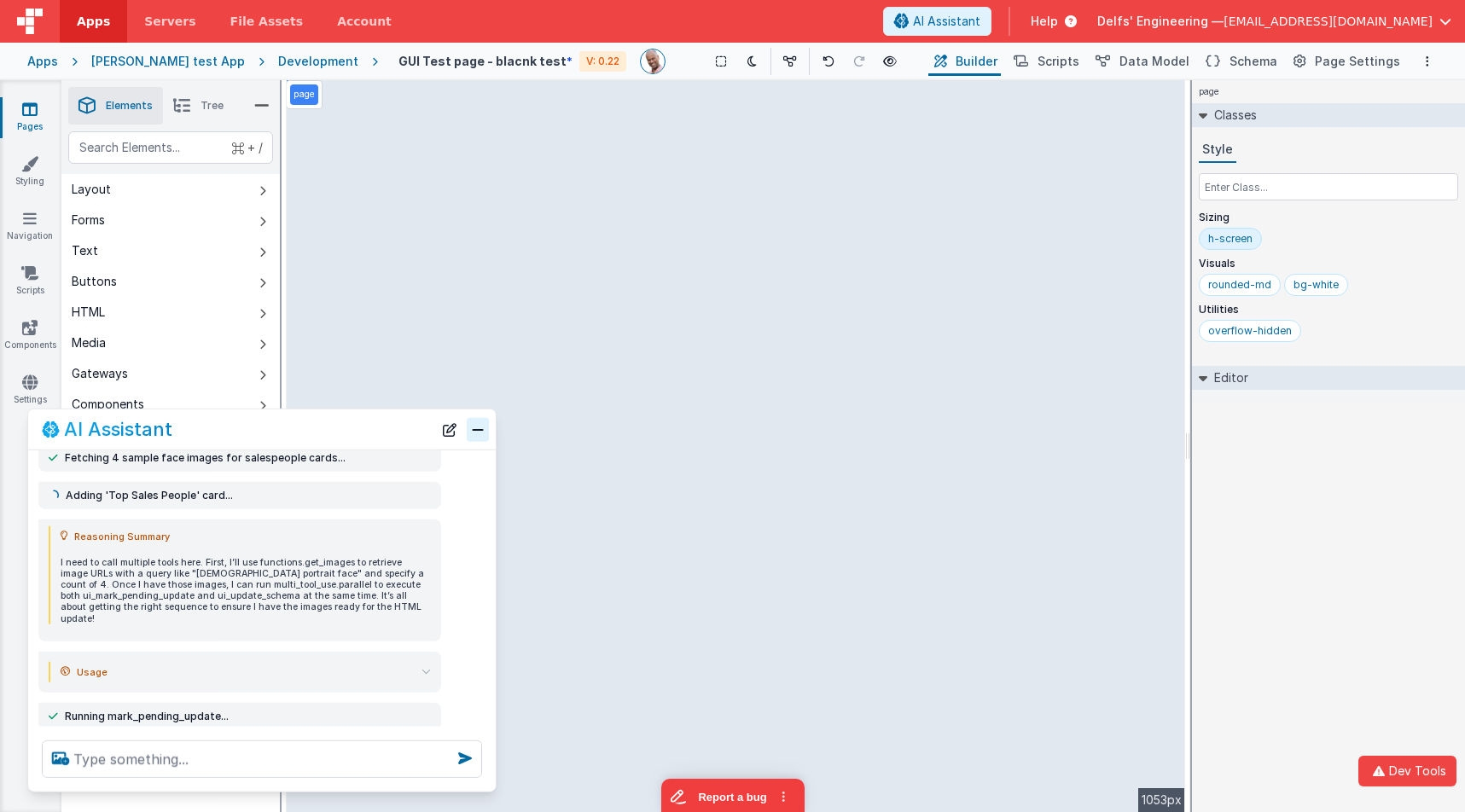
click at [475, 432] on button "Close" at bounding box center [478, 429] width 22 height 24
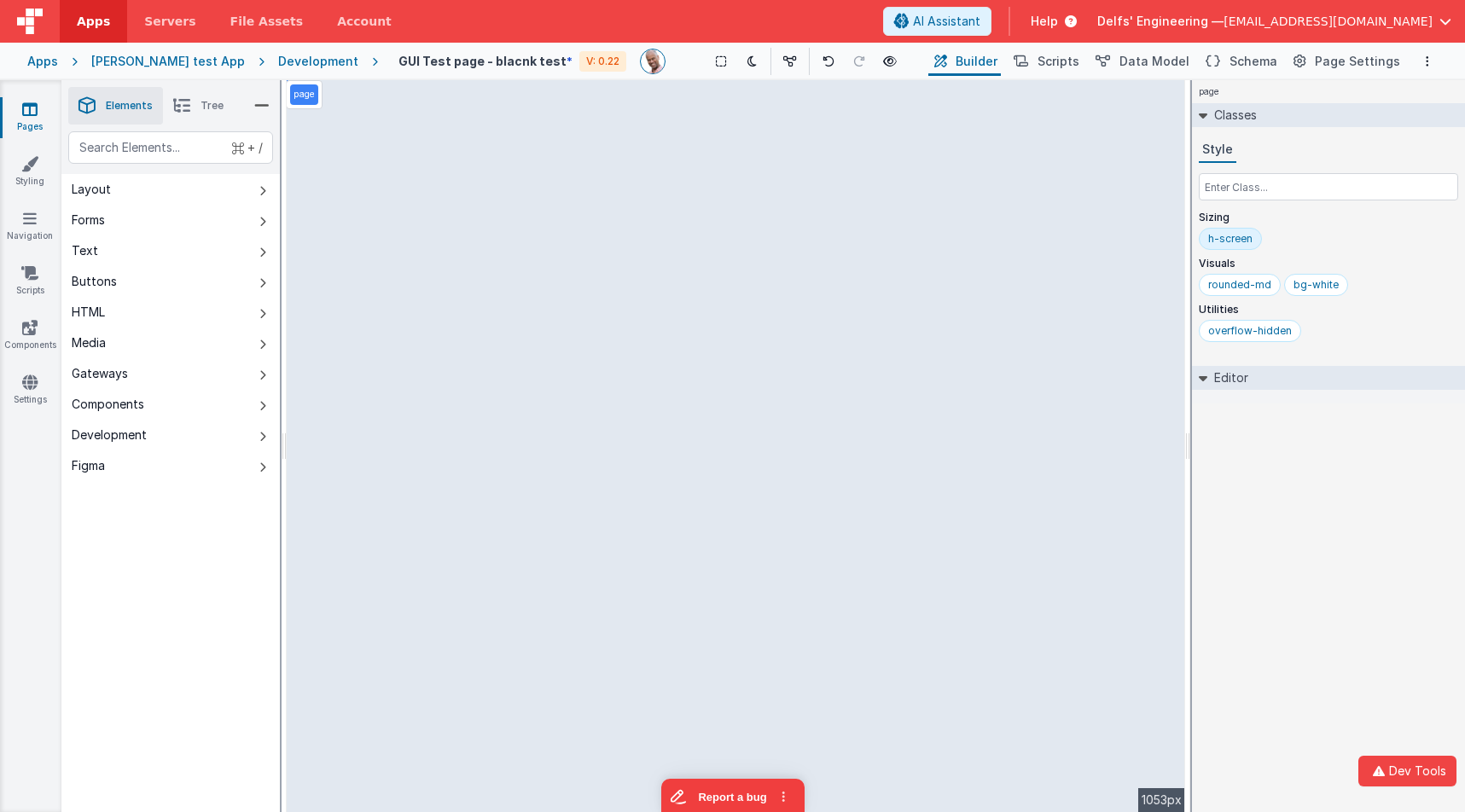
click at [292, 64] on div "Development" at bounding box center [318, 61] width 80 height 17
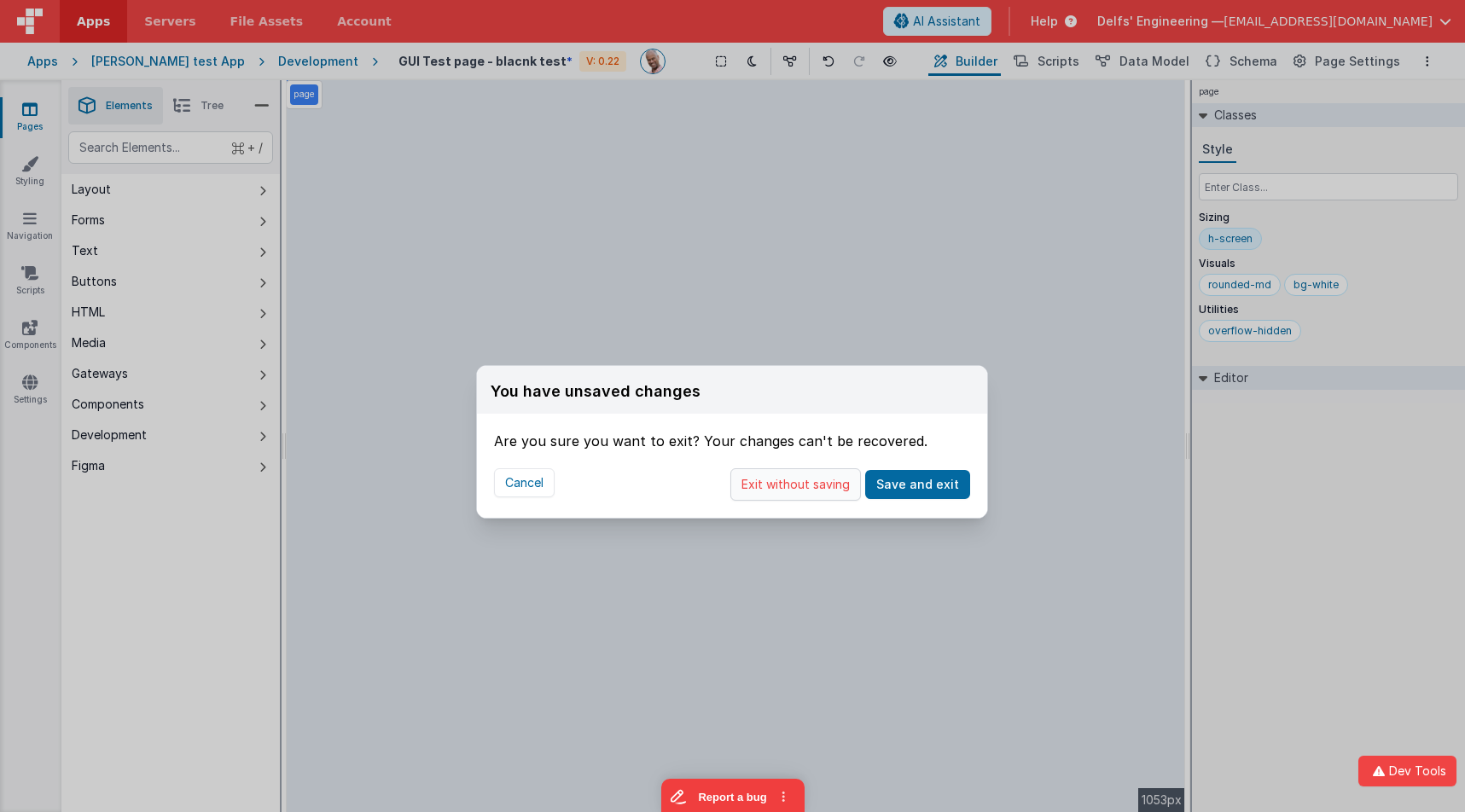
click at [843, 488] on button "Exit without saving" at bounding box center [795, 484] width 130 height 33
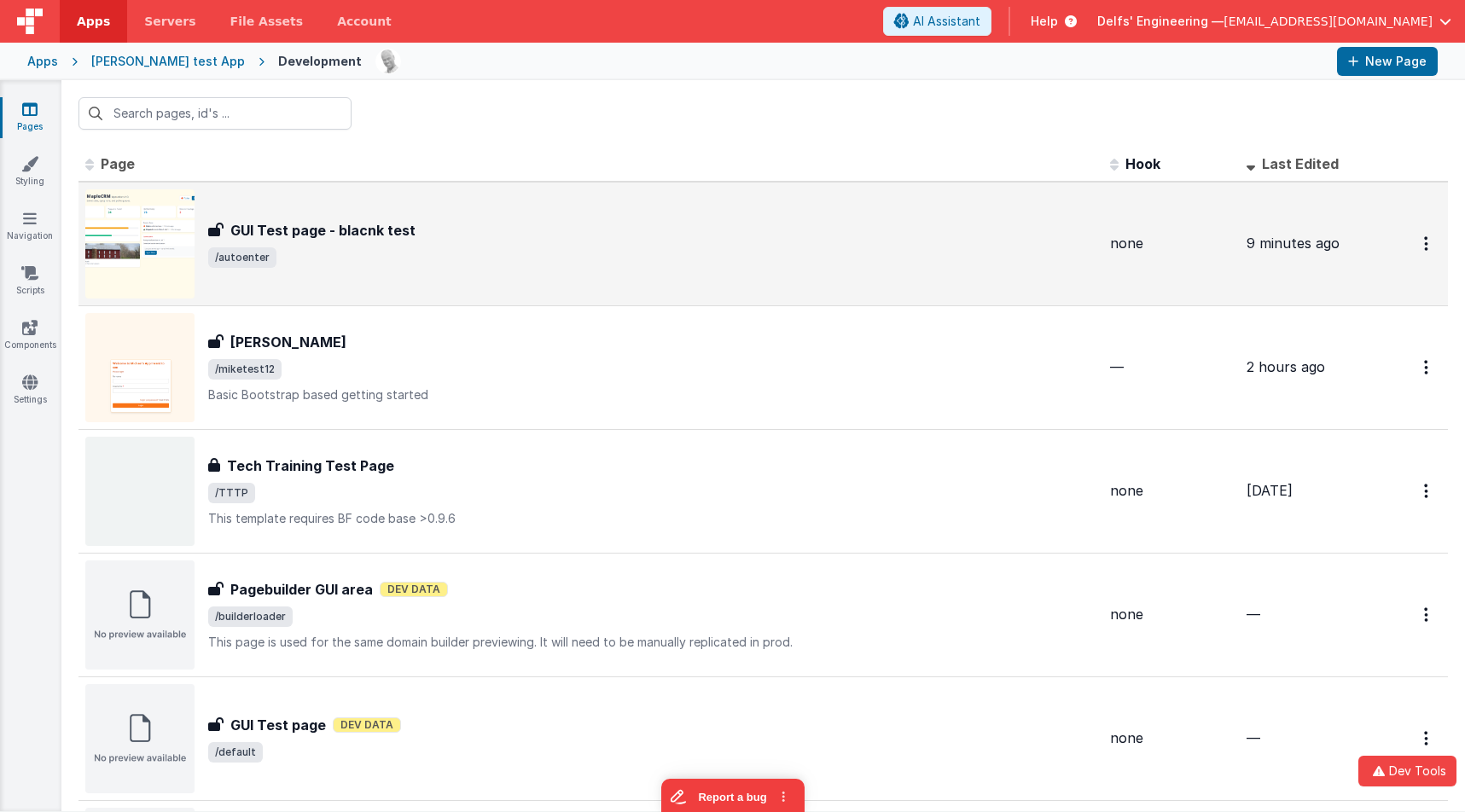
click at [384, 255] on span "/autoenter" at bounding box center [653, 257] width 888 height 21
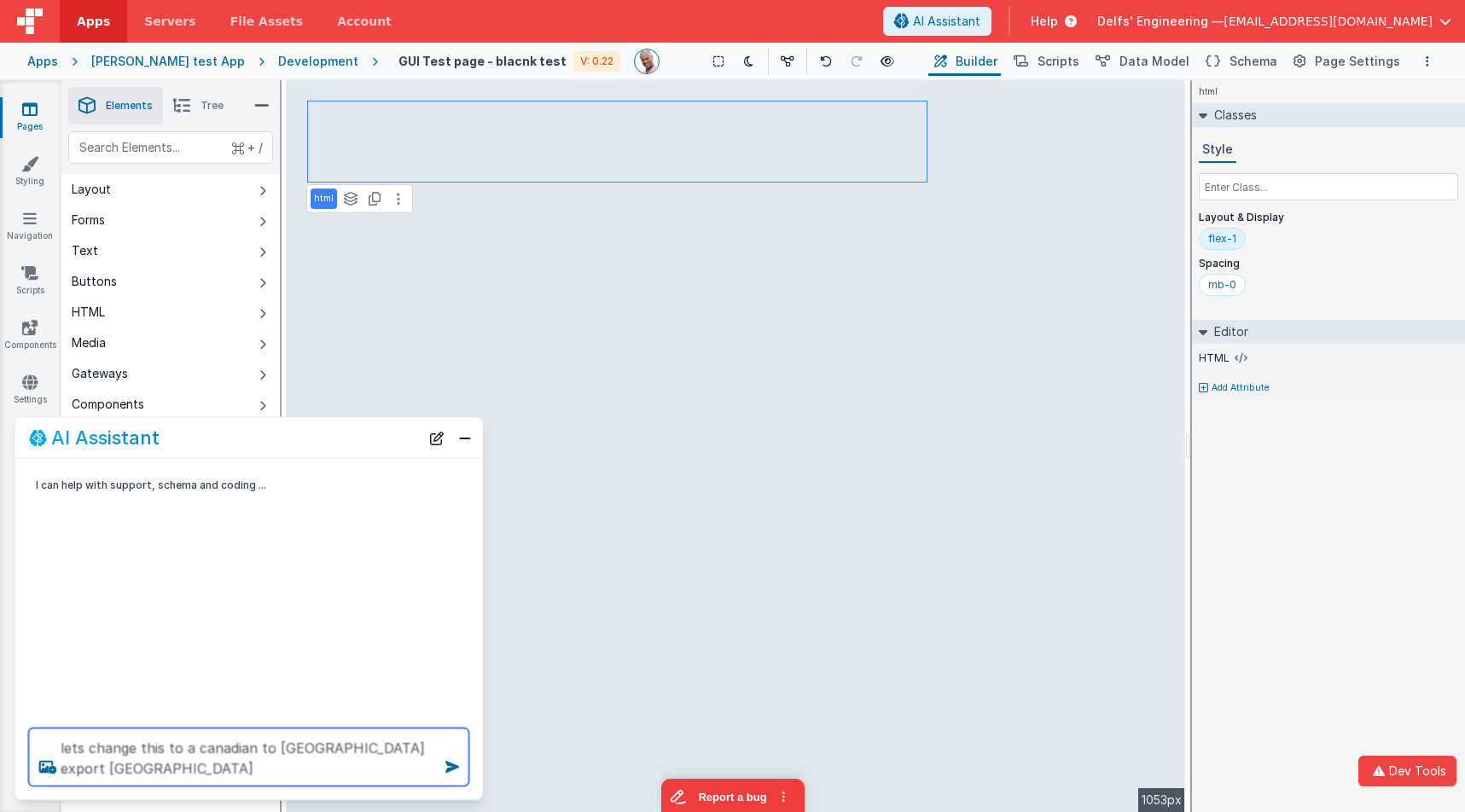
click at [414, 747] on textarea "lets change this to a canadian to Australia export calle d Cana" at bounding box center [248, 757] width 440 height 58
click at [270, 776] on textarea "lets change this to a canadian to Australia export called Cana" at bounding box center [248, 757] width 440 height 58
drag, startPoint x: 190, startPoint y: 768, endPoint x: 59, endPoint y: 758, distance: 131.4
click at [56, 758] on div "lets change this to a canadian to Australia export called Cana" at bounding box center [248, 757] width 468 height 85
type textarea "lets change this to a canadian to Australia export called MapleRoo that expost …"
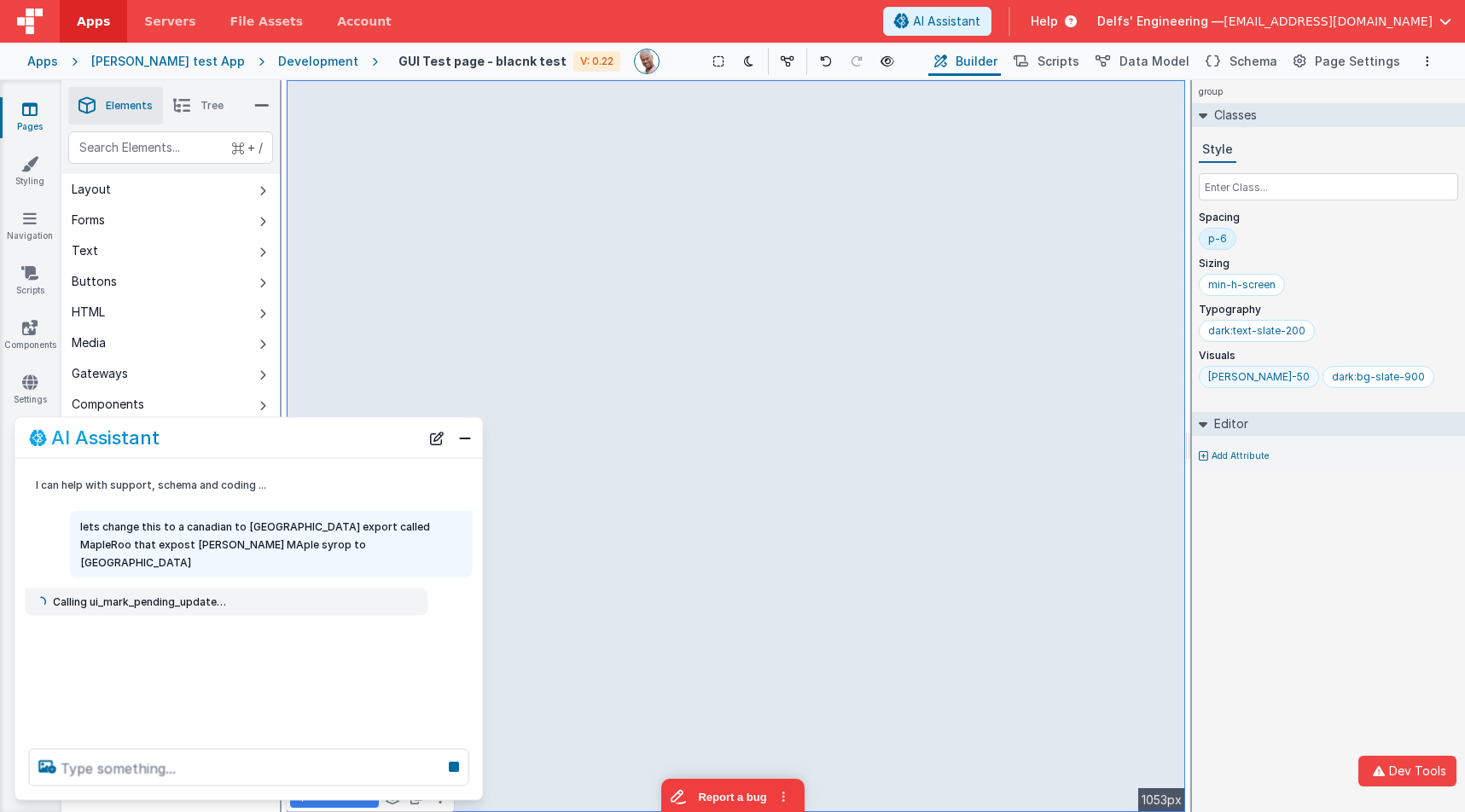
click at [1253, 378] on div "[PERSON_NAME]-50" at bounding box center [1258, 377] width 101 height 14
click at [740, 68] on button at bounding box center [752, 62] width 24 height 24
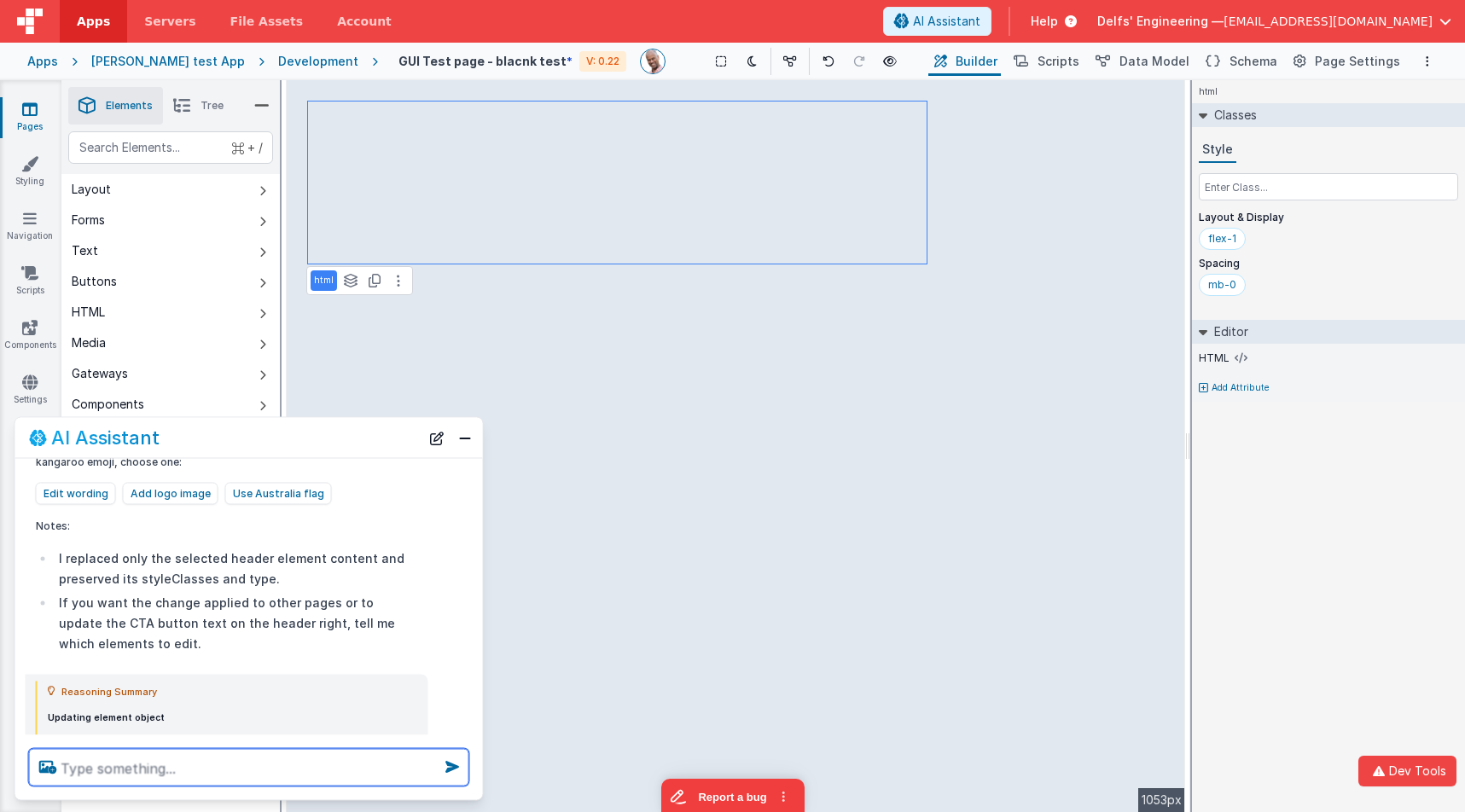
scroll to position [487, 0]
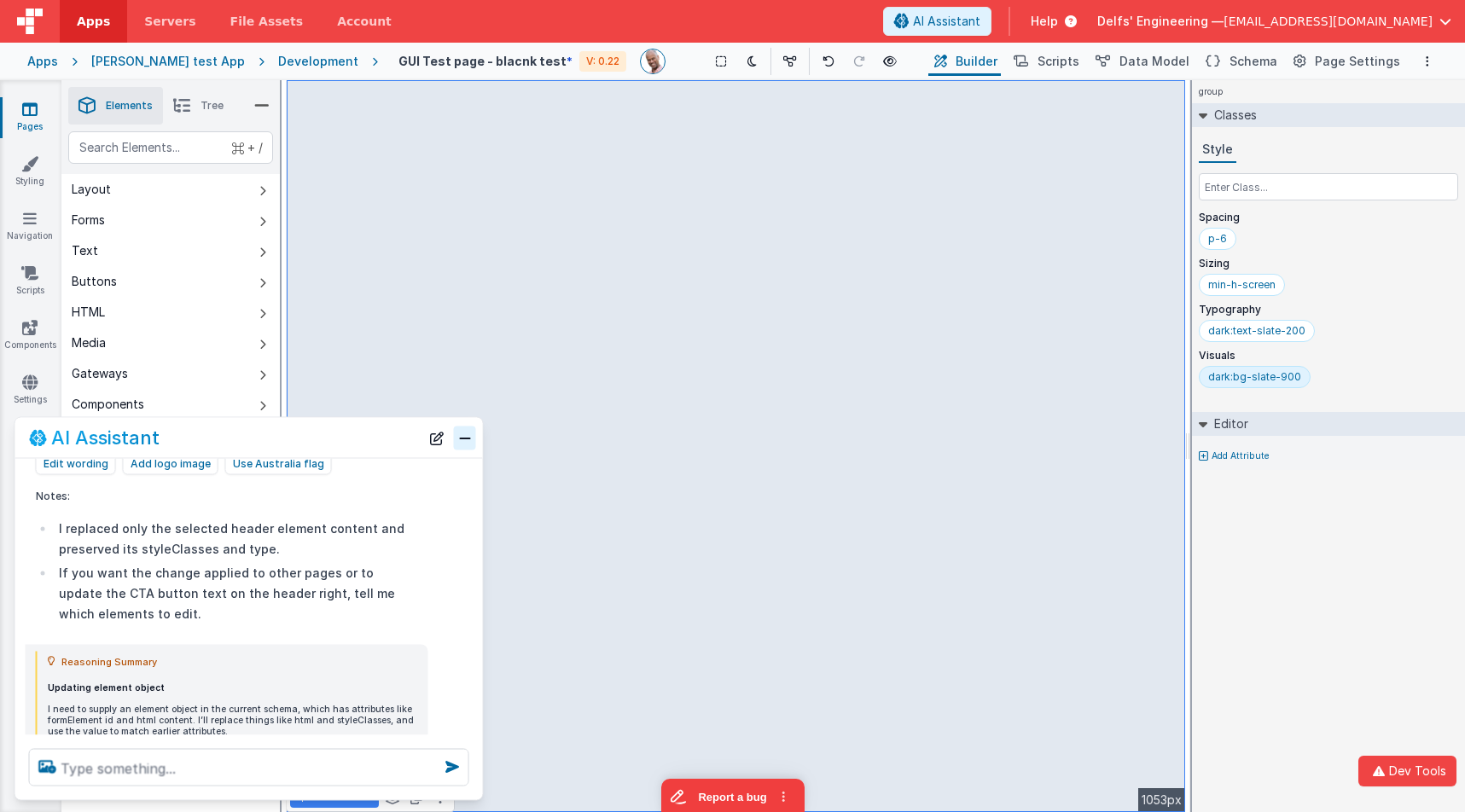
click at [469, 441] on button "Close" at bounding box center [465, 438] width 22 height 24
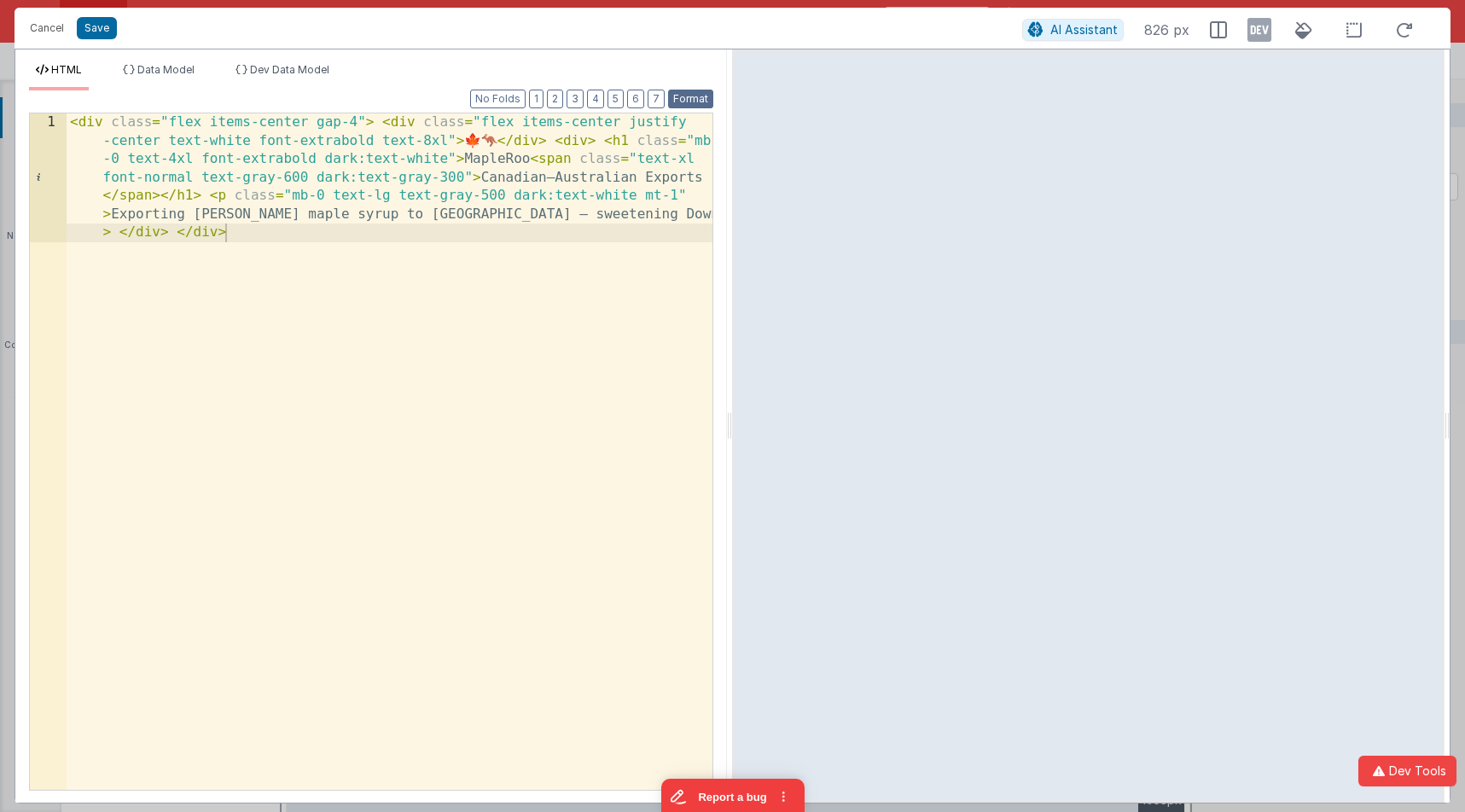
click at [695, 94] on button "Format" at bounding box center [691, 98] width 46 height 19
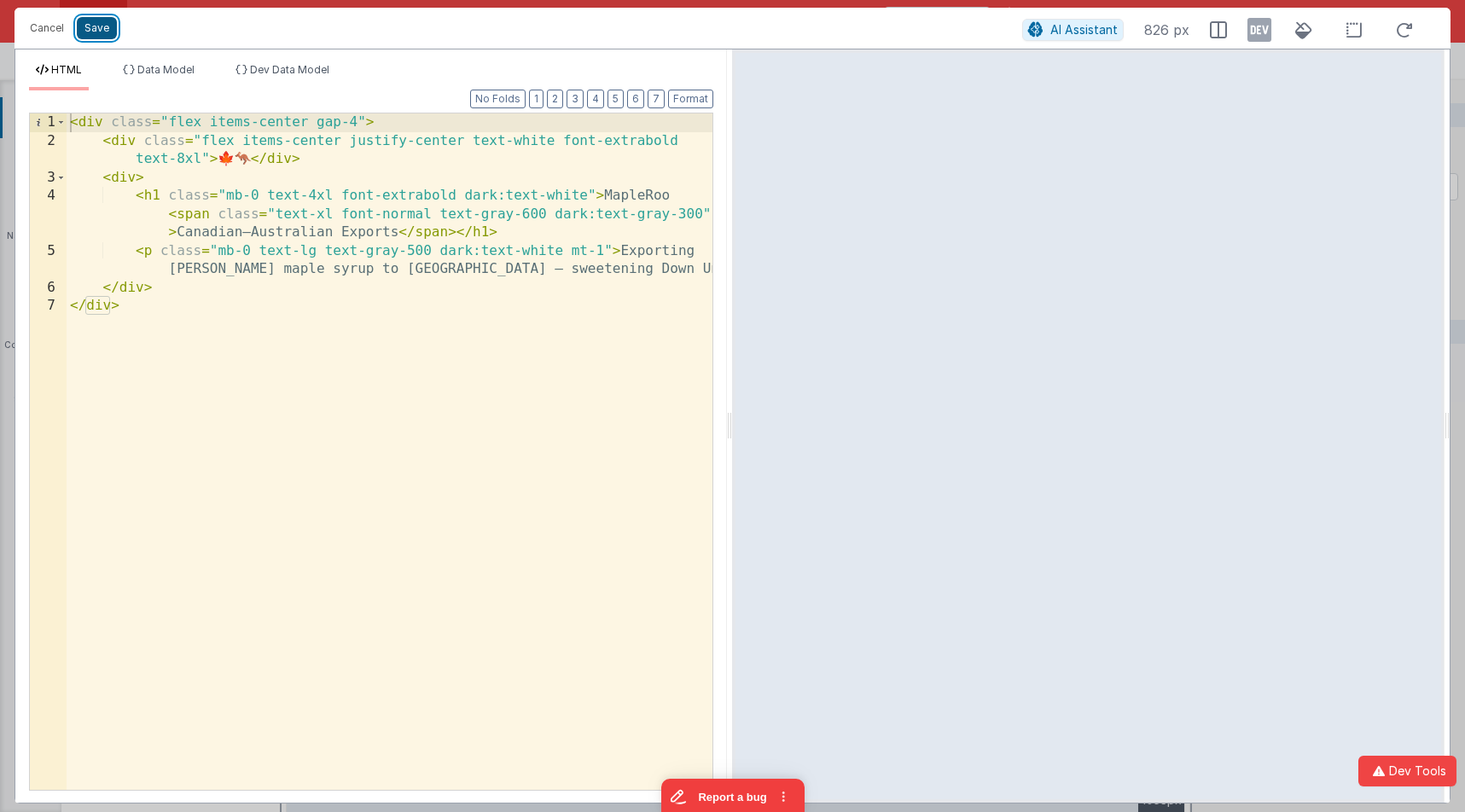
click at [88, 34] on button "Save" at bounding box center [96, 28] width 40 height 22
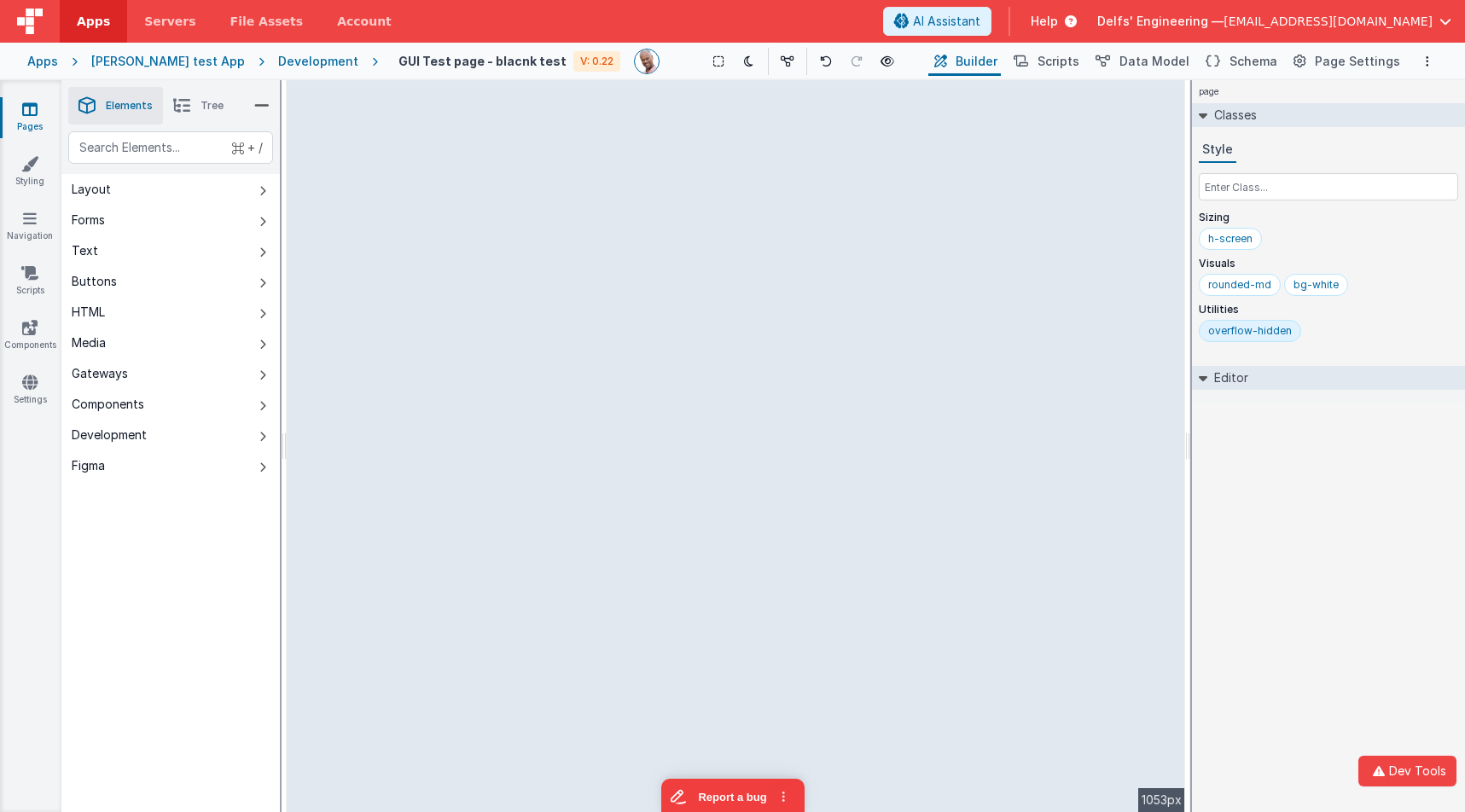
drag, startPoint x: 1188, startPoint y: 251, endPoint x: 1236, endPoint y: 233, distance: 51.3
click at [1239, 233] on html "Dev Tools Apps Servers File Assets Account Some FUTURE Slot AI Assistant Help D…" at bounding box center [732, 406] width 1465 height 812
click at [995, 189] on div "--> 1053px" at bounding box center [736, 446] width 899 height 732
click at [963, 211] on div "page --> 1053px" at bounding box center [736, 446] width 899 height 732
click at [726, 162] on div "page --> 1053px" at bounding box center [736, 446] width 899 height 732
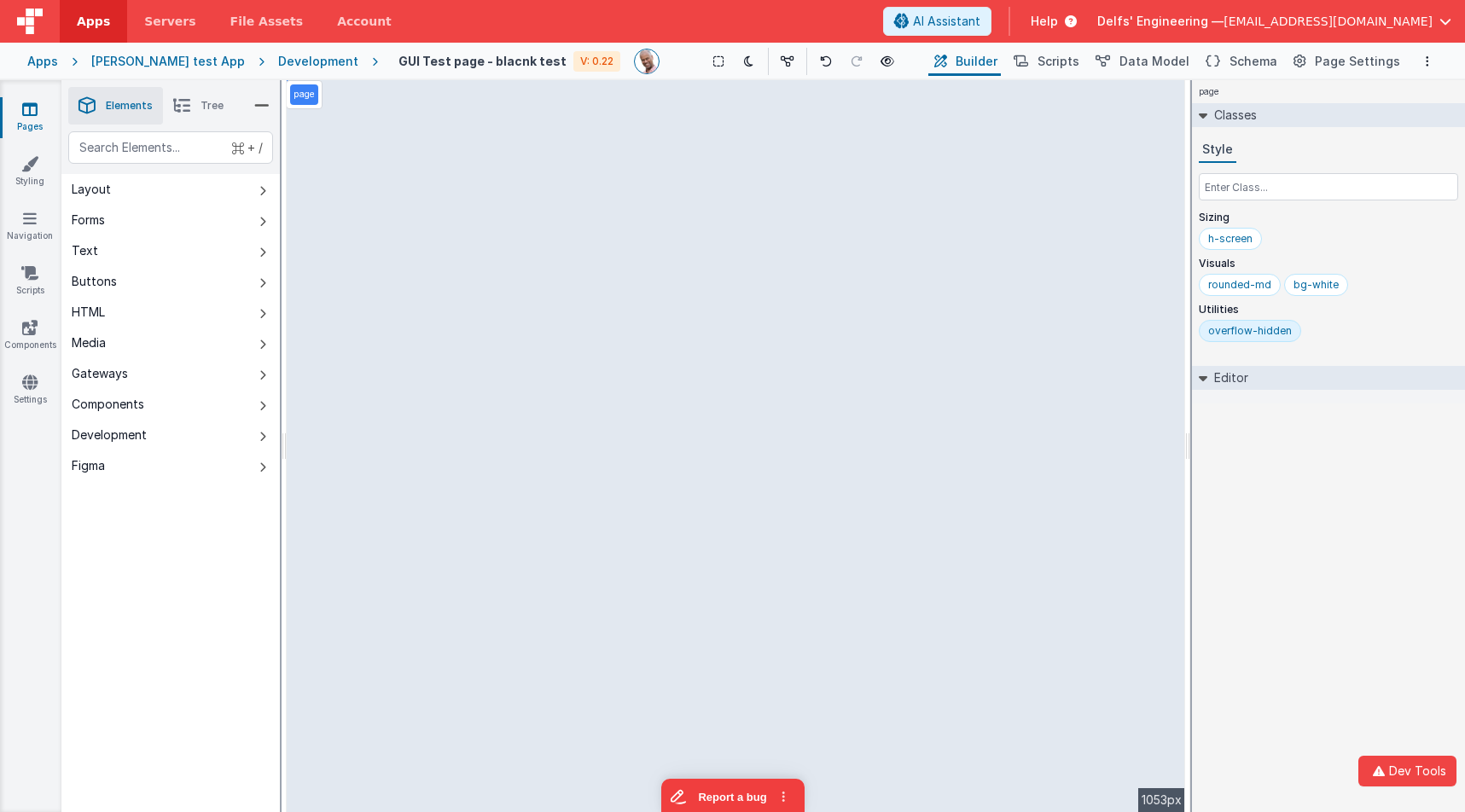
drag, startPoint x: 750, startPoint y: 288, endPoint x: 804, endPoint y: 305, distance: 56.6
click at [750, 289] on div "page --> 1053px" at bounding box center [736, 446] width 899 height 732
click at [744, 62] on icon at bounding box center [748, 62] width 9 height 12
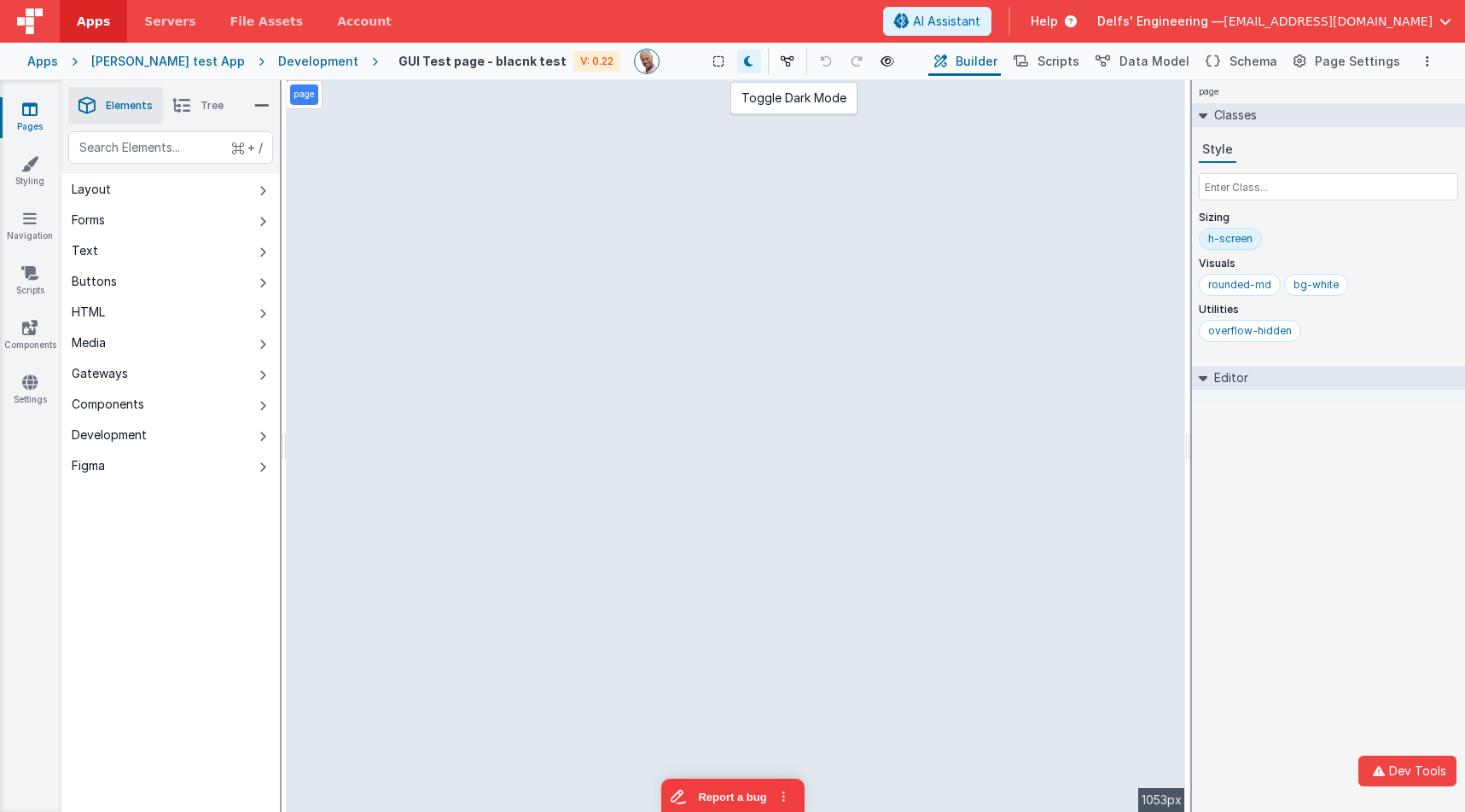
click at [744, 62] on icon at bounding box center [748, 62] width 9 height 12
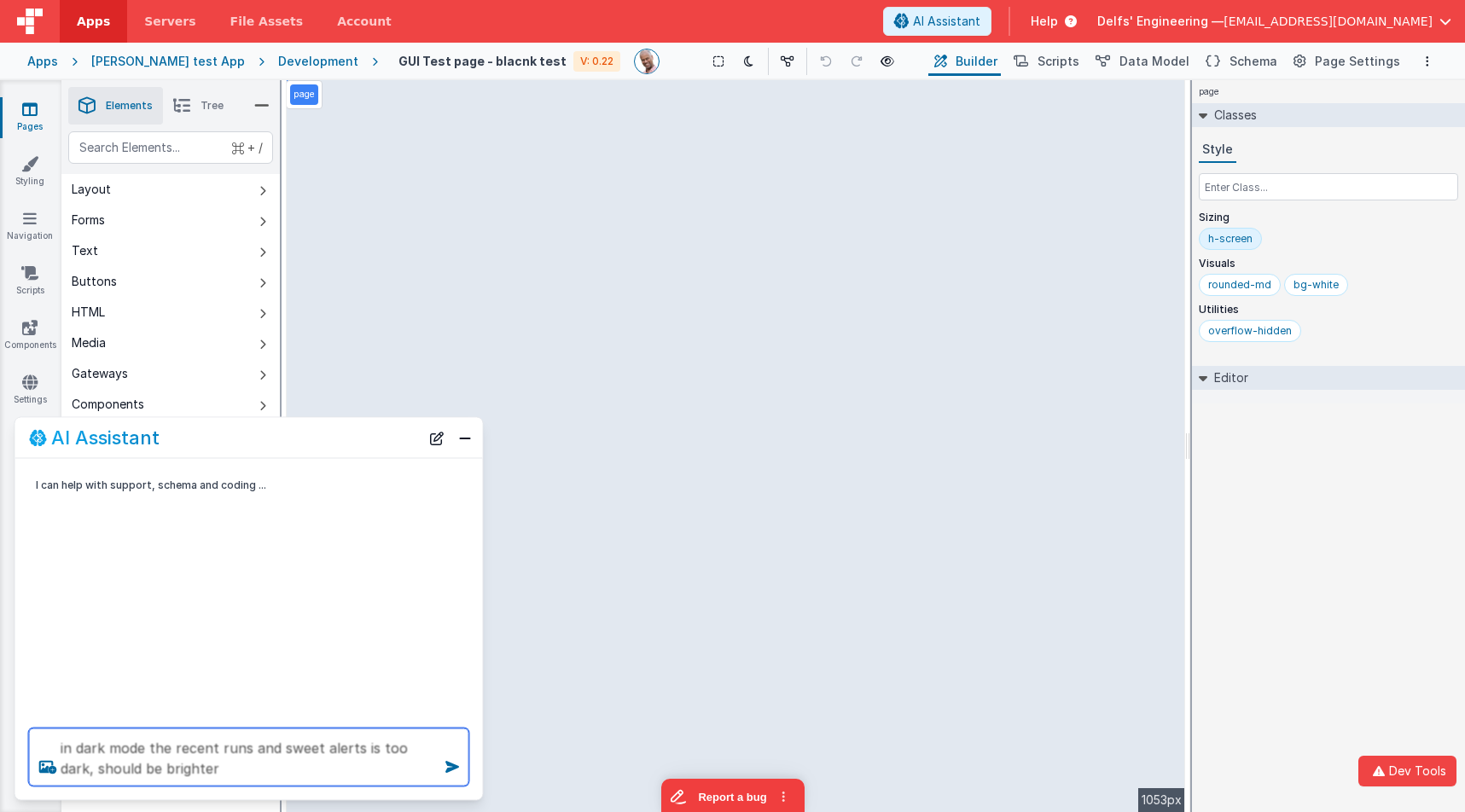
type textarea "in dark mode the recent runs and sweet alerts is too dark, should be brighter"
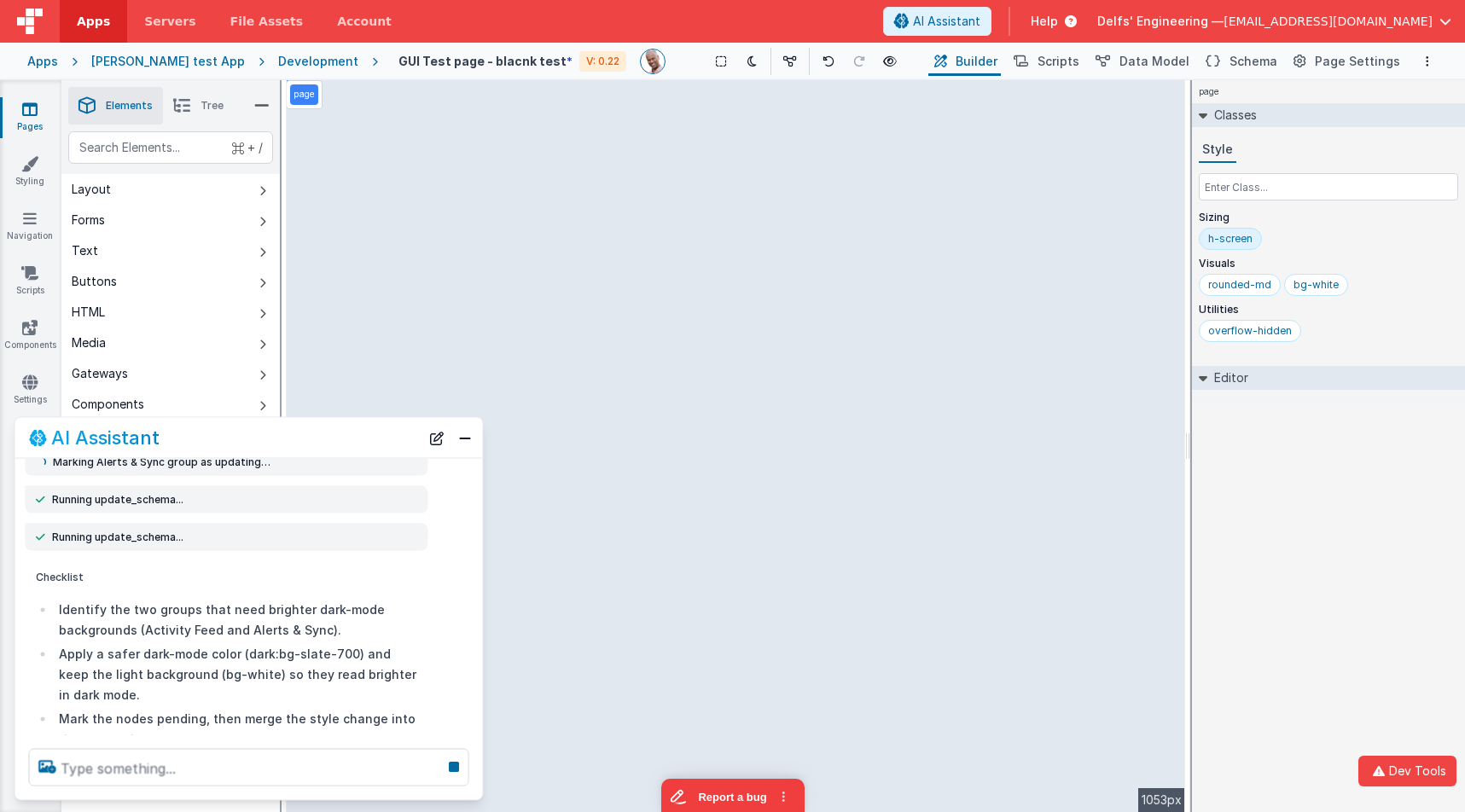
scroll to position [157, 0]
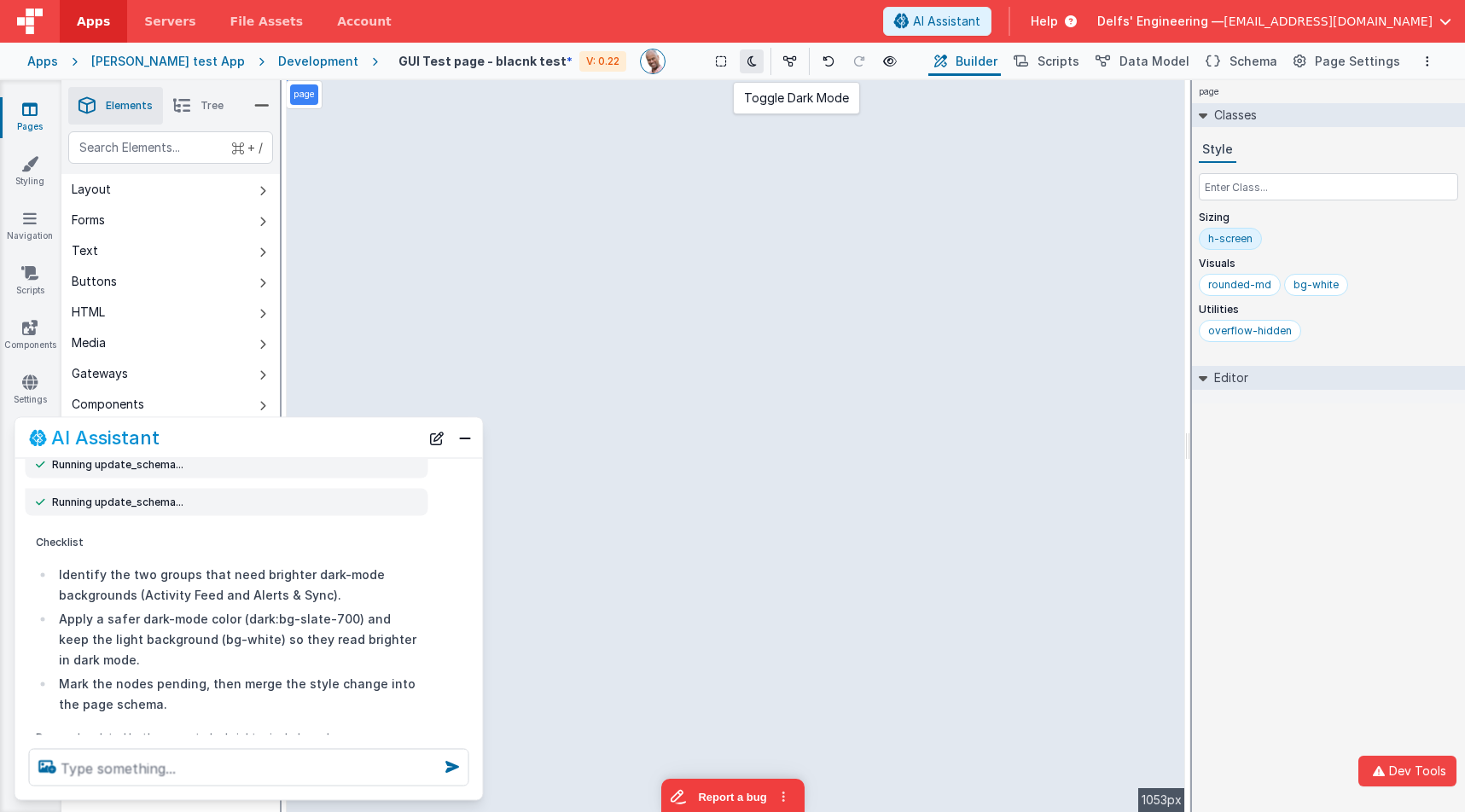
click at [747, 66] on icon at bounding box center [751, 62] width 9 height 12
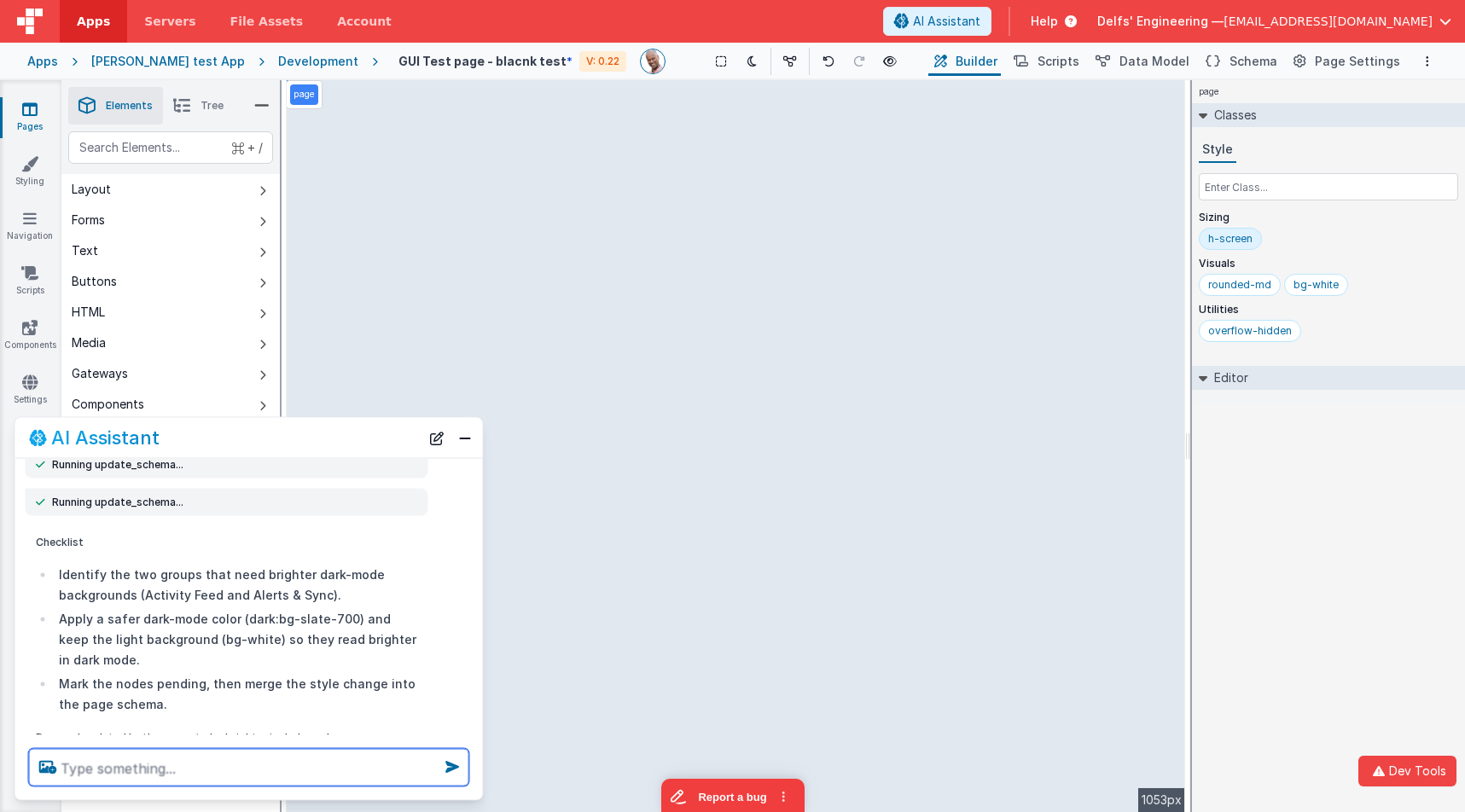
click at [272, 774] on textarea at bounding box center [248, 767] width 440 height 38
type textarea "worse, not the same as the rest"
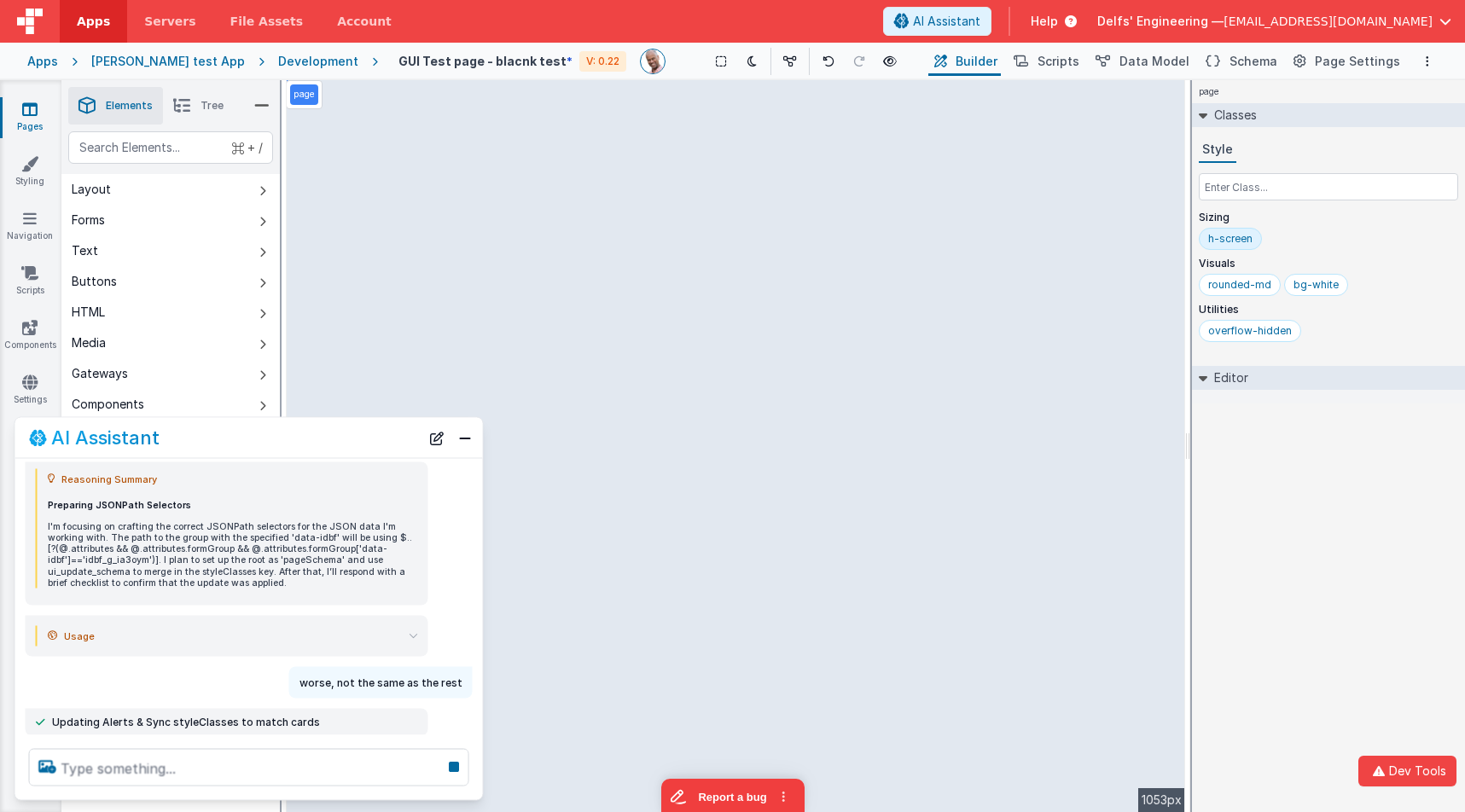
scroll to position [737, 0]
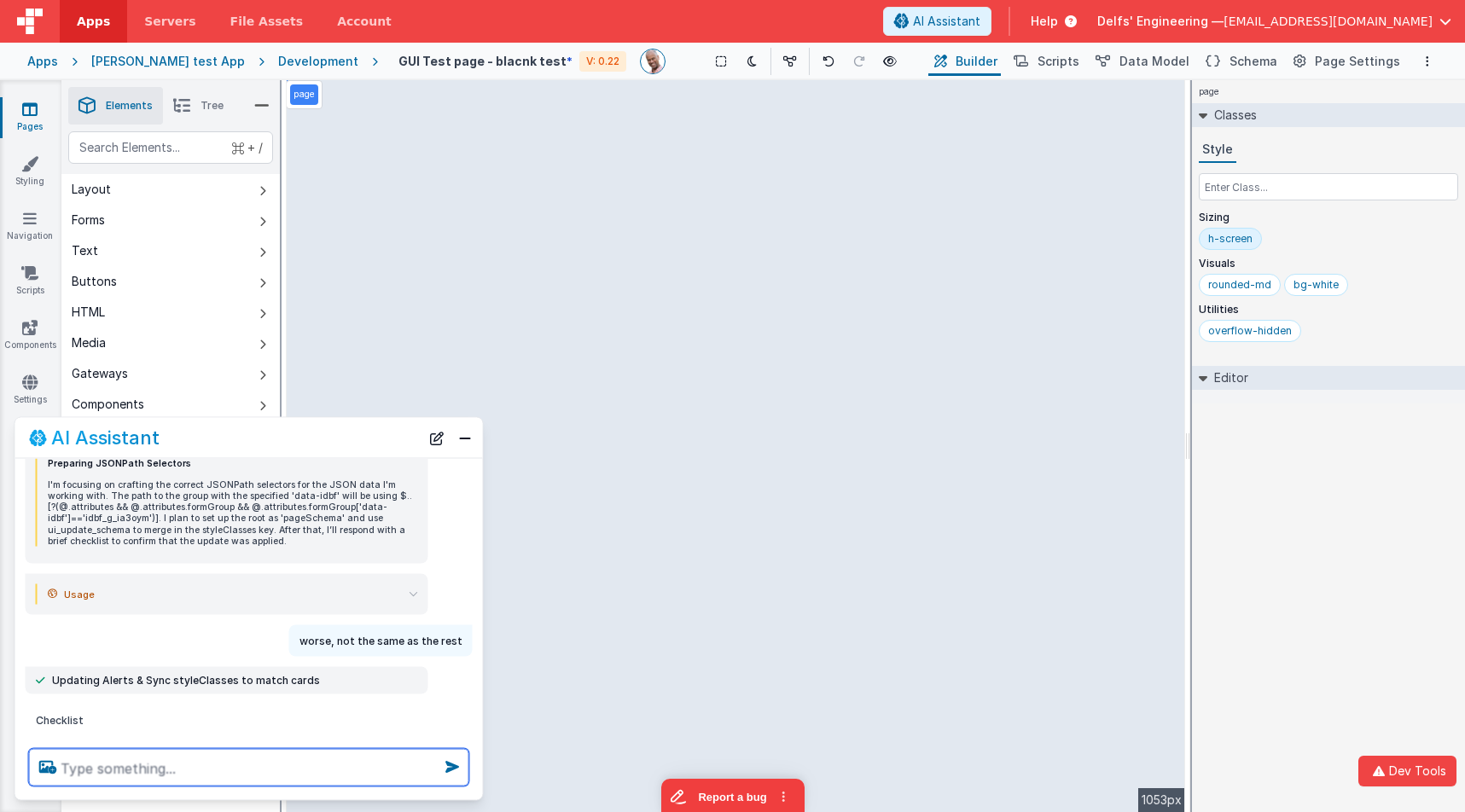
click at [309, 780] on textarea at bounding box center [248, 767] width 440 height 38
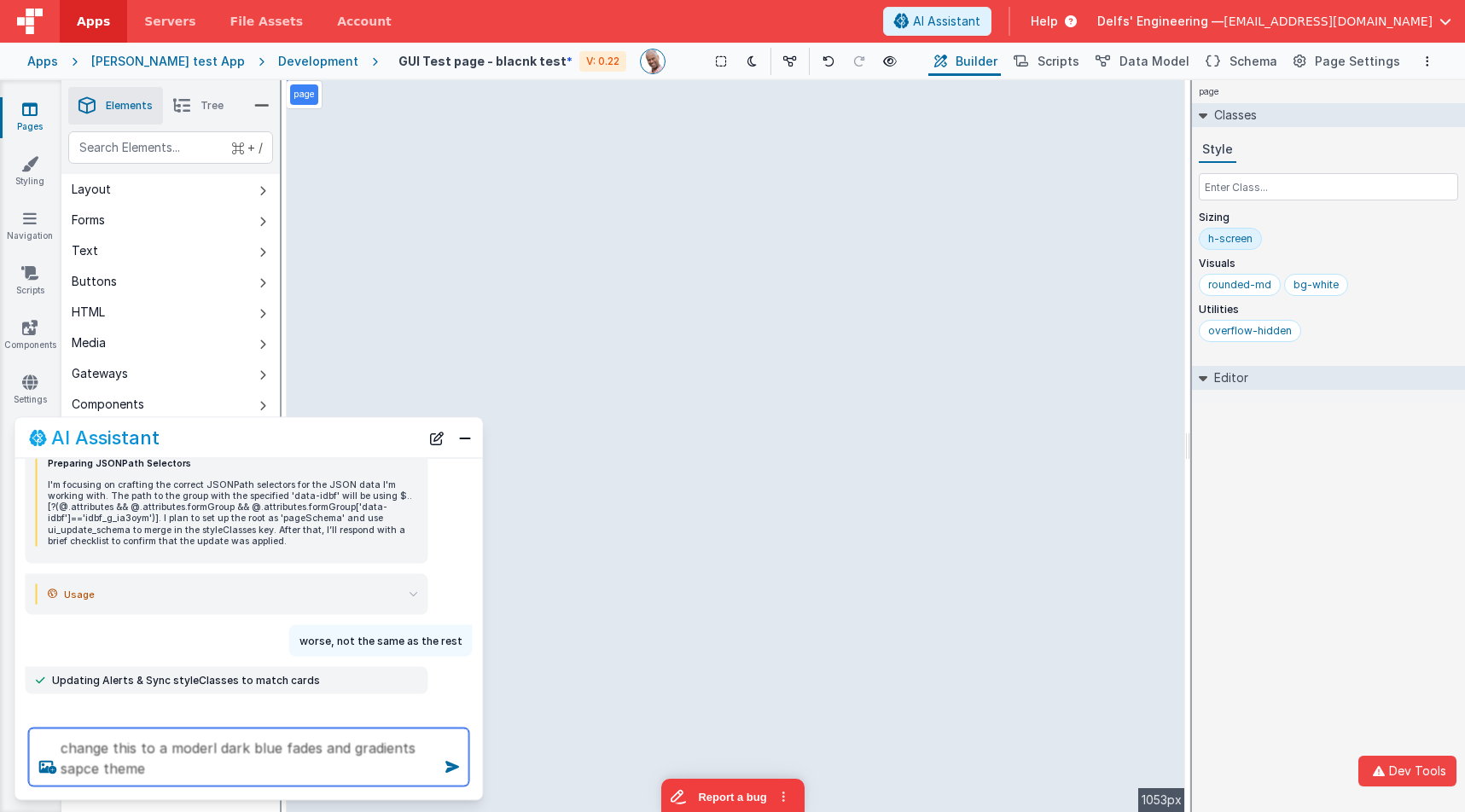
type textarea "change this to a moderl dark blue fades and gradients sapce theme"
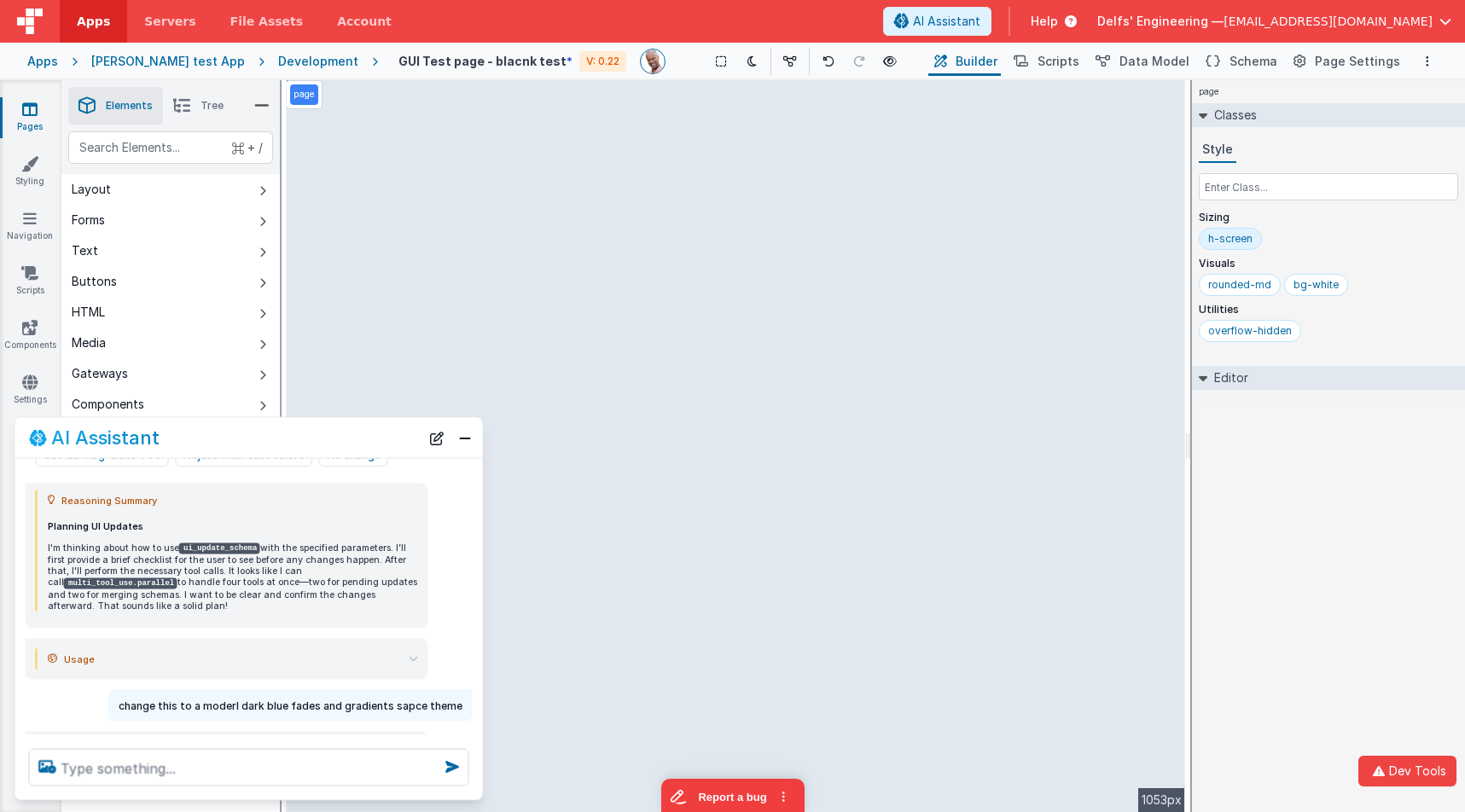
scroll to position [1854, 0]
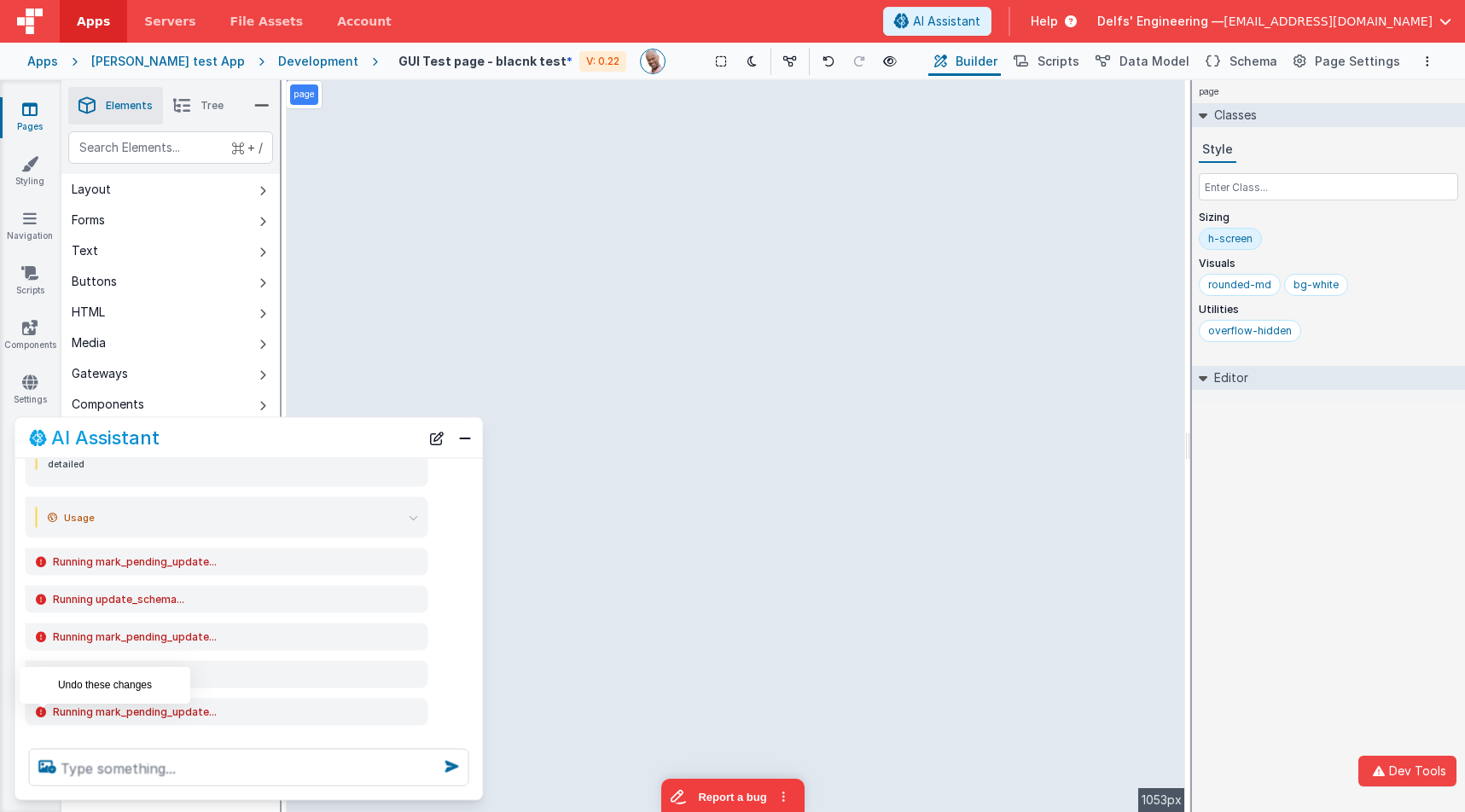
click at [40, 768] on icon at bounding box center [42, 781] width 27 height 27
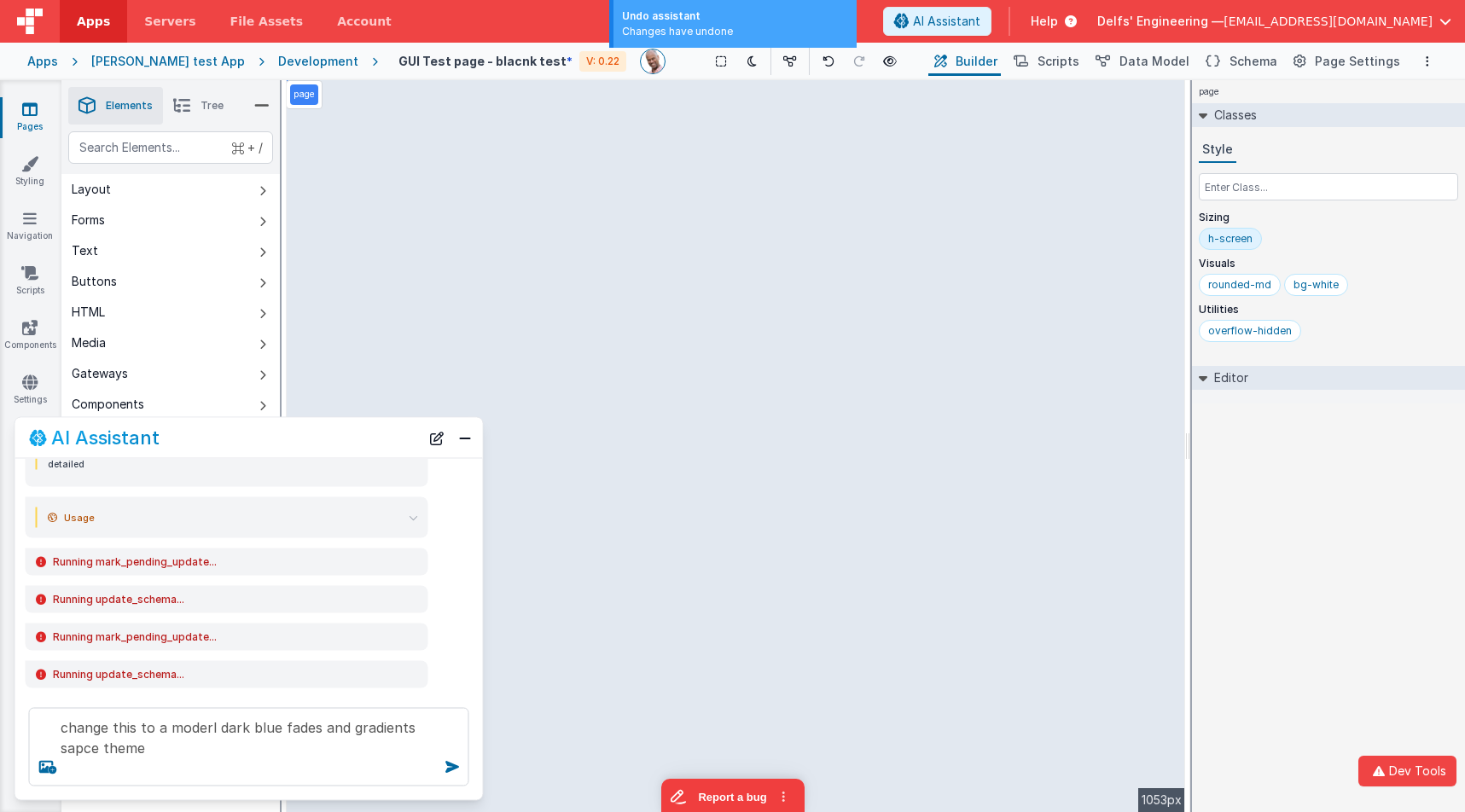
scroll to position [1821, 0]
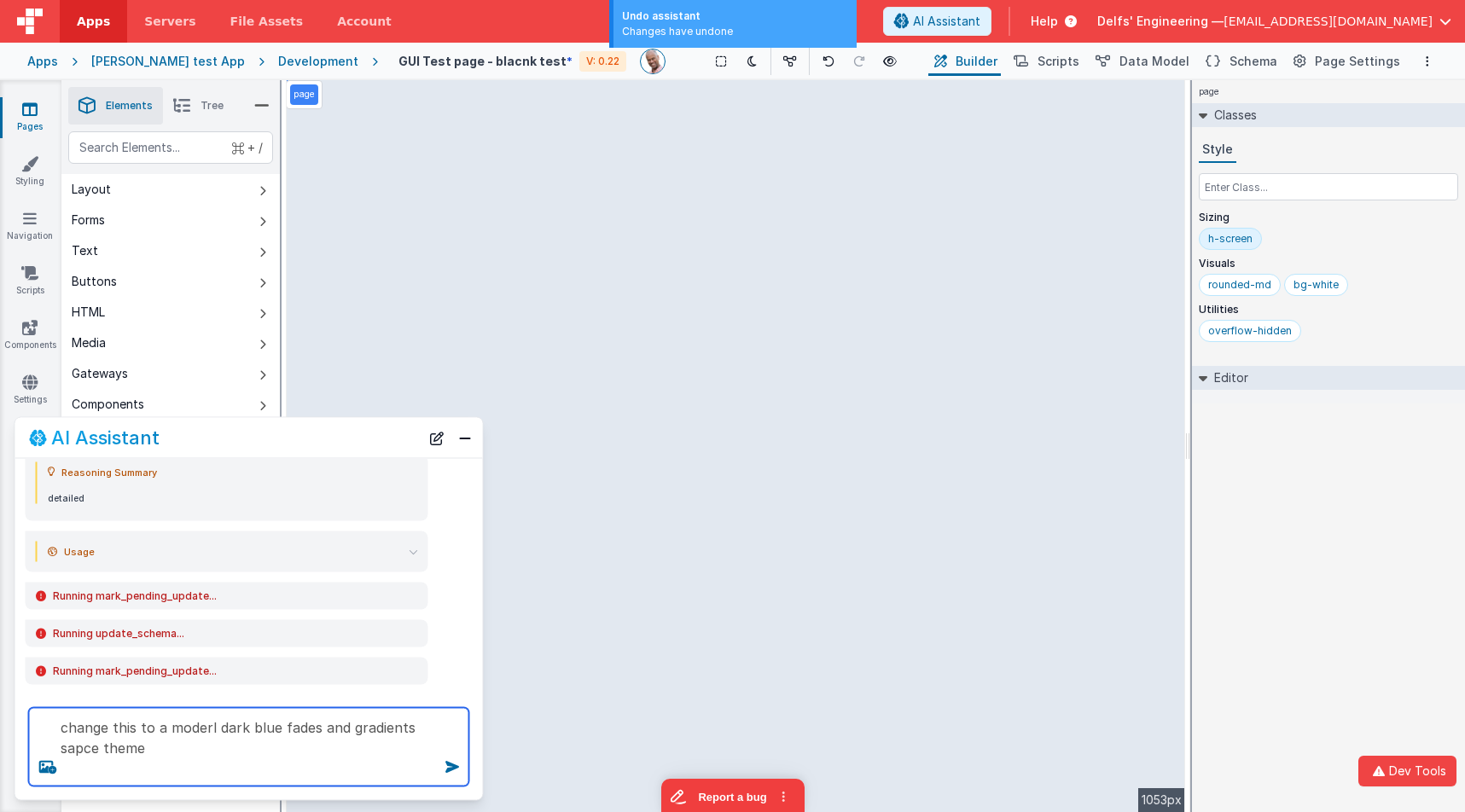
click at [177, 749] on textarea "change this to a moderl dark blue fades and gradients sapce theme" at bounding box center [248, 746] width 440 height 78
type textarea "change this to a moderl dark blue fades and gradients sapce theme"
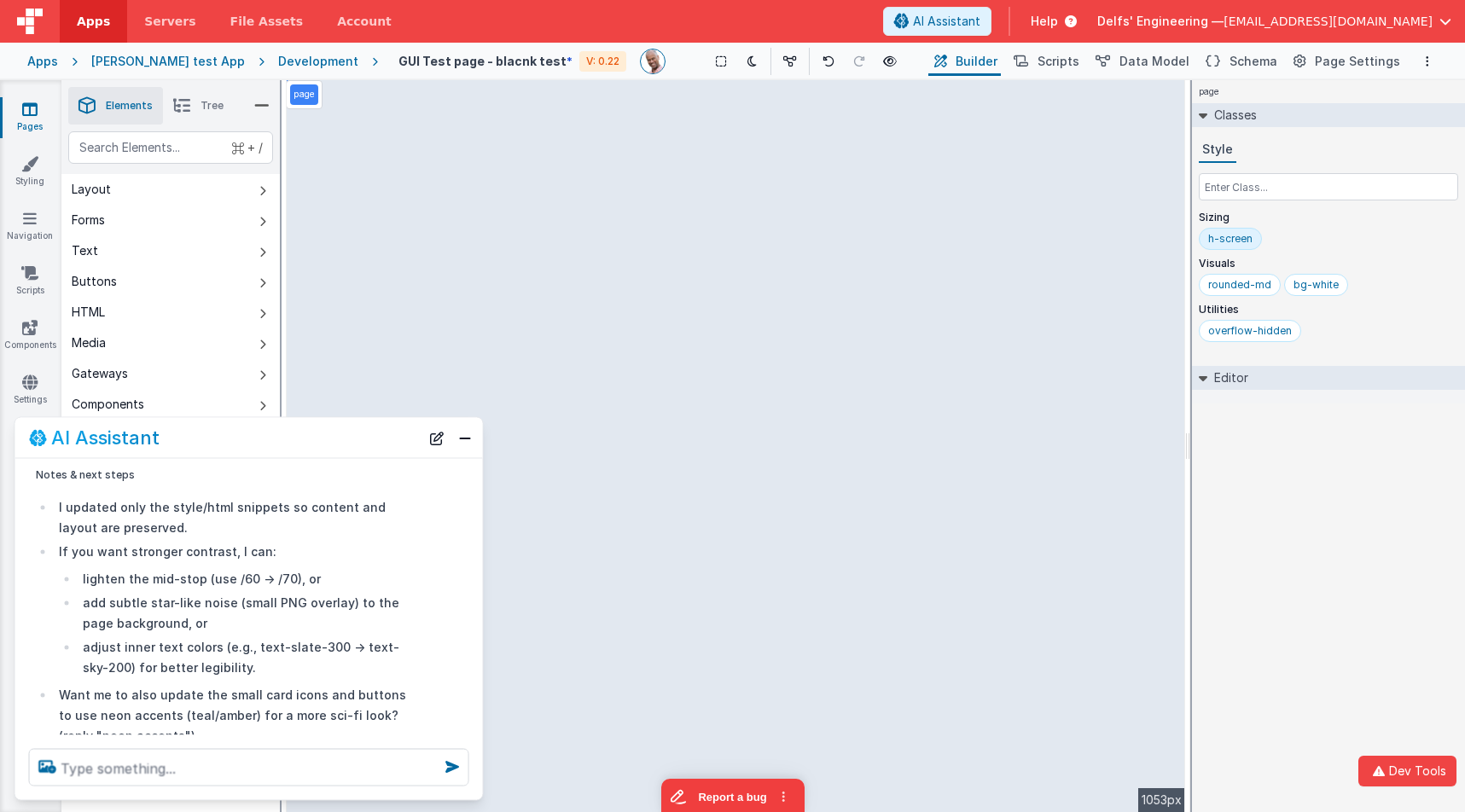
scroll to position [3077, 0]
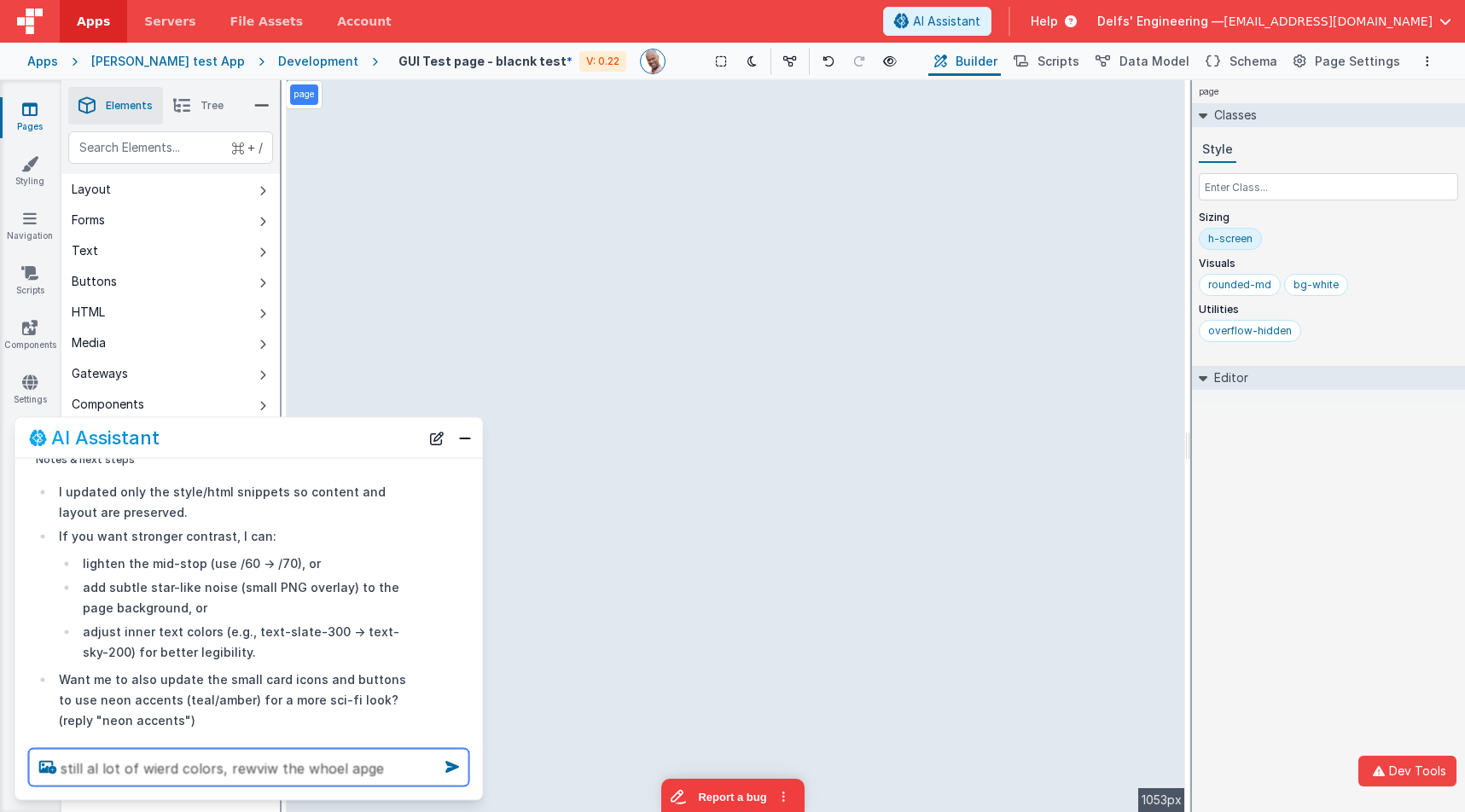
type textarea "still al lot of wierd colors, rewviw the whoel apge"
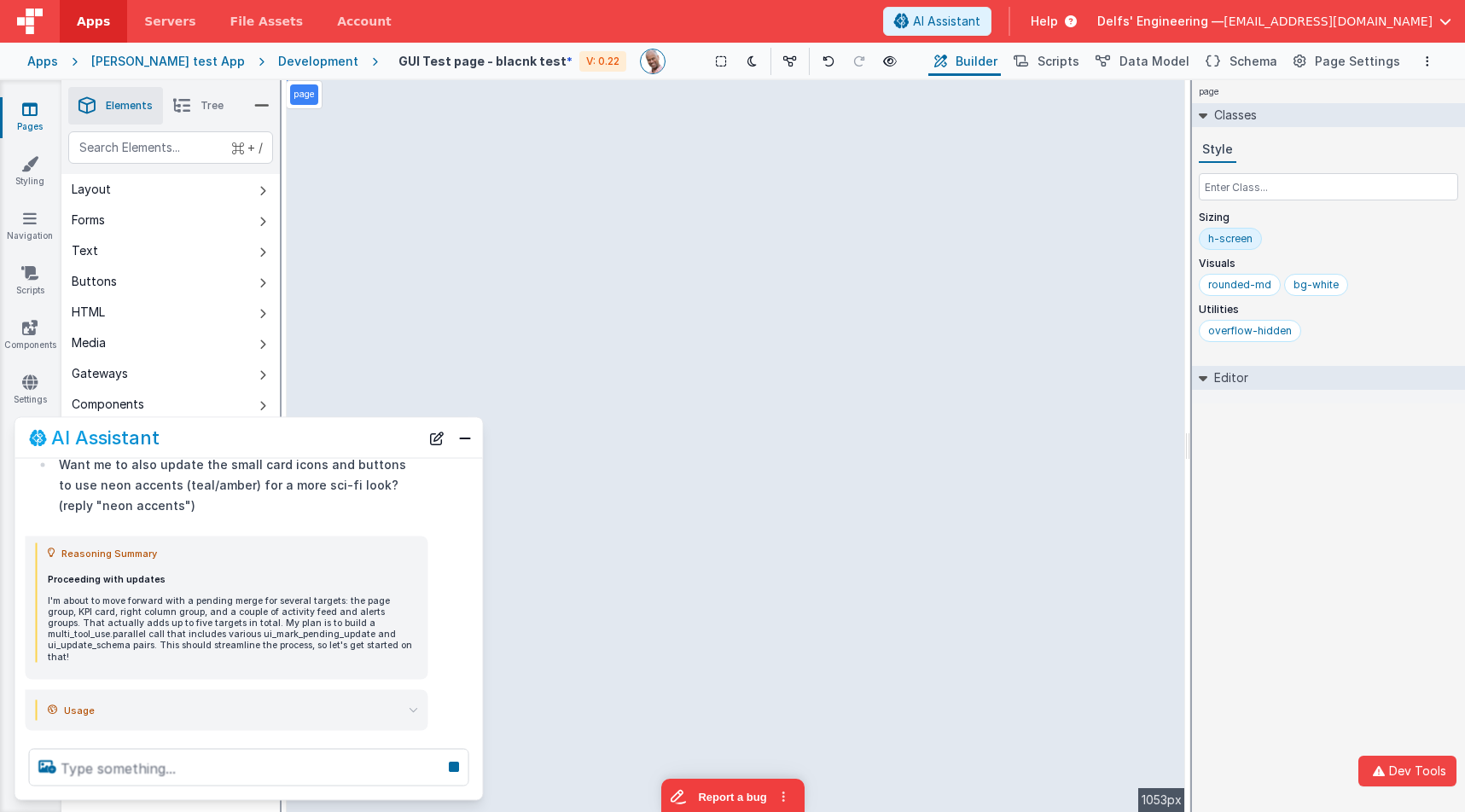
scroll to position [3154, 0]
click at [202, 699] on summary "Usage" at bounding box center [232, 709] width 370 height 21
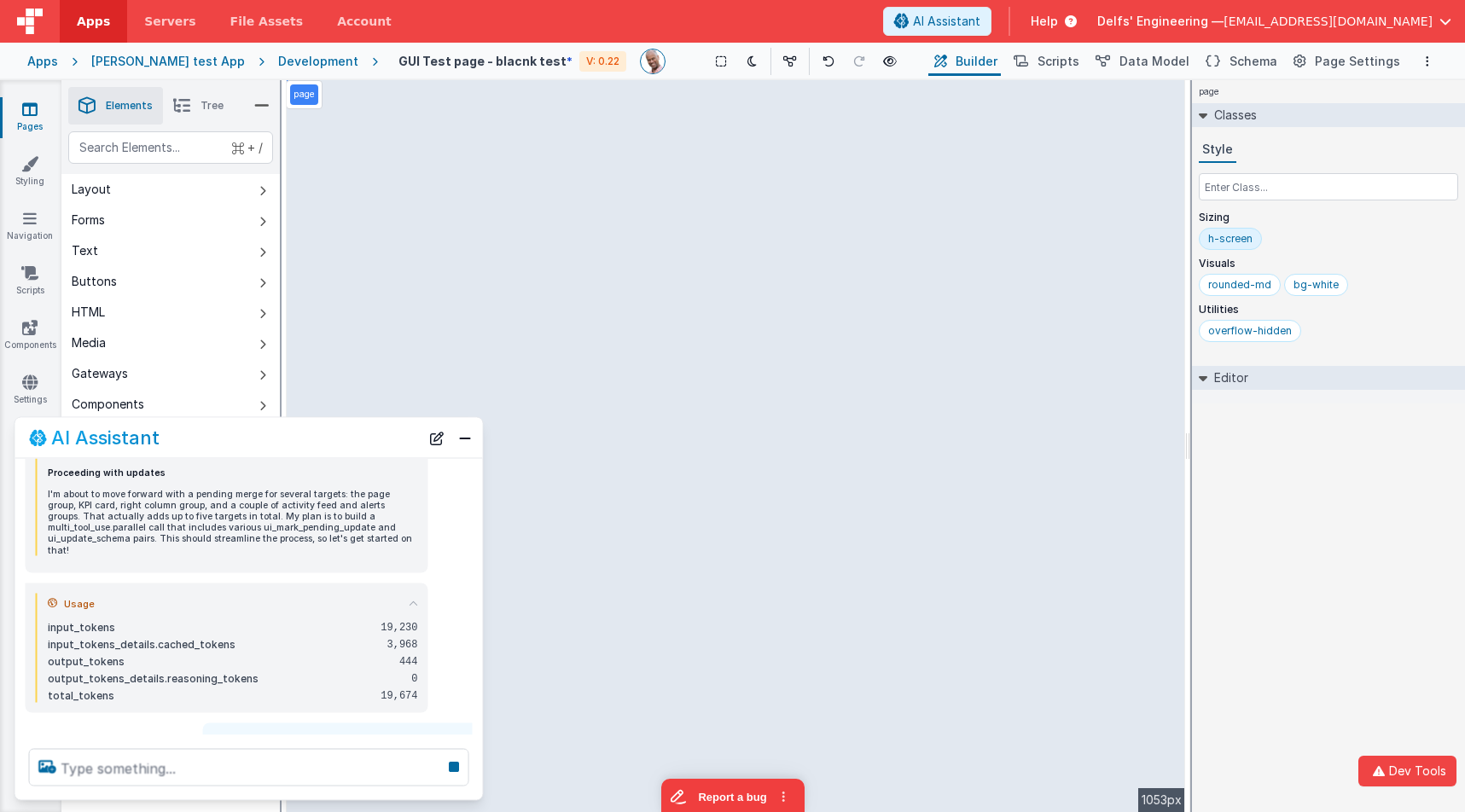
scroll to position [3362, 0]
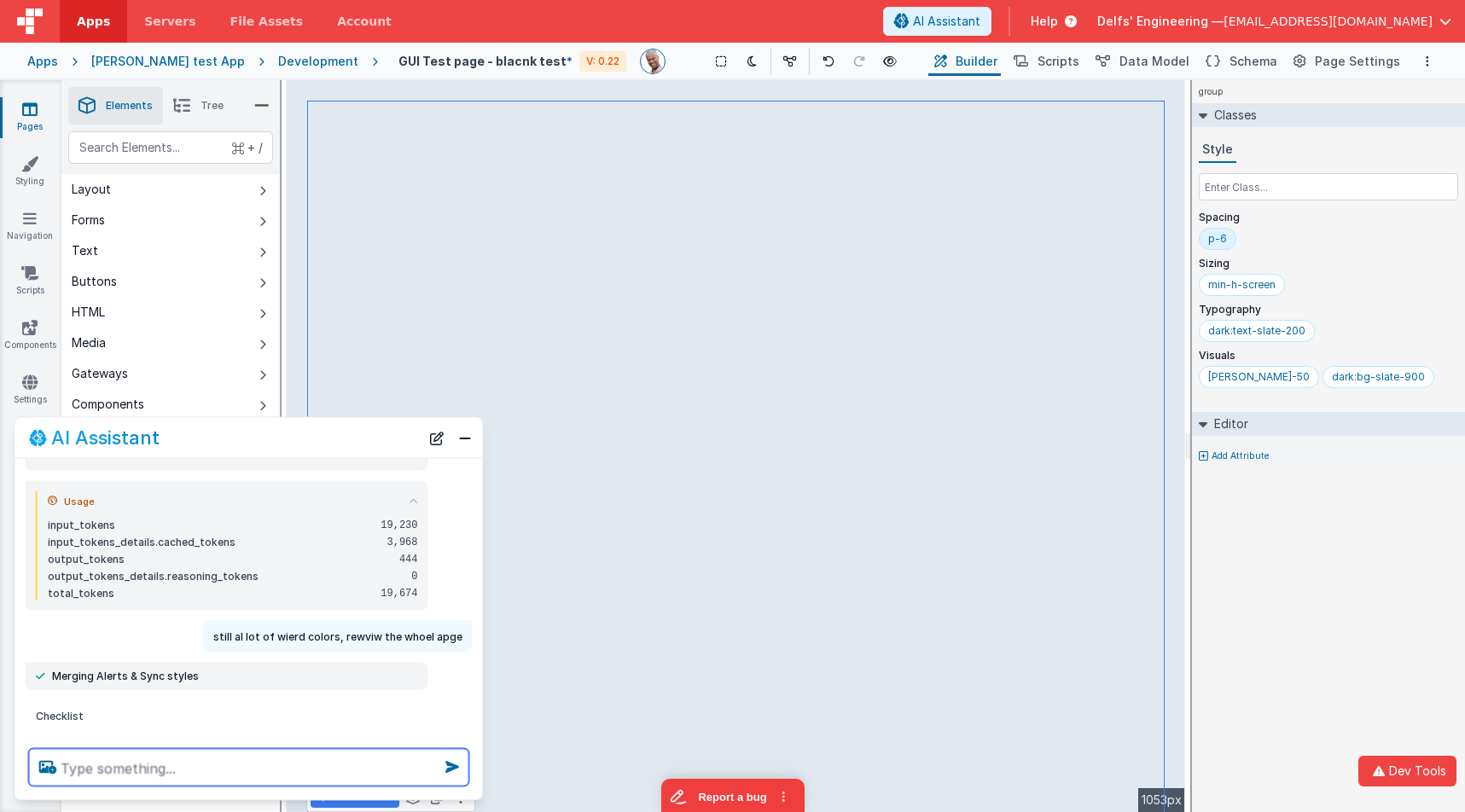
drag, startPoint x: 276, startPoint y: 754, endPoint x: 256, endPoint y: 759, distance: 20.6
click at [276, 756] on textarea at bounding box center [248, 767] width 440 height 38
type textarea "what about the [PERSON_NAME] group"
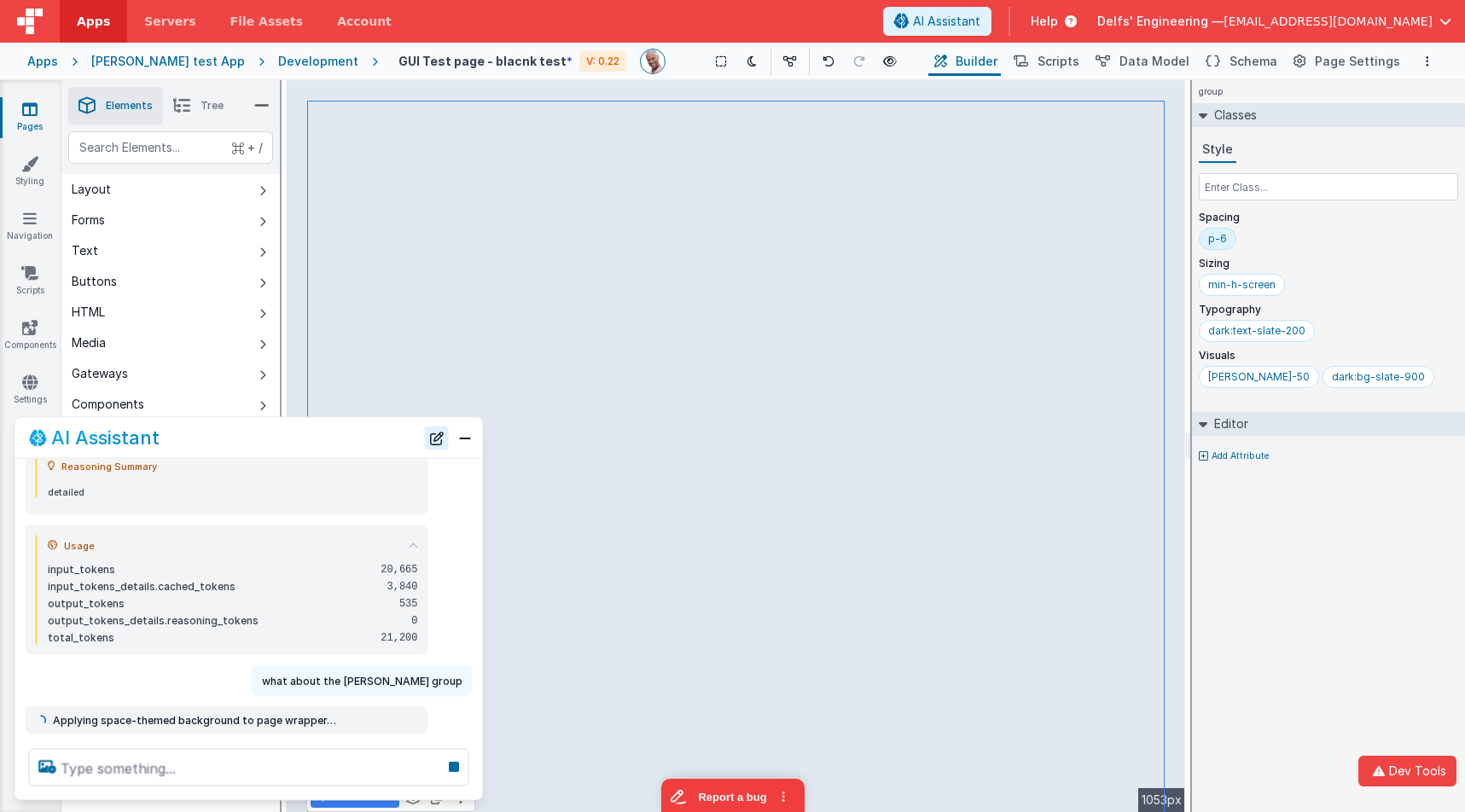
scroll to position [3975, 0]
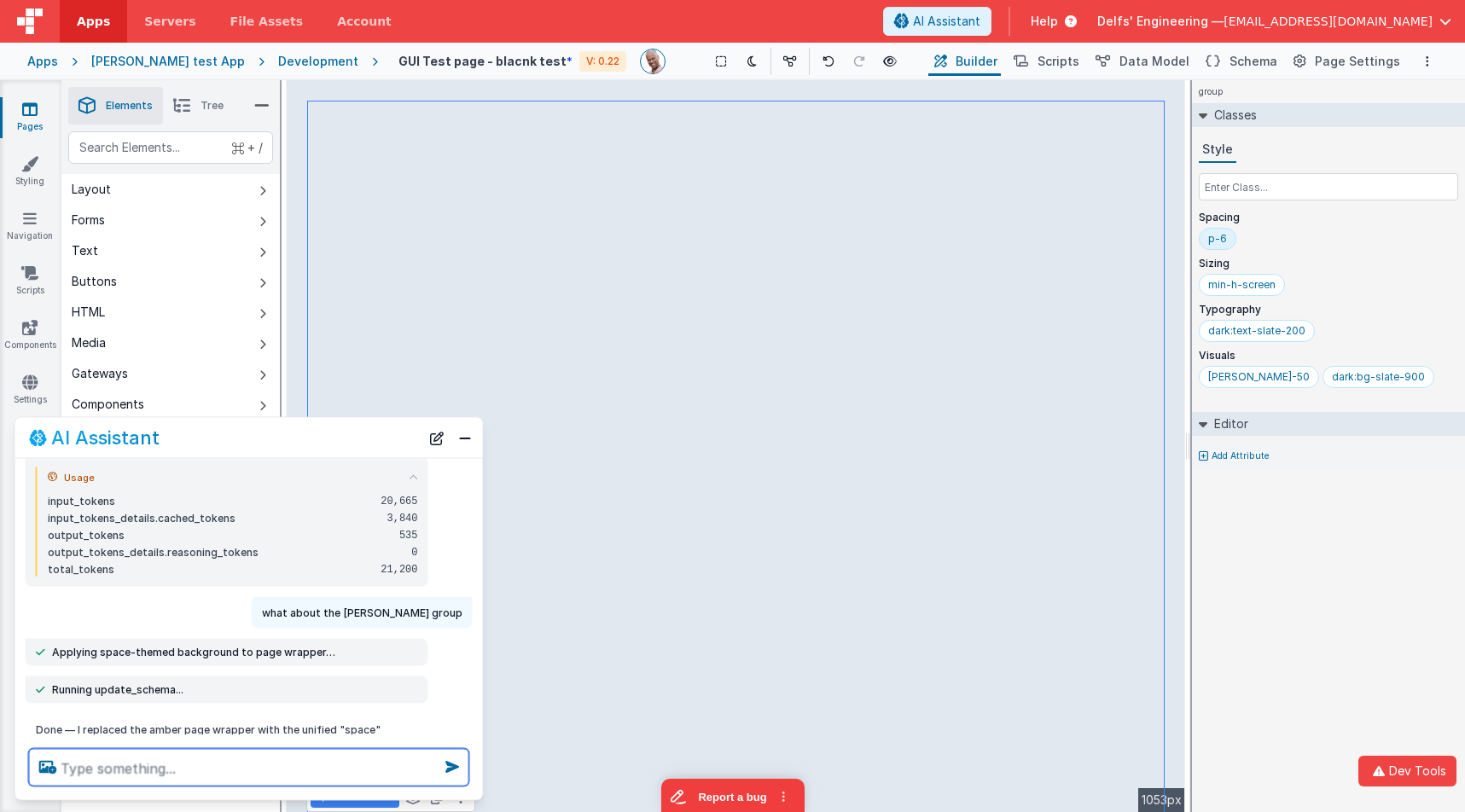
click at [371, 771] on textarea at bounding box center [248, 767] width 440 height 38
type textarea "i still see [PERSON_NAME]-50"
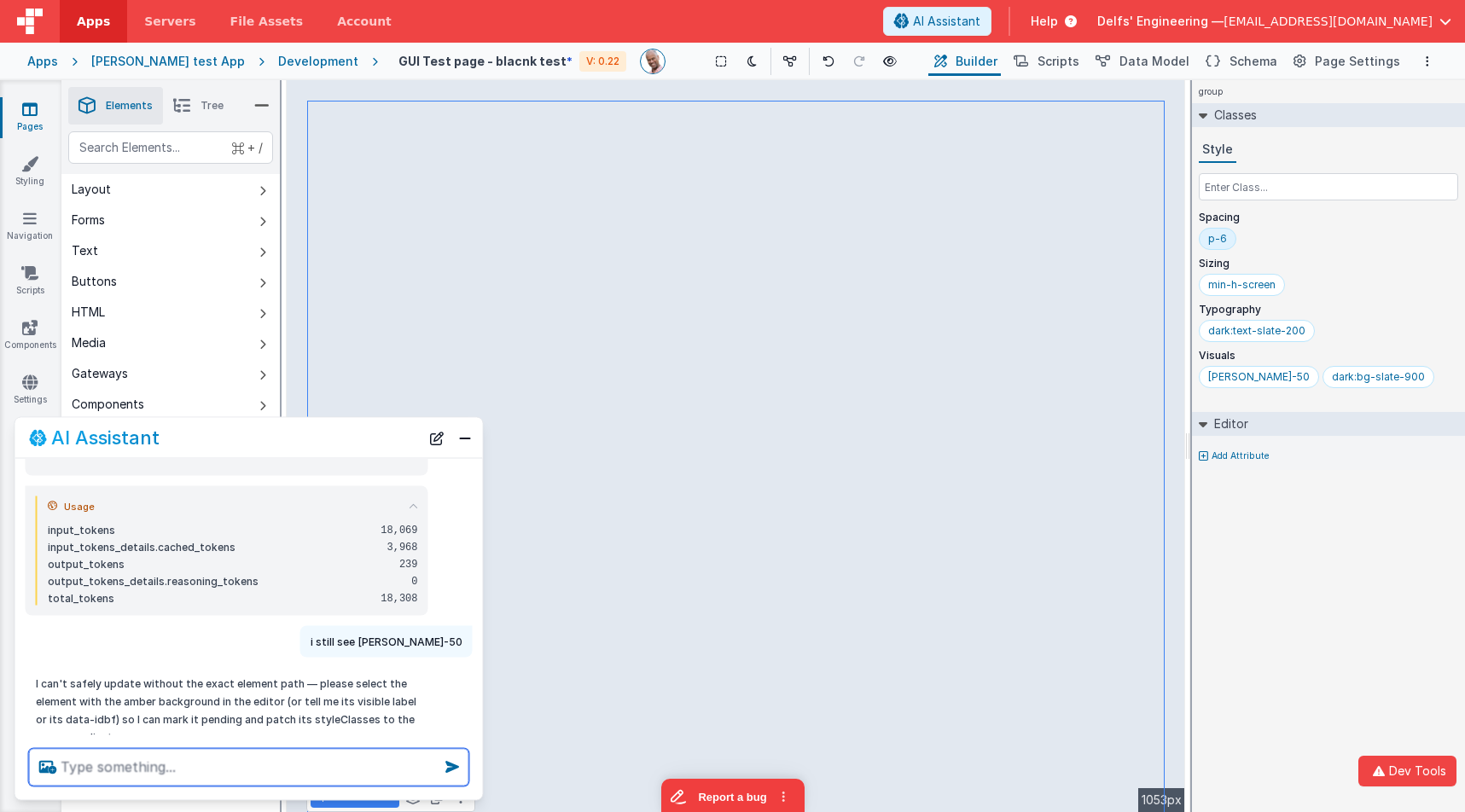
scroll to position [4164, 0]
click at [207, 97] on li "Tree" at bounding box center [198, 106] width 71 height 38
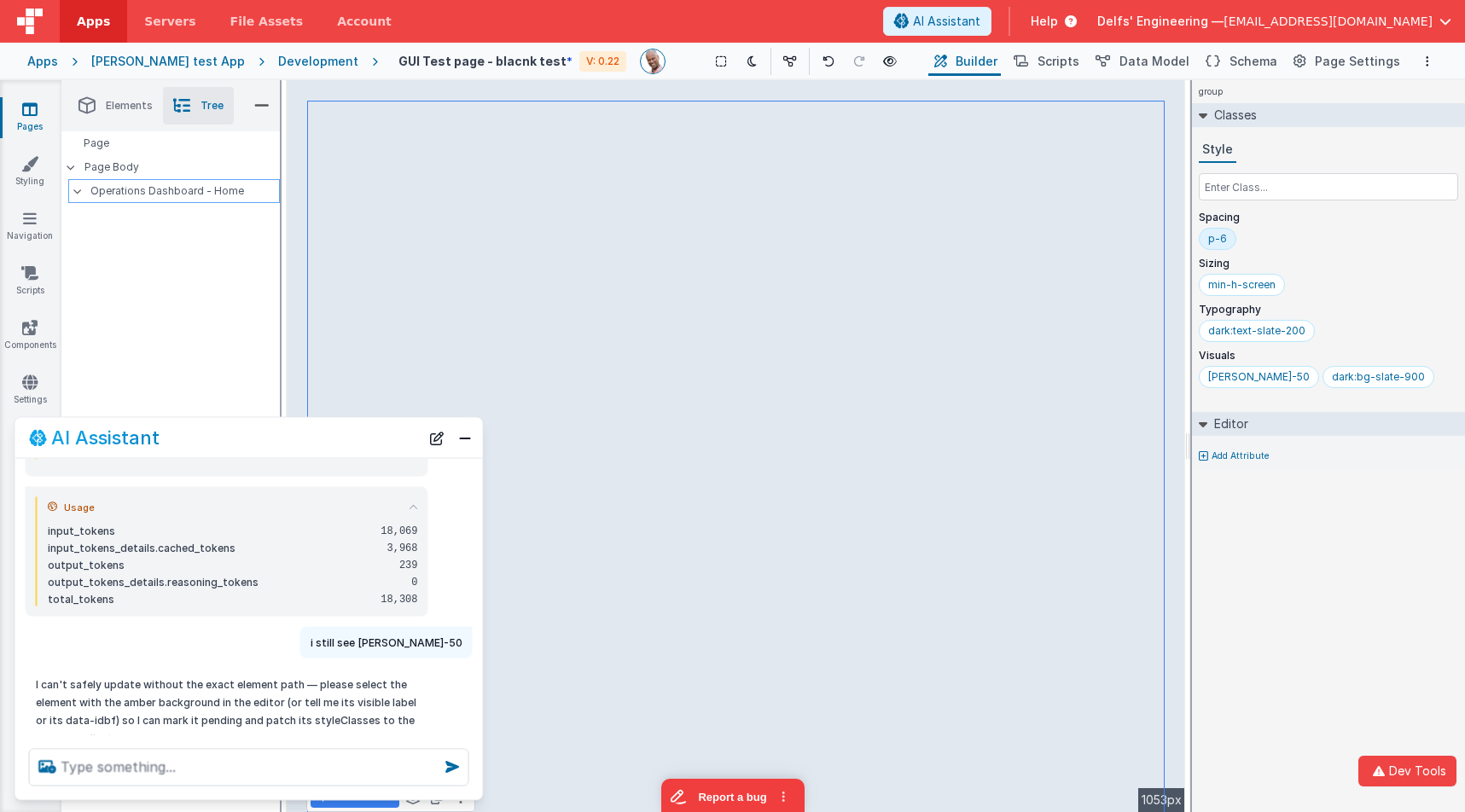
click at [175, 186] on p "Operations Dashboard - Home" at bounding box center [185, 191] width 189 height 19
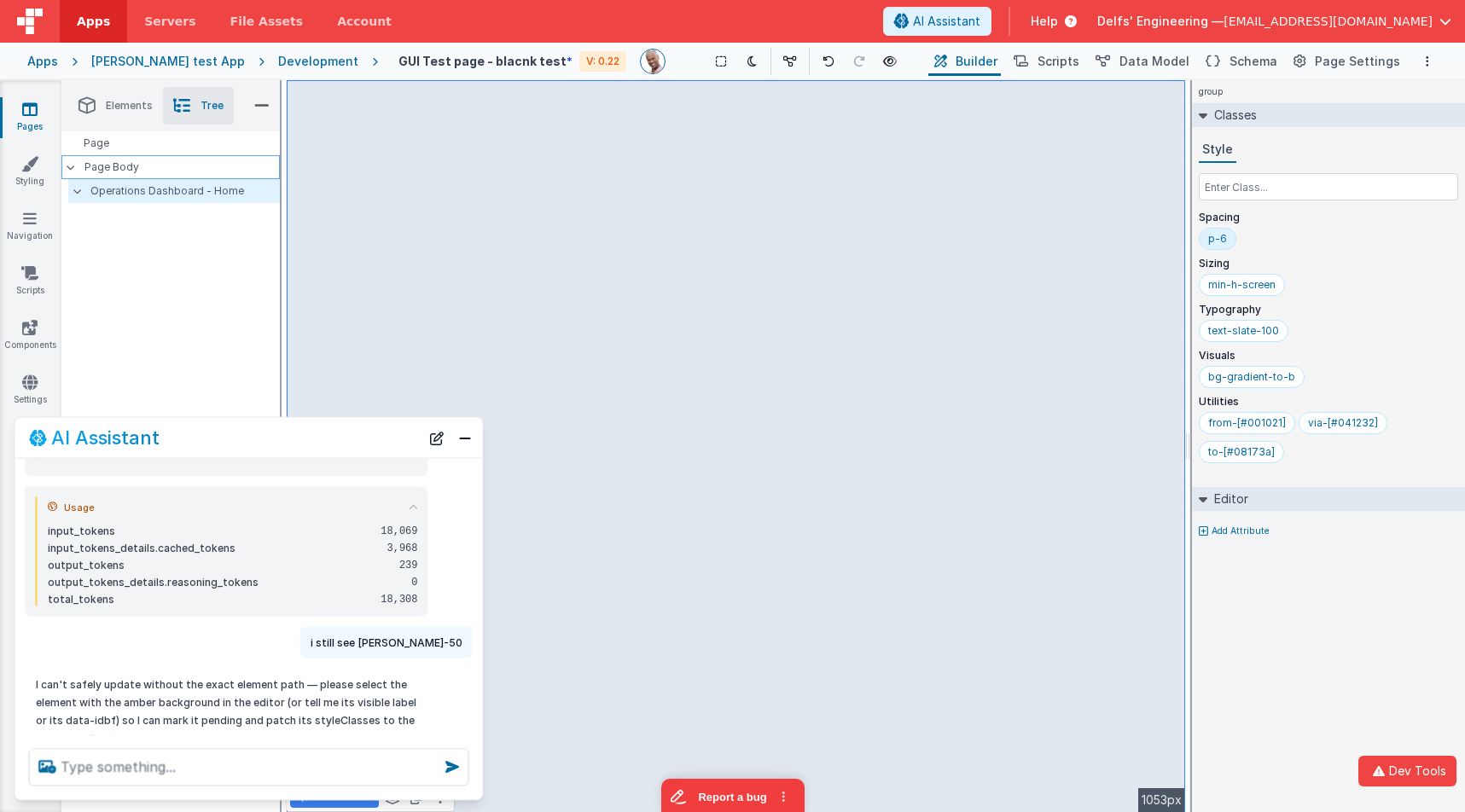
click at [173, 167] on p "Page Body" at bounding box center [182, 167] width 196 height 14
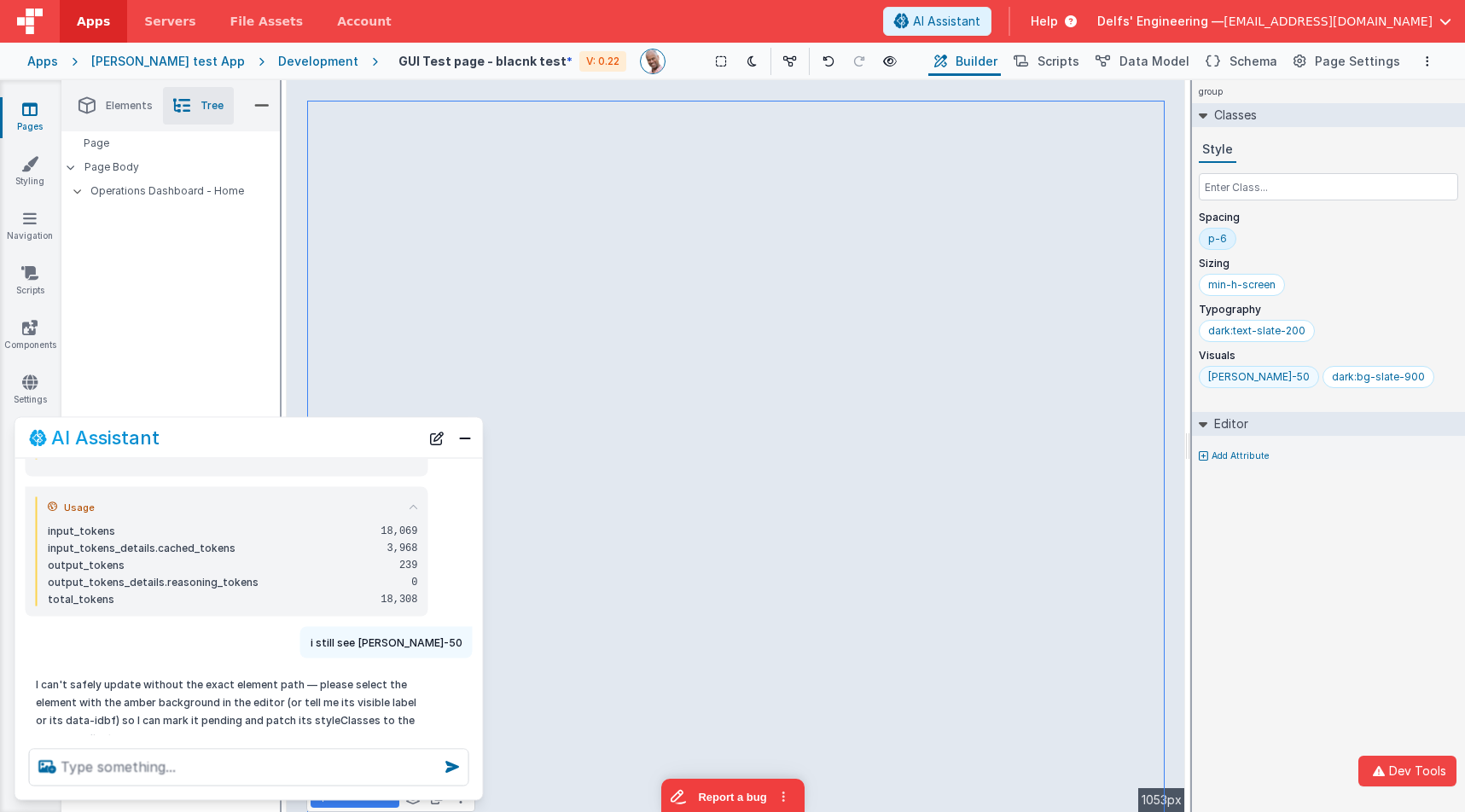
click at [1244, 378] on div "bg-amber-50" at bounding box center [1258, 377] width 101 height 14
click at [1330, 523] on div "group Classes Style Spacing p-6 Sizing min-h-screen Typography dark:text-slate-…" at bounding box center [1328, 446] width 273 height 732
click at [466, 439] on button "Close" at bounding box center [465, 438] width 22 height 24
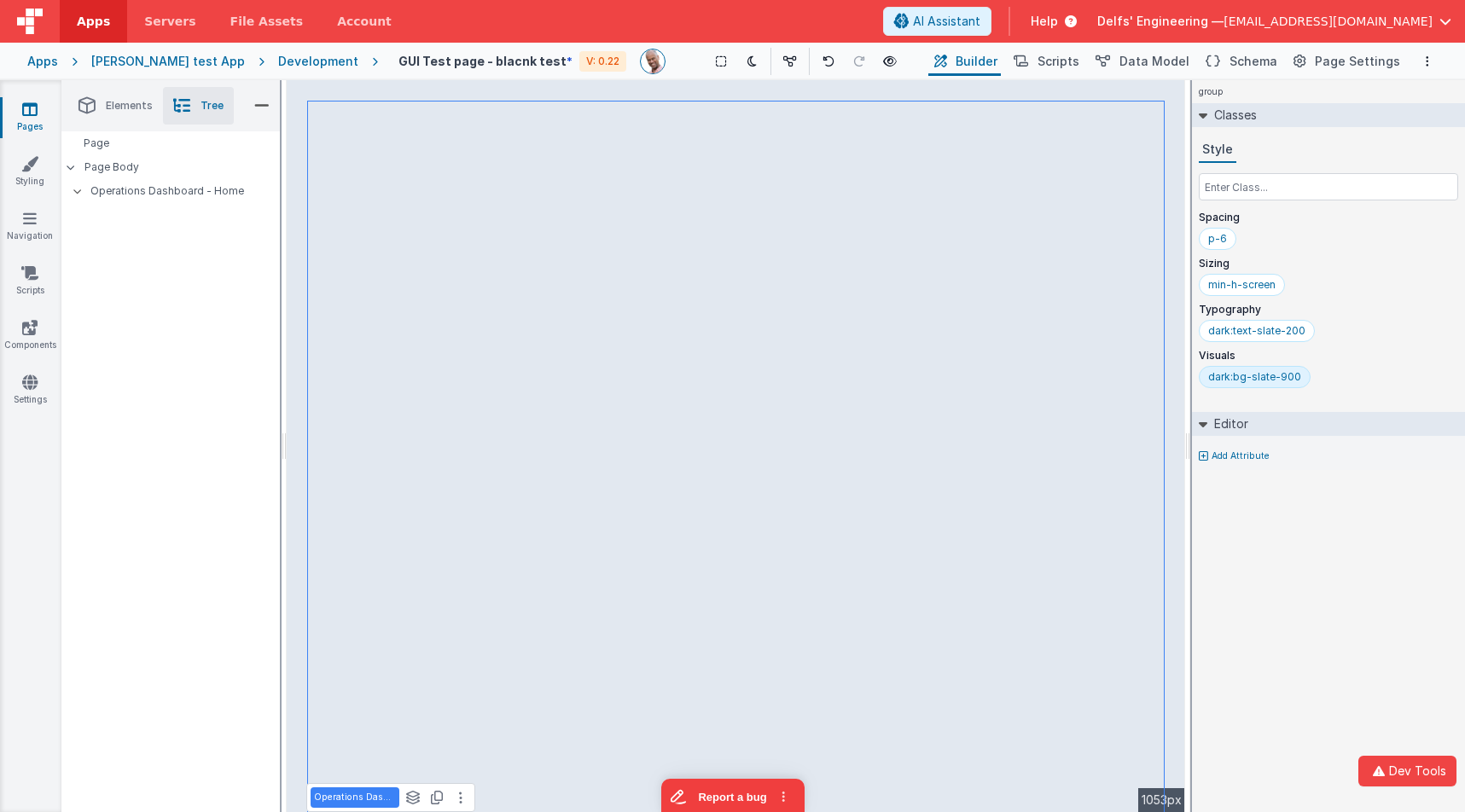
click at [1315, 656] on div "group Classes Style Spacing p-6 Sizing min-h-screen Typography dark:text-slate-…" at bounding box center [1328, 446] width 273 height 732
click at [1272, 528] on div "group Classes Style Spacing p-6 Sizing min-h-screen Typography dark:text-slate-…" at bounding box center [1328, 446] width 273 height 732
click at [747, 63] on icon at bounding box center [751, 62] width 9 height 12
click at [1270, 675] on div "group Classes Style Spacing p-6 Sizing min-h-screen Typography dark:text-slate-…" at bounding box center [1328, 446] width 273 height 732
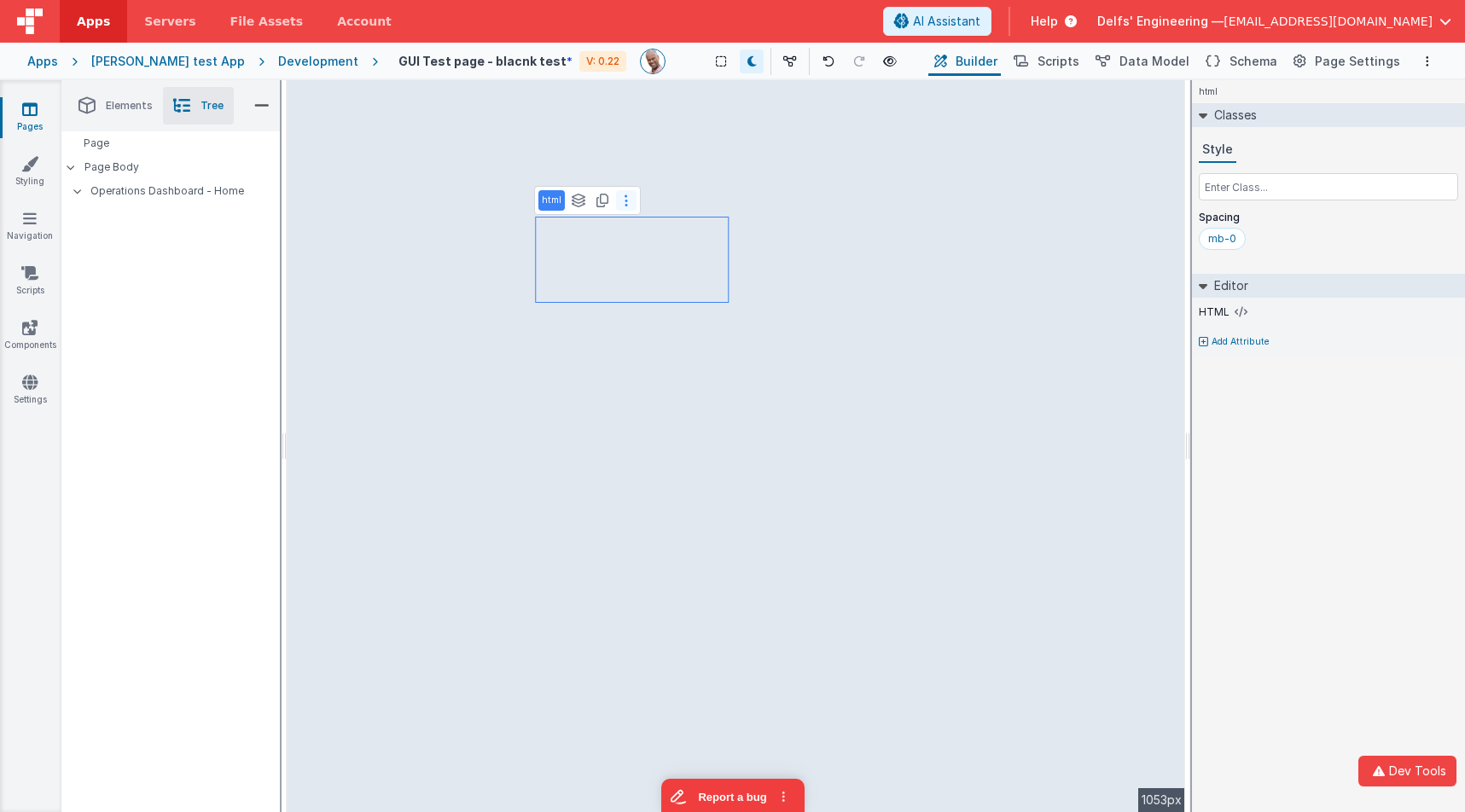
click at [629, 203] on button at bounding box center [626, 201] width 21 height 21
click at [832, 202] on icon at bounding box center [833, 201] width 3 height 14
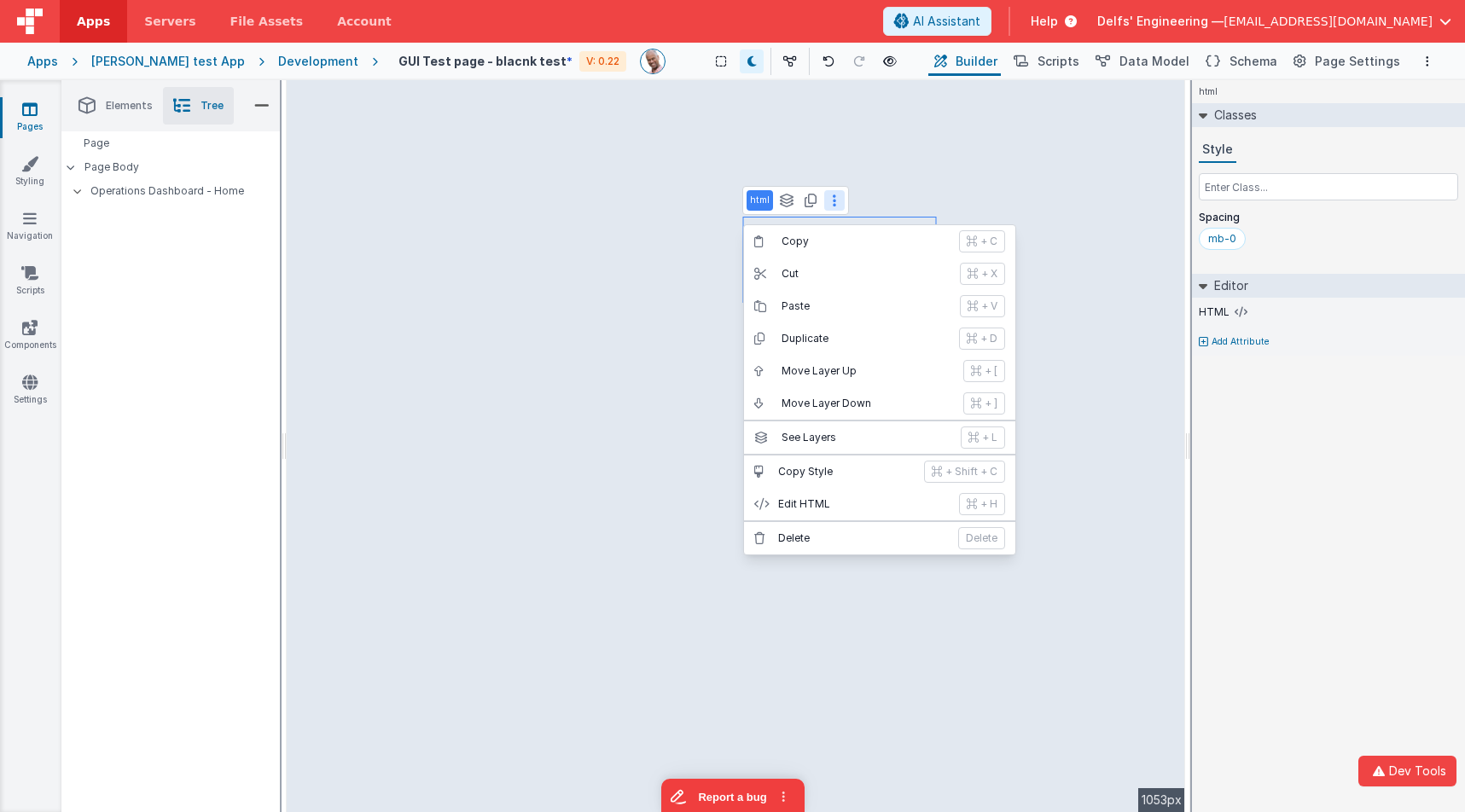
click at [1274, 577] on div "html Classes Style Spacing mb-0 Editor HTML Add Attribute DEV: Focus DEV: build…" at bounding box center [1328, 446] width 273 height 732
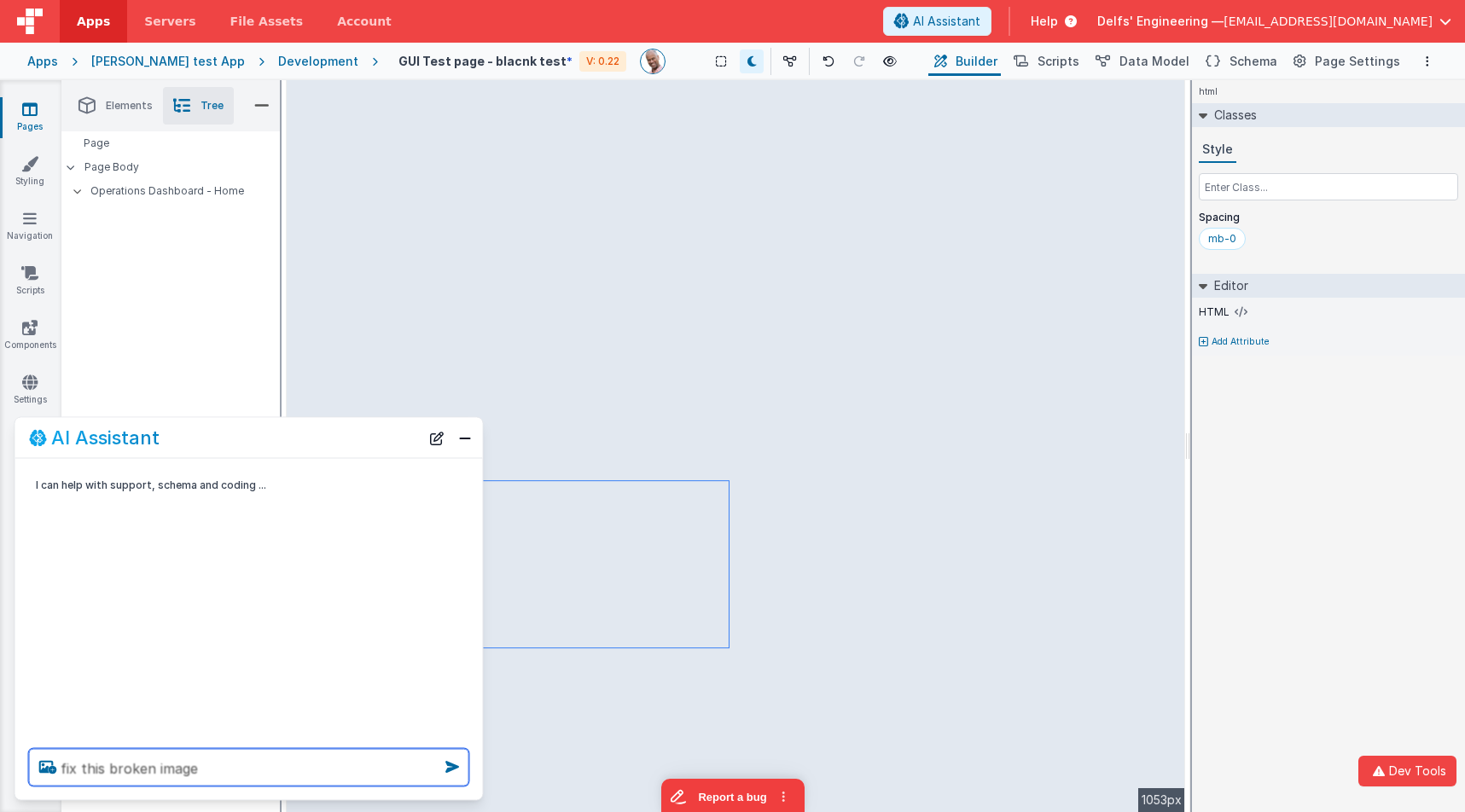
type textarea "fix this broken image"
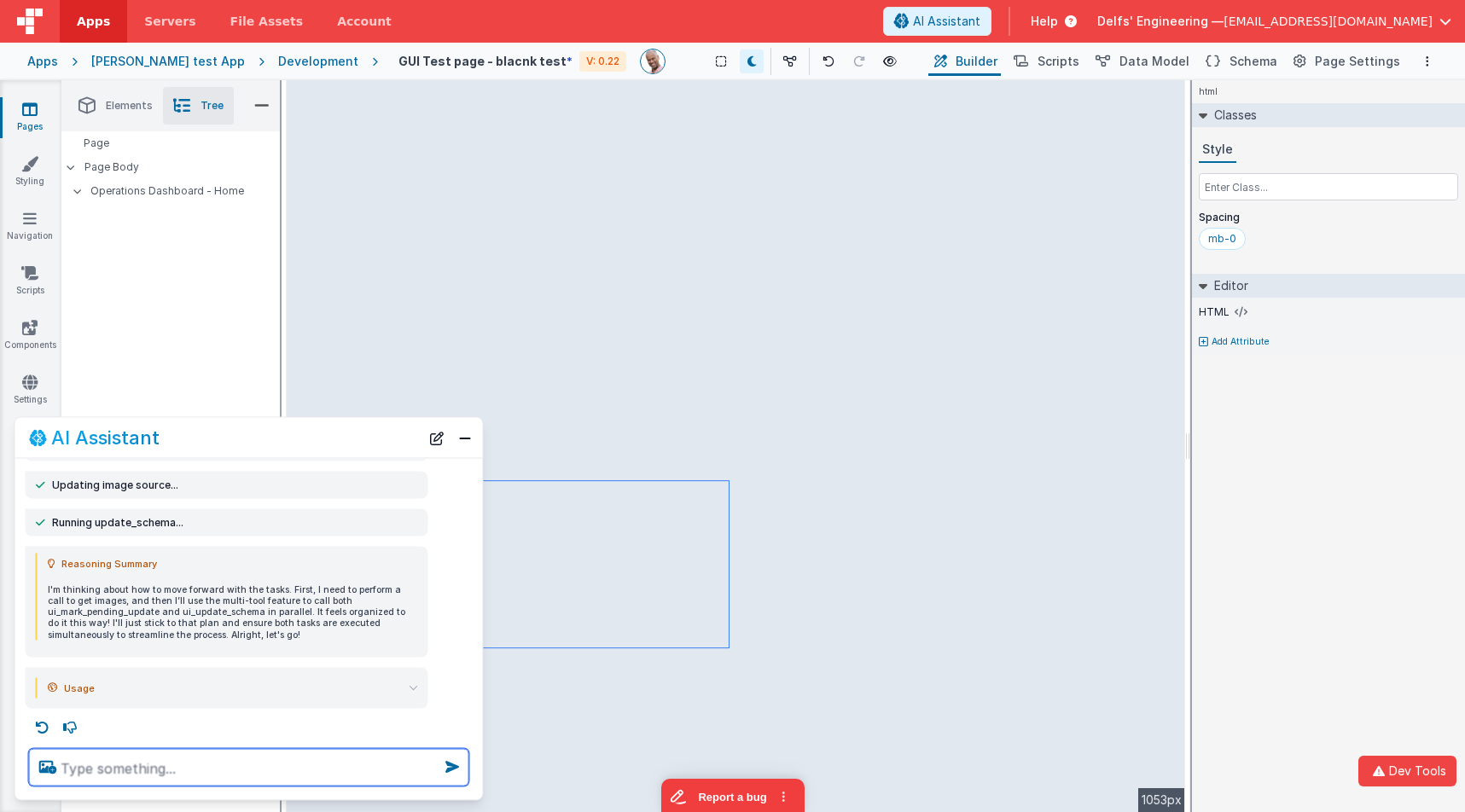
scroll to position [148, 0]
click at [239, 763] on textarea at bounding box center [248, 767] width 440 height 38
type textarea "hello"
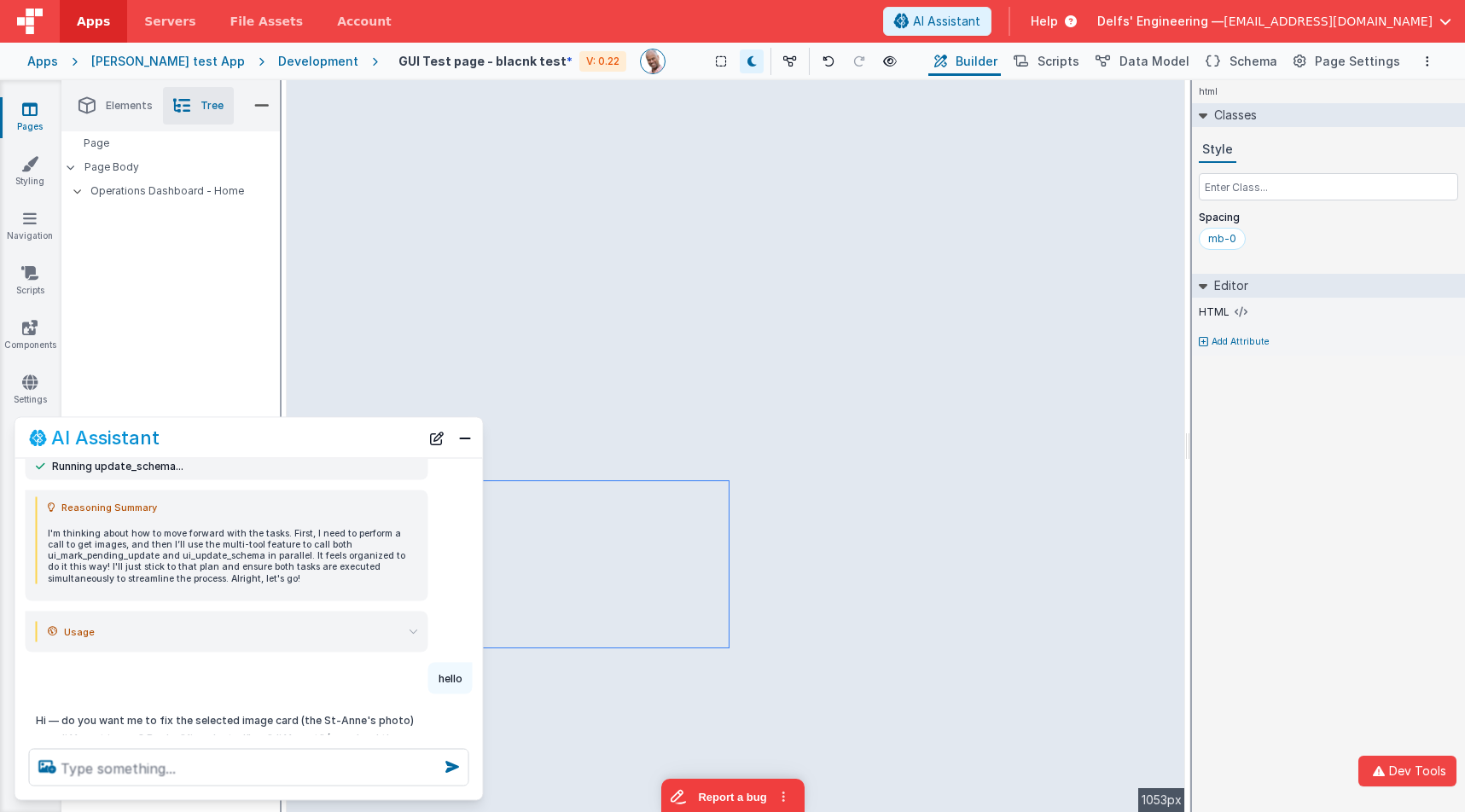
scroll to position [359, 0]
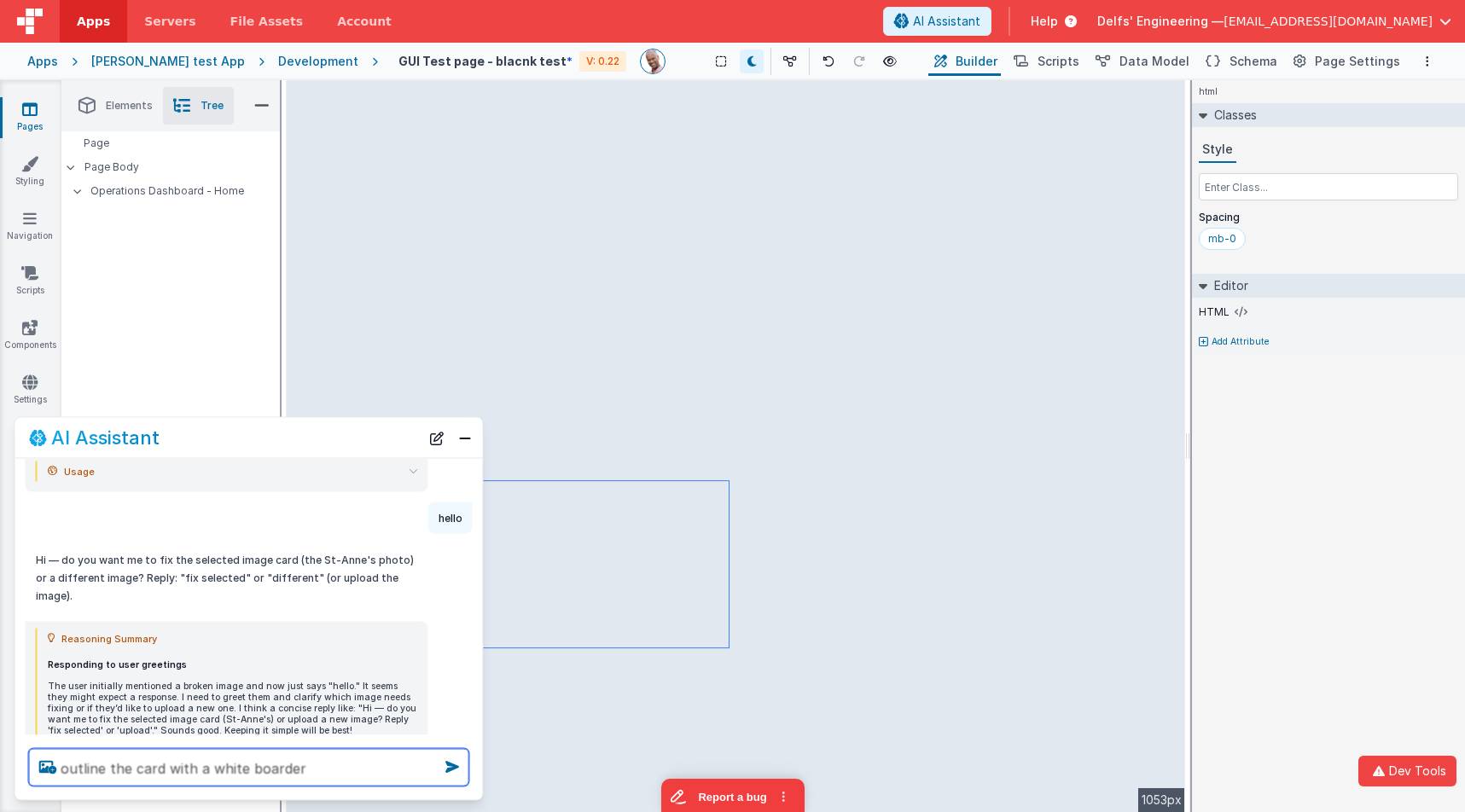
type textarea "outline the card with a white boarder"
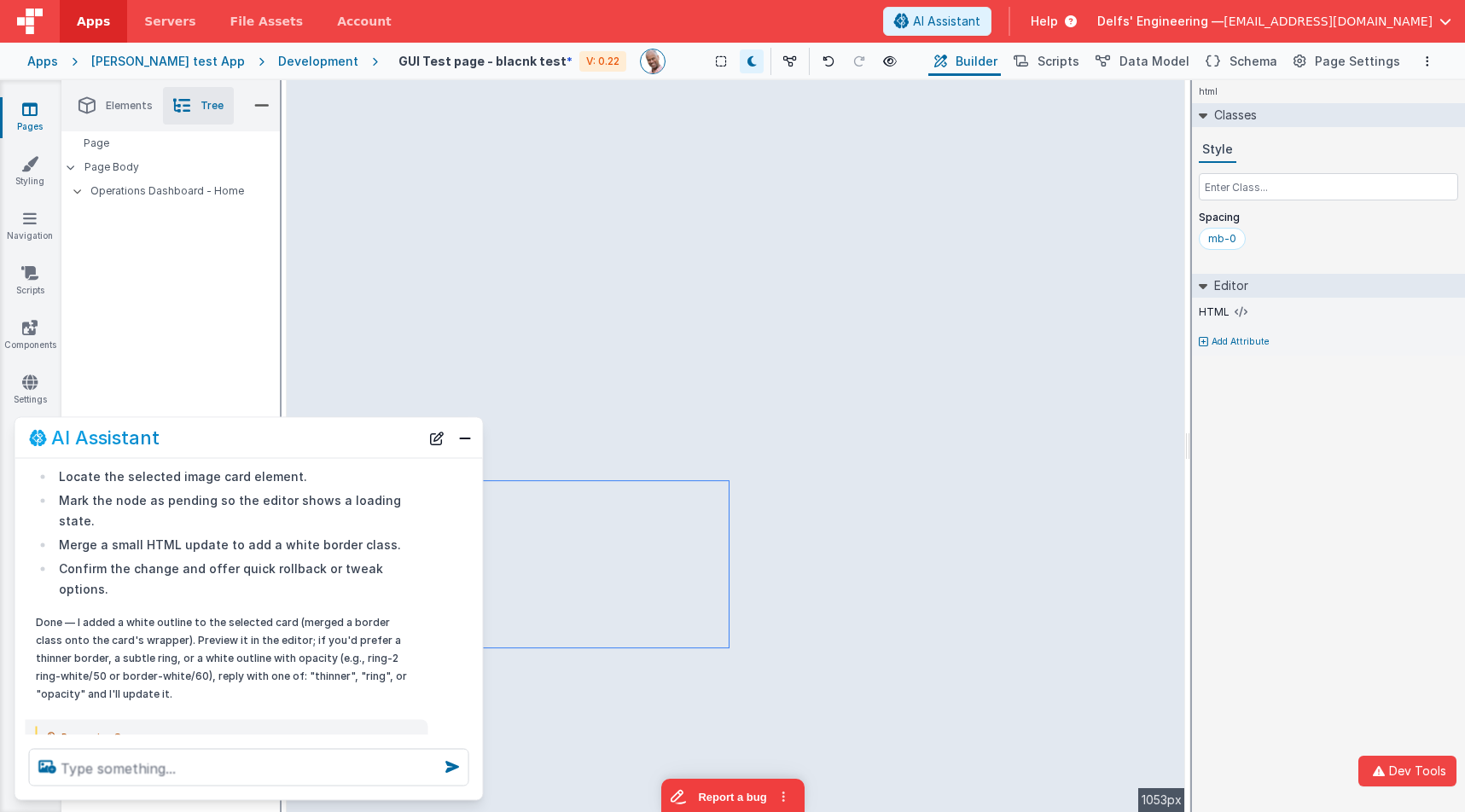
scroll to position [899, 0]
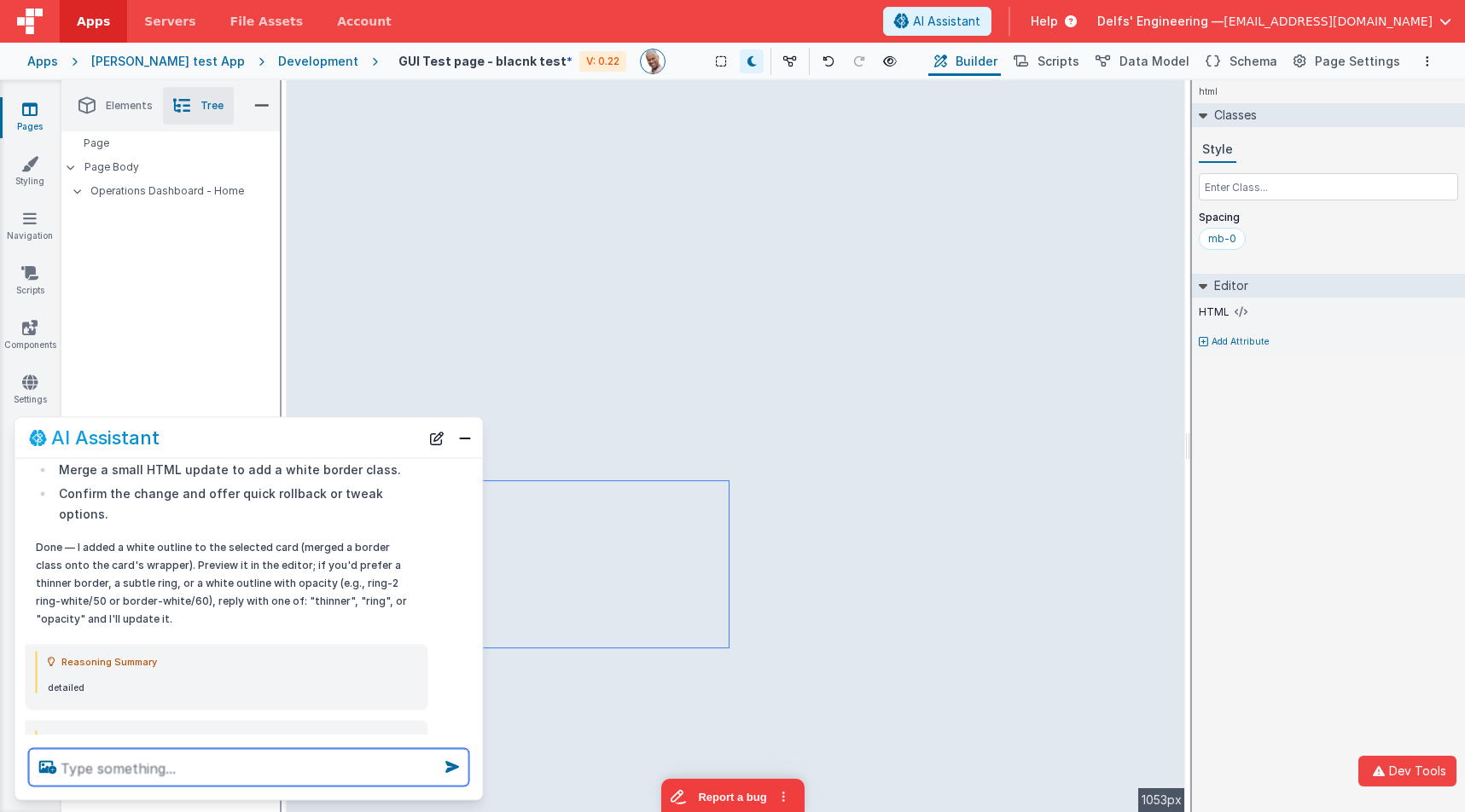
click at [188, 754] on textarea at bounding box center [248, 767] width 440 height 38
type textarea "stream som elong lorum ipson here so i can test streaming"
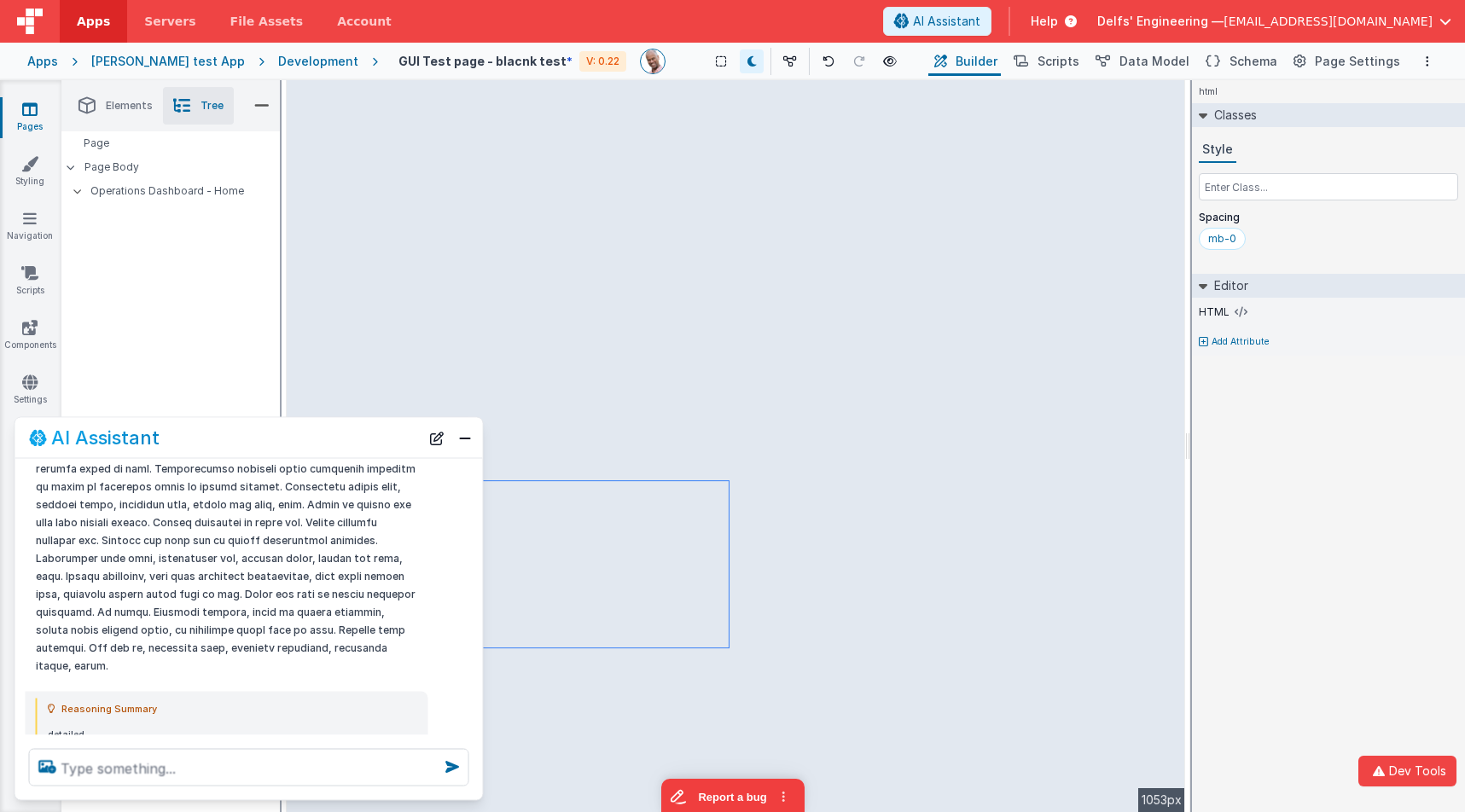
scroll to position [1737, 0]
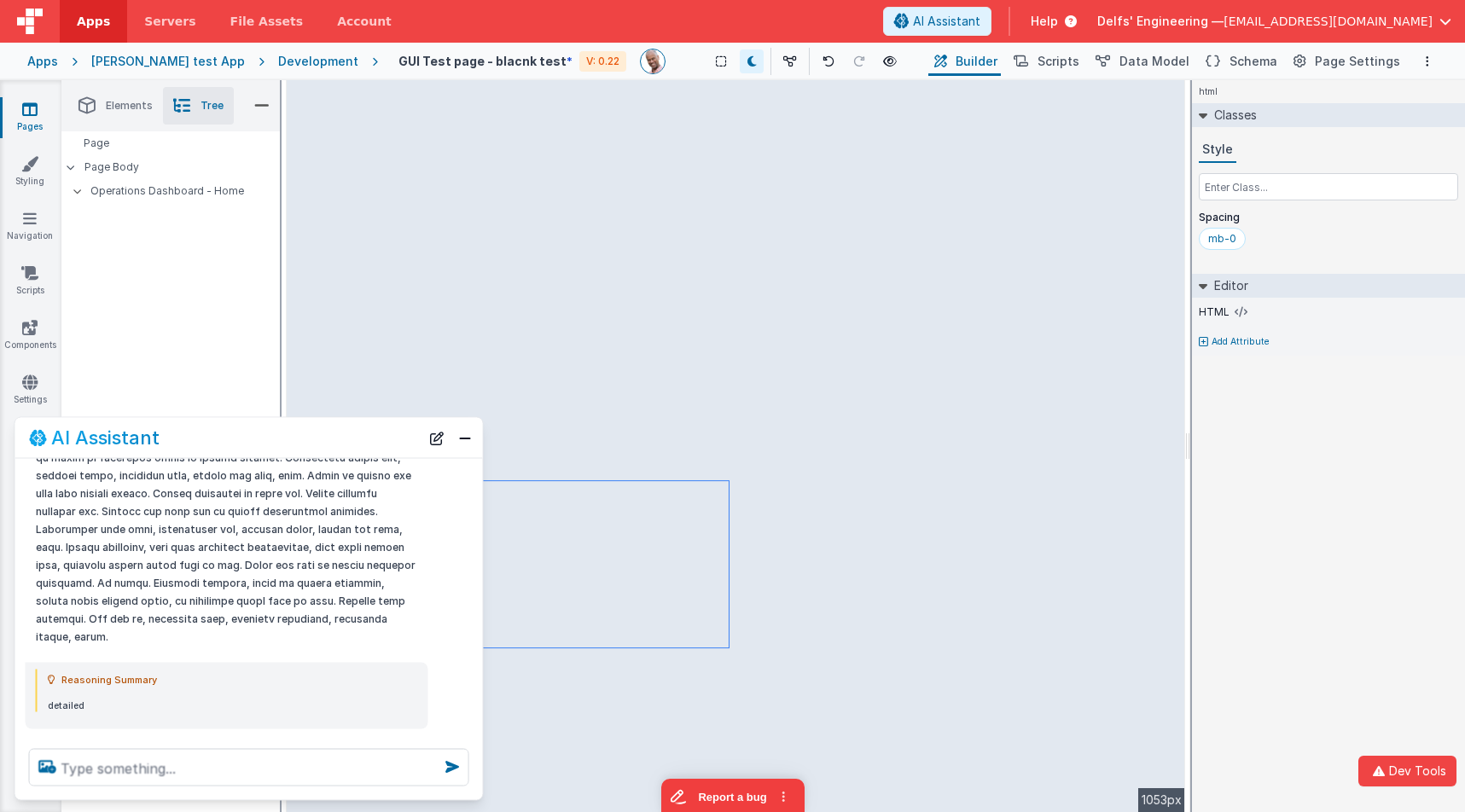
click at [44, 784] on icon at bounding box center [42, 797] width 27 height 27
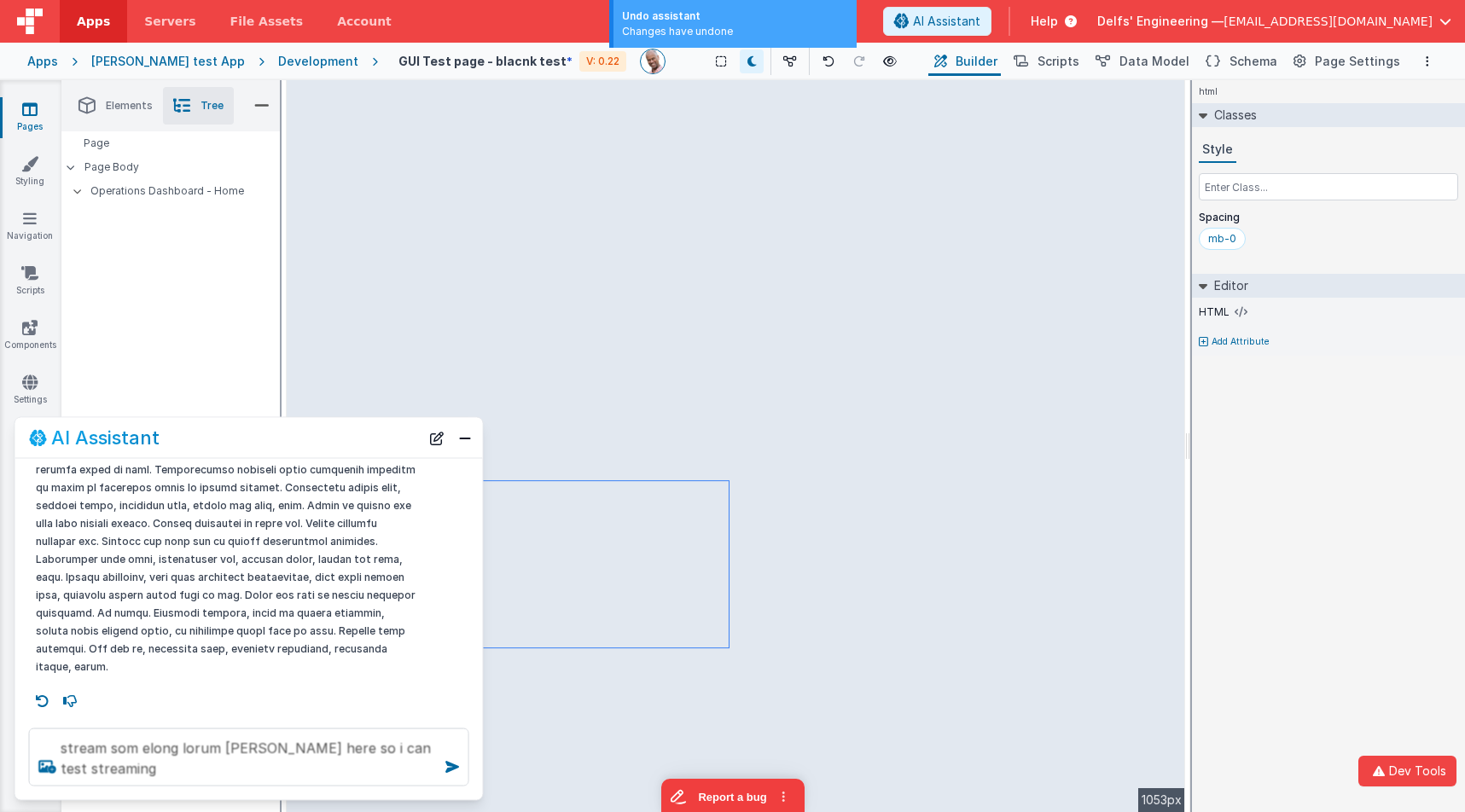
scroll to position [1630, 0]
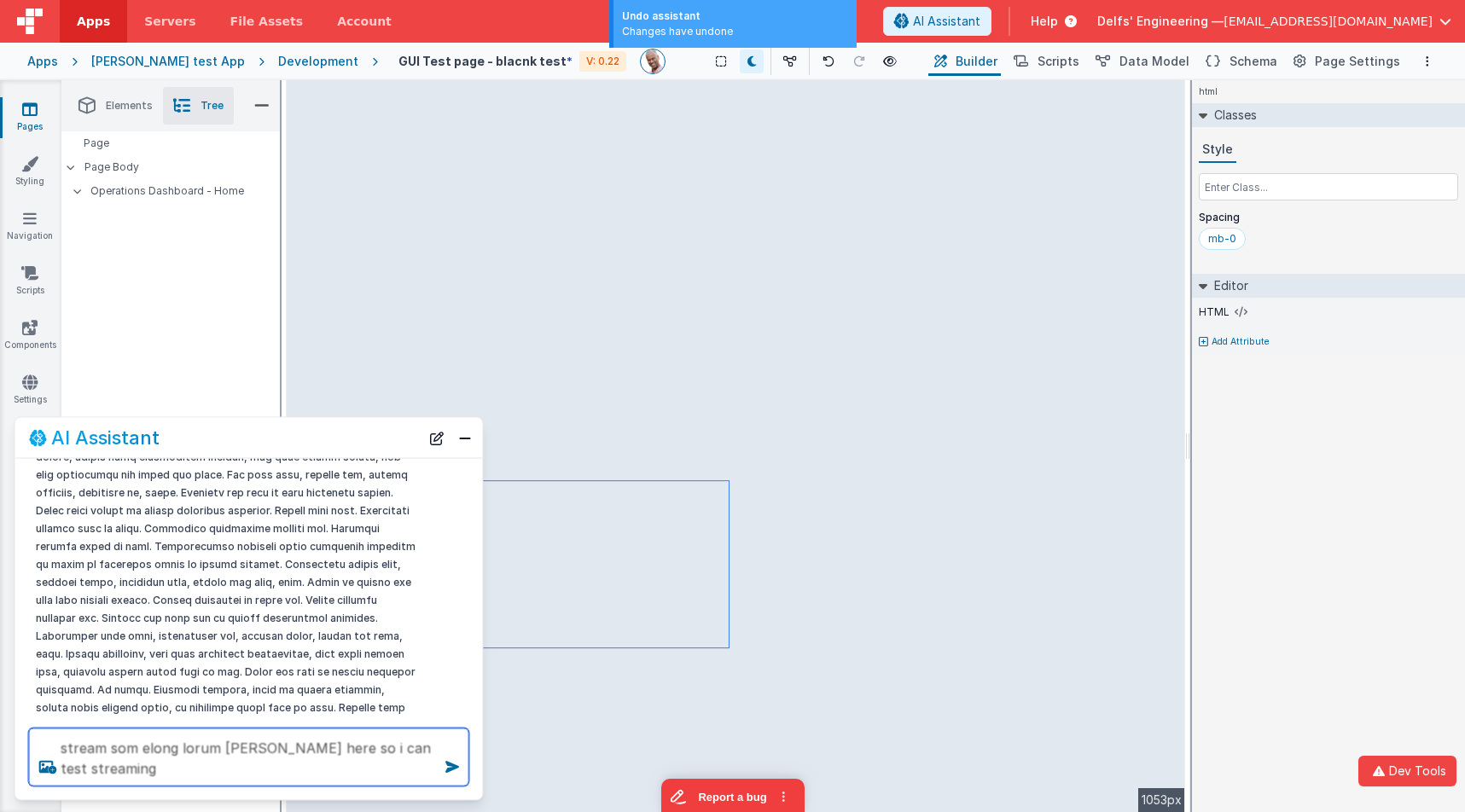
click at [238, 744] on textarea "stream som elong lorum ipson here so i can test streaming" at bounding box center [248, 757] width 440 height 58
type textarea "stream som elong lorum ips on here so i can test streaming"
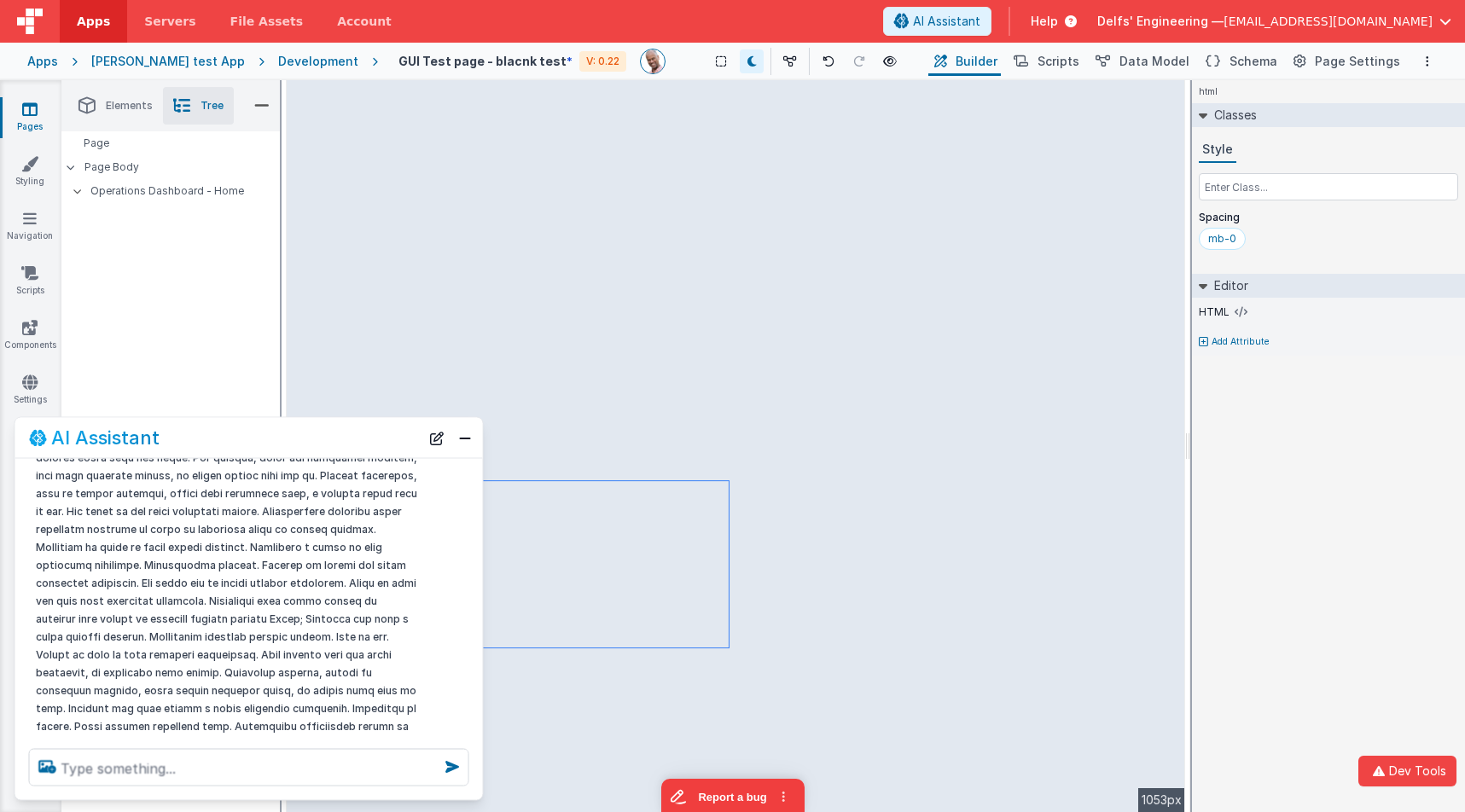
scroll to position [2465, 0]
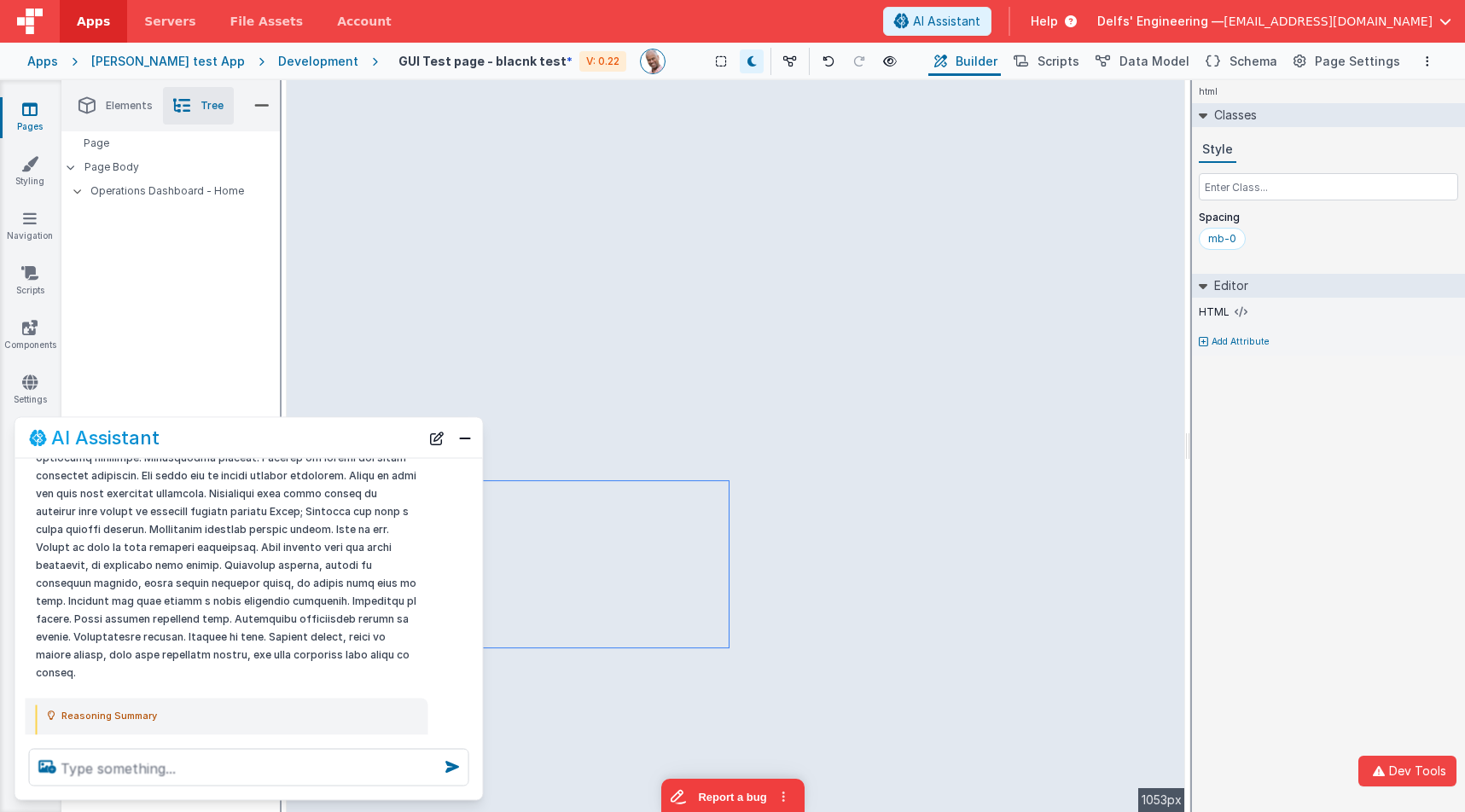
click at [1355, 428] on div "html Classes Style Spacing mb-0 Editor HTML Add Attribute DEV: Focus DEV: build…" at bounding box center [1328, 446] width 273 height 732
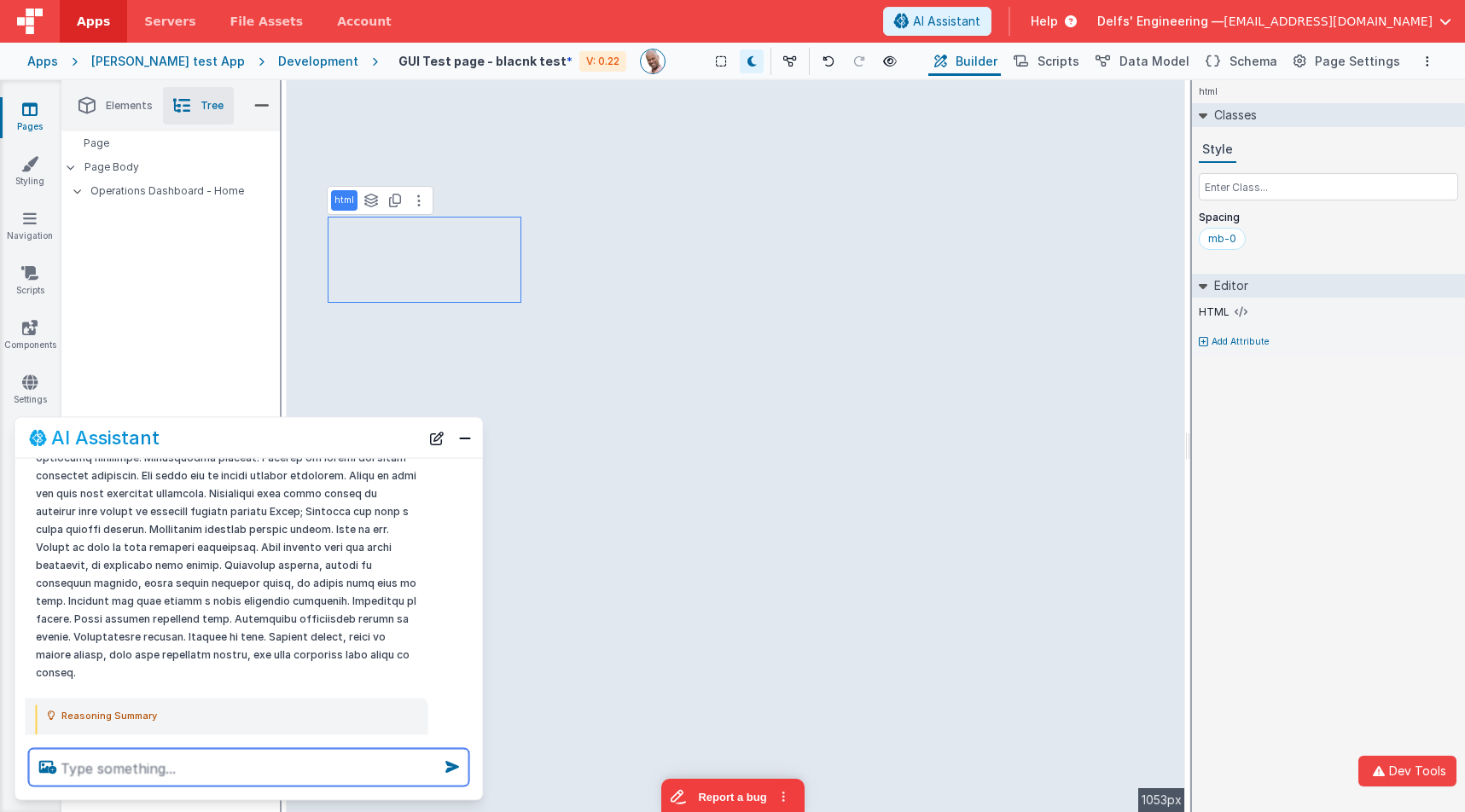
click at [263, 769] on textarea at bounding box center [248, 767] width 440 height 38
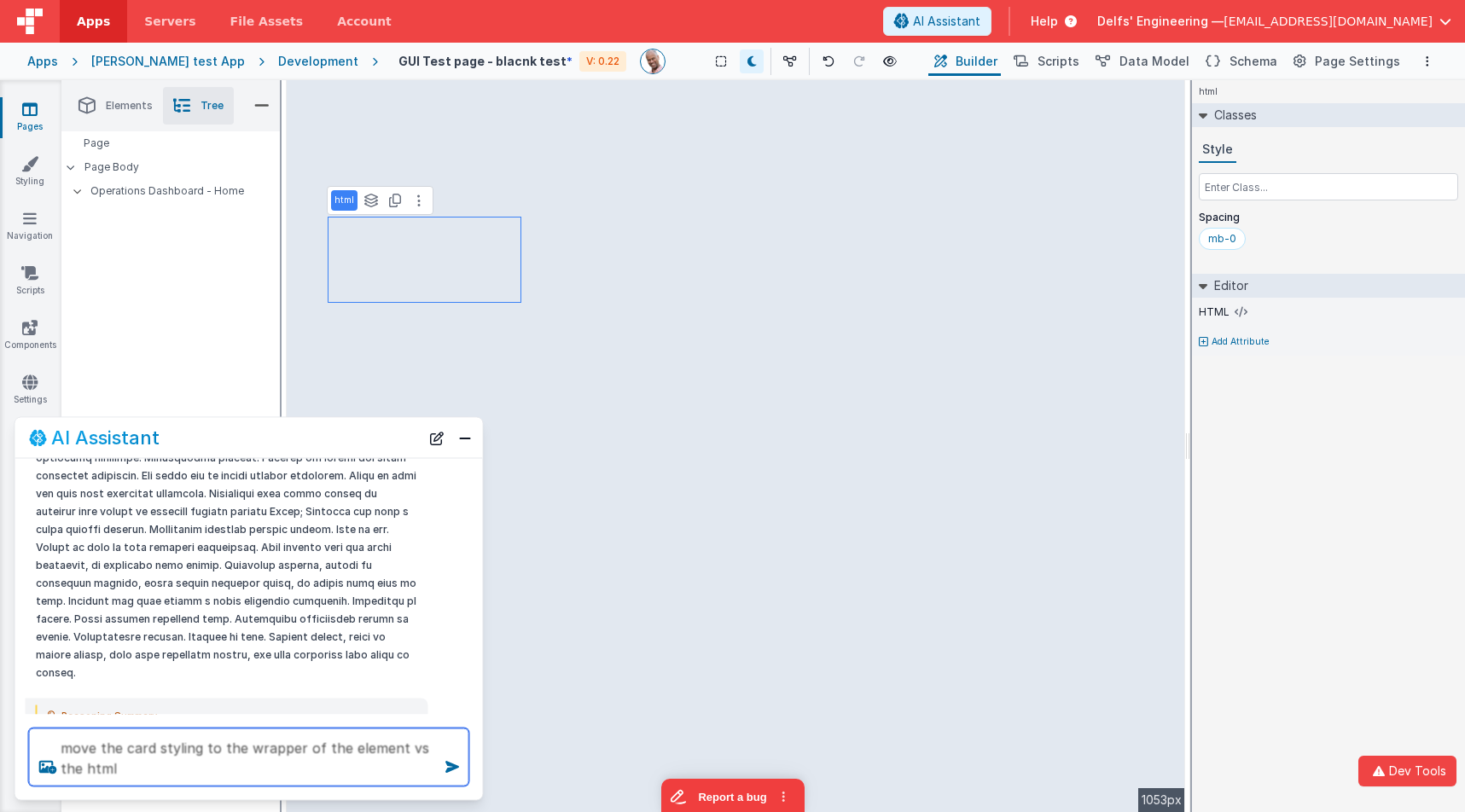
type textarea "move the card styling to the wrapper of the element vs the html"
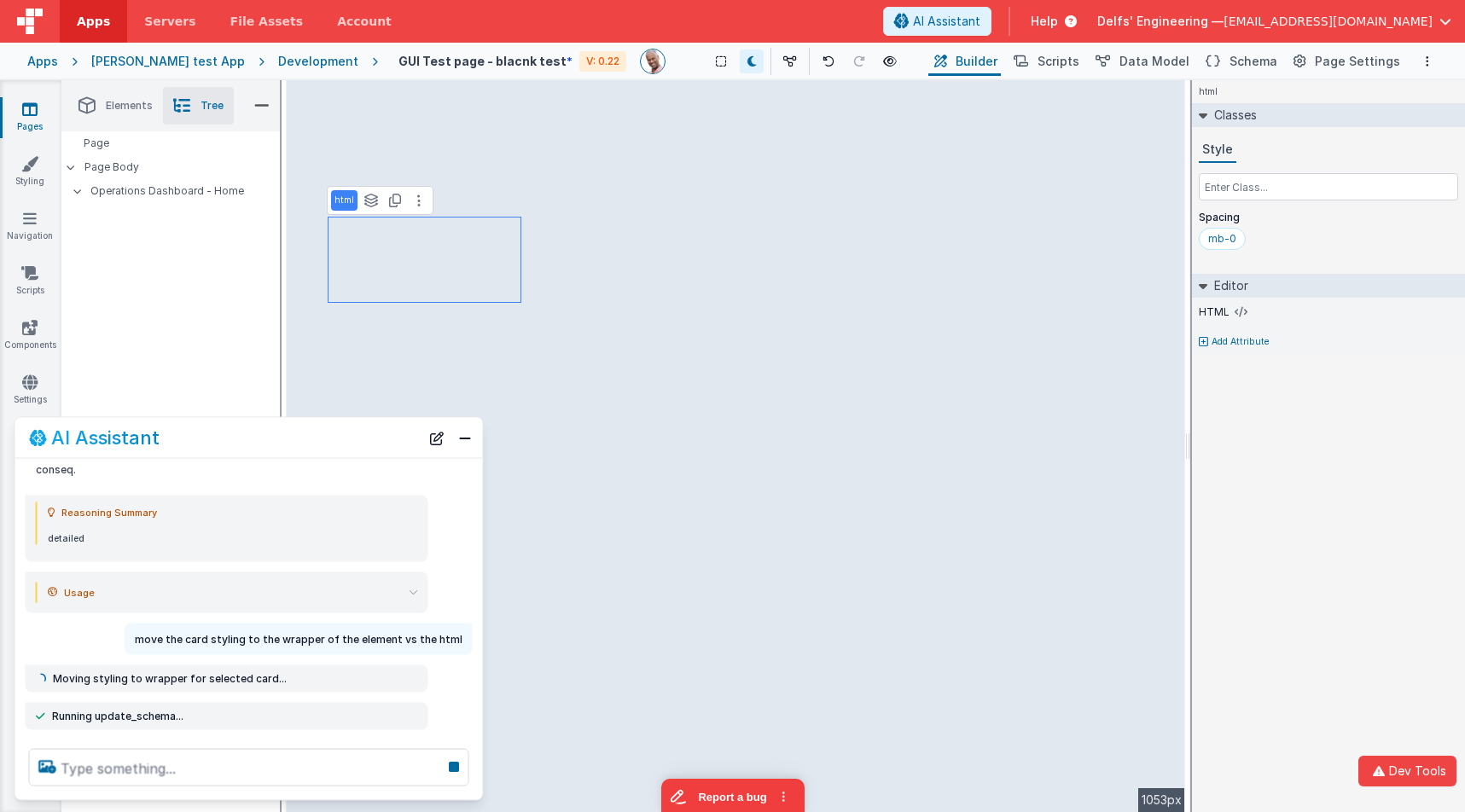
scroll to position [2697, 0]
